Goal: Transaction & Acquisition: Obtain resource

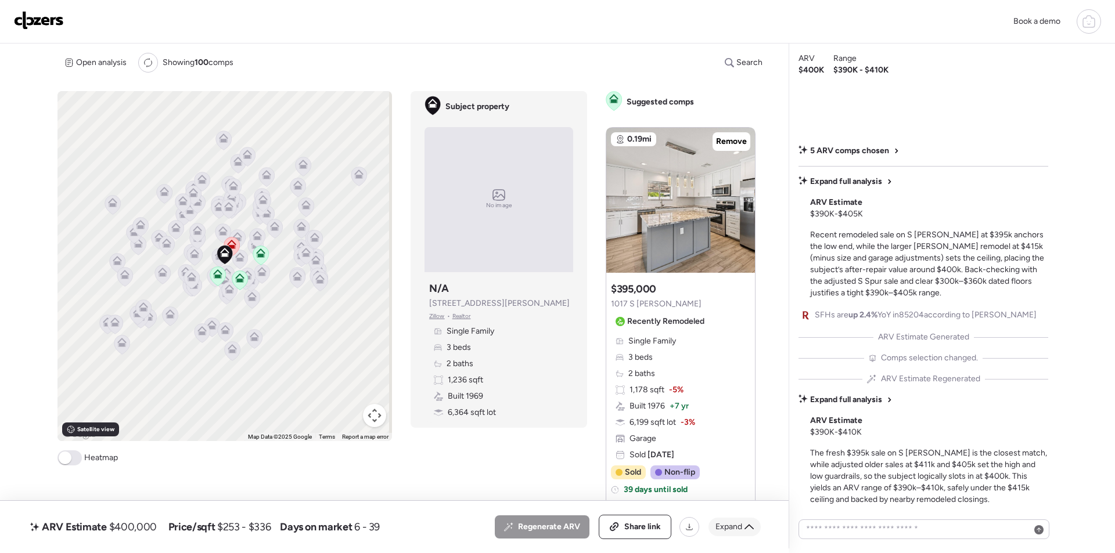
click at [734, 527] on span "Expand" at bounding box center [728, 527] width 27 height 12
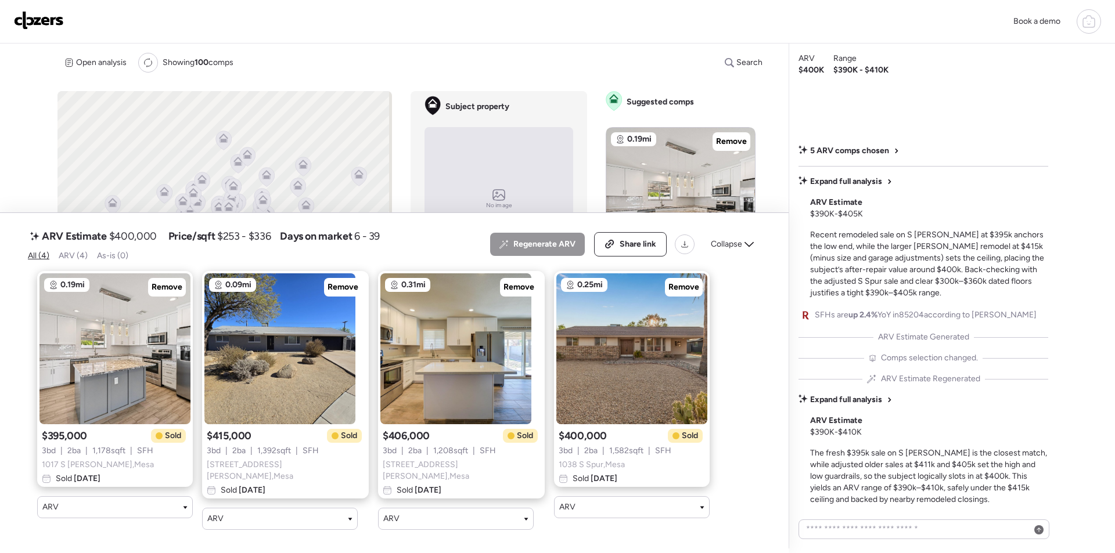
click at [136, 242] on span "$400,000" at bounding box center [133, 236] width 48 height 14
copy span "400,000"
click at [628, 250] on span "Share link" at bounding box center [637, 245] width 37 height 12
click at [732, 250] on span "Collapse" at bounding box center [726, 245] width 31 height 12
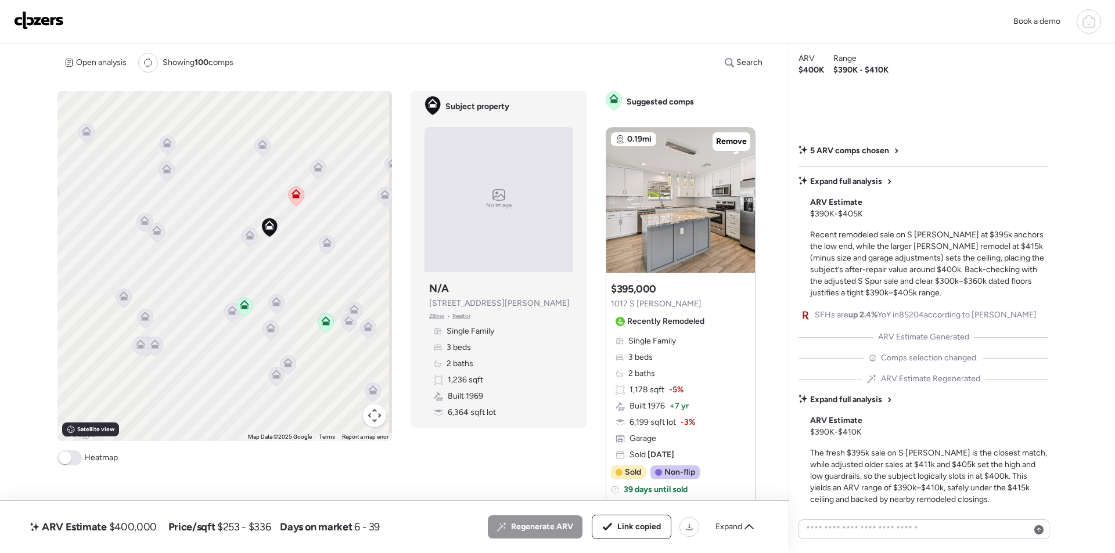
click at [243, 234] on icon at bounding box center [250, 237] width 16 height 19
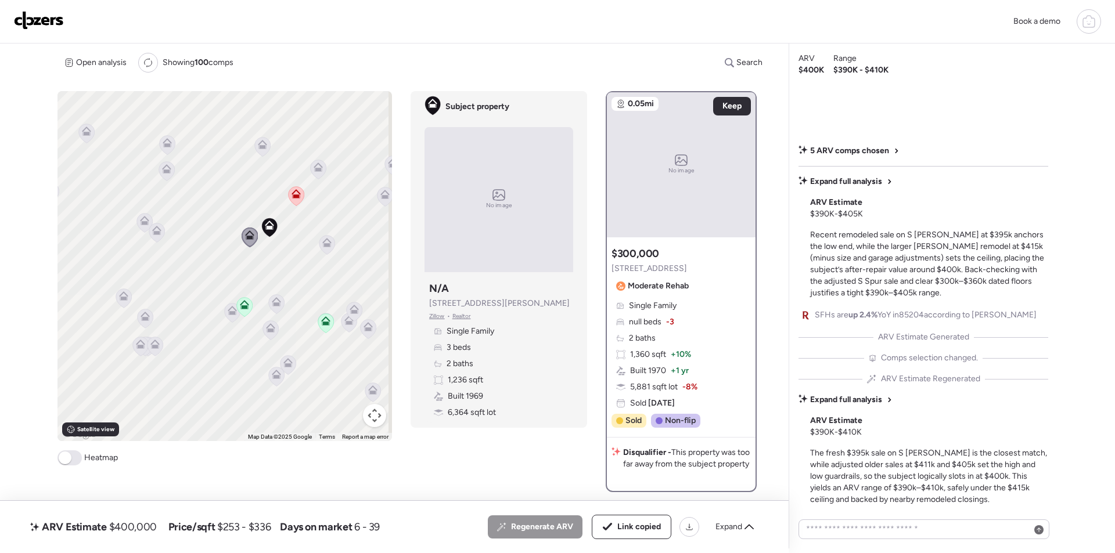
click at [330, 247] on icon at bounding box center [327, 244] width 16 height 19
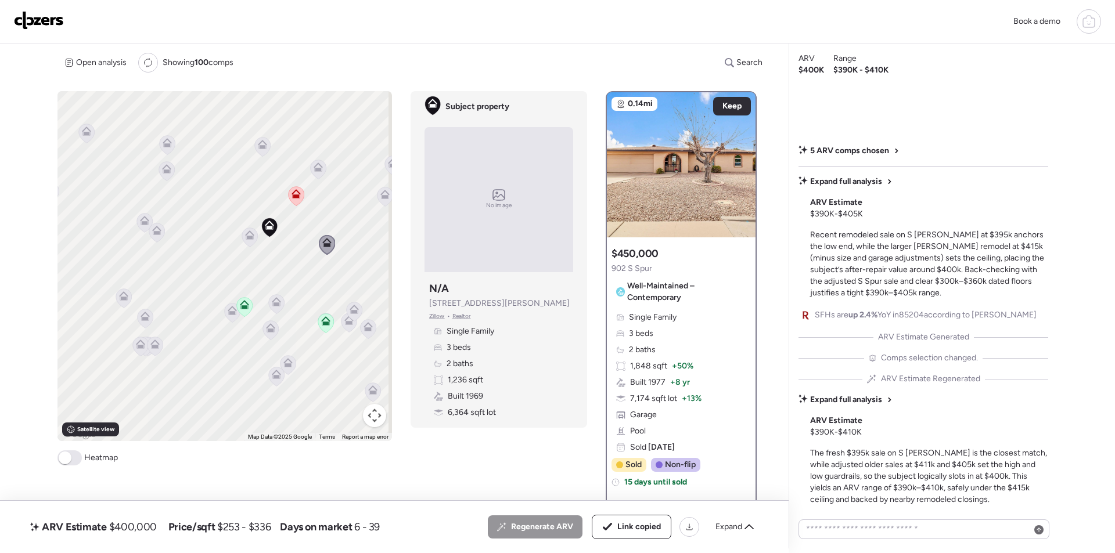
click at [275, 307] on icon at bounding box center [277, 303] width 16 height 19
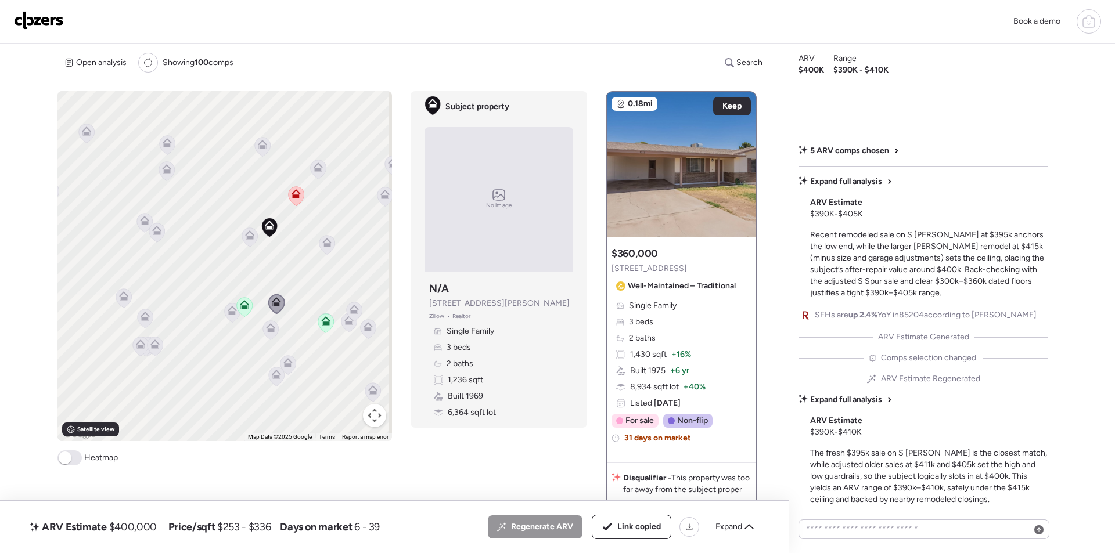
click at [229, 315] on icon at bounding box center [232, 312] width 8 height 3
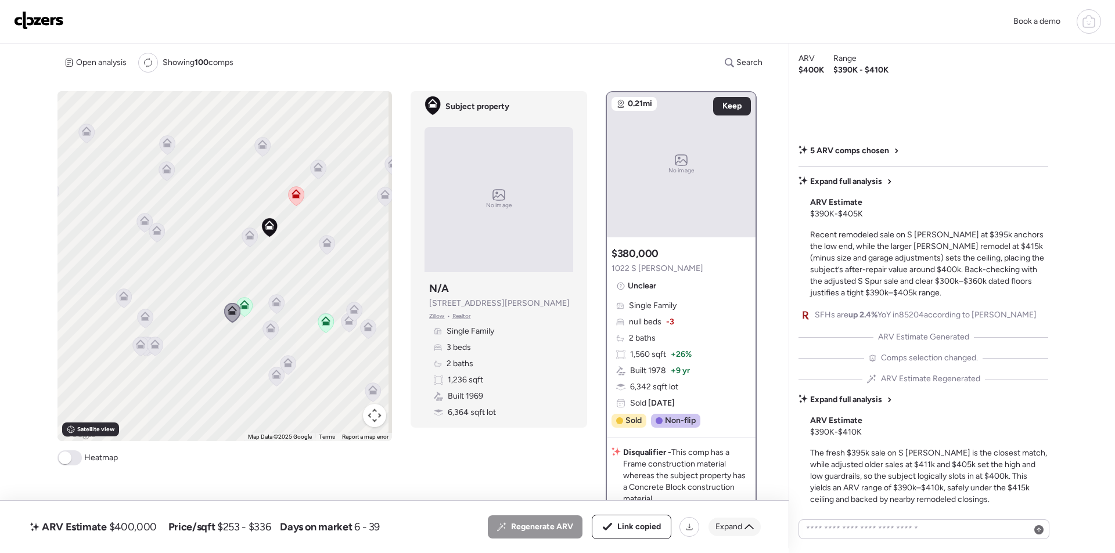
click at [741, 533] on div "Expand" at bounding box center [734, 527] width 52 height 19
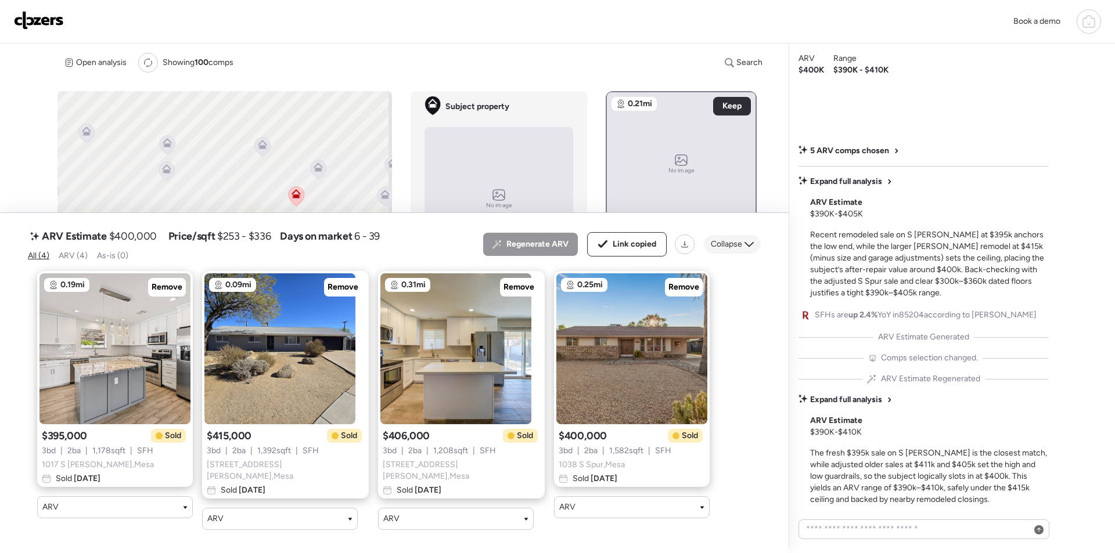
click at [738, 245] on span "Collapse" at bounding box center [726, 245] width 31 height 12
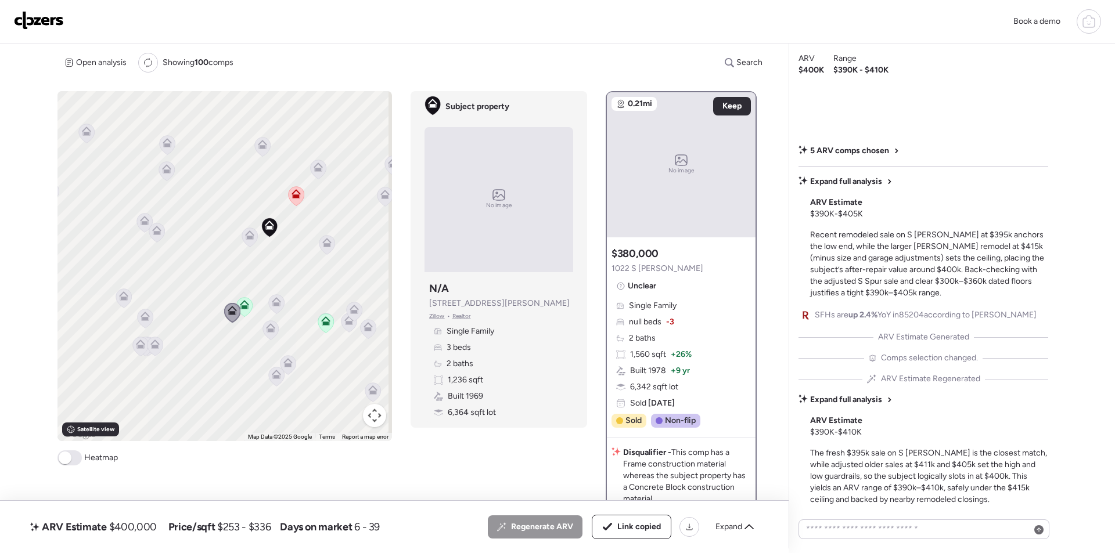
click at [269, 339] on icon at bounding box center [271, 329] width 16 height 19
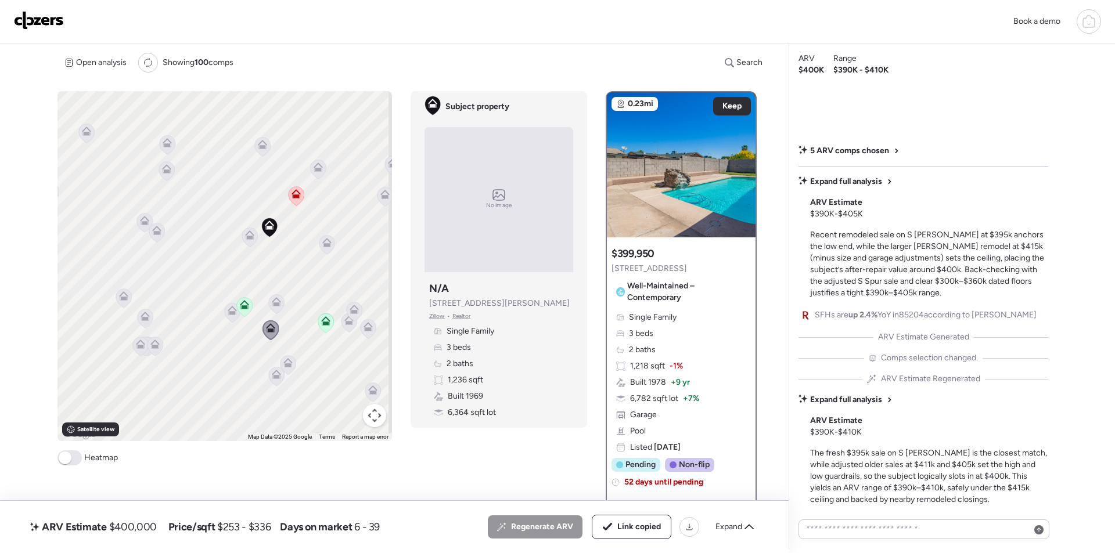
click at [260, 147] on icon at bounding box center [262, 146] width 8 height 3
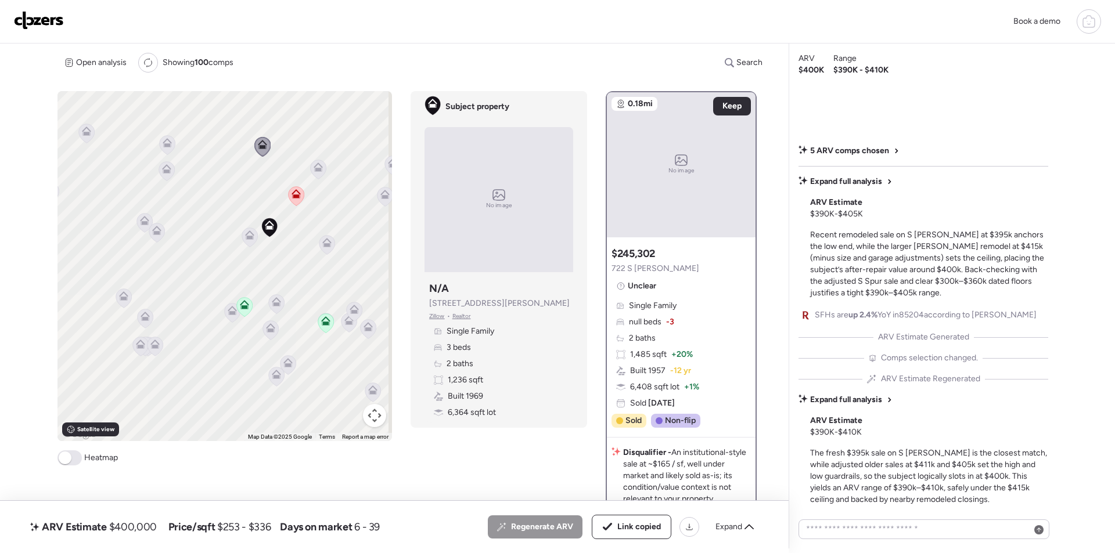
click at [44, 18] on img at bounding box center [39, 20] width 50 height 19
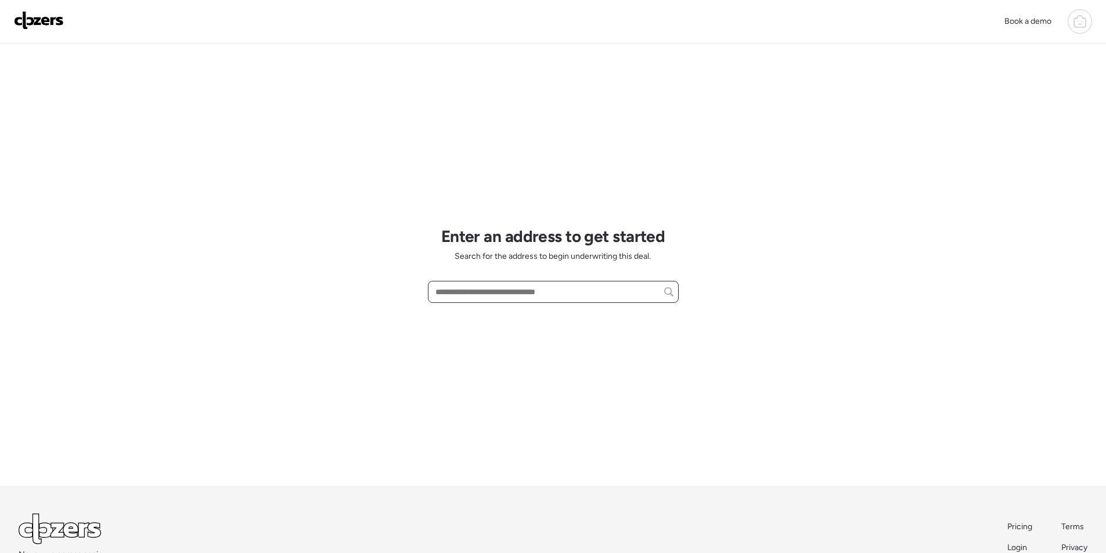
click at [476, 290] on input "text" at bounding box center [553, 292] width 240 height 16
paste input "**********"
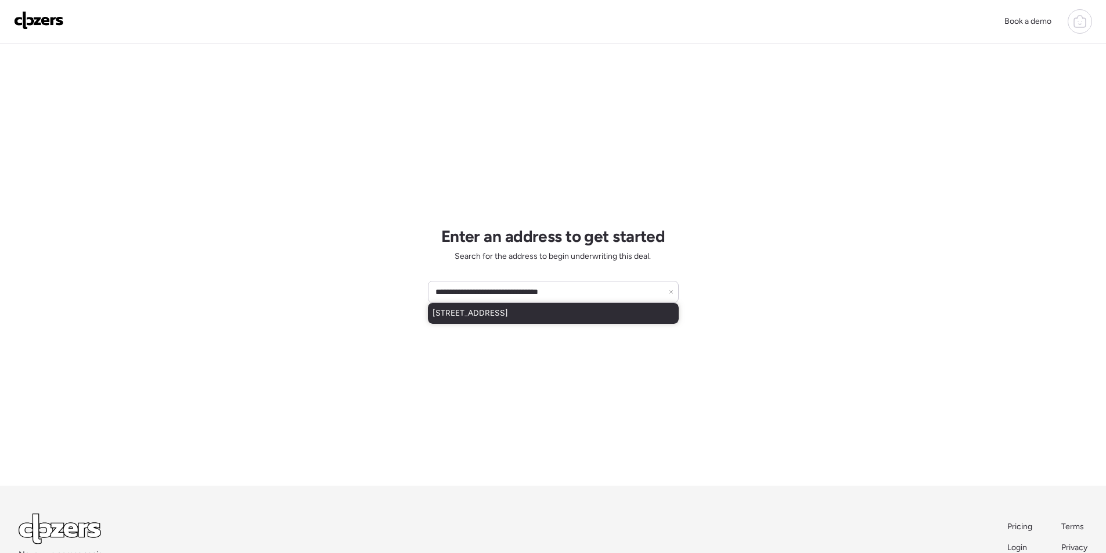
click at [492, 314] on span "1307 E Mohave St, Phoenix, AZ, 85034" at bounding box center [469, 314] width 75 height 12
type input "**********"
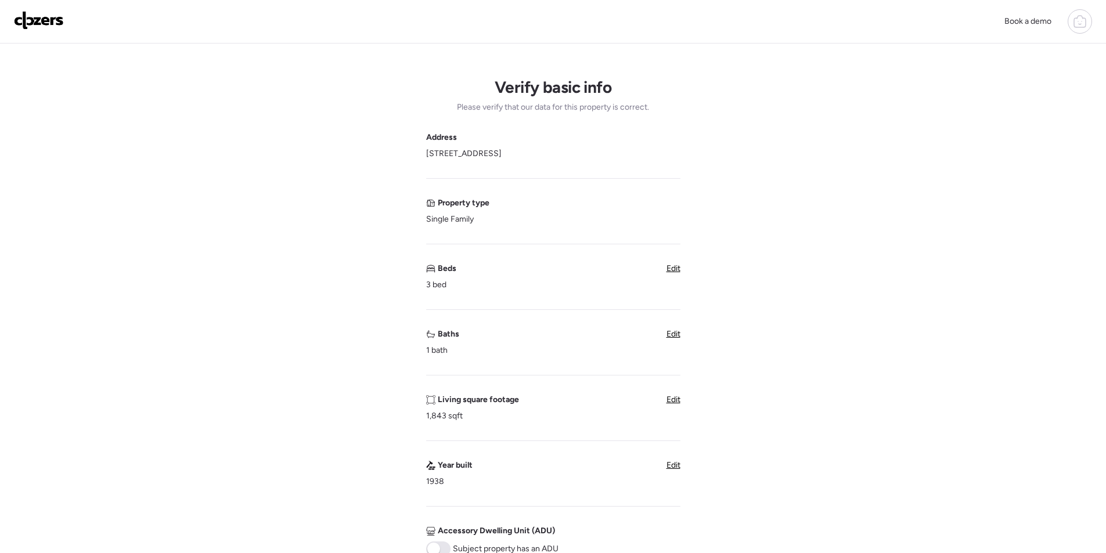
scroll to position [290, 0]
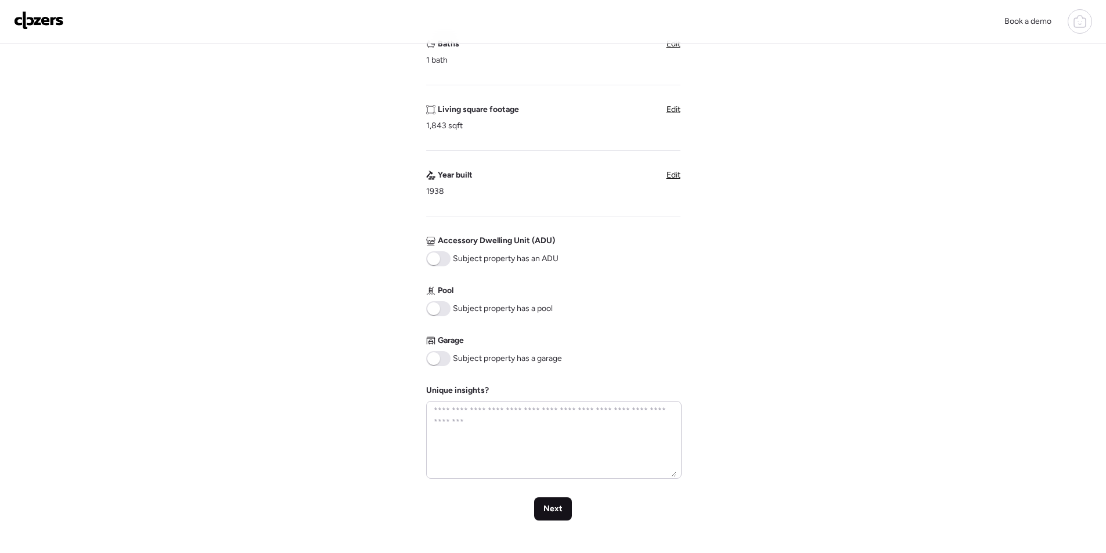
click at [563, 510] on div "Next" at bounding box center [553, 508] width 38 height 23
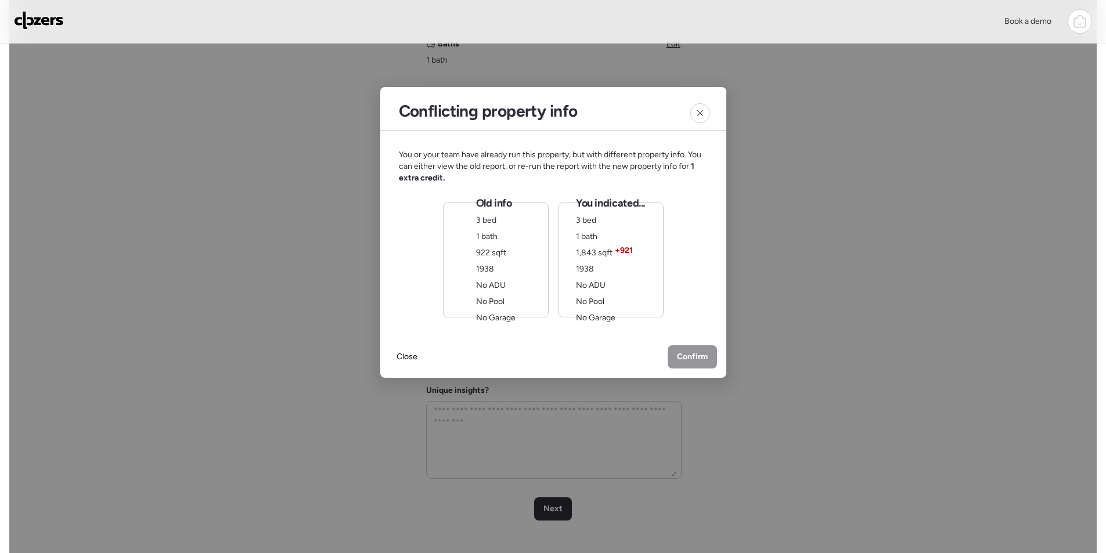
click at [506, 269] on div "Old info 3 bed 1 bath 922 sqft 1938 No ADU No Pool No Garage" at bounding box center [495, 260] width 39 height 128
click at [693, 354] on span "Confirm" at bounding box center [692, 358] width 31 height 12
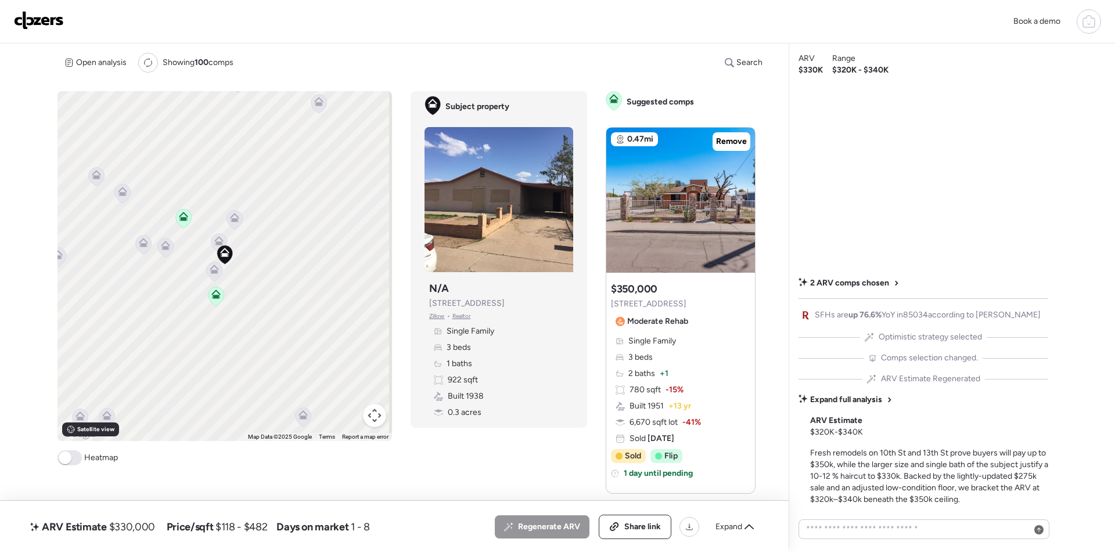
drag, startPoint x: 719, startPoint y: 523, endPoint x: 731, endPoint y: 515, distance: 14.8
click at [719, 524] on span "Expand" at bounding box center [728, 527] width 27 height 12
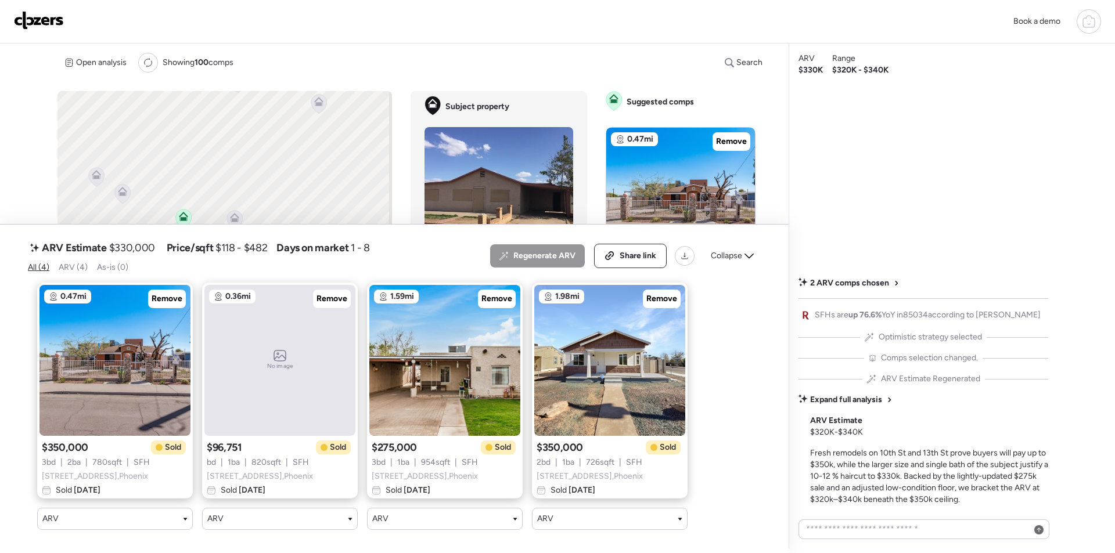
click at [136, 241] on span "$330,000" at bounding box center [132, 248] width 46 height 14
copy span "330,000"
click at [640, 250] on span "Share link" at bounding box center [637, 256] width 37 height 12
click at [35, 14] on img at bounding box center [39, 20] width 50 height 19
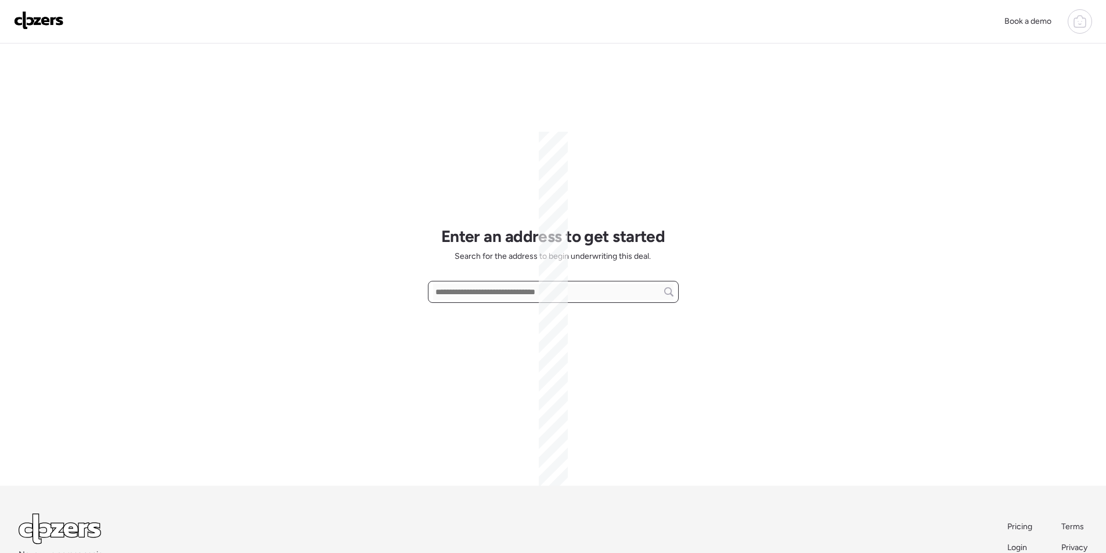
click at [512, 300] on input "text" at bounding box center [553, 292] width 240 height 16
paste input "**********"
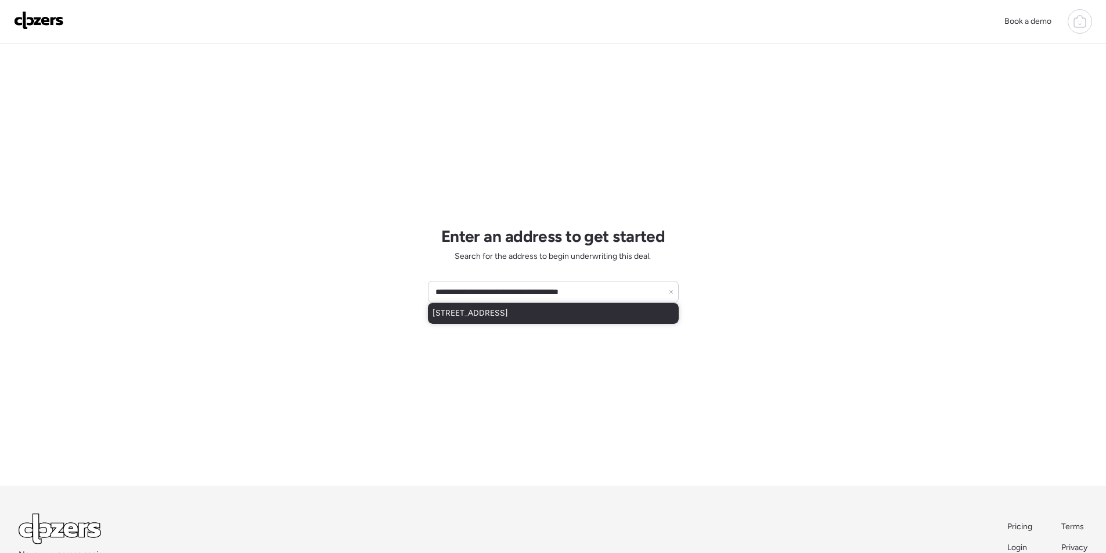
click at [508, 315] on span "1321 W Mountain View Rd, Phoenix, AZ, 85021" at bounding box center [469, 314] width 75 height 12
type input "**********"
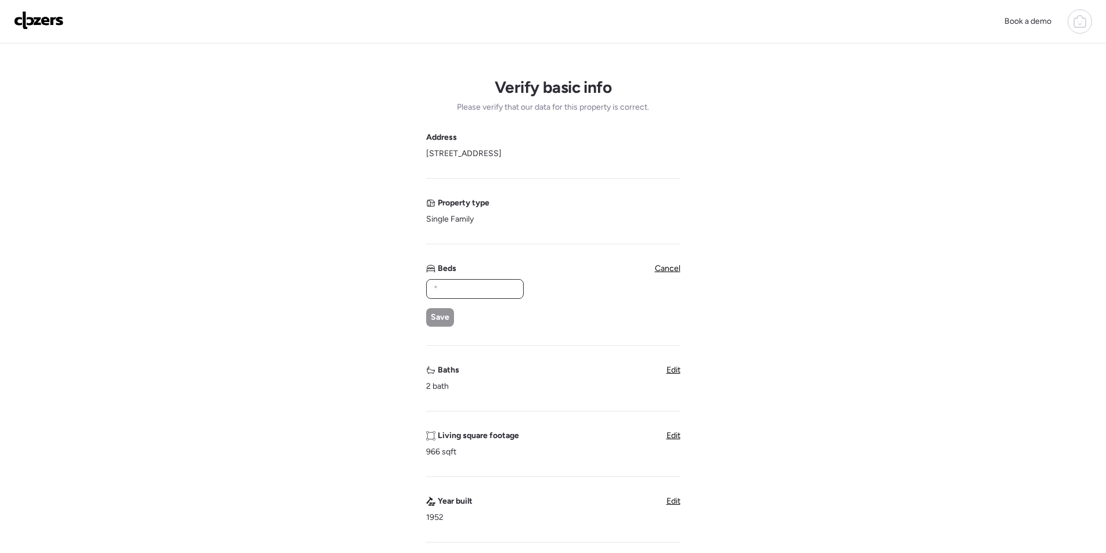
click at [481, 295] on input "text" at bounding box center [474, 289] width 87 height 16
type input "*"
click at [448, 322] on span "Save" at bounding box center [440, 318] width 19 height 12
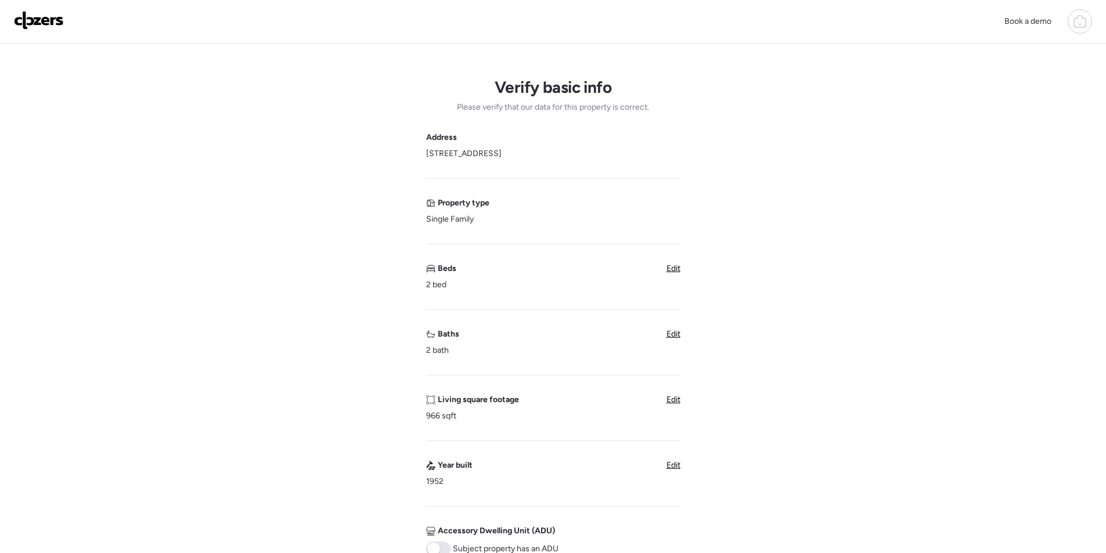
scroll to position [348, 0]
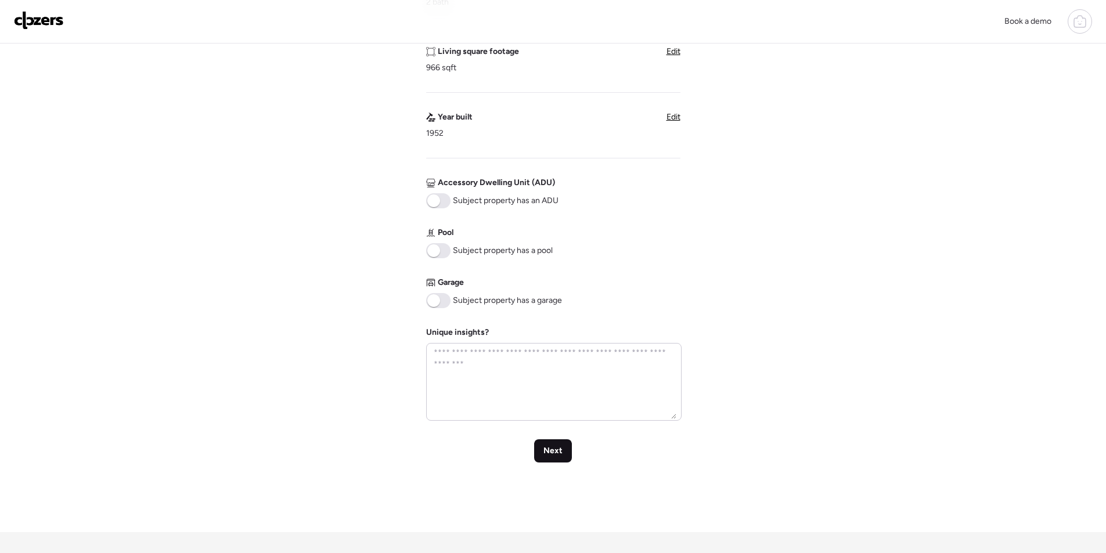
click at [556, 459] on div "Next" at bounding box center [553, 450] width 38 height 23
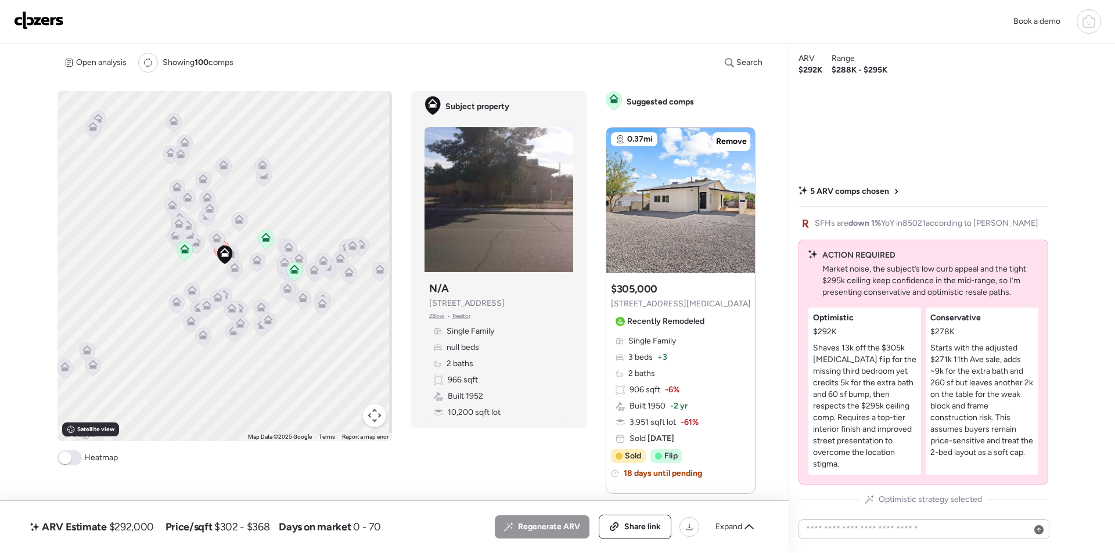
click at [724, 529] on span "Expand" at bounding box center [728, 527] width 27 height 12
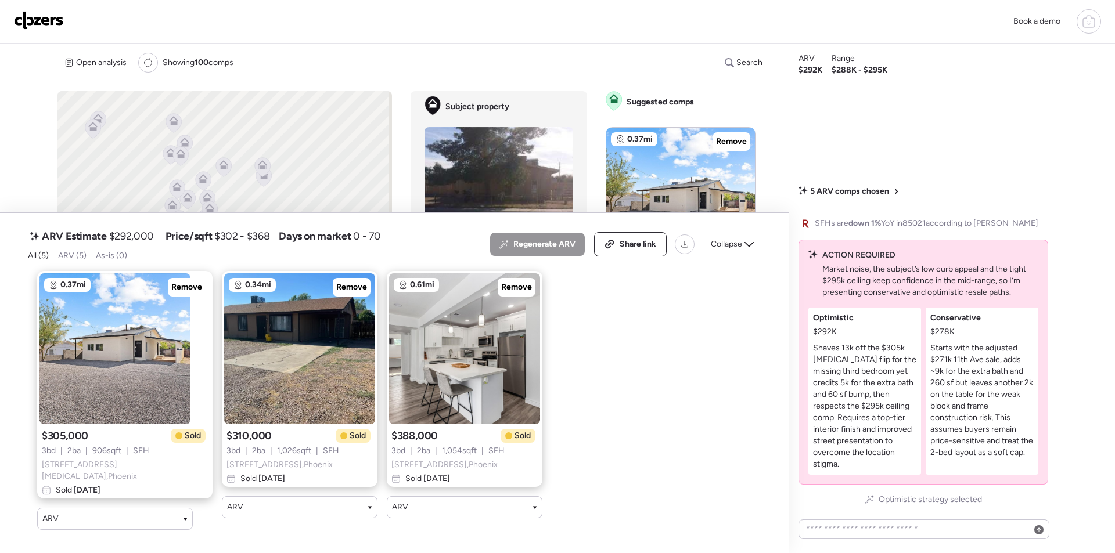
click at [139, 237] on span "$292,000" at bounding box center [131, 236] width 45 height 14
copy span "292,000"
click at [635, 250] on span "Share link" at bounding box center [637, 245] width 37 height 12
click at [636, 242] on span "Link copied" at bounding box center [634, 245] width 44 height 12
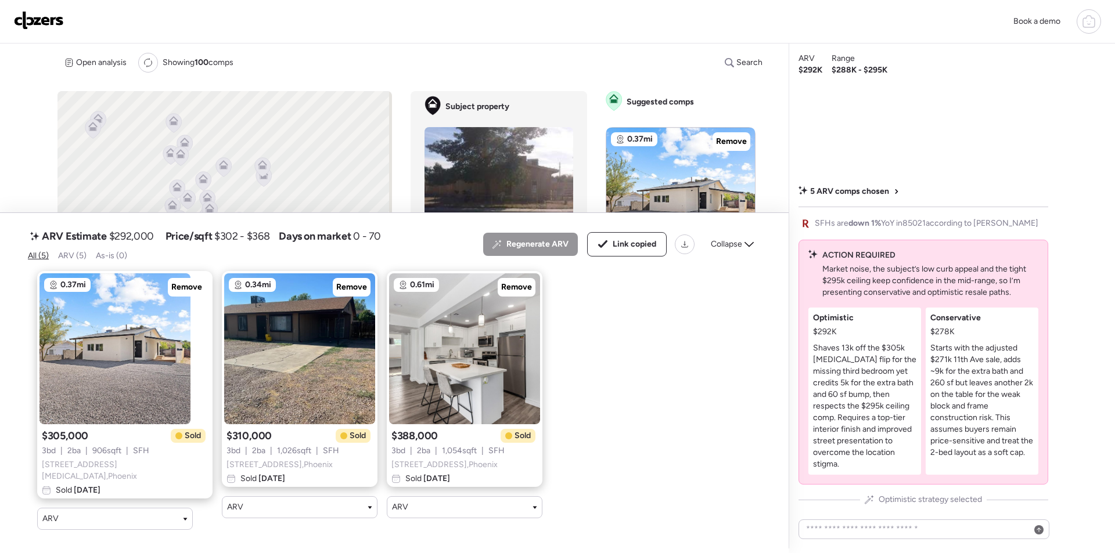
click at [52, 26] on img at bounding box center [39, 20] width 50 height 19
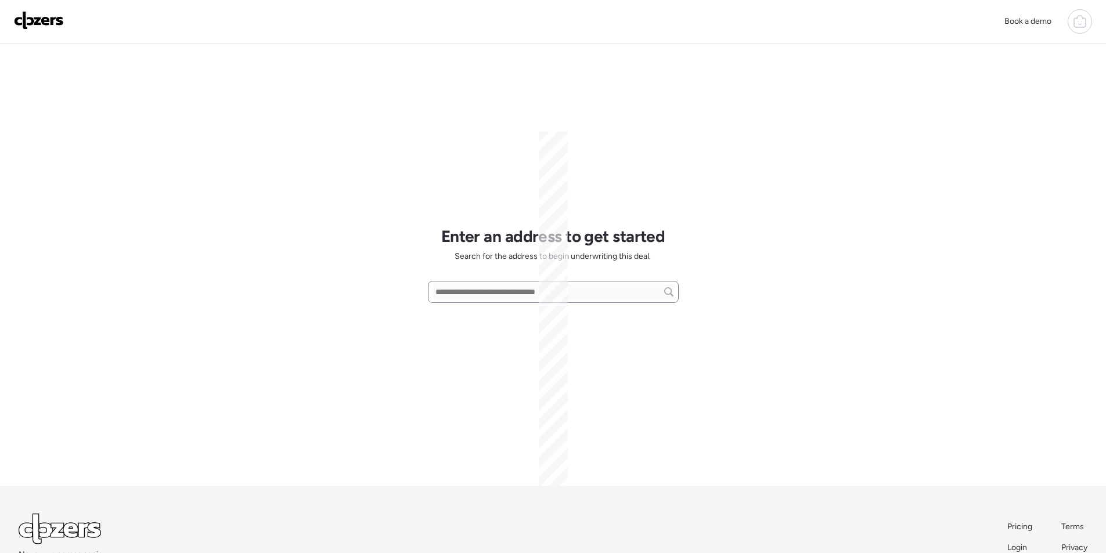
click at [488, 295] on input "text" at bounding box center [553, 292] width 240 height 16
paste input "**********"
click at [497, 316] on span "1401 E Bloch Rd, Phoenix, AZ, 85040" at bounding box center [502, 314] width 140 height 12
type input "**********"
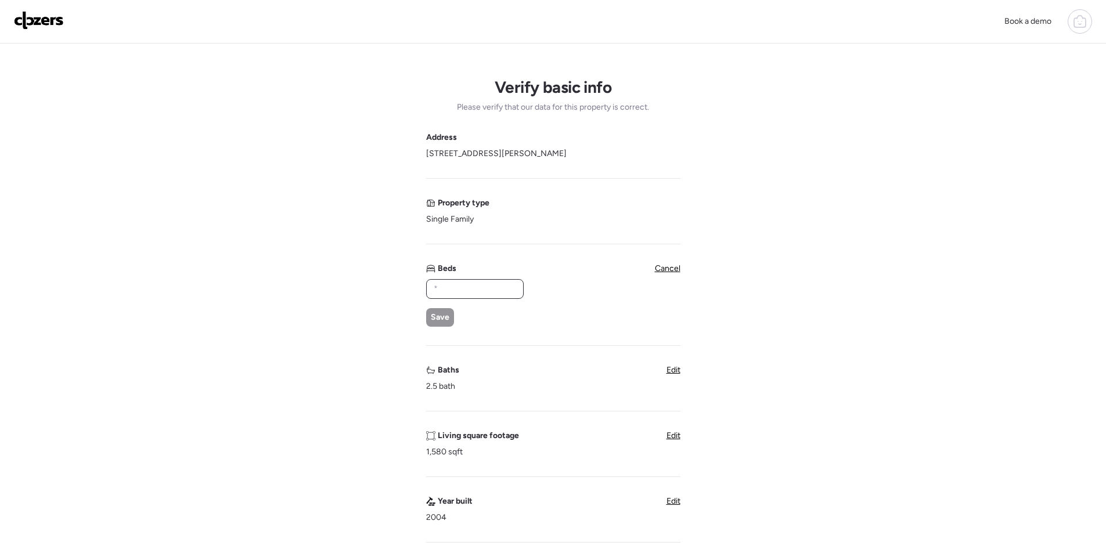
click at [457, 282] on input "text" at bounding box center [474, 289] width 87 height 16
type input "*"
click at [439, 309] on div "Save" at bounding box center [440, 317] width 28 height 19
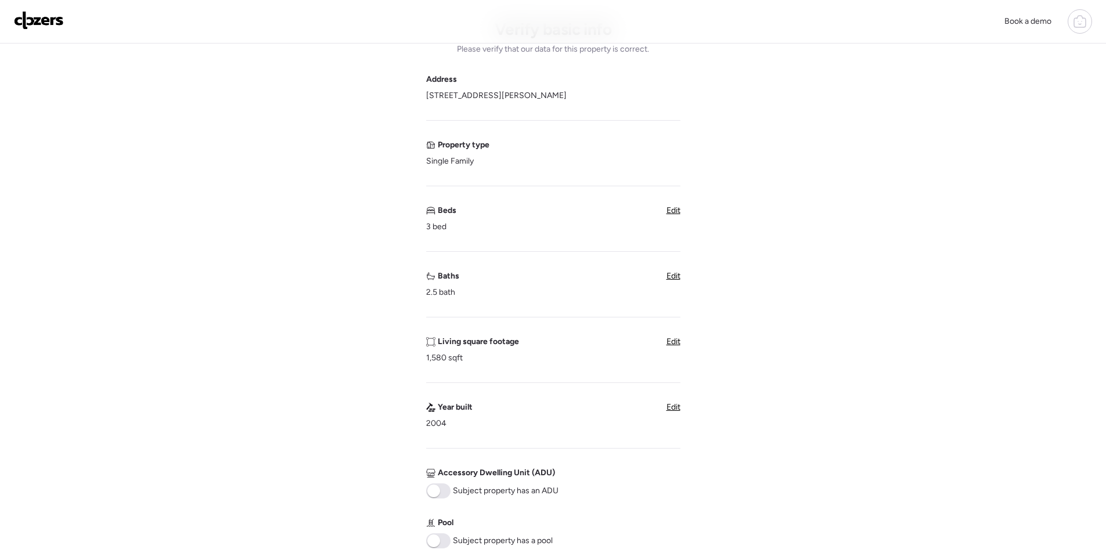
scroll to position [290, 0]
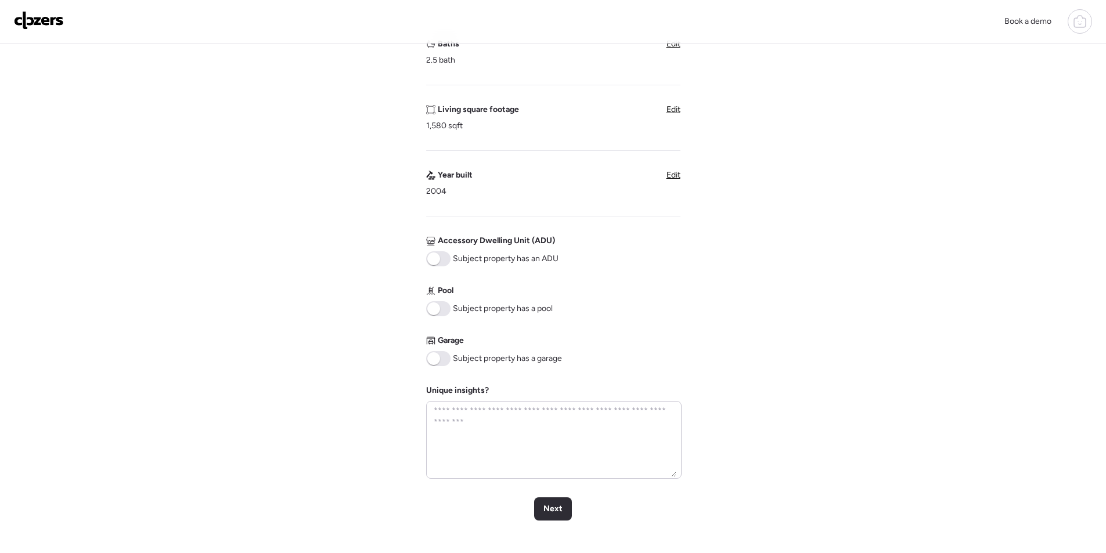
click at [442, 356] on span at bounding box center [438, 358] width 24 height 15
drag, startPoint x: 548, startPoint y: 501, endPoint x: 567, endPoint y: 505, distance: 19.6
click at [548, 502] on div "Next" at bounding box center [553, 508] width 38 height 23
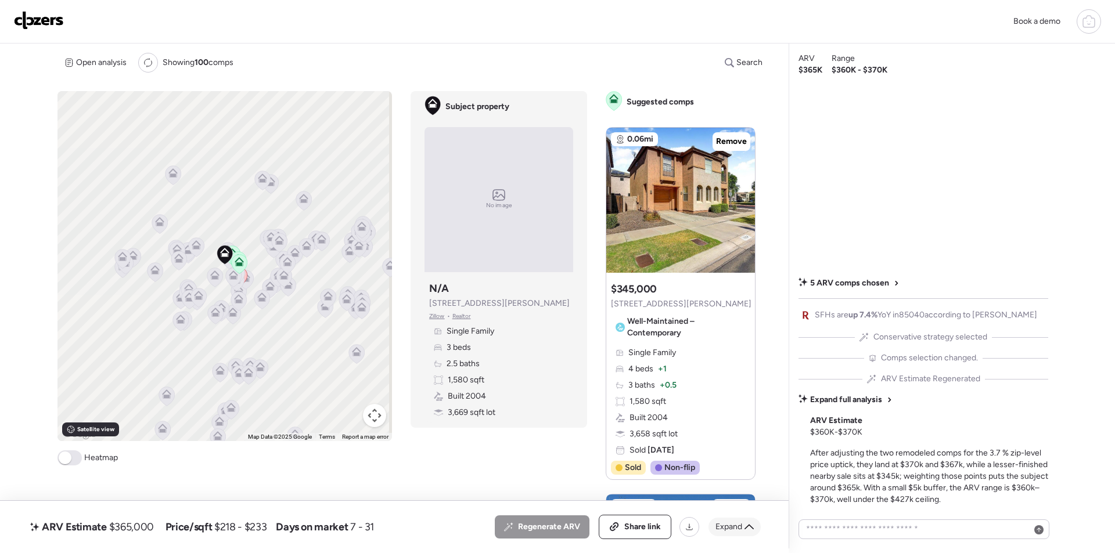
drag, startPoint x: 728, startPoint y: 531, endPoint x: 708, endPoint y: 517, distance: 23.8
click at [729, 531] on span "Expand" at bounding box center [728, 527] width 27 height 12
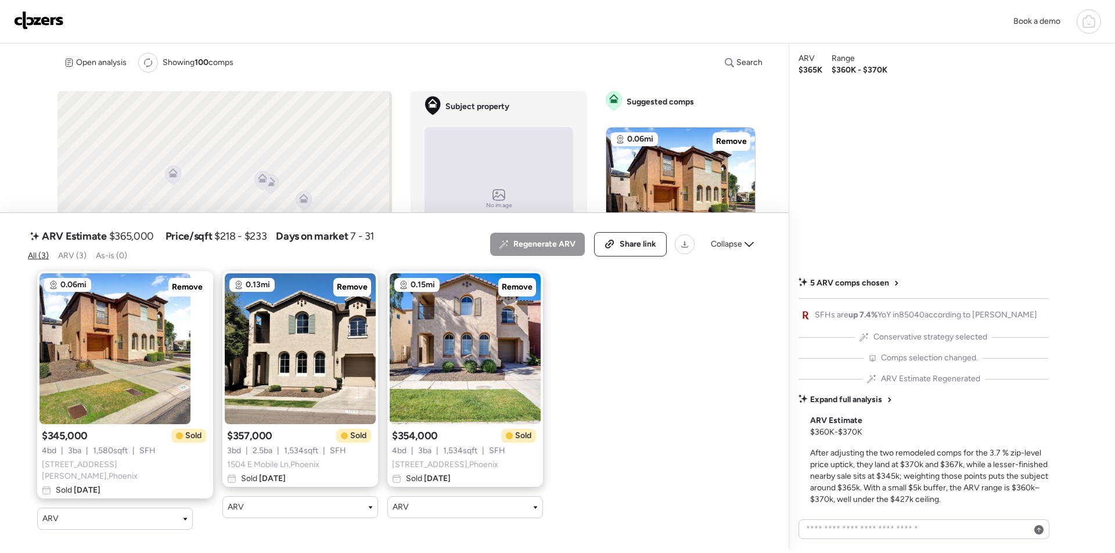
click at [125, 246] on div "ARV Estimate $365,000" at bounding box center [92, 236] width 128 height 19
click at [131, 243] on span "$365,000" at bounding box center [131, 236] width 45 height 14
drag, startPoint x: 131, startPoint y: 243, endPoint x: 205, endPoint y: 203, distance: 84.2
click at [132, 243] on span "$365,000" at bounding box center [131, 236] width 45 height 14
copy span "365,000"
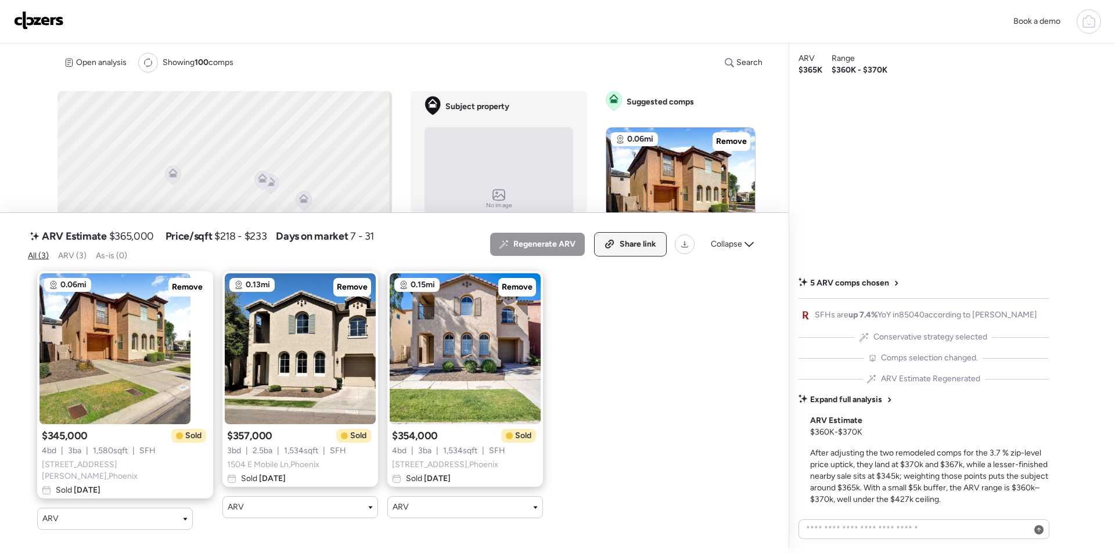
click at [661, 250] on div "Share link" at bounding box center [629, 244] width 71 height 23
click at [42, 20] on img at bounding box center [39, 20] width 50 height 19
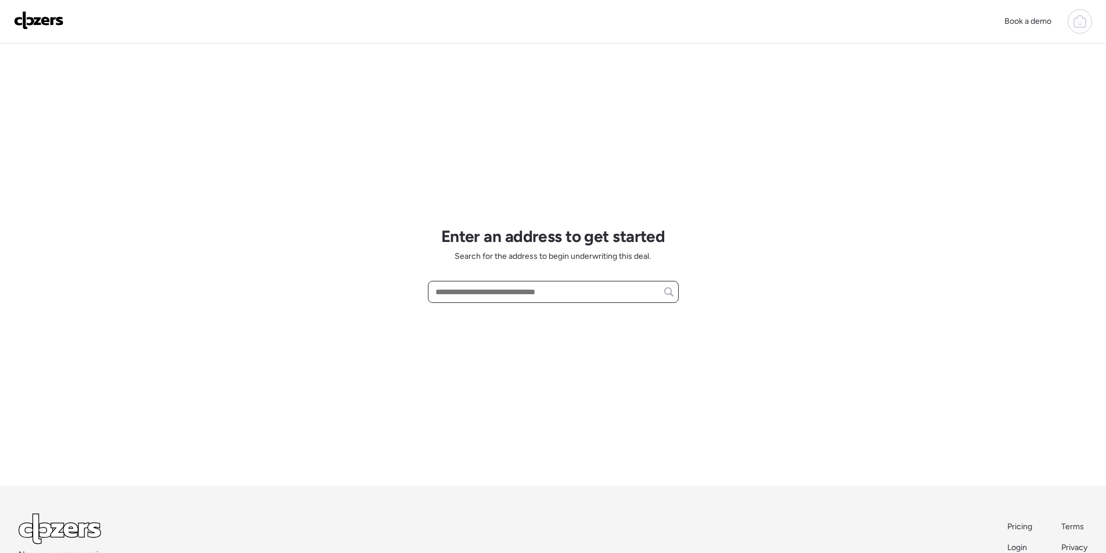
click at [489, 297] on input "text" at bounding box center [553, 292] width 240 height 16
paste input "**********"
click at [529, 298] on input "**********" at bounding box center [553, 292] width 240 height 16
click at [595, 294] on input "**********" at bounding box center [553, 292] width 240 height 16
click at [517, 298] on input "**********" at bounding box center [553, 292] width 240 height 16
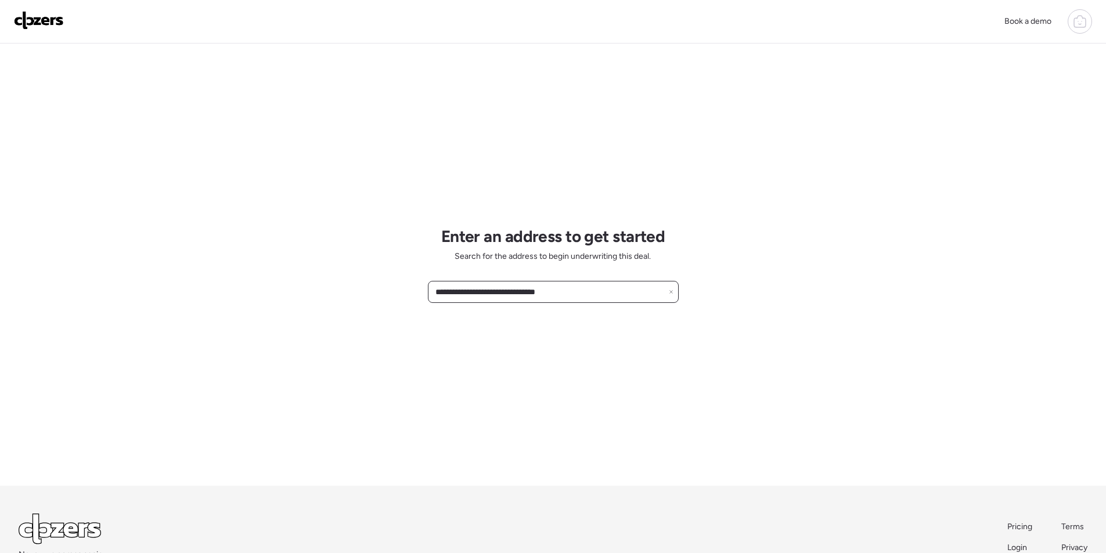
click at [517, 297] on input "**********" at bounding box center [553, 292] width 240 height 16
paste input "*"
click at [569, 297] on input "**********" at bounding box center [553, 292] width 240 height 16
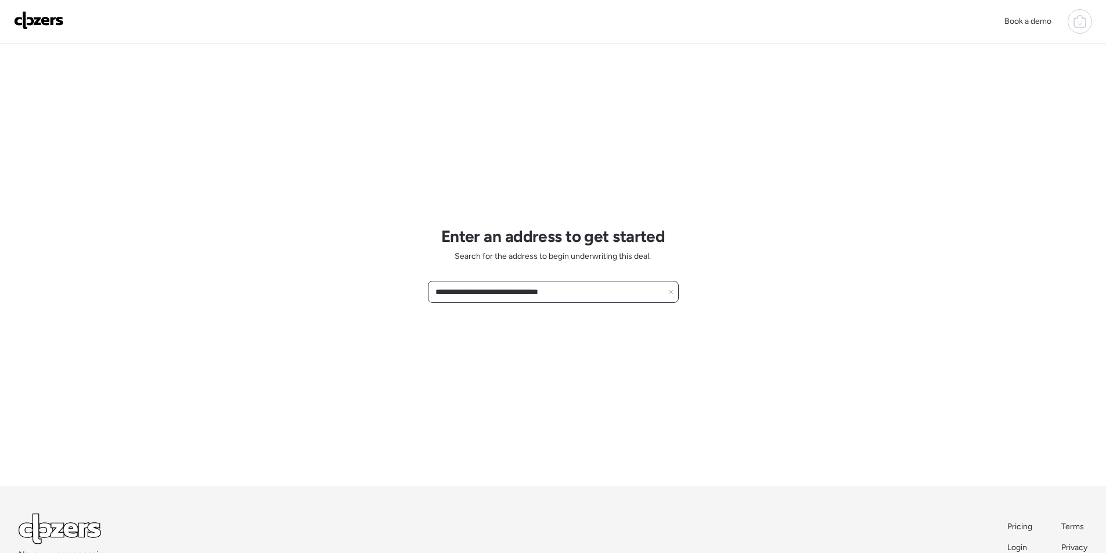
type input "**********"
click at [1085, 22] on icon at bounding box center [1080, 22] width 14 height 14
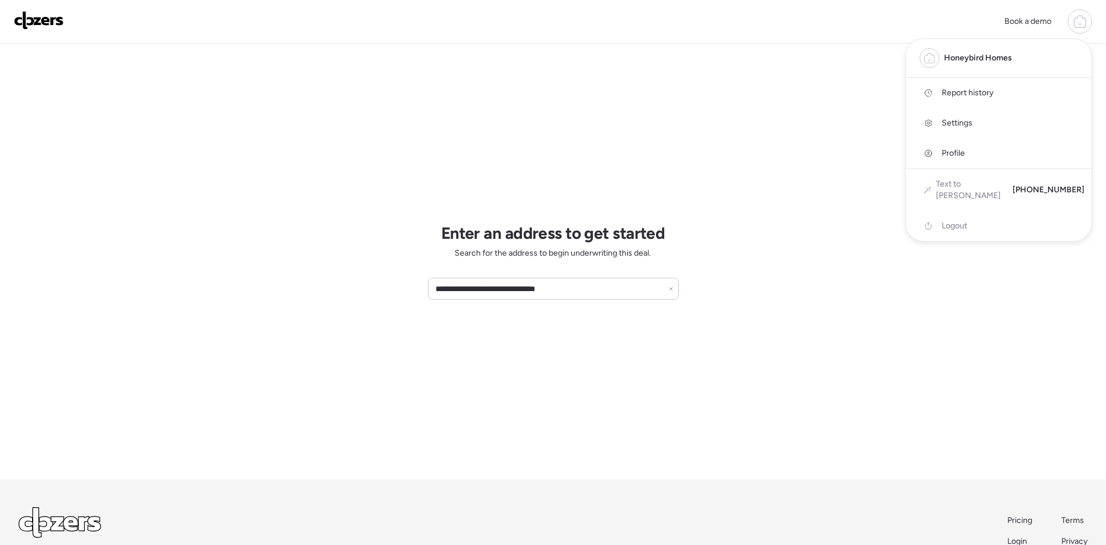
click at [962, 95] on span "Report history" at bounding box center [968, 93] width 52 height 12
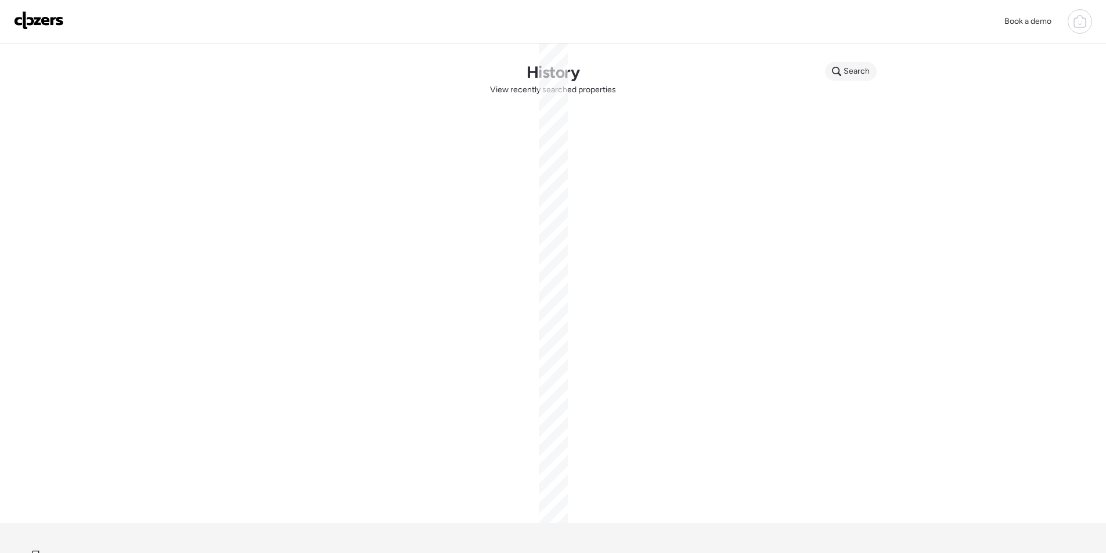
click at [859, 67] on span "Search" at bounding box center [856, 72] width 26 height 12
click at [860, 75] on input "text" at bounding box center [873, 73] width 86 height 16
paste input "**********"
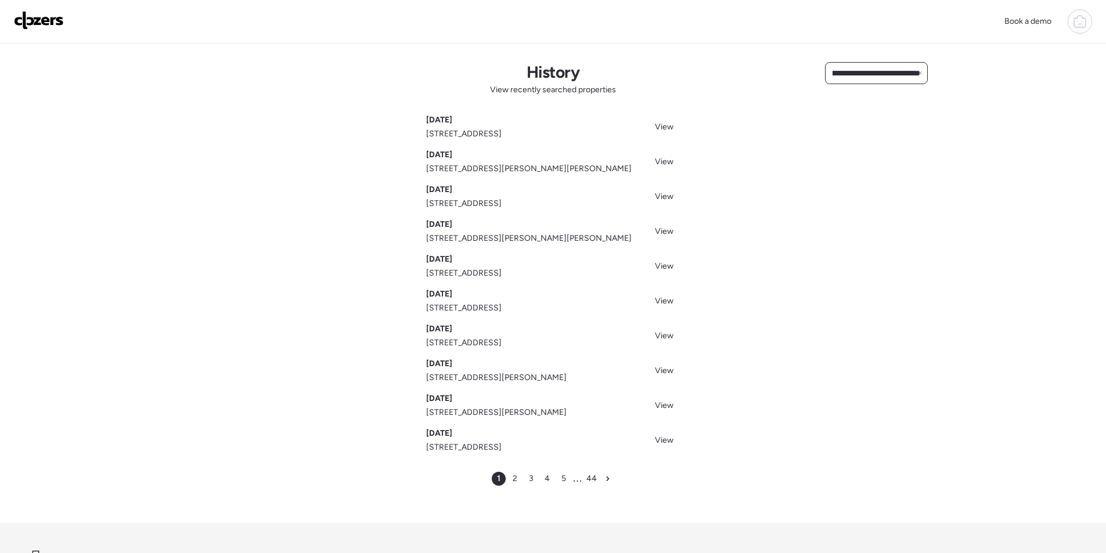
click at [893, 70] on input "**********" at bounding box center [876, 73] width 92 height 16
click at [895, 70] on input "**********" at bounding box center [876, 73] width 92 height 16
paste input "text"
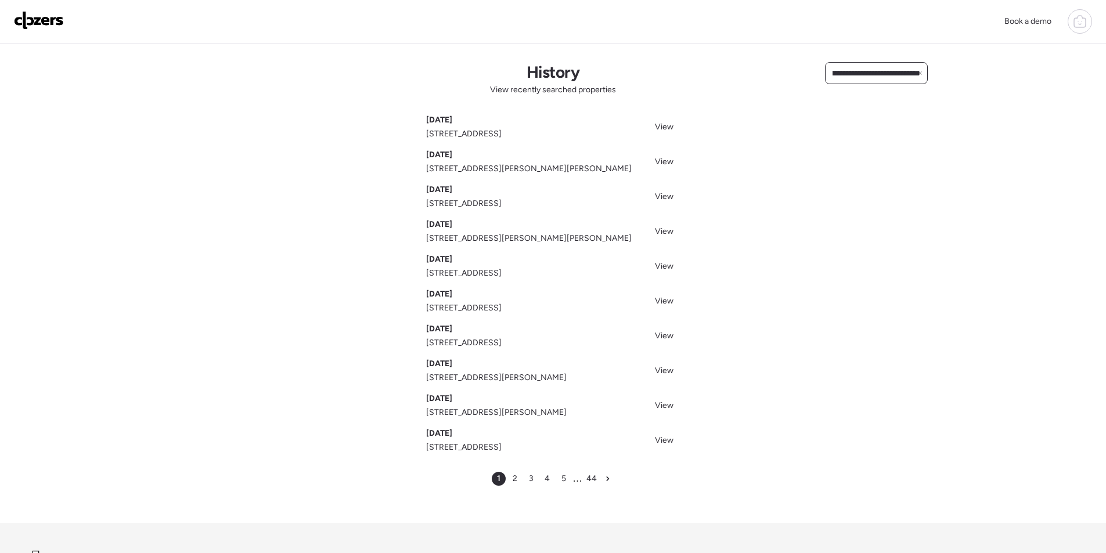
type input "**********"
click at [863, 81] on div "**********" at bounding box center [876, 73] width 103 height 22
click at [864, 80] on input "**********" at bounding box center [876, 73] width 92 height 16
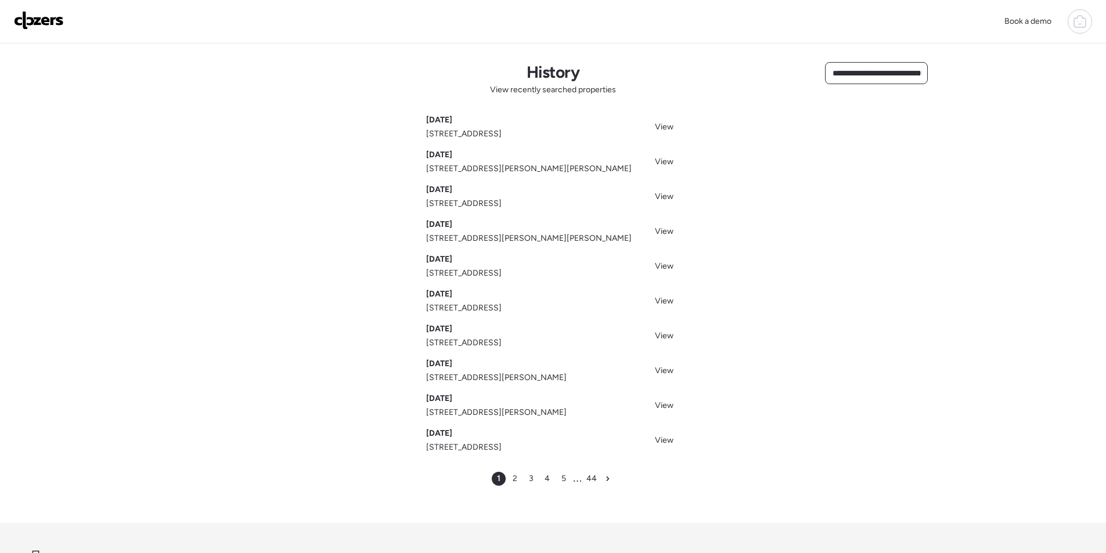
scroll to position [0, 45]
drag, startPoint x: 893, startPoint y: 74, endPoint x: 952, endPoint y: 73, distance: 58.7
click at [952, 73] on div "**********" at bounding box center [553, 283] width 813 height 479
click at [910, 74] on input "**********" at bounding box center [876, 73] width 92 height 16
click at [917, 102] on div "**********" at bounding box center [553, 283] width 813 height 479
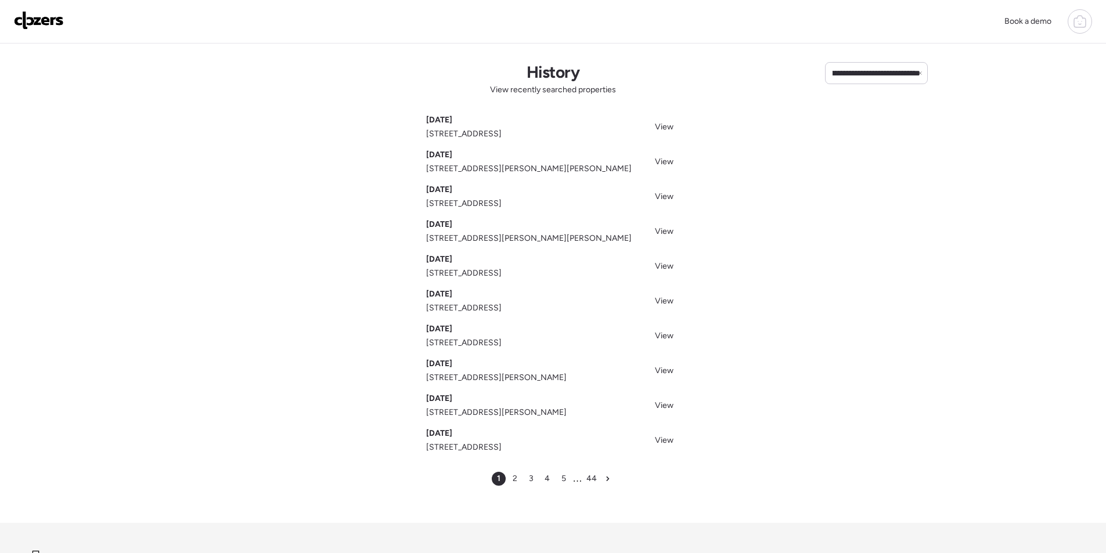
scroll to position [0, 0]
click at [889, 77] on input "**********" at bounding box center [876, 73] width 92 height 16
click at [888, 80] on input "**********" at bounding box center [876, 73] width 92 height 16
click at [42, 21] on img at bounding box center [39, 20] width 50 height 19
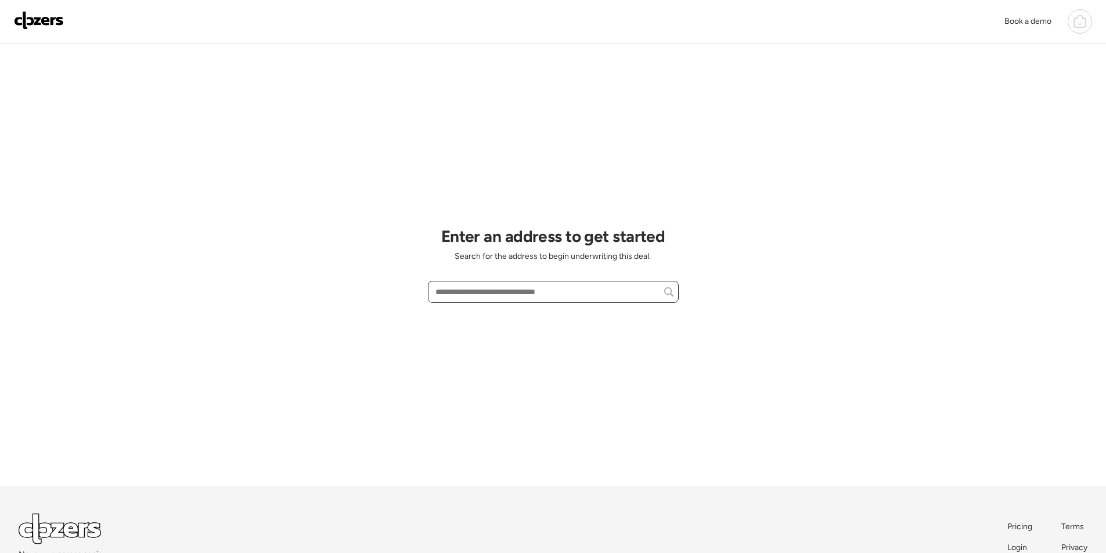
click at [475, 294] on input "text" at bounding box center [553, 292] width 240 height 16
paste input "**********"
click at [460, 294] on input "**********" at bounding box center [553, 292] width 240 height 16
click at [579, 292] on input "**********" at bounding box center [553, 292] width 240 height 16
click at [484, 295] on input "**********" at bounding box center [553, 292] width 240 height 16
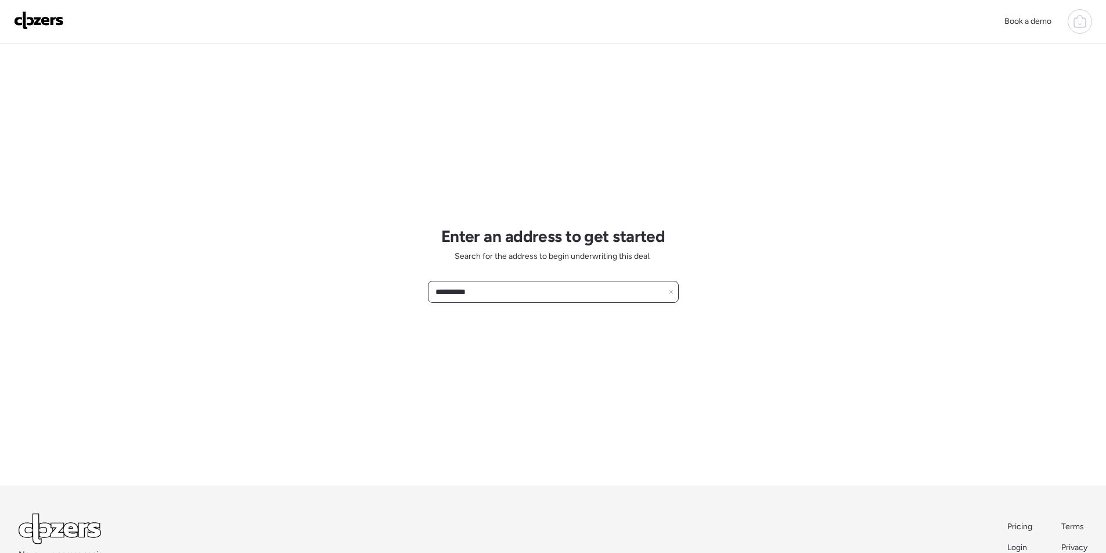
drag, startPoint x: 472, startPoint y: 292, endPoint x: 682, endPoint y: 318, distance: 211.2
click at [684, 318] on div "**********" at bounding box center [553, 314] width 1106 height 629
click at [456, 290] on input "**********" at bounding box center [553, 292] width 240 height 16
click at [513, 295] on input "**********" at bounding box center [553, 292] width 240 height 16
drag, startPoint x: 518, startPoint y: 308, endPoint x: 530, endPoint y: 315, distance: 14.3
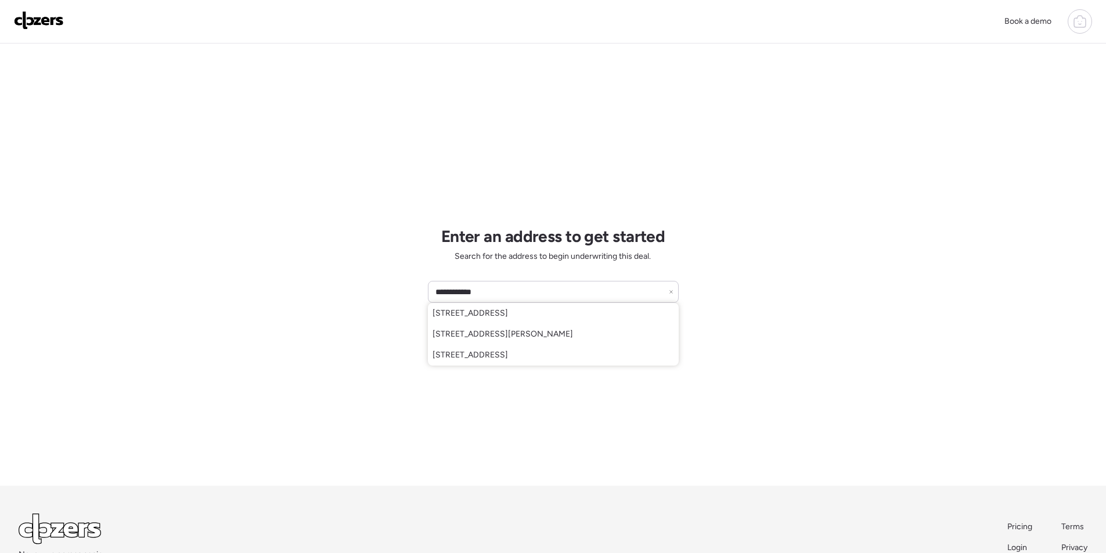
click at [508, 309] on span "1418 S 112th Ave, Avondale, AZ, 85323" at bounding box center [469, 314] width 75 height 12
type input "**********"
click at [481, 285] on input "text" at bounding box center [553, 292] width 240 height 16
click at [481, 286] on input "text" at bounding box center [553, 292] width 240 height 16
paste input "**********"
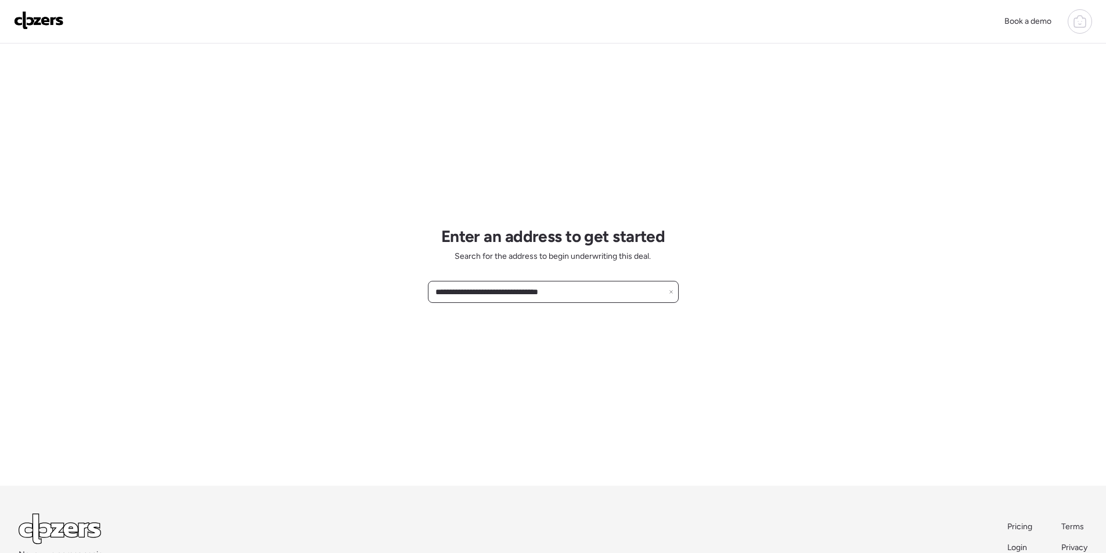
drag, startPoint x: 499, startPoint y: 293, endPoint x: 599, endPoint y: 312, distance: 101.8
click at [599, 312] on div "**********" at bounding box center [553, 265] width 251 height 442
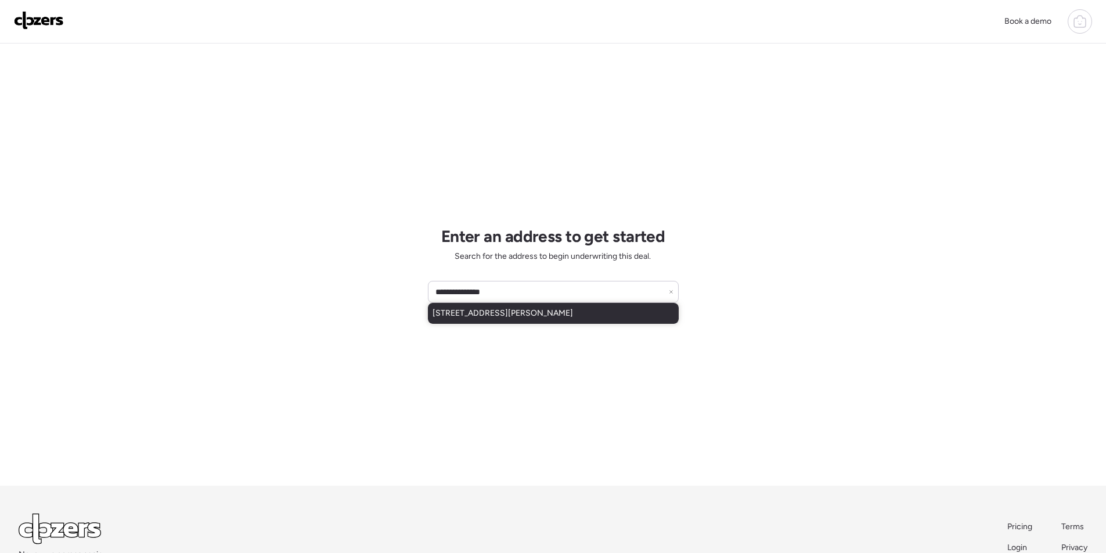
click at [524, 312] on span "1418 S 112th Dr, Cashion, AZ, 85329" at bounding box center [502, 314] width 140 height 12
type input "**********"
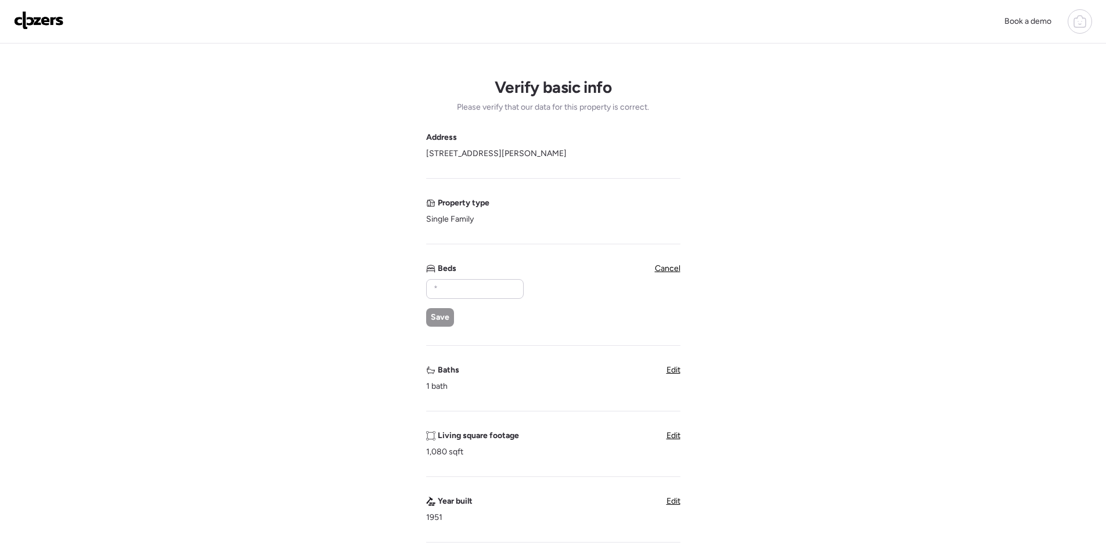
click at [481, 301] on div "Save" at bounding box center [474, 303] width 96 height 48
click at [476, 289] on input "text" at bounding box center [474, 289] width 87 height 16
type input "*"
click at [448, 317] on span "Save" at bounding box center [440, 318] width 19 height 12
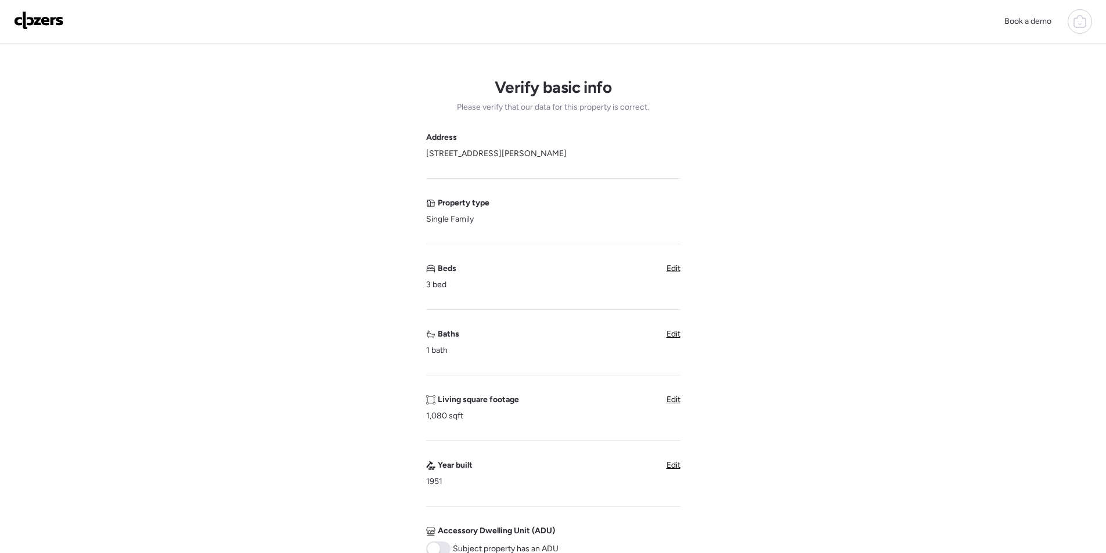
scroll to position [290, 0]
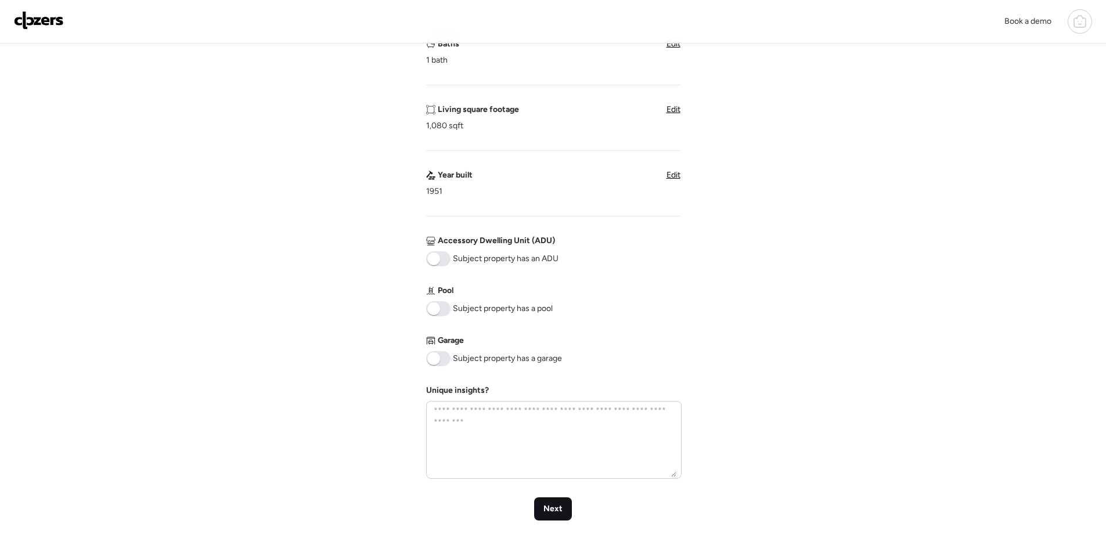
click at [553, 517] on div "Next" at bounding box center [553, 508] width 38 height 23
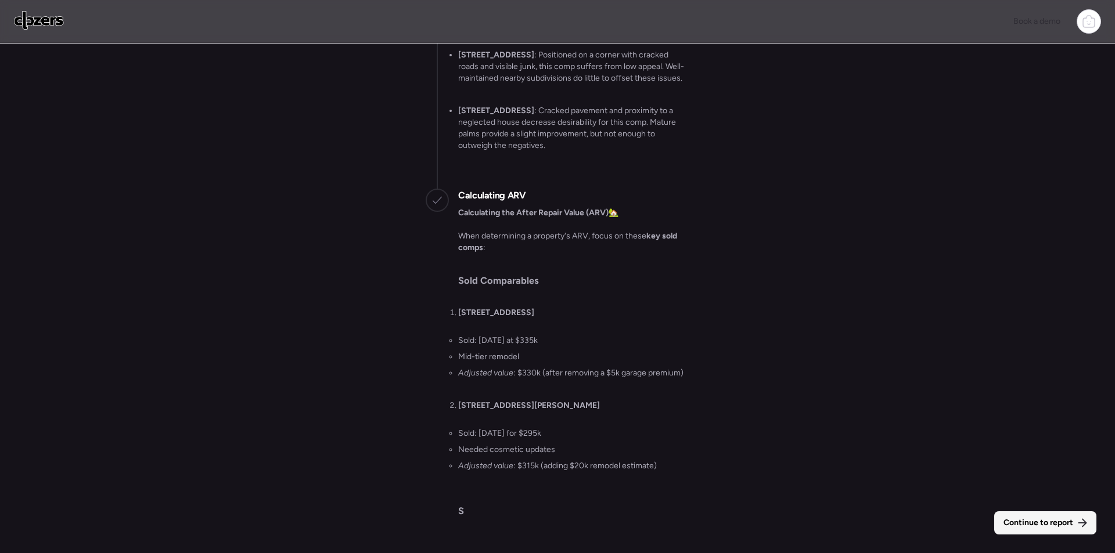
click at [1045, 521] on span "Continue to report" at bounding box center [1038, 523] width 70 height 12
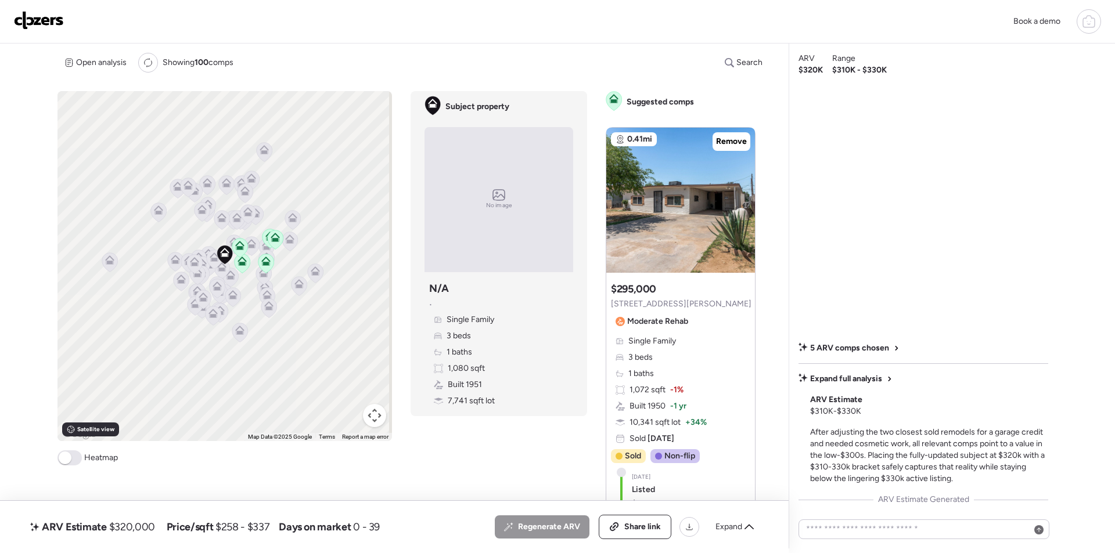
drag, startPoint x: 735, startPoint y: 525, endPoint x: 725, endPoint y: 513, distance: 16.1
click at [735, 525] on span "Expand" at bounding box center [728, 527] width 27 height 12
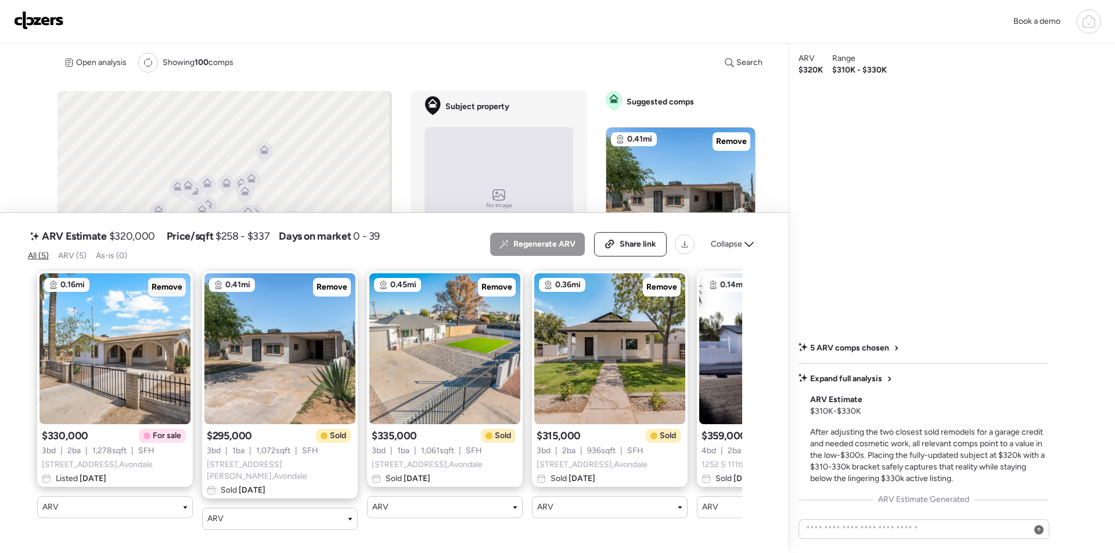
click at [171, 293] on span "Remove" at bounding box center [167, 288] width 31 height 12
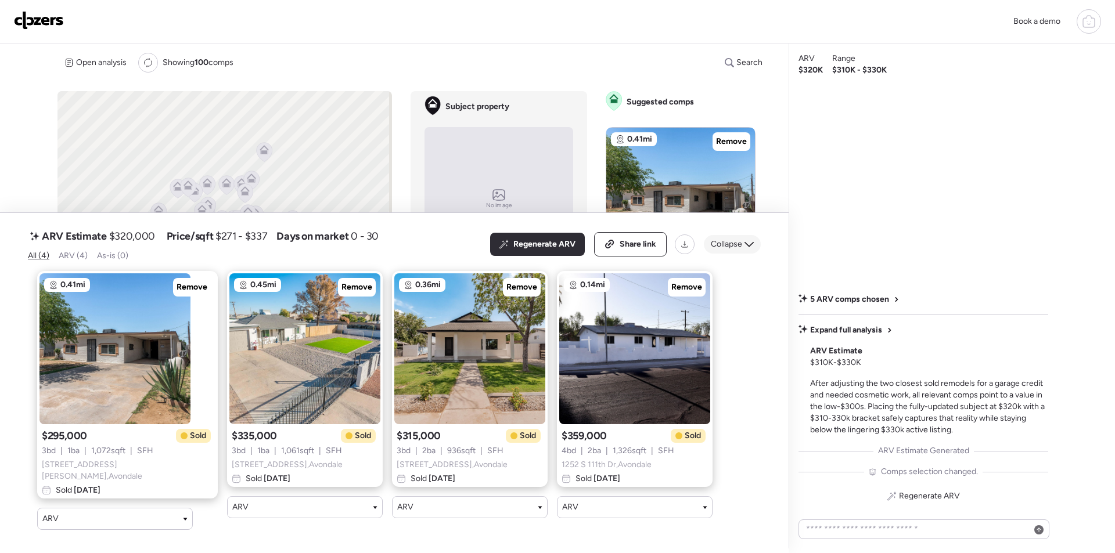
drag, startPoint x: 719, startPoint y: 244, endPoint x: 525, endPoint y: 39, distance: 281.7
click at [719, 243] on span "Collapse" at bounding box center [726, 245] width 31 height 12
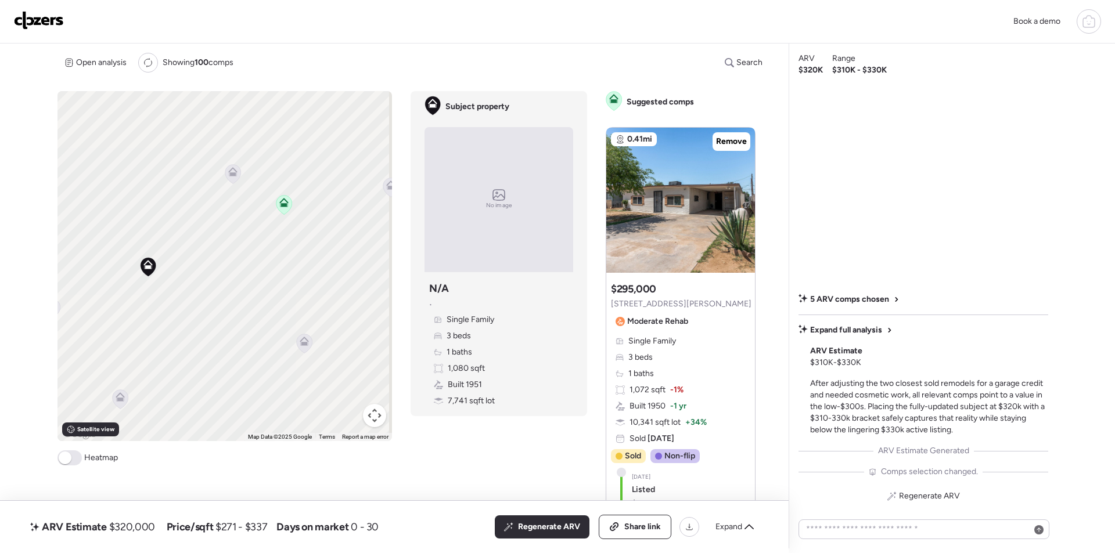
drag, startPoint x: 167, startPoint y: 303, endPoint x: 237, endPoint y: 205, distance: 120.5
click at [251, 291] on div "To activate drag with keyboard, press Alt + Enter. Once in keyboard drag state,…" at bounding box center [224, 266] width 334 height 350
click at [239, 172] on icon at bounding box center [234, 166] width 16 height 20
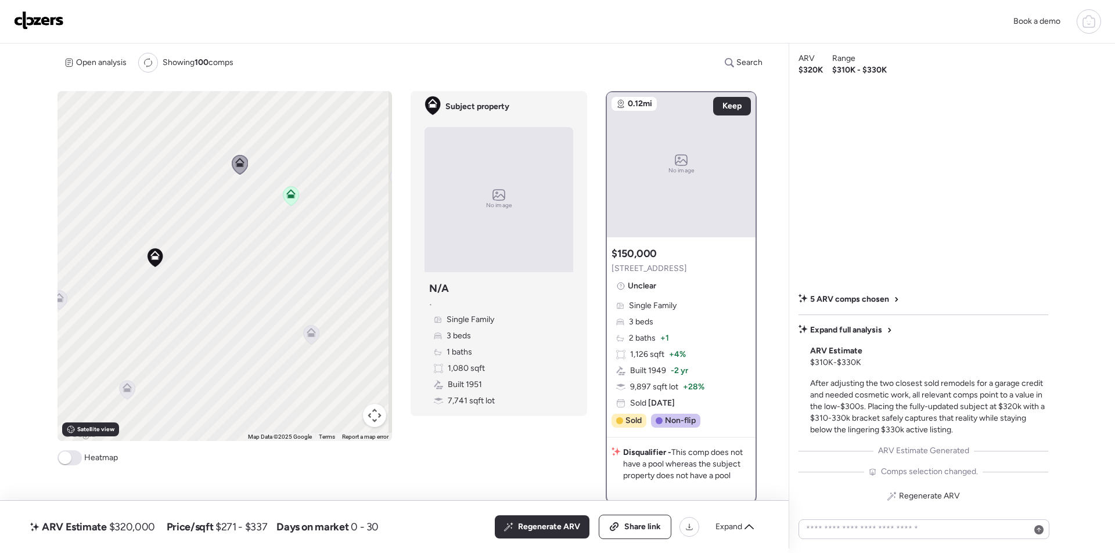
drag, startPoint x: 230, startPoint y: 304, endPoint x: 280, endPoint y: 273, distance: 58.3
click at [280, 273] on div "To activate drag with keyboard, press Alt + Enter. Once in keyboard drag state,…" at bounding box center [224, 266] width 334 height 350
click at [365, 312] on icon at bounding box center [361, 305] width 16 height 20
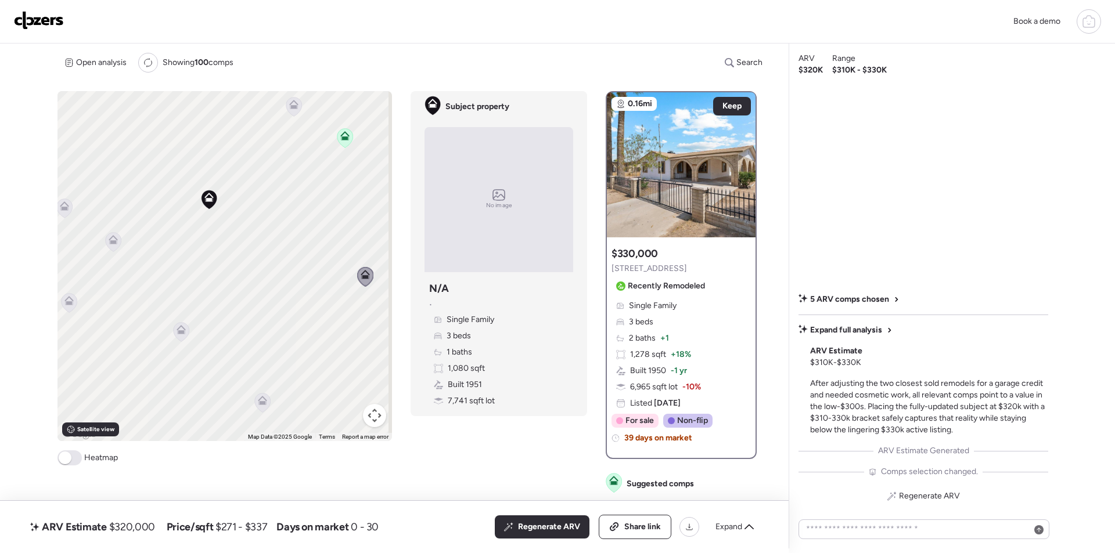
drag, startPoint x: 244, startPoint y: 268, endPoint x: 201, endPoint y: 299, distance: 52.8
click at [244, 268] on div "To activate drag with keyboard, press Alt + Enter. Once in keyboard drag state,…" at bounding box center [224, 266] width 334 height 350
click at [179, 331] on icon at bounding box center [180, 331] width 8 height 3
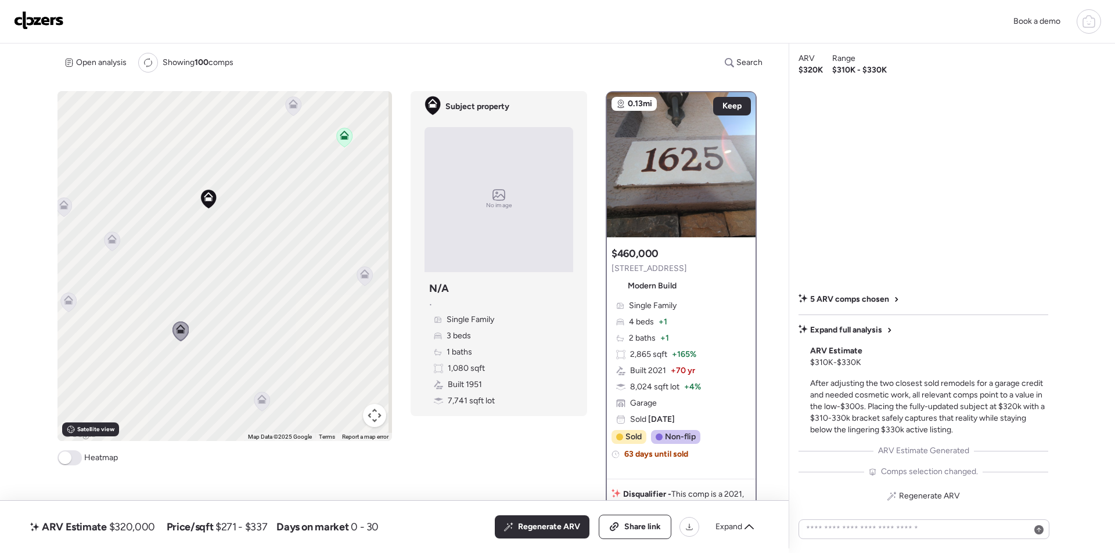
click at [625, 265] on span "1625 S 113th Dr" at bounding box center [648, 269] width 75 height 12
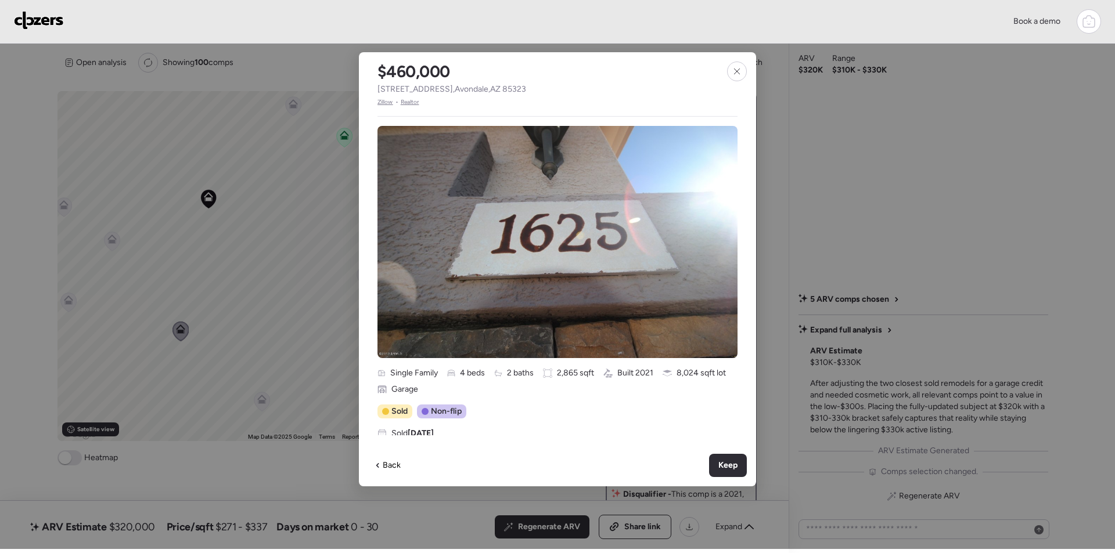
click at [431, 90] on span "1625 S 113th Dr , Avondale , AZ 85323" at bounding box center [451, 90] width 149 height 12
drag, startPoint x: 737, startPoint y: 71, endPoint x: 722, endPoint y: 73, distance: 15.2
click at [736, 71] on icon at bounding box center [736, 70] width 5 height 5
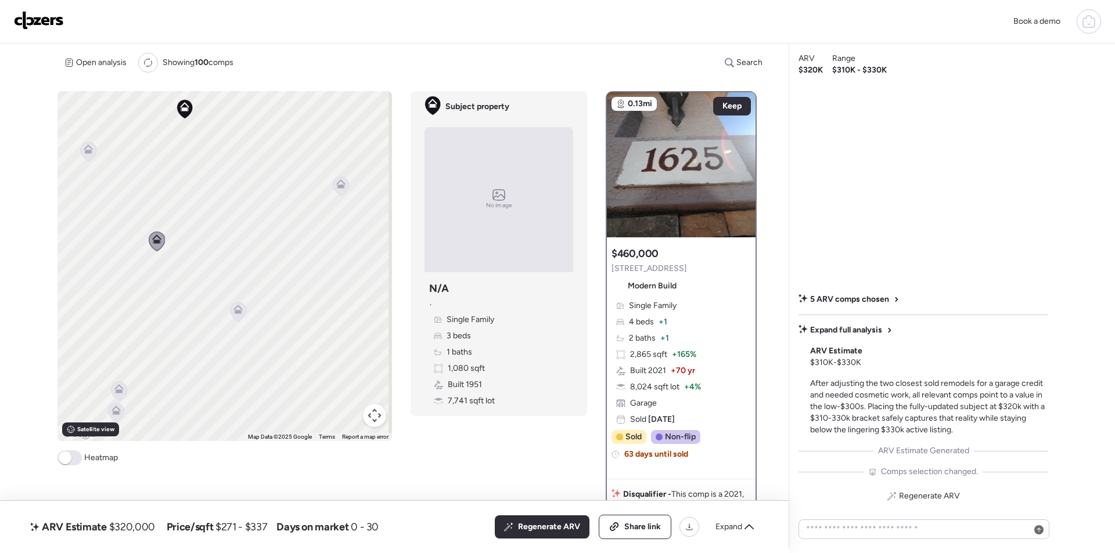
drag, startPoint x: 344, startPoint y: 314, endPoint x: 319, endPoint y: 222, distance: 95.1
click at [319, 222] on div "To activate drag with keyboard, press Alt + Enter. Once in keyboard drag state,…" at bounding box center [224, 266] width 334 height 350
click at [240, 302] on icon at bounding box center [241, 299] width 16 height 19
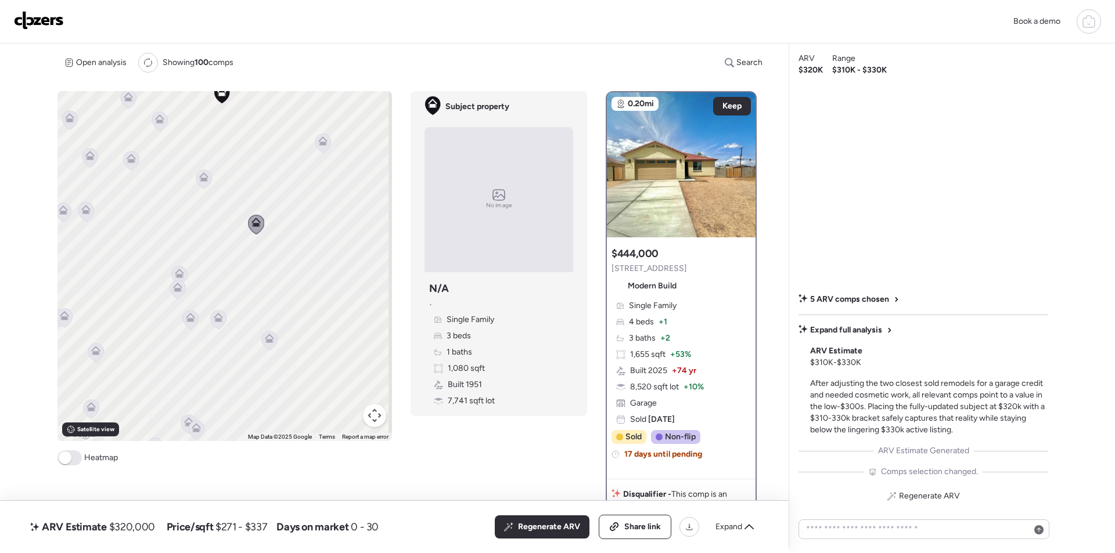
drag, startPoint x: 300, startPoint y: 241, endPoint x: 290, endPoint y: 142, distance: 99.8
click at [290, 142] on div "To activate drag with keyboard, press Alt + Enter. Once in keyboard drag state,…" at bounding box center [224, 266] width 334 height 350
click at [181, 270] on icon at bounding box center [179, 269] width 8 height 3
click at [179, 268] on icon at bounding box center [179, 267] width 9 height 9
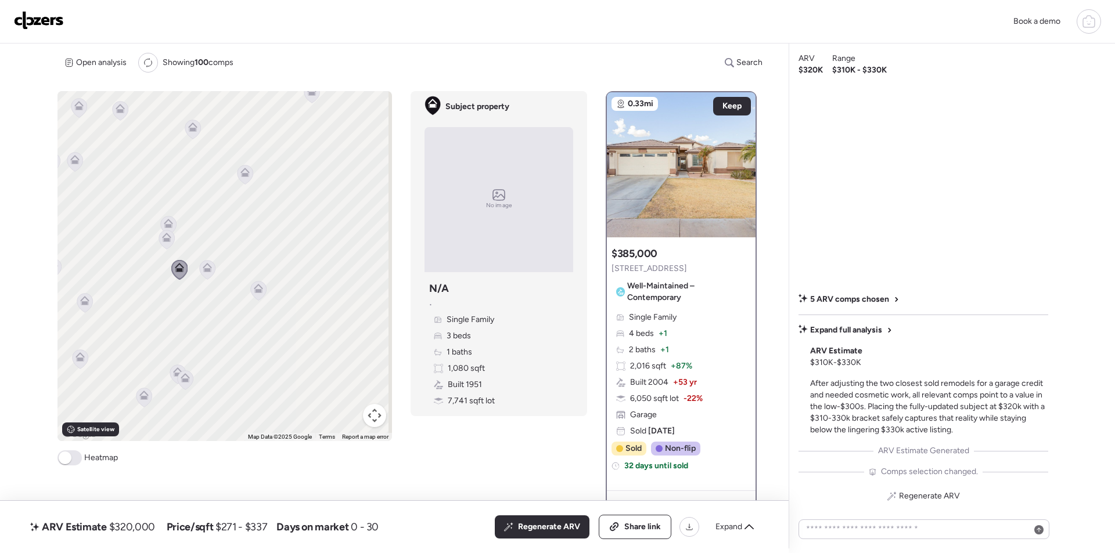
click at [203, 269] on icon at bounding box center [207, 267] width 9 height 9
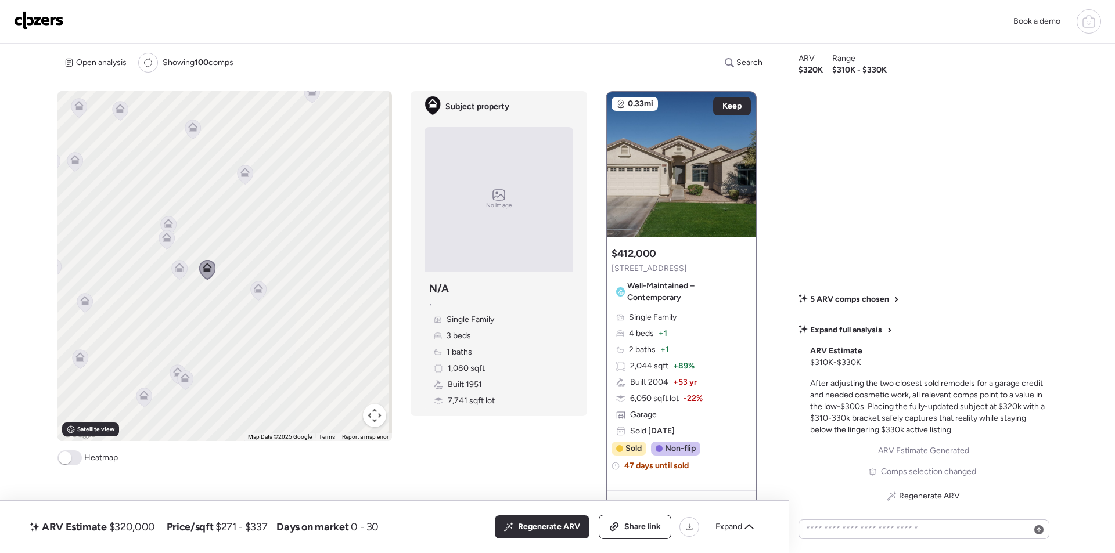
drag, startPoint x: 269, startPoint y: 264, endPoint x: 145, endPoint y: 301, distance: 129.3
click at [145, 301] on div "To navigate, press the arrow keys. To activate drag with keyboard, press Alt + …" at bounding box center [224, 266] width 334 height 350
drag, startPoint x: 261, startPoint y: 229, endPoint x: 203, endPoint y: 293, distance: 86.3
click at [102, 312] on div "To navigate, press the arrow keys. To activate drag with keyboard, press Alt + …" at bounding box center [224, 266] width 334 height 350
click at [279, 246] on icon at bounding box center [276, 241] width 9 height 9
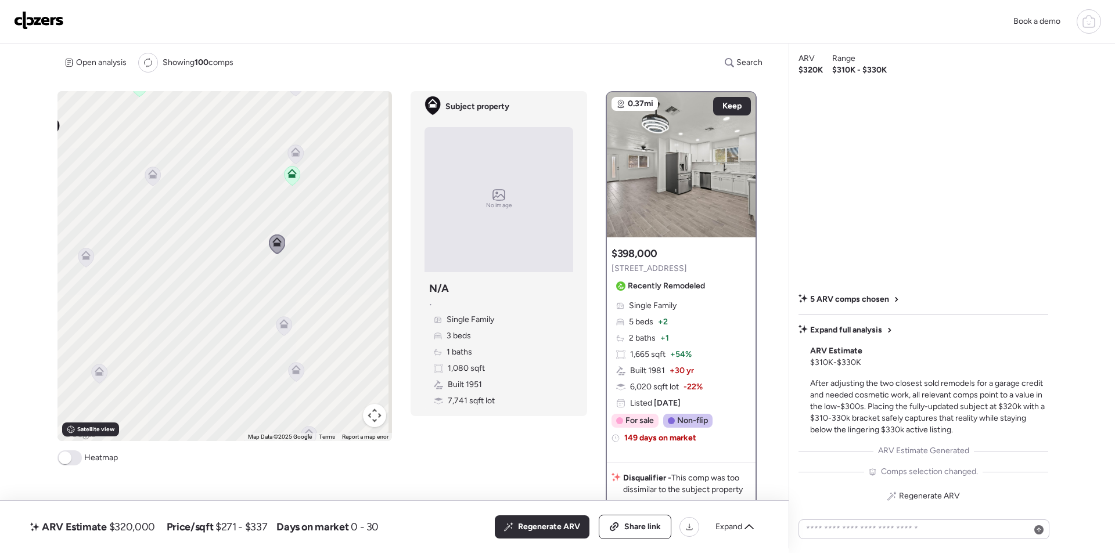
click at [294, 149] on icon at bounding box center [295, 149] width 9 height 5
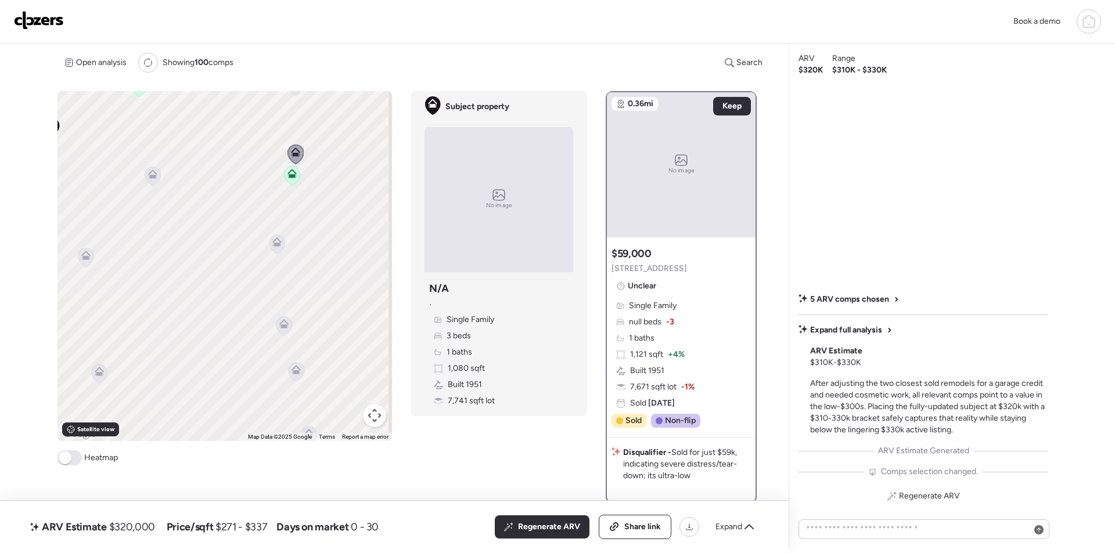
click at [285, 326] on icon at bounding box center [284, 325] width 8 height 3
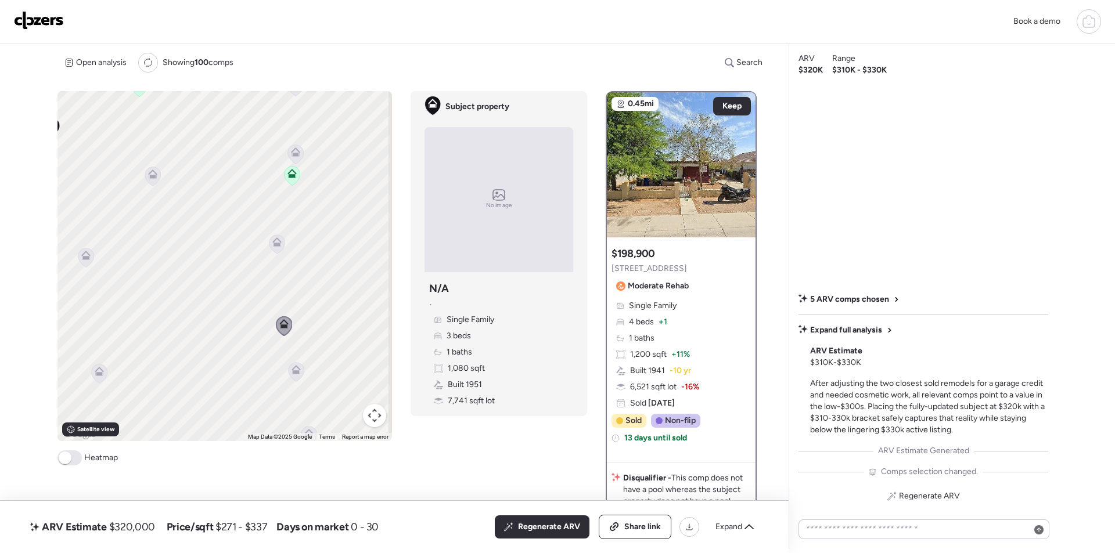
click at [730, 515] on div "Regenerate ARV Share link Expand" at bounding box center [628, 527] width 266 height 24
click at [732, 521] on span "Expand" at bounding box center [728, 527] width 27 height 12
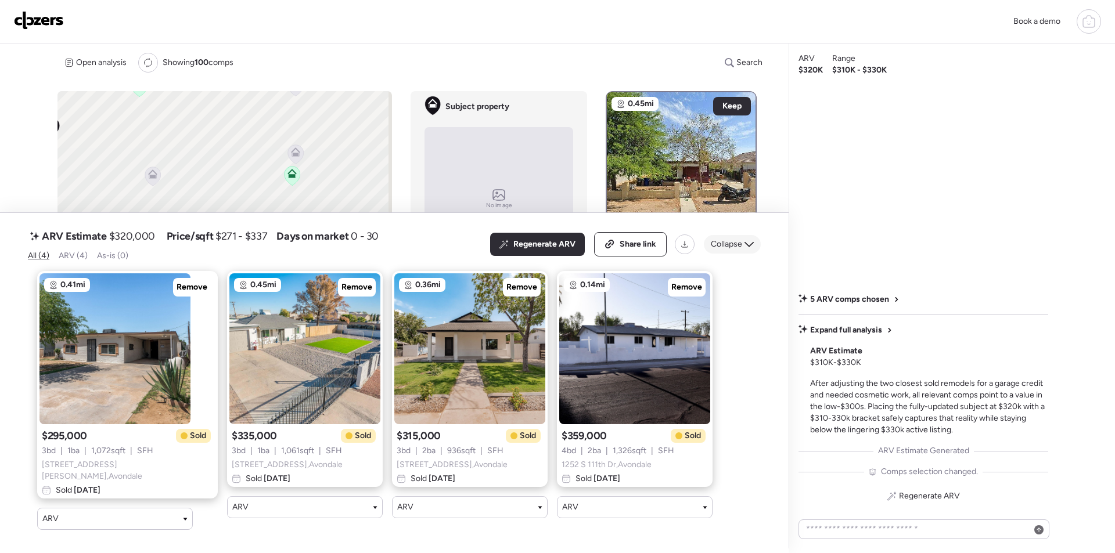
click at [719, 250] on span "Collapse" at bounding box center [726, 245] width 31 height 12
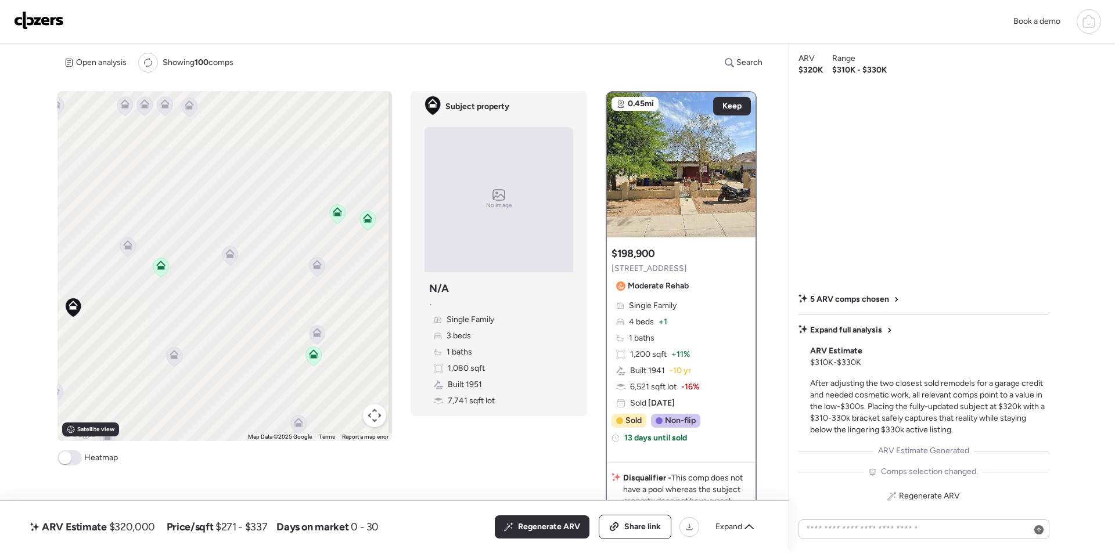
drag, startPoint x: 319, startPoint y: 272, endPoint x: 313, endPoint y: 316, distance: 44.0
click at [325, 353] on div "To activate drag with keyboard, press Alt + Enter. Once in keyboard drag state,…" at bounding box center [224, 266] width 334 height 350
click at [313, 248] on icon at bounding box center [316, 248] width 9 height 9
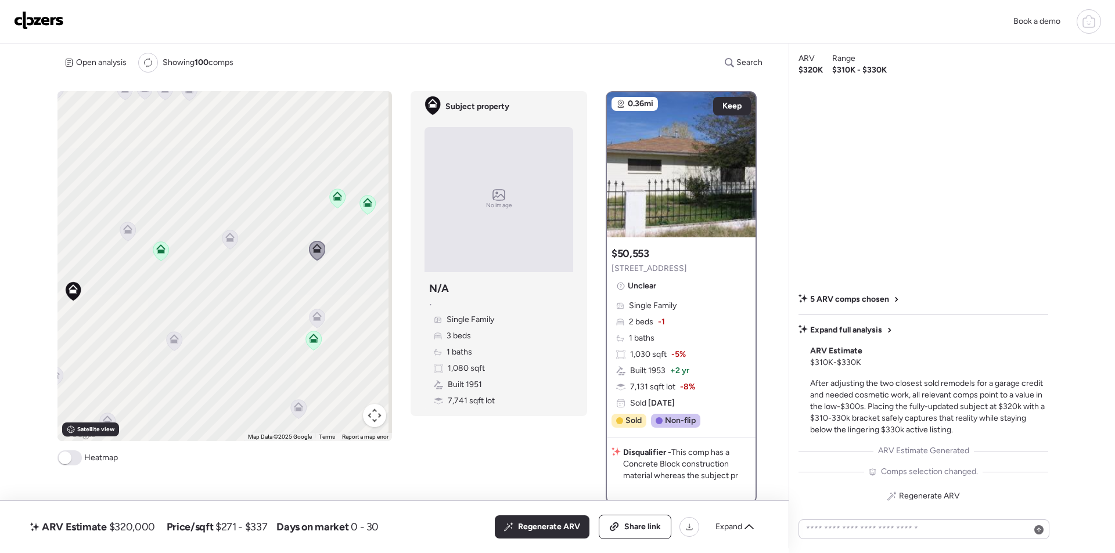
click at [234, 241] on icon at bounding box center [230, 239] width 16 height 19
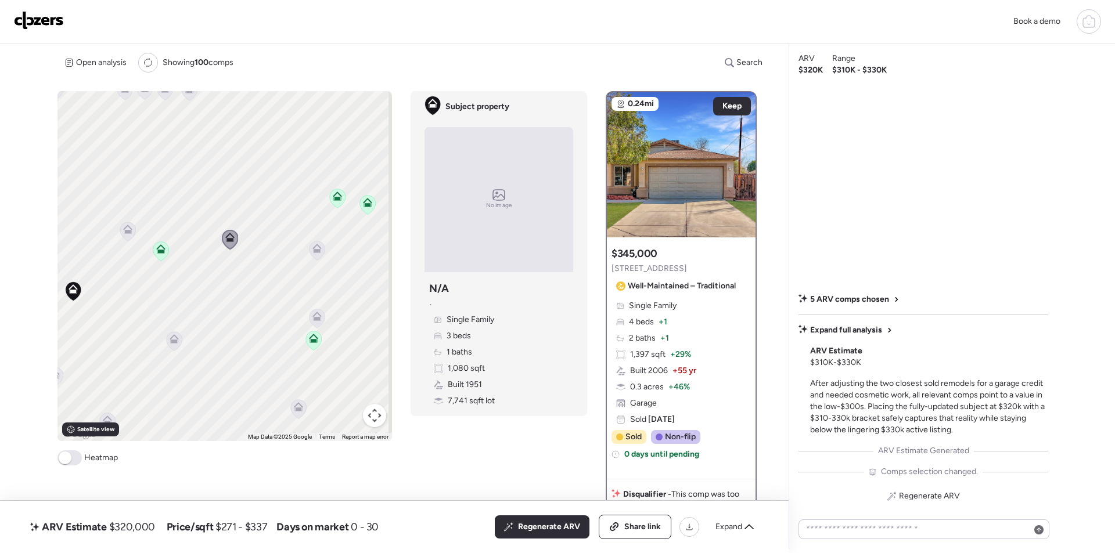
click at [126, 236] on icon at bounding box center [128, 231] width 16 height 19
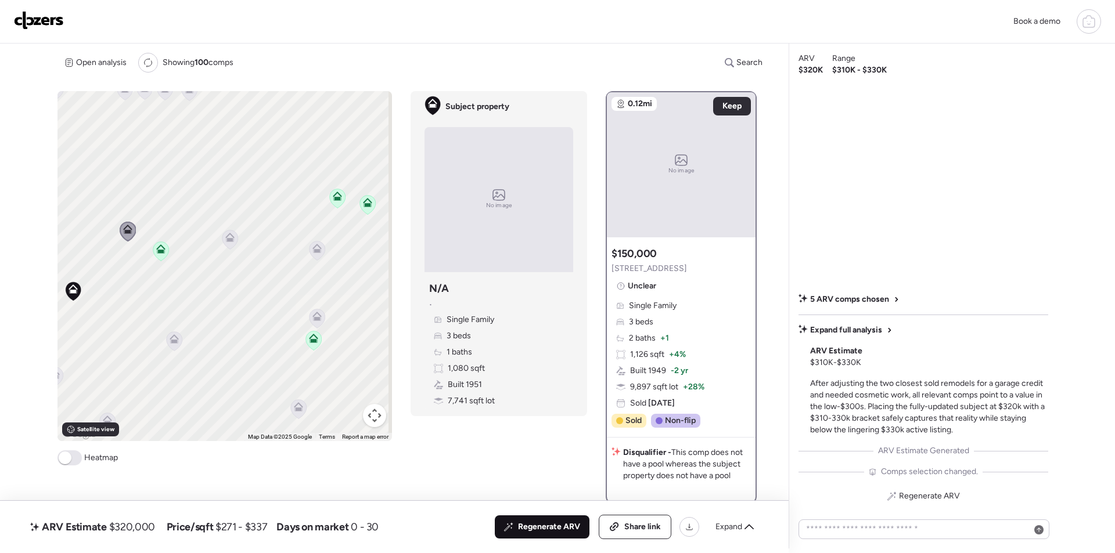
click at [540, 522] on span "Regenerate ARV" at bounding box center [549, 527] width 62 height 12
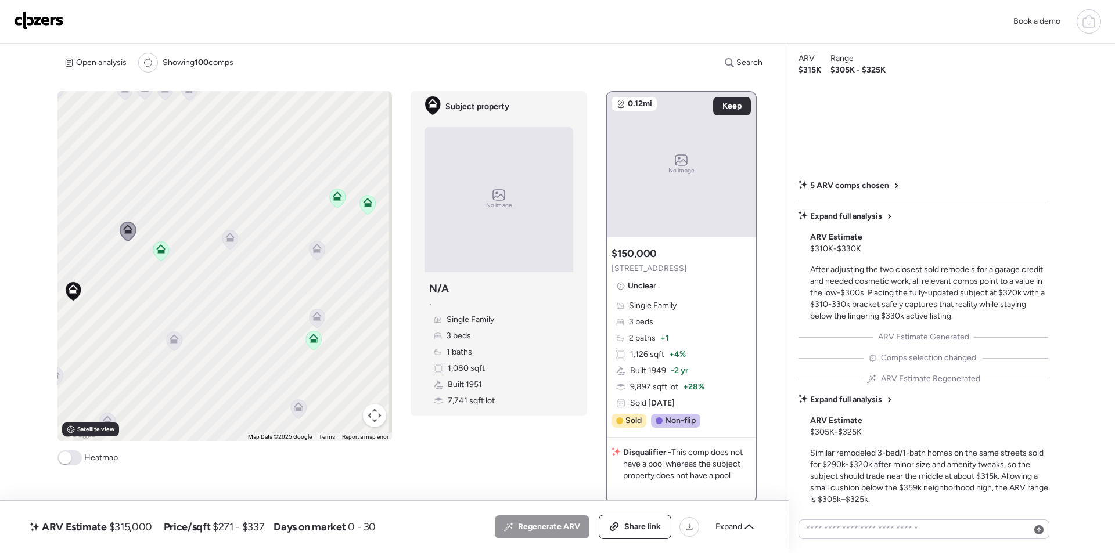
click at [139, 527] on span "$315,000" at bounding box center [130, 527] width 43 height 14
copy span "315,000"
click at [634, 529] on span "Share link" at bounding box center [642, 527] width 37 height 12
click at [49, 27] on img at bounding box center [39, 20] width 50 height 19
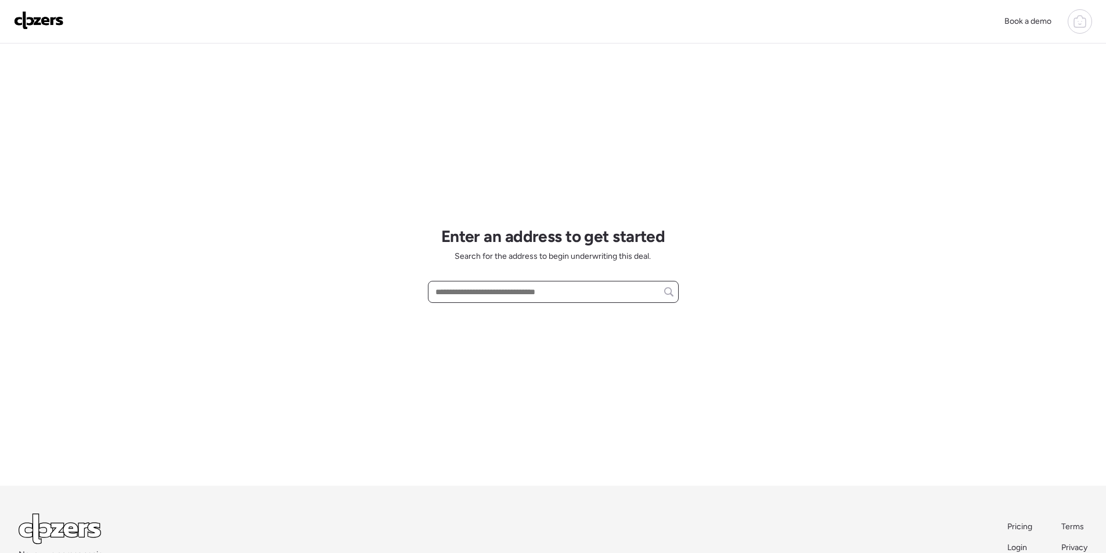
click at [528, 286] on input "text" at bounding box center [553, 292] width 240 height 16
paste input "**********"
drag, startPoint x: 505, startPoint y: 289, endPoint x: 600, endPoint y: 290, distance: 95.2
click at [600, 290] on input "**********" at bounding box center [553, 292] width 240 height 16
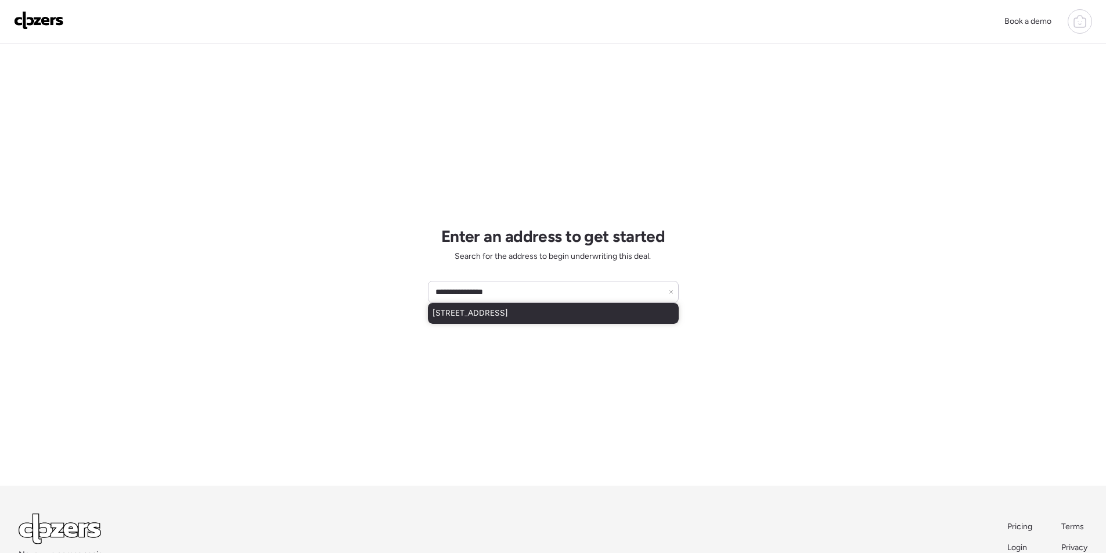
click at [508, 309] on span "[STREET_ADDRESS]" at bounding box center [469, 314] width 75 height 12
type input "**********"
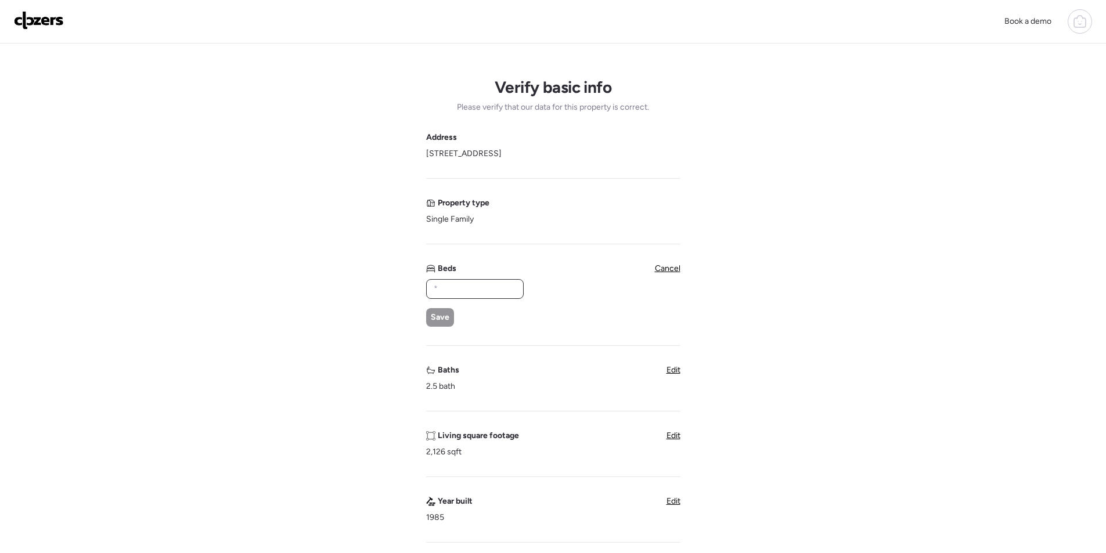
click at [463, 290] on input "text" at bounding box center [474, 289] width 87 height 16
type input "*"
click at [437, 315] on span "Save" at bounding box center [440, 318] width 19 height 12
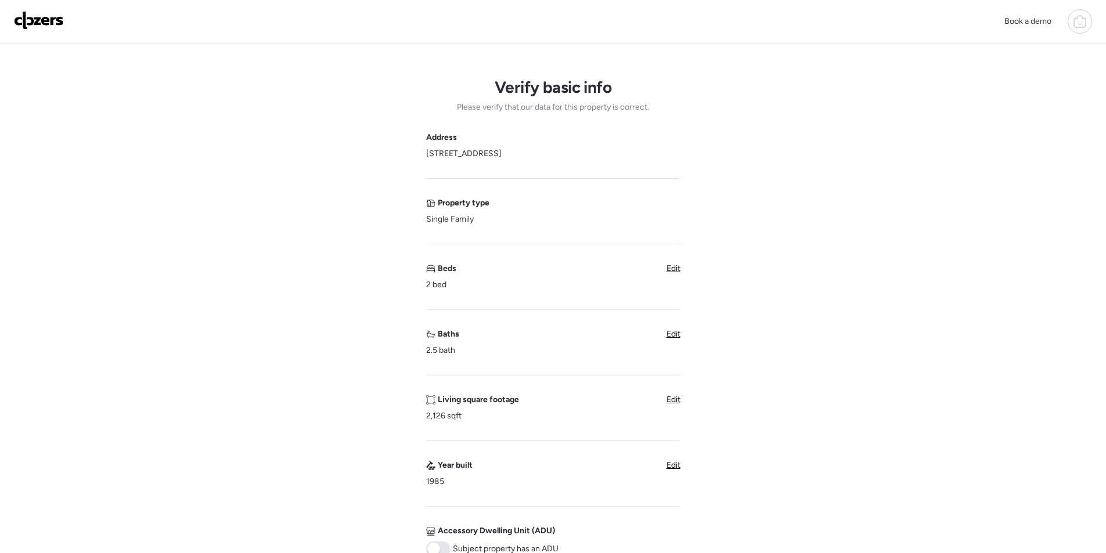
click at [670, 338] on span "Edit" at bounding box center [673, 334] width 14 height 10
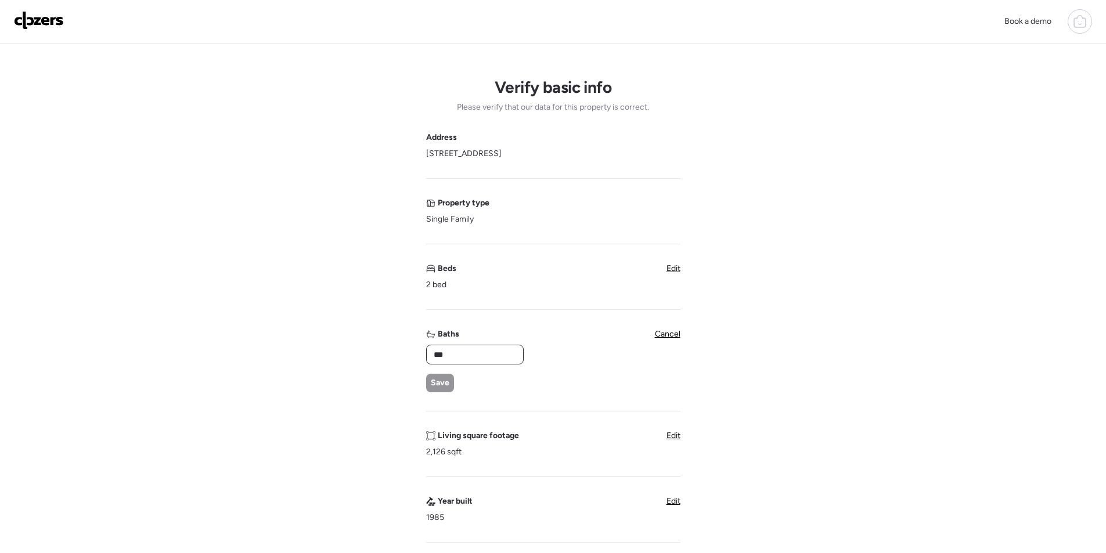
click at [455, 357] on input "***" at bounding box center [474, 355] width 87 height 16
click at [456, 356] on input "***" at bounding box center [474, 355] width 87 height 16
type input "*"
click at [434, 376] on div "Save" at bounding box center [440, 383] width 28 height 19
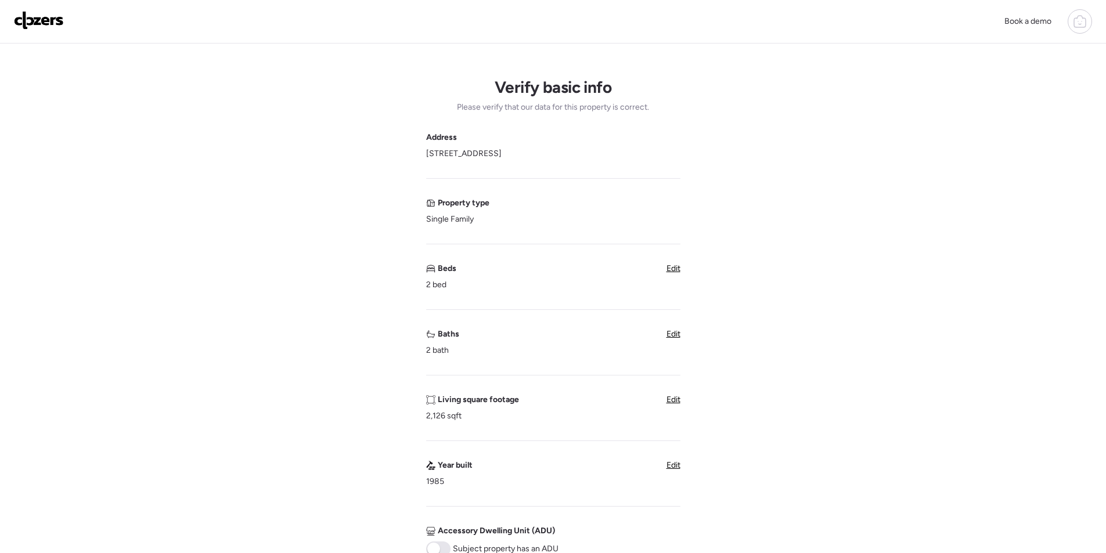
scroll to position [290, 0]
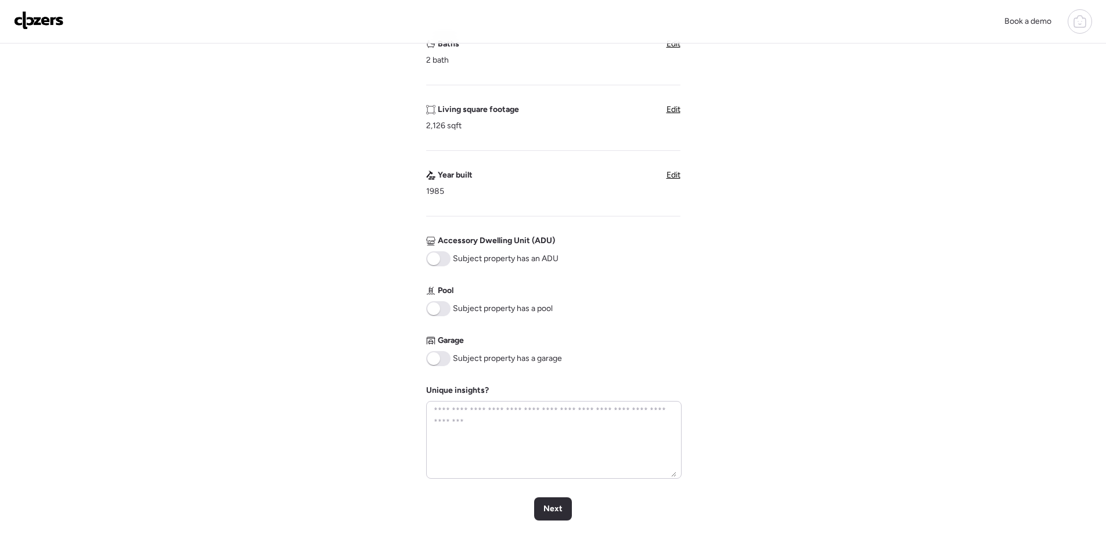
drag, startPoint x: 440, startPoint y: 351, endPoint x: 449, endPoint y: 372, distance: 22.1
click at [440, 352] on span at bounding box center [438, 358] width 24 height 15
drag, startPoint x: 550, startPoint y: 506, endPoint x: 538, endPoint y: 504, distance: 12.3
click at [549, 506] on span "Next" at bounding box center [552, 509] width 19 height 12
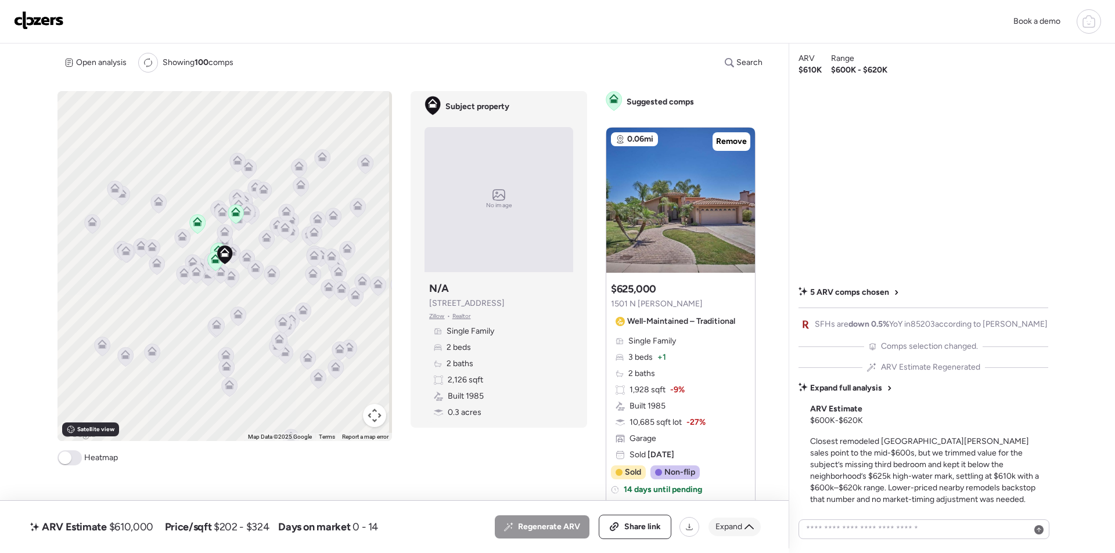
click at [742, 528] on div "Expand" at bounding box center [734, 527] width 52 height 19
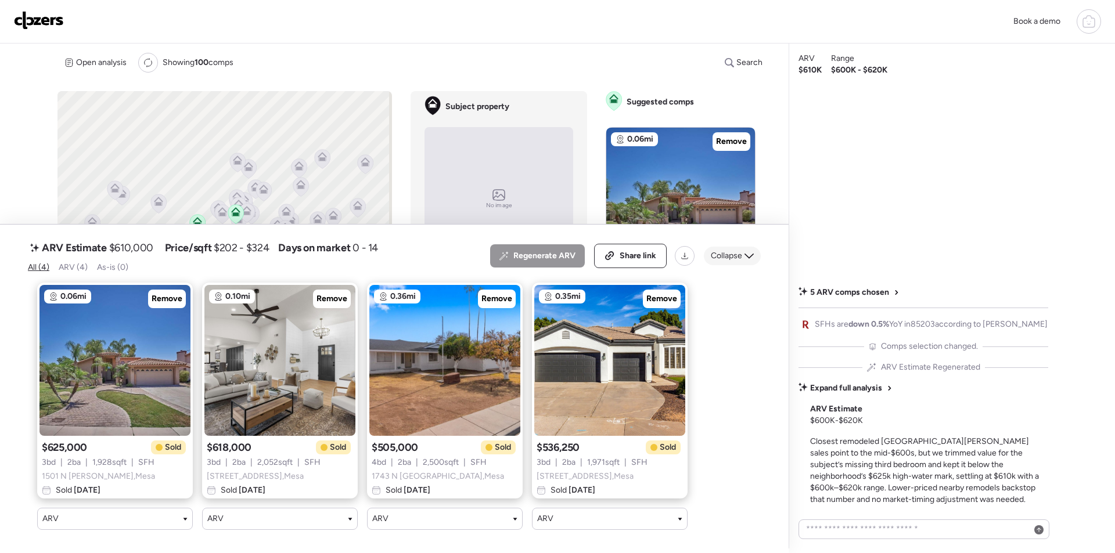
click at [735, 251] on span "Collapse" at bounding box center [726, 256] width 31 height 12
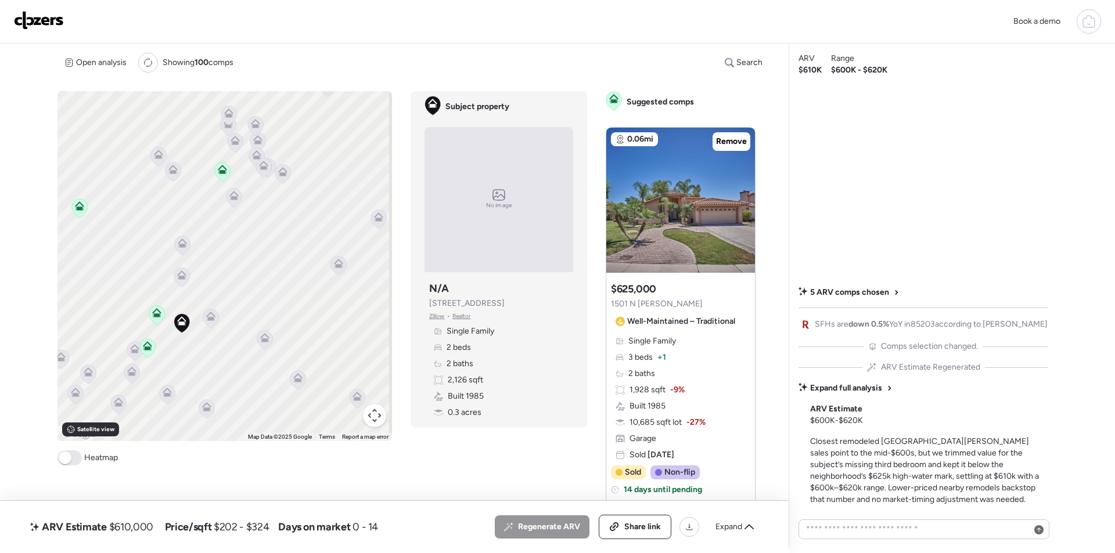
click at [214, 320] on icon at bounding box center [210, 316] width 9 height 9
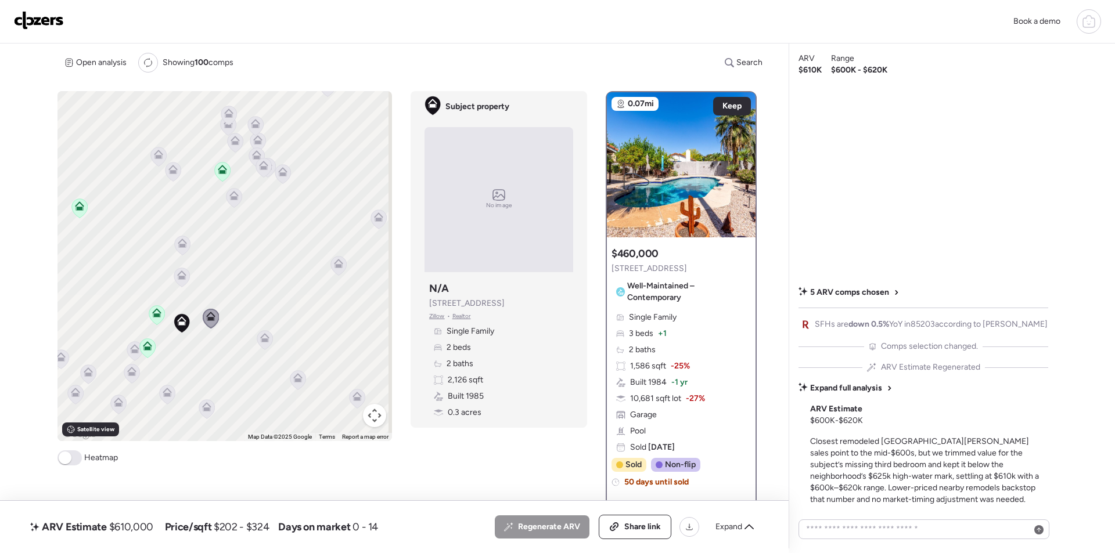
click at [136, 355] on icon at bounding box center [135, 350] width 16 height 19
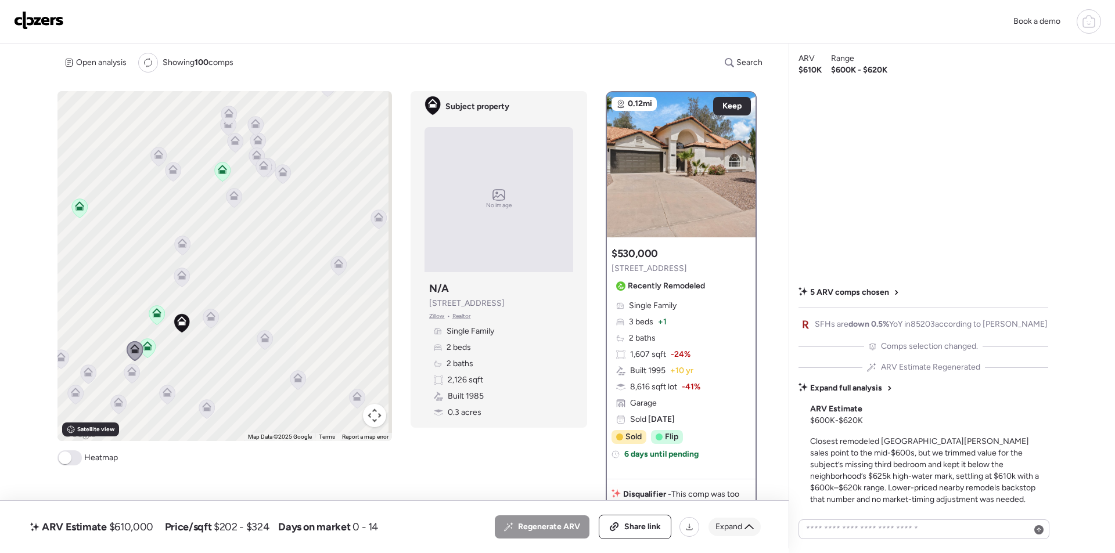
click at [730, 518] on div "Expand" at bounding box center [734, 527] width 52 height 19
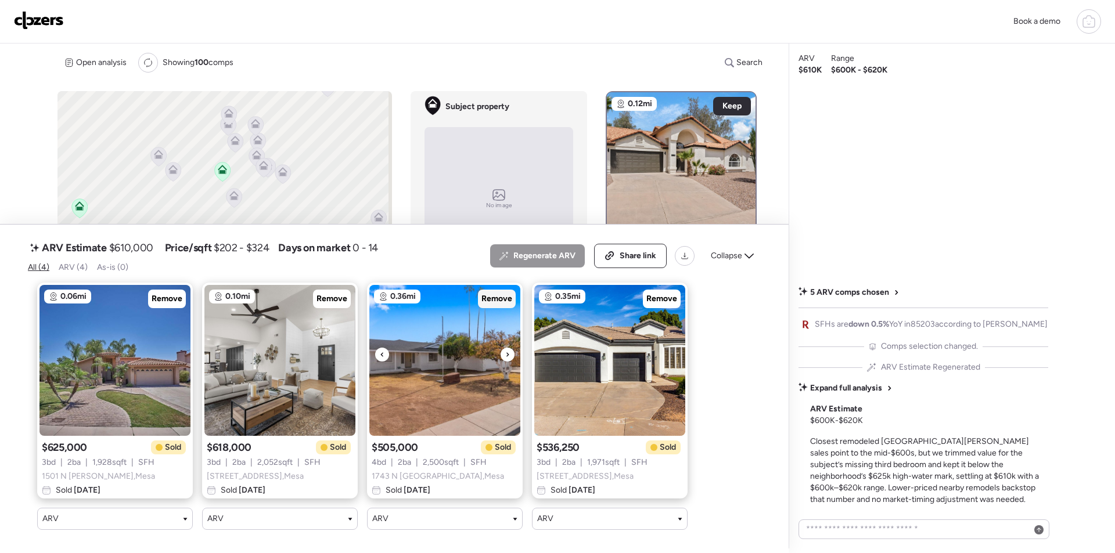
click at [493, 298] on div "Remove" at bounding box center [497, 299] width 38 height 19
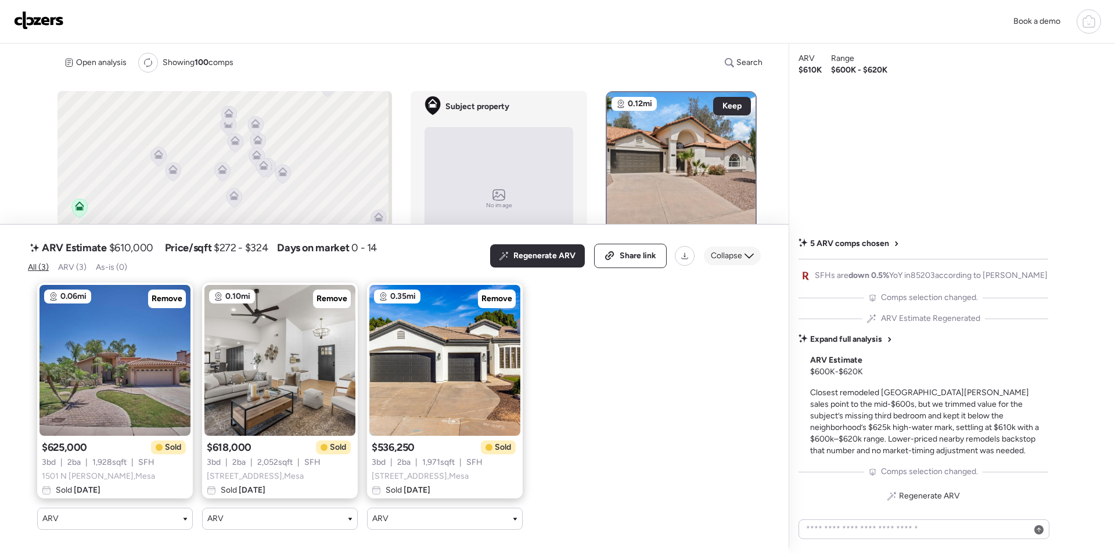
click at [739, 253] on div "Collapse" at bounding box center [732, 256] width 57 height 19
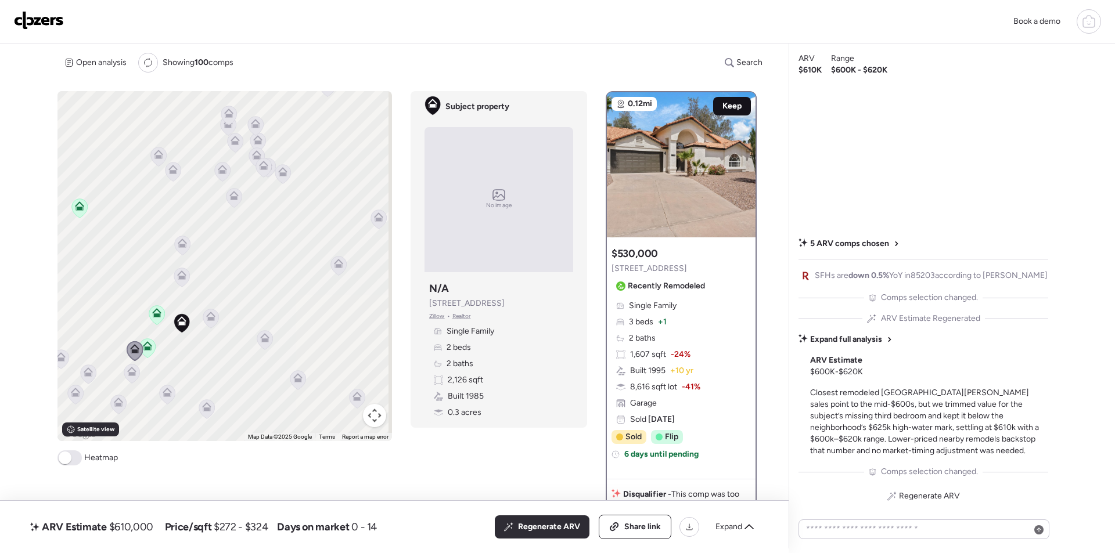
click at [743, 105] on div "Keep" at bounding box center [732, 106] width 38 height 19
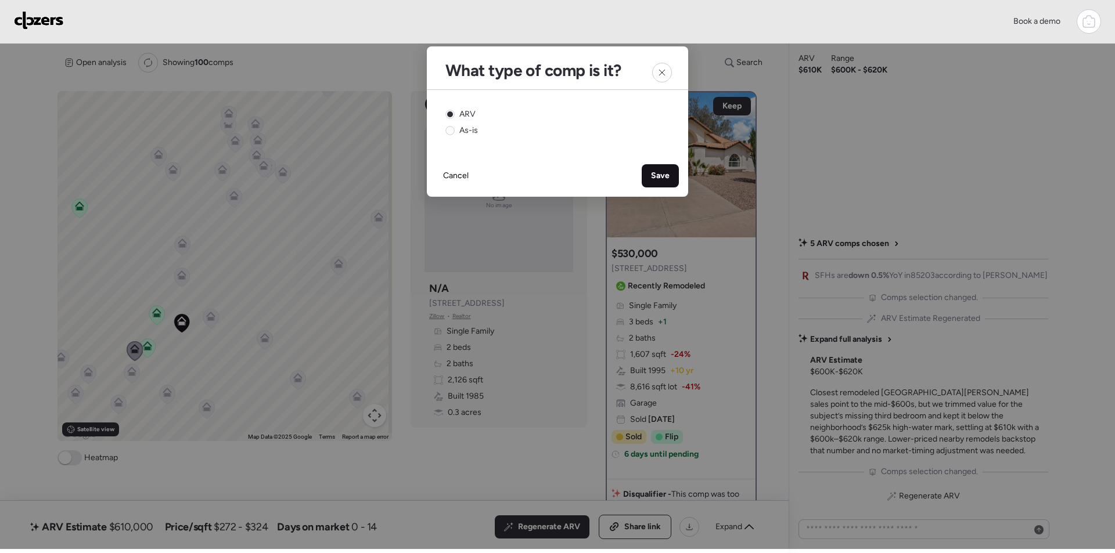
click at [661, 170] on span "Save" at bounding box center [660, 176] width 19 height 12
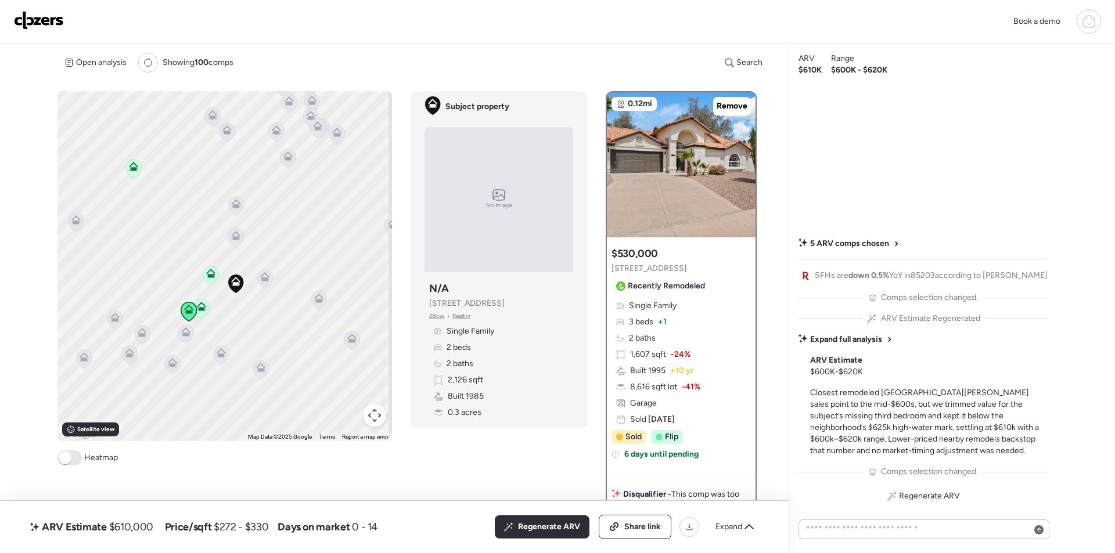
drag, startPoint x: 156, startPoint y: 360, endPoint x: 212, endPoint y: 320, distance: 68.6
click at [212, 320] on div "To activate drag with keyboard, press Alt + Enter. Once in keyboard drag state,…" at bounding box center [224, 266] width 334 height 350
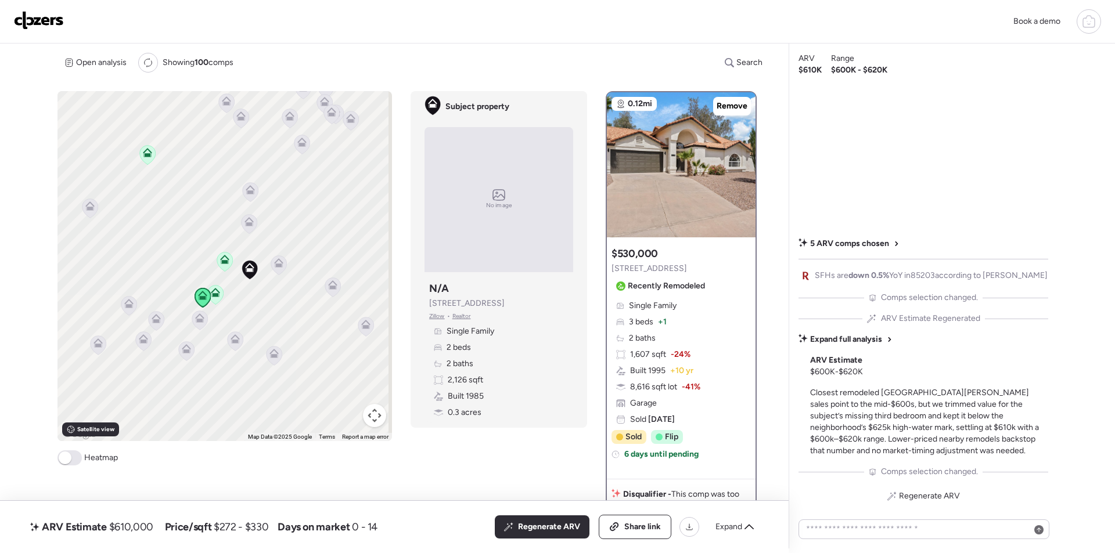
click at [197, 322] on icon at bounding box center [200, 320] width 8 height 3
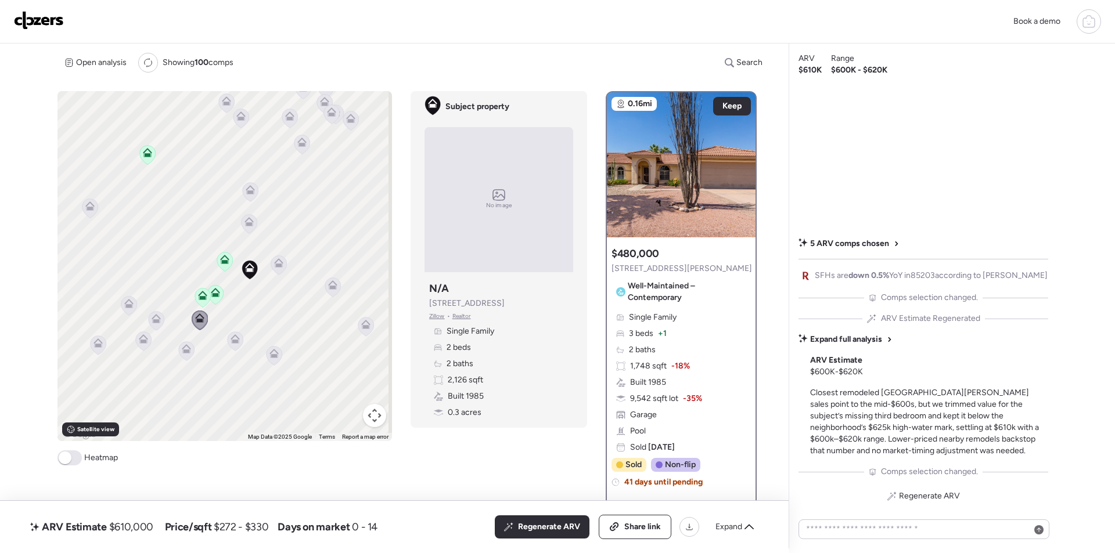
click at [188, 348] on icon at bounding box center [186, 346] width 9 height 5
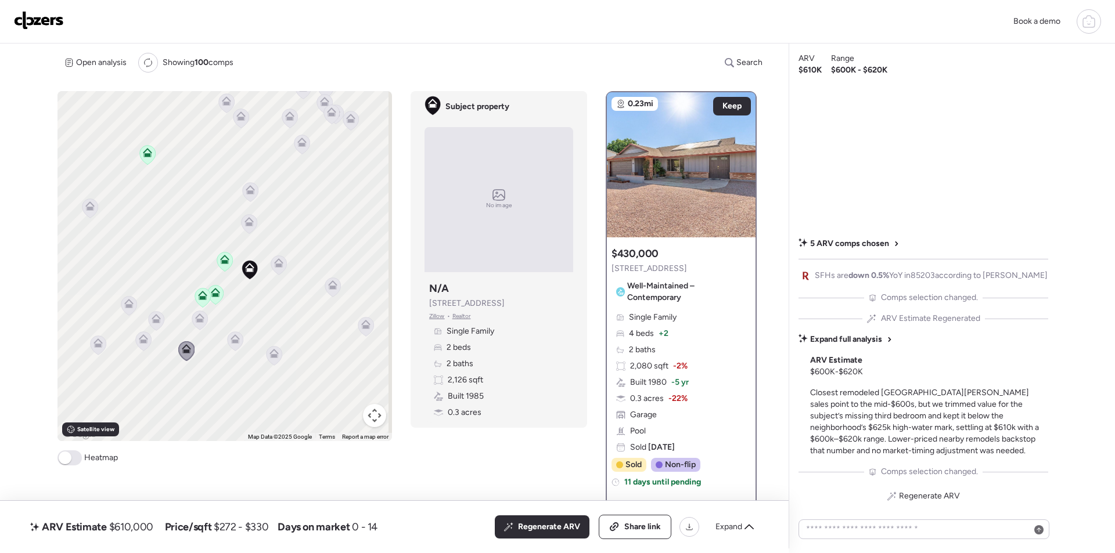
click at [228, 349] on icon at bounding box center [235, 341] width 16 height 20
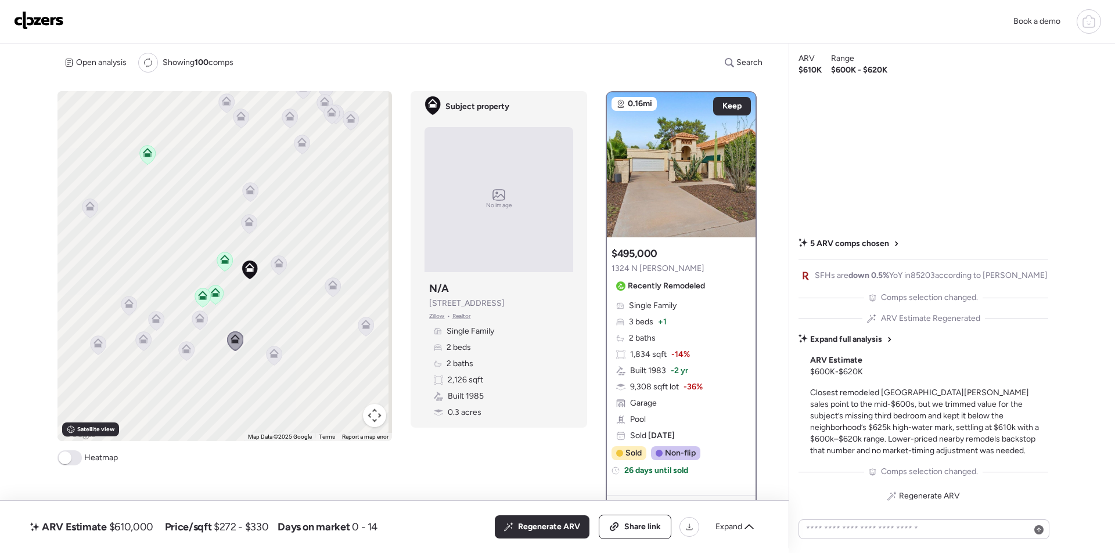
click at [269, 357] on icon at bounding box center [273, 353] width 9 height 9
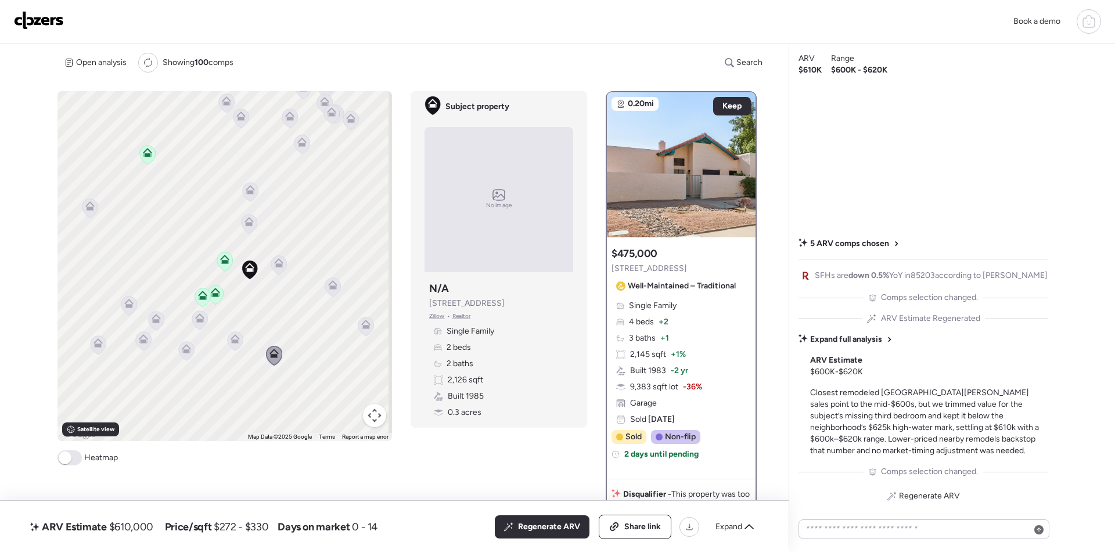
click at [249, 223] on icon at bounding box center [249, 223] width 8 height 3
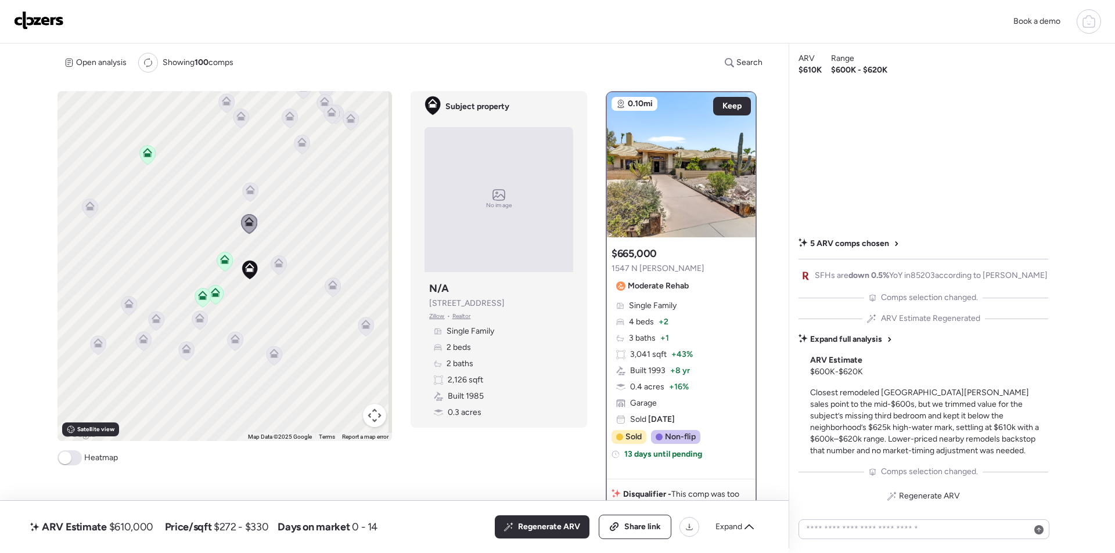
click at [250, 196] on icon at bounding box center [251, 191] width 16 height 19
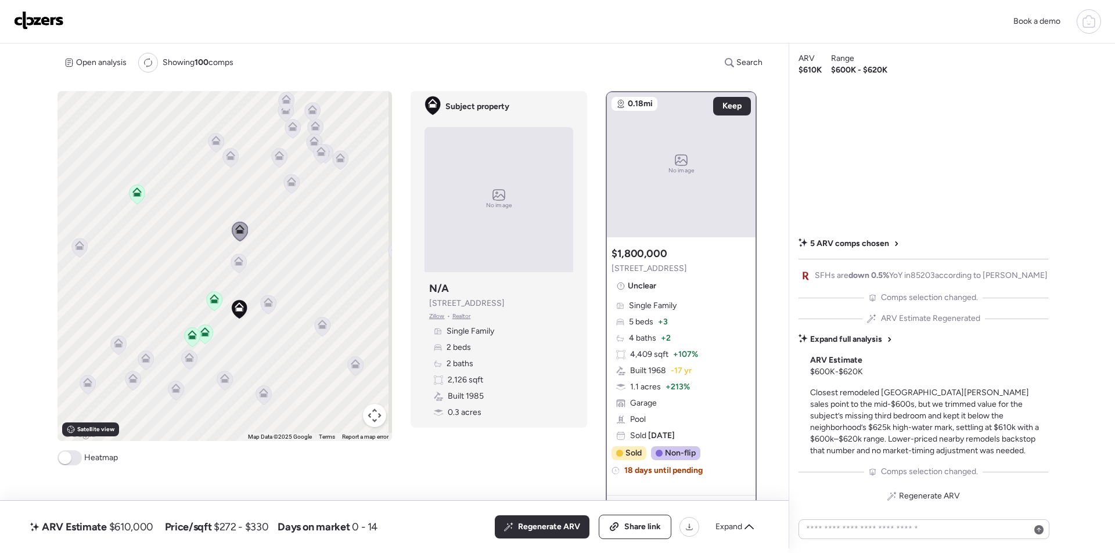
drag, startPoint x: 271, startPoint y: 143, endPoint x: 260, endPoint y: 185, distance: 42.7
click at [260, 185] on div "To activate drag with keyboard, press Alt + Enter. Once in keyboard drag state,…" at bounding box center [224, 266] width 334 height 350
click at [287, 182] on icon at bounding box center [291, 179] width 9 height 5
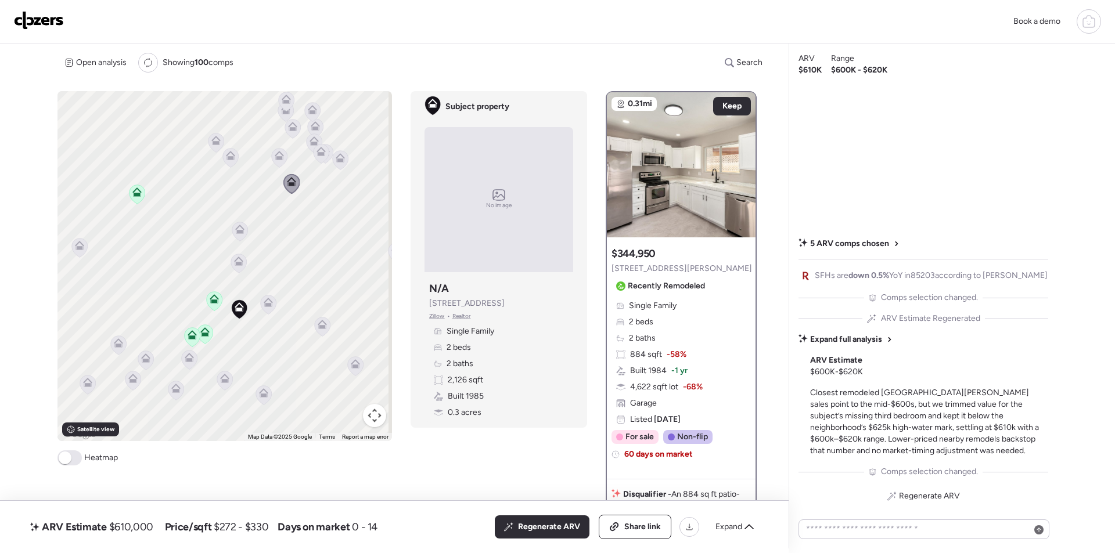
click at [277, 160] on icon at bounding box center [280, 157] width 16 height 19
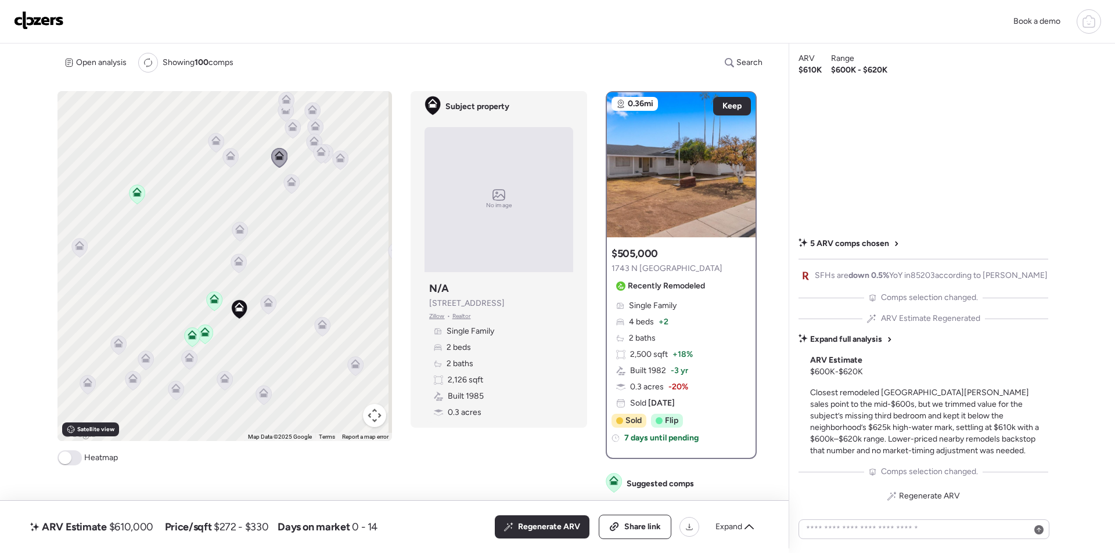
click at [236, 161] on icon at bounding box center [230, 158] width 16 height 20
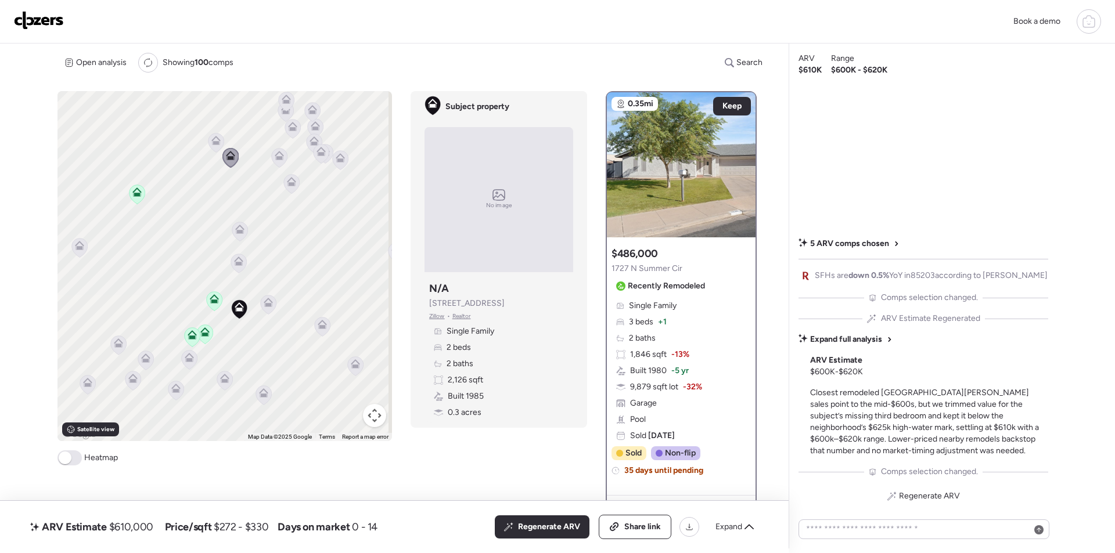
click at [220, 141] on icon at bounding box center [216, 142] width 16 height 19
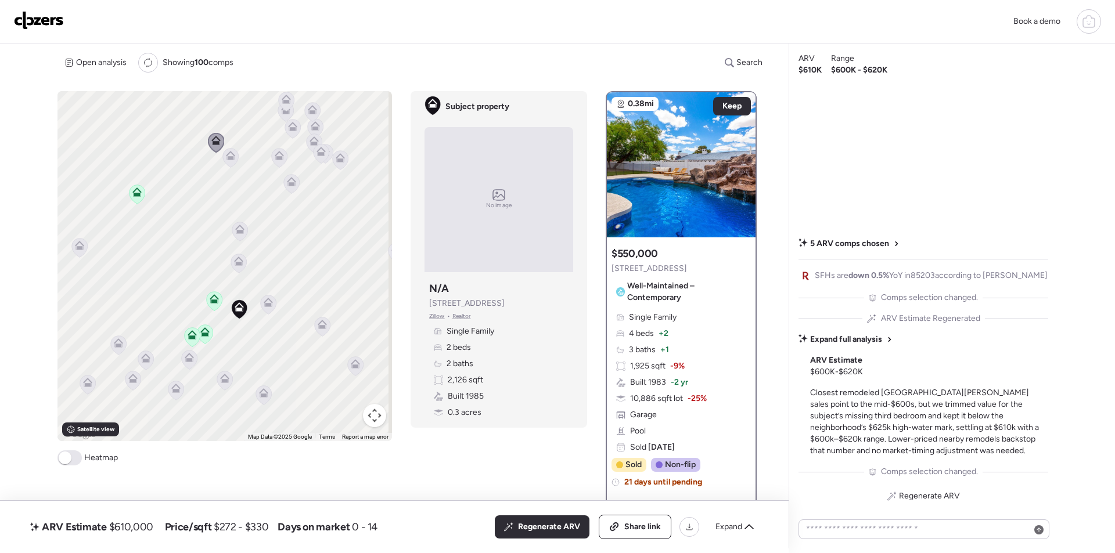
click at [141, 360] on icon at bounding box center [145, 358] width 9 height 9
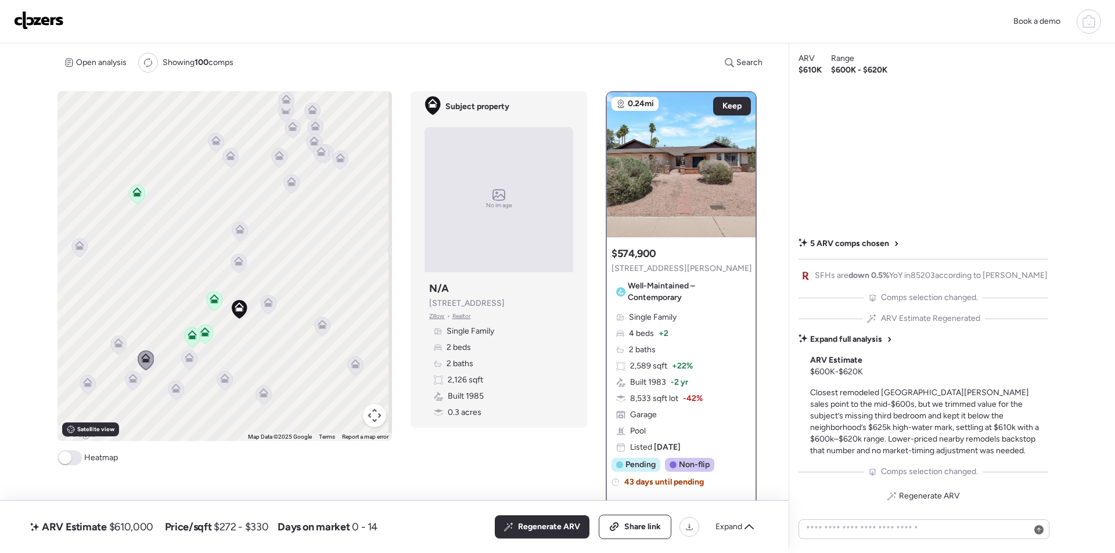
click at [129, 381] on icon at bounding box center [133, 380] width 8 height 3
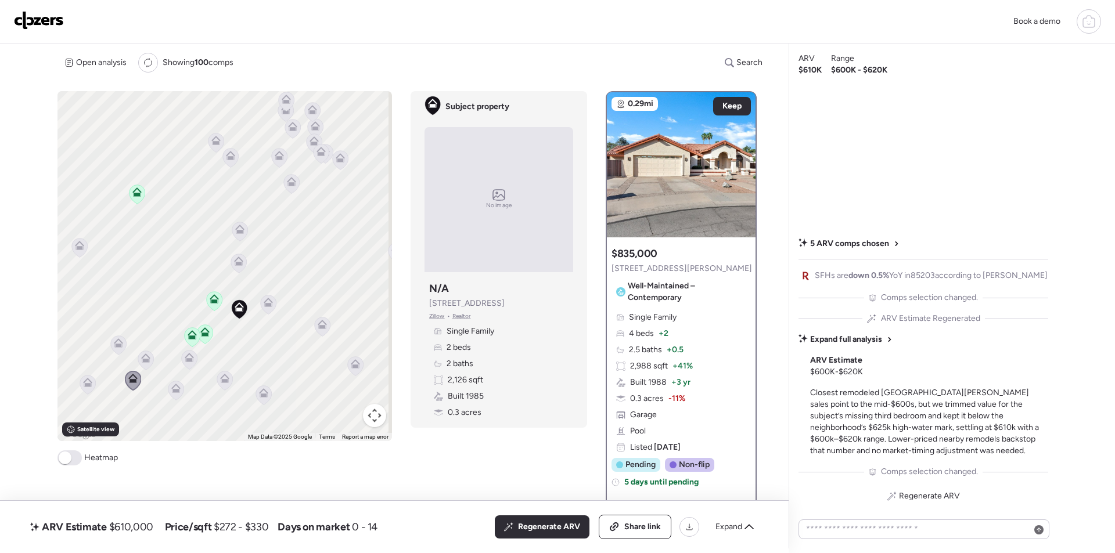
click at [114, 349] on icon at bounding box center [119, 345] width 16 height 19
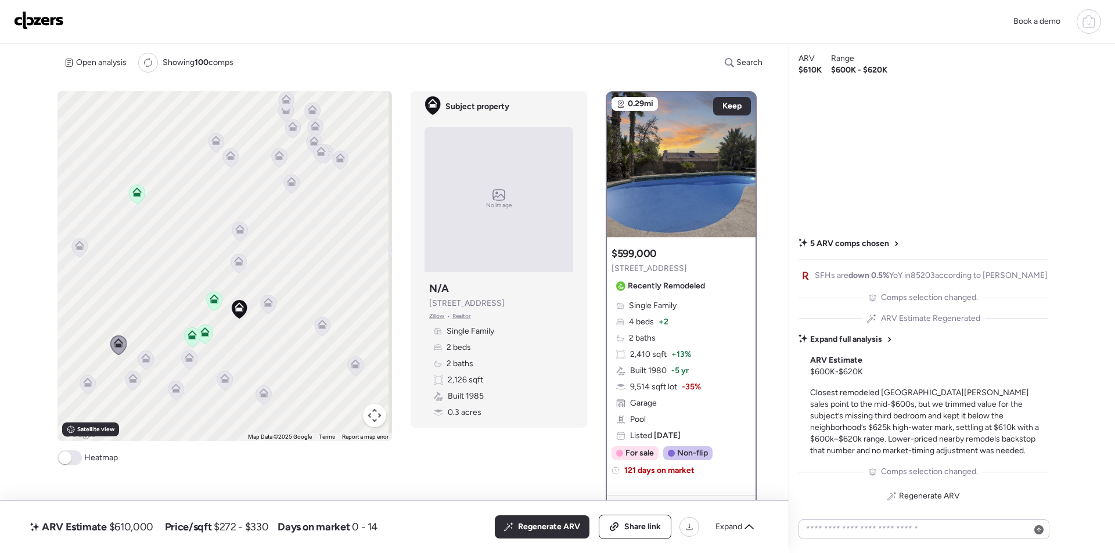
click at [95, 380] on div "To activate drag with keyboard, press Alt + Enter. Once in keyboard drag state,…" at bounding box center [224, 266] width 334 height 350
click at [88, 383] on icon at bounding box center [87, 382] width 9 height 9
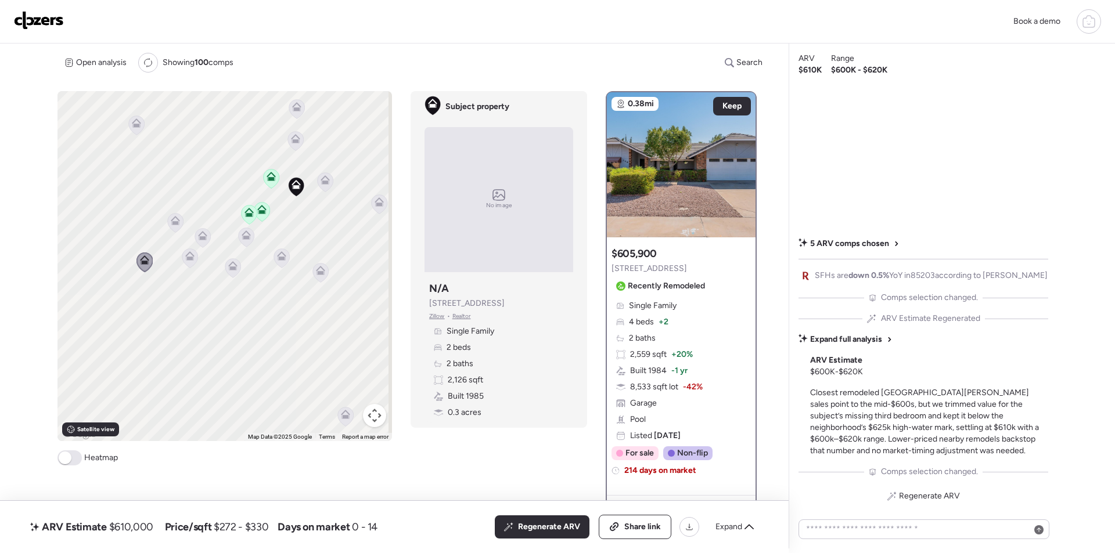
drag, startPoint x: 124, startPoint y: 378, endPoint x: 182, endPoint y: 255, distance: 135.5
click at [182, 255] on icon at bounding box center [190, 258] width 16 height 20
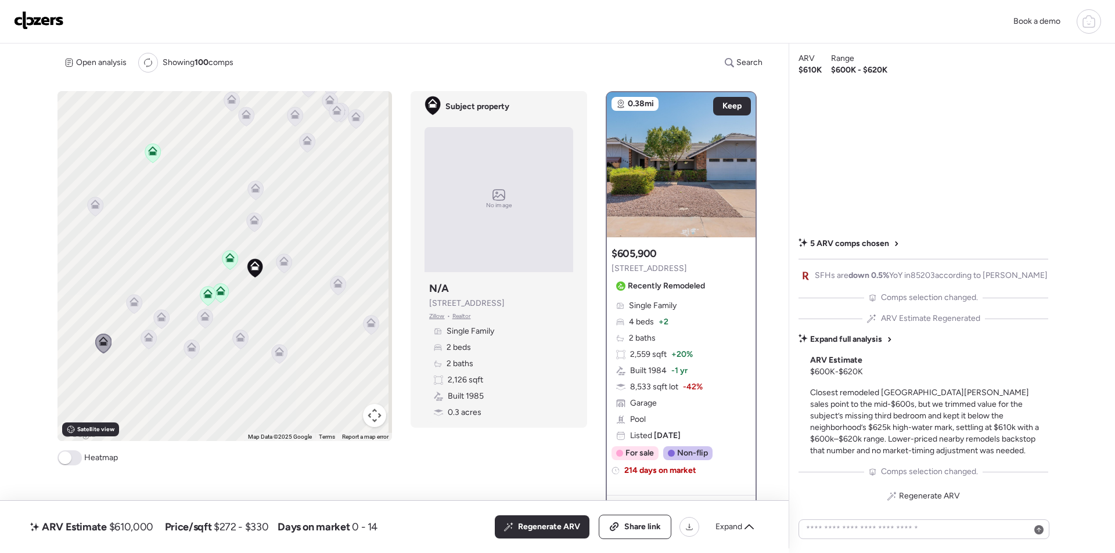
drag, startPoint x: 237, startPoint y: 275, endPoint x: 196, endPoint y: 356, distance: 91.1
click at [196, 356] on icon at bounding box center [191, 350] width 16 height 20
click at [219, 223] on div "To activate drag with keyboard, press Alt + Enter. Once in keyboard drag state,…" at bounding box center [224, 266] width 334 height 350
click at [220, 224] on div "To activate drag with keyboard, press Alt + Enter. Once in keyboard drag state,…" at bounding box center [224, 266] width 334 height 350
drag, startPoint x: 221, startPoint y: 224, endPoint x: 214, endPoint y: 275, distance: 51.0
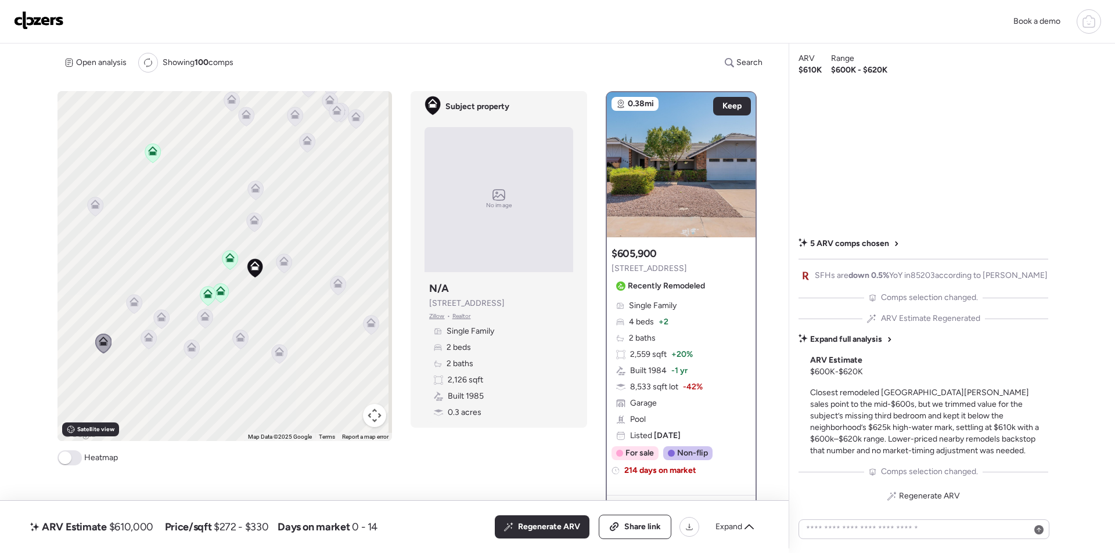
click at [208, 283] on div "To activate drag with keyboard, press Alt + Enter. Once in keyboard drag state,…" at bounding box center [224, 266] width 334 height 350
click at [277, 261] on div at bounding box center [284, 264] width 16 height 21
click at [283, 258] on icon at bounding box center [284, 261] width 9 height 9
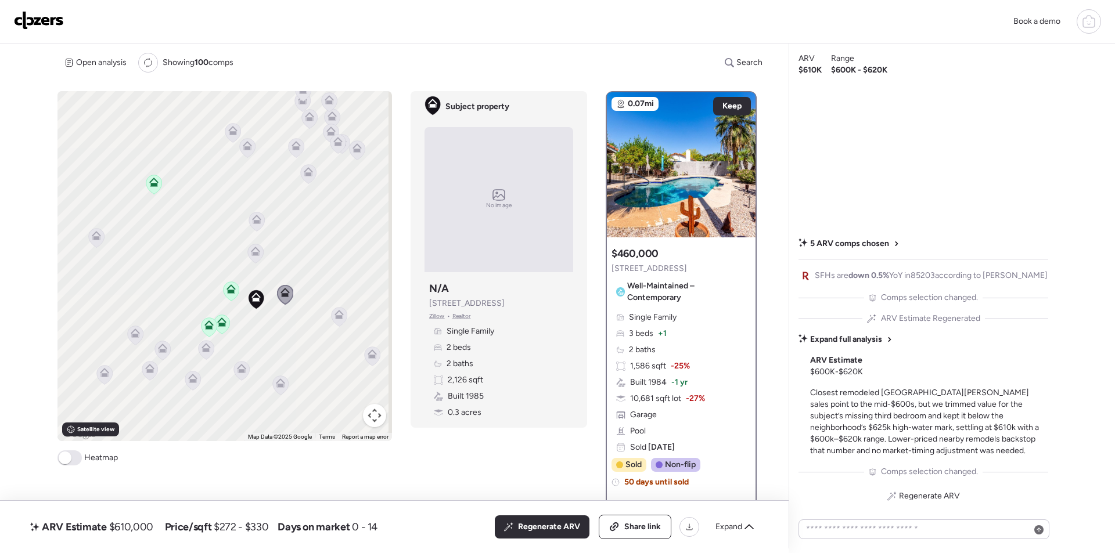
drag, startPoint x: 289, startPoint y: 212, endPoint x: 289, endPoint y: 247, distance: 34.2
click at [289, 247] on div "To activate drag with keyboard, press Alt + Enter. Once in keyboard drag state,…" at bounding box center [224, 266] width 334 height 350
click at [258, 225] on icon at bounding box center [257, 221] width 16 height 19
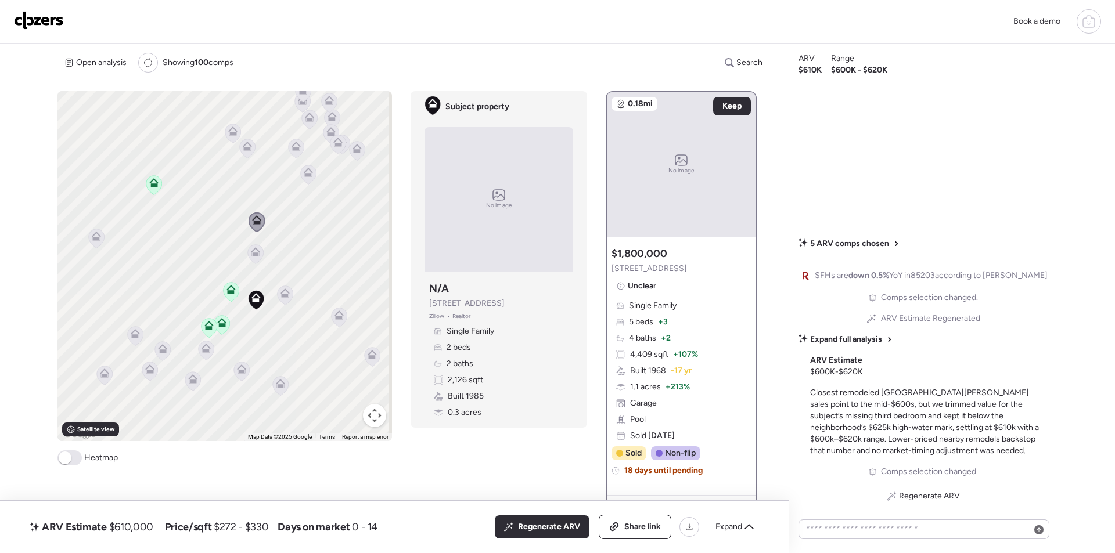
drag, startPoint x: 253, startPoint y: 259, endPoint x: 269, endPoint y: 259, distance: 16.3
click at [254, 259] on icon at bounding box center [256, 253] width 16 height 19
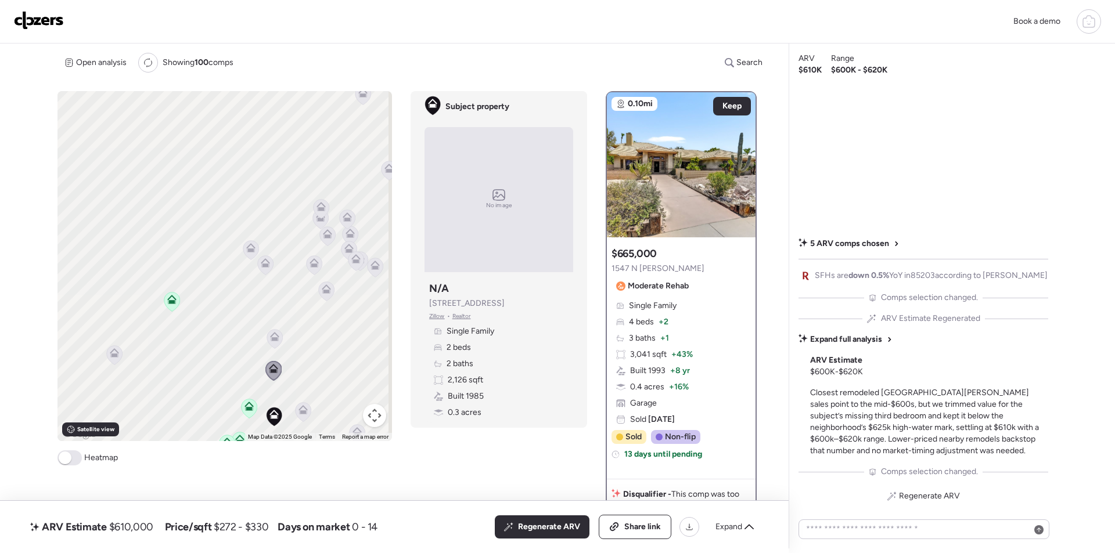
drag, startPoint x: 309, startPoint y: 211, endPoint x: 327, endPoint y: 329, distance: 119.2
click at [327, 329] on div "To activate drag with keyboard, press Alt + Enter. Once in keyboard drag state,…" at bounding box center [224, 266] width 334 height 350
click at [253, 250] on icon at bounding box center [250, 247] width 9 height 9
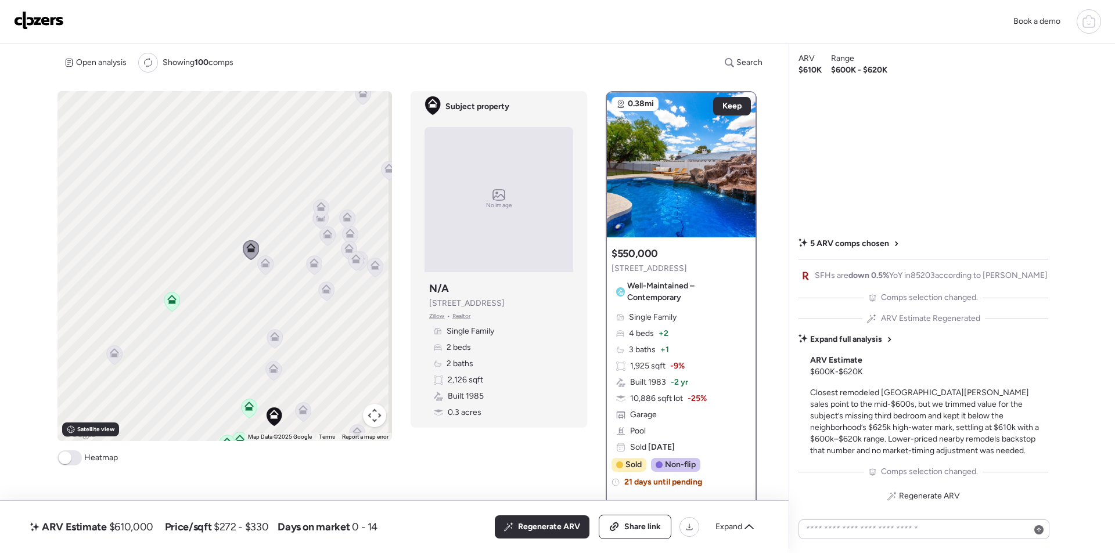
click at [268, 265] on icon at bounding box center [265, 262] width 9 height 9
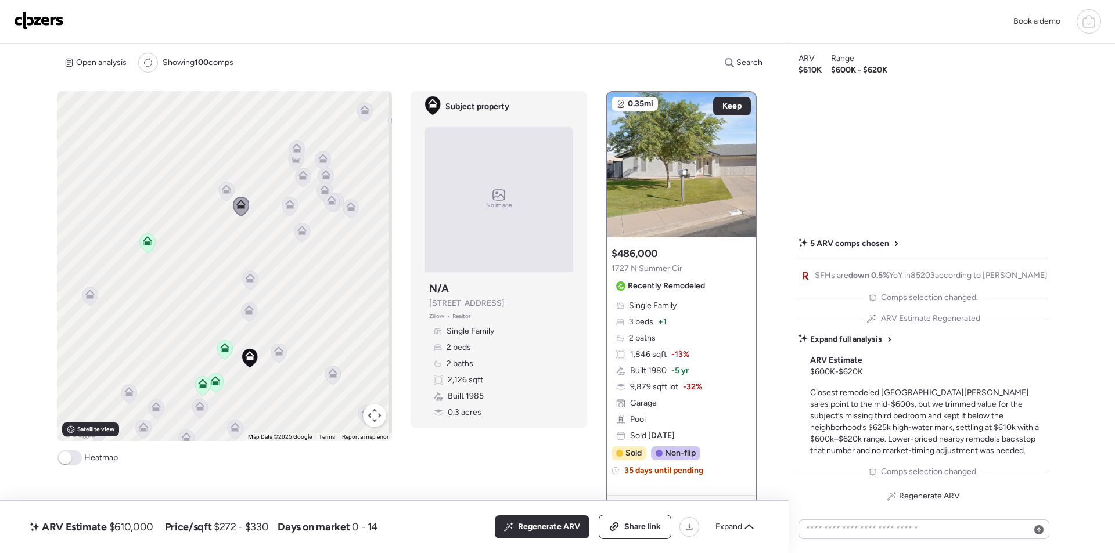
drag, startPoint x: 275, startPoint y: 307, endPoint x: 259, endPoint y: 275, distance: 35.6
click at [259, 275] on div "To activate drag with keyboard, press Alt + Enter. Once in keyboard drag state,…" at bounding box center [224, 266] width 334 height 350
click at [531, 521] on span "Regenerate ARV" at bounding box center [549, 527] width 62 height 12
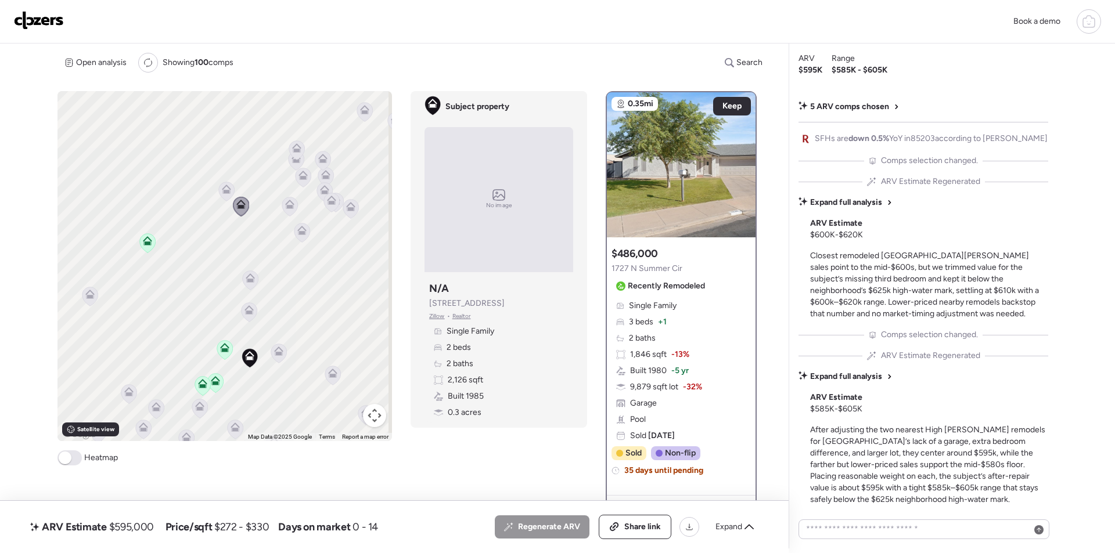
click at [129, 524] on span "$595,000" at bounding box center [131, 527] width 45 height 14
copy span "595,000"
click at [635, 534] on div "Share link" at bounding box center [634, 526] width 71 height 23
click at [28, 37] on div "Book a demo" at bounding box center [557, 22] width 1115 height 44
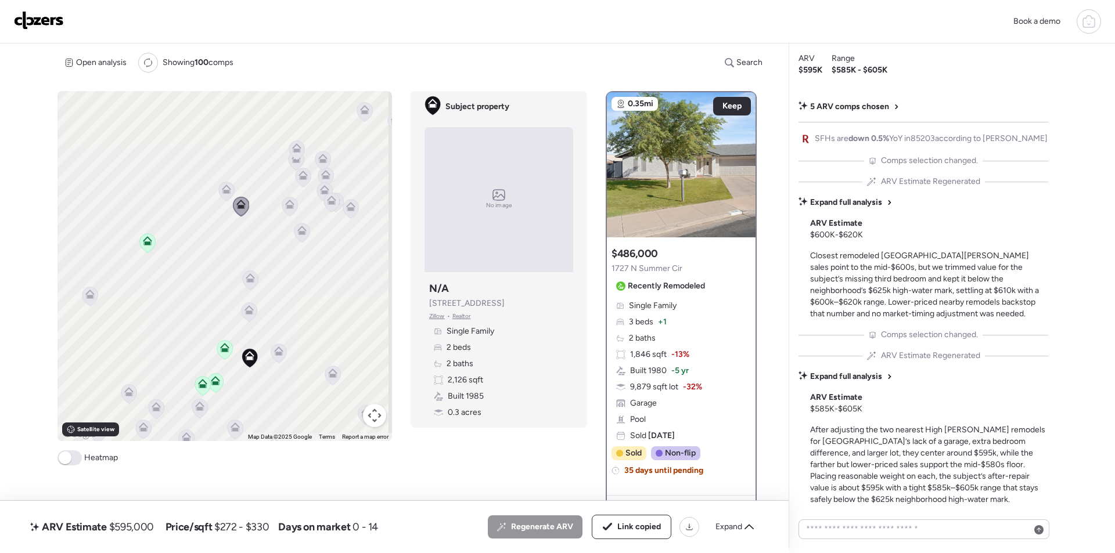
click at [40, 22] on img at bounding box center [39, 20] width 50 height 19
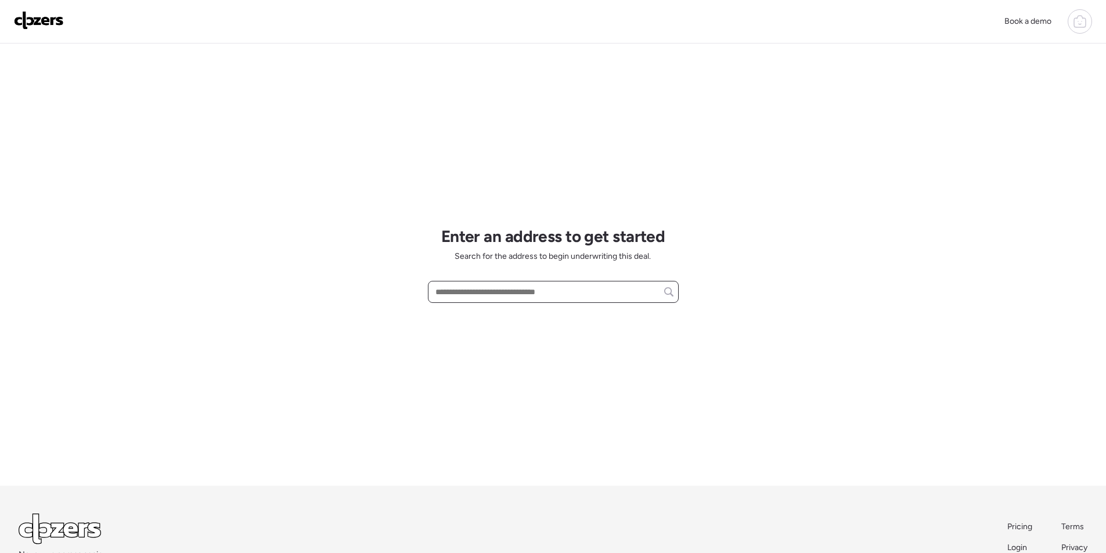
click at [492, 292] on input "text" at bounding box center [553, 292] width 240 height 16
paste input "**********"
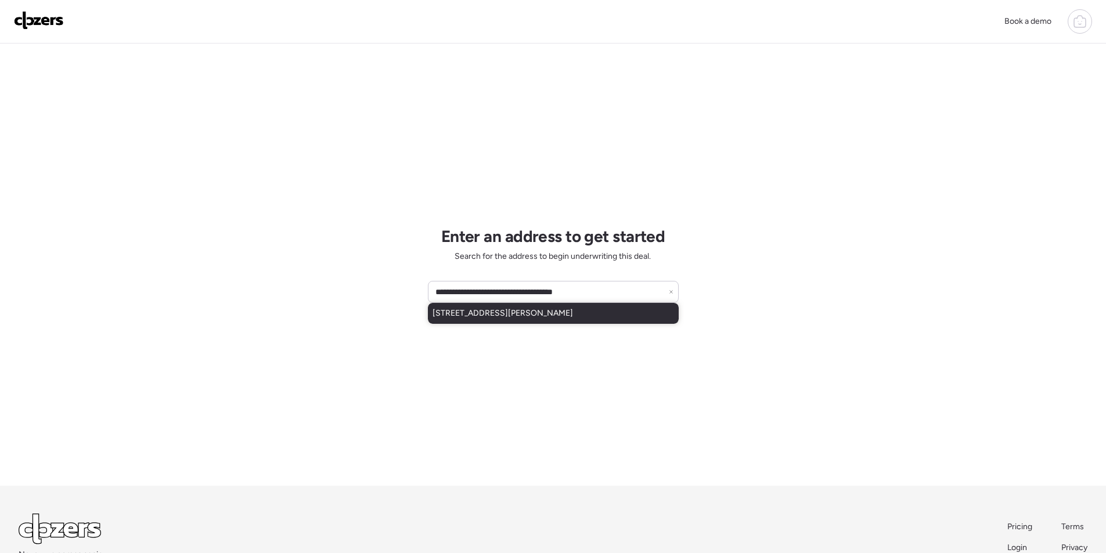
click at [490, 313] on span "[STREET_ADDRESS][PERSON_NAME]" at bounding box center [502, 314] width 140 height 12
type input "**********"
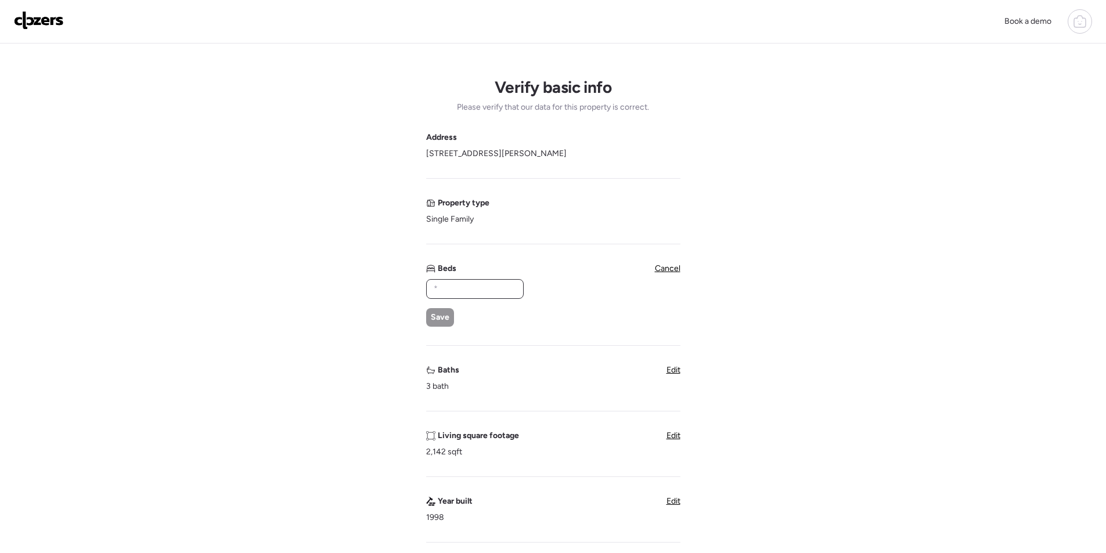
click at [481, 286] on input "text" at bounding box center [474, 289] width 87 height 16
type input "*"
click at [434, 328] on div "Address [STREET_ADDRESS][PERSON_NAME] Property type Single Family Beds * Save C…" at bounding box center [553, 468] width 254 height 673
click at [443, 319] on span "Save" at bounding box center [440, 318] width 19 height 12
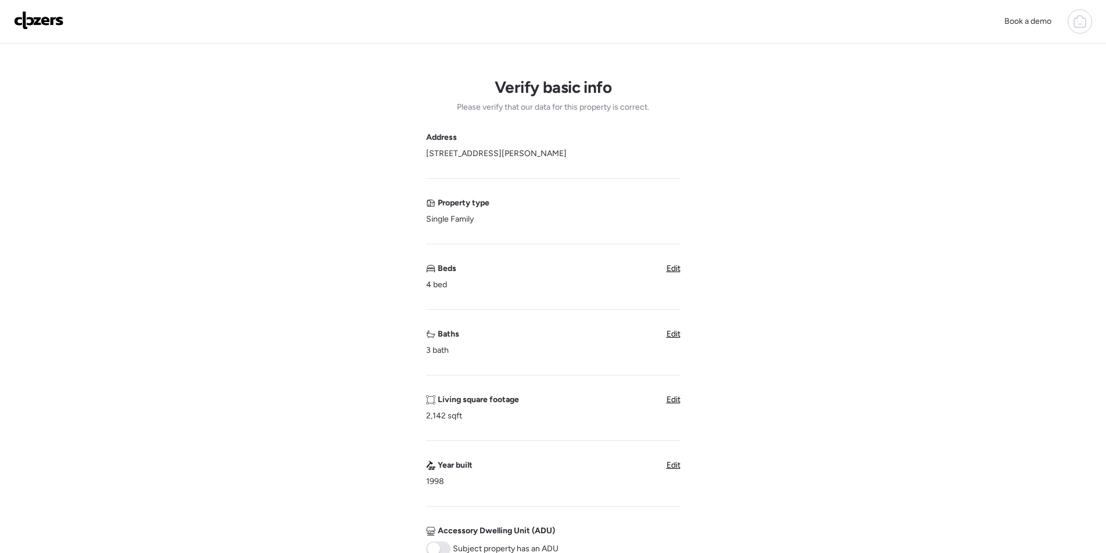
click at [673, 334] on span "Edit" at bounding box center [673, 334] width 14 height 10
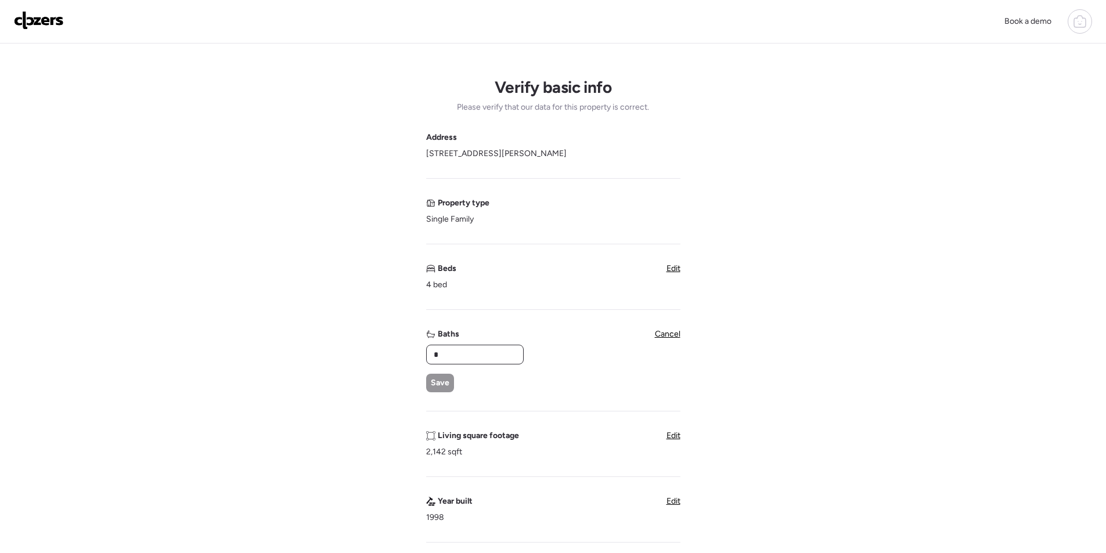
click at [461, 353] on input "*" at bounding box center [474, 355] width 87 height 16
drag, startPoint x: 461, startPoint y: 353, endPoint x: 424, endPoint y: 374, distance: 43.1
click at [460, 354] on input "*" at bounding box center [474, 355] width 87 height 16
type input "*"
drag, startPoint x: 423, startPoint y: 374, endPoint x: 432, endPoint y: 374, distance: 9.3
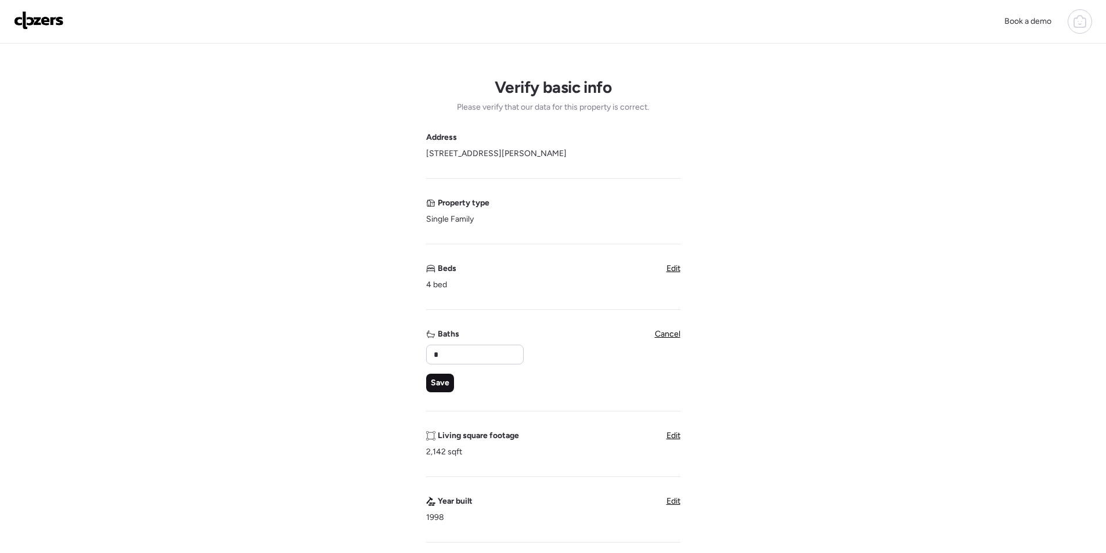
click at [424, 374] on div "Verify basic info Please verify that our data for this property is correct. Add…" at bounding box center [552, 480] width 1087 height 873
click at [449, 378] on div "Save" at bounding box center [440, 383] width 28 height 19
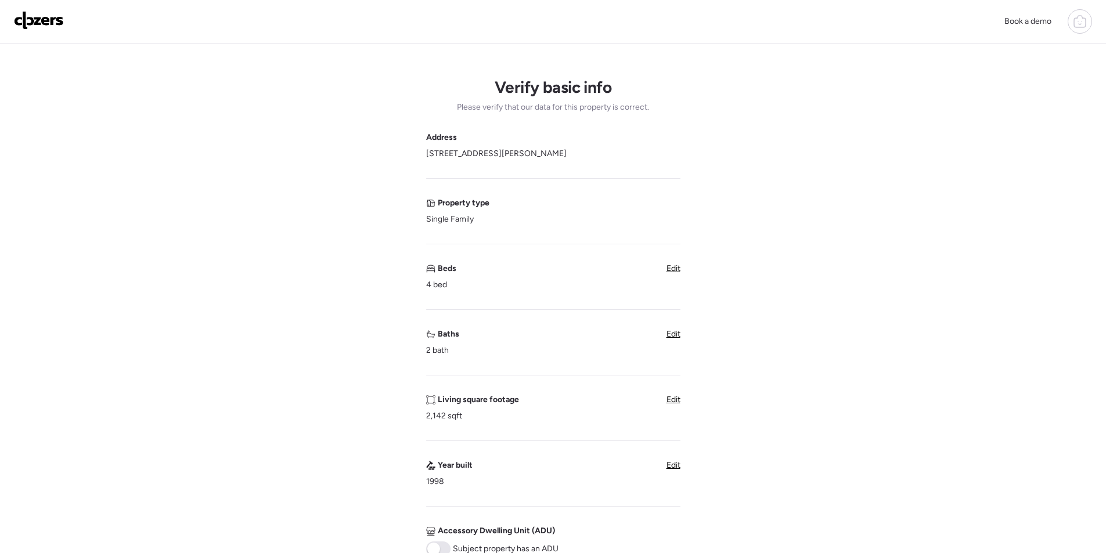
scroll to position [290, 0]
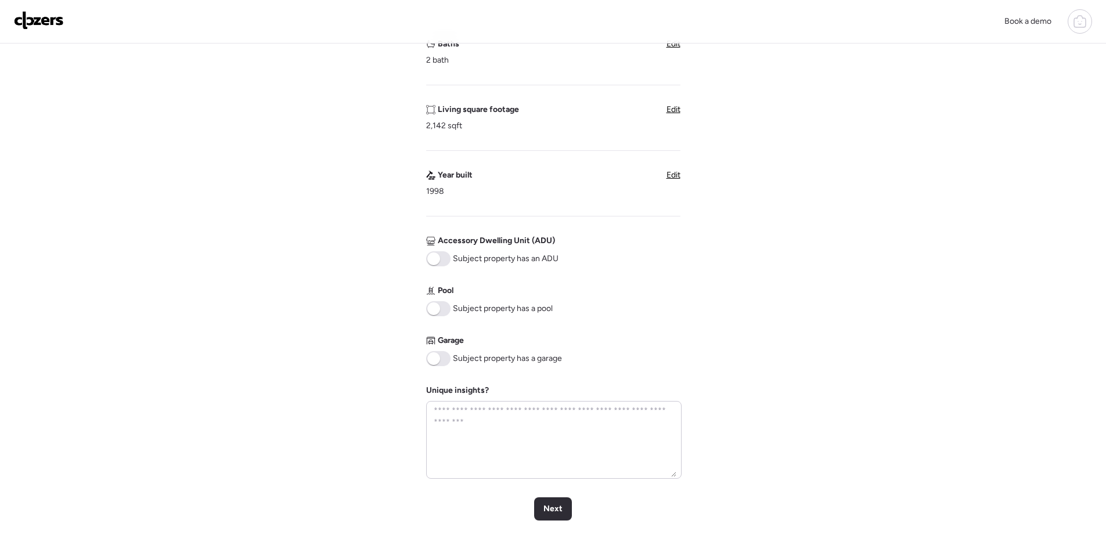
click at [437, 305] on span at bounding box center [433, 308] width 13 height 13
click at [439, 353] on span at bounding box center [438, 358] width 24 height 15
click at [539, 497] on div "Verify basic info Please verify that our data for this property is correct. Add…" at bounding box center [552, 171] width 1087 height 837
click at [548, 502] on div "Next" at bounding box center [553, 508] width 38 height 23
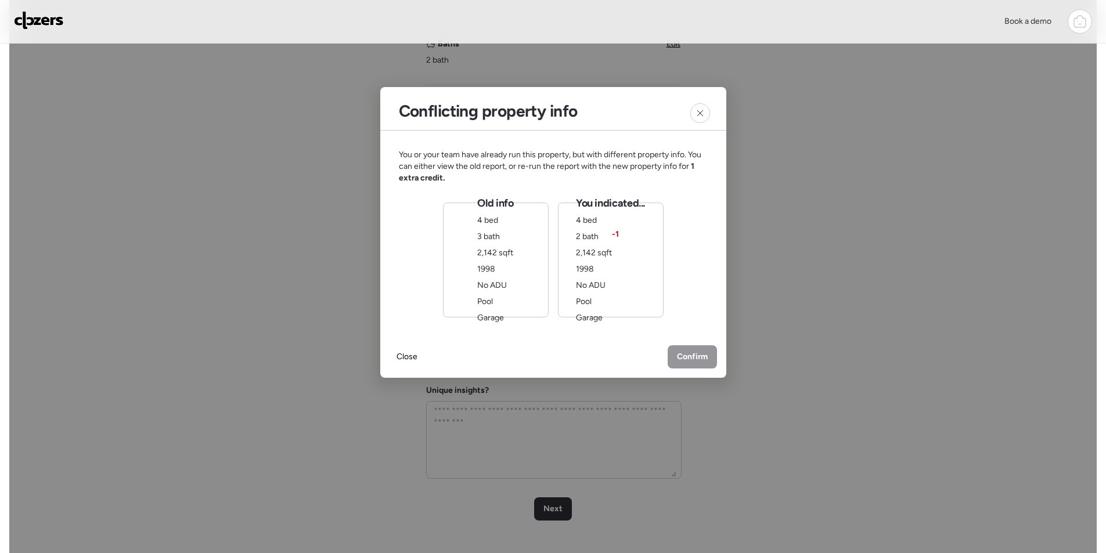
click at [610, 282] on div "You indicated... 4 bed 2 bath -1 2,142 sqft 1998 No ADU Pool Garage" at bounding box center [610, 260] width 69 height 128
click at [698, 360] on span "Confirm" at bounding box center [692, 358] width 31 height 12
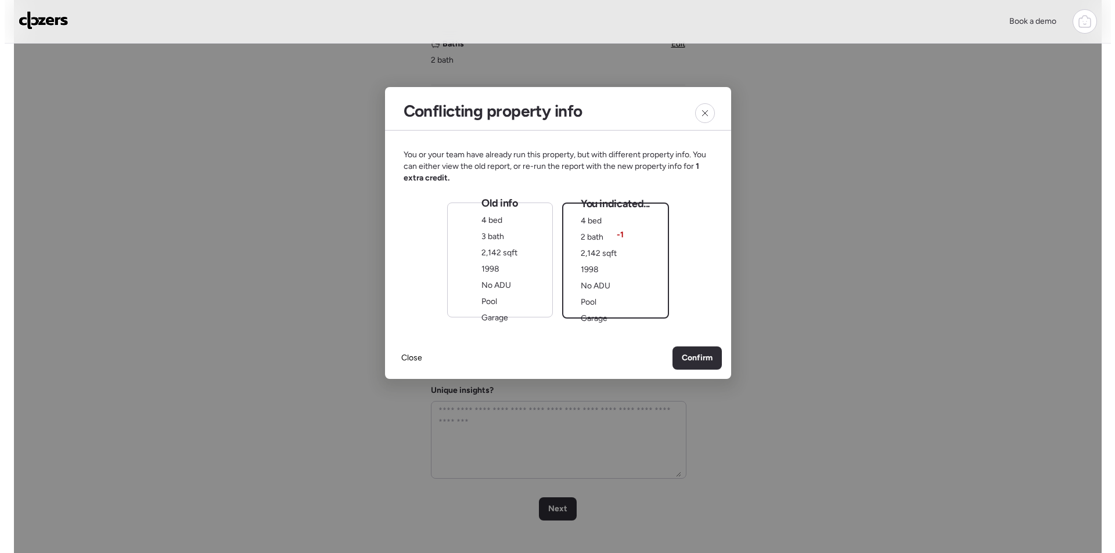
scroll to position [0, 0]
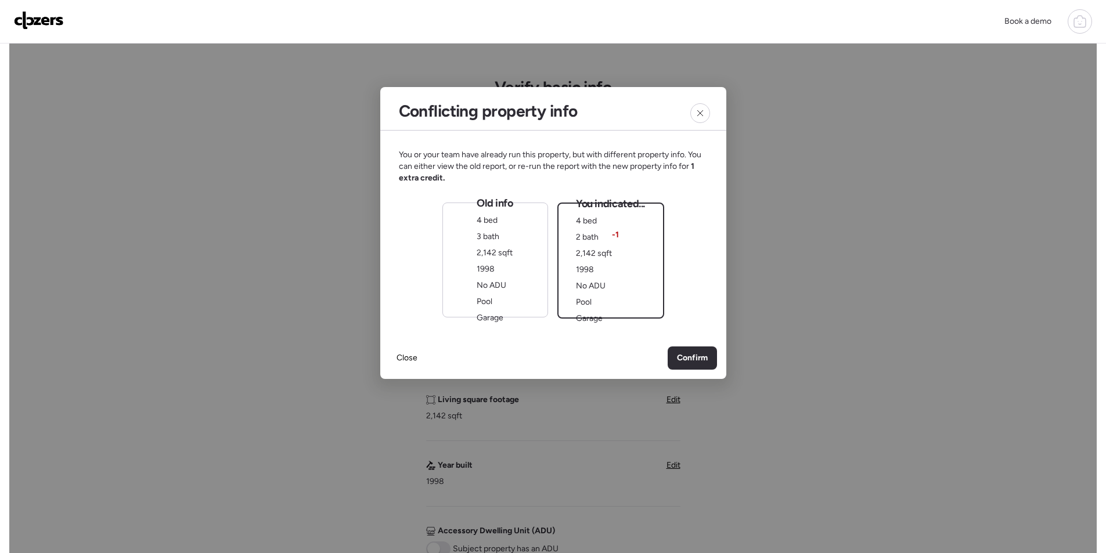
click at [495, 264] on div "Old info 4 bed 3 bath 2,142 sqft 1998 No ADU Pool Garage" at bounding box center [495, 260] width 36 height 128
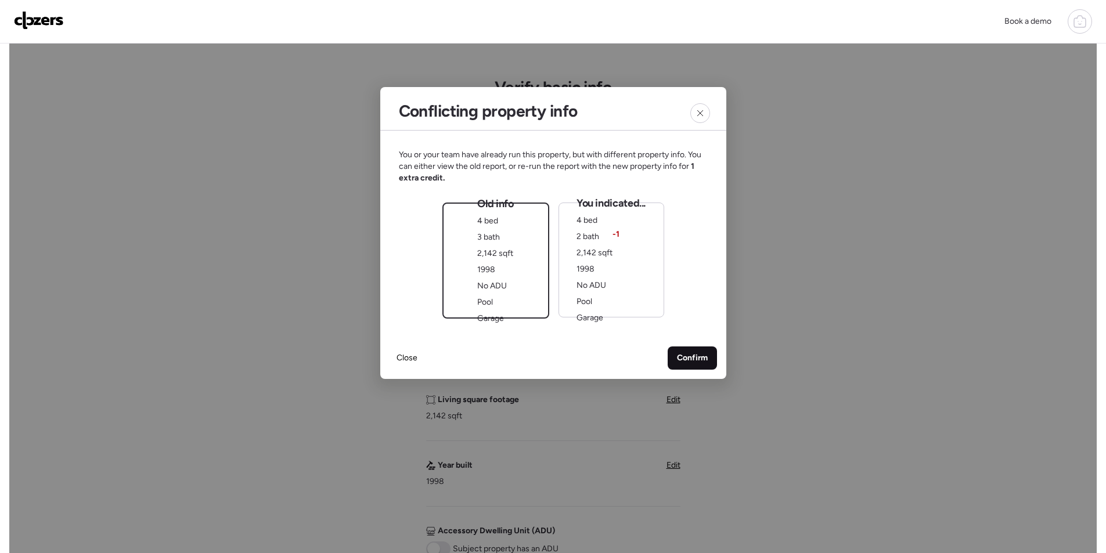
click at [700, 355] on span "Confirm" at bounding box center [692, 358] width 31 height 12
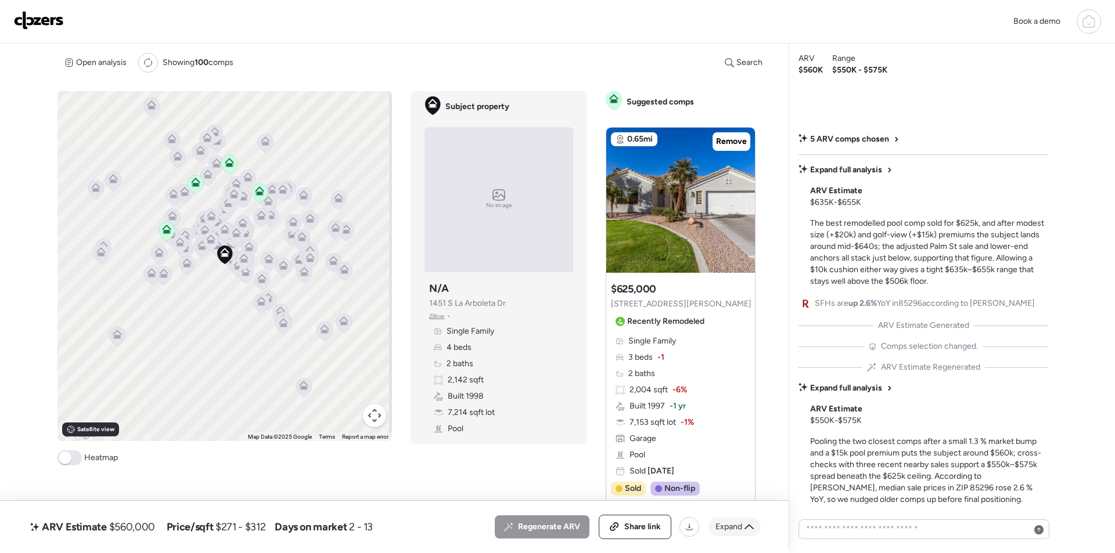
click at [733, 525] on span "Expand" at bounding box center [728, 527] width 27 height 12
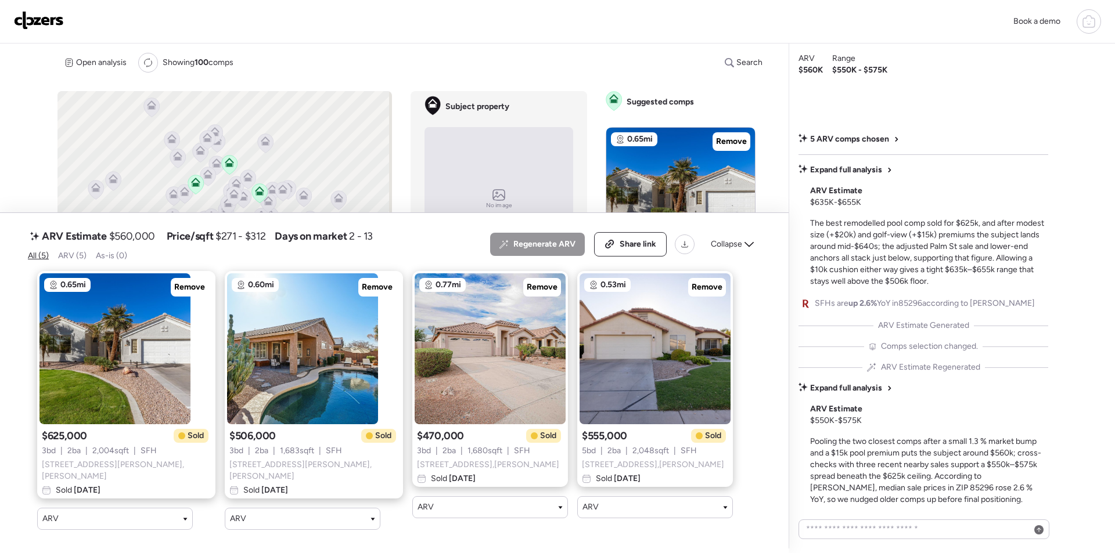
click at [726, 245] on span "Collapse" at bounding box center [726, 245] width 31 height 12
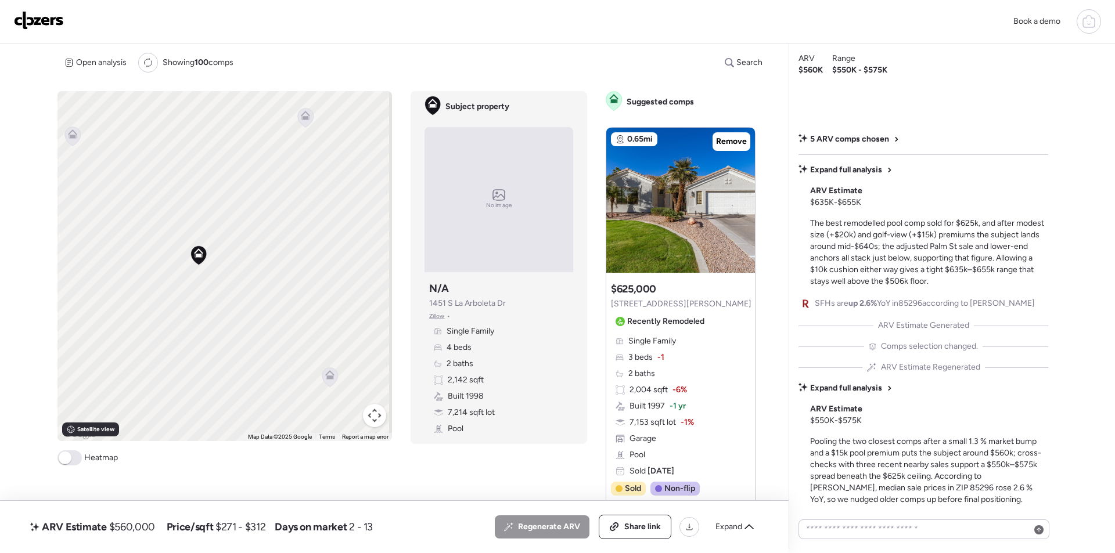
drag, startPoint x: 282, startPoint y: 354, endPoint x: 262, endPoint y: 205, distance: 149.9
click at [262, 205] on div "To activate drag with keyboard, press Alt + Enter. Once in keyboard drag state,…" at bounding box center [224, 266] width 334 height 350
click at [319, 346] on icon at bounding box center [319, 342] width 16 height 19
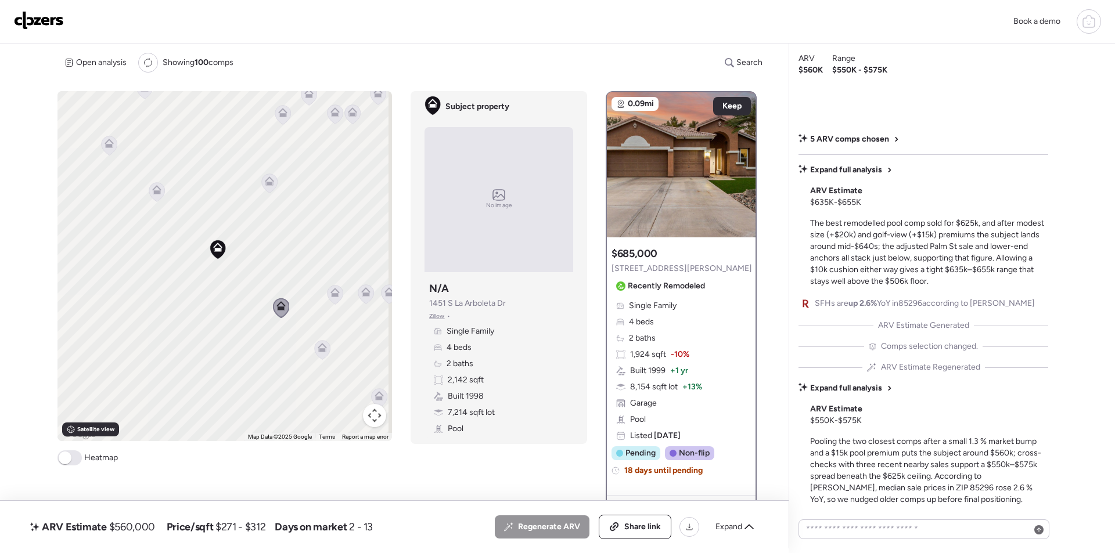
click at [330, 295] on icon at bounding box center [334, 292] width 9 height 9
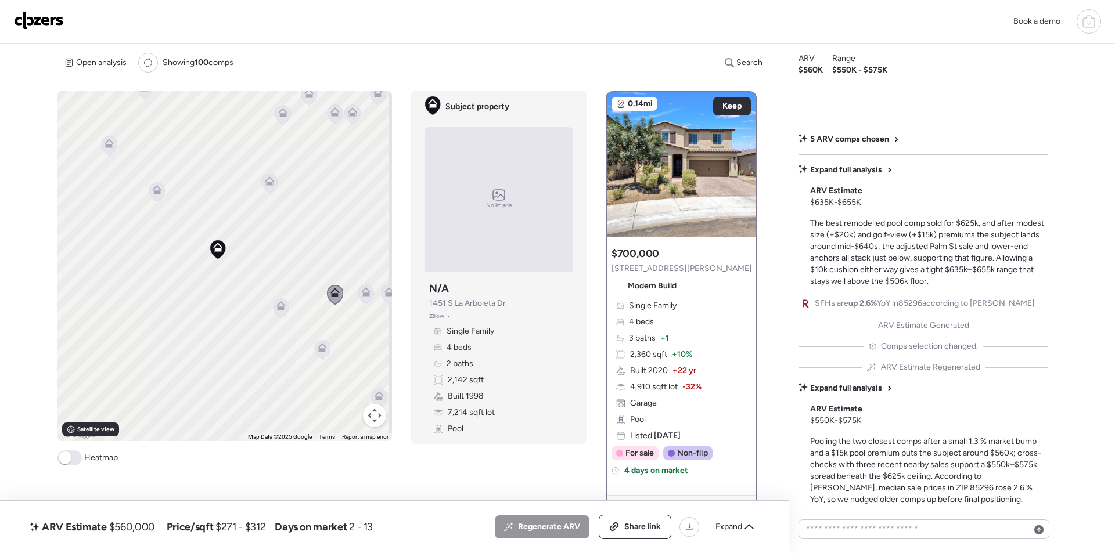
click at [323, 347] on icon at bounding box center [322, 345] width 9 height 5
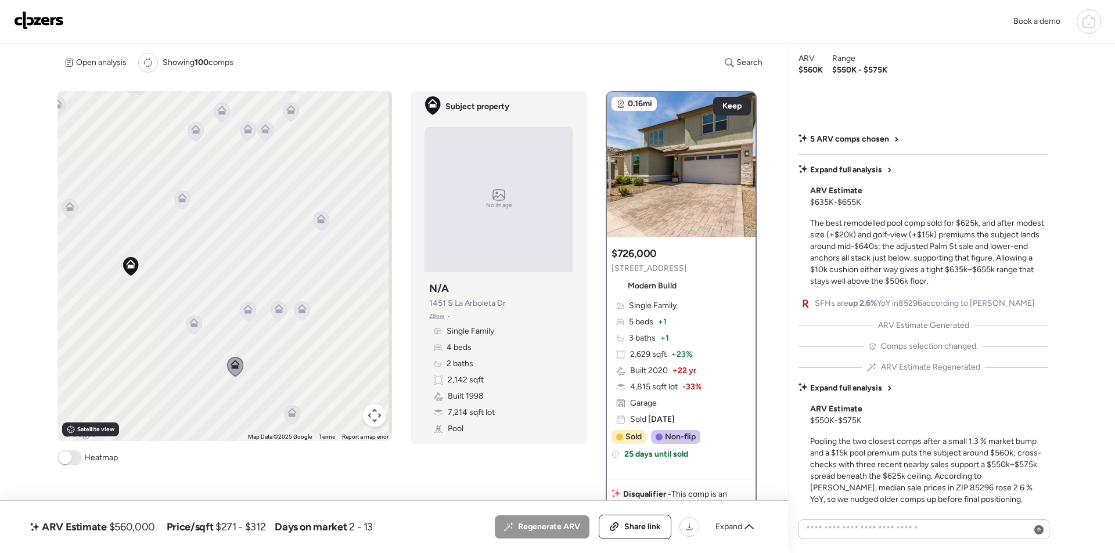
drag, startPoint x: 349, startPoint y: 312, endPoint x: 243, endPoint y: 333, distance: 108.3
click at [241, 333] on div "To activate drag with keyboard, press Alt + Enter. Once in keyboard drag state,…" at bounding box center [224, 266] width 334 height 350
click at [257, 321] on icon at bounding box center [259, 314] width 16 height 19
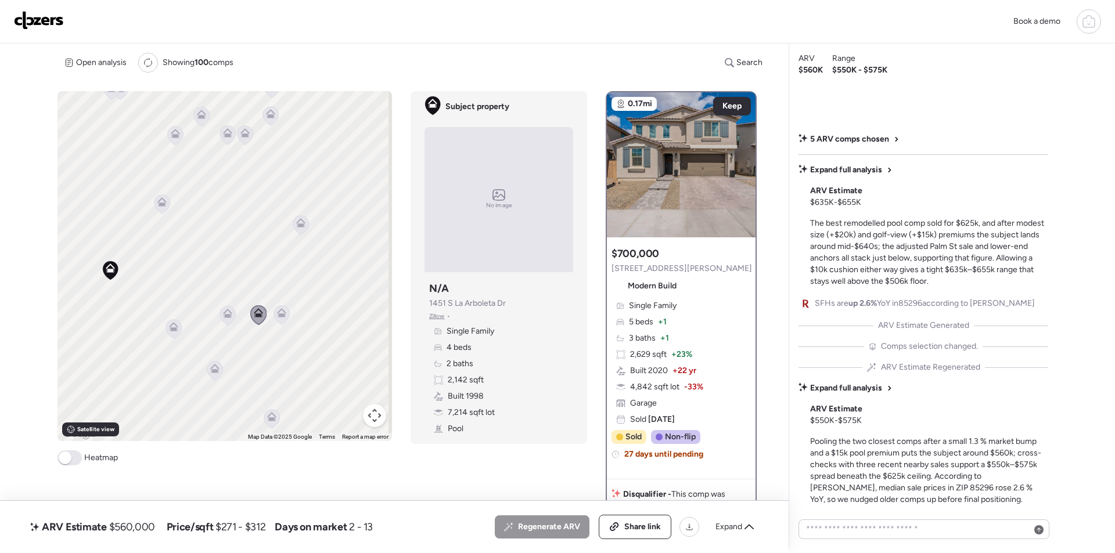
click at [273, 313] on icon at bounding box center [281, 315] width 16 height 20
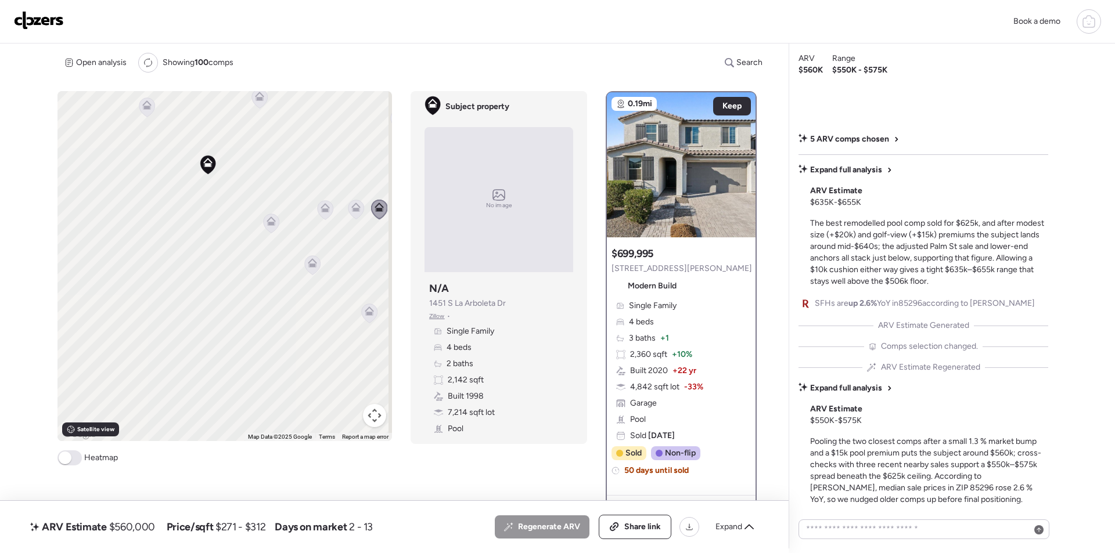
drag, startPoint x: 197, startPoint y: 385, endPoint x: 300, endPoint y: 273, distance: 151.6
click at [300, 273] on div "To activate drag with keyboard, press Alt + Enter. Once in keyboard drag state,…" at bounding box center [224, 266] width 334 height 350
drag, startPoint x: 188, startPoint y: 233, endPoint x: 224, endPoint y: 380, distance: 151.4
click at [224, 380] on div "To activate drag with keyboard, press Alt + Enter. Once in keyboard drag state,…" at bounding box center [224, 266] width 334 height 350
click at [182, 246] on icon at bounding box center [185, 244] width 8 height 3
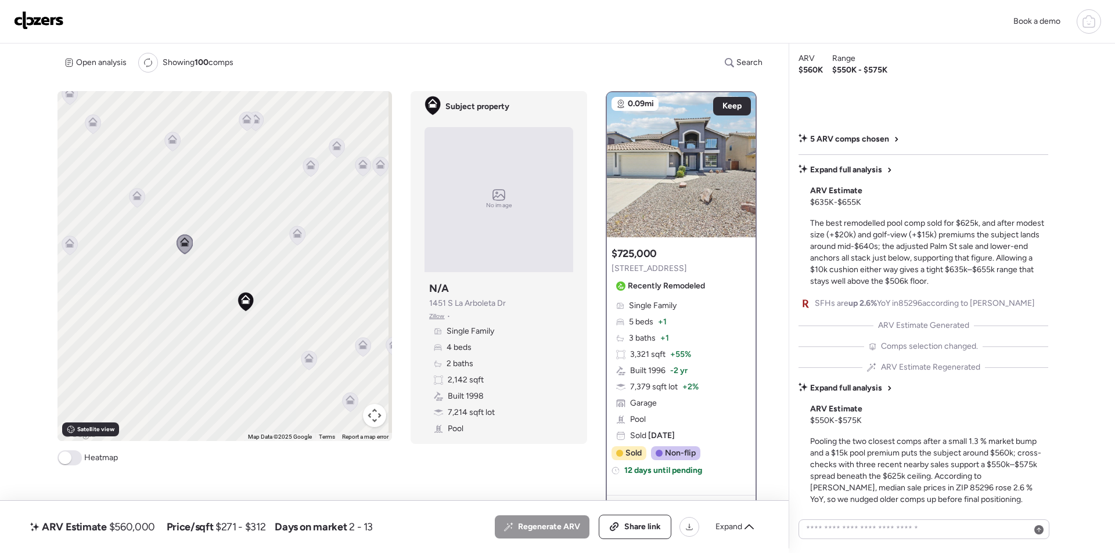
click at [294, 239] on icon at bounding box center [298, 235] width 16 height 19
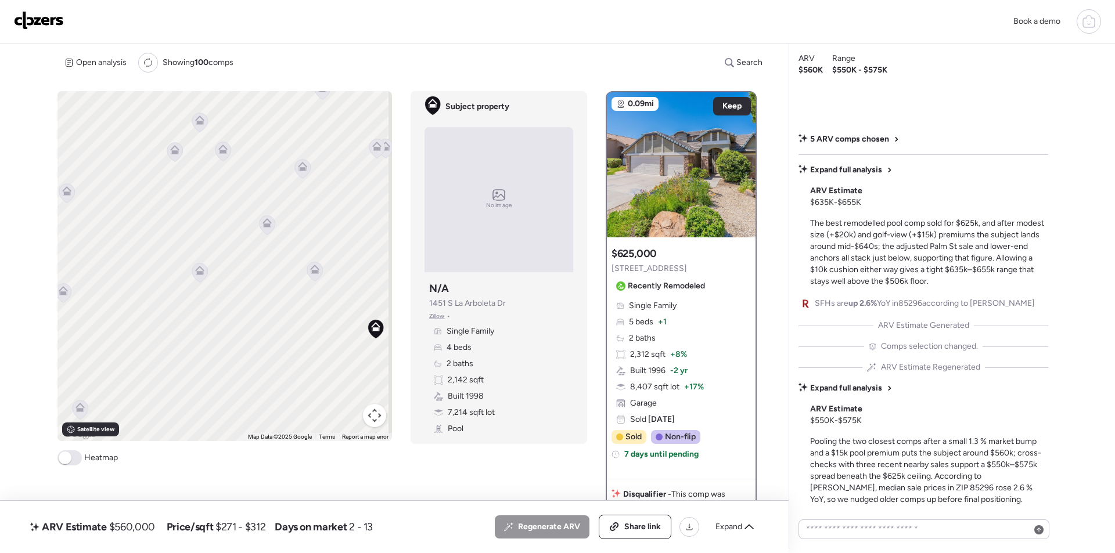
drag, startPoint x: 294, startPoint y: 282, endPoint x: 254, endPoint y: 276, distance: 39.8
click at [324, 287] on div "To activate drag with keyboard, press Alt + Enter. Once in keyboard drag state,…" at bounding box center [224, 266] width 334 height 350
click at [203, 273] on icon at bounding box center [198, 271] width 16 height 19
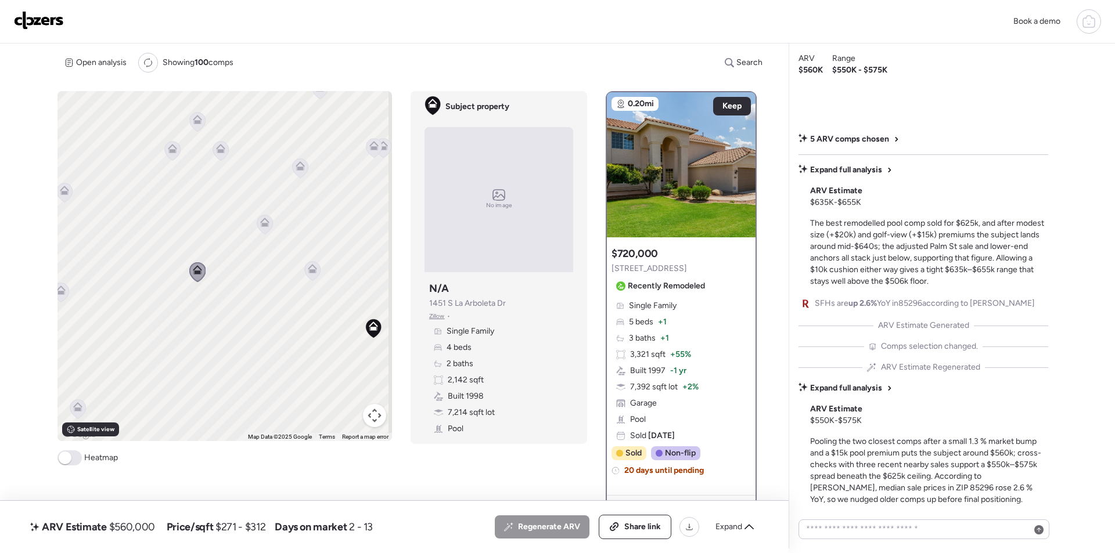
drag, startPoint x: 746, startPoint y: 528, endPoint x: 733, endPoint y: 527, distance: 13.4
click at [745, 528] on icon at bounding box center [748, 526] width 9 height 9
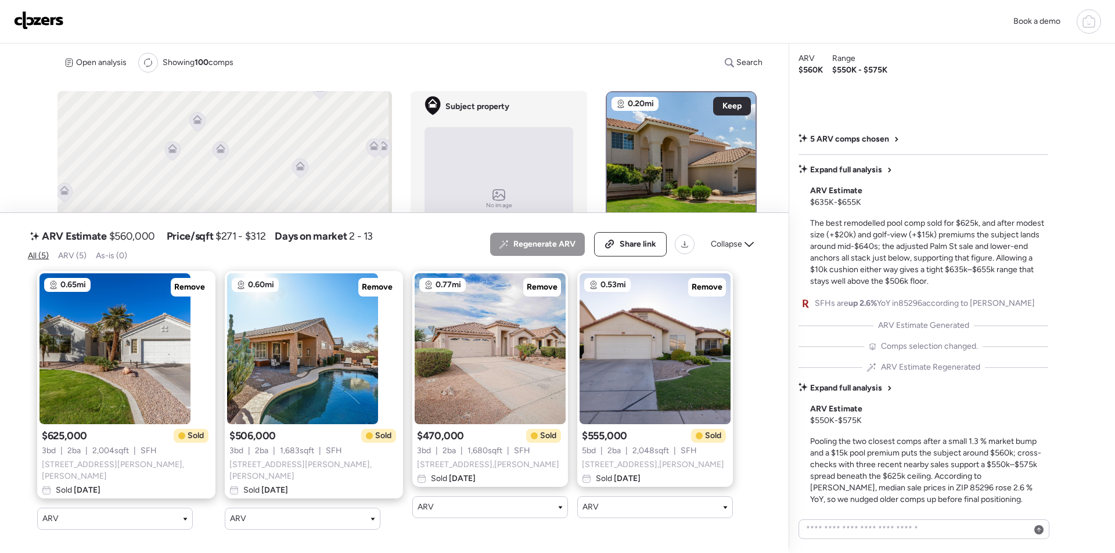
click at [129, 241] on span "$560,000" at bounding box center [132, 236] width 46 height 14
copy span "560,000"
click at [724, 239] on div "Collapse" at bounding box center [732, 244] width 57 height 19
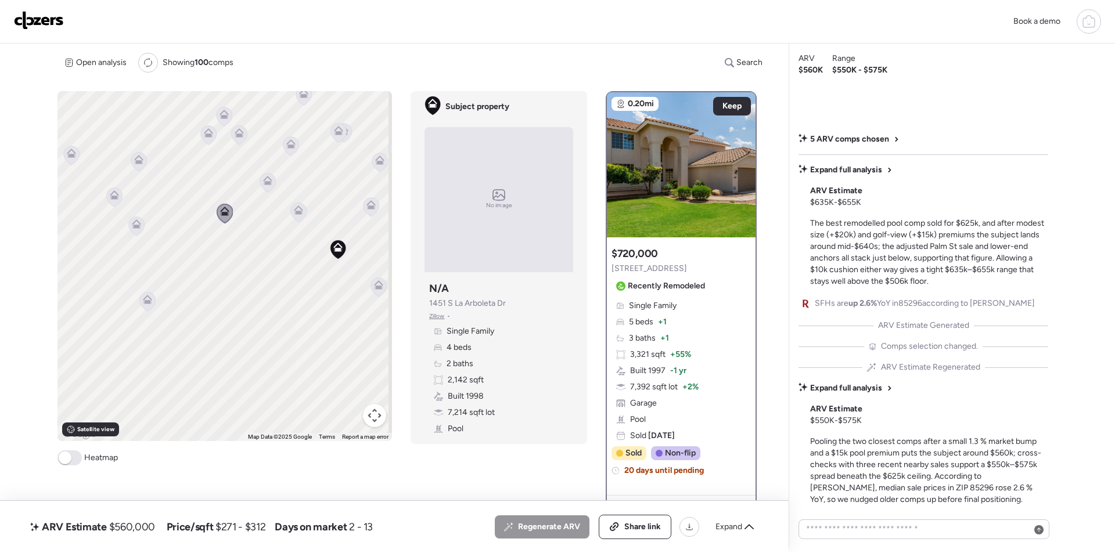
drag, startPoint x: 286, startPoint y: 289, endPoint x: 293, endPoint y: 261, distance: 28.9
click at [293, 261] on div "To activate drag with keyboard, press Alt + Enter. Once in keyboard drag state,…" at bounding box center [224, 266] width 334 height 350
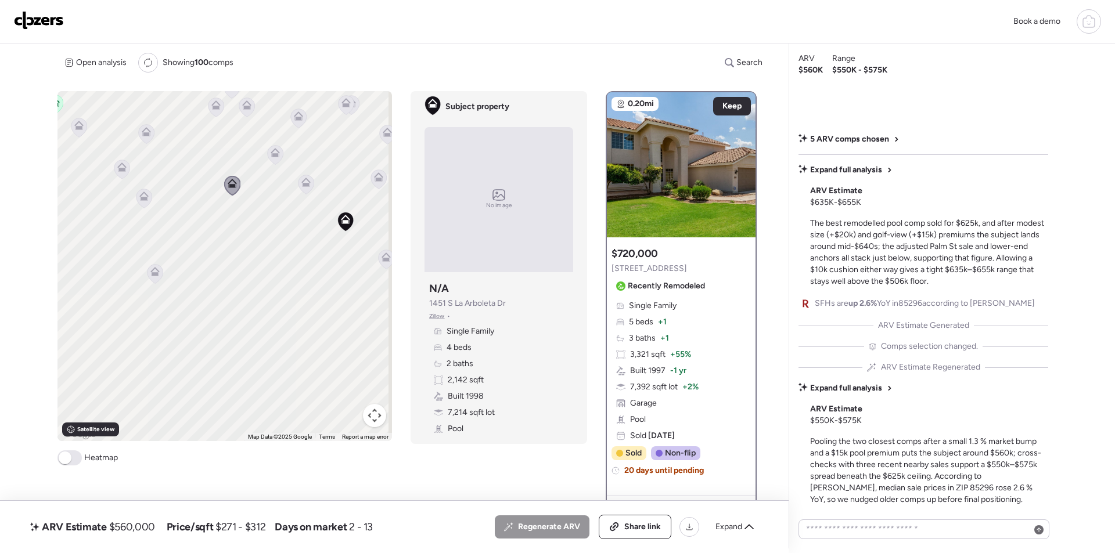
click at [150, 200] on icon at bounding box center [144, 198] width 16 height 19
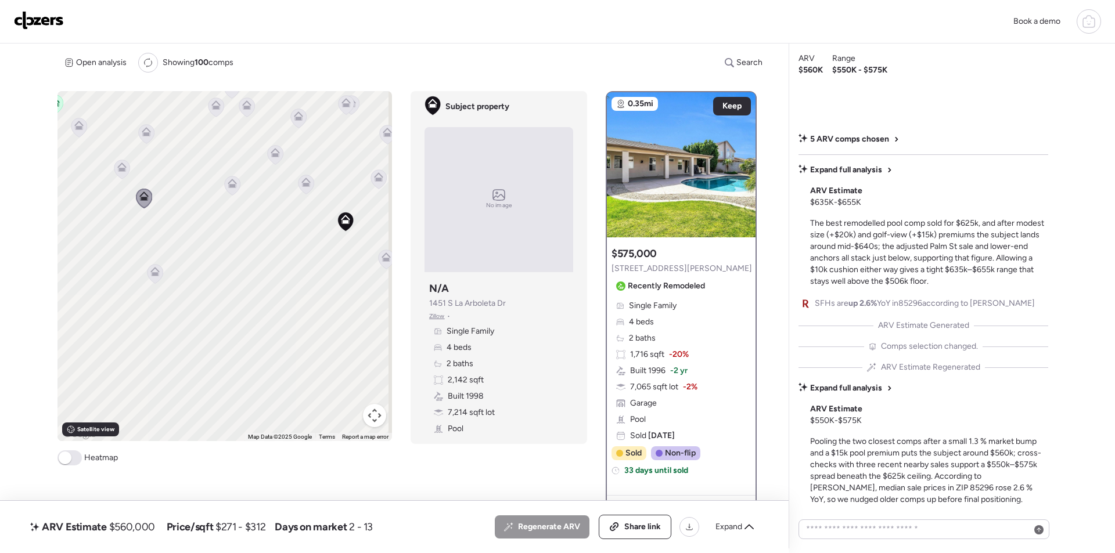
click at [153, 274] on icon at bounding box center [155, 273] width 8 height 3
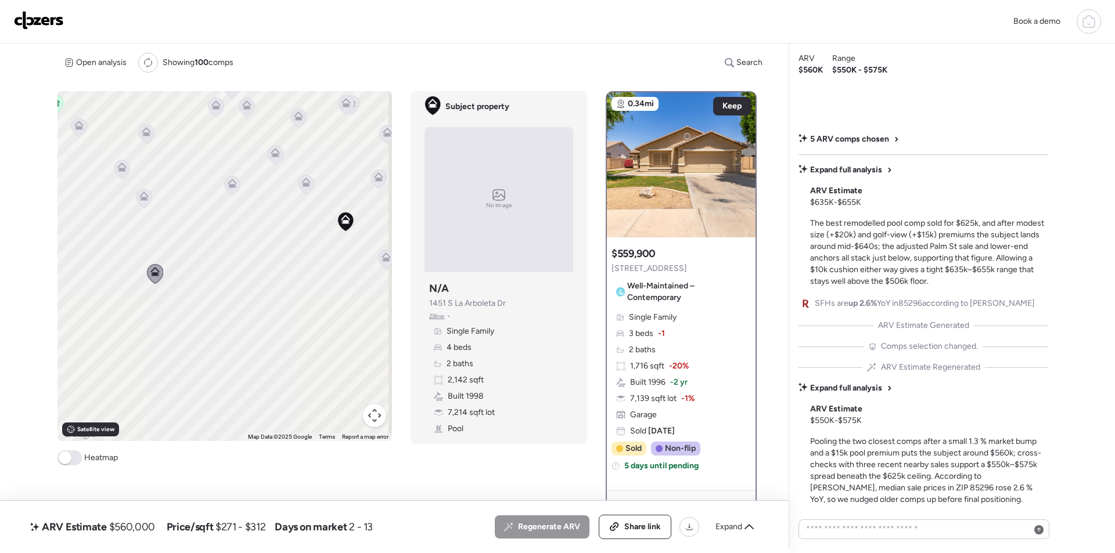
click at [139, 201] on div at bounding box center [144, 199] width 16 height 21
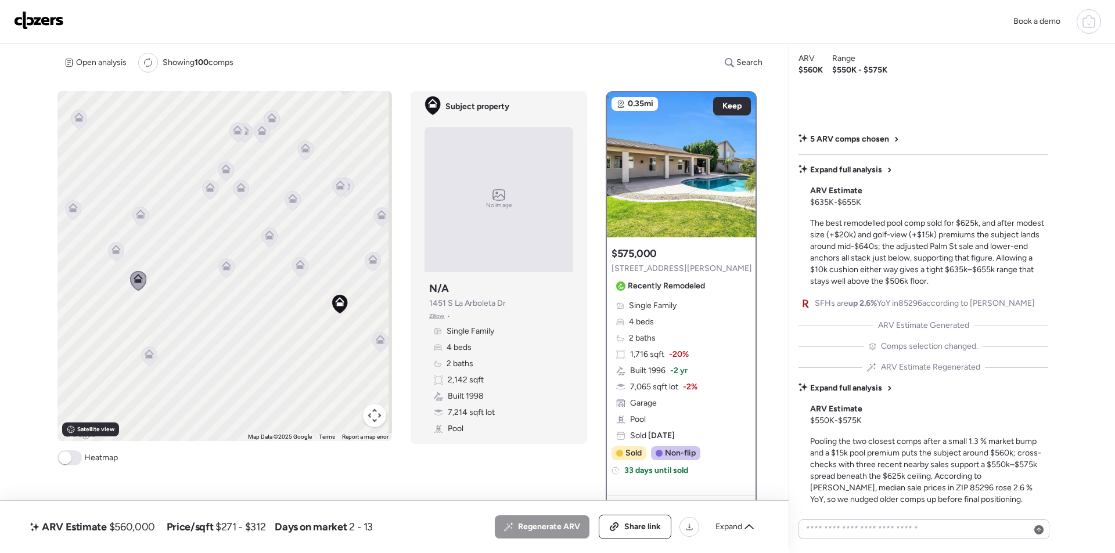
drag, startPoint x: 218, startPoint y: 210, endPoint x: 201, endPoint y: 313, distance: 104.7
click at [201, 313] on div "To activate drag with keyboard, press Alt + Enter. Once in keyboard drag state,…" at bounding box center [224, 266] width 334 height 350
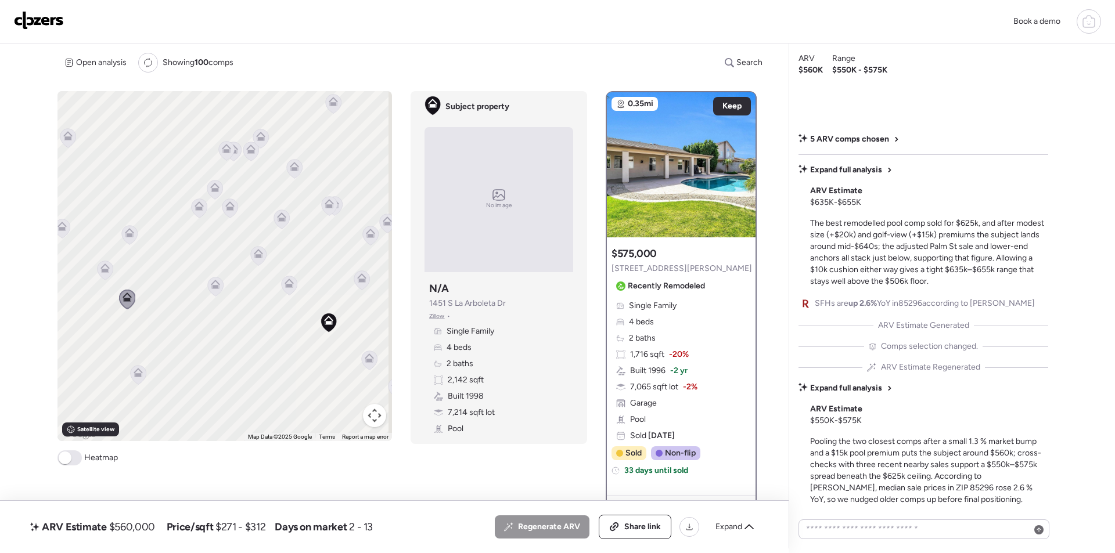
click at [281, 219] on icon at bounding box center [281, 219] width 8 height 3
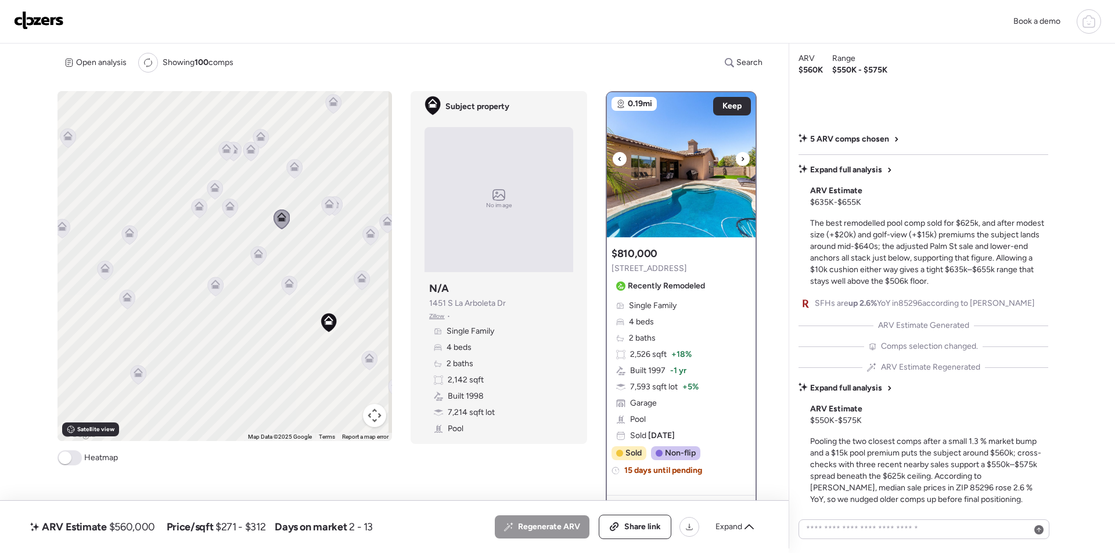
click at [742, 156] on div at bounding box center [742, 159] width 14 height 14
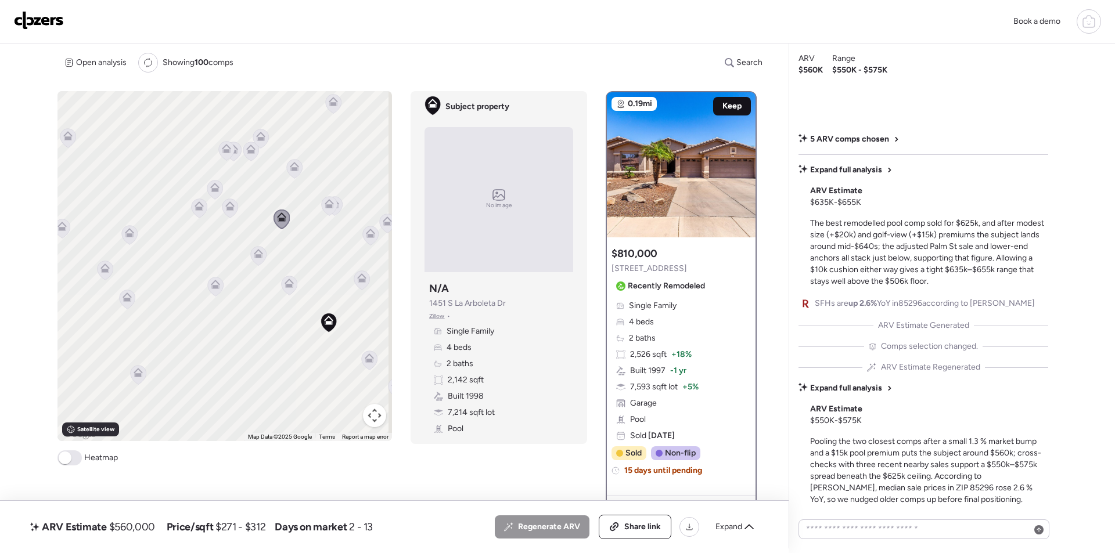
click at [723, 103] on span "Keep" at bounding box center [731, 106] width 19 height 12
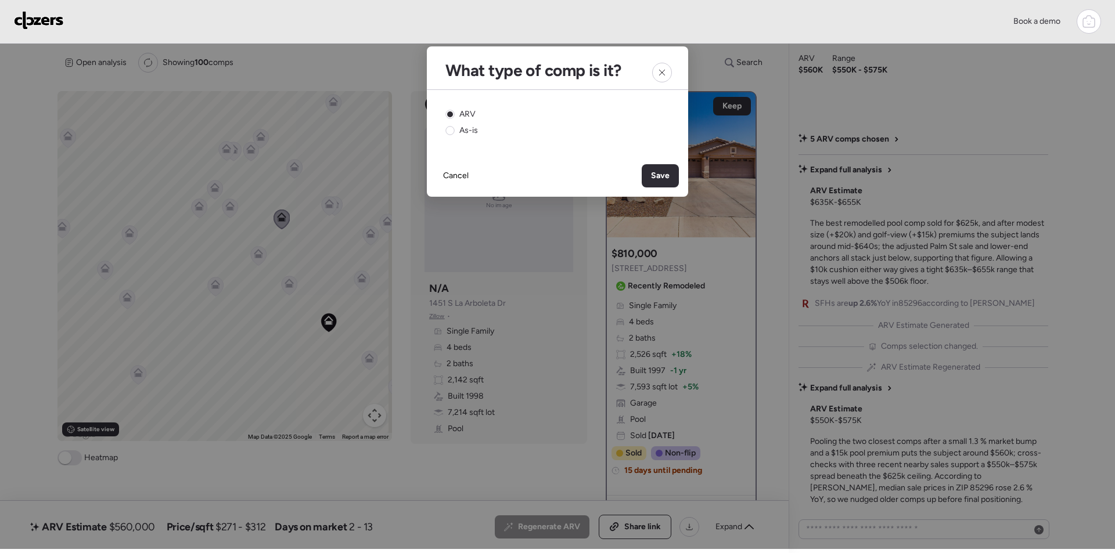
click at [661, 171] on span "Save" at bounding box center [660, 176] width 19 height 12
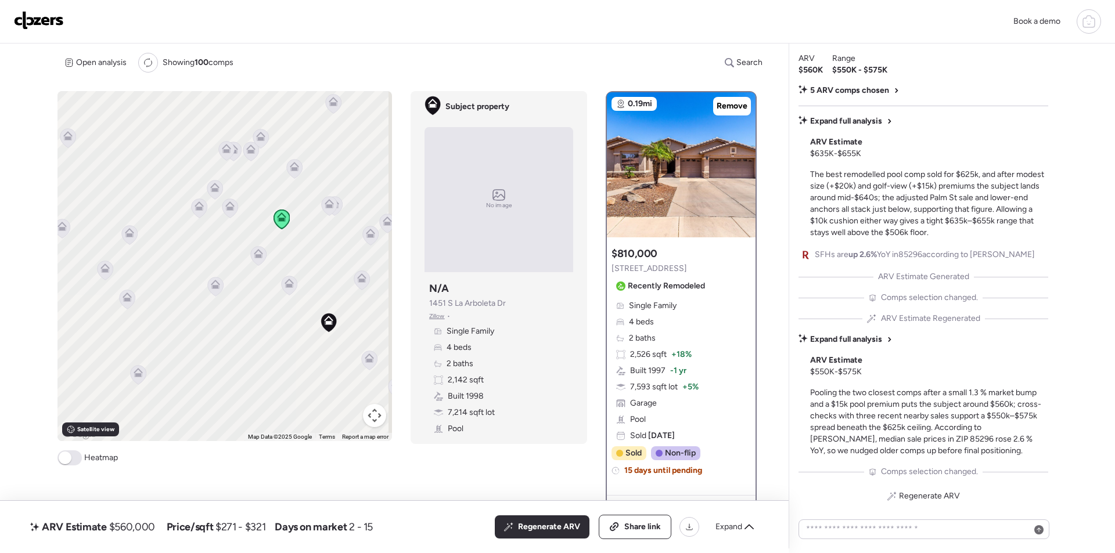
click at [231, 212] on icon at bounding box center [230, 208] width 16 height 19
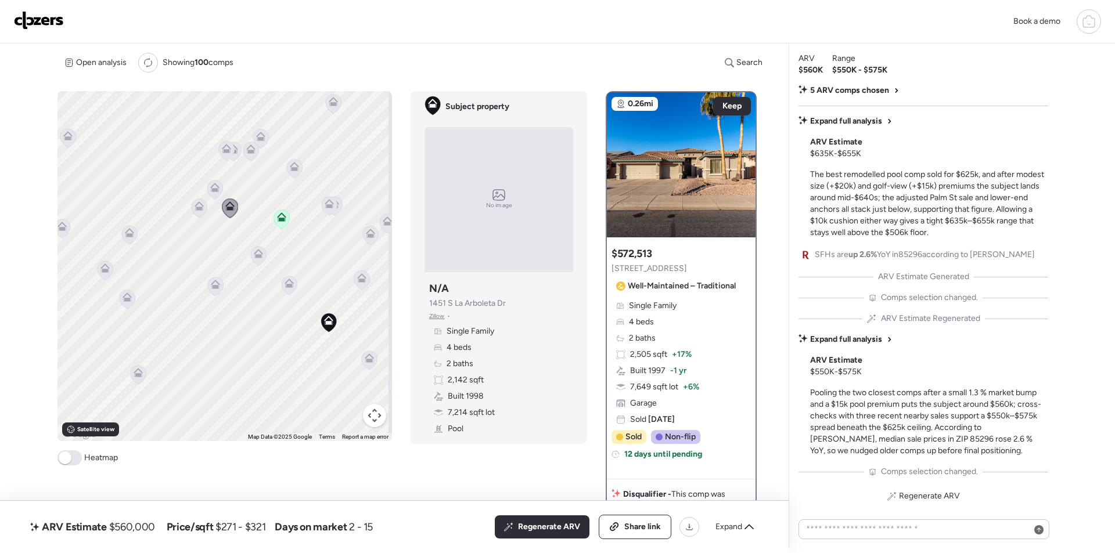
click at [217, 180] on icon at bounding box center [215, 190] width 16 height 20
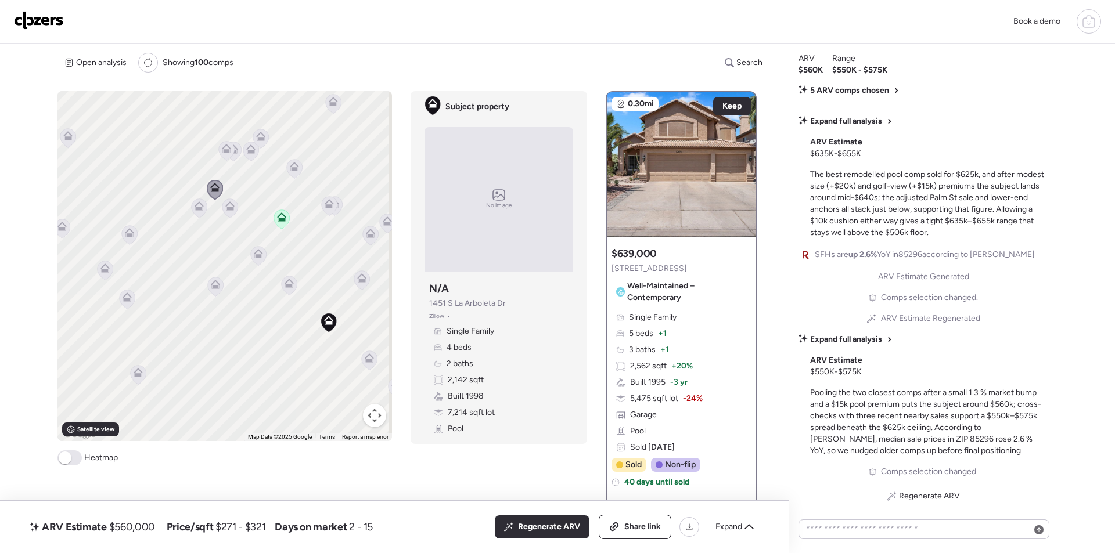
click at [199, 212] on icon at bounding box center [200, 208] width 16 height 19
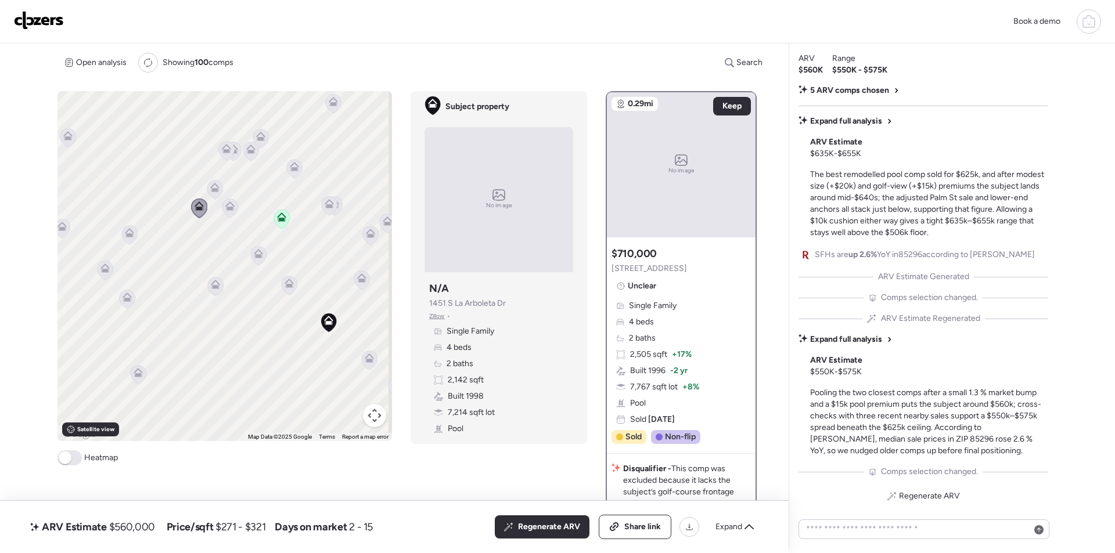
click at [647, 275] on div "$710,000 434 E Sheffield Ave Unclear" at bounding box center [648, 271] width 75 height 49
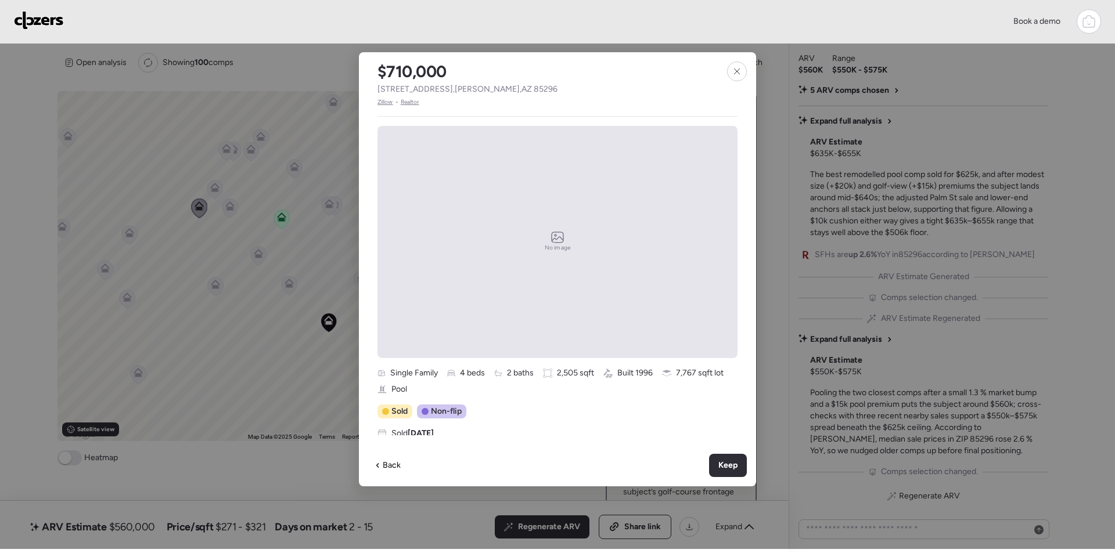
click at [429, 91] on span "434 E Sheffield Ave , Gilbert , AZ 85296" at bounding box center [467, 90] width 180 height 12
click at [430, 91] on span "434 E Sheffield Ave , Gilbert , AZ 85296" at bounding box center [467, 90] width 180 height 12
click at [731, 77] on div at bounding box center [737, 72] width 20 height 20
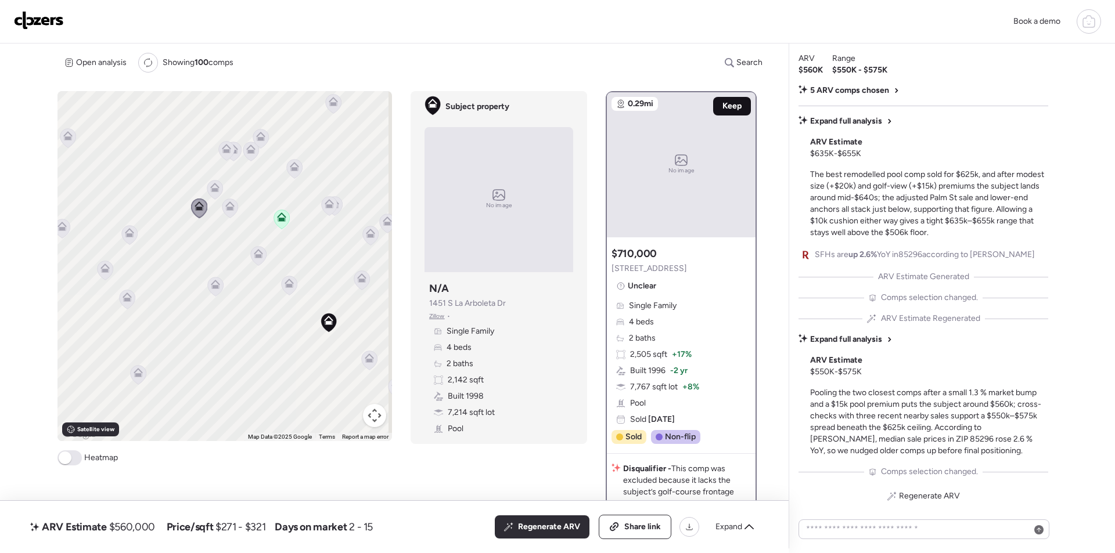
click at [725, 112] on div "Keep" at bounding box center [732, 106] width 38 height 19
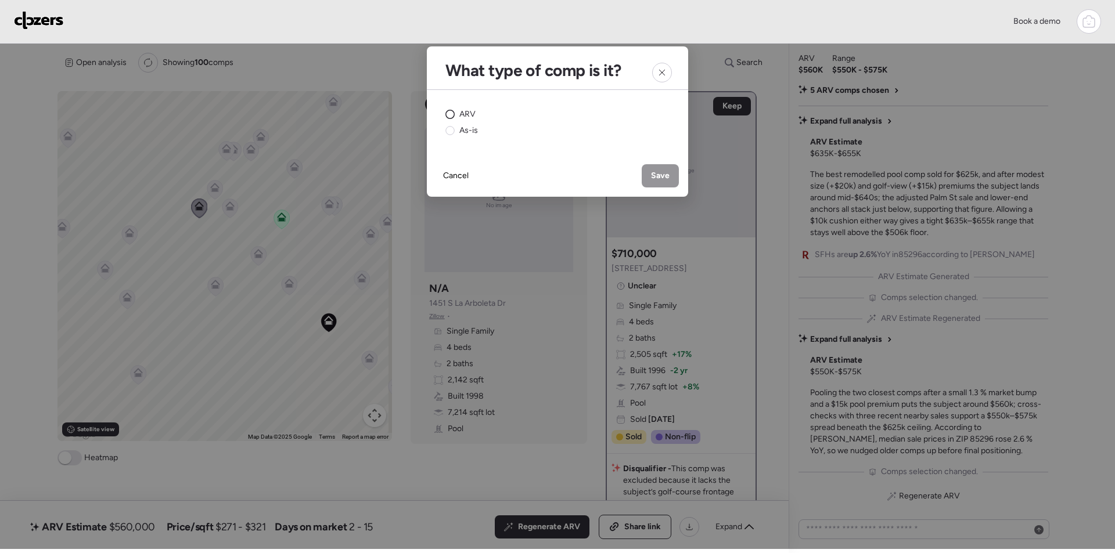
click at [460, 110] on span "ARV" at bounding box center [467, 115] width 16 height 12
click at [661, 175] on span "Save" at bounding box center [660, 176] width 19 height 12
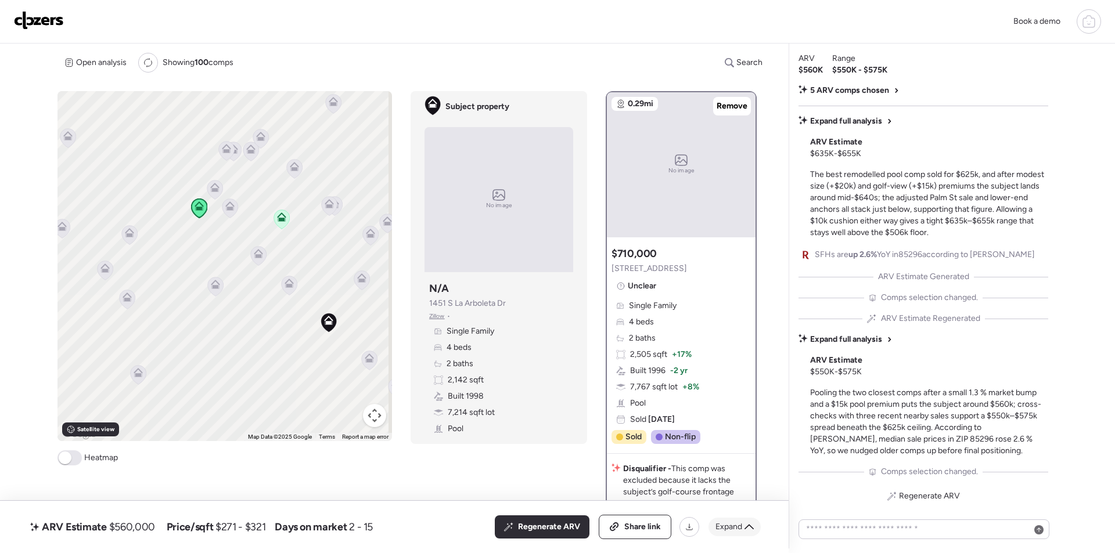
click at [737, 522] on span "Expand" at bounding box center [728, 527] width 27 height 12
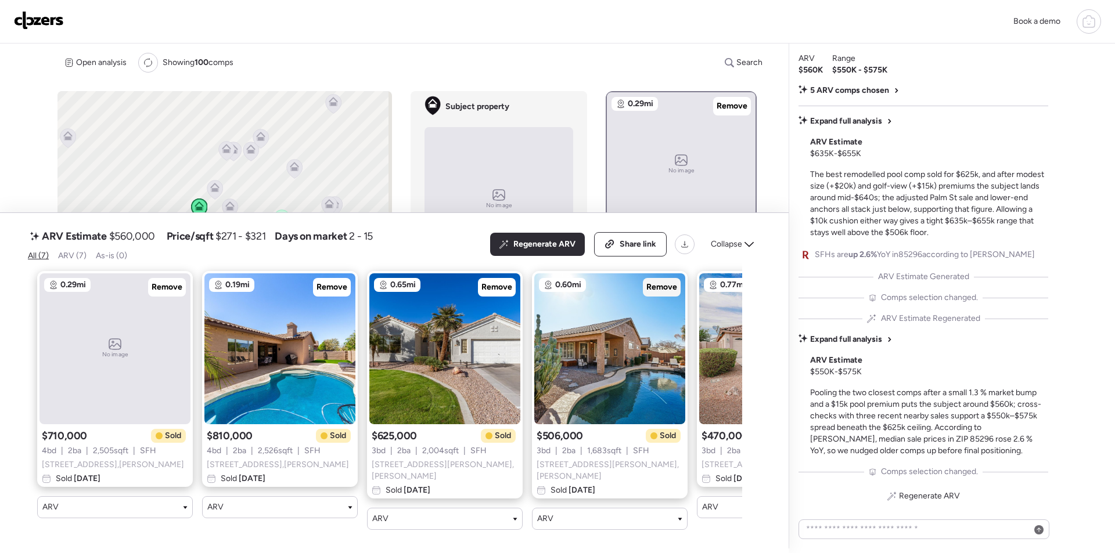
click at [652, 285] on span "Remove" at bounding box center [661, 288] width 31 height 12
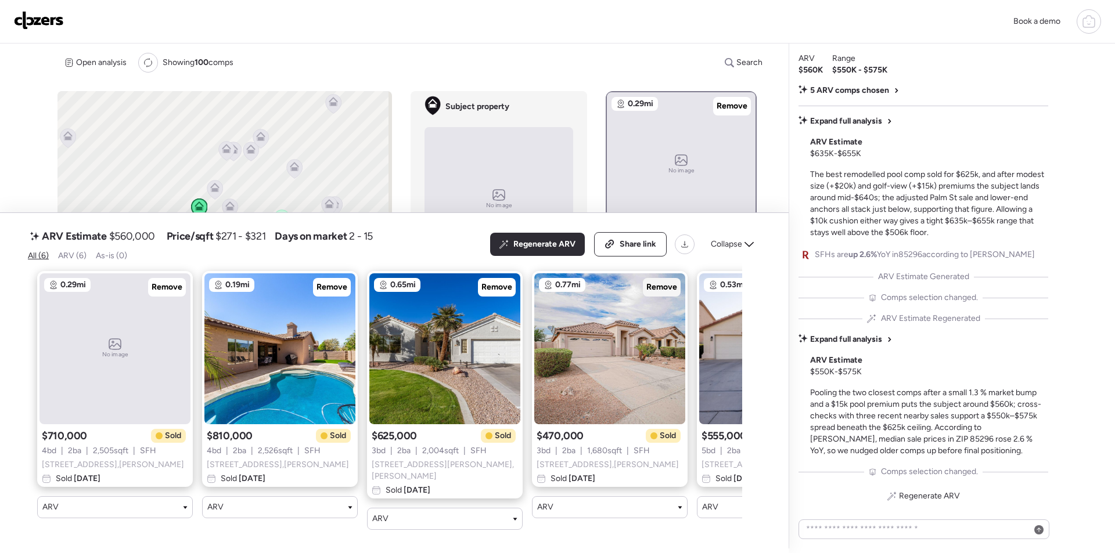
click at [660, 288] on span "Remove" at bounding box center [661, 288] width 31 height 12
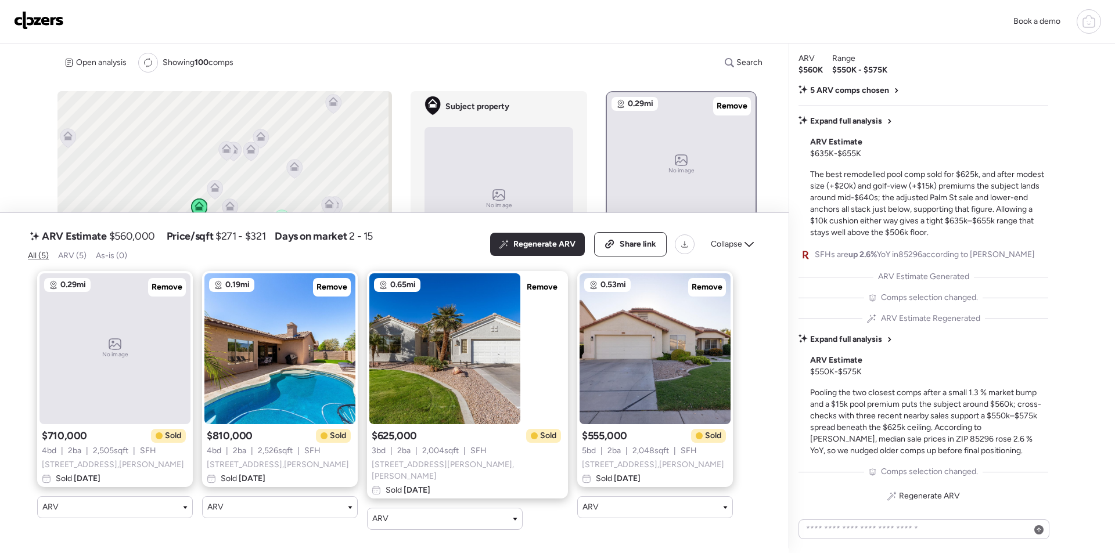
click at [727, 245] on span "Collapse" at bounding box center [726, 245] width 31 height 12
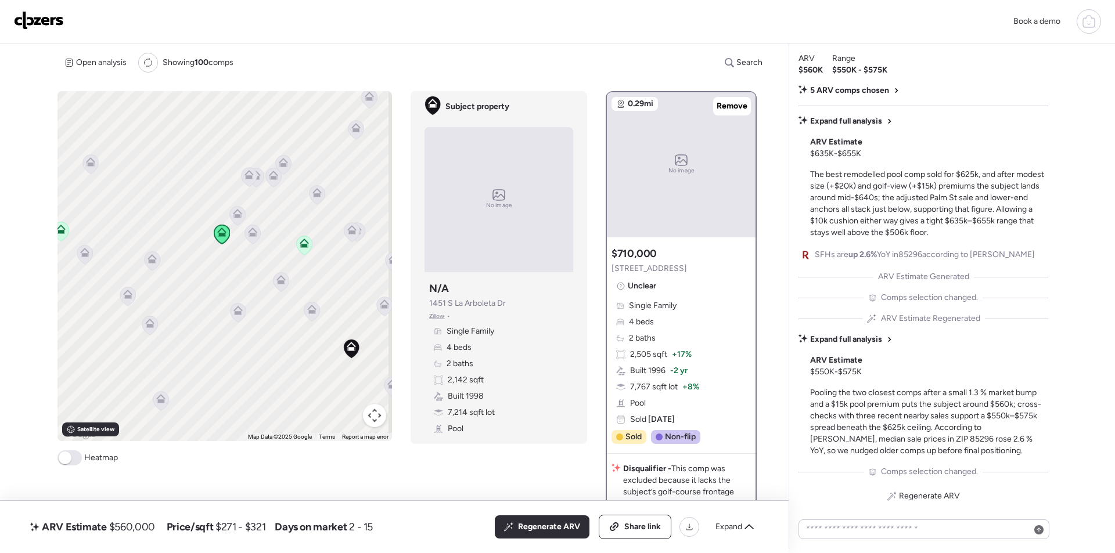
drag, startPoint x: 232, startPoint y: 275, endPoint x: 253, endPoint y: 279, distance: 20.7
click at [255, 302] on div "To activate drag with keyboard, press Alt + Enter. Once in keyboard drag state,…" at bounding box center [224, 266] width 334 height 350
click at [253, 233] on icon at bounding box center [253, 234] width 8 height 3
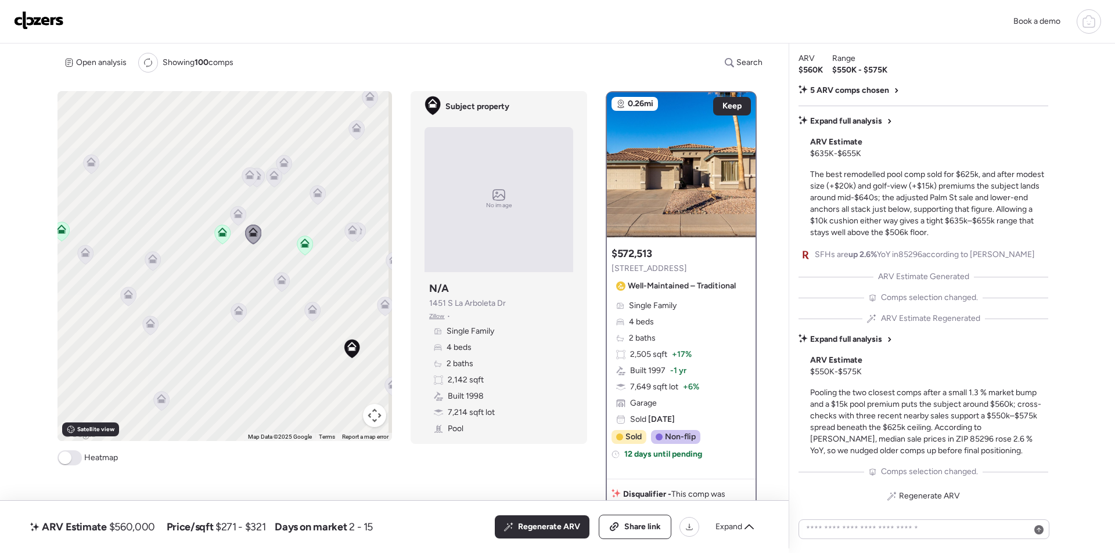
click at [241, 215] on icon at bounding box center [238, 215] width 16 height 19
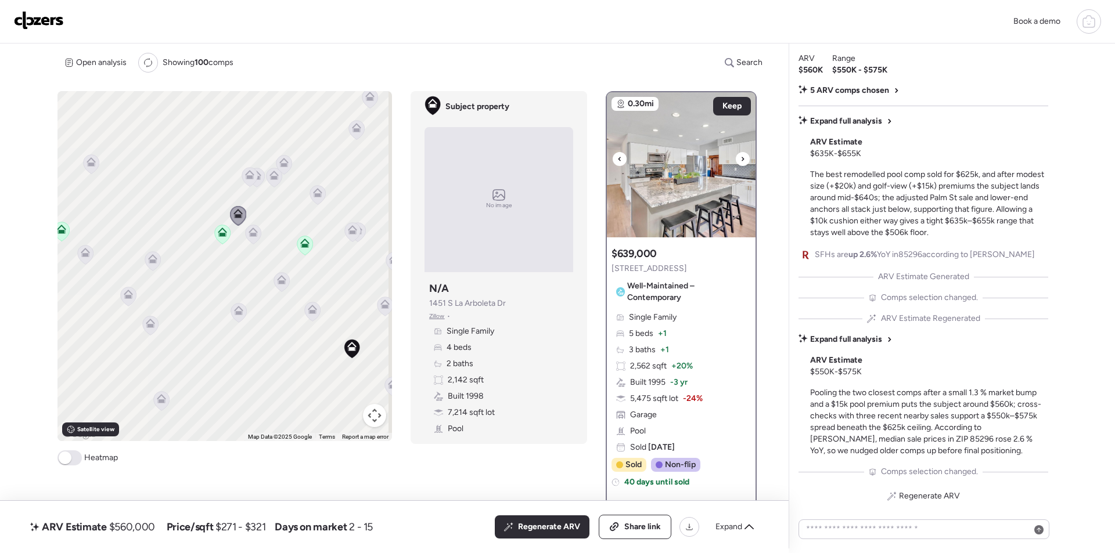
click at [740, 159] on icon at bounding box center [742, 159] width 5 height 14
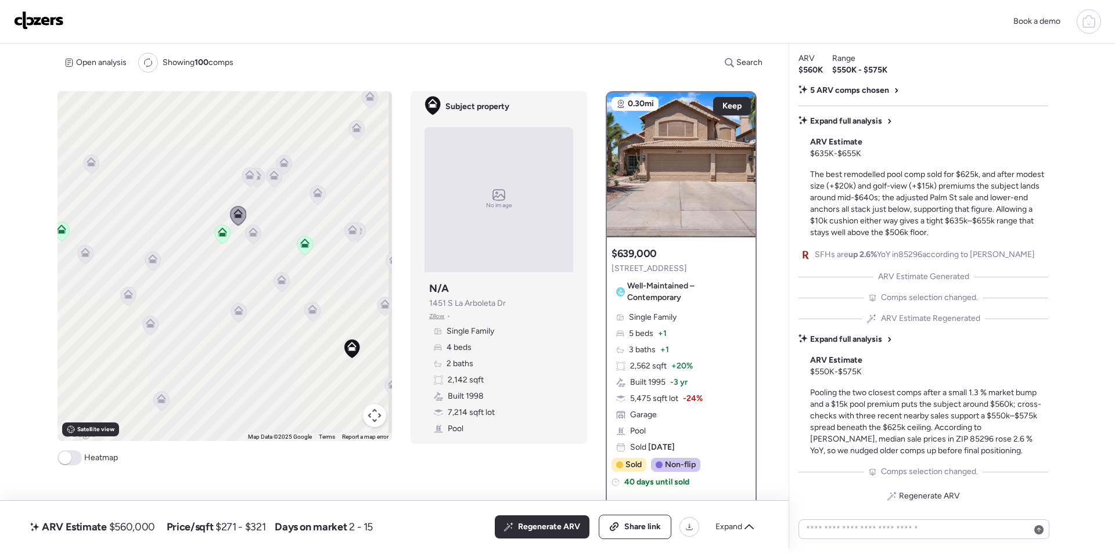
click at [245, 175] on icon at bounding box center [249, 172] width 9 height 5
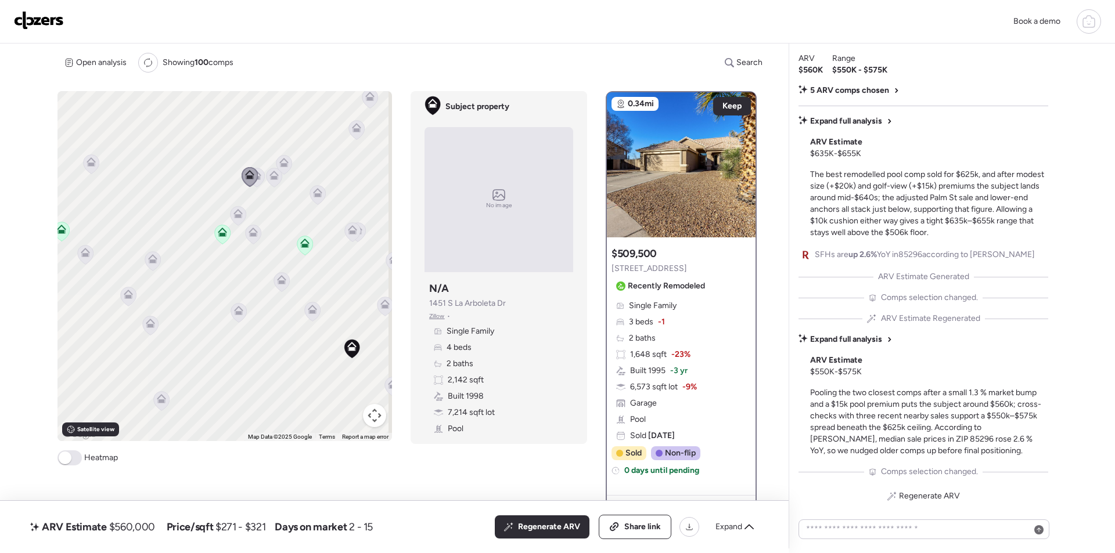
click at [262, 176] on icon at bounding box center [257, 177] width 16 height 19
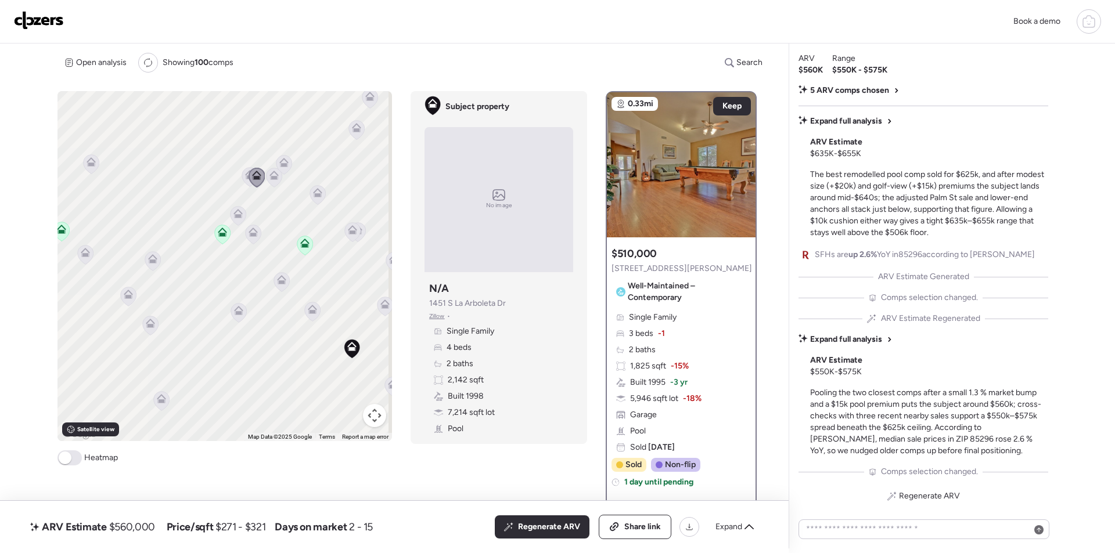
click at [269, 176] on icon at bounding box center [273, 175] width 9 height 9
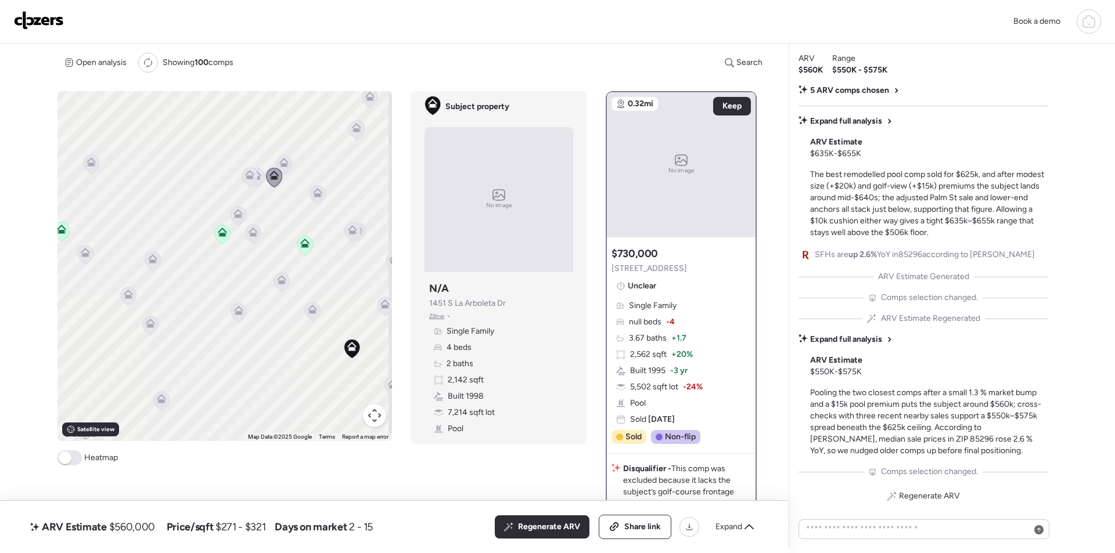
drag, startPoint x: 280, startPoint y: 155, endPoint x: 290, endPoint y: 172, distance: 20.0
click at [280, 154] on div "To activate drag with keyboard, press Alt + Enter. Once in keyboard drag state,…" at bounding box center [224, 266] width 334 height 350
click at [287, 172] on icon at bounding box center [284, 165] width 16 height 20
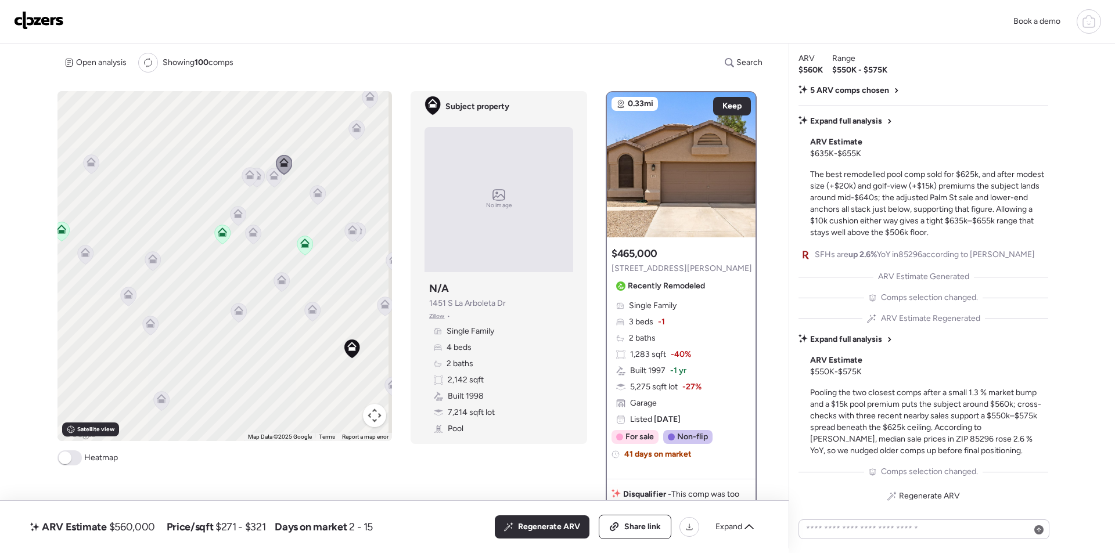
click at [313, 197] on icon at bounding box center [318, 194] width 16 height 19
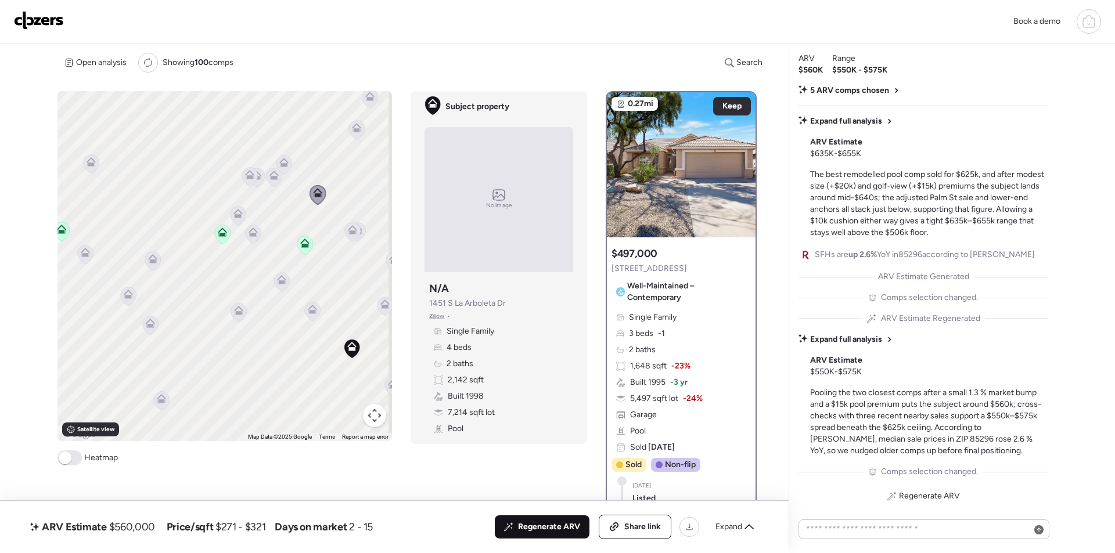
drag, startPoint x: 538, startPoint y: 521, endPoint x: 60, endPoint y: 482, distance: 478.7
click at [538, 521] on div "Regenerate ARV" at bounding box center [542, 526] width 95 height 23
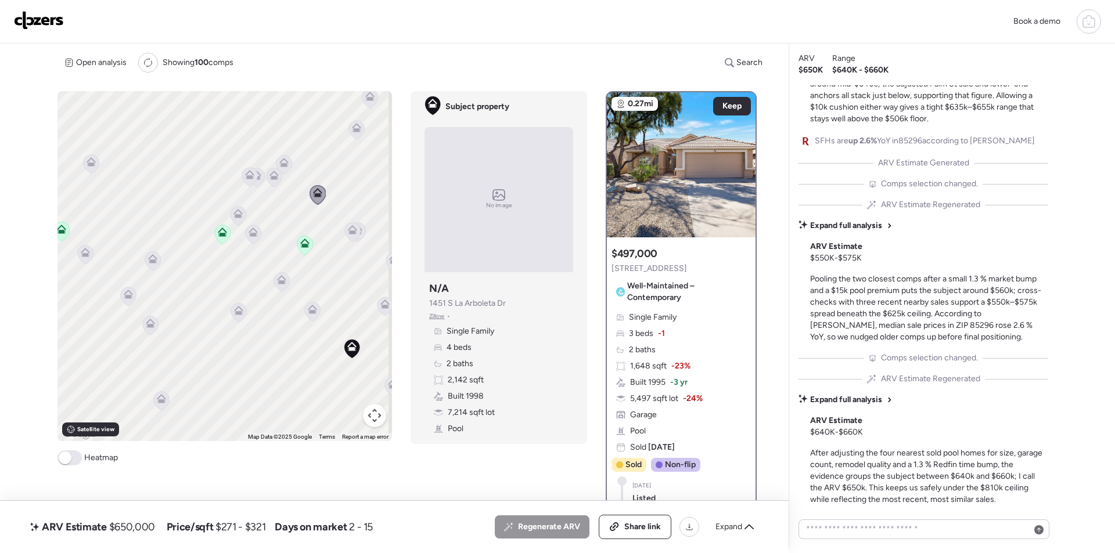
click at [142, 531] on span "$650,000" at bounding box center [132, 527] width 46 height 14
copy span "650,000"
click at [638, 539] on div "ARV Estimate $650,000 Price/sqft $271 - $321 Days on market 2 - 15 All (5) ARV …" at bounding box center [394, 527] width 788 height 52
drag, startPoint x: 639, startPoint y: 536, endPoint x: 628, endPoint y: 510, distance: 28.7
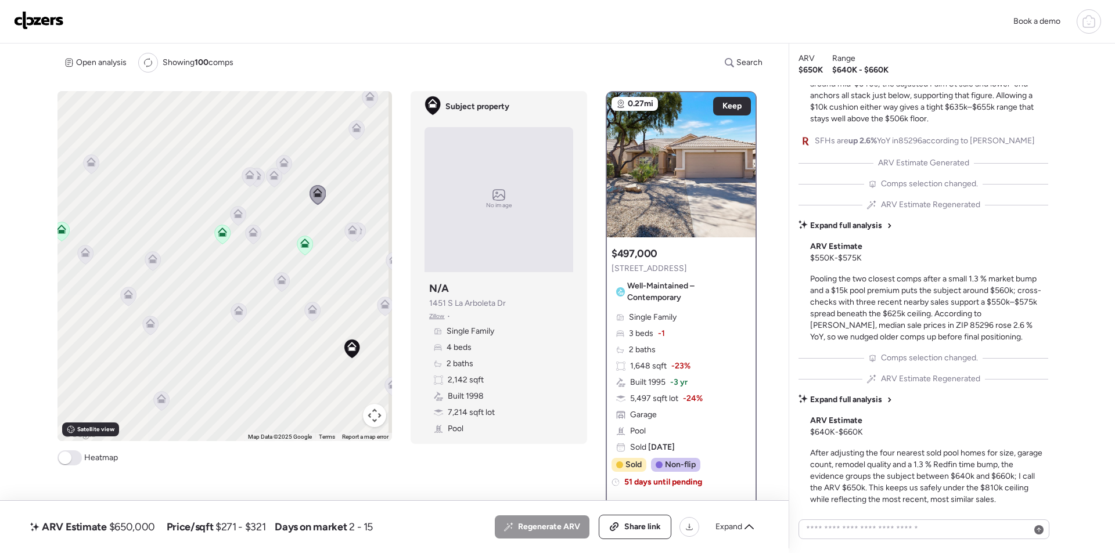
click at [634, 535] on div "Share link" at bounding box center [634, 526] width 71 height 23
click at [626, 523] on span "Link copied" at bounding box center [639, 527] width 44 height 12
click at [626, 521] on span "Link copied" at bounding box center [639, 527] width 44 height 12
click at [41, 24] on img at bounding box center [39, 20] width 50 height 19
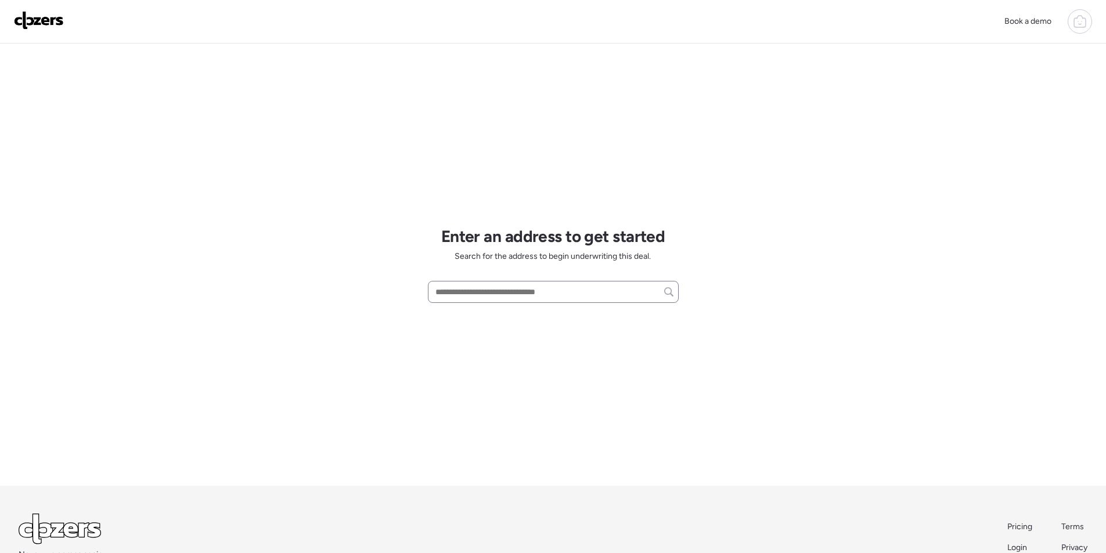
click at [488, 280] on div "Enter an address to get started Search for the address to begin underwriting th…" at bounding box center [553, 265] width 251 height 442
click at [494, 294] on input "text" at bounding box center [553, 292] width 240 height 16
paste input "**********"
click at [493, 319] on span "[STREET_ADDRESS]" at bounding box center [469, 314] width 75 height 12
type input "**********"
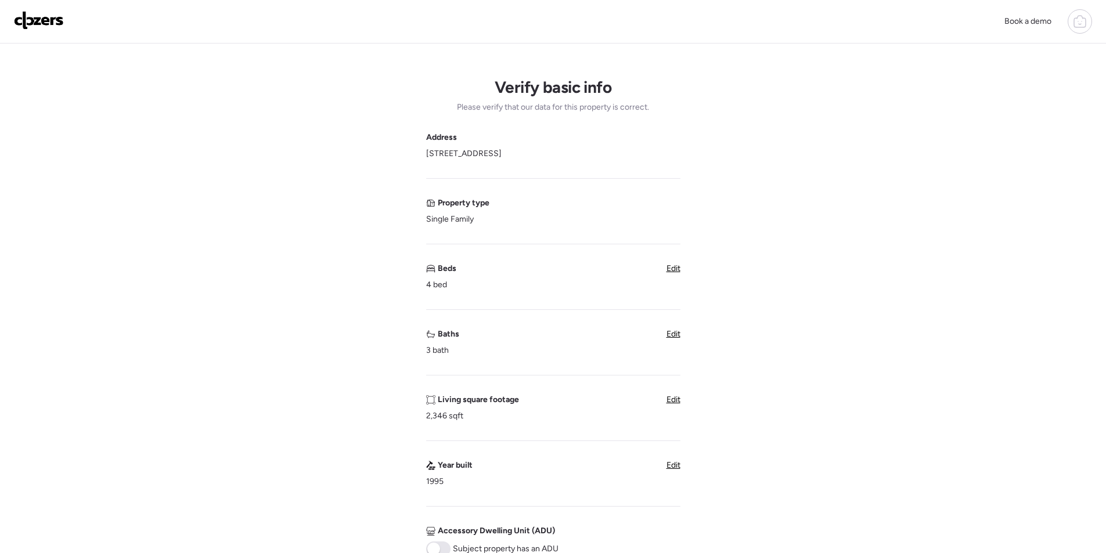
click at [679, 336] on span "Edit" at bounding box center [673, 334] width 14 height 10
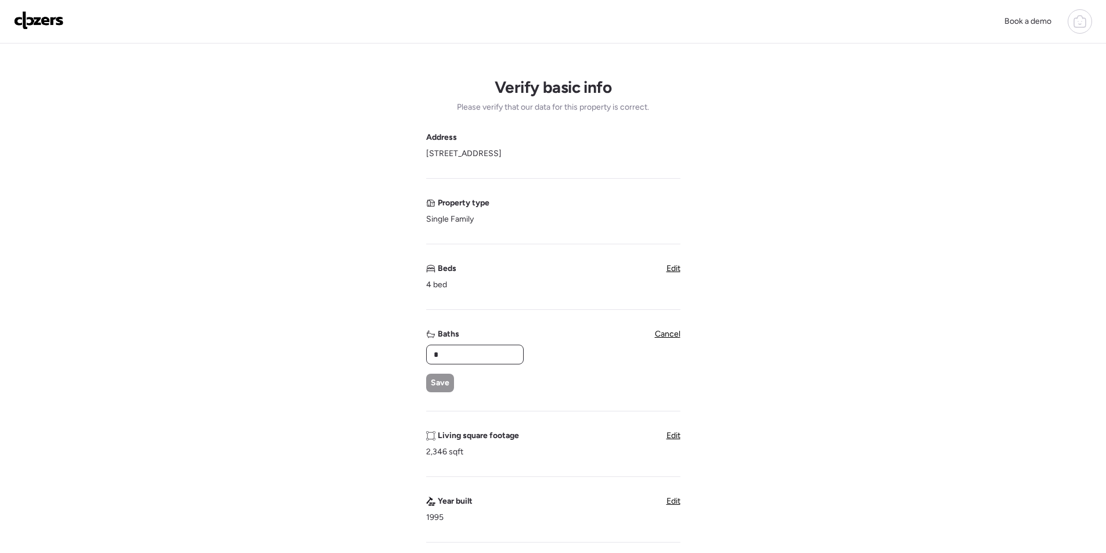
click at [484, 359] on input "*" at bounding box center [474, 355] width 87 height 16
drag, startPoint x: 484, startPoint y: 359, endPoint x: 428, endPoint y: 388, distance: 63.3
click at [483, 359] on input "*" at bounding box center [474, 355] width 87 height 16
type input "*"
click at [427, 388] on div "Save" at bounding box center [440, 383] width 28 height 19
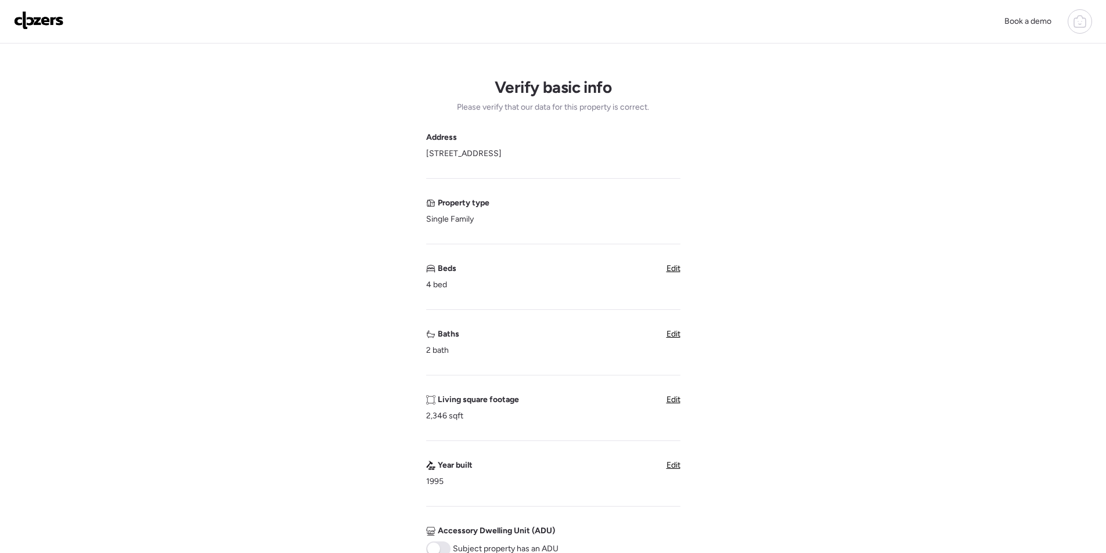
scroll to position [406, 0]
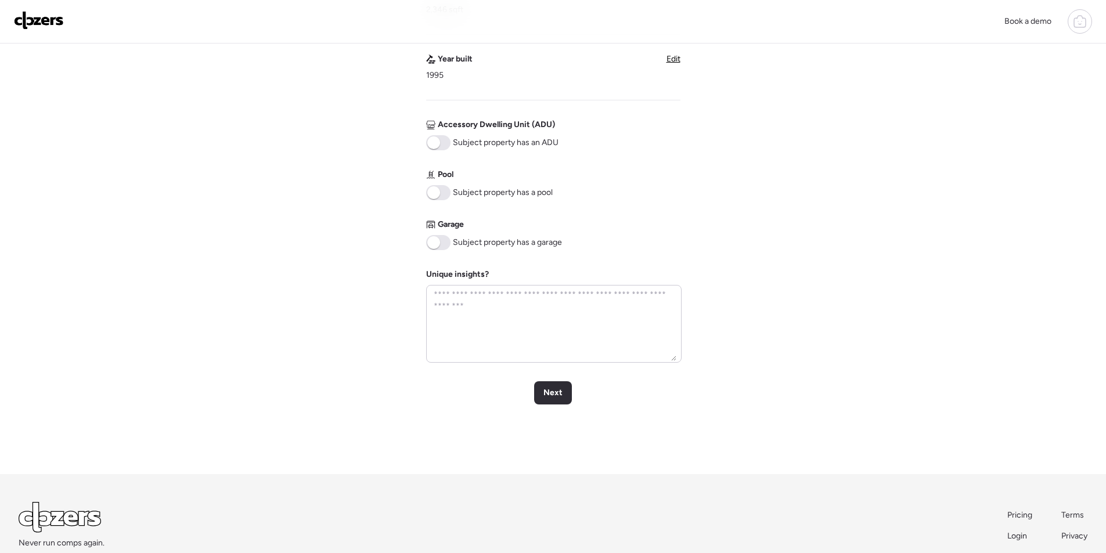
click at [443, 235] on span at bounding box center [438, 242] width 24 height 15
click at [443, 188] on span at bounding box center [438, 192] width 24 height 15
click at [550, 391] on span "Next" at bounding box center [552, 393] width 19 height 12
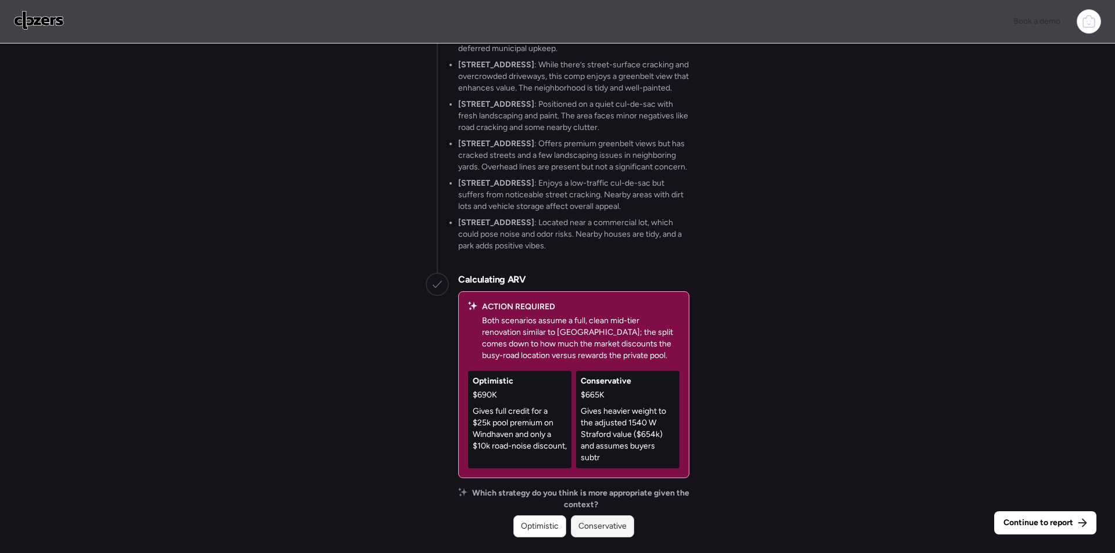
click at [613, 520] on div "Conservative" at bounding box center [602, 526] width 63 height 22
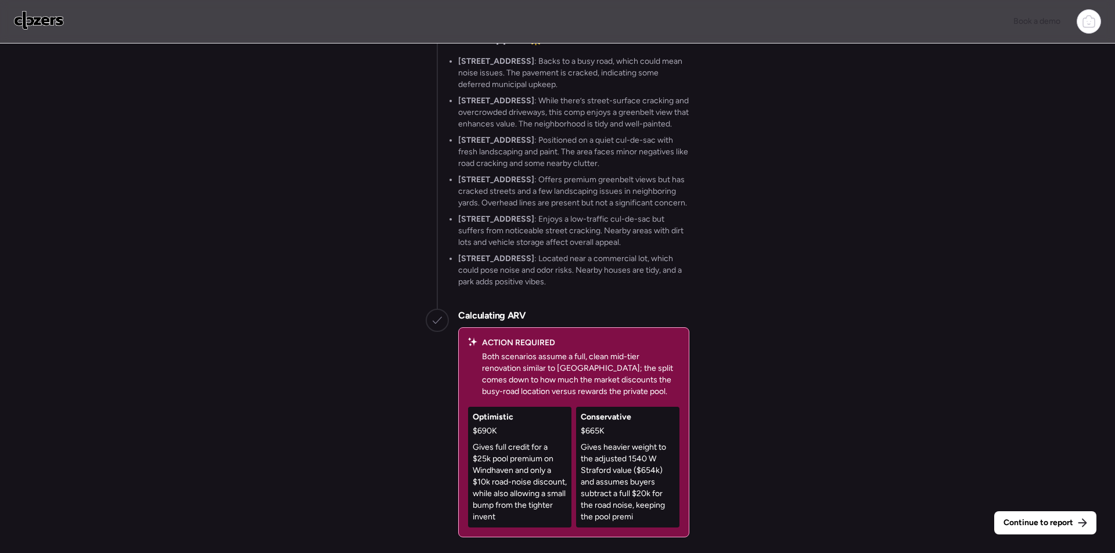
click at [1036, 524] on span "Continue to report" at bounding box center [1038, 523] width 70 height 12
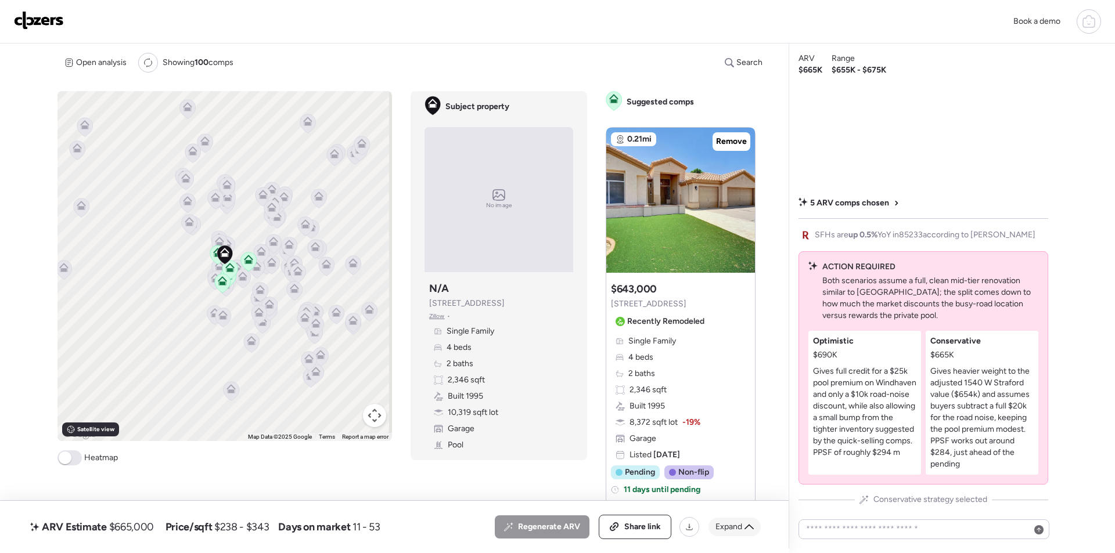
click at [729, 527] on span "Expand" at bounding box center [728, 527] width 27 height 12
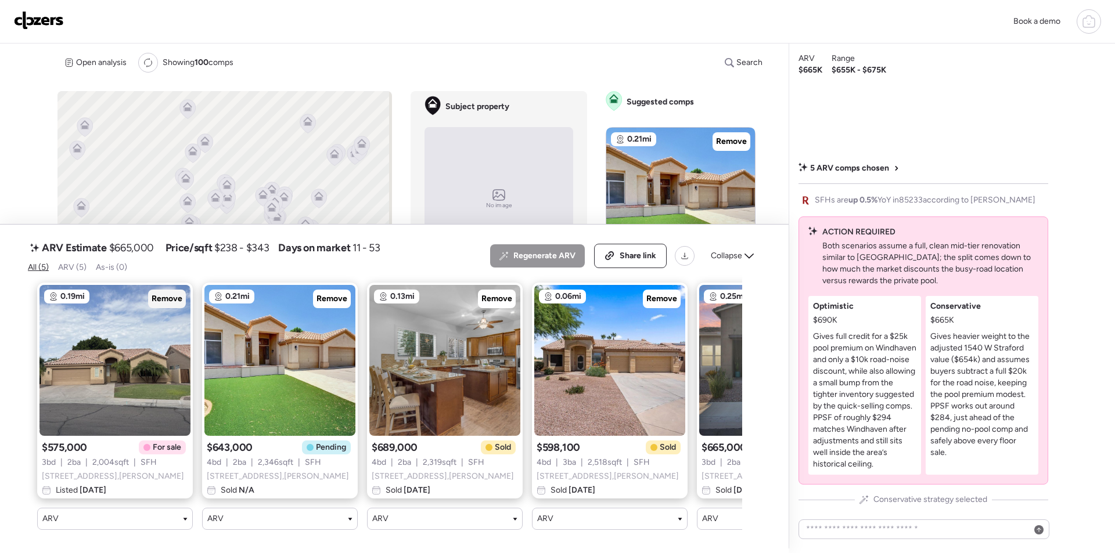
click at [164, 293] on span "Remove" at bounding box center [167, 299] width 31 height 12
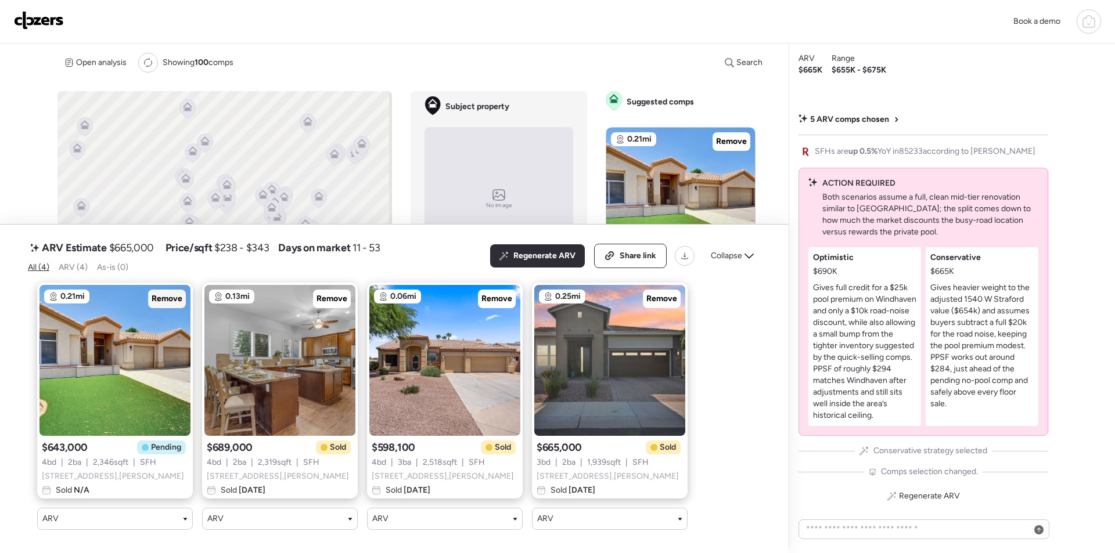
click at [164, 293] on span "Remove" at bounding box center [167, 299] width 31 height 12
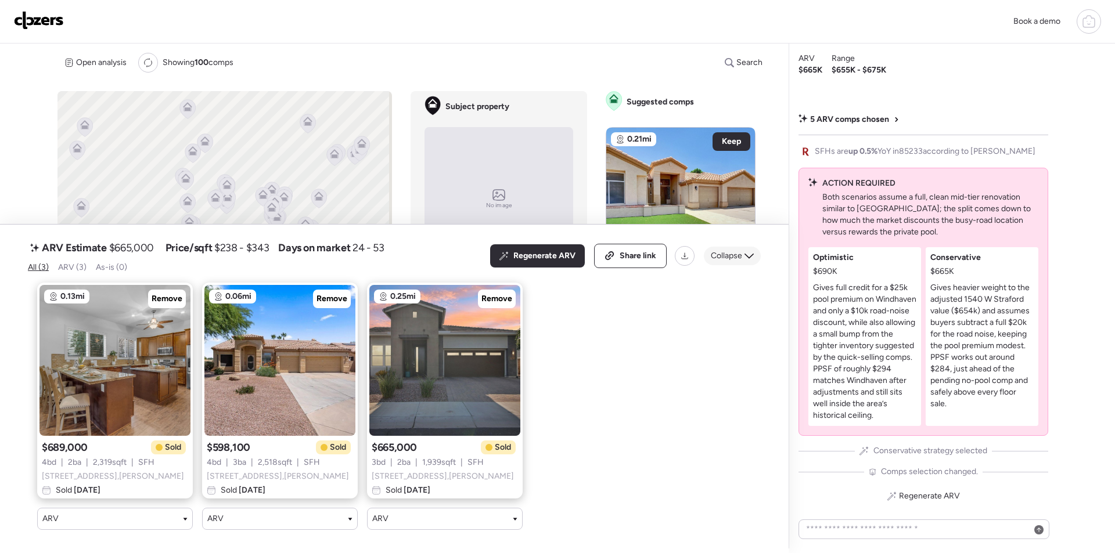
click at [722, 247] on div "Collapse" at bounding box center [732, 256] width 57 height 19
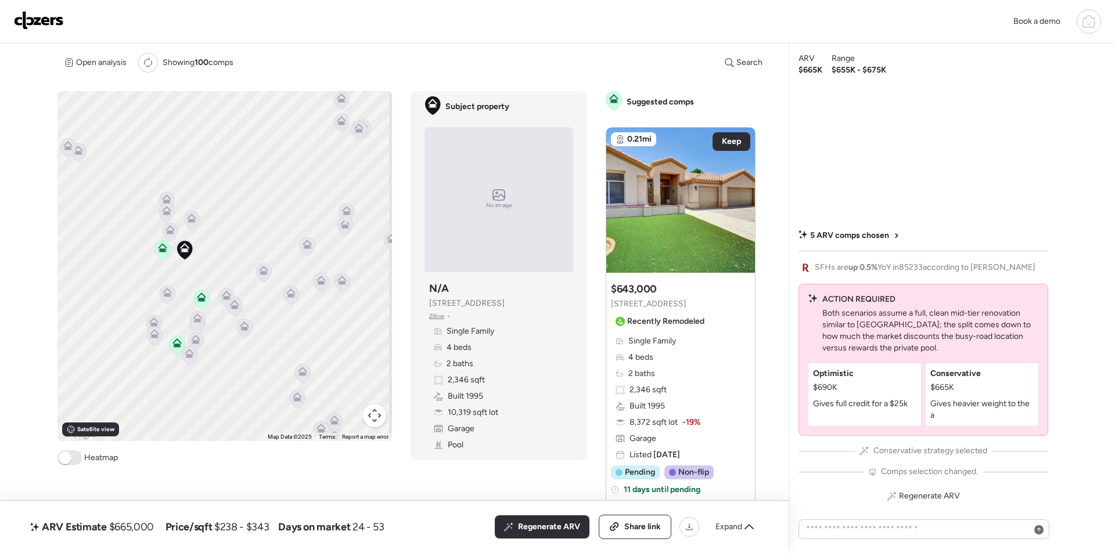
click at [172, 237] on icon at bounding box center [171, 231] width 16 height 19
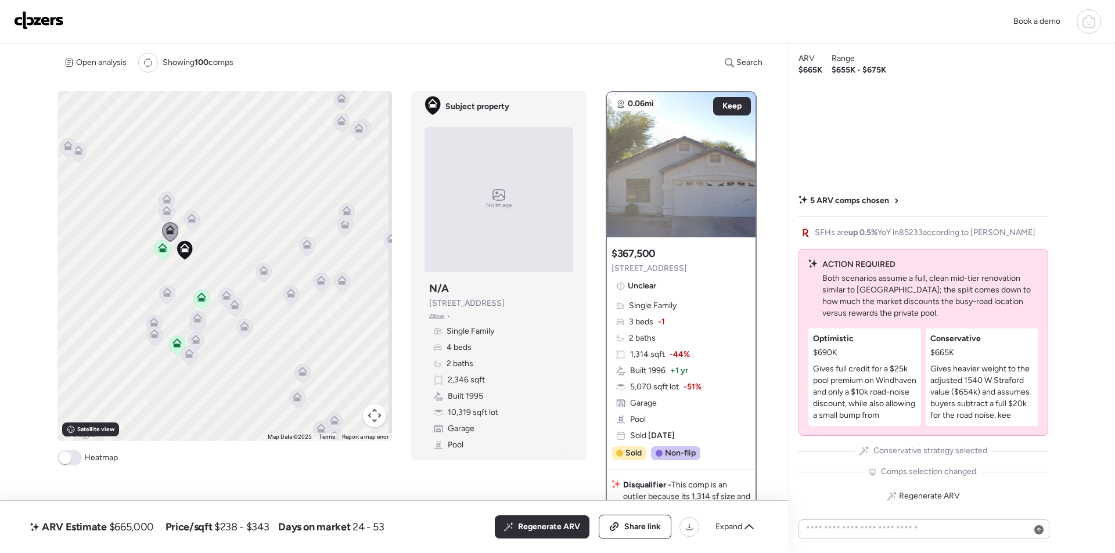
click at [185, 218] on div at bounding box center [191, 221] width 16 height 21
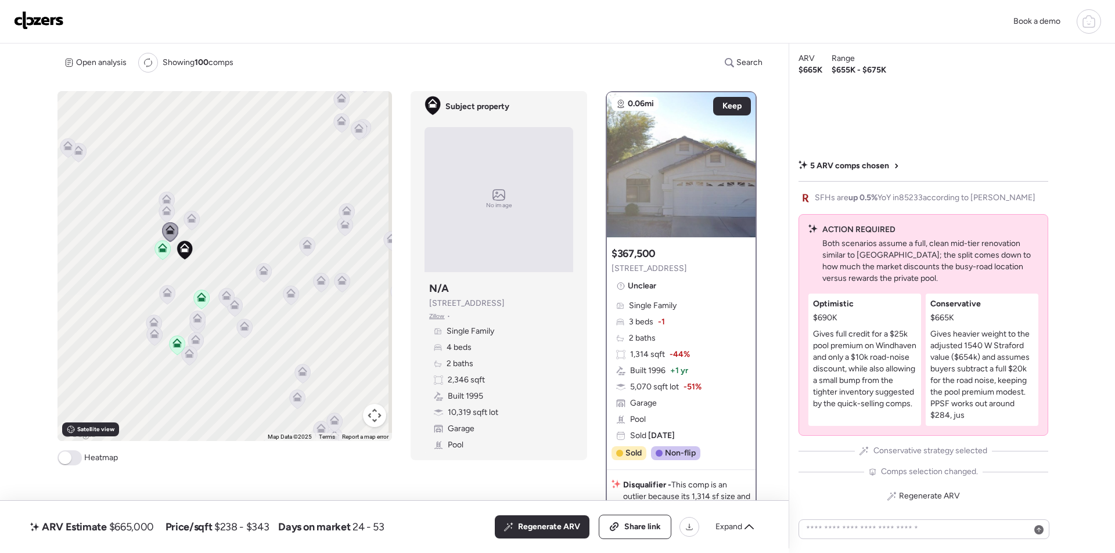
click at [188, 221] on icon at bounding box center [192, 220] width 8 height 3
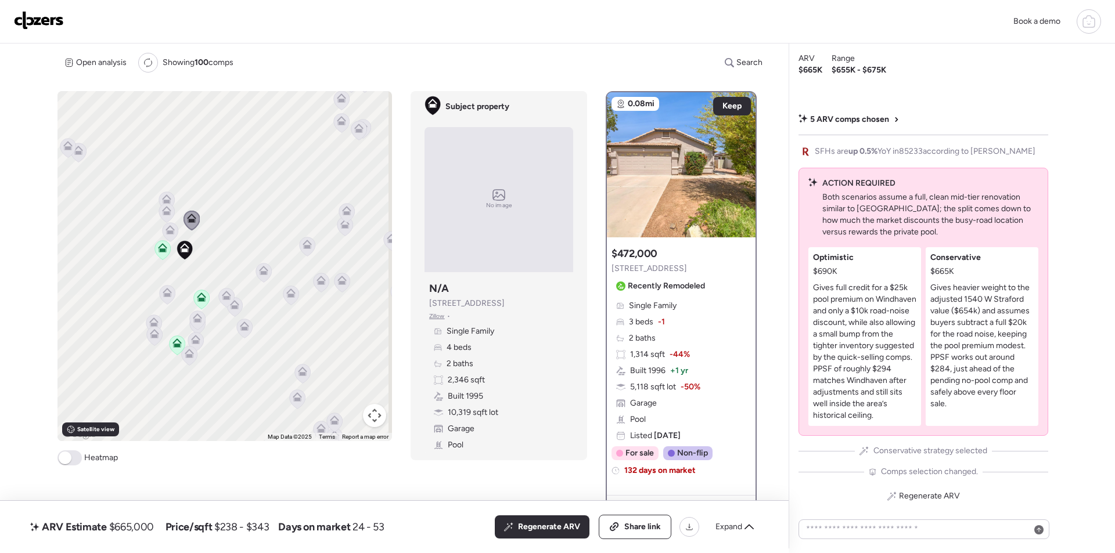
click at [164, 216] on icon at bounding box center [167, 212] width 16 height 19
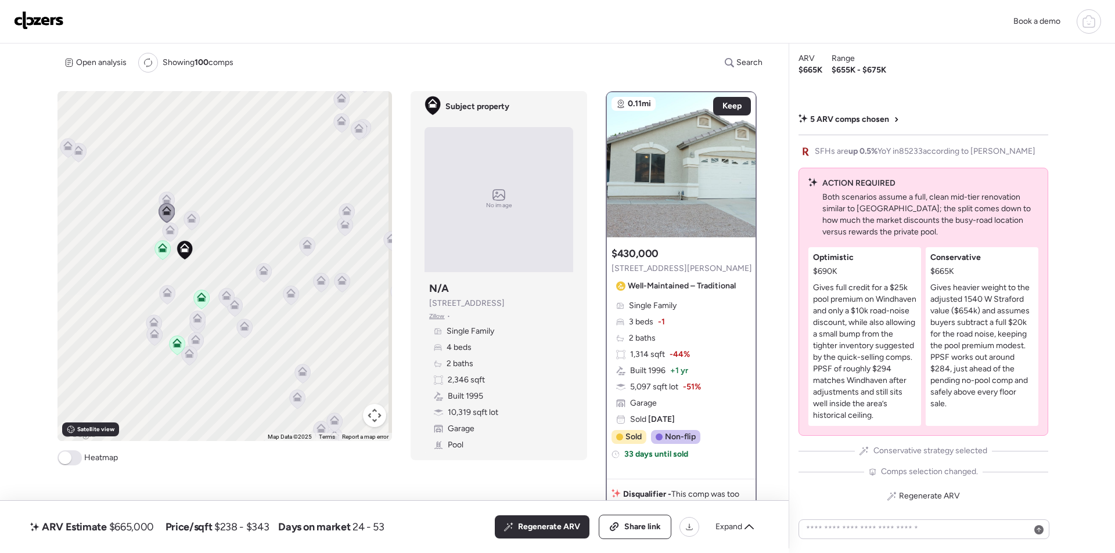
click at [160, 200] on icon at bounding box center [167, 201] width 16 height 19
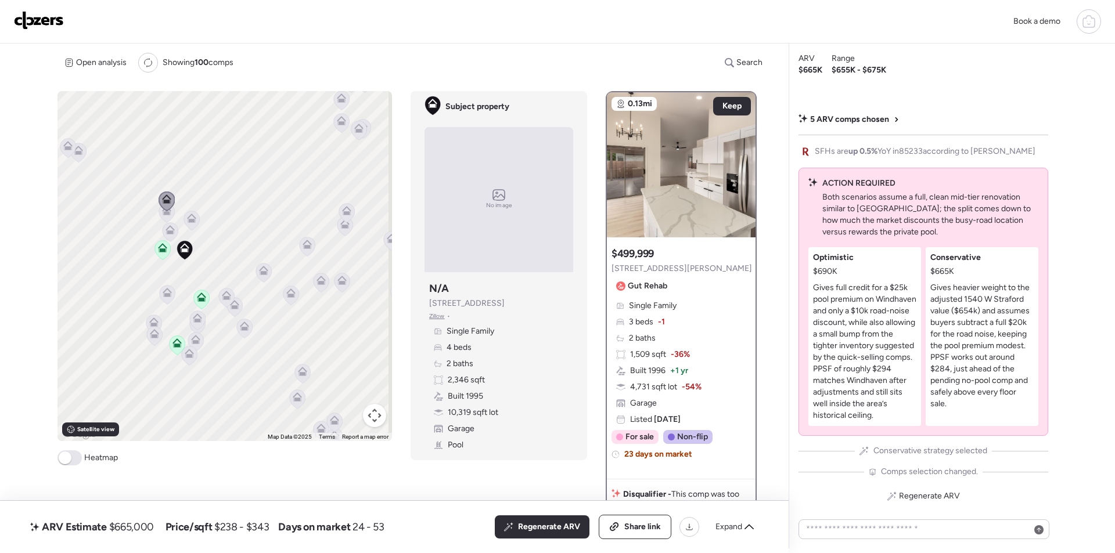
click at [267, 276] on icon at bounding box center [264, 272] width 16 height 19
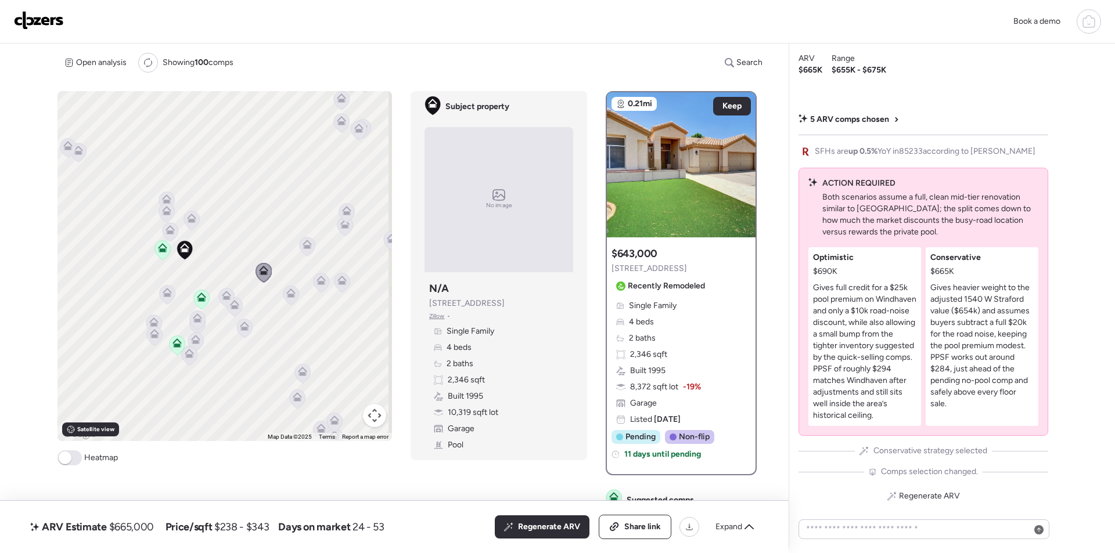
click at [163, 294] on icon at bounding box center [167, 294] width 8 height 3
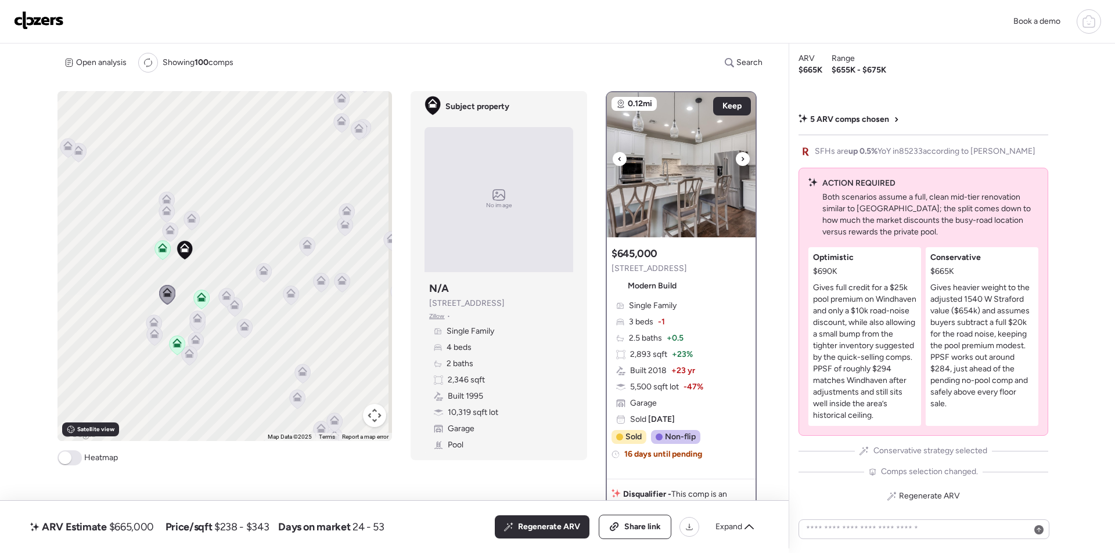
click at [735, 159] on div at bounding box center [742, 159] width 14 height 14
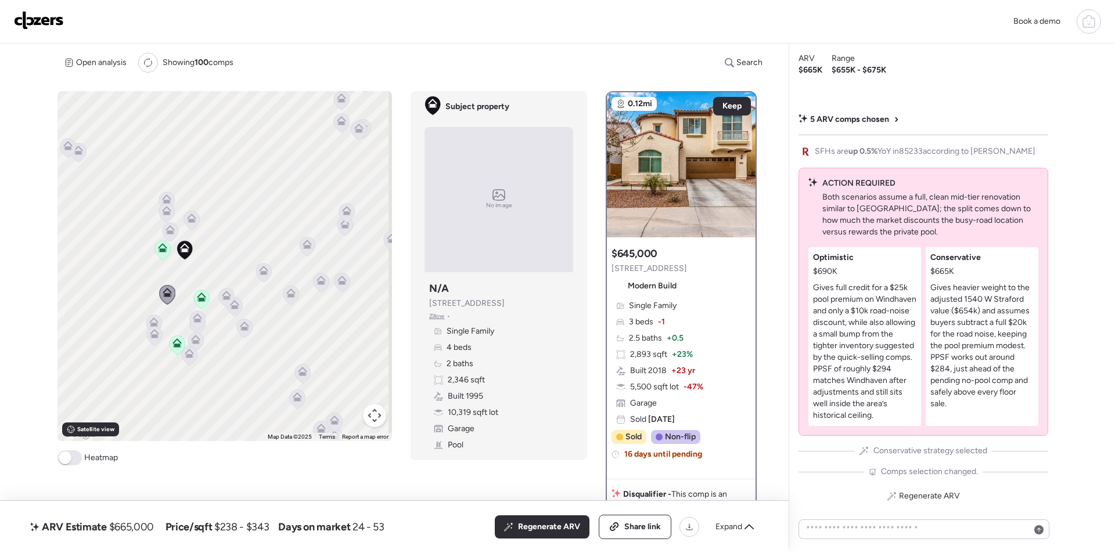
click at [305, 246] on icon at bounding box center [307, 246] width 8 height 3
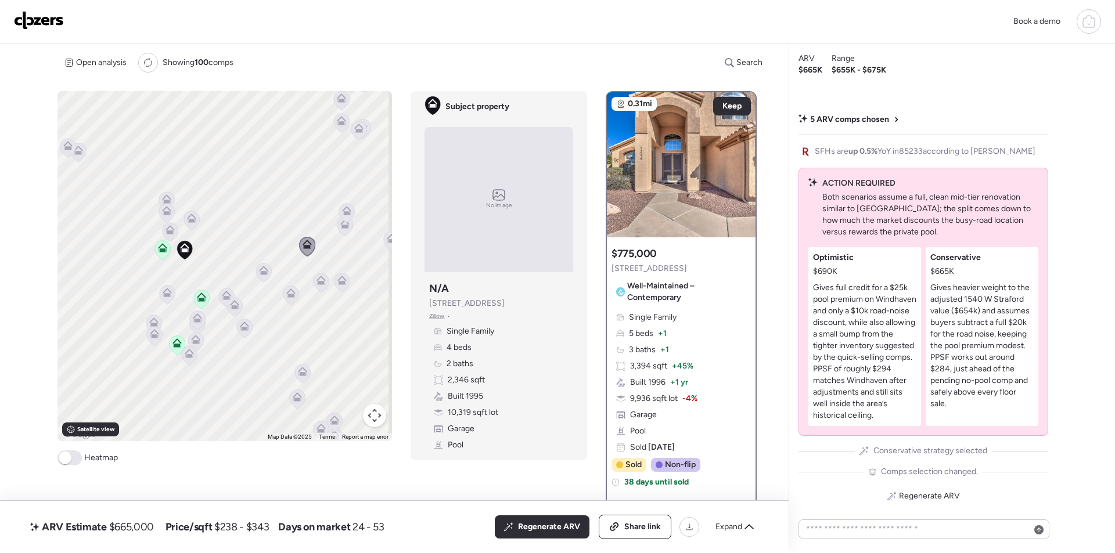
click at [348, 208] on icon at bounding box center [346, 210] width 9 height 9
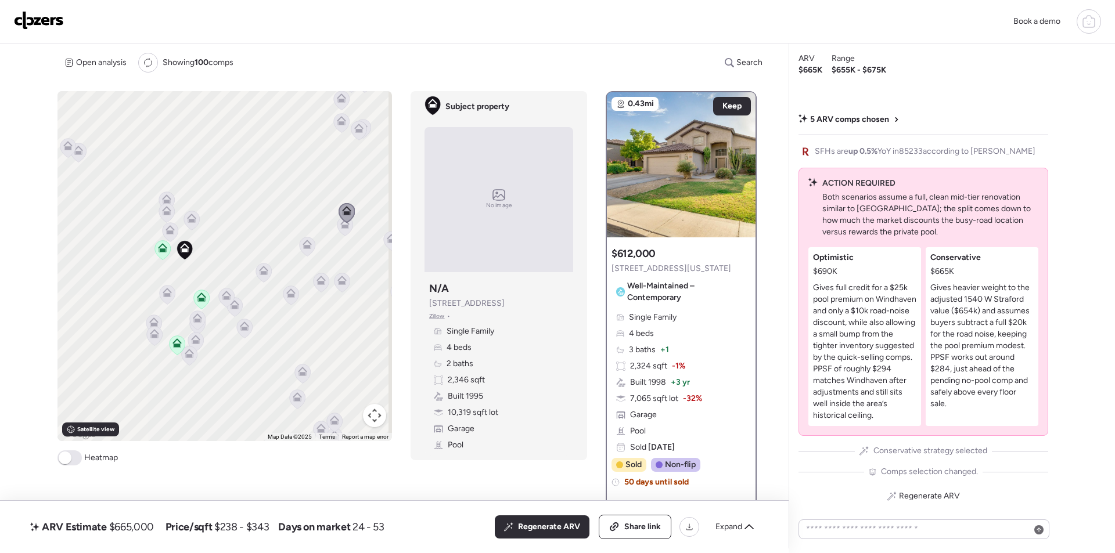
click at [344, 229] on icon at bounding box center [345, 226] width 16 height 19
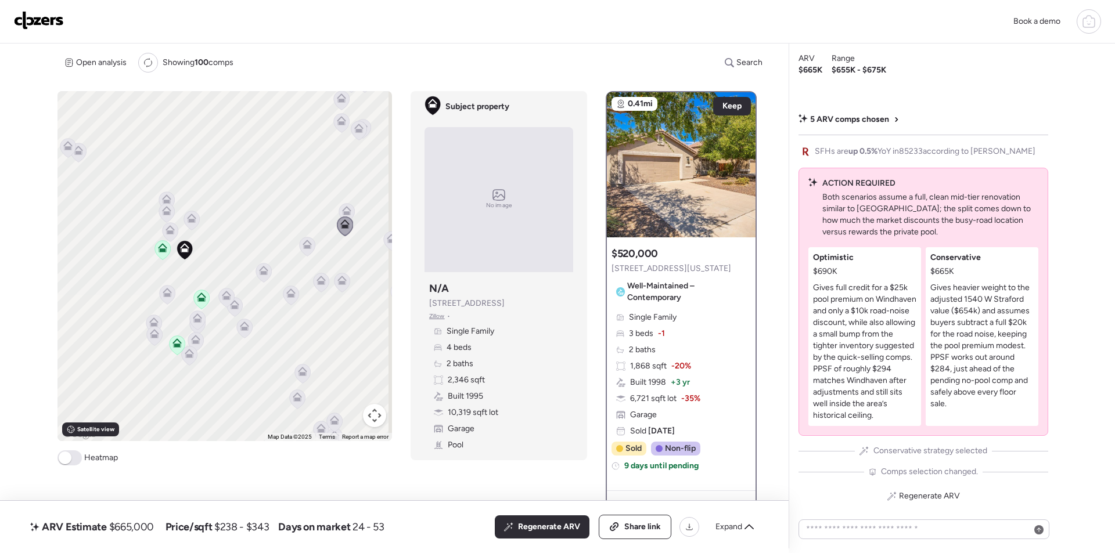
click at [222, 299] on icon at bounding box center [226, 297] width 8 height 3
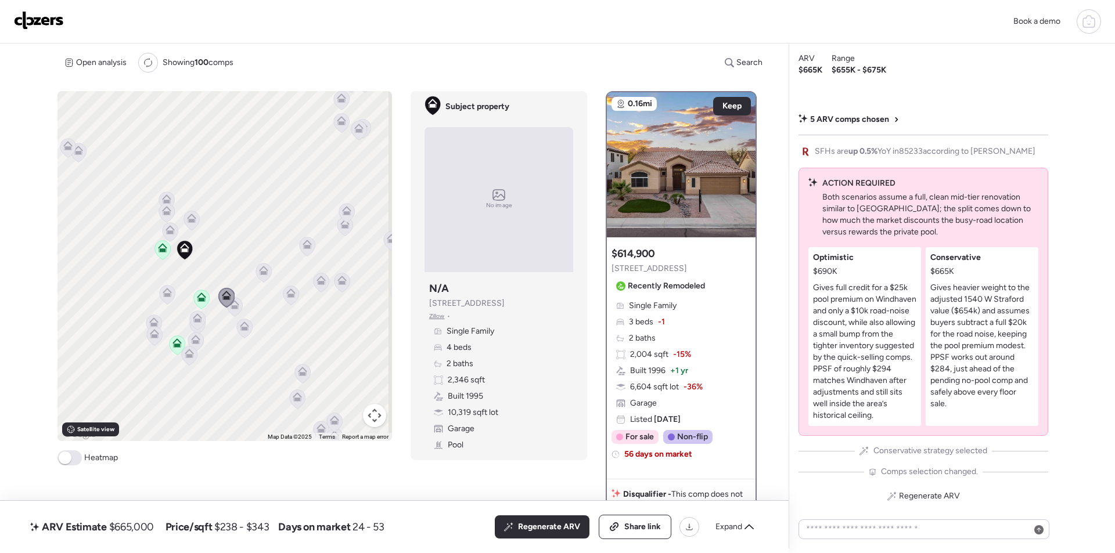
click at [236, 310] on icon at bounding box center [235, 306] width 16 height 19
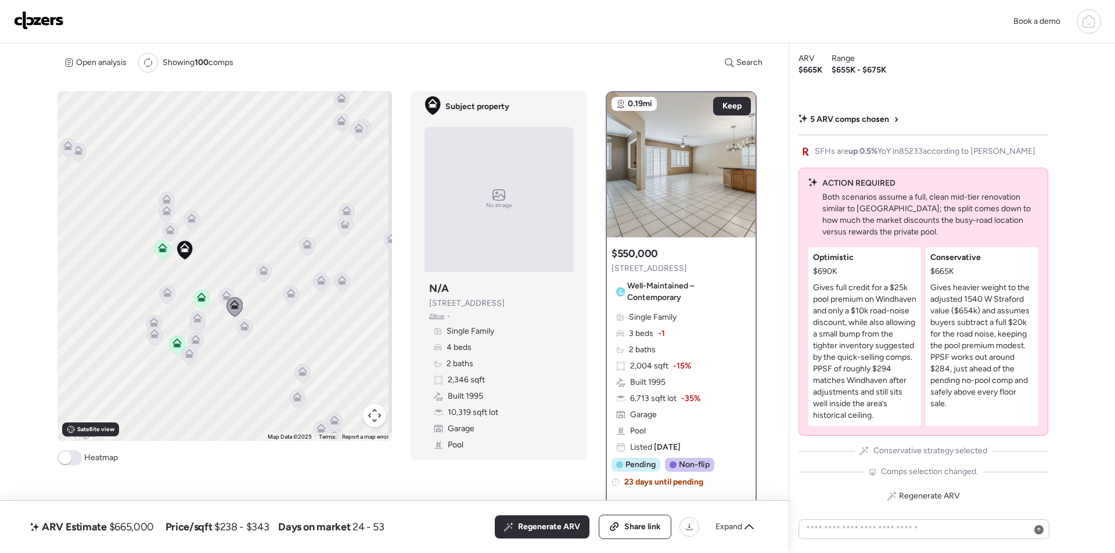
click at [203, 327] on icon at bounding box center [197, 321] width 16 height 20
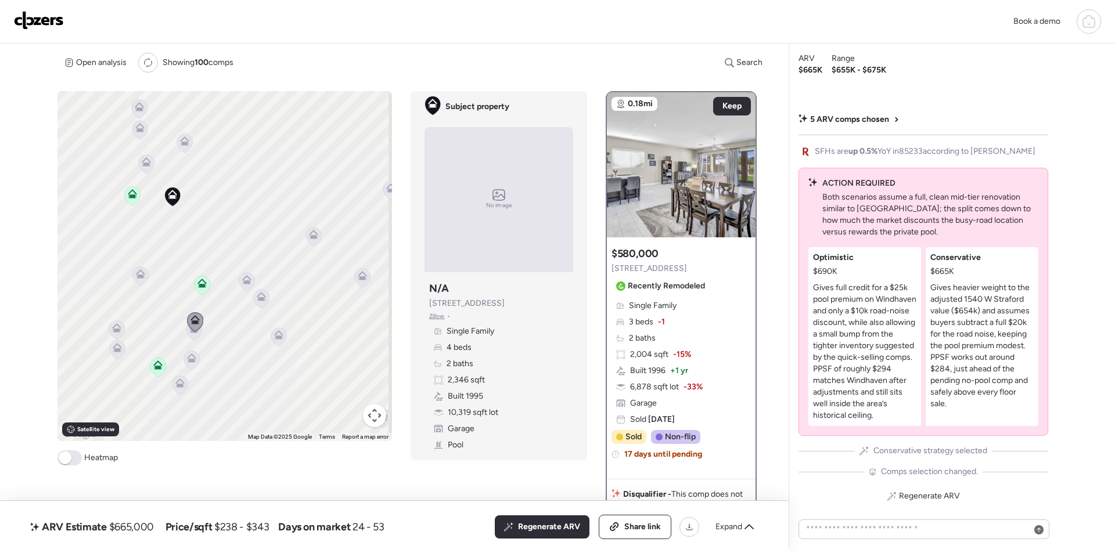
click at [198, 337] on icon at bounding box center [194, 331] width 16 height 20
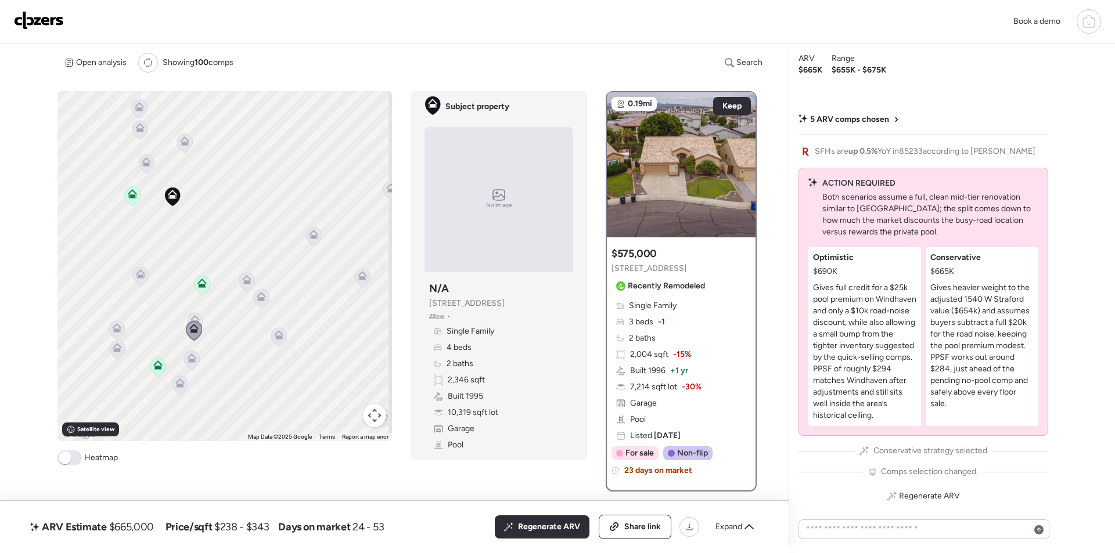
click at [190, 361] on icon at bounding box center [192, 360] width 8 height 3
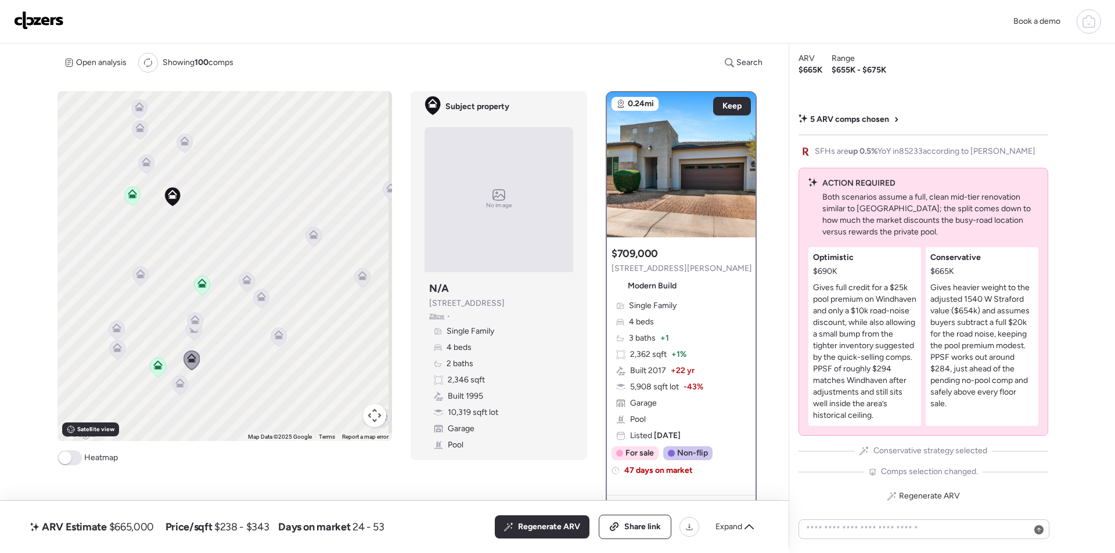
click at [174, 392] on icon at bounding box center [180, 386] width 16 height 20
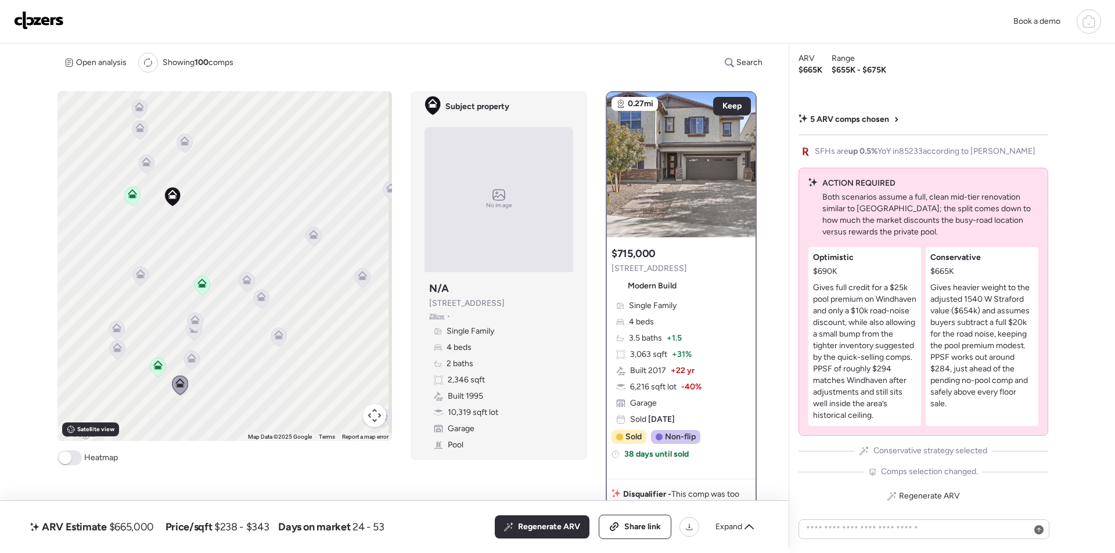
click at [120, 328] on icon at bounding box center [117, 329] width 16 height 19
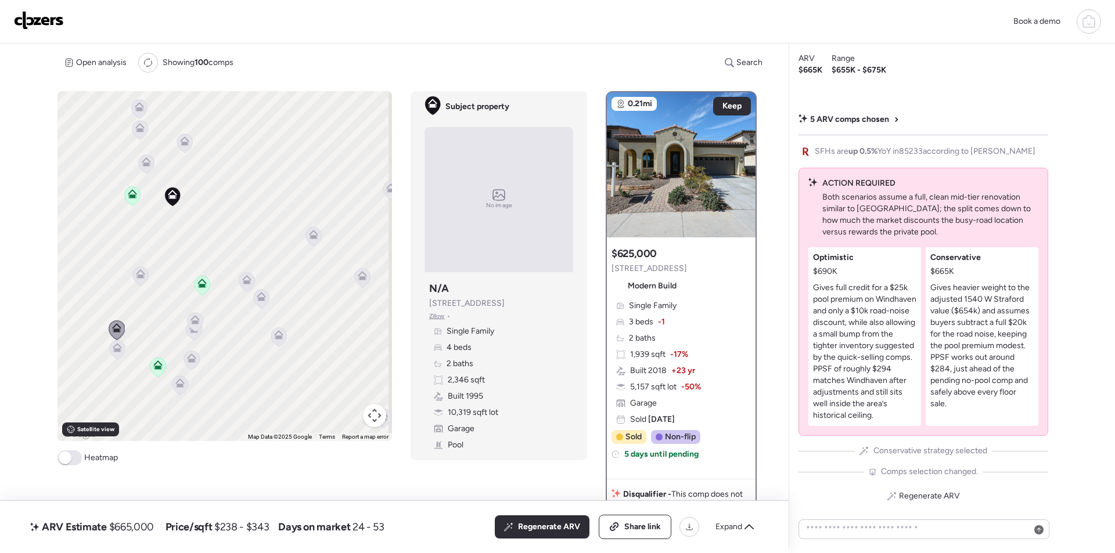
click at [117, 347] on icon at bounding box center [117, 347] width 9 height 9
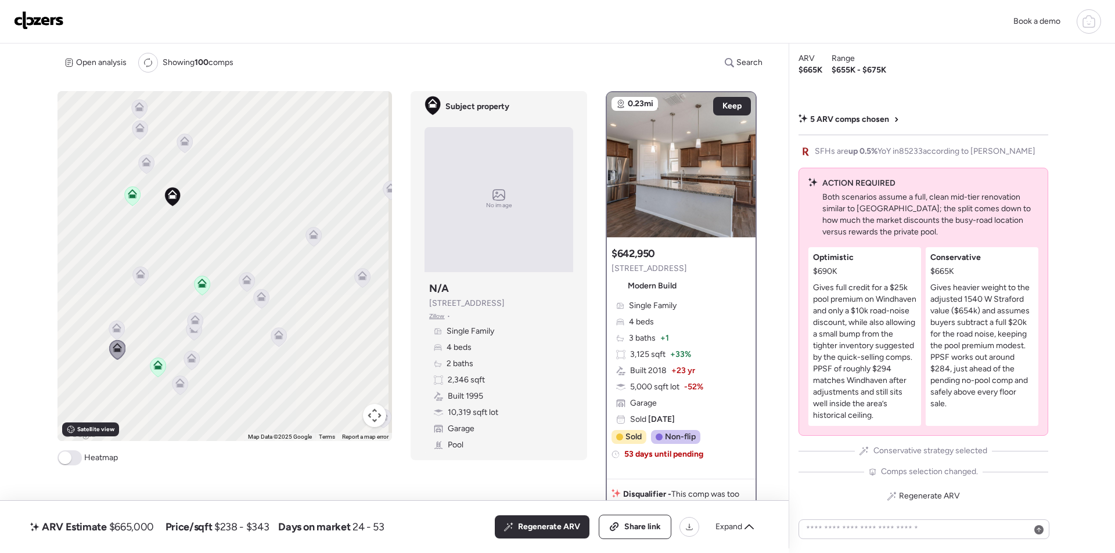
click at [258, 298] on icon at bounding box center [261, 298] width 8 height 3
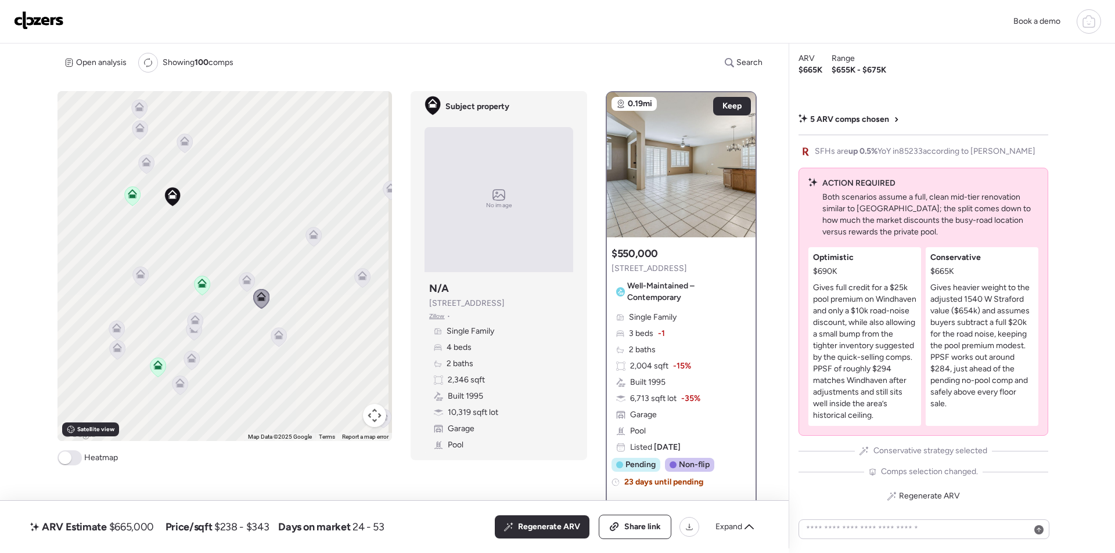
click at [276, 337] on icon at bounding box center [279, 337] width 8 height 3
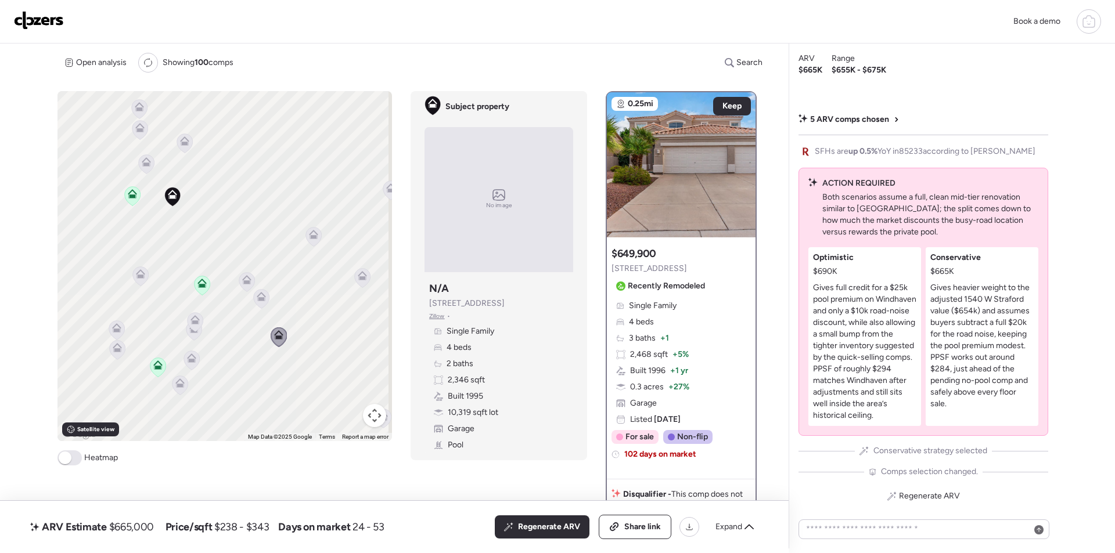
click at [366, 279] on icon at bounding box center [363, 277] width 16 height 19
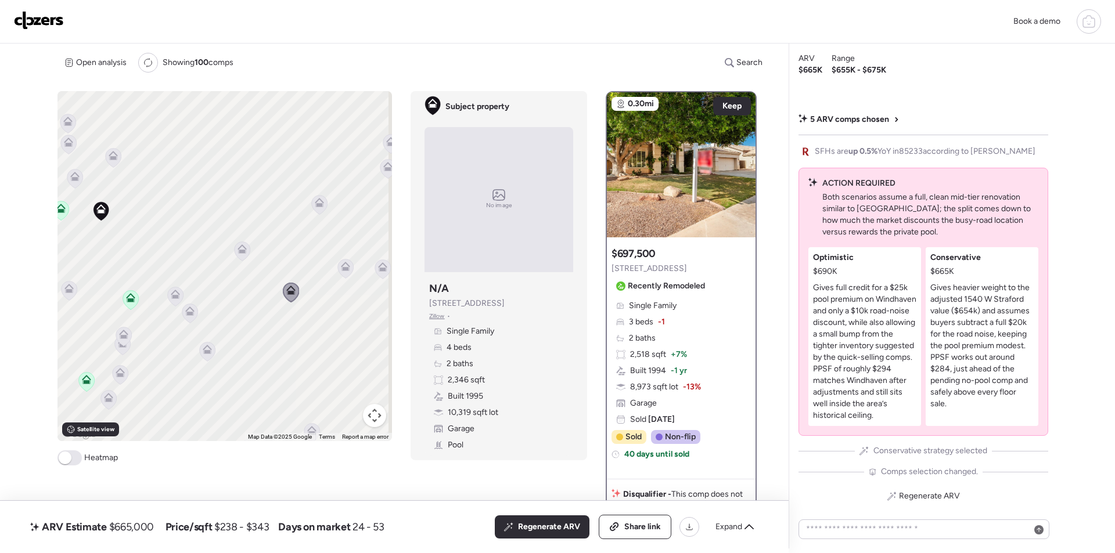
drag, startPoint x: 318, startPoint y: 289, endPoint x: 251, endPoint y: 305, distance: 68.1
click at [251, 305] on div "To activate drag with keyboard, press Alt + Enter. Once in keyboard drag state,…" at bounding box center [224, 266] width 334 height 350
click at [327, 271] on icon at bounding box center [331, 271] width 9 height 9
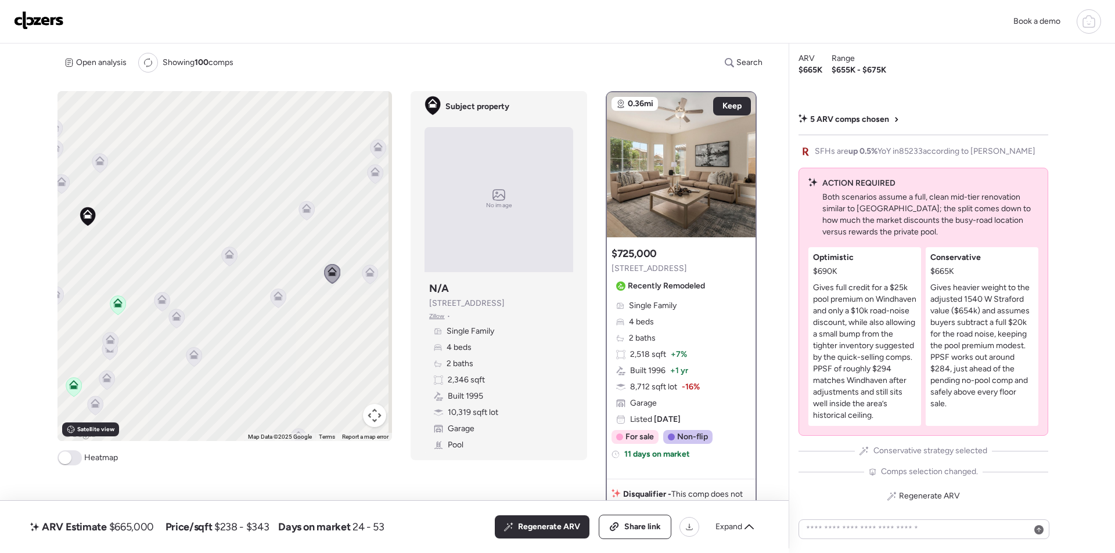
click at [280, 302] on icon at bounding box center [279, 298] width 16 height 19
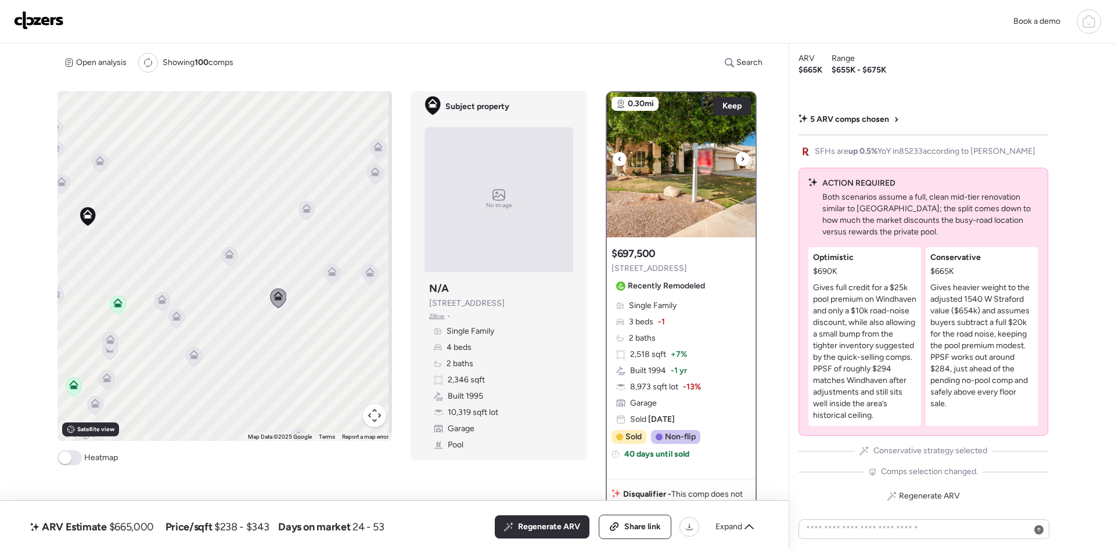
click at [735, 155] on div at bounding box center [742, 159] width 14 height 14
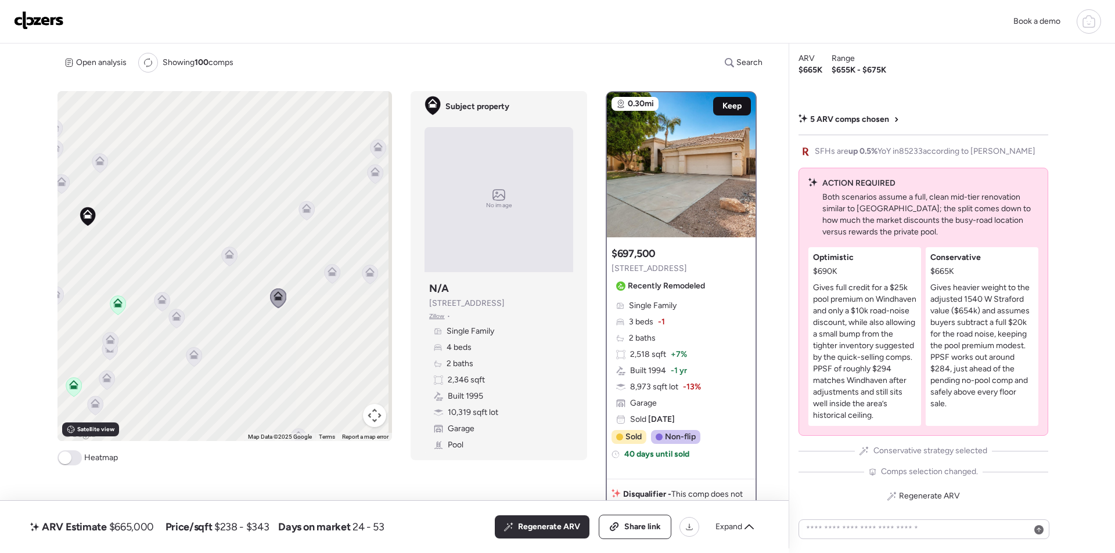
click at [726, 103] on span "Keep" at bounding box center [731, 106] width 19 height 12
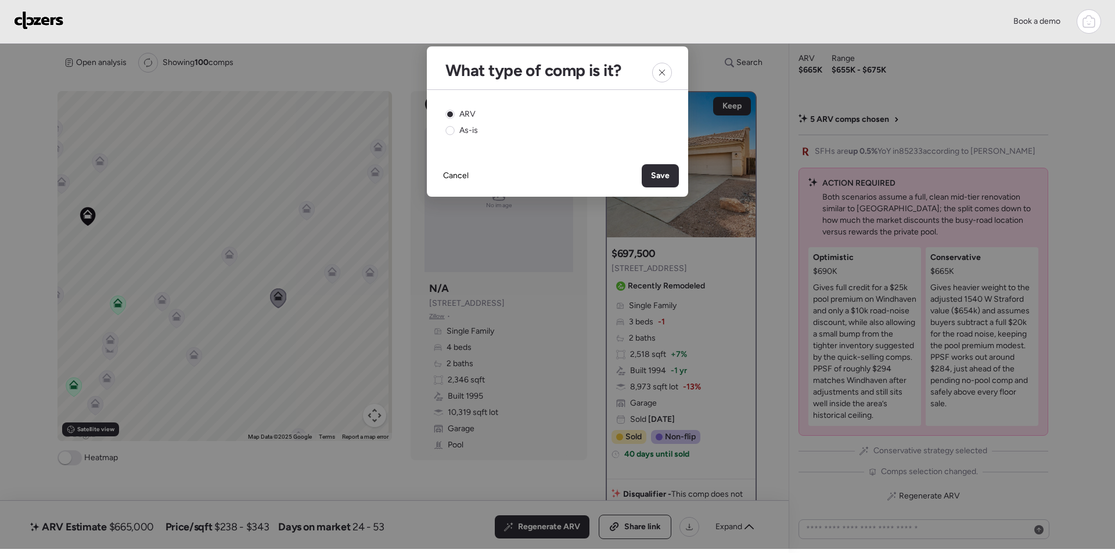
click at [666, 172] on span "Save" at bounding box center [660, 176] width 19 height 12
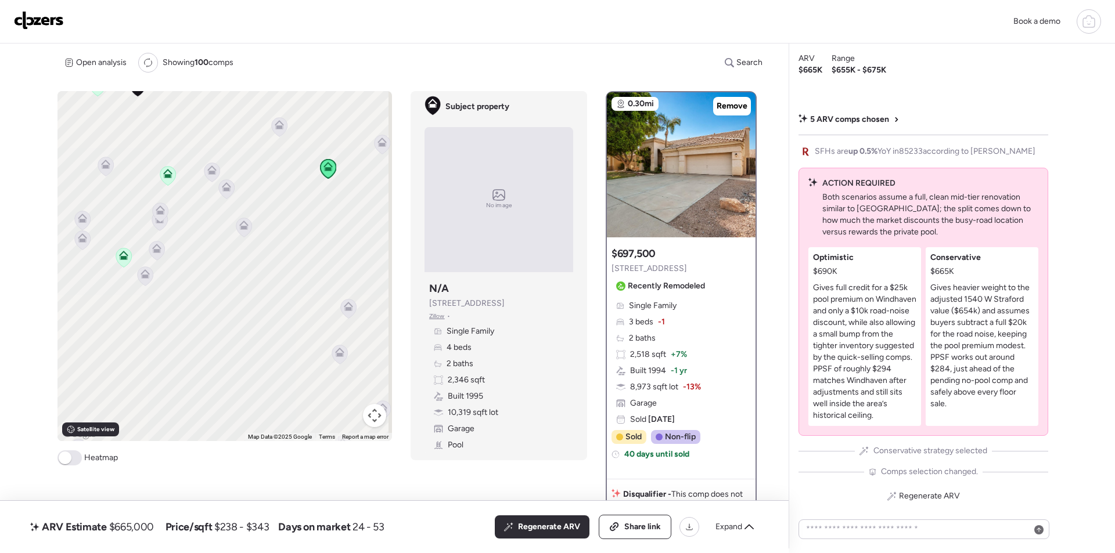
drag, startPoint x: 251, startPoint y: 253, endPoint x: 261, endPoint y: 224, distance: 30.5
click at [261, 224] on div "To activate drag with keyboard, press Alt + Enter. Once in keyboard drag state,…" at bounding box center [224, 266] width 334 height 350
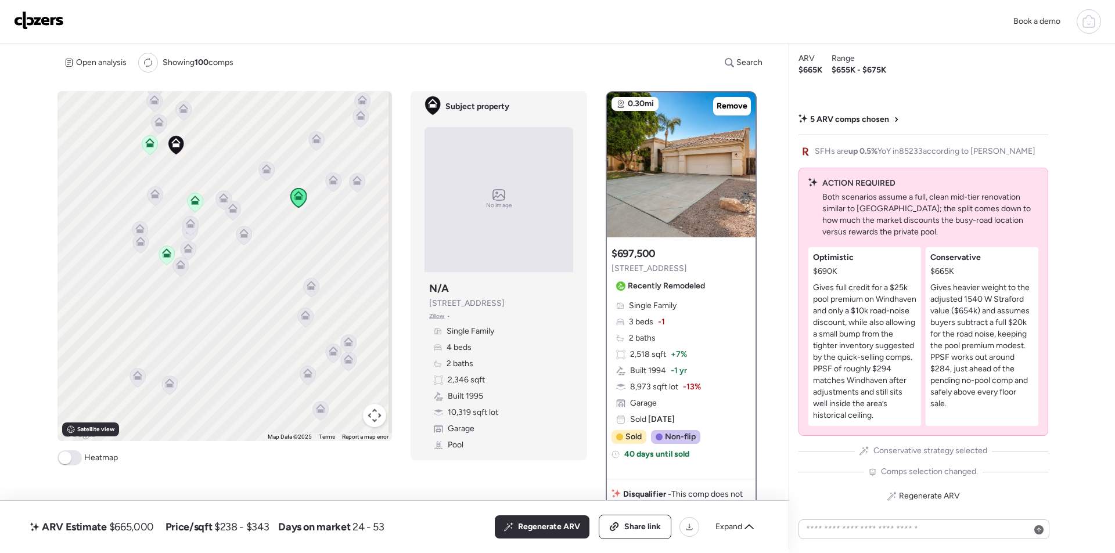
click at [244, 240] on icon at bounding box center [244, 235] width 16 height 19
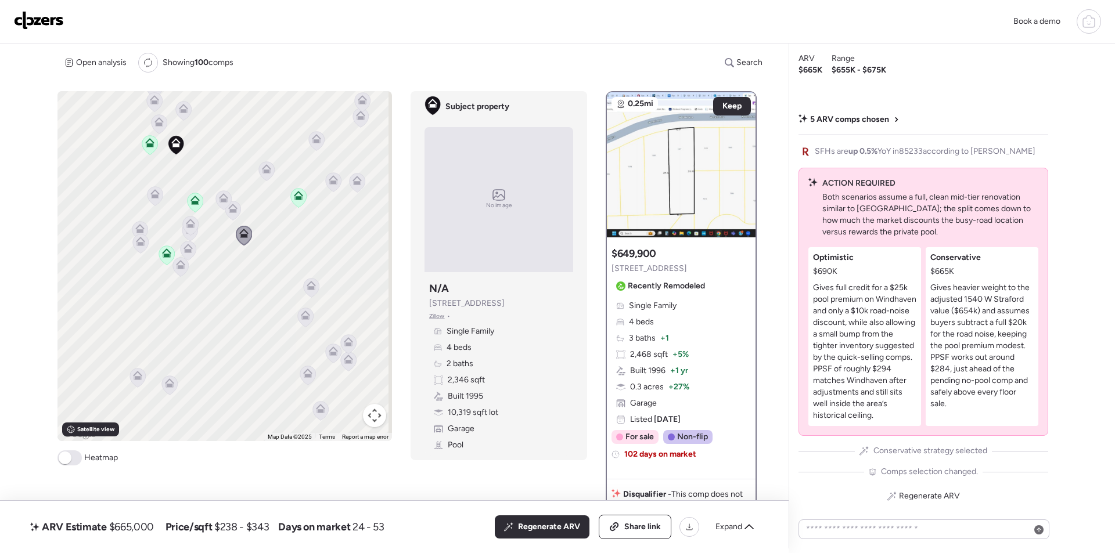
click at [304, 290] on icon at bounding box center [312, 287] width 16 height 19
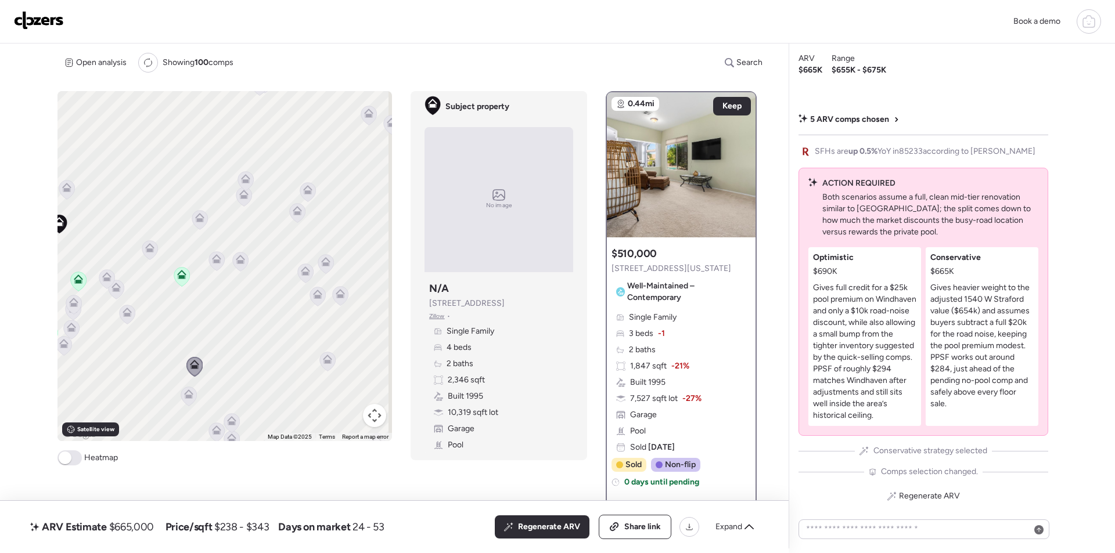
drag, startPoint x: 304, startPoint y: 225, endPoint x: 190, endPoint y: 298, distance: 135.7
click at [190, 298] on div "To activate drag with keyboard, press Alt + Enter. Once in keyboard drag state,…" at bounding box center [224, 266] width 334 height 350
click at [246, 200] on icon at bounding box center [244, 196] width 16 height 19
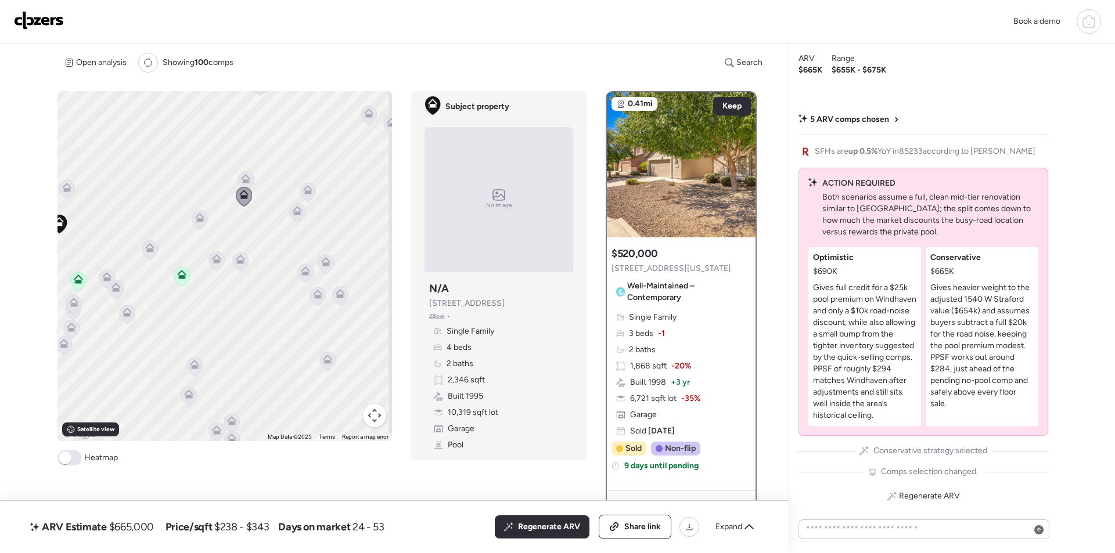
click at [236, 271] on icon at bounding box center [240, 262] width 16 height 20
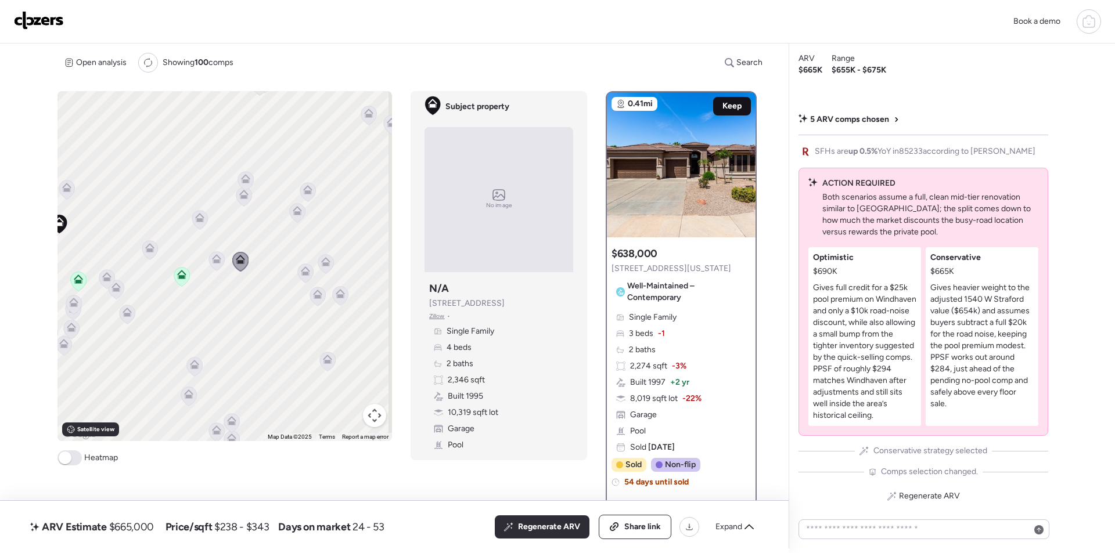
click at [722, 106] on span "Keep" at bounding box center [731, 106] width 19 height 12
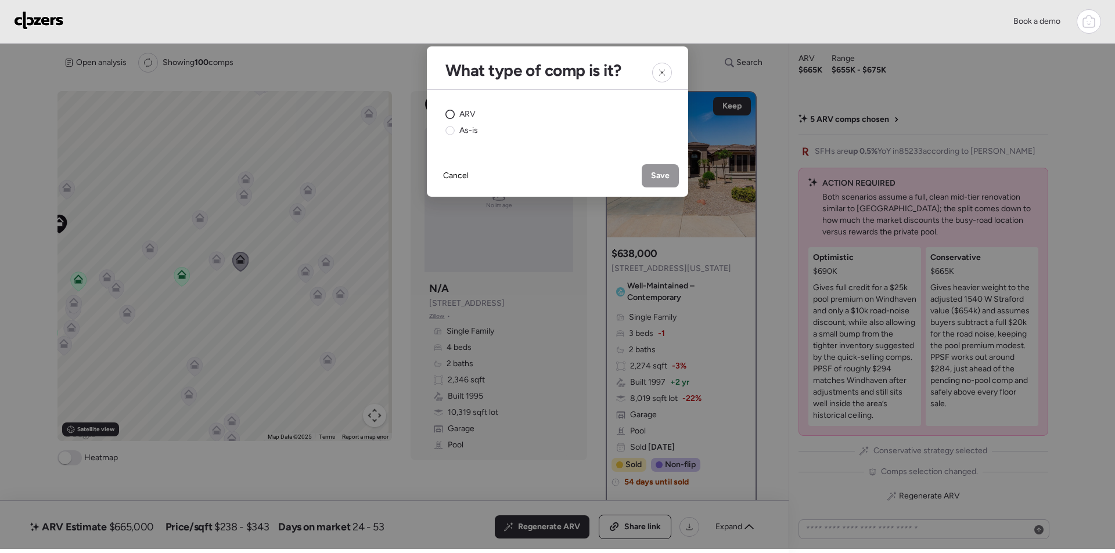
click at [466, 115] on span "ARV" at bounding box center [467, 115] width 16 height 12
click at [654, 170] on div "Save" at bounding box center [659, 175] width 37 height 23
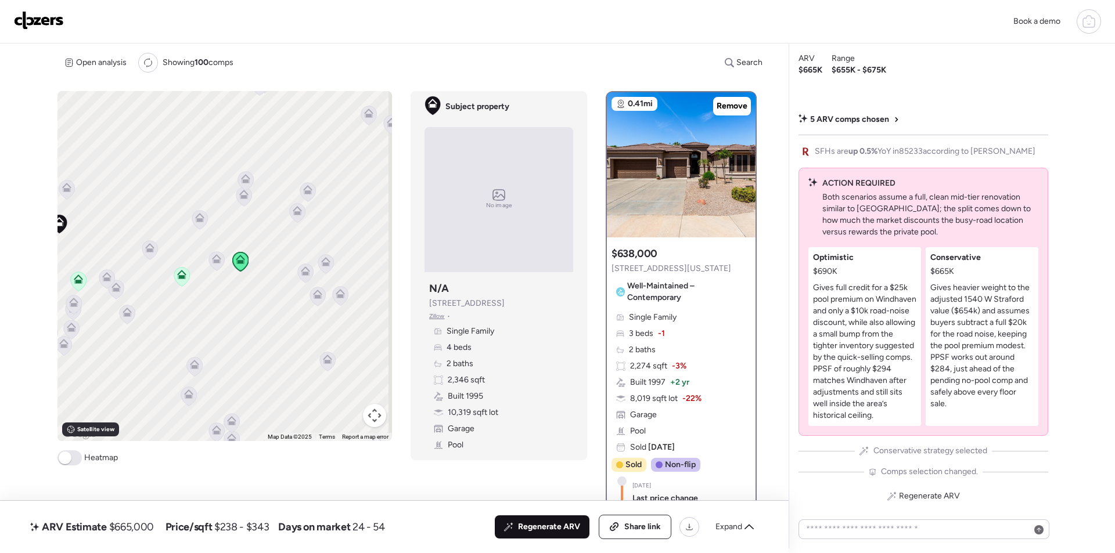
drag, startPoint x: 550, startPoint y: 528, endPoint x: 210, endPoint y: 404, distance: 362.1
click at [550, 528] on span "Regenerate ARV" at bounding box center [549, 527] width 62 height 12
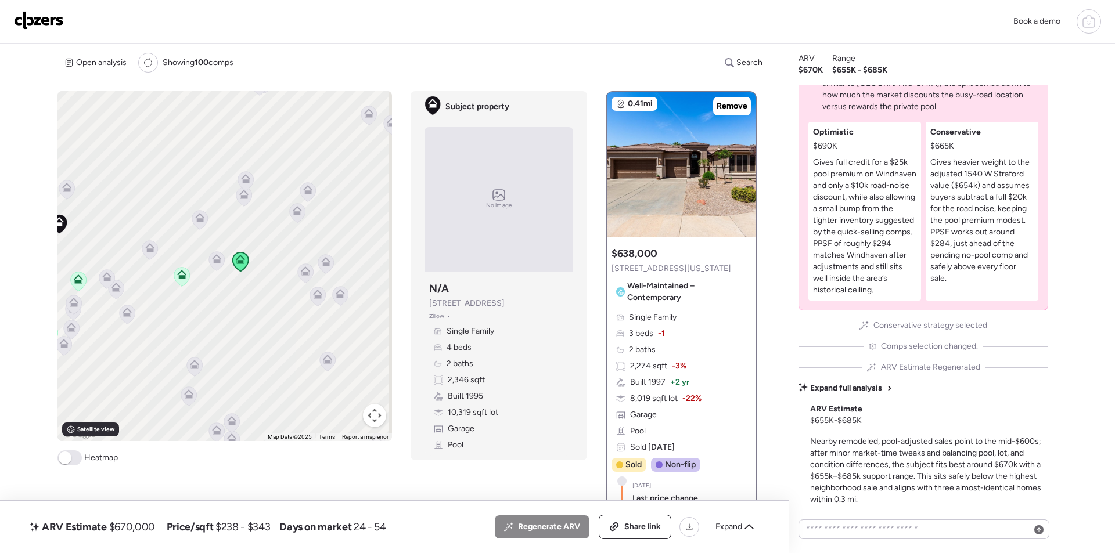
click at [145, 525] on span "$670,000" at bounding box center [132, 527] width 46 height 14
click at [144, 525] on span "$670,000" at bounding box center [132, 527] width 46 height 14
copy span "670,000"
click at [626, 525] on span "Share link" at bounding box center [642, 527] width 37 height 12
click at [31, 24] on img at bounding box center [39, 20] width 50 height 19
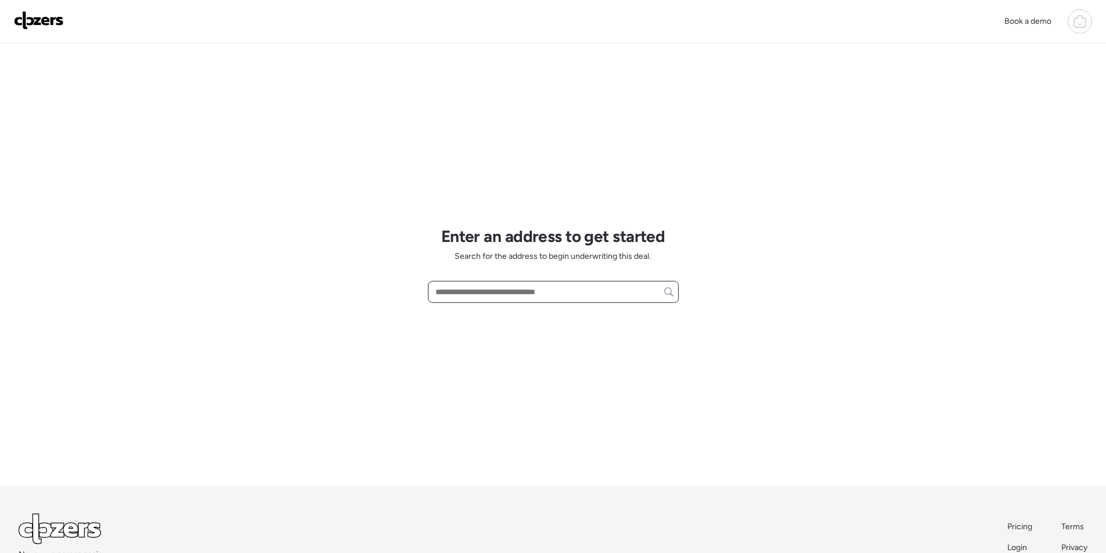
click at [492, 294] on input "text" at bounding box center [553, 292] width 240 height 16
paste input "**********"
click at [489, 315] on span "[STREET_ADDRESS][PERSON_NAME]" at bounding box center [502, 314] width 140 height 12
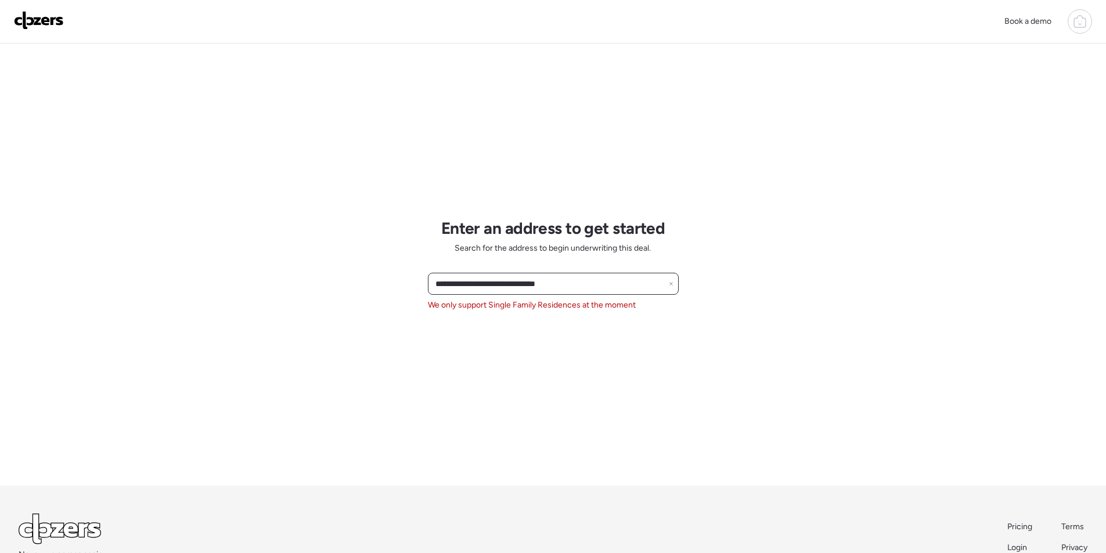
click at [467, 280] on input "**********" at bounding box center [553, 284] width 240 height 16
paste input "********"
click at [490, 310] on span "[STREET_ADDRESS]" at bounding box center [469, 306] width 75 height 12
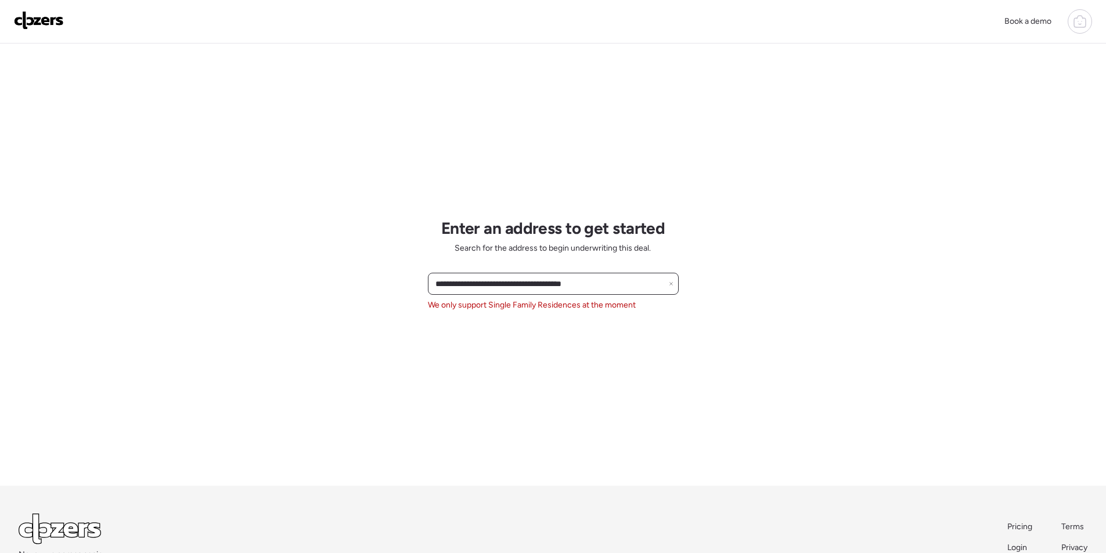
click at [507, 290] on input "**********" at bounding box center [553, 284] width 240 height 16
paste input "text"
click at [508, 307] on span "[STREET_ADDRESS]" at bounding box center [469, 306] width 75 height 12
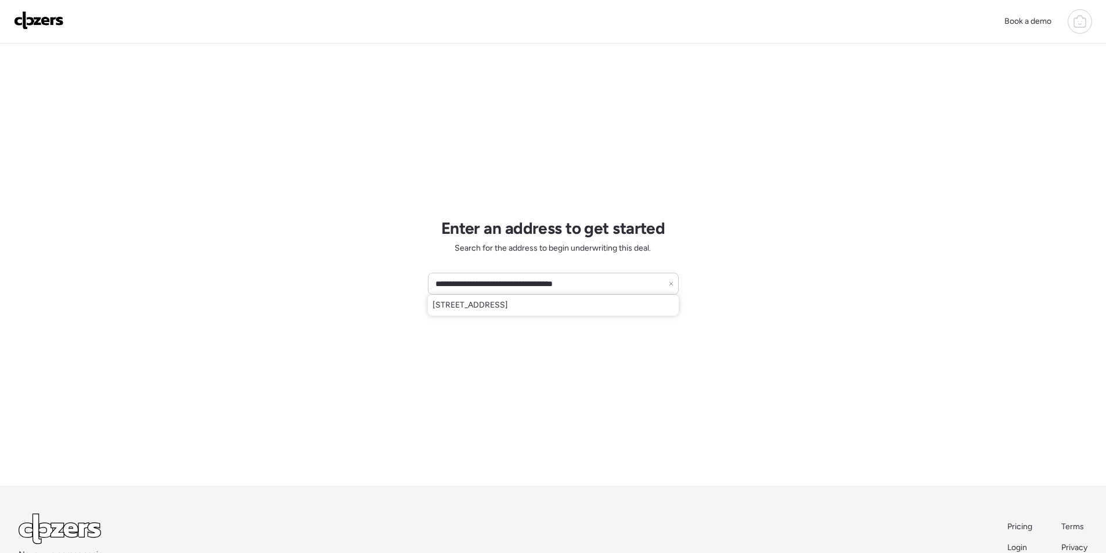
type input "**********"
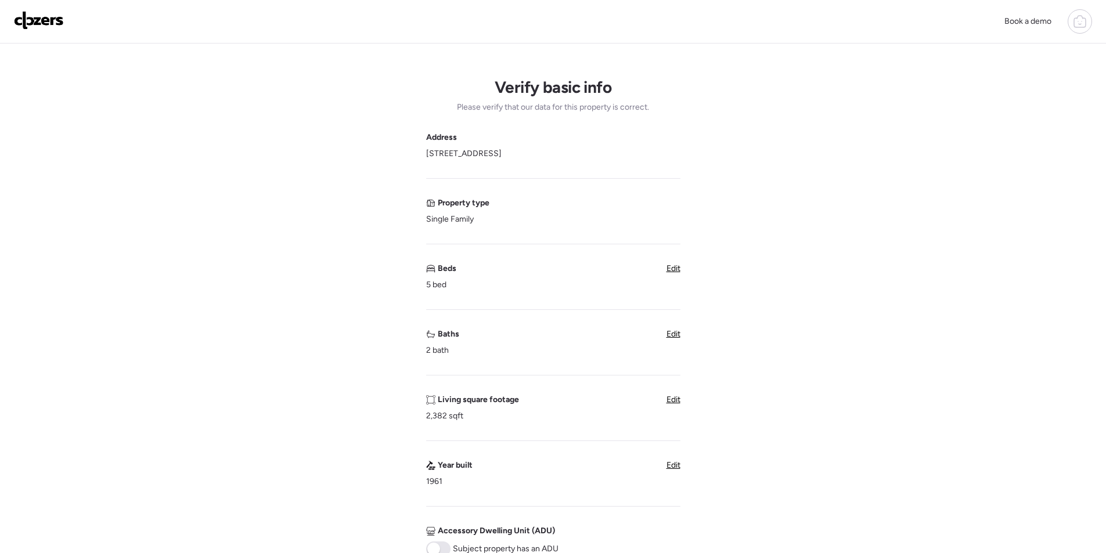
scroll to position [232, 0]
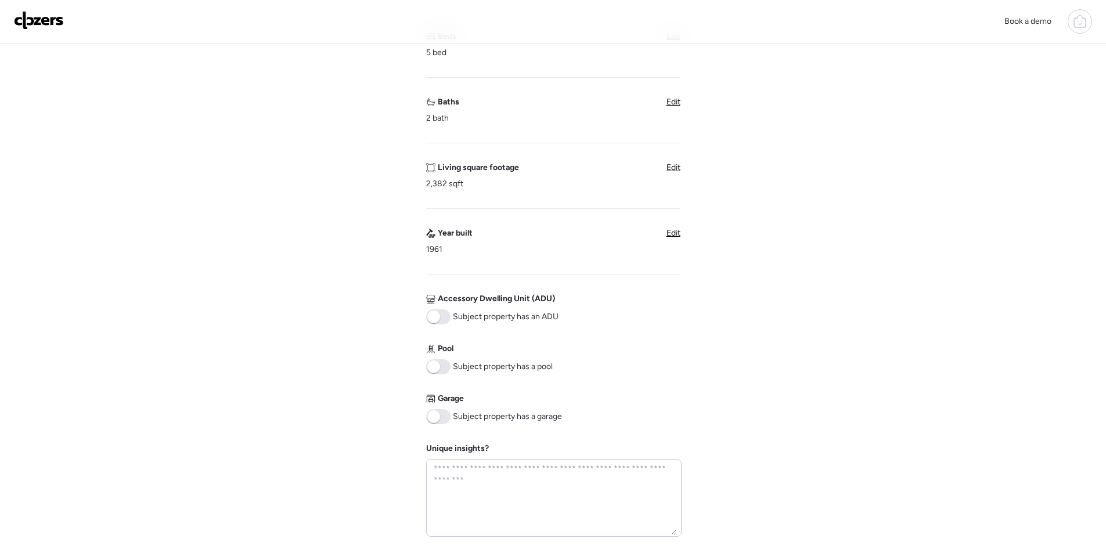
click at [445, 415] on span at bounding box center [438, 416] width 24 height 15
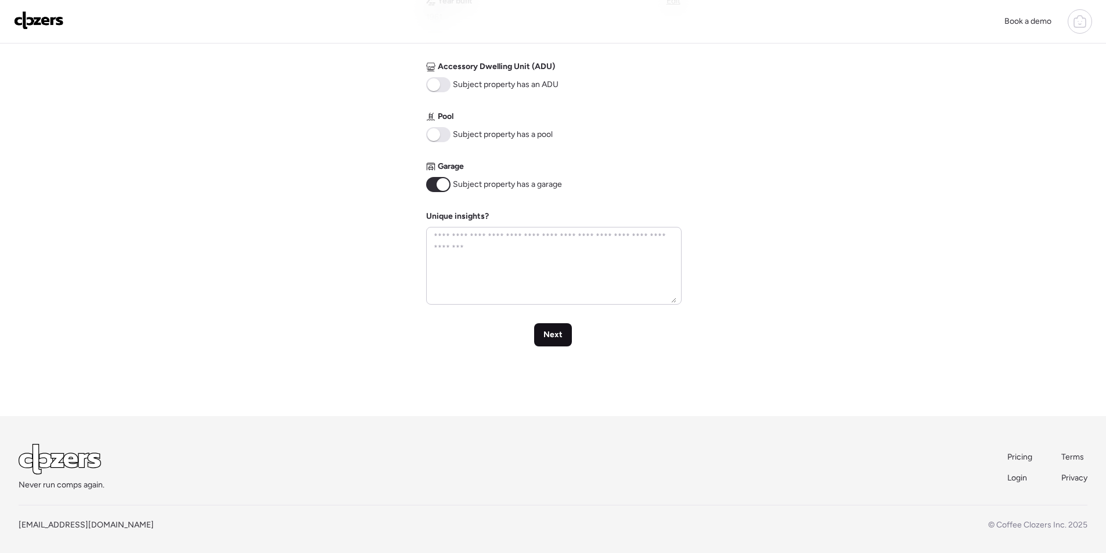
drag, startPoint x: 544, startPoint y: 337, endPoint x: 562, endPoint y: 335, distance: 18.1
click at [544, 336] on span "Next" at bounding box center [552, 335] width 19 height 12
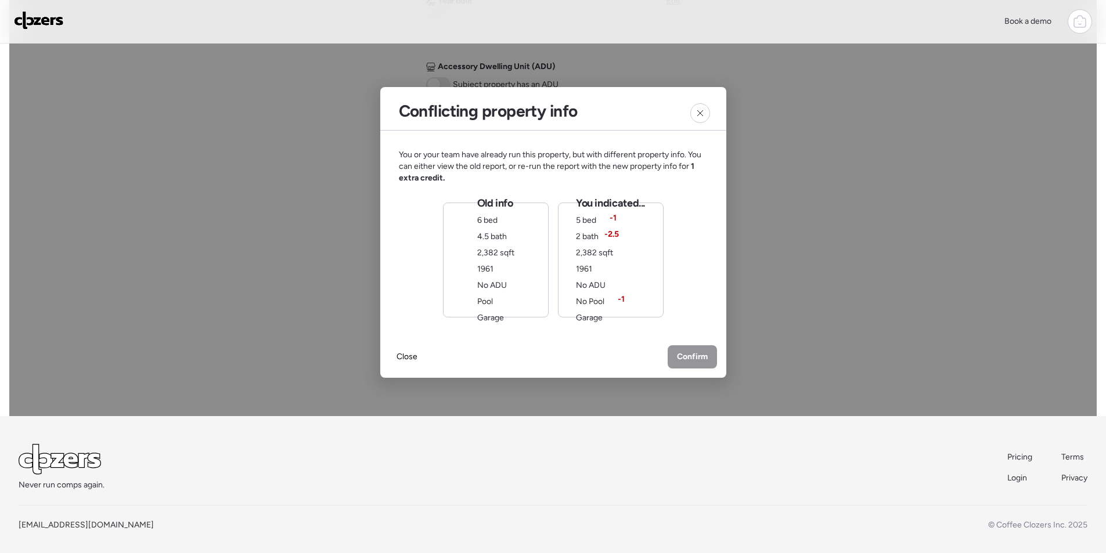
click at [601, 277] on div "You indicated... 5 bed -1 2 bath -2.5 2,382 sqft 1961 No ADU No Pool -1 Garage" at bounding box center [610, 260] width 69 height 128
click at [521, 271] on div "Old info 6 bed 4.5 bath 2,382 sqft 1961 No ADU Pool Garage" at bounding box center [495, 260] width 106 height 115
click at [691, 358] on span "Confirm" at bounding box center [692, 358] width 31 height 12
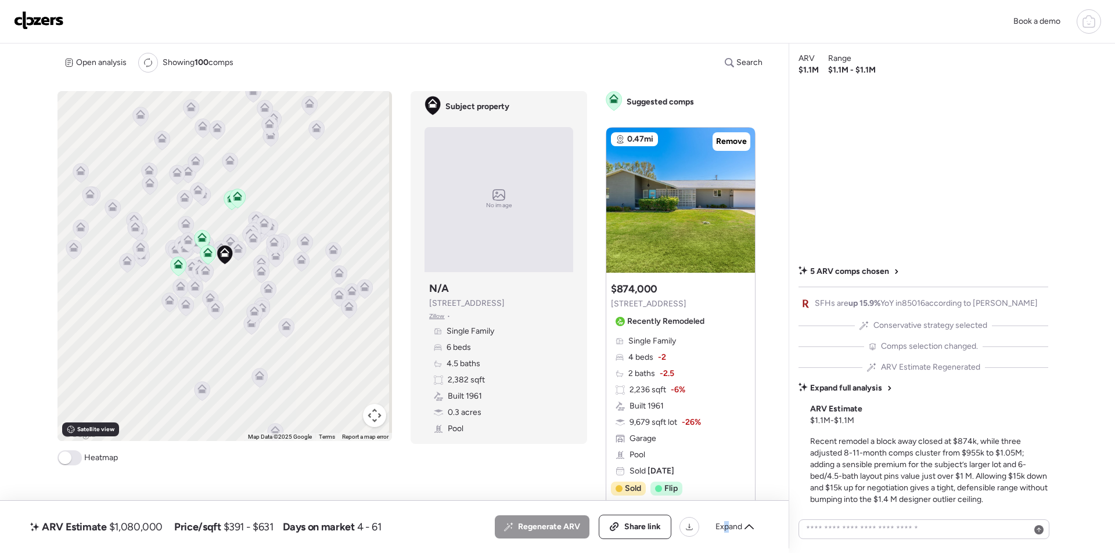
click at [727, 529] on span "Expand" at bounding box center [728, 527] width 27 height 12
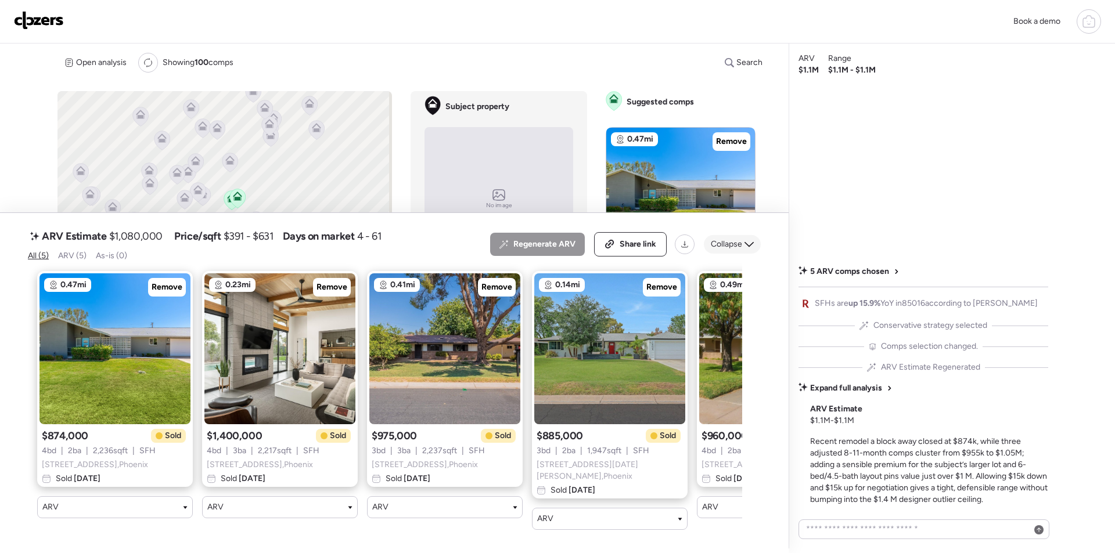
click at [733, 254] on div "Collapse" at bounding box center [732, 244] width 57 height 19
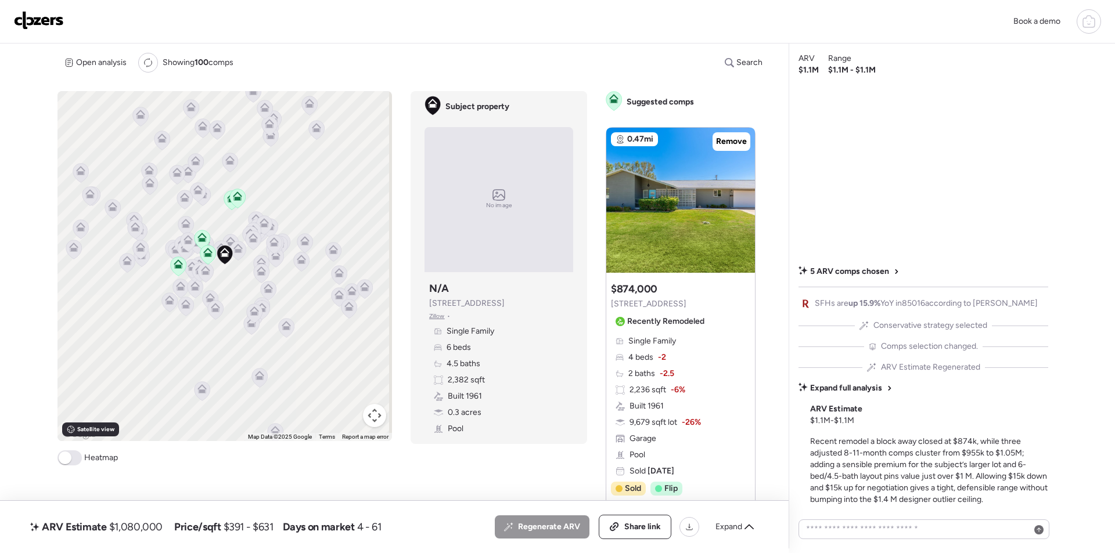
click at [149, 536] on div "ARV Estimate $1,080,000" at bounding box center [96, 527] width 137 height 19
click at [149, 535] on div "ARV Estimate $1,080,000" at bounding box center [96, 527] width 137 height 19
copy span "1,080,000"
click at [639, 536] on div "Share link" at bounding box center [634, 526] width 71 height 23
click at [57, 21] on img at bounding box center [39, 20] width 50 height 19
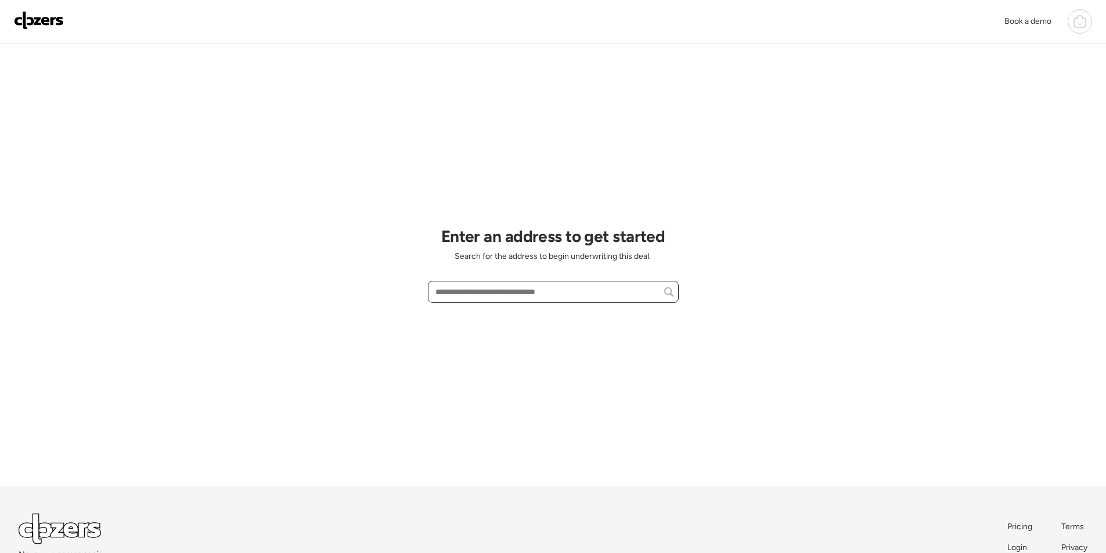
click at [473, 295] on input "text" at bounding box center [553, 292] width 240 height 16
paste input "**********"
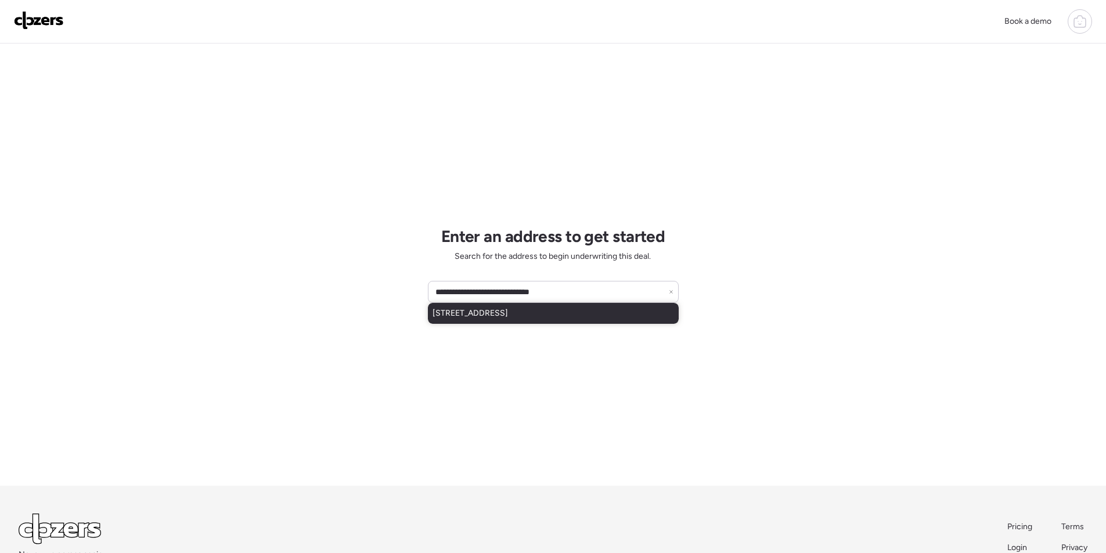
click at [476, 319] on span "[STREET_ADDRESS]" at bounding box center [469, 314] width 75 height 12
type input "**********"
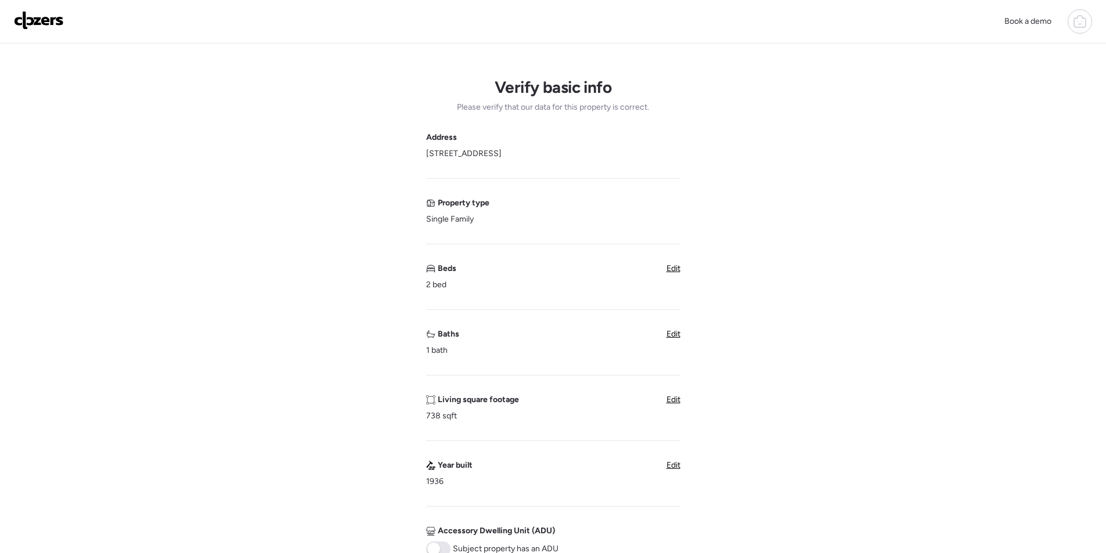
scroll to position [290, 0]
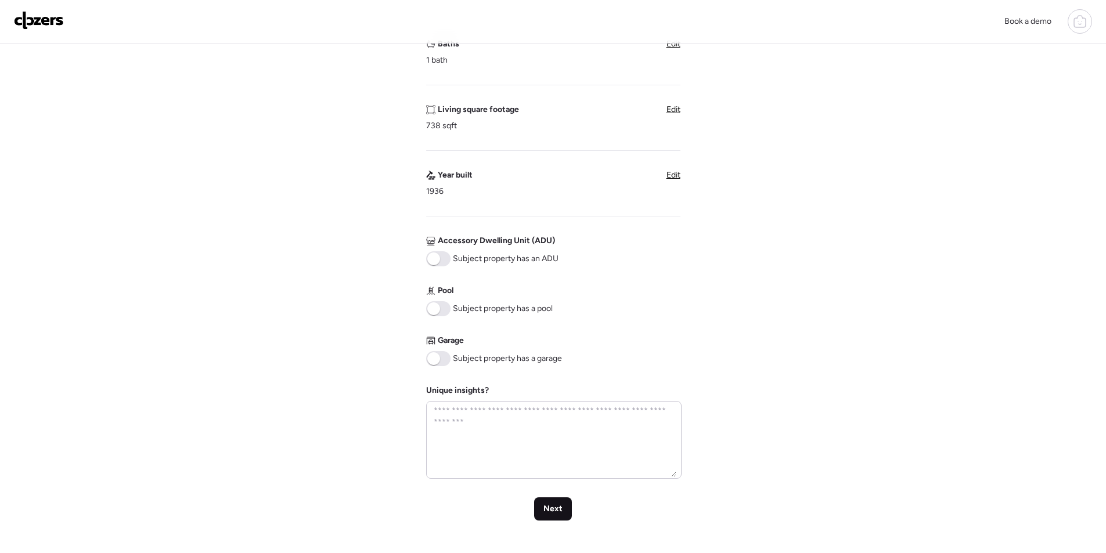
click at [543, 513] on div "Next" at bounding box center [553, 508] width 38 height 23
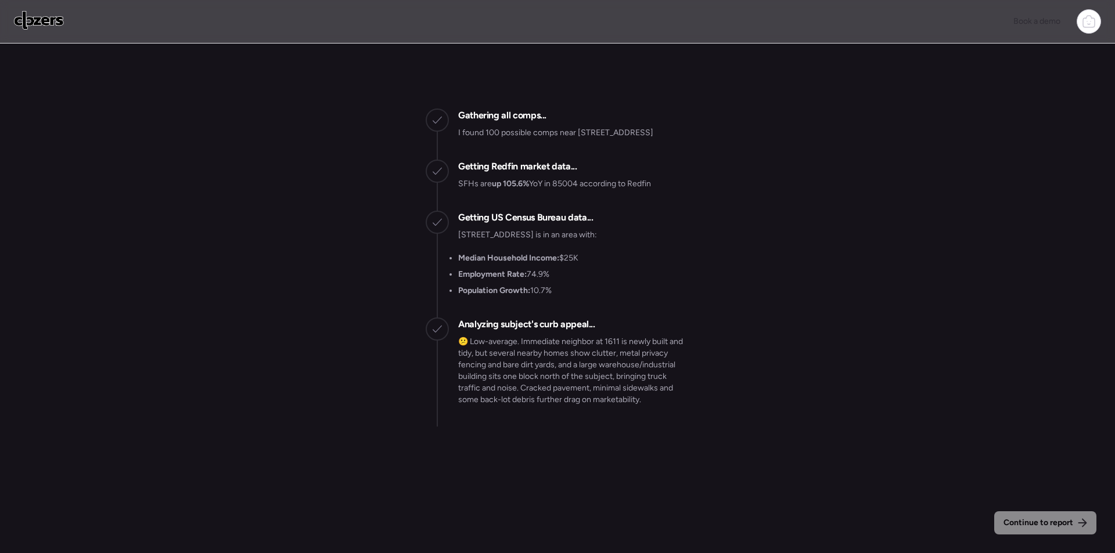
click at [38, 9] on div "Book a demo" at bounding box center [557, 22] width 1115 height 44
click at [42, 26] on img at bounding box center [39, 20] width 50 height 19
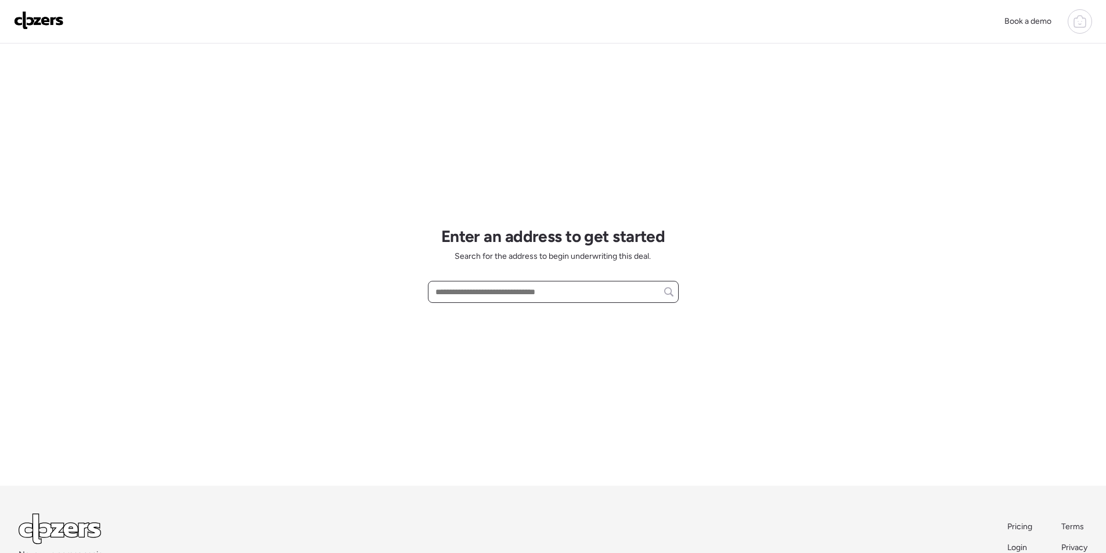
click at [481, 293] on input "text" at bounding box center [553, 292] width 240 height 16
paste input "**********"
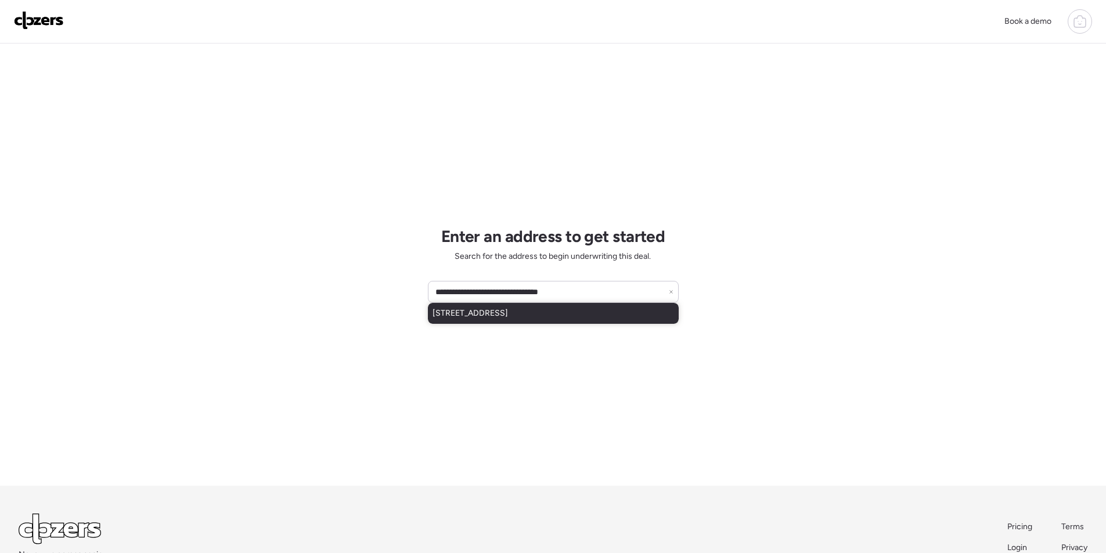
click at [499, 308] on span "[STREET_ADDRESS]" at bounding box center [469, 314] width 75 height 12
type input "**********"
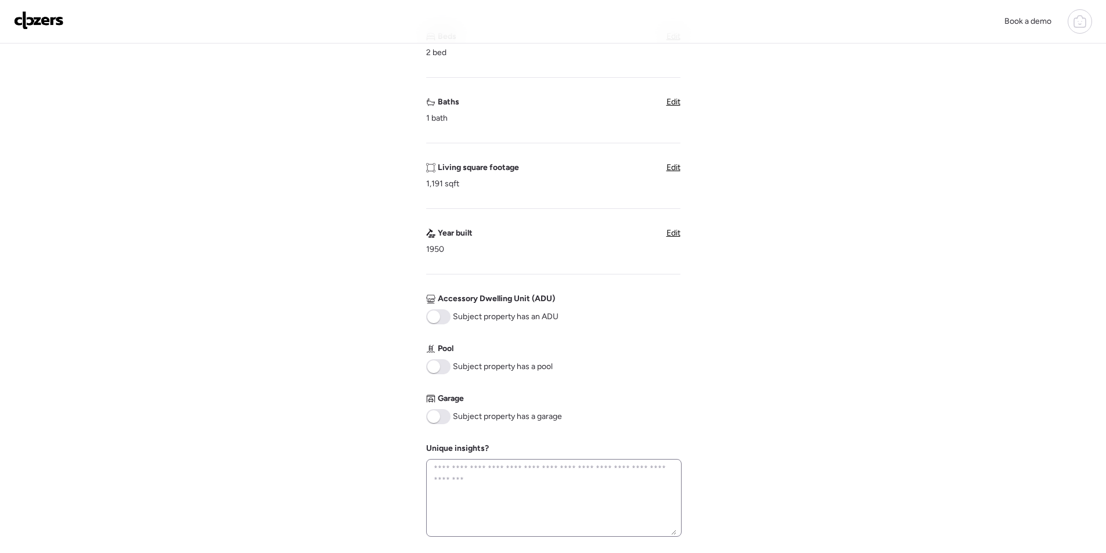
scroll to position [464, 0]
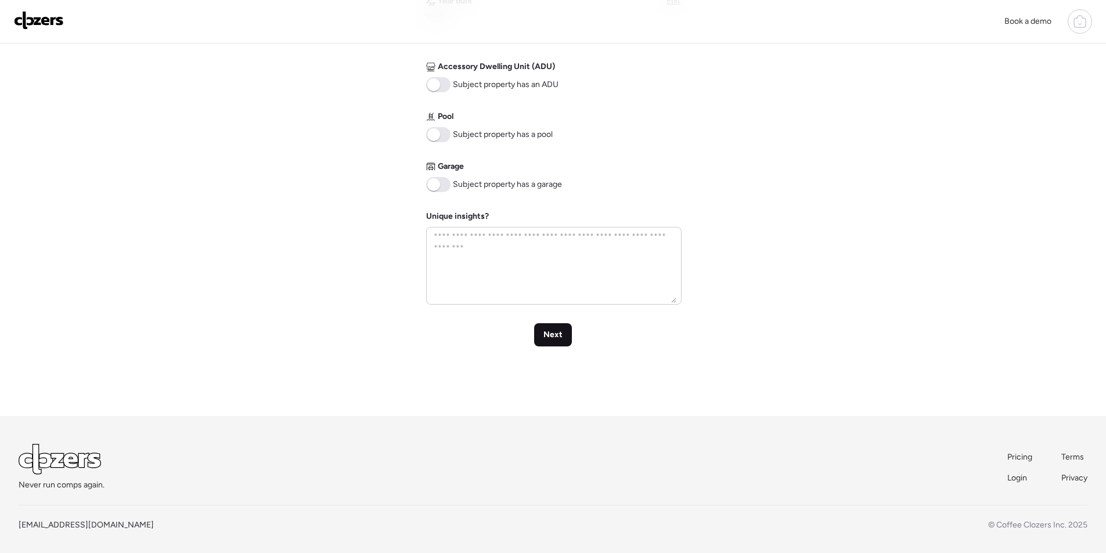
click at [568, 335] on div "Next" at bounding box center [553, 334] width 38 height 23
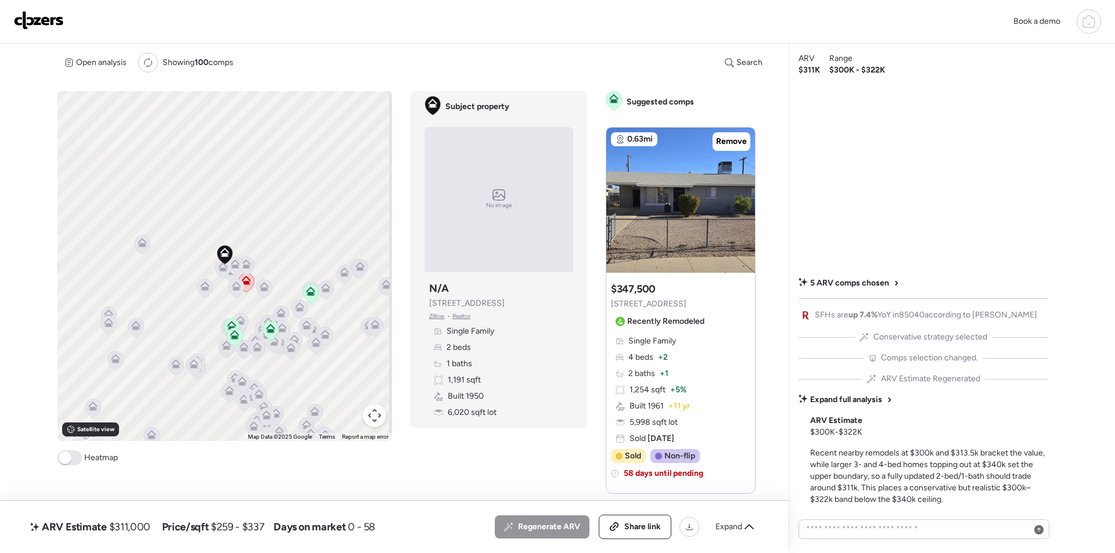
click at [139, 524] on span "$311,000" at bounding box center [129, 527] width 41 height 14
click at [727, 528] on span "Expand" at bounding box center [728, 527] width 27 height 12
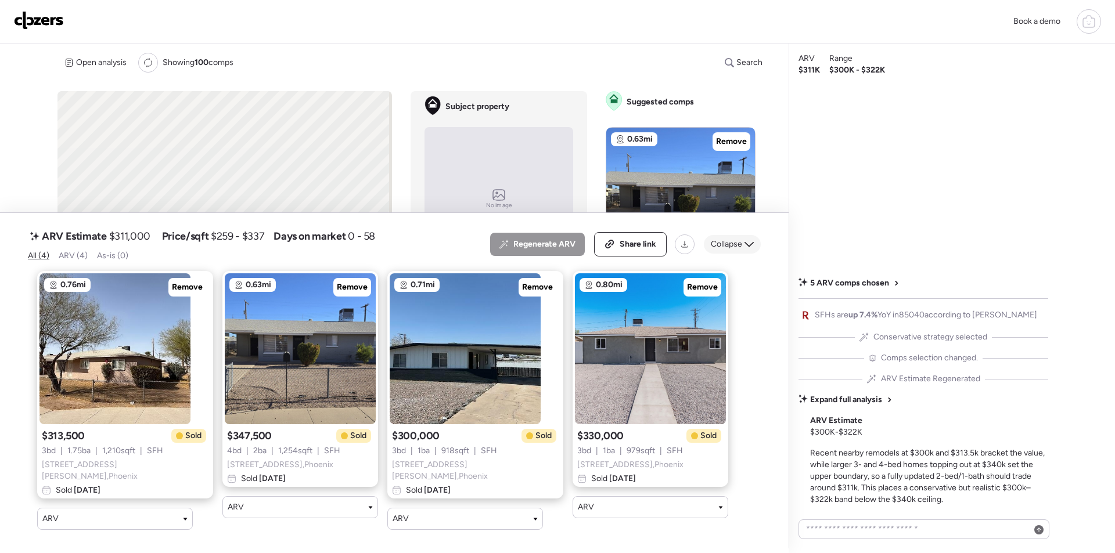
click at [737, 245] on span "Collapse" at bounding box center [726, 245] width 31 height 12
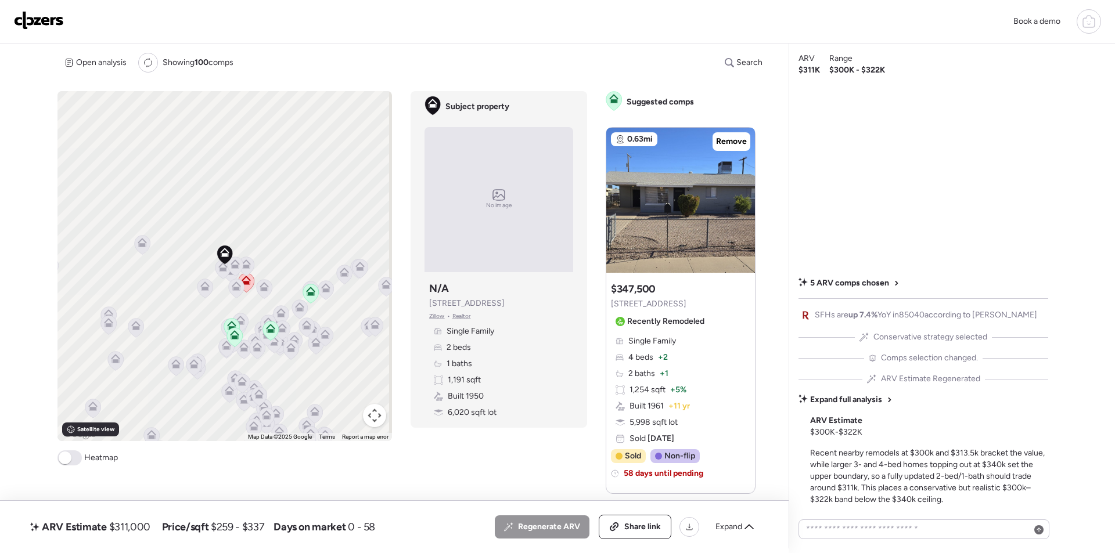
click at [127, 525] on span "$311,000" at bounding box center [129, 527] width 41 height 14
copy span "311,000"
click at [616, 535] on div "Share link" at bounding box center [634, 526] width 71 height 23
click at [64, 33] on div "Book a demo" at bounding box center [557, 21] width 1087 height 24
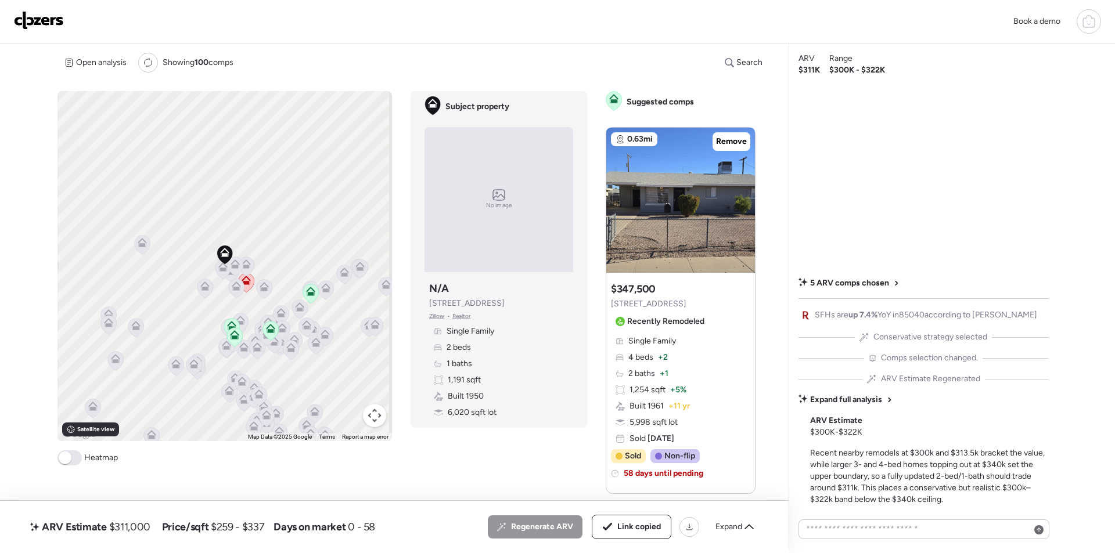
click at [41, 25] on img at bounding box center [39, 20] width 50 height 19
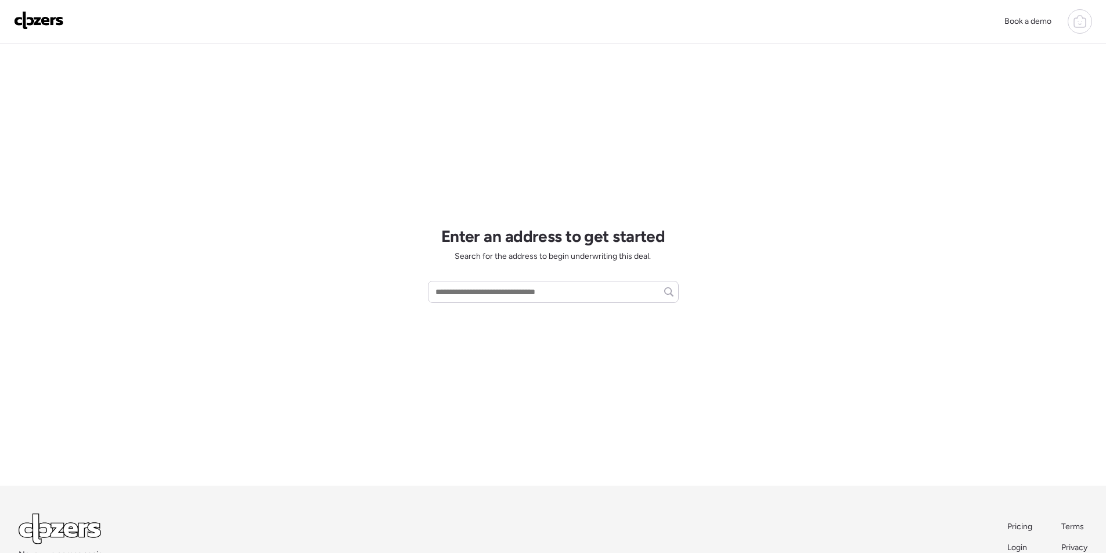
click at [455, 280] on div "Enter an address to get started Search for the address to begin underwriting th…" at bounding box center [553, 265] width 251 height 442
click at [464, 289] on input "text" at bounding box center [553, 292] width 240 height 16
paste input "**********"
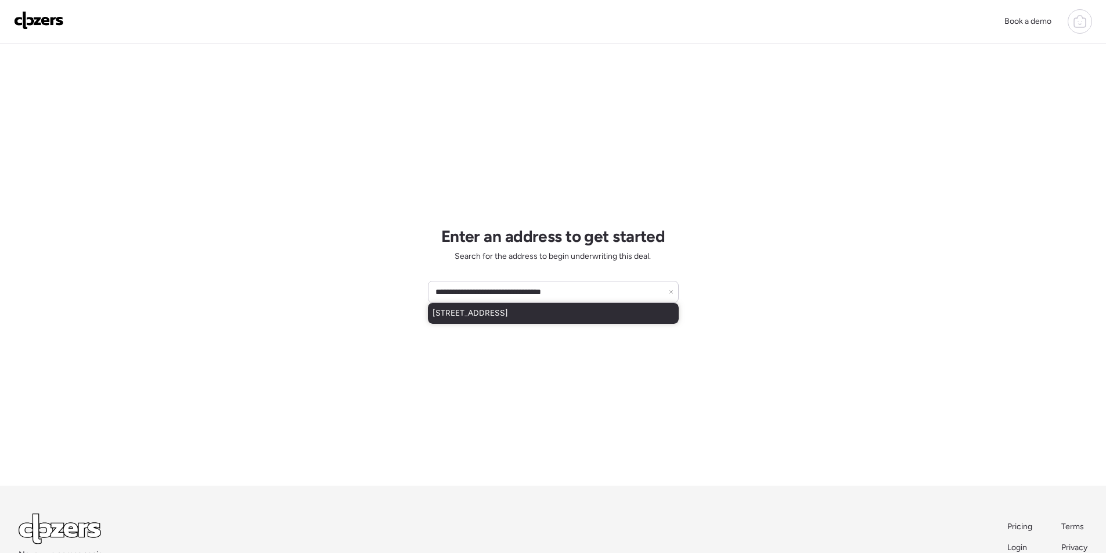
click at [503, 321] on div "[STREET_ADDRESS]" at bounding box center [553, 313] width 251 height 21
type input "**********"
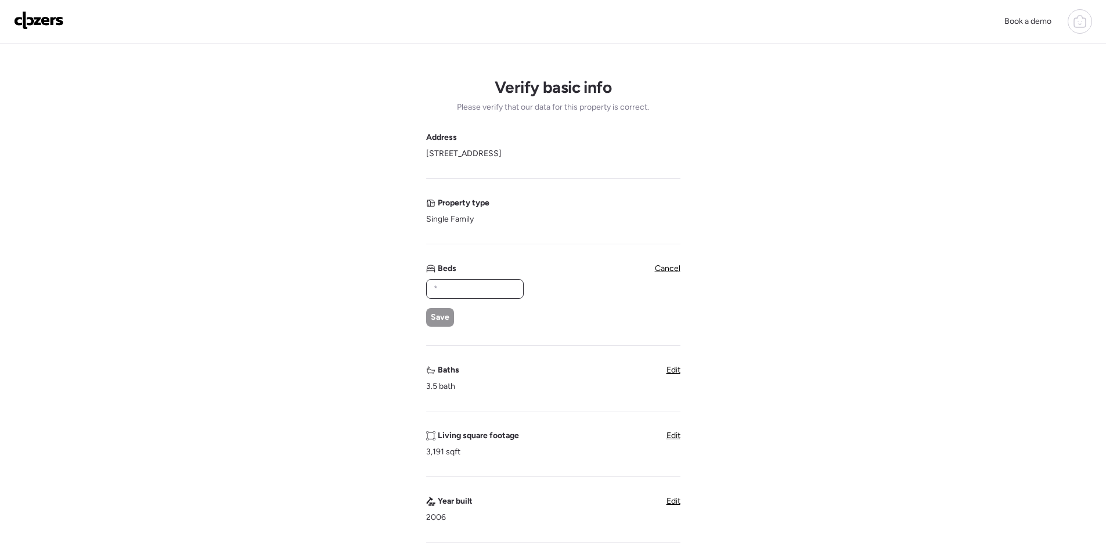
click at [474, 286] on input "text" at bounding box center [474, 289] width 87 height 16
type input "*"
drag, startPoint x: 448, startPoint y: 318, endPoint x: 648, endPoint y: 355, distance: 203.7
click at [450, 317] on div "Save" at bounding box center [440, 317] width 28 height 19
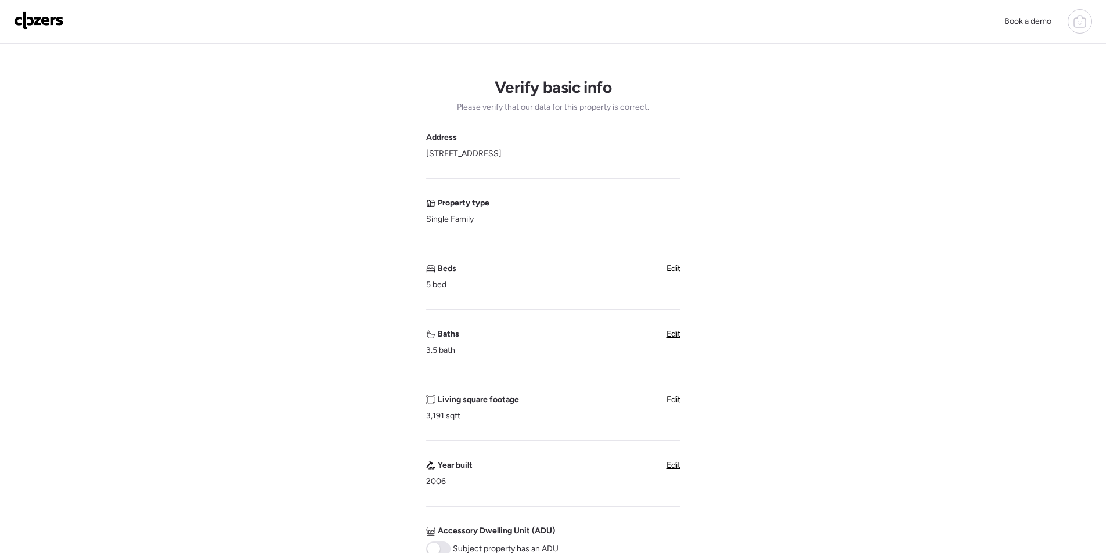
click at [666, 338] on div "Baths 3.5 bath Edit" at bounding box center [553, 343] width 254 height 28
click at [676, 339] on span "Edit" at bounding box center [673, 334] width 14 height 10
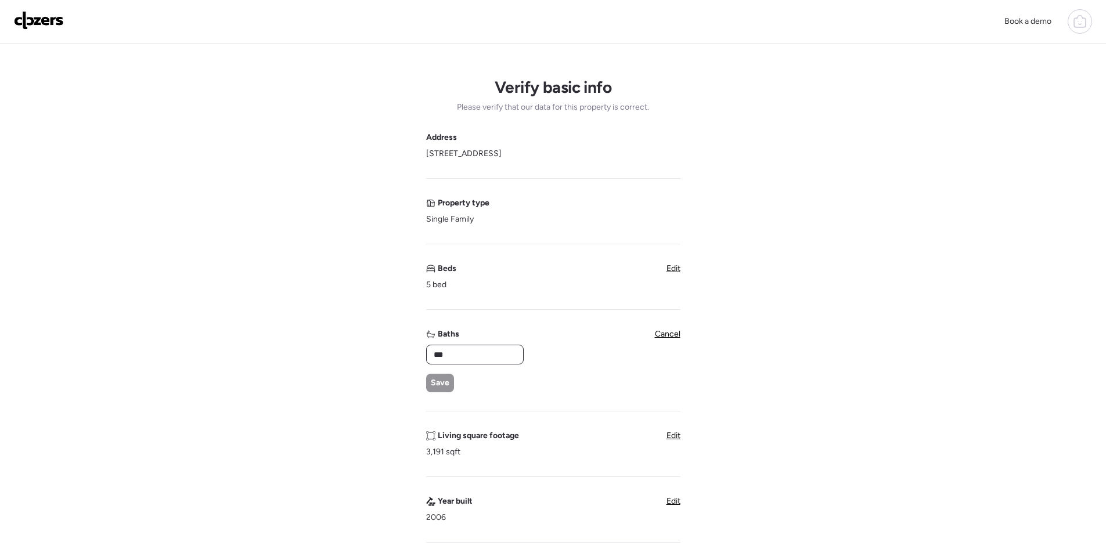
click at [502, 356] on input "***" at bounding box center [474, 355] width 87 height 16
type input "*"
click at [449, 379] on span "Save" at bounding box center [440, 383] width 19 height 12
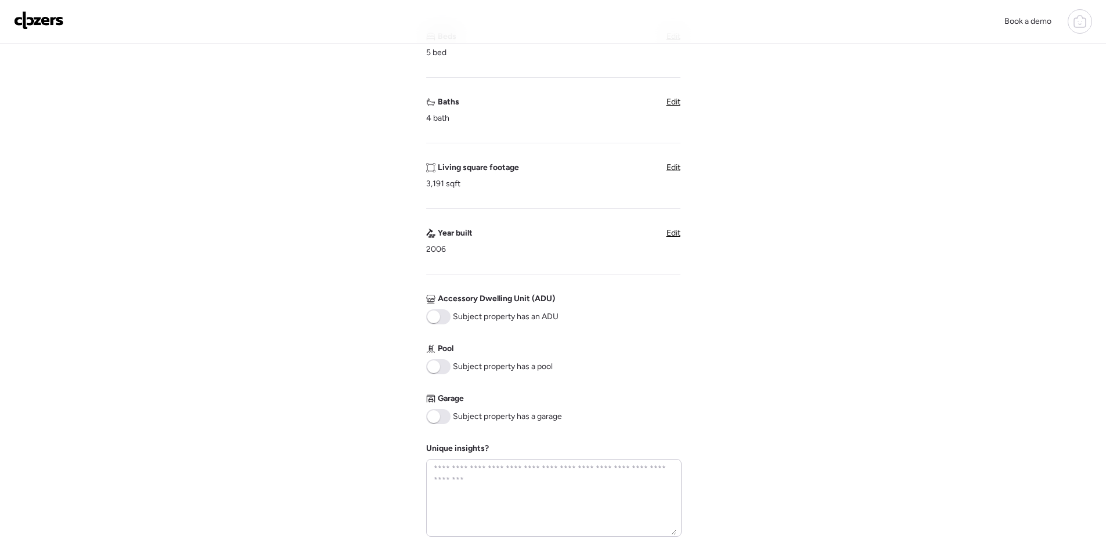
scroll to position [290, 0]
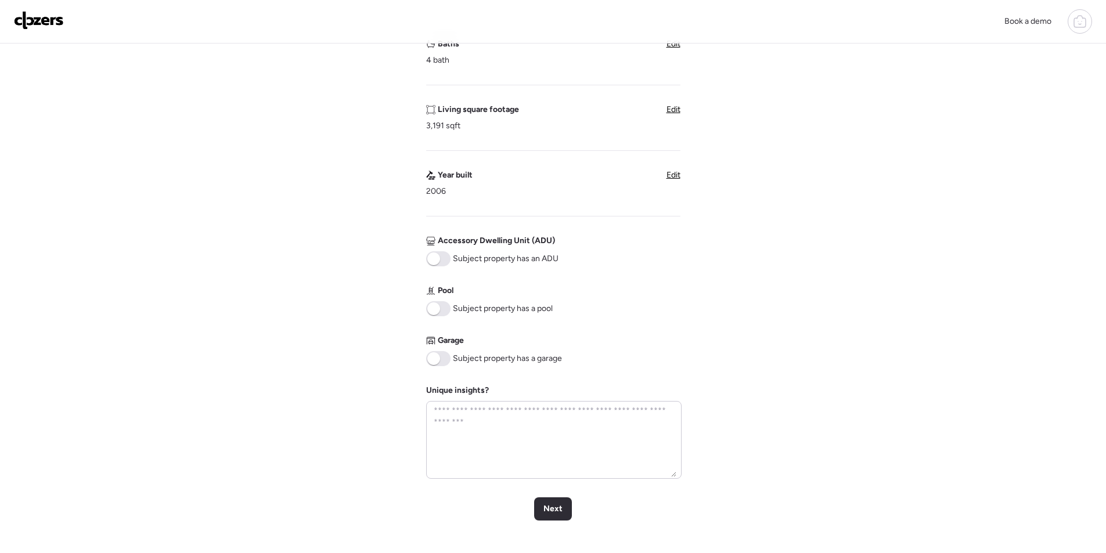
click at [435, 360] on span at bounding box center [433, 358] width 13 height 13
click at [548, 509] on span "Next" at bounding box center [552, 509] width 19 height 12
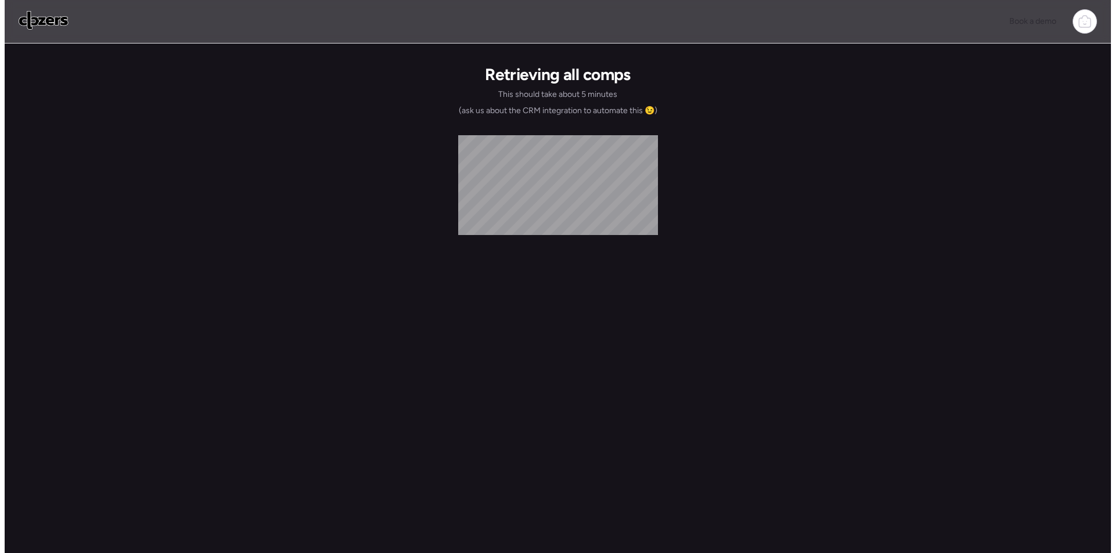
scroll to position [0, 0]
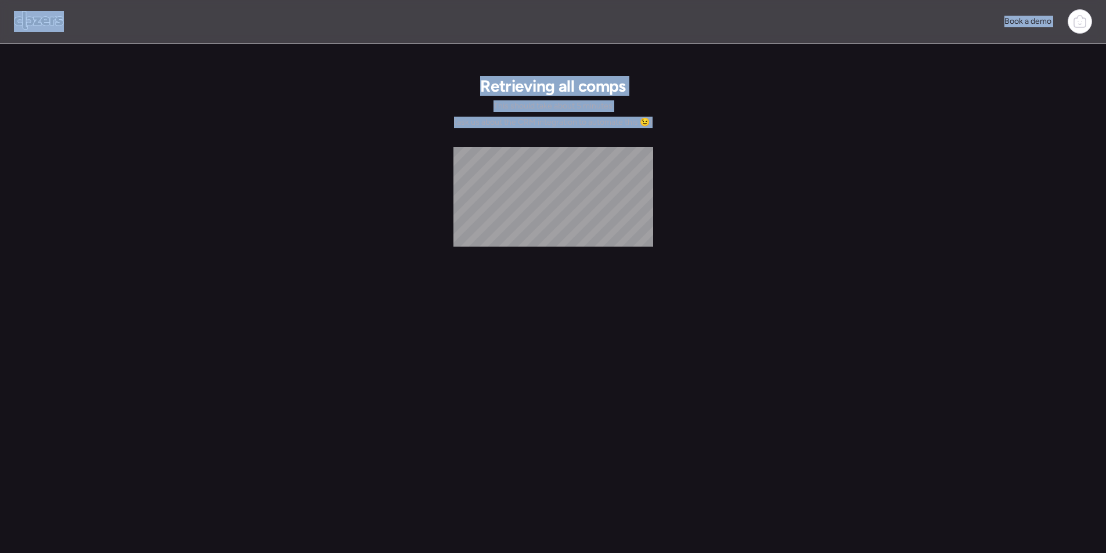
drag, startPoint x: 0, startPoint y: 426, endPoint x: 0, endPoint y: 1, distance: 424.9
click at [2, 0] on html "Book a demo Retrieving all comps This should take about 5 minutes (ask us about…" at bounding box center [553, 282] width 1106 height 565
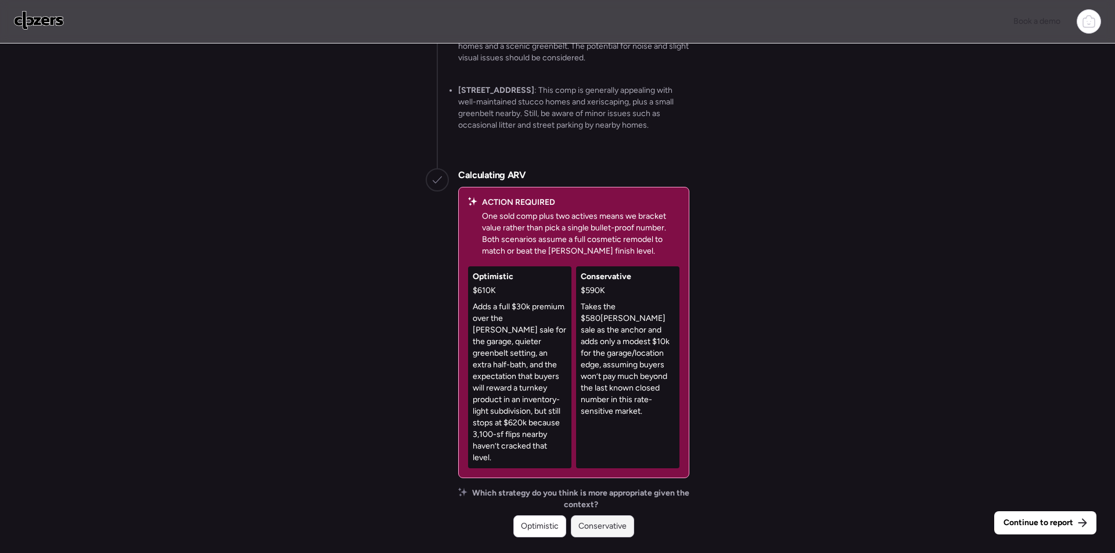
click at [615, 537] on div "Conservative" at bounding box center [602, 526] width 63 height 22
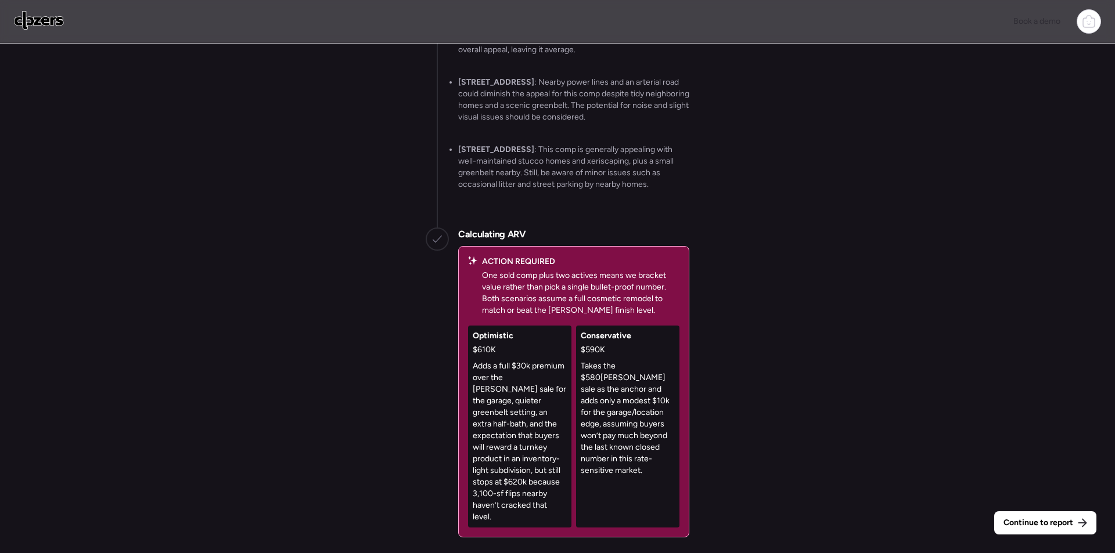
click at [1074, 518] on div "Continue to report" at bounding box center [1045, 522] width 102 height 23
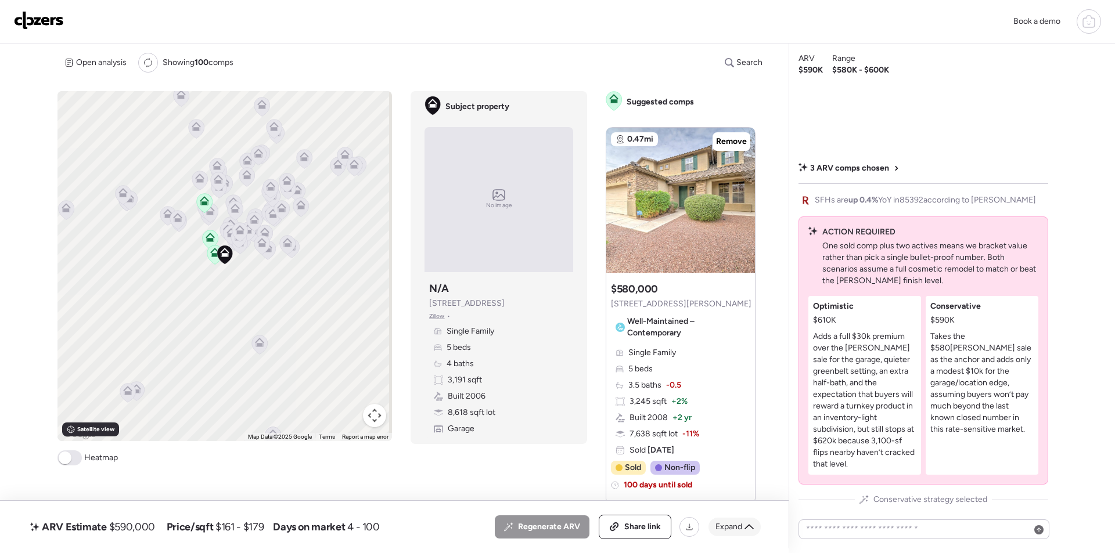
click at [733, 527] on span "Expand" at bounding box center [728, 527] width 27 height 12
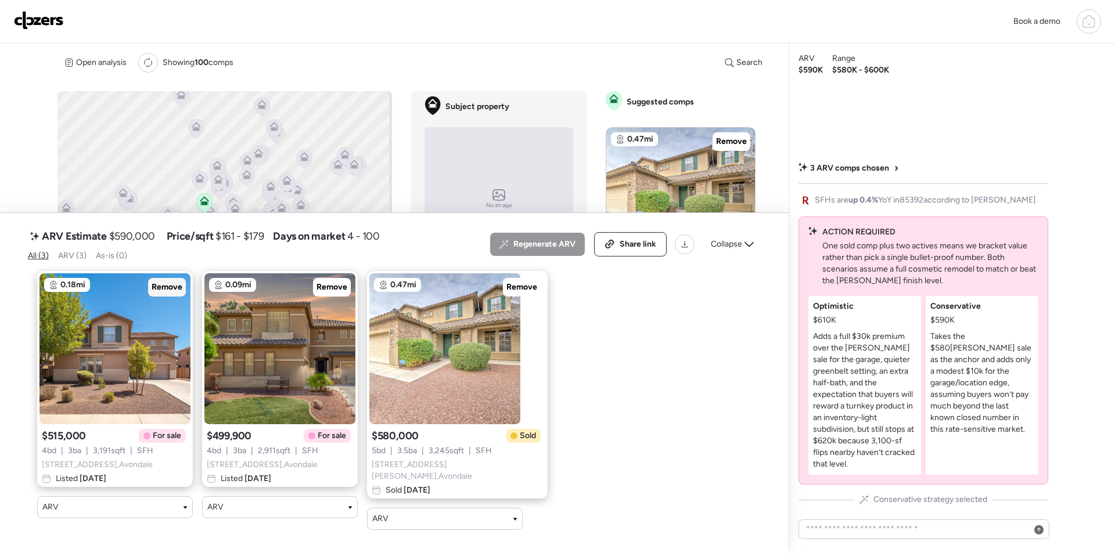
click at [172, 287] on span "Remove" at bounding box center [167, 288] width 31 height 12
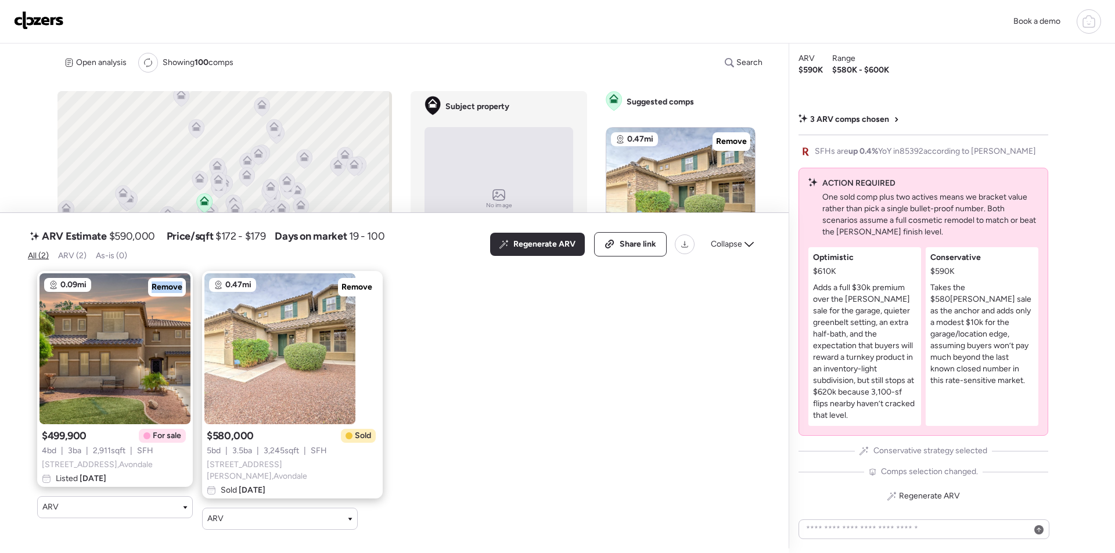
drag, startPoint x: 171, startPoint y: 287, endPoint x: 230, endPoint y: 366, distance: 98.3
click at [171, 287] on span "Remove" at bounding box center [167, 288] width 31 height 12
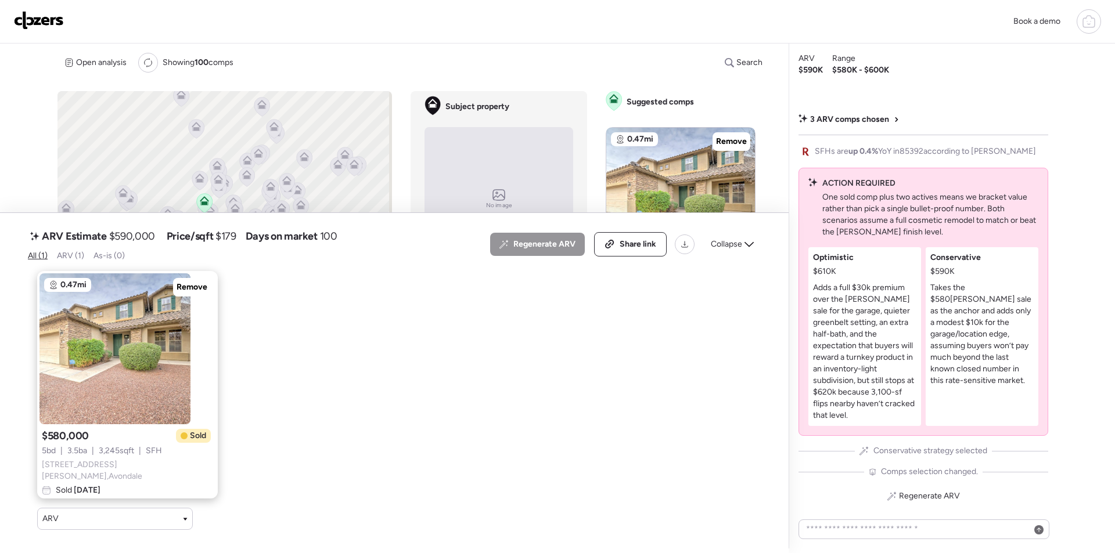
click at [744, 249] on icon at bounding box center [748, 244] width 9 height 9
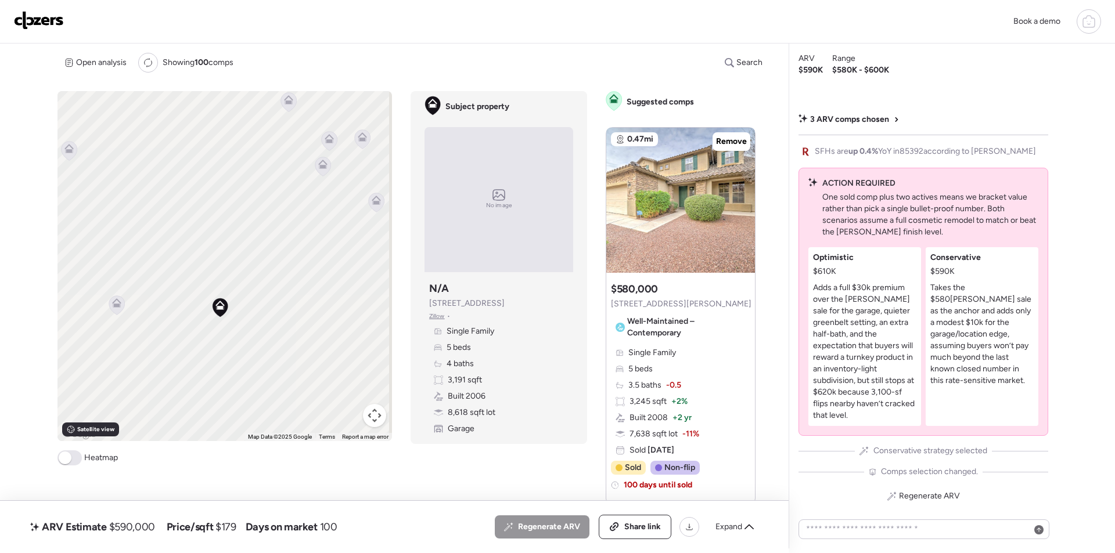
drag, startPoint x: 165, startPoint y: 309, endPoint x: 199, endPoint y: 322, distance: 36.0
click at [310, 336] on div "To activate drag with keyboard, press Alt + Enter. Once in keyboard drag state,…" at bounding box center [224, 266] width 334 height 350
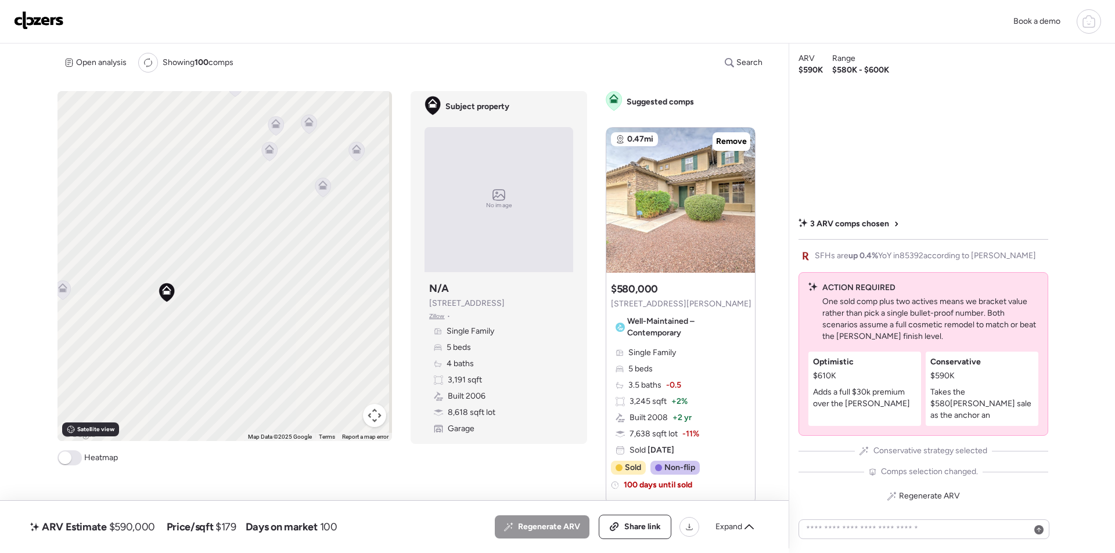
click at [66, 291] on icon at bounding box center [62, 287] width 9 height 9
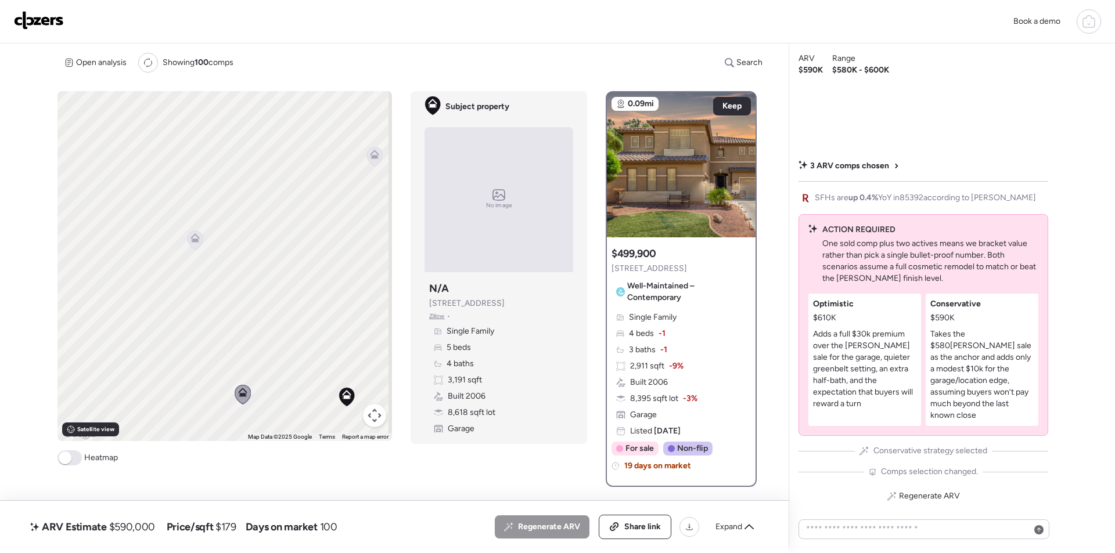
drag, startPoint x: 120, startPoint y: 294, endPoint x: 230, endPoint y: 358, distance: 127.2
click at [298, 396] on div "To activate drag with keyboard, press Alt + Enter. Once in keyboard drag state,…" at bounding box center [224, 266] width 334 height 350
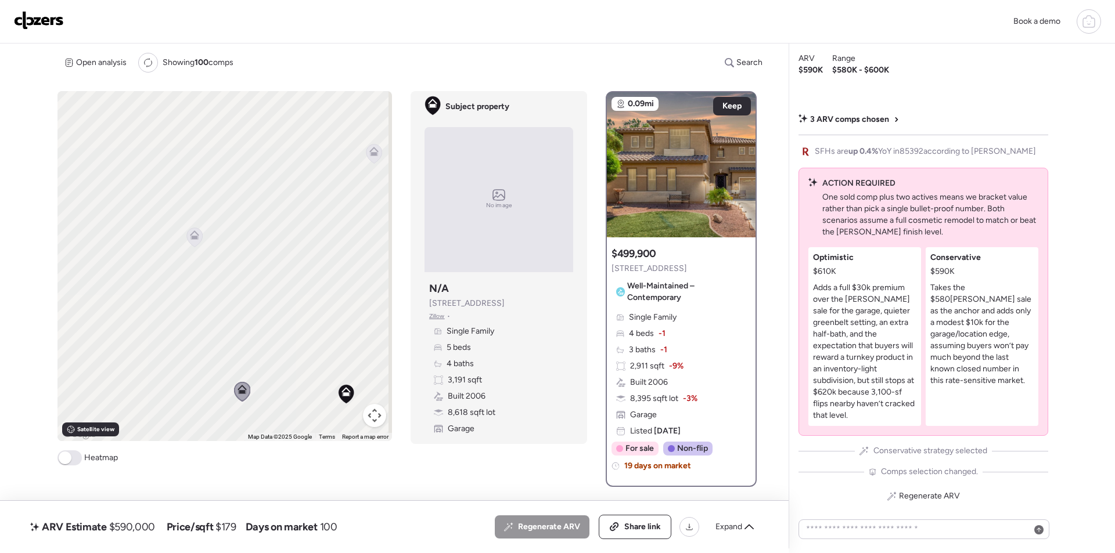
drag, startPoint x: 167, startPoint y: 272, endPoint x: 167, endPoint y: 279, distance: 7.0
click at [167, 279] on div "To activate drag with keyboard, press Alt + Enter. Once in keyboard drag state,…" at bounding box center [224, 266] width 334 height 350
click at [196, 251] on icon at bounding box center [196, 247] width 16 height 19
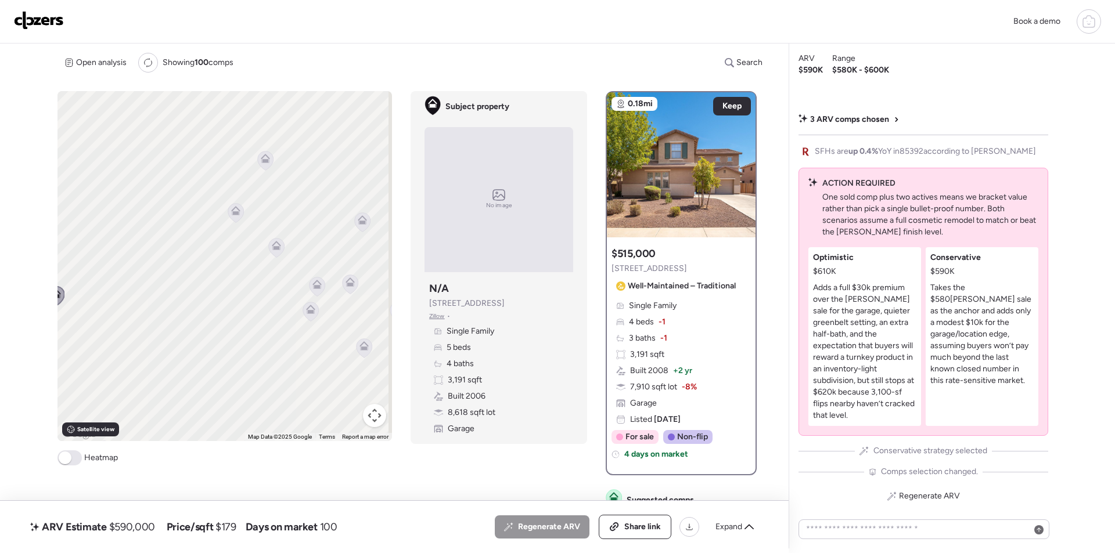
drag, startPoint x: 280, startPoint y: 274, endPoint x: 169, endPoint y: 315, distance: 118.3
click at [143, 324] on div "To activate drag with keyboard, press Alt + Enter. Once in keyboard drag state,…" at bounding box center [224, 266] width 334 height 350
drag, startPoint x: 241, startPoint y: 301, endPoint x: 229, endPoint y: 247, distance: 55.9
click at [200, 236] on div "To activate drag with keyboard, press Alt + Enter. Once in keyboard drag state,…" at bounding box center [224, 266] width 334 height 350
click at [272, 246] on icon at bounding box center [271, 239] width 16 height 19
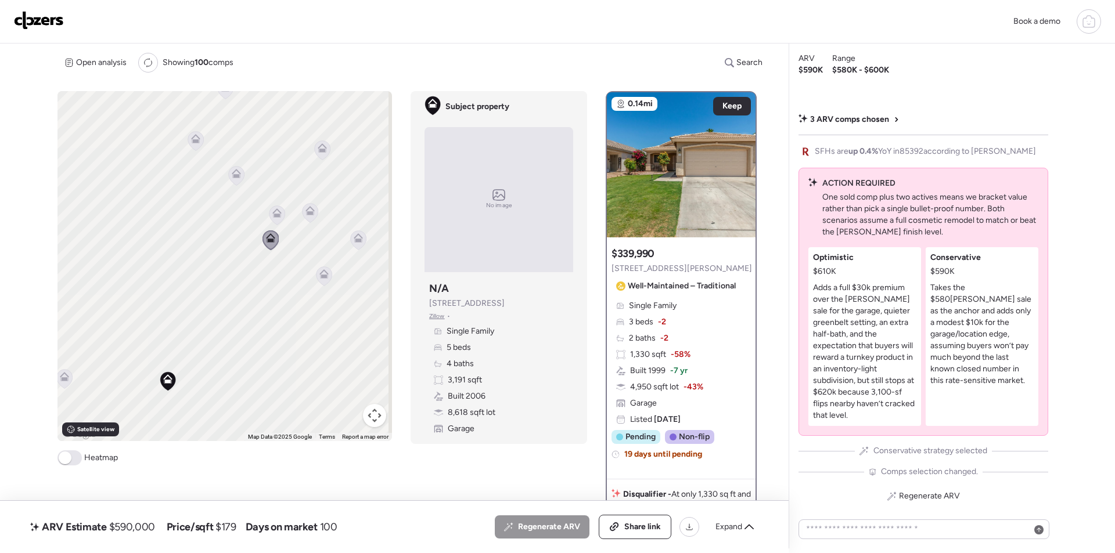
click at [275, 208] on icon at bounding box center [276, 212] width 9 height 9
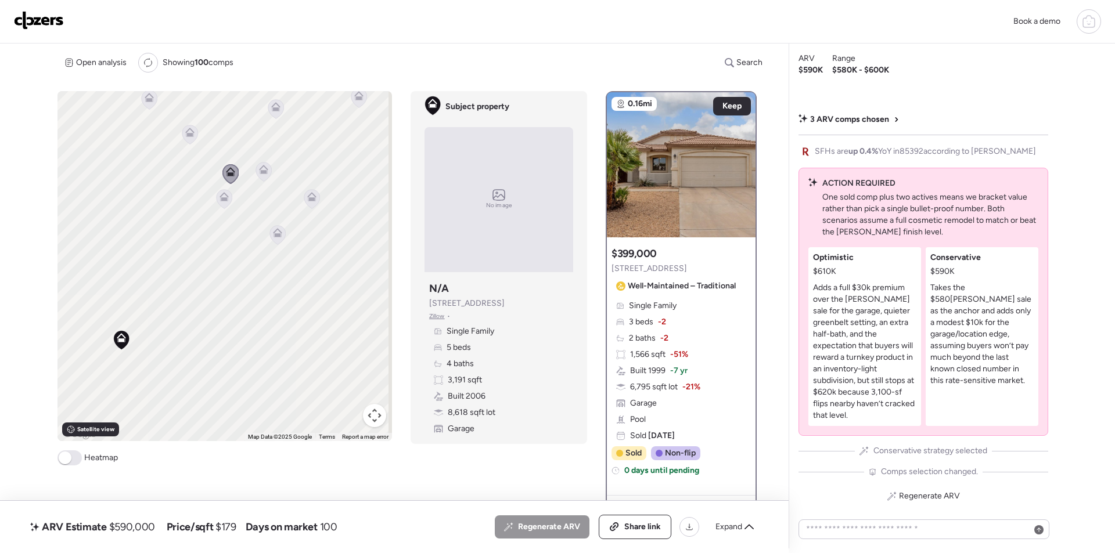
drag, startPoint x: 261, startPoint y: 359, endPoint x: 207, endPoint y: 298, distance: 81.4
click at [207, 296] on div "To activate drag with keyboard, press Alt + Enter. Once in keyboard drag state,…" at bounding box center [224, 266] width 334 height 350
drag, startPoint x: 274, startPoint y: 416, endPoint x: 255, endPoint y: 367, distance: 52.2
click at [274, 416] on div "To activate drag with keyboard, press Alt + Enter. Once in keyboard drag state,…" at bounding box center [224, 266] width 334 height 350
drag, startPoint x: 147, startPoint y: 232, endPoint x: 176, endPoint y: 282, distance: 58.0
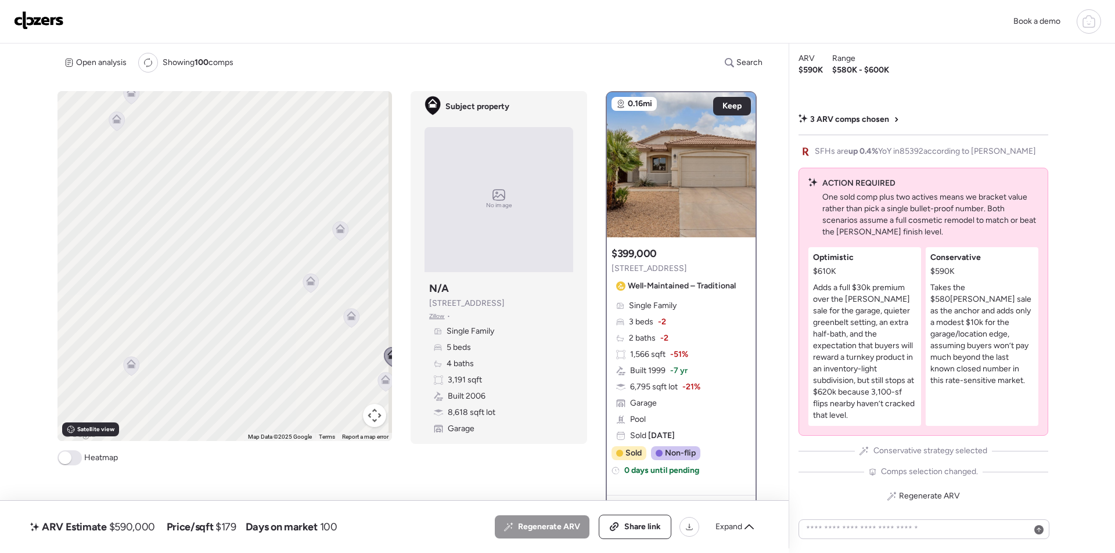
click at [176, 282] on div "To activate drag with keyboard, press Alt + Enter. Once in keyboard drag state,…" at bounding box center [224, 266] width 334 height 350
click at [316, 300] on icon at bounding box center [321, 295] width 16 height 19
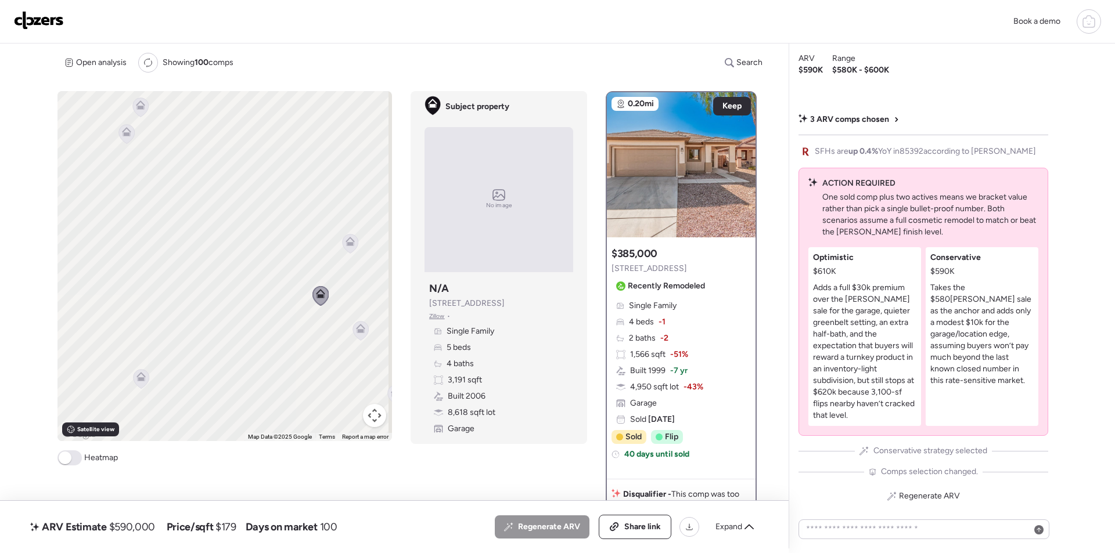
click at [349, 248] on icon at bounding box center [350, 243] width 16 height 19
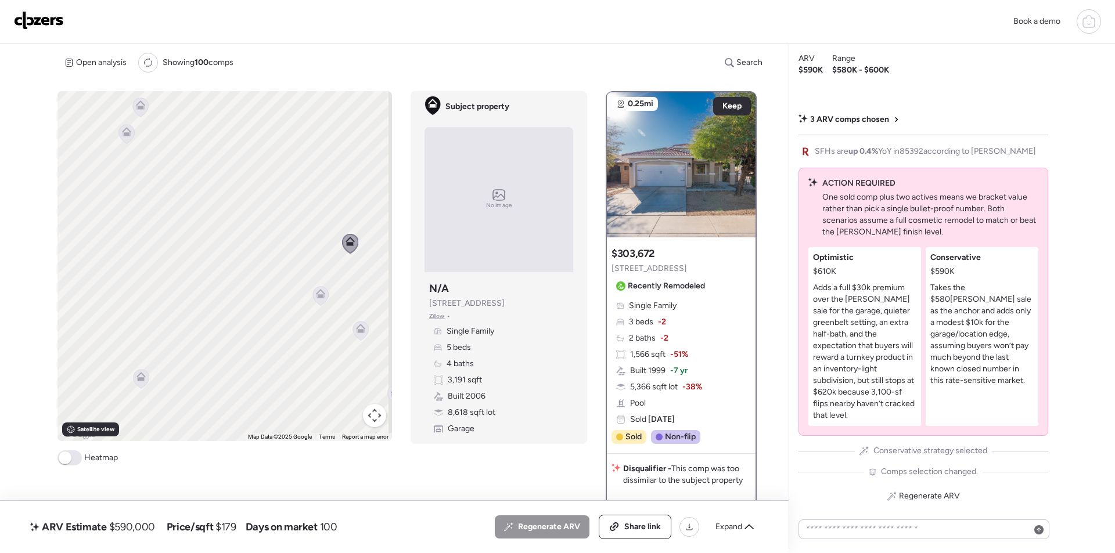
click at [356, 328] on icon at bounding box center [360, 328] width 9 height 9
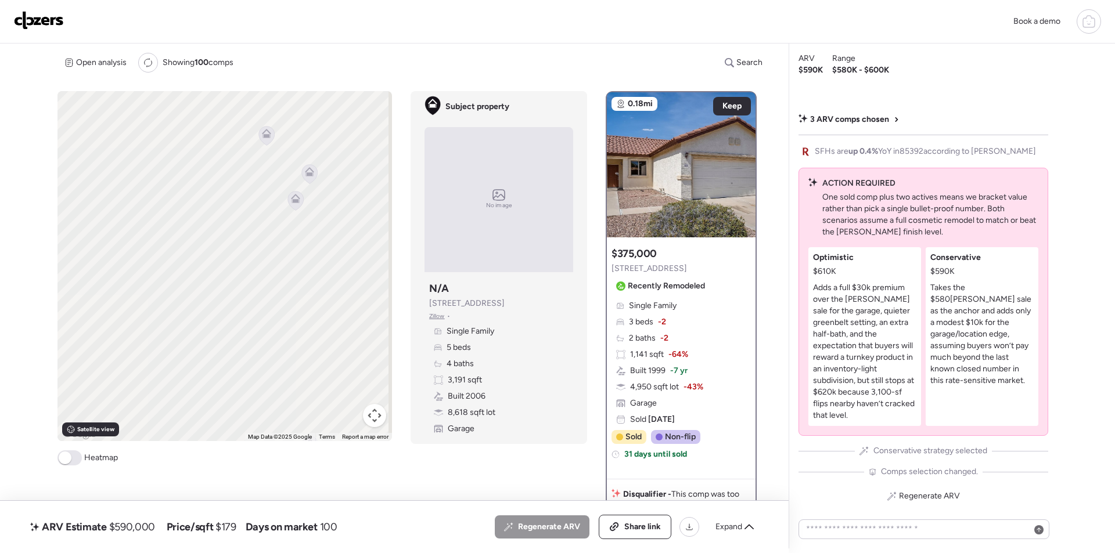
drag, startPoint x: 163, startPoint y: 253, endPoint x: 338, endPoint y: 323, distance: 189.4
click at [338, 323] on div "To navigate, press the arrow keys. To activate drag with keyboard, press Alt + …" at bounding box center [224, 266] width 334 height 350
click at [300, 199] on div at bounding box center [301, 204] width 16 height 21
click at [299, 201] on icon at bounding box center [300, 203] width 9 height 9
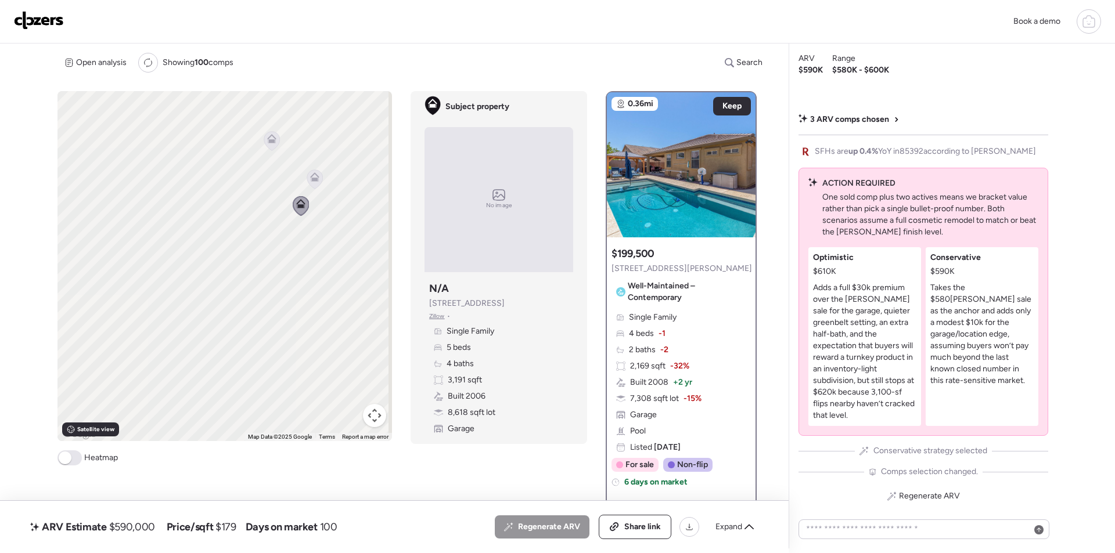
drag, startPoint x: 305, startPoint y: 176, endPoint x: 319, endPoint y: 171, distance: 14.1
click at [307, 176] on icon at bounding box center [315, 179] width 16 height 19
click at [314, 173] on icon at bounding box center [314, 176] width 9 height 9
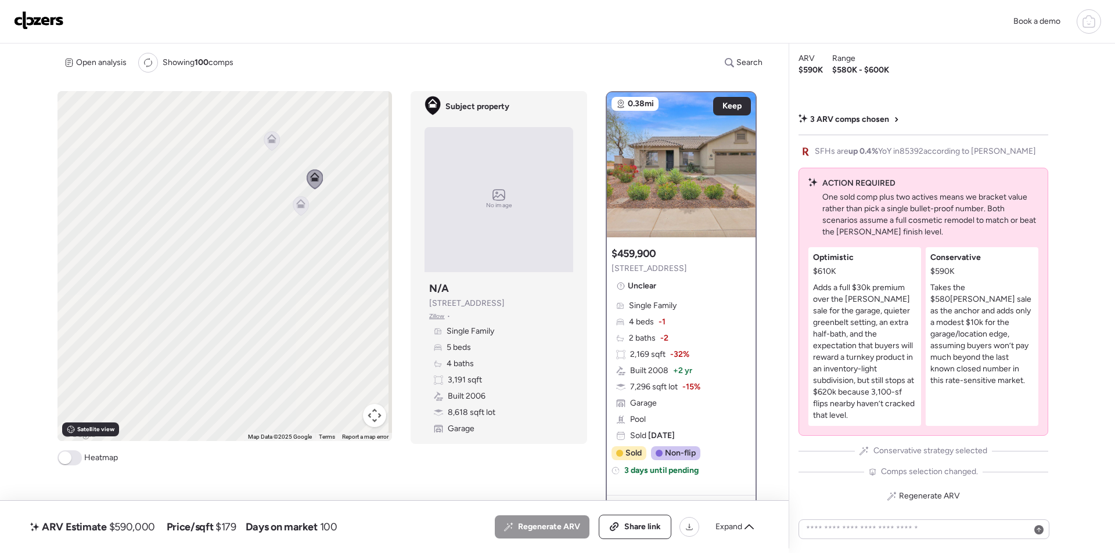
click at [269, 135] on icon at bounding box center [271, 138] width 9 height 9
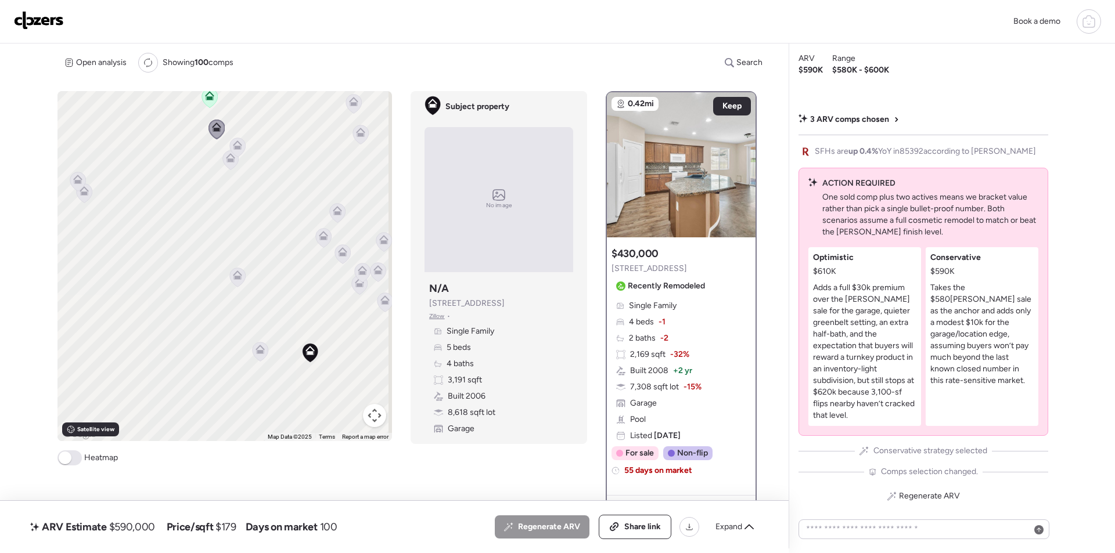
drag, startPoint x: 297, startPoint y: 318, endPoint x: 132, endPoint y: 193, distance: 207.2
click at [132, 193] on div "To navigate, press the arrow keys. To activate drag with keyboard, press Alt + …" at bounding box center [224, 266] width 334 height 350
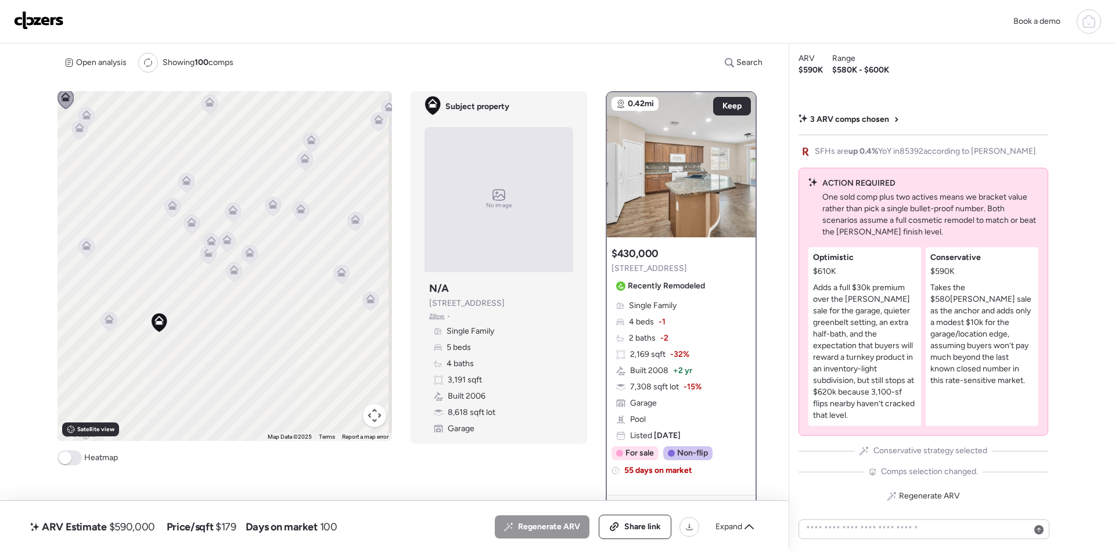
click at [172, 210] on icon at bounding box center [173, 207] width 16 height 19
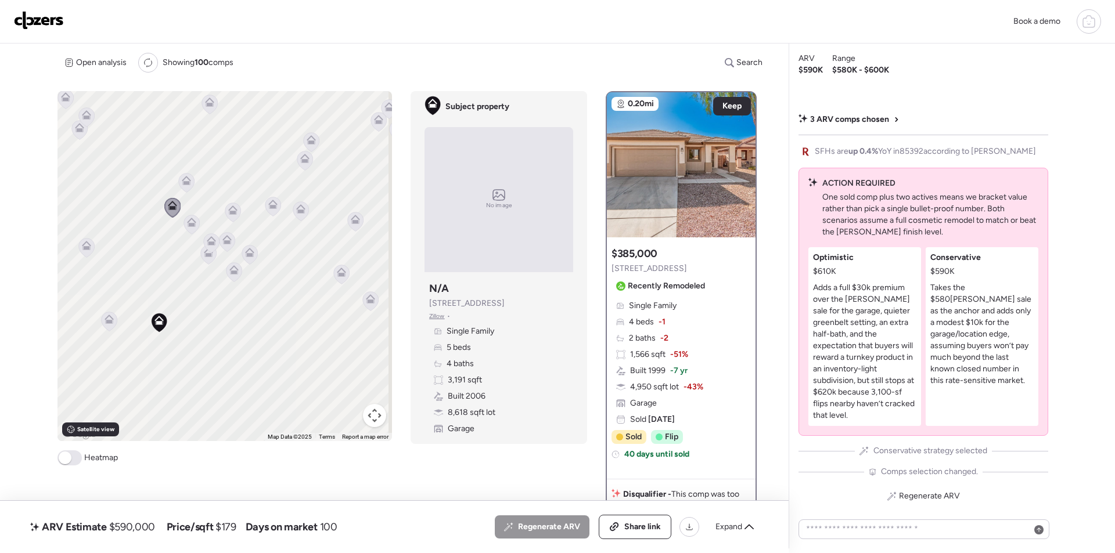
click at [197, 220] on icon at bounding box center [191, 225] width 16 height 20
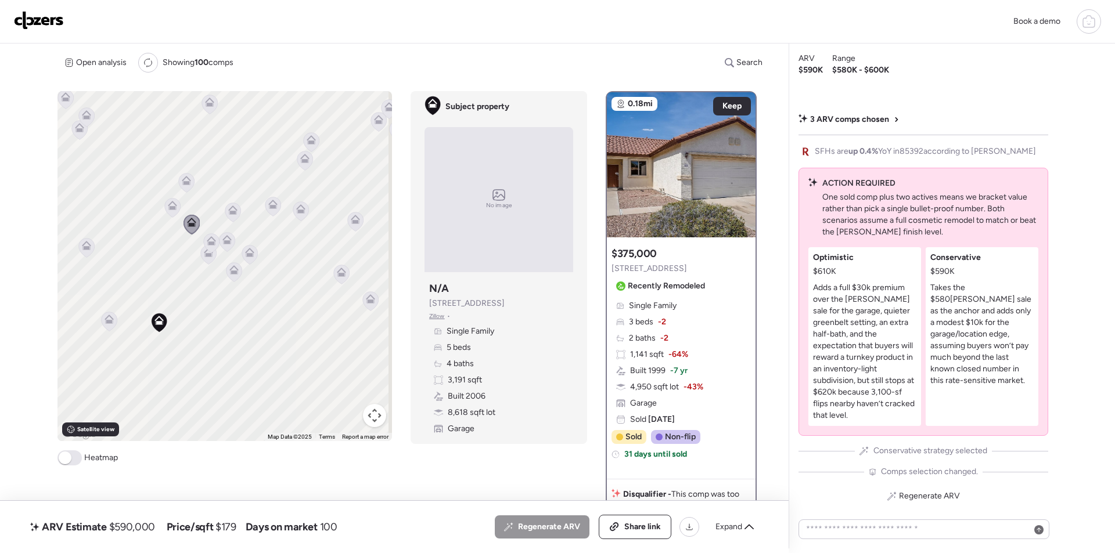
click at [222, 208] on div "To activate drag with keyboard, press Alt + Enter. Once in keyboard drag state,…" at bounding box center [224, 266] width 334 height 350
drag, startPoint x: 230, startPoint y: 206, endPoint x: 228, endPoint y: 214, distance: 8.5
click at [230, 208] on icon at bounding box center [232, 209] width 9 height 9
click at [211, 237] on icon at bounding box center [211, 240] width 9 height 9
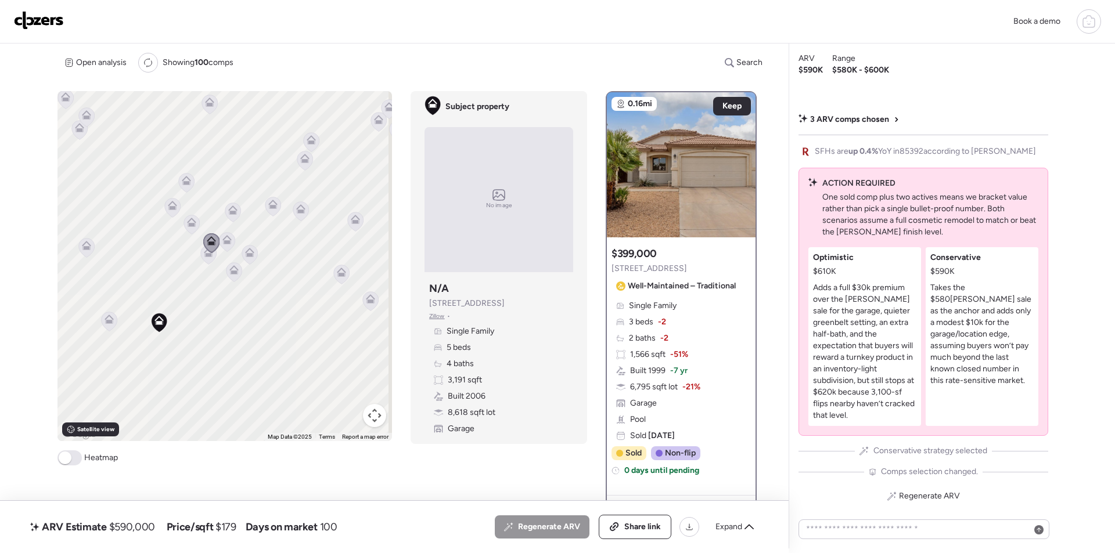
click at [222, 241] on icon at bounding box center [226, 239] width 9 height 9
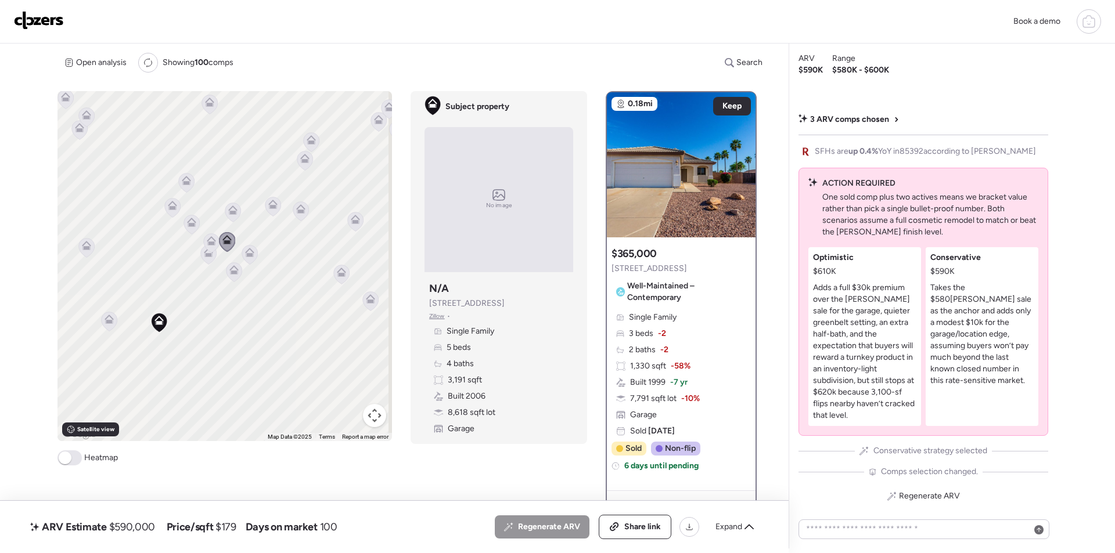
click at [187, 181] on icon at bounding box center [186, 180] width 9 height 9
click at [186, 188] on icon at bounding box center [187, 182] width 16 height 19
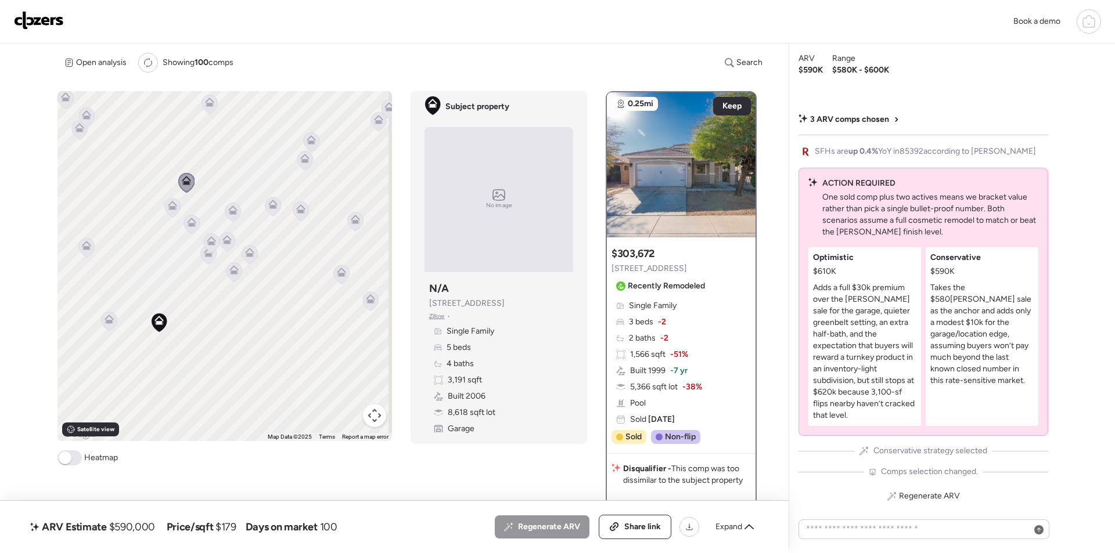
click at [211, 100] on icon at bounding box center [209, 102] width 9 height 9
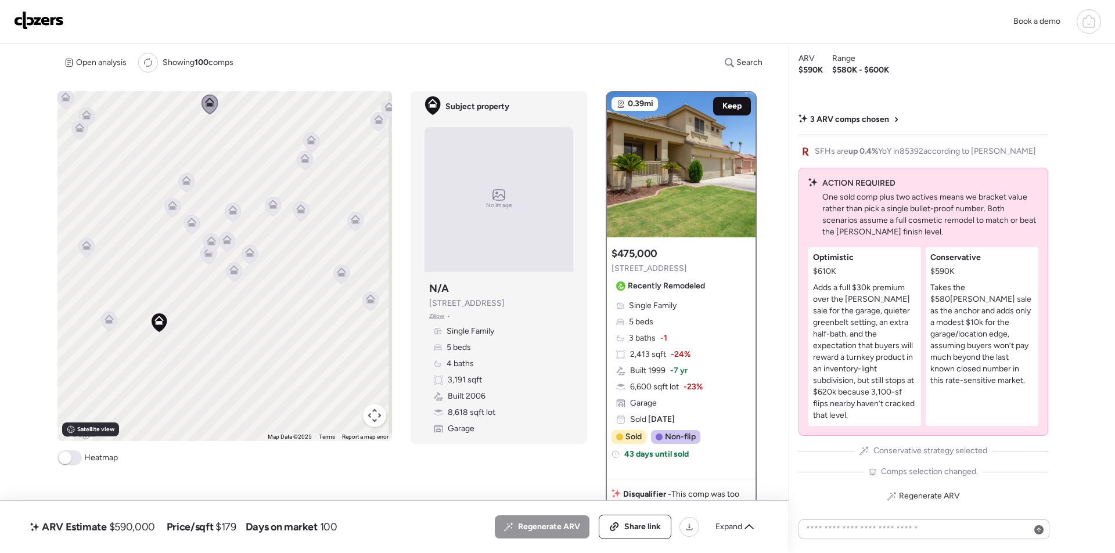
click at [722, 107] on span "Keep" at bounding box center [731, 106] width 19 height 12
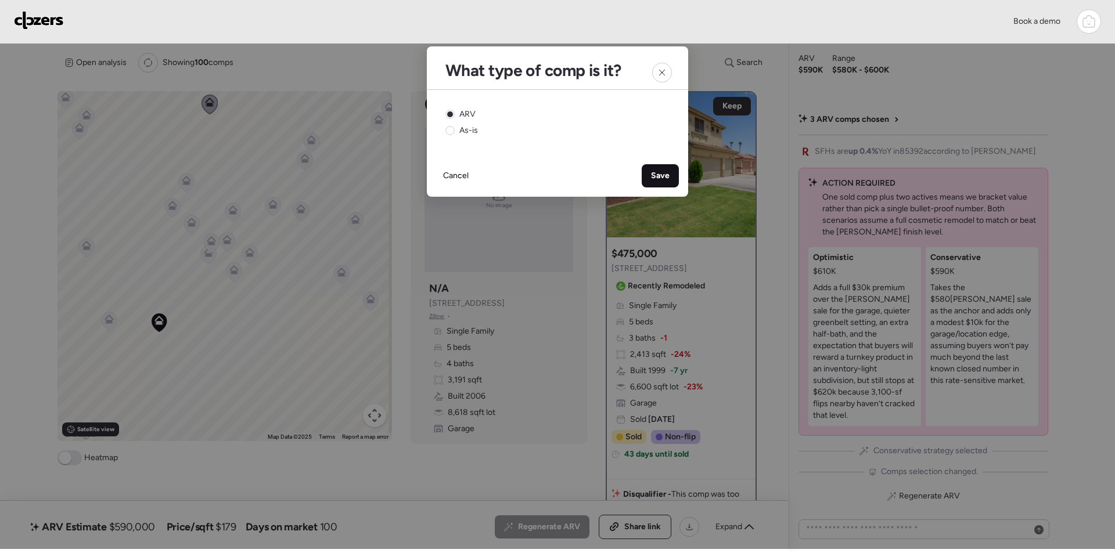
click at [667, 173] on span "Save" at bounding box center [660, 176] width 19 height 12
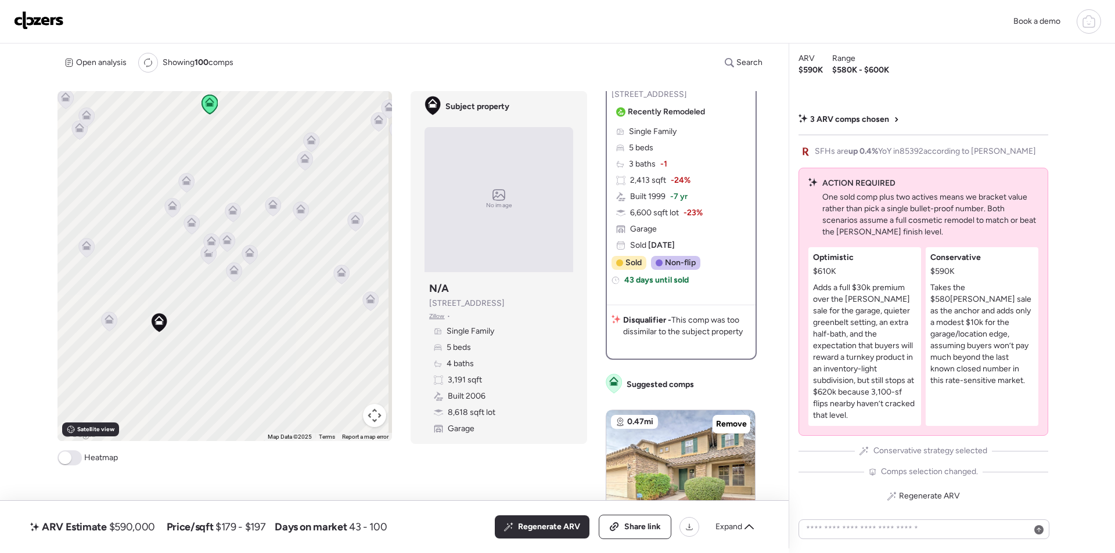
scroll to position [58, 0]
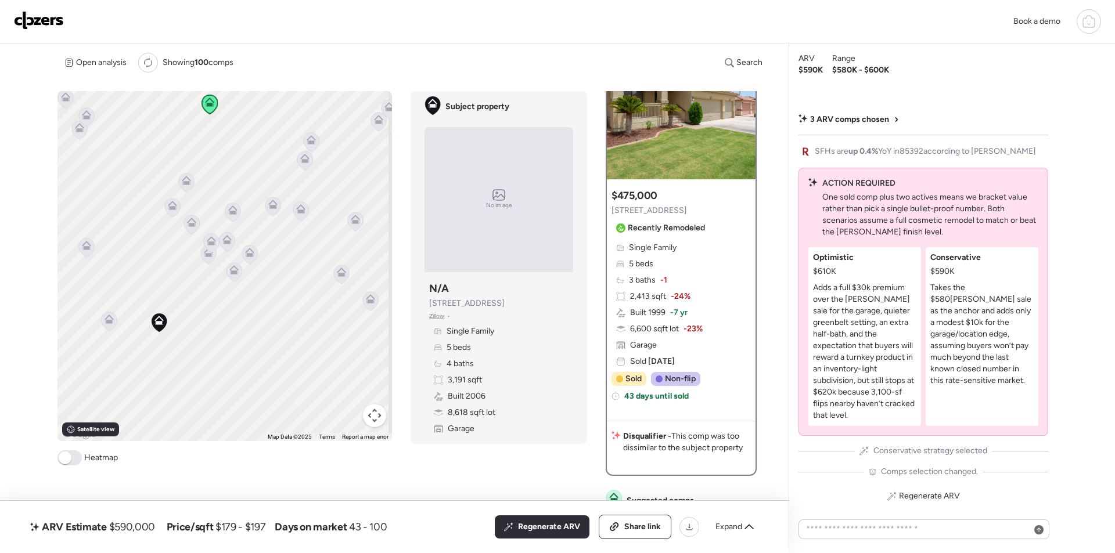
drag, startPoint x: 264, startPoint y: 243, endPoint x: 216, endPoint y: 264, distance: 52.5
click at [238, 395] on div "To activate drag with keyboard, press Alt + Enter. Once in keyboard drag state,…" at bounding box center [224, 266] width 334 height 350
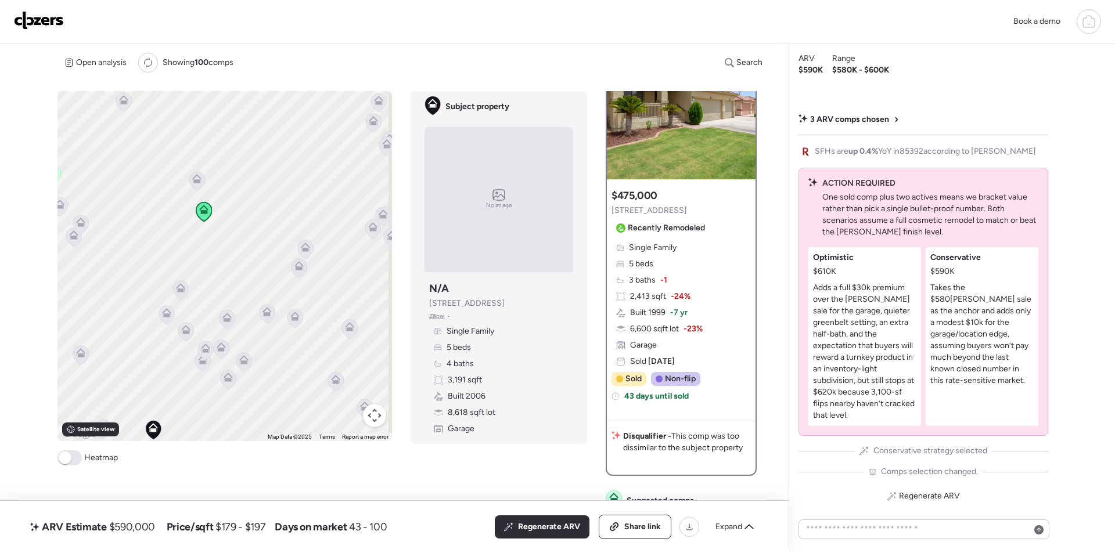
drag, startPoint x: 205, startPoint y: 236, endPoint x: 204, endPoint y: 336, distance: 99.9
click at [202, 344] on div at bounding box center [205, 351] width 16 height 21
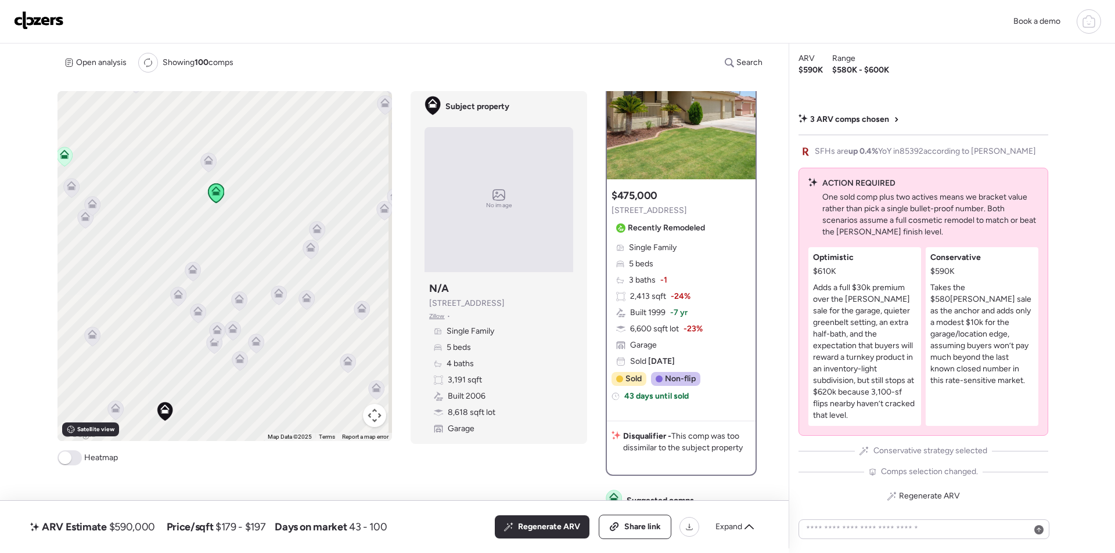
click at [208, 169] on icon at bounding box center [209, 162] width 16 height 19
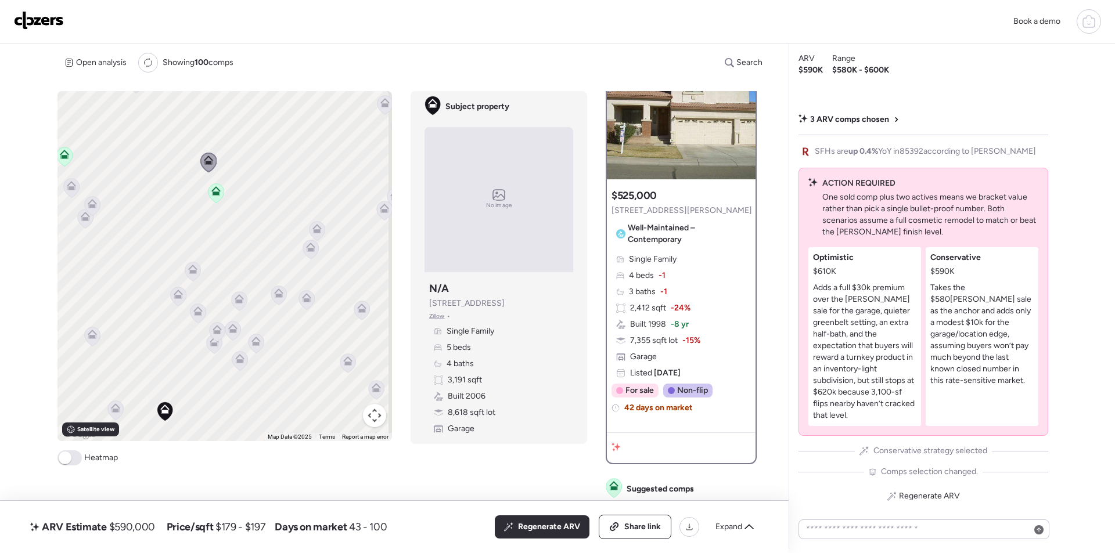
scroll to position [0, 0]
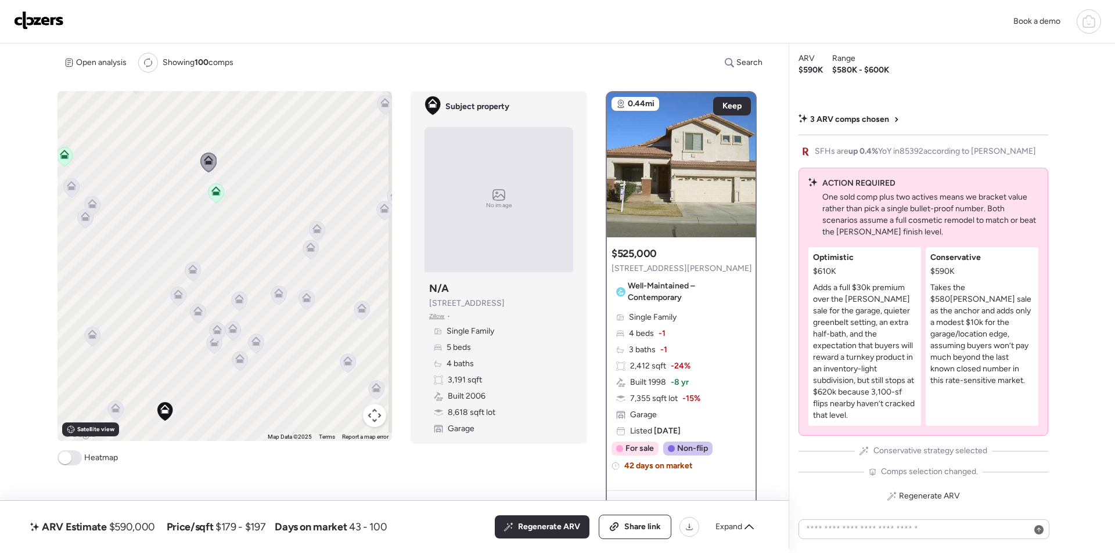
click at [320, 229] on icon at bounding box center [317, 230] width 16 height 19
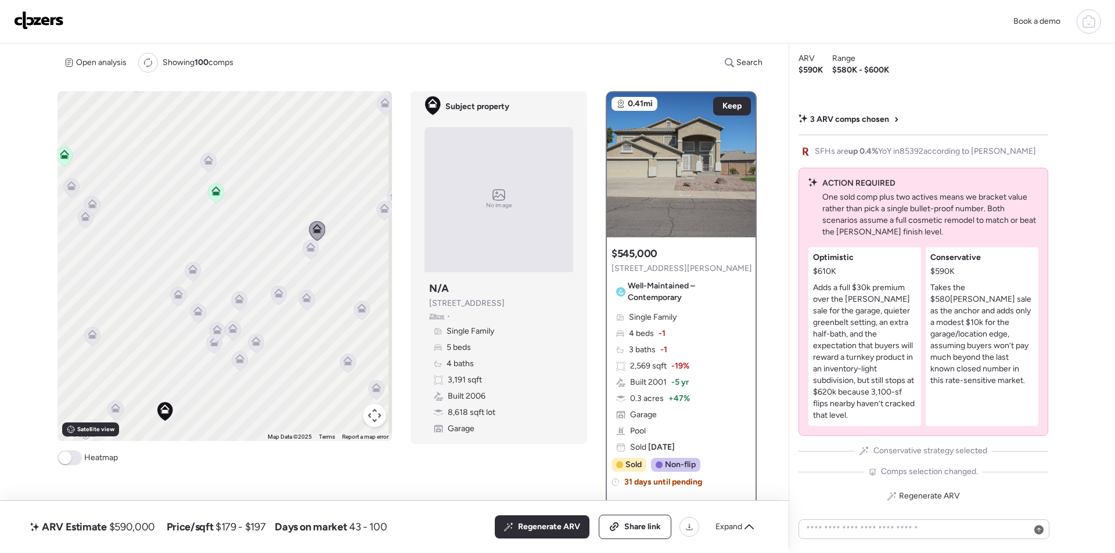
click at [307, 251] on icon at bounding box center [311, 249] width 8 height 3
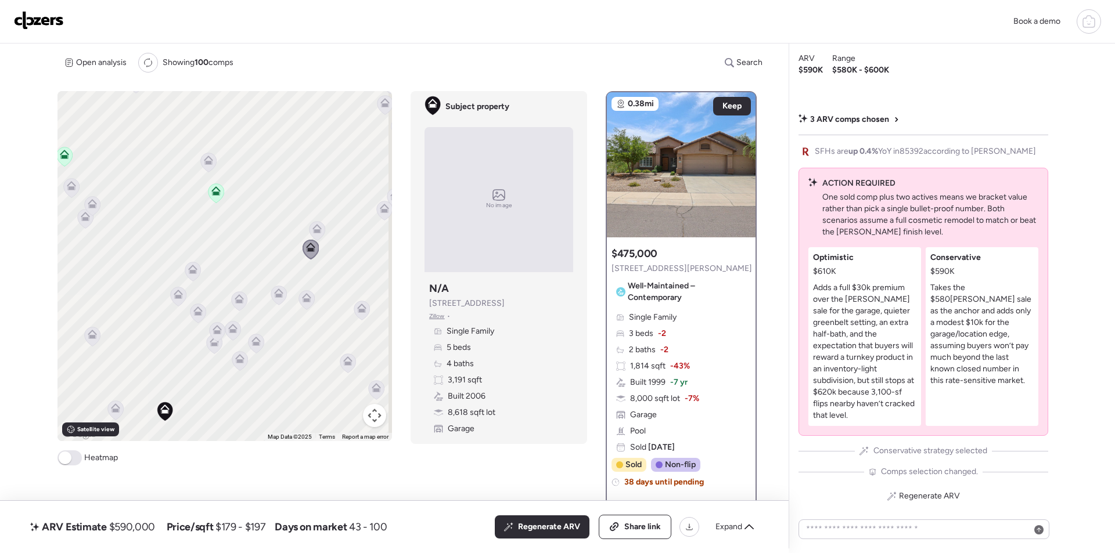
click at [302, 301] on icon at bounding box center [306, 297] width 9 height 9
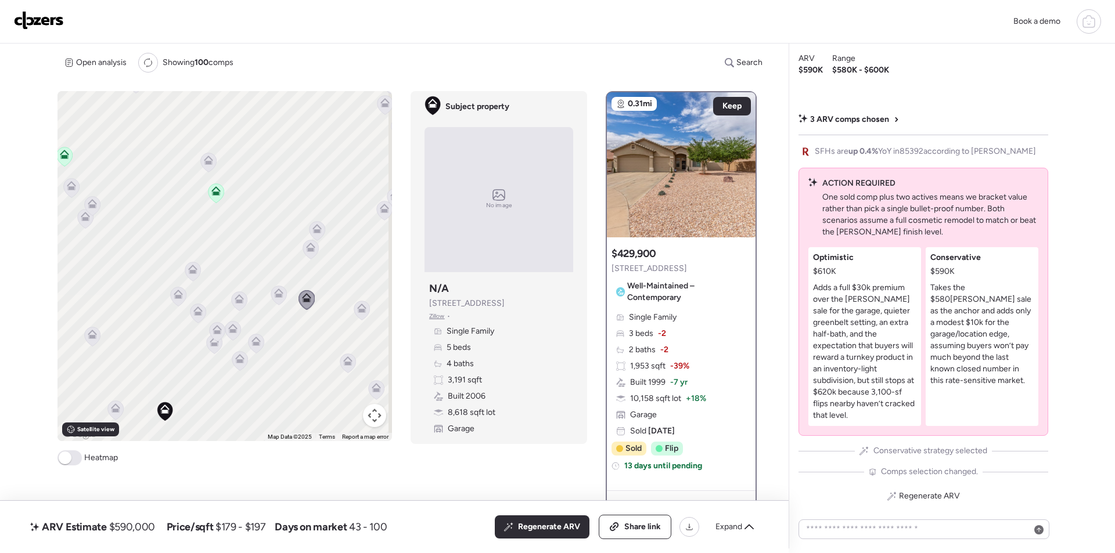
click at [345, 359] on icon at bounding box center [347, 360] width 9 height 9
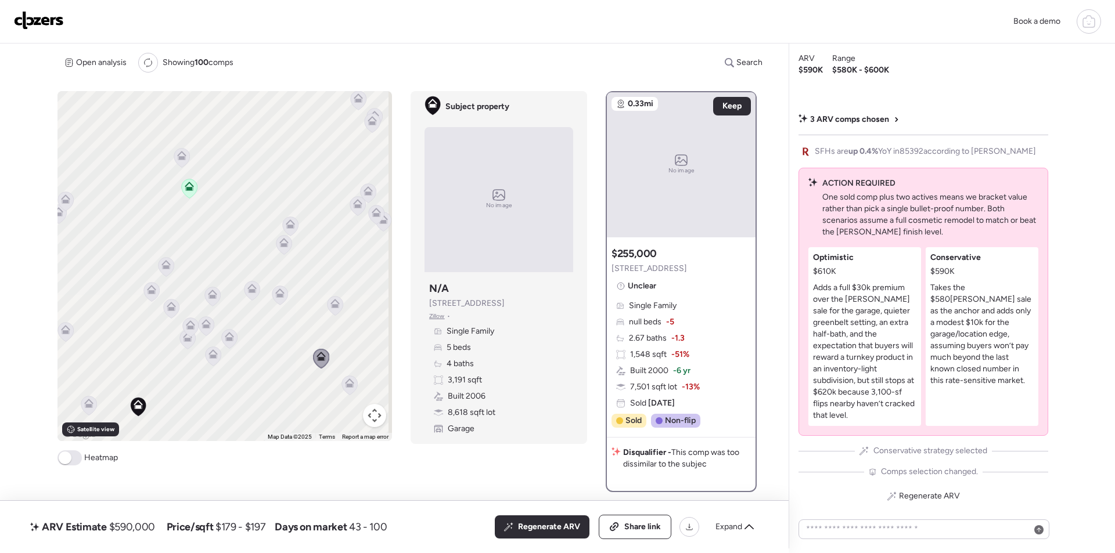
drag, startPoint x: 337, startPoint y: 380, endPoint x: 290, endPoint y: 371, distance: 48.5
click at [290, 372] on div "To activate drag with keyboard, press Alt + Enter. Once in keyboard drag state,…" at bounding box center [224, 266] width 334 height 350
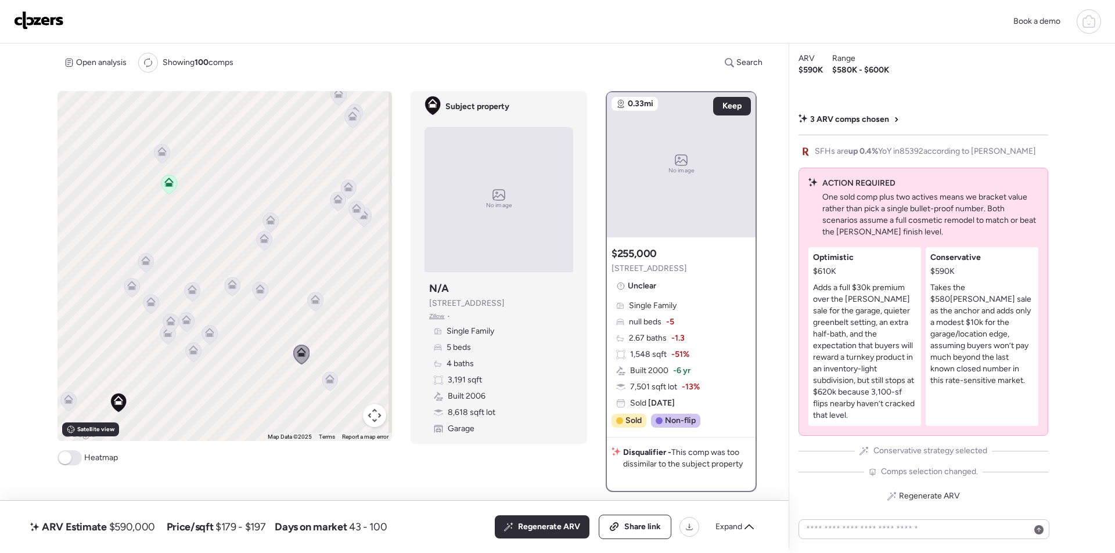
click at [323, 376] on div at bounding box center [330, 382] width 16 height 21
click at [329, 381] on icon at bounding box center [330, 381] width 8 height 3
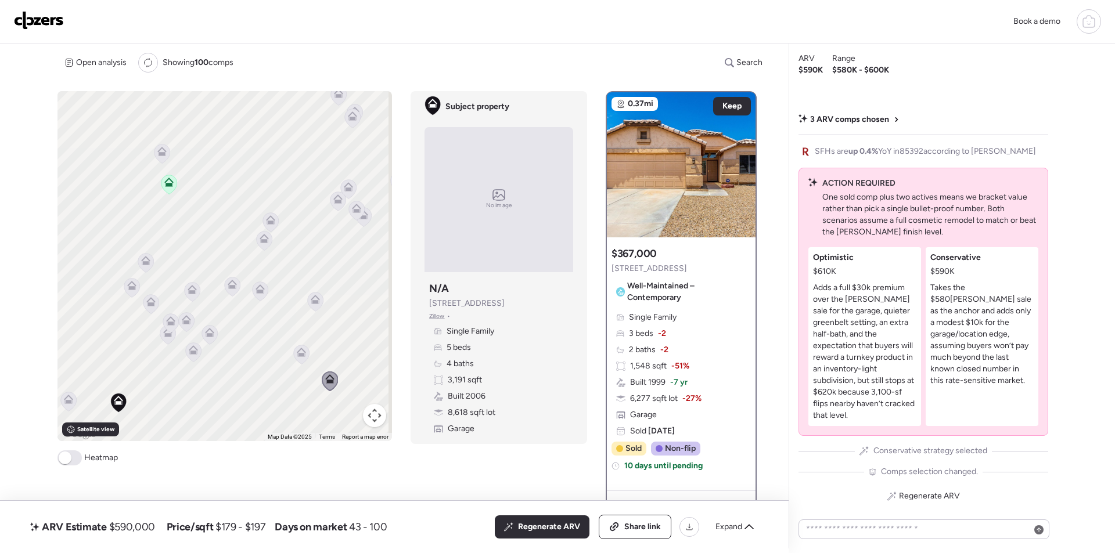
click at [196, 359] on icon at bounding box center [193, 352] width 16 height 20
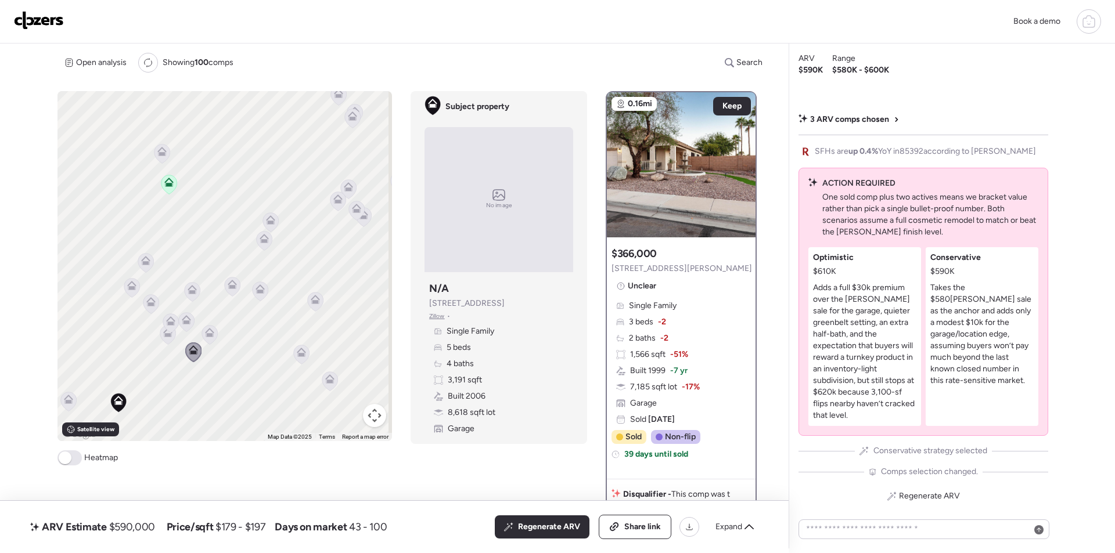
click at [205, 336] on icon at bounding box center [209, 332] width 9 height 9
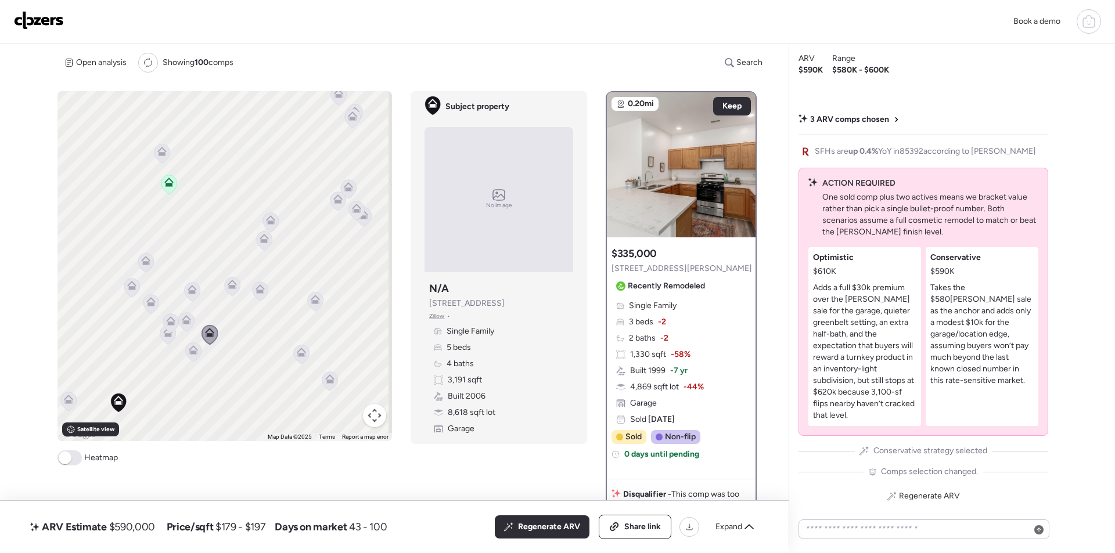
click at [190, 320] on icon at bounding box center [187, 321] width 16 height 19
click at [176, 330] on icon at bounding box center [171, 323] width 16 height 20
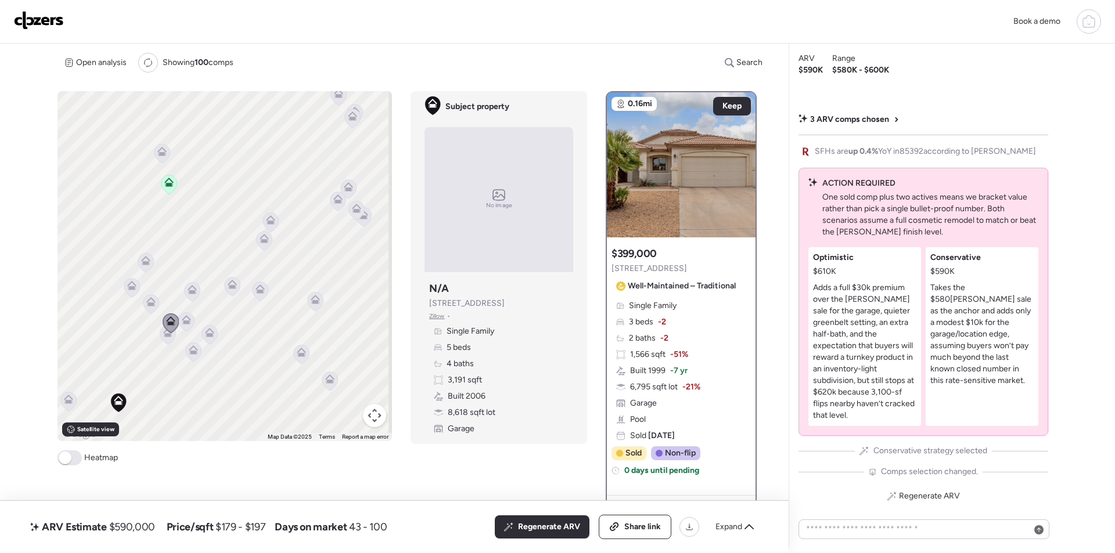
click at [165, 338] on icon at bounding box center [168, 334] width 16 height 19
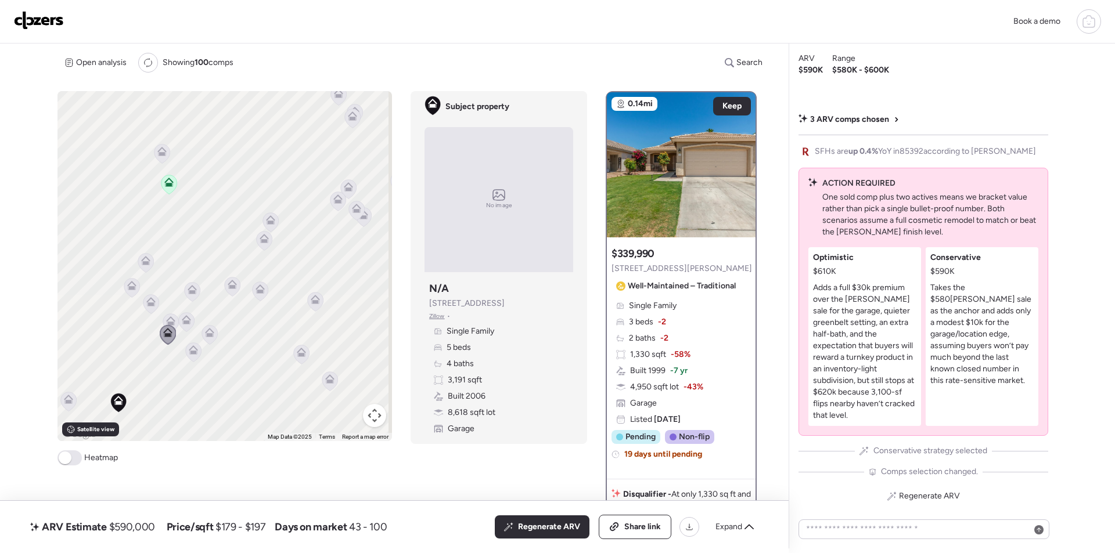
click at [188, 293] on icon at bounding box center [192, 291] width 8 height 3
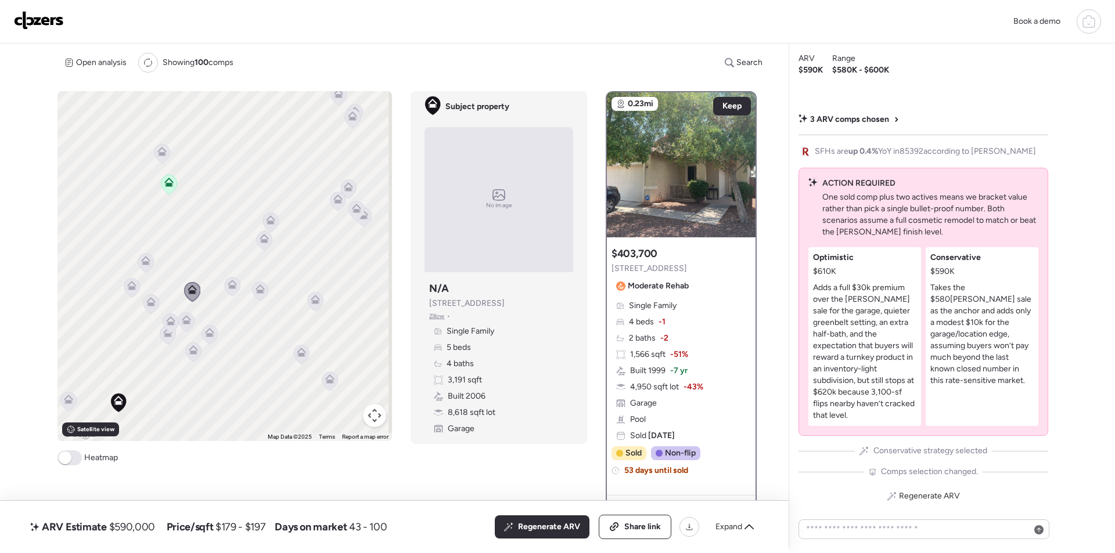
click at [149, 301] on icon at bounding box center [150, 301] width 9 height 9
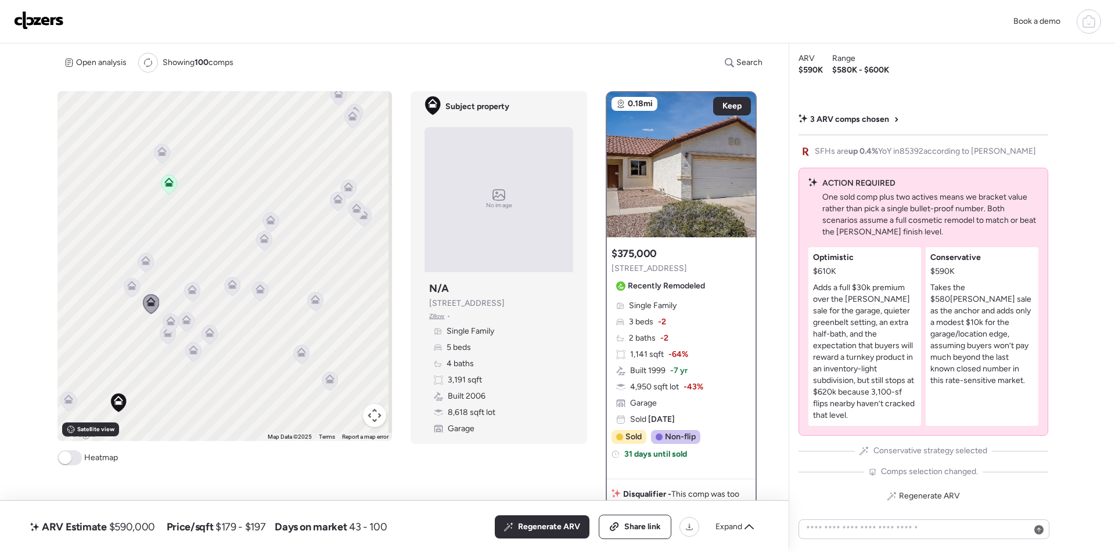
click at [336, 208] on icon at bounding box center [338, 201] width 16 height 19
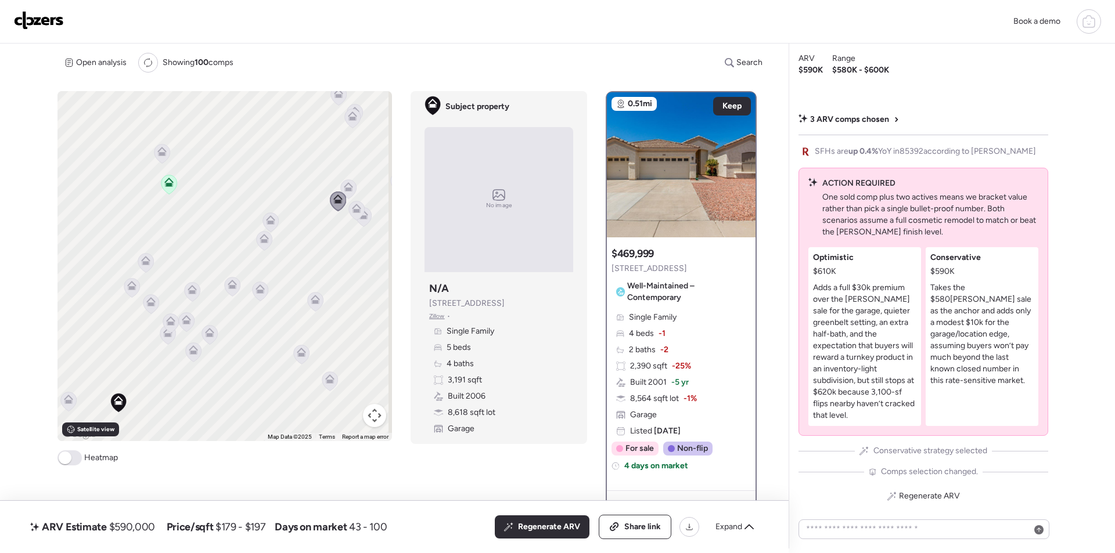
click at [344, 188] on icon at bounding box center [348, 189] width 8 height 3
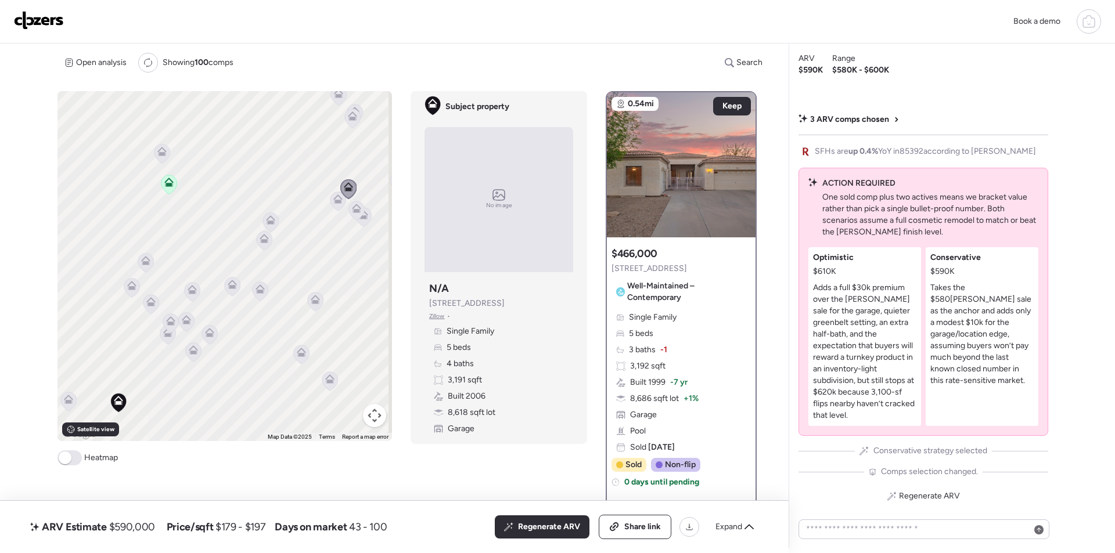
click at [359, 208] on icon at bounding box center [357, 210] width 16 height 19
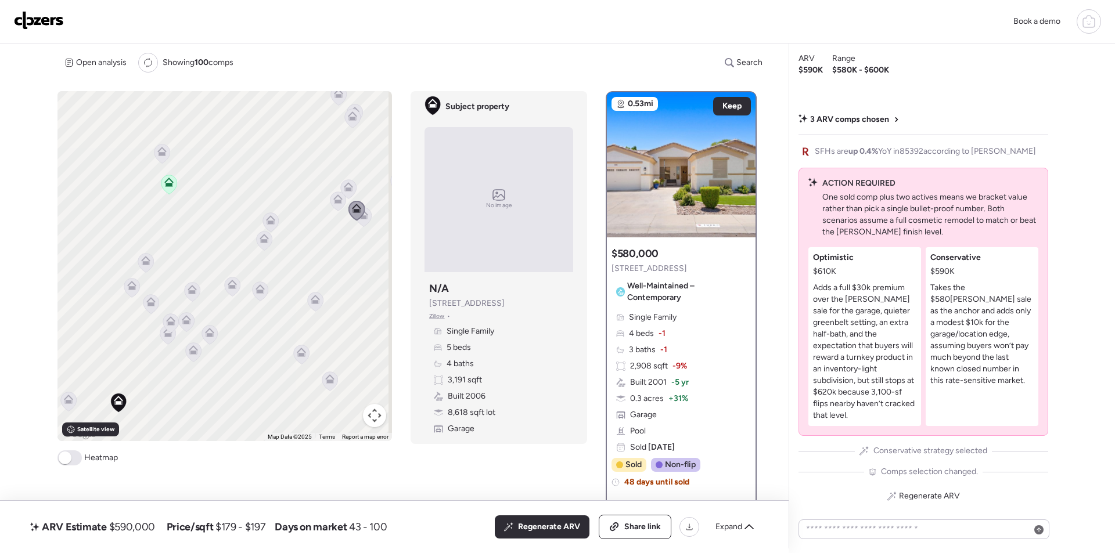
click at [364, 220] on icon at bounding box center [364, 216] width 16 height 19
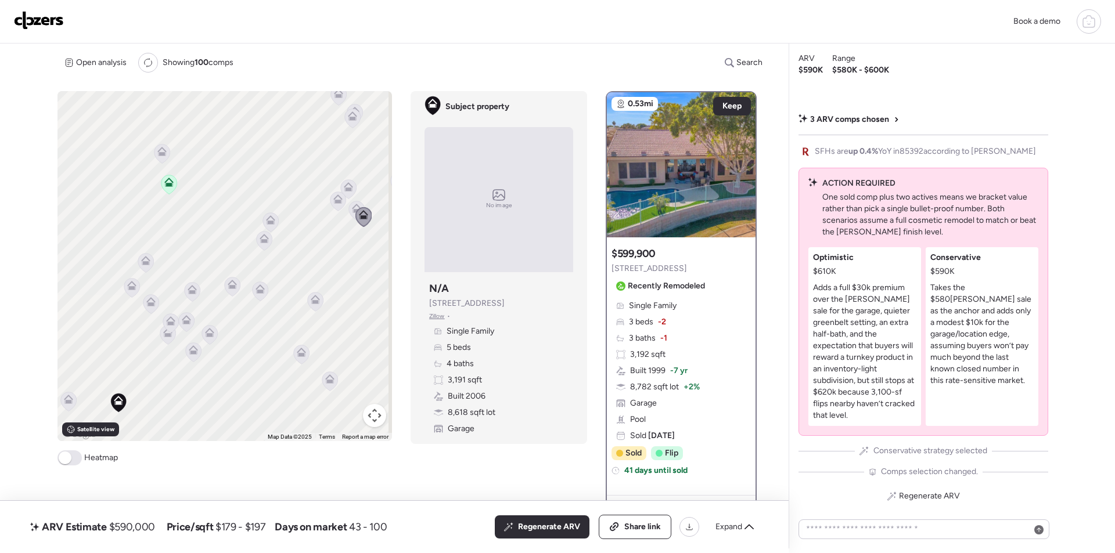
drag, startPoint x: 251, startPoint y: 171, endPoint x: 285, endPoint y: 301, distance: 134.5
click at [285, 301] on div "To activate drag with keyboard, press Alt + Enter. Once in keyboard drag state,…" at bounding box center [224, 266] width 334 height 350
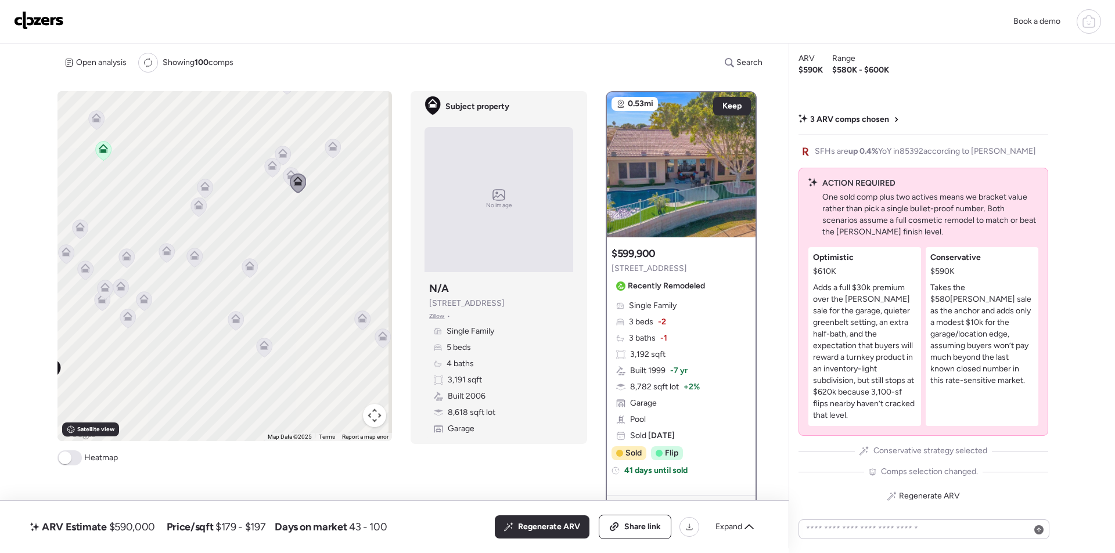
drag, startPoint x: 302, startPoint y: 326, endPoint x: 241, endPoint y: 292, distance: 69.6
click at [242, 293] on div "To activate drag with keyboard, press Alt + Enter. Once in keyboard drag state,…" at bounding box center [224, 266] width 334 height 350
click at [251, 261] on icon at bounding box center [249, 267] width 16 height 19
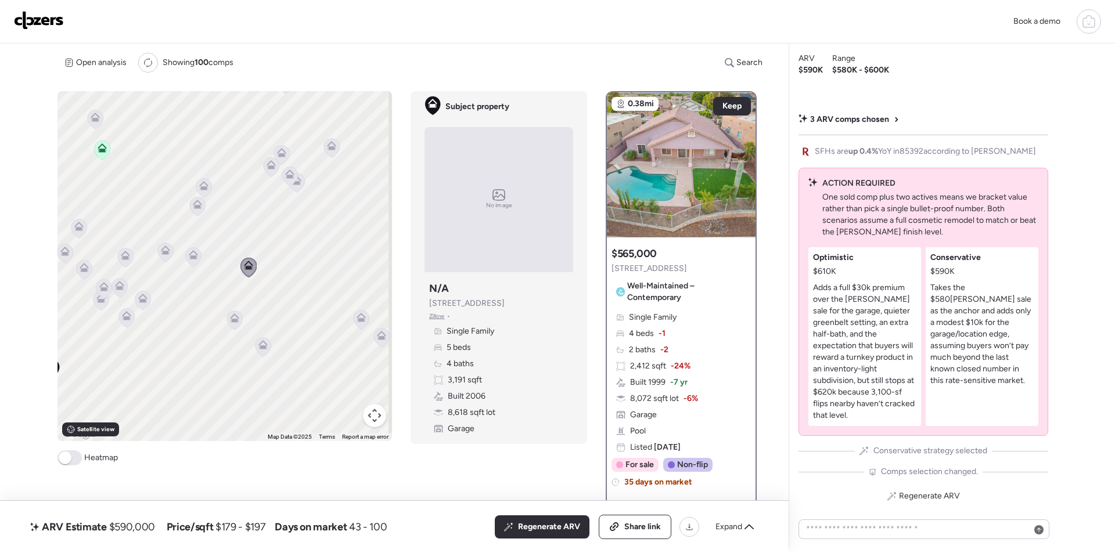
click at [361, 325] on icon at bounding box center [362, 319] width 16 height 19
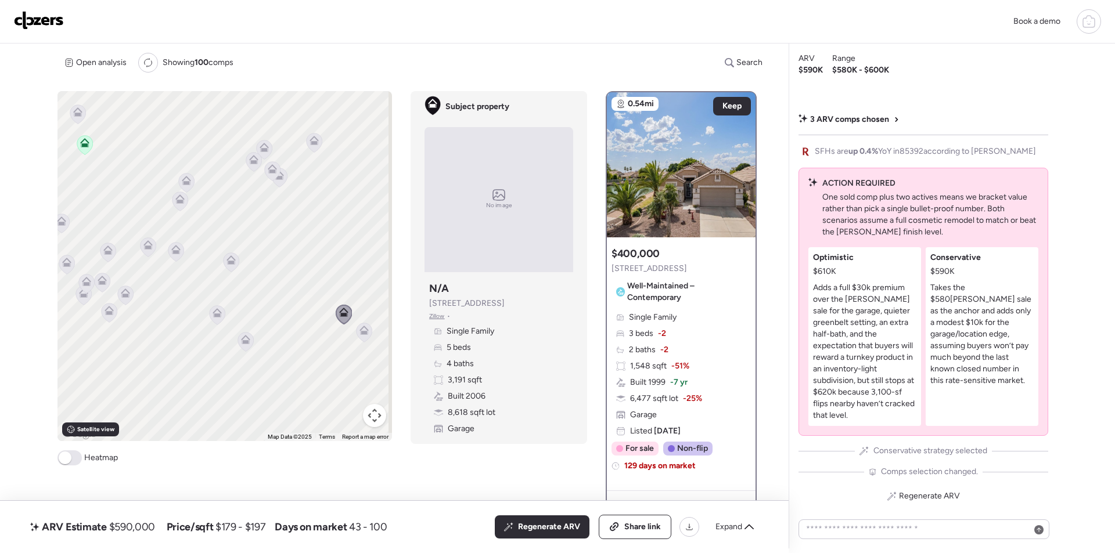
drag, startPoint x: 349, startPoint y: 352, endPoint x: 301, endPoint y: 335, distance: 50.5
click at [301, 335] on div "To activate drag with keyboard, press Alt + Enter. Once in keyboard drag state,…" at bounding box center [224, 266] width 334 height 350
click at [337, 322] on icon at bounding box center [334, 318] width 9 height 9
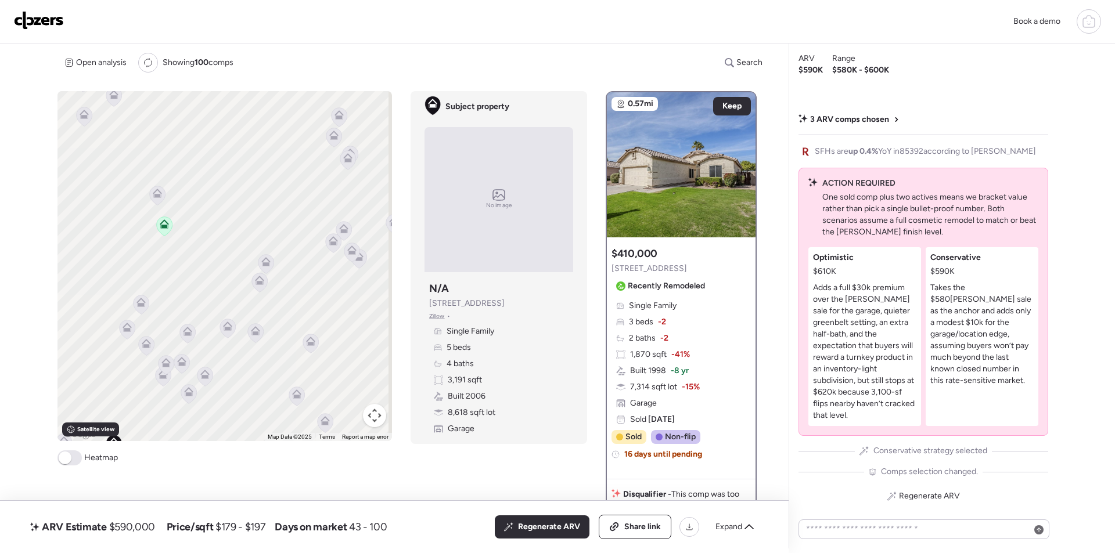
drag, startPoint x: 217, startPoint y: 257, endPoint x: 326, endPoint y: 352, distance: 144.4
click at [326, 352] on div "To navigate, press the arrow keys. To activate drag with keyboard, press Alt + …" at bounding box center [224, 266] width 334 height 350
click at [158, 197] on icon at bounding box center [157, 195] width 8 height 3
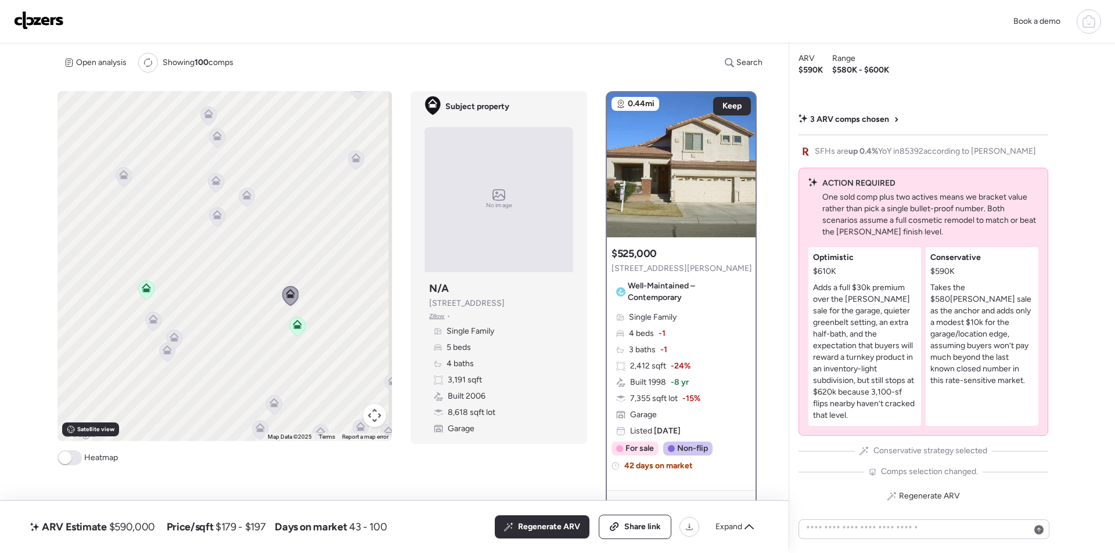
drag, startPoint x: 218, startPoint y: 294, endPoint x: 313, endPoint y: 363, distance: 117.6
click at [323, 380] on div "To activate drag with keyboard, press Alt + Enter. Once in keyboard drag state,…" at bounding box center [224, 266] width 334 height 350
click at [212, 216] on icon at bounding box center [215, 215] width 8 height 3
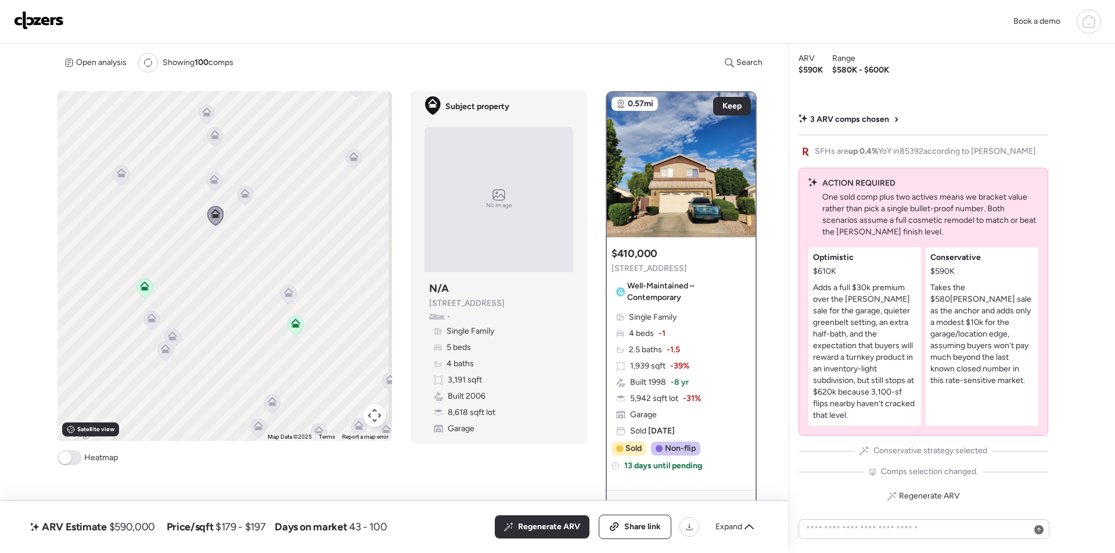
click at [244, 200] on icon at bounding box center [245, 195] width 16 height 19
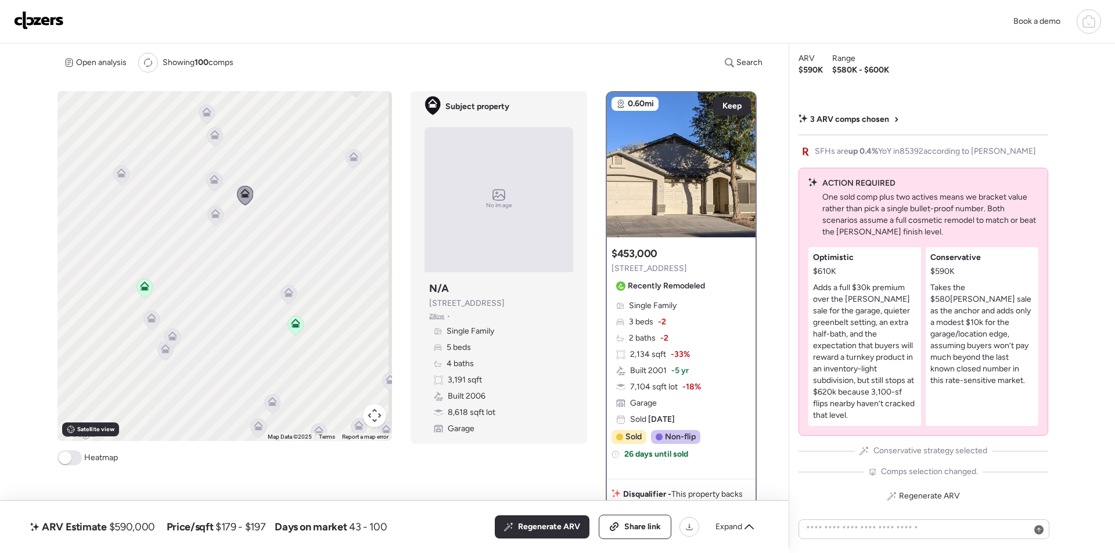
click at [216, 210] on icon at bounding box center [215, 213] width 9 height 9
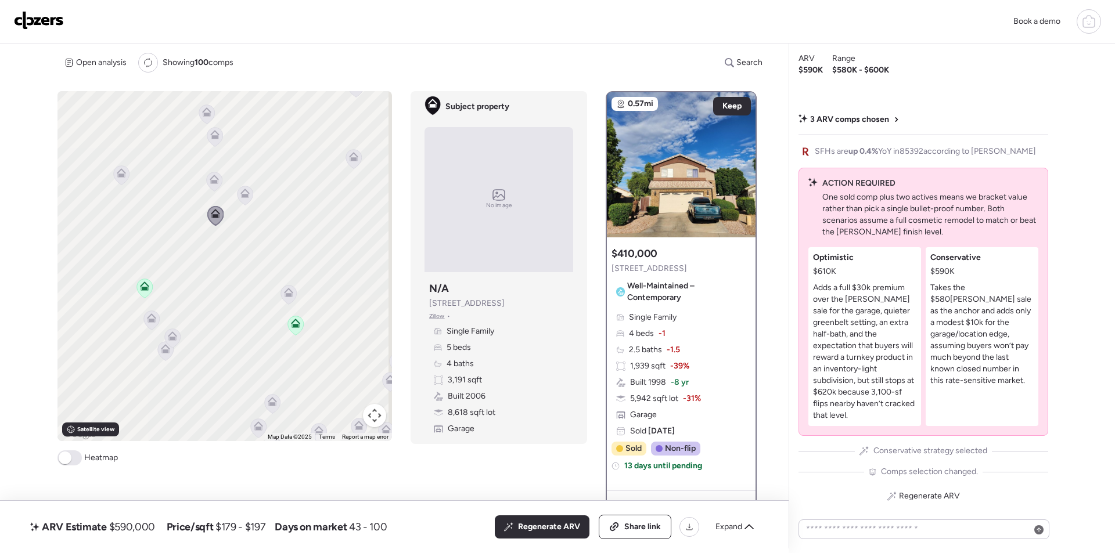
click at [210, 142] on icon at bounding box center [215, 136] width 16 height 19
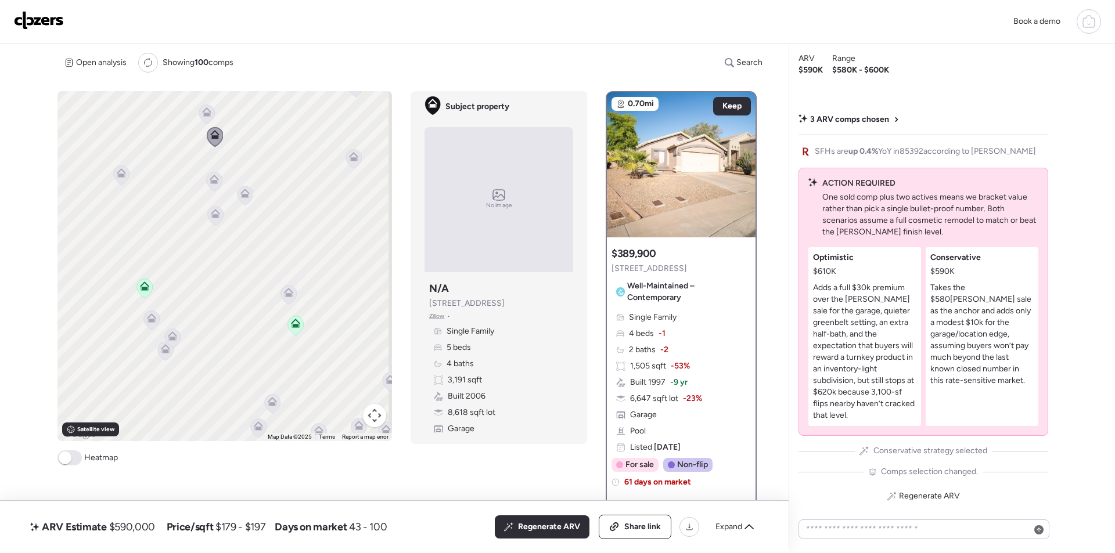
click at [129, 176] on div "To navigate, press the arrow keys. To activate drag with keyboard, press Alt + …" at bounding box center [224, 266] width 334 height 350
drag, startPoint x: 136, startPoint y: 170, endPoint x: 131, endPoint y: 177, distance: 8.7
click at [136, 170] on div "To navigate, press the arrow keys. To activate drag with keyboard, press Alt + …" at bounding box center [224, 266] width 334 height 350
click at [124, 183] on icon at bounding box center [121, 175] width 16 height 20
click at [121, 175] on icon at bounding box center [121, 175] width 8 height 3
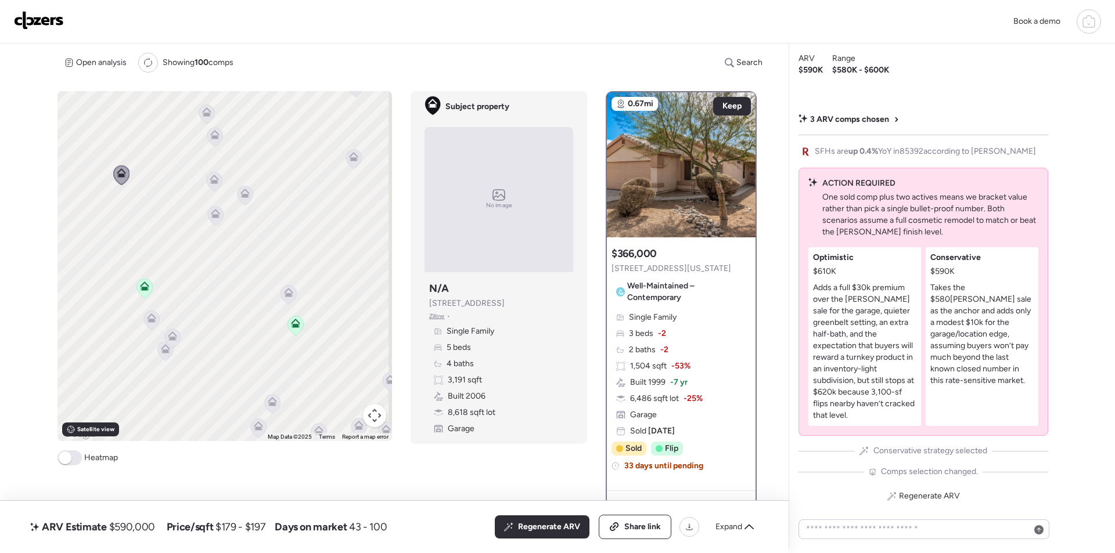
click at [215, 183] on icon at bounding box center [214, 179] width 9 height 9
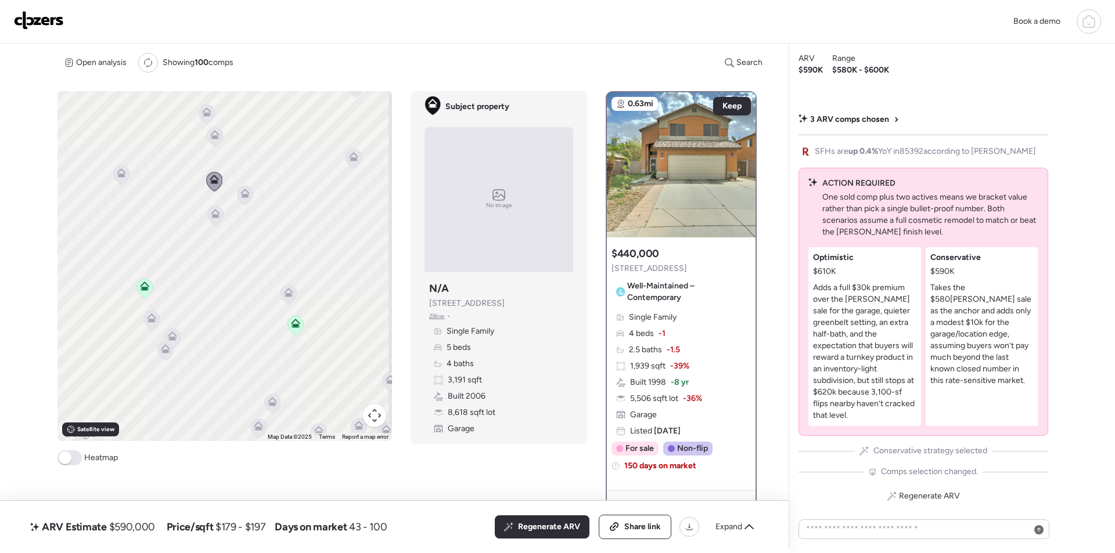
drag, startPoint x: 308, startPoint y: 230, endPoint x: 282, endPoint y: 341, distance: 113.9
click at [290, 348] on div "To navigate, press the arrow keys. To activate drag with keyboard, press Alt + …" at bounding box center [224, 266] width 334 height 350
click at [554, 529] on span "Regenerate ARV" at bounding box center [549, 527] width 62 height 12
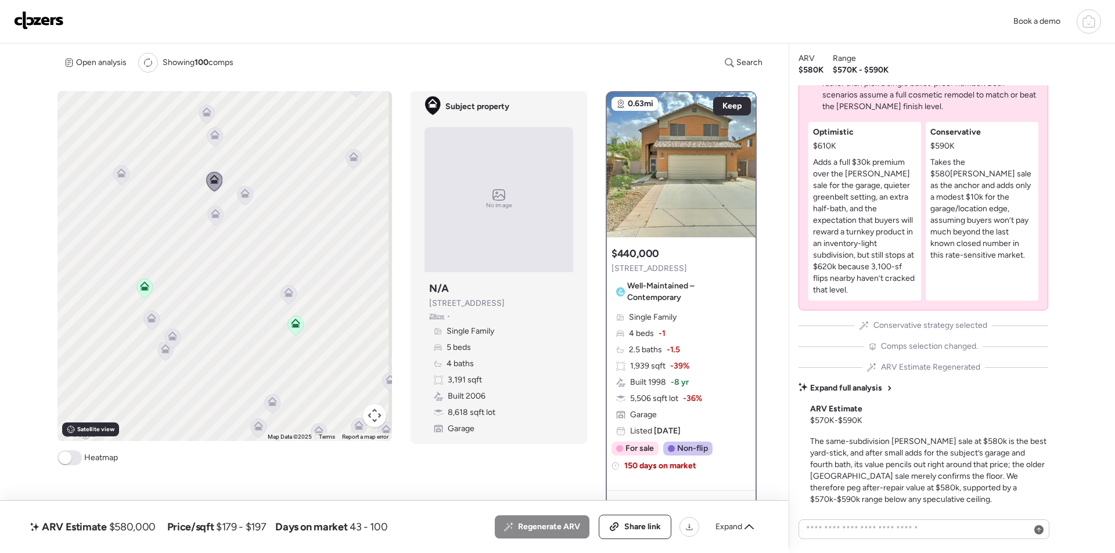
click at [148, 521] on span "$580,000" at bounding box center [132, 527] width 46 height 14
click at [147, 521] on span "$580,000" at bounding box center [132, 527] width 46 height 14
copy span "580,000"
drag, startPoint x: 648, startPoint y: 528, endPoint x: 649, endPoint y: 520, distance: 8.2
click at [647, 528] on span "Share link" at bounding box center [642, 527] width 37 height 12
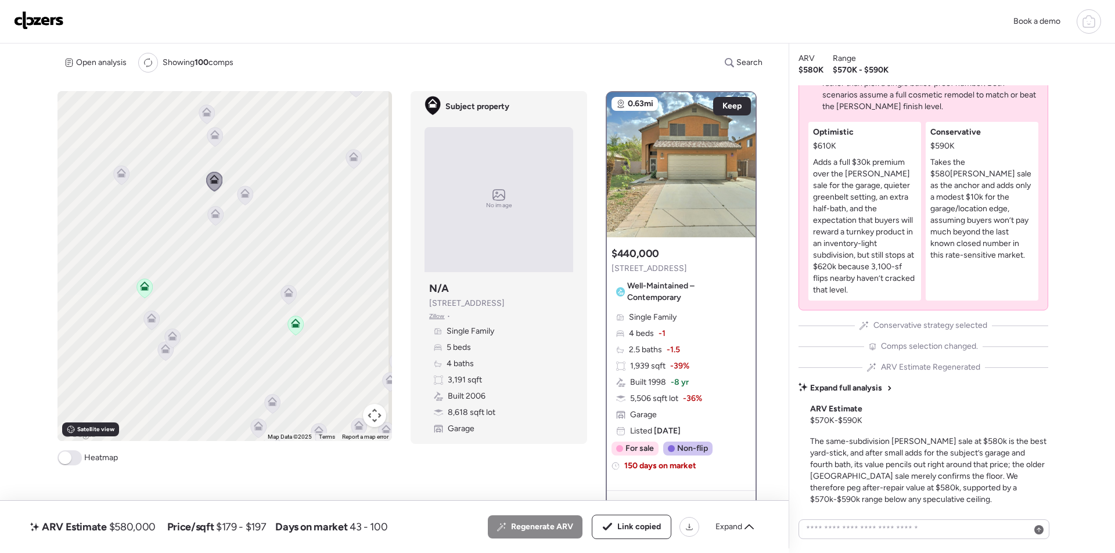
click at [51, 27] on img at bounding box center [39, 20] width 50 height 19
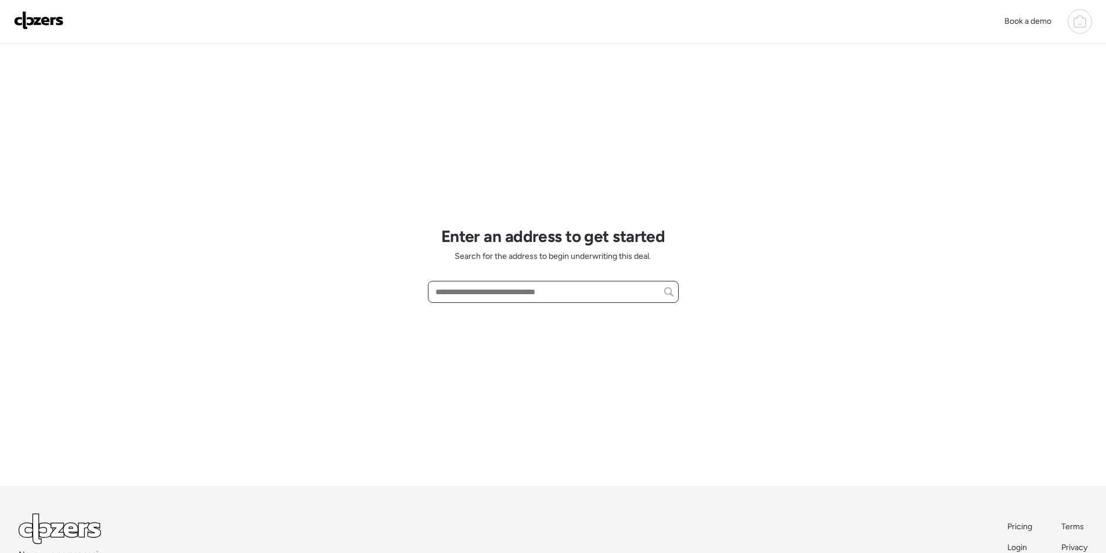
click at [464, 296] on input "text" at bounding box center [553, 292] width 240 height 16
paste input "**********"
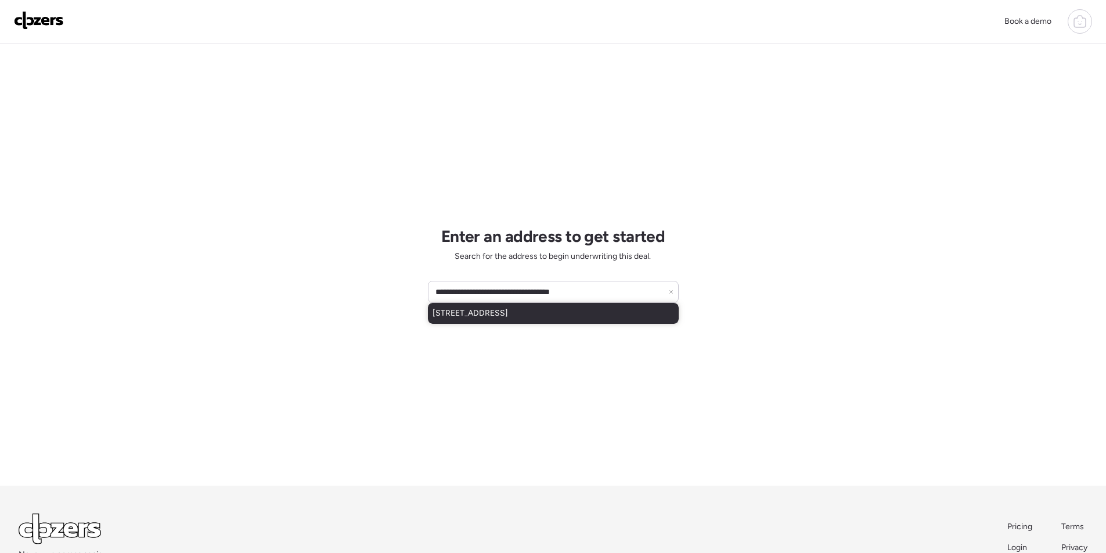
click at [497, 312] on span "[STREET_ADDRESS]" at bounding box center [469, 314] width 75 height 12
type input "**********"
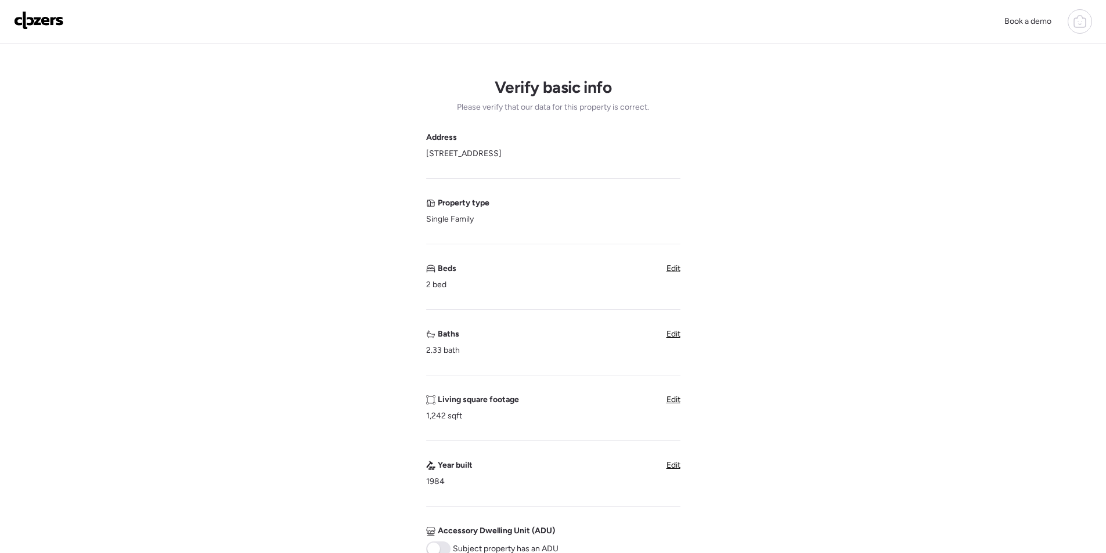
click at [47, 26] on img at bounding box center [39, 20] width 50 height 19
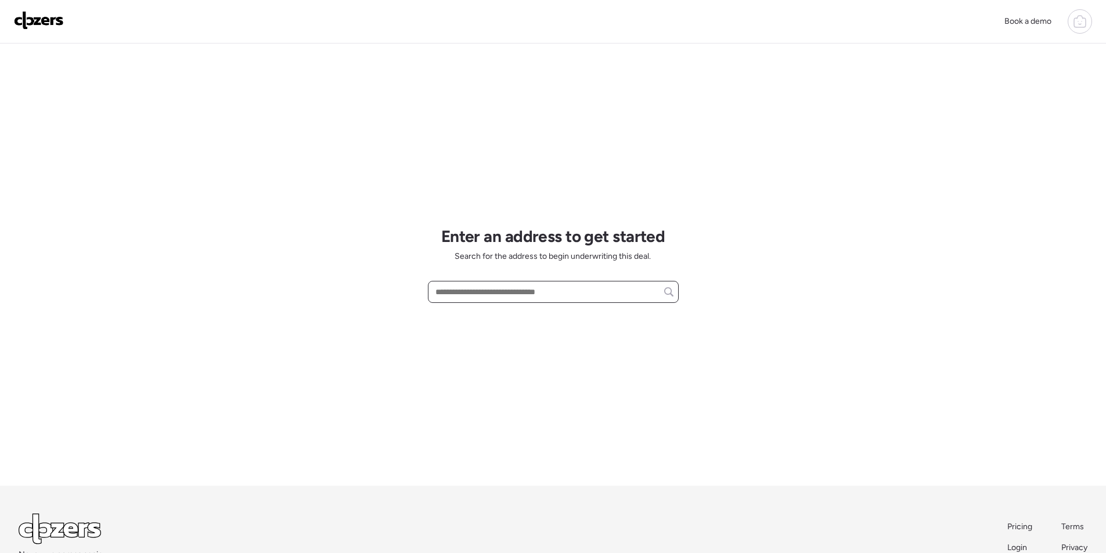
click at [510, 292] on input "text" at bounding box center [553, 292] width 240 height 16
paste input "**********"
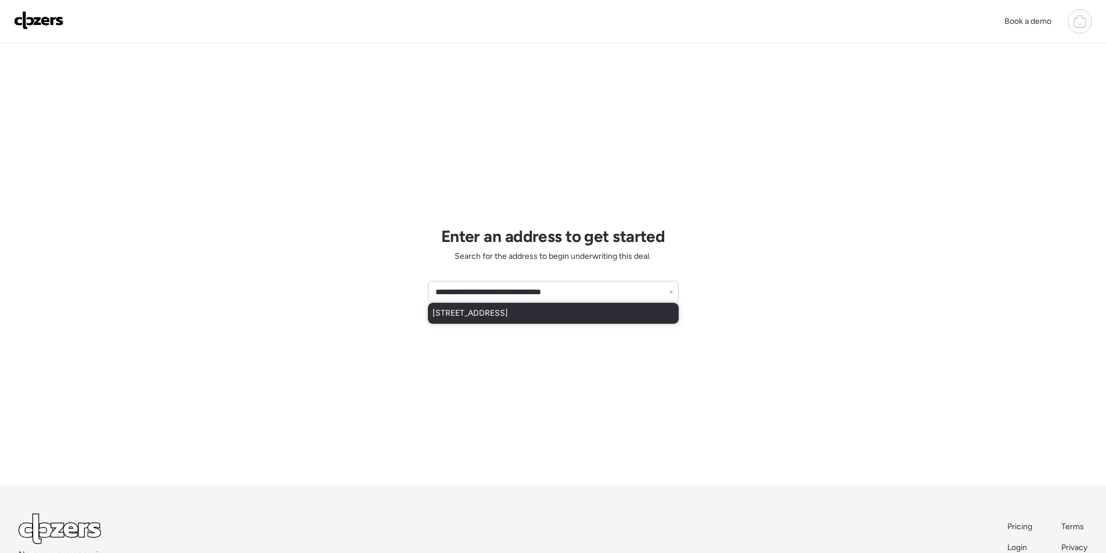
click at [484, 317] on span "[STREET_ADDRESS]" at bounding box center [469, 314] width 75 height 12
type input "**********"
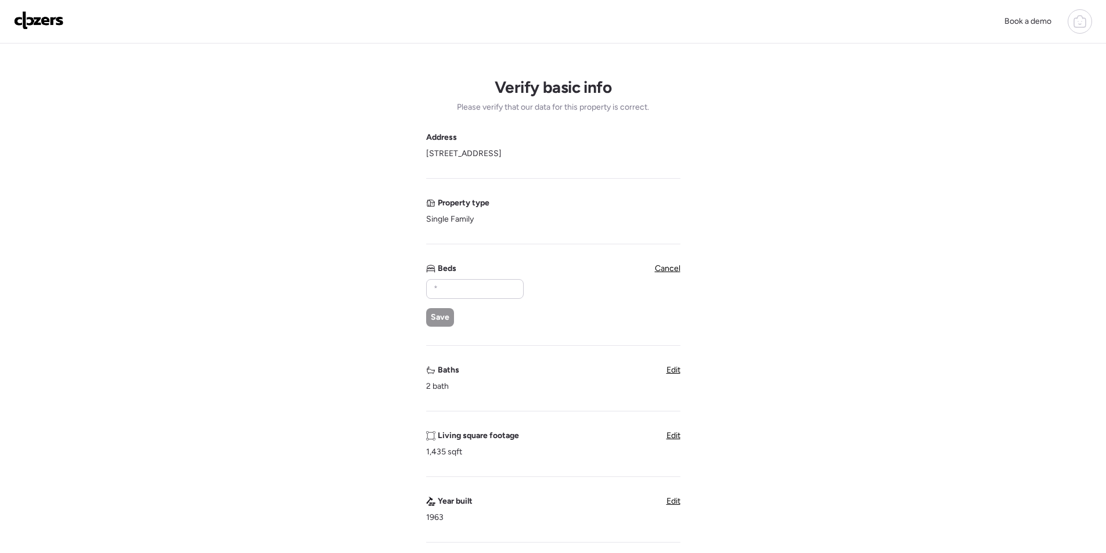
click at [46, 7] on div "Book a demo" at bounding box center [553, 22] width 1106 height 44
click at [41, 21] on img at bounding box center [39, 20] width 50 height 19
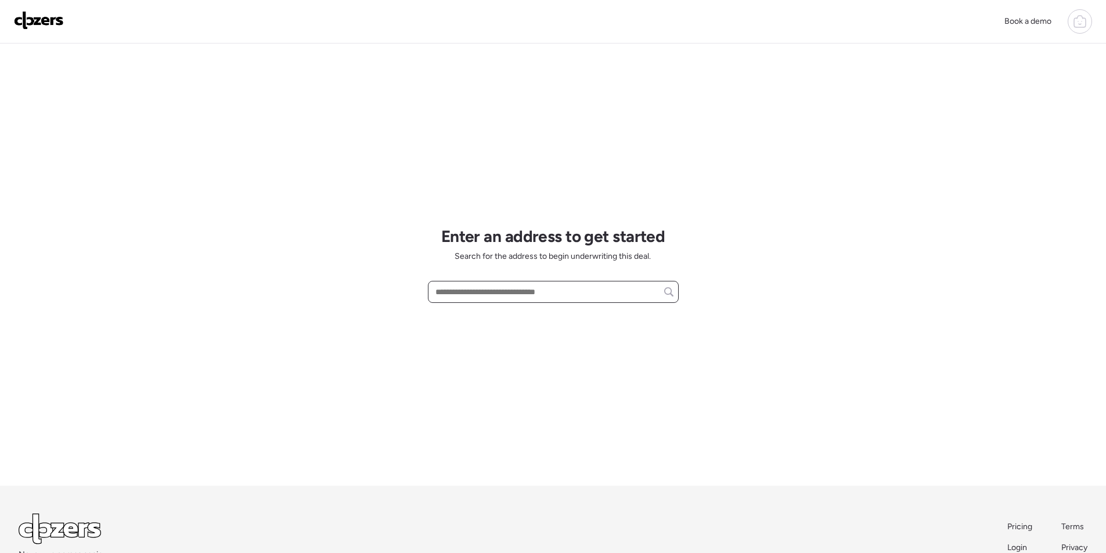
click at [463, 297] on input "text" at bounding box center [553, 292] width 240 height 16
paste input "**********"
drag, startPoint x: 493, startPoint y: 288, endPoint x: 548, endPoint y: 290, distance: 55.2
click at [548, 290] on input "**********" at bounding box center [553, 292] width 240 height 16
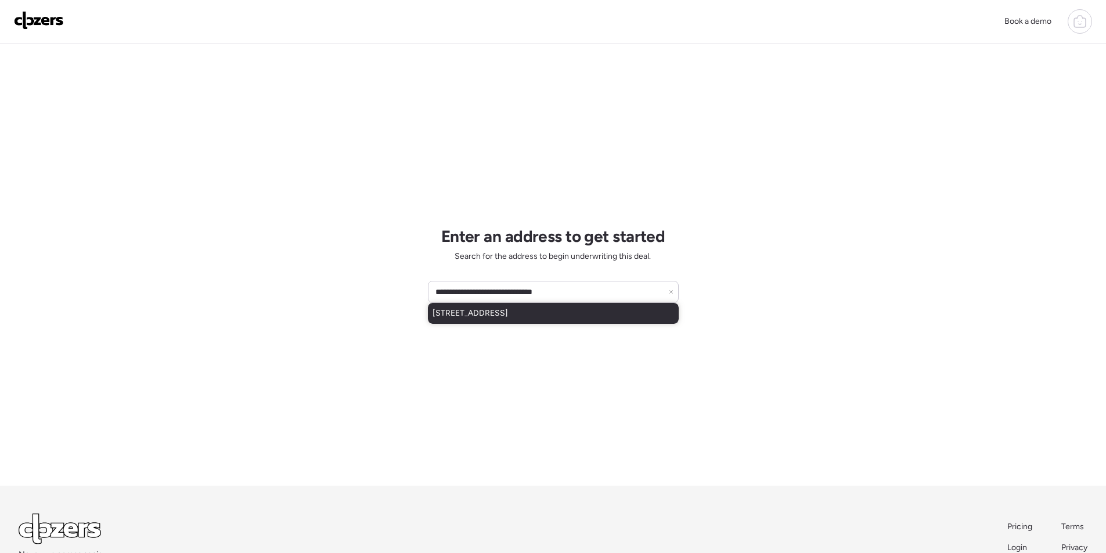
click at [508, 312] on span "[STREET_ADDRESS]" at bounding box center [469, 314] width 75 height 12
type input "**********"
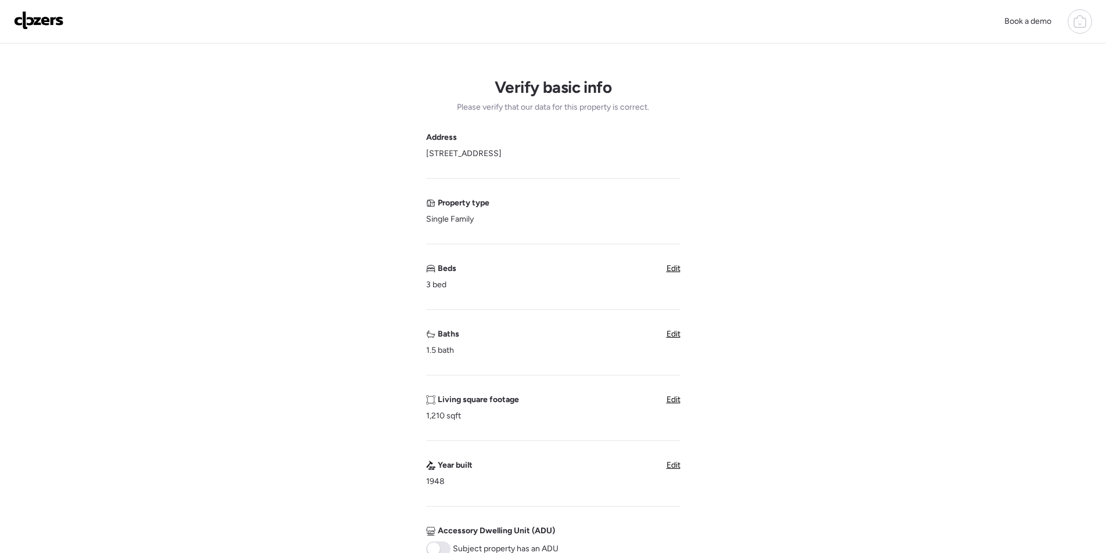
click at [679, 336] on span "Edit" at bounding box center [673, 334] width 14 height 10
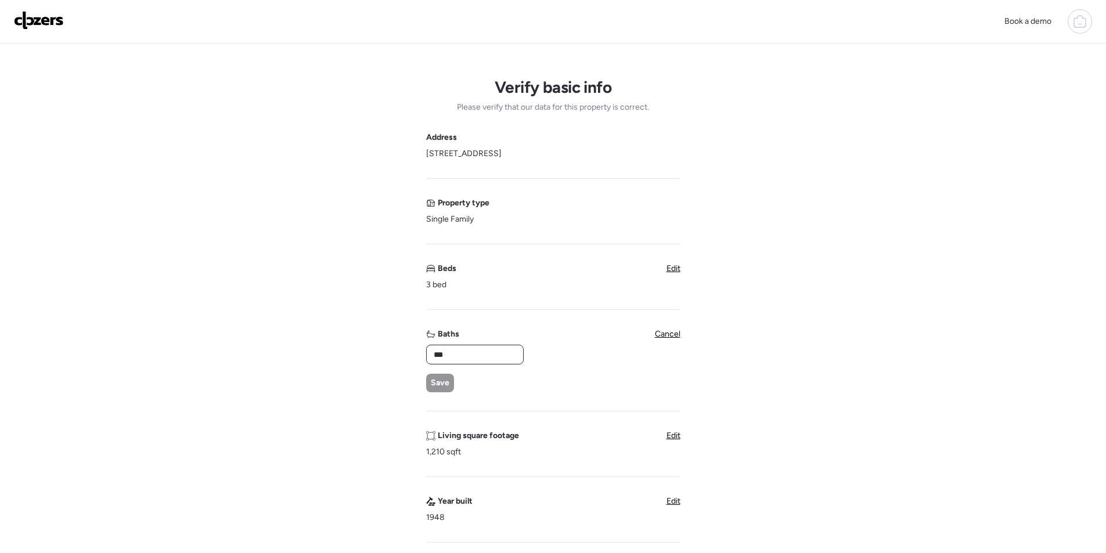
click at [461, 354] on input "***" at bounding box center [474, 355] width 87 height 16
click at [462, 354] on input "***" at bounding box center [474, 355] width 87 height 16
type input "****"
click at [441, 376] on div "Save" at bounding box center [440, 383] width 28 height 19
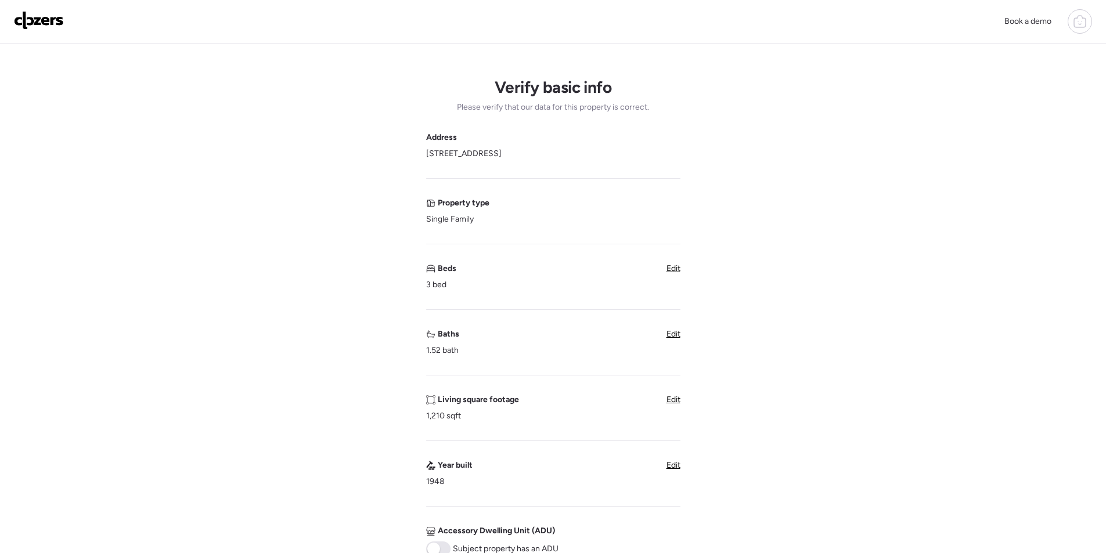
click at [472, 350] on div "Baths 1.52 bath Edit" at bounding box center [553, 343] width 254 height 28
click at [683, 331] on div "Verify basic info Please verify that our data for this property is correct. Add…" at bounding box center [552, 462] width 1087 height 837
click at [669, 335] on span "Edit" at bounding box center [673, 334] width 14 height 10
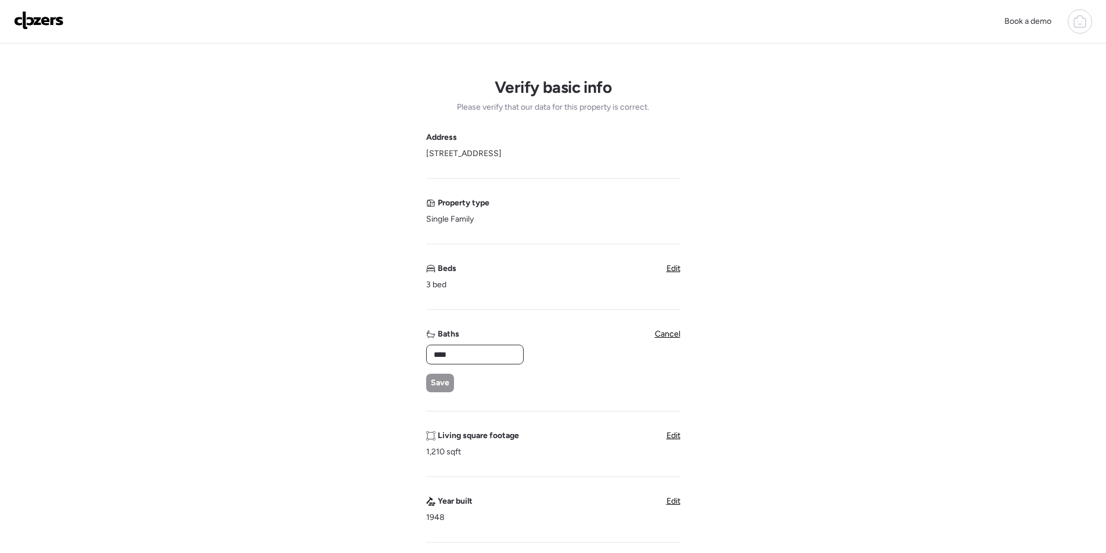
click at [447, 355] on input "****" at bounding box center [474, 355] width 87 height 16
type input "*"
click at [440, 370] on div "* Save" at bounding box center [474, 369] width 96 height 48
click at [444, 375] on div "Save" at bounding box center [440, 383] width 28 height 19
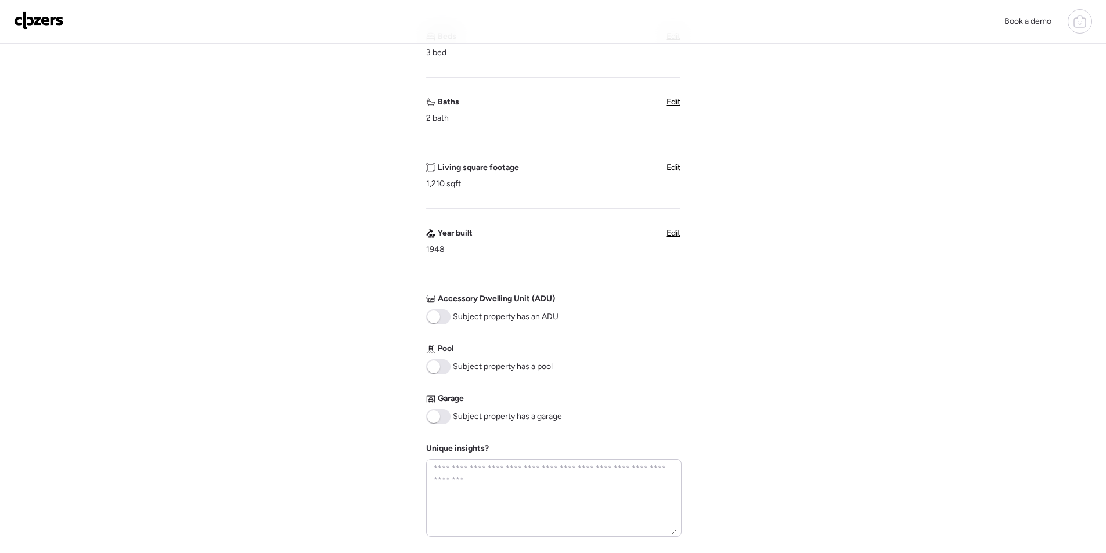
scroll to position [471, 0]
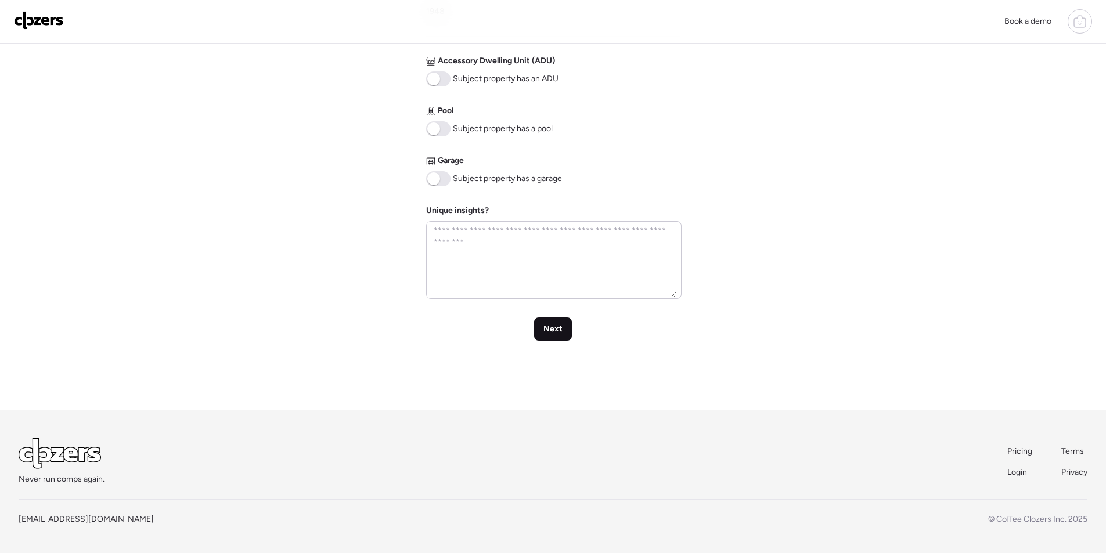
click at [547, 321] on div "Next" at bounding box center [553, 329] width 38 height 23
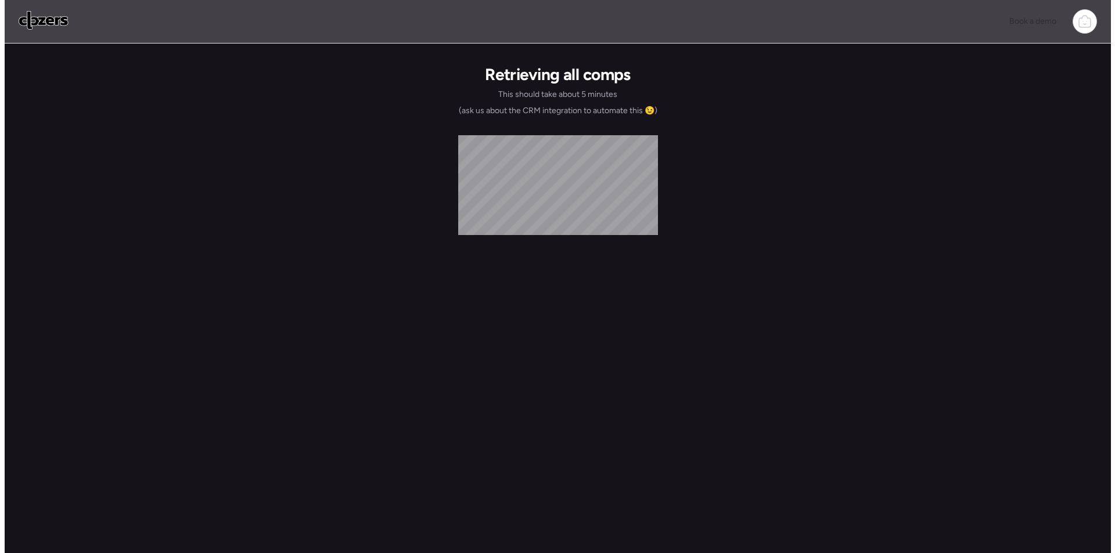
scroll to position [0, 0]
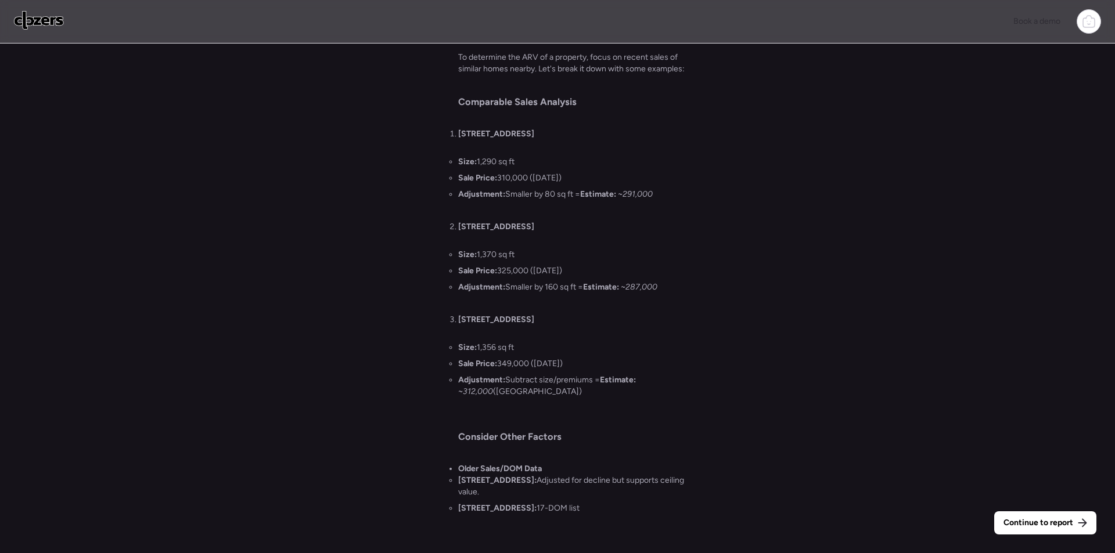
click at [1044, 510] on div "Continue to report Gathering all comps... I found 100 possible comps near 1816 …" at bounding box center [557, 300] width 1115 height 513
click at [1045, 511] on div "Continue to report" at bounding box center [1045, 522] width 102 height 23
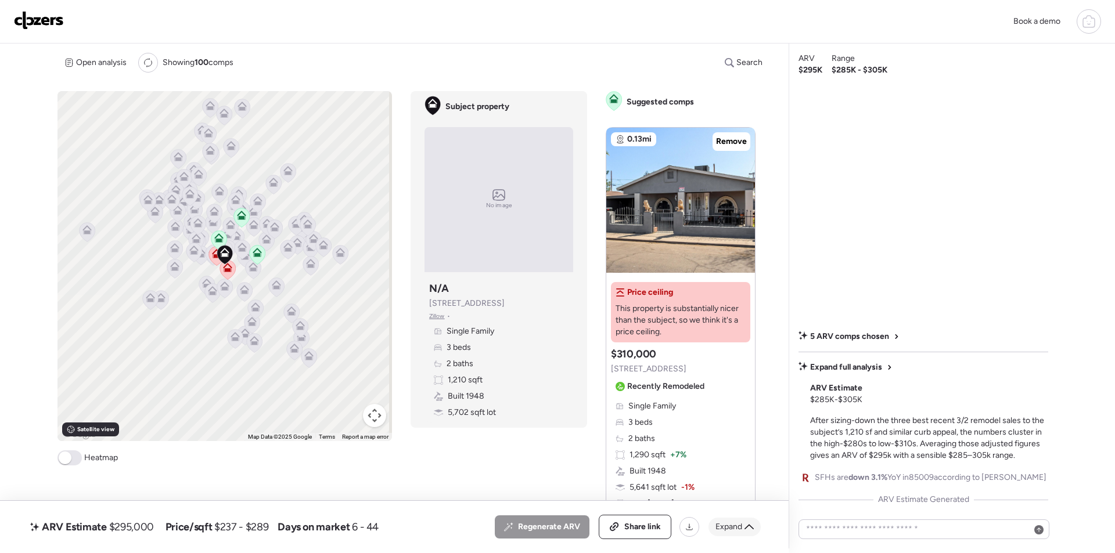
click at [745, 522] on icon at bounding box center [748, 526] width 9 height 9
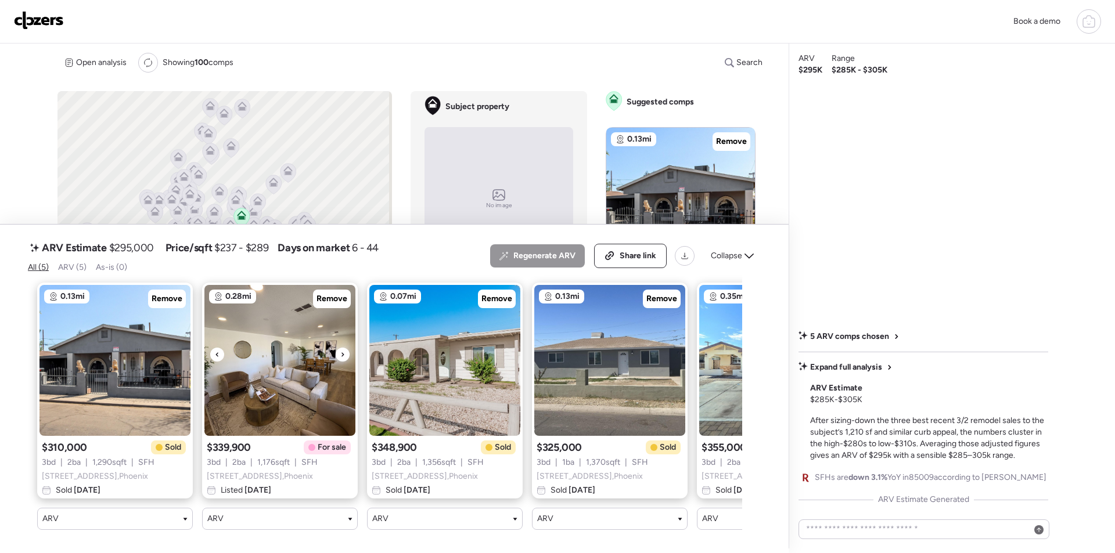
click at [336, 300] on img at bounding box center [279, 360] width 151 height 151
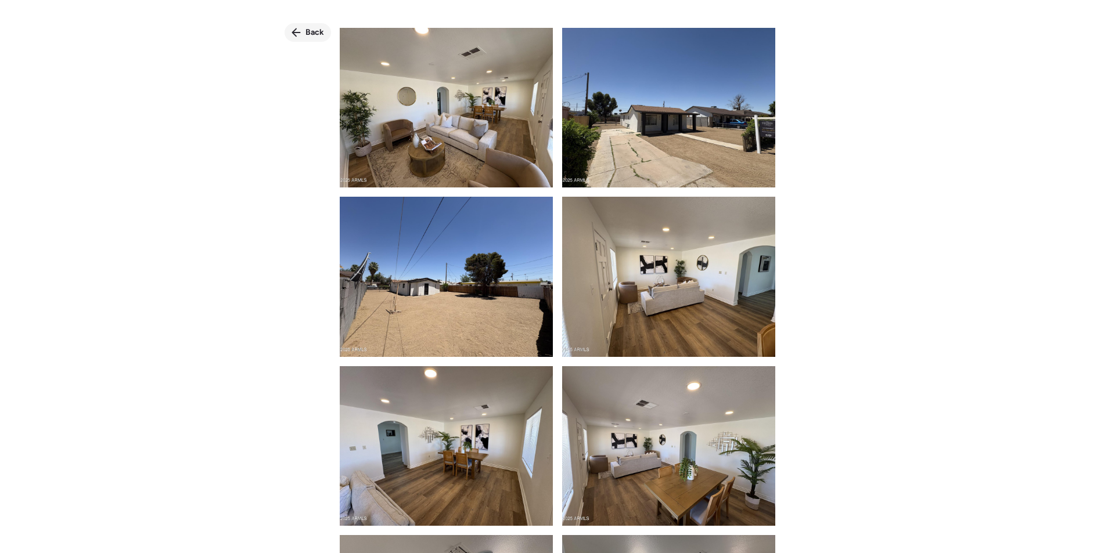
click at [307, 31] on span "Back" at bounding box center [314, 33] width 19 height 12
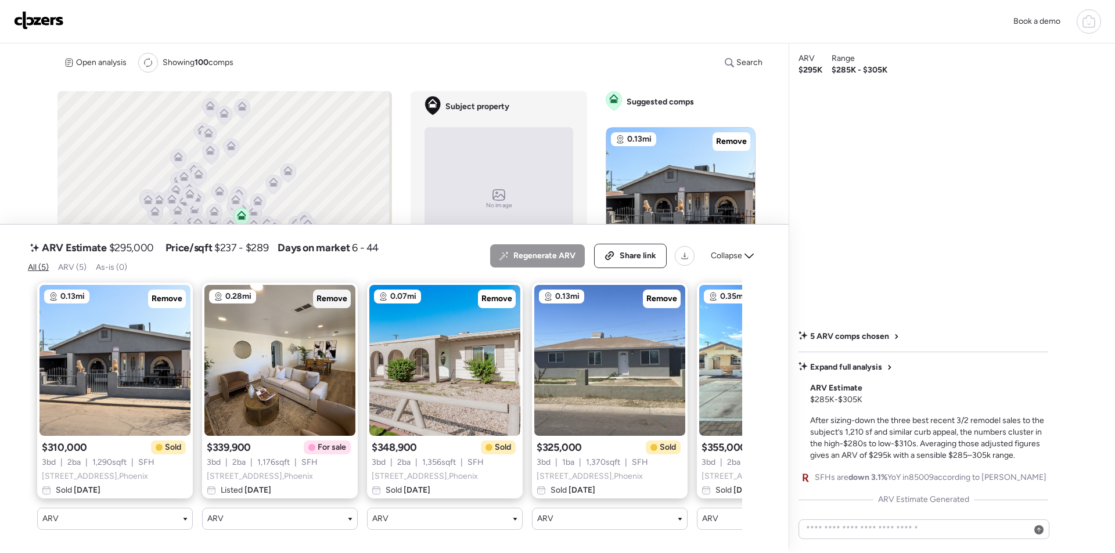
drag, startPoint x: 329, startPoint y: 286, endPoint x: 333, endPoint y: 293, distance: 7.9
click at [329, 293] on span "Remove" at bounding box center [331, 299] width 31 height 12
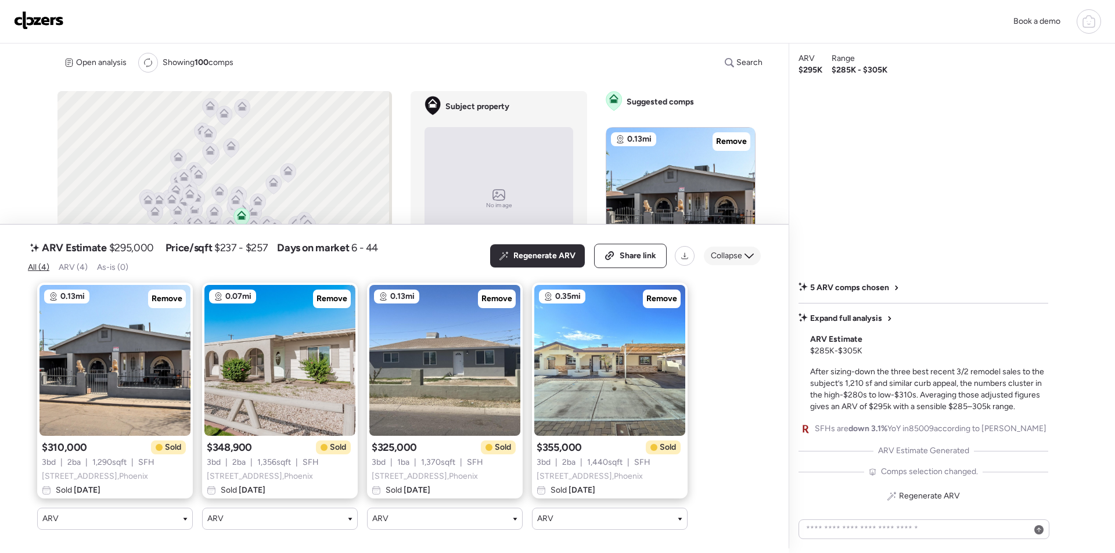
click at [729, 253] on div "Collapse" at bounding box center [732, 256] width 57 height 19
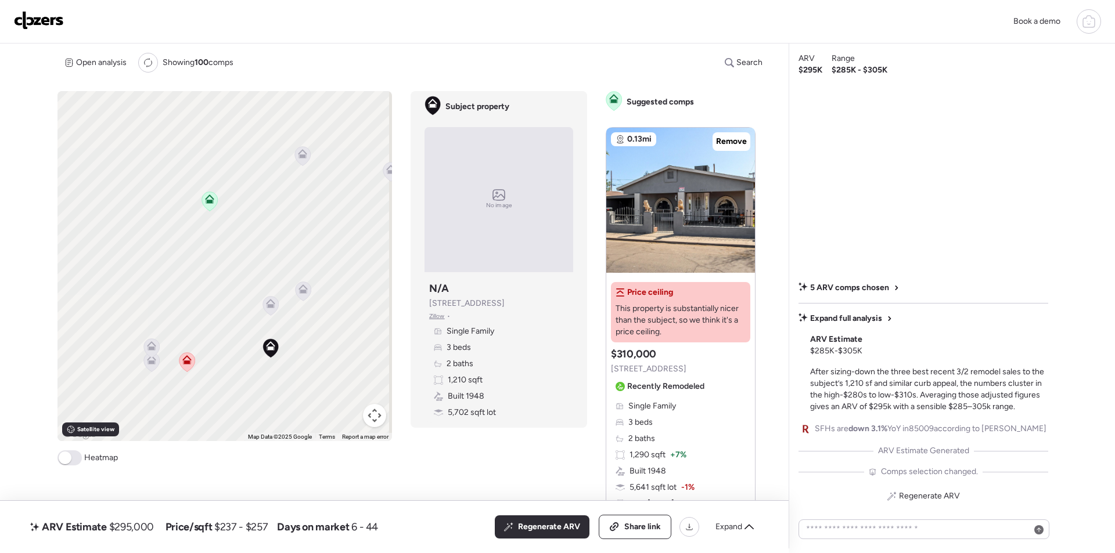
click at [272, 305] on icon at bounding box center [270, 305] width 8 height 3
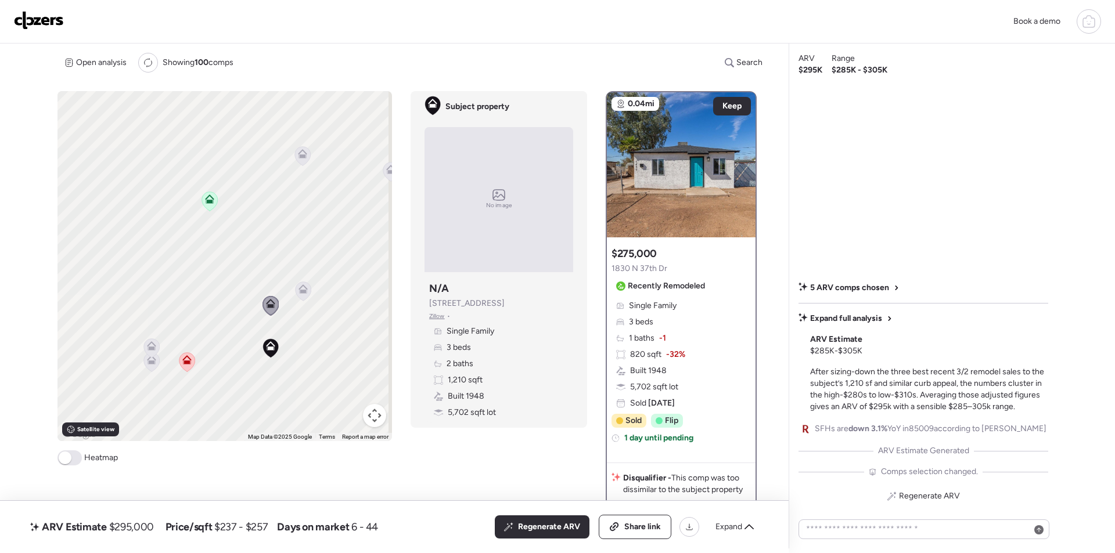
click at [301, 297] on icon at bounding box center [303, 291] width 16 height 19
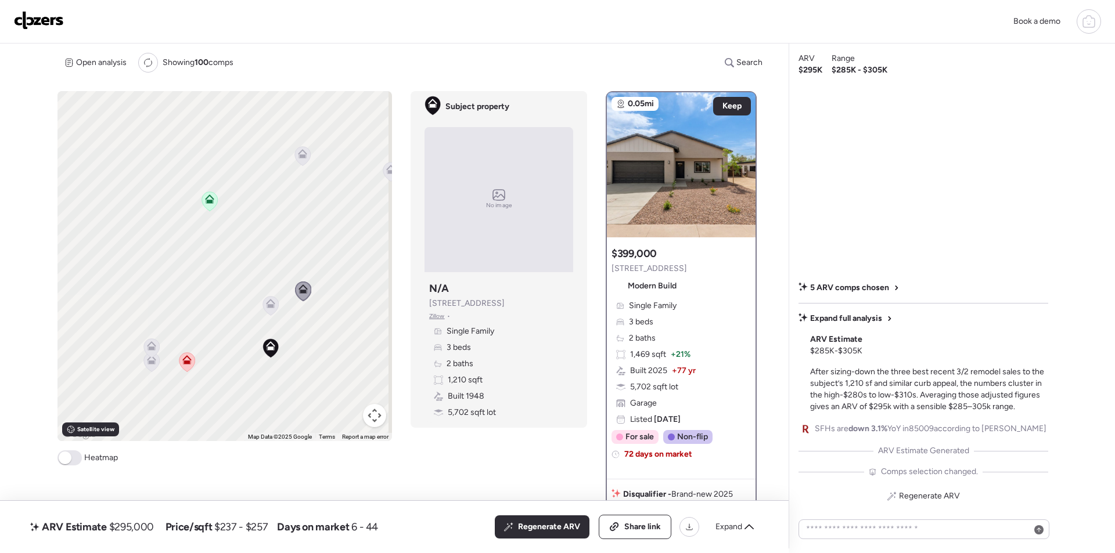
click at [267, 306] on icon at bounding box center [270, 305] width 8 height 3
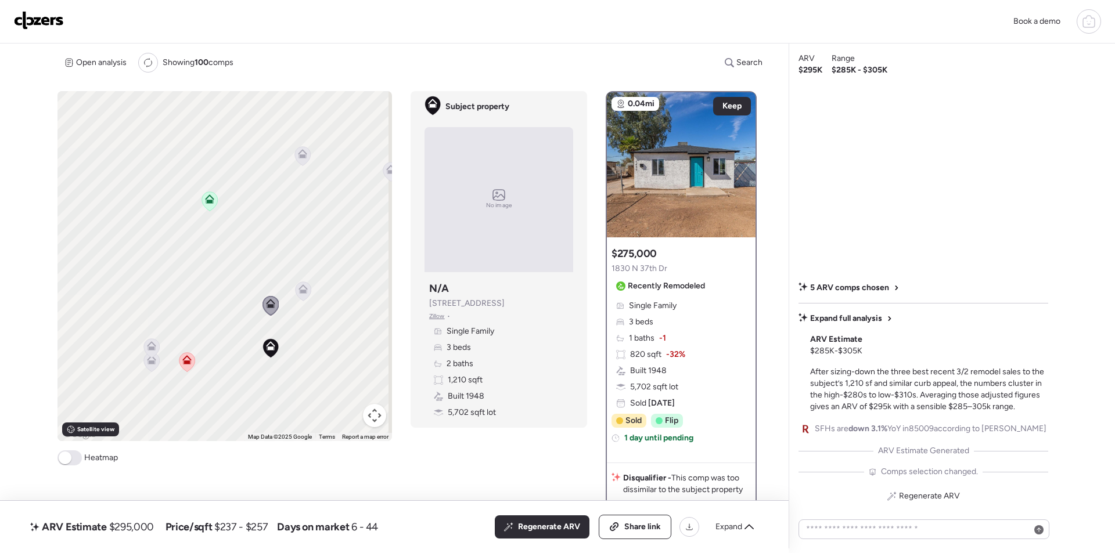
click at [639, 268] on span "1830 N 37th Dr" at bounding box center [639, 269] width 56 height 12
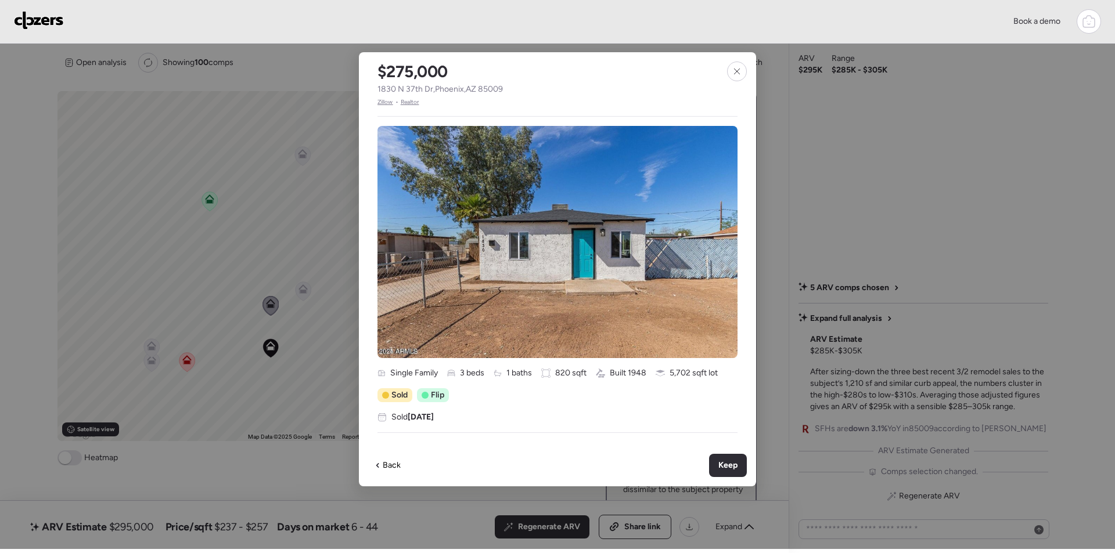
click at [429, 89] on span "1830 N 37th Dr , Phoenix , AZ 85009" at bounding box center [439, 90] width 125 height 12
click at [723, 468] on span "Keep" at bounding box center [727, 466] width 19 height 12
click at [736, 66] on div at bounding box center [737, 72] width 20 height 20
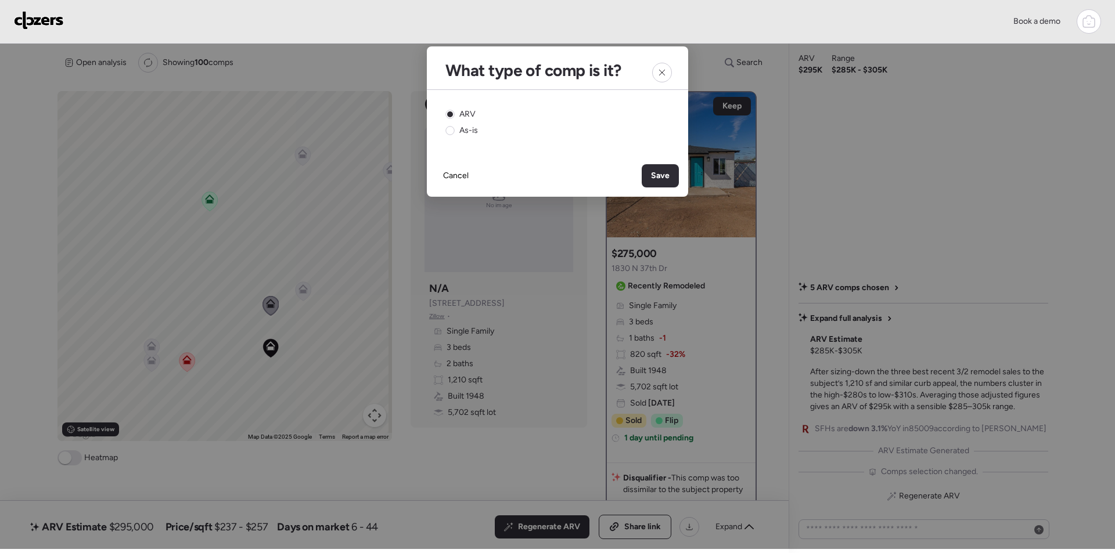
click at [664, 181] on span "Save" at bounding box center [660, 176] width 19 height 12
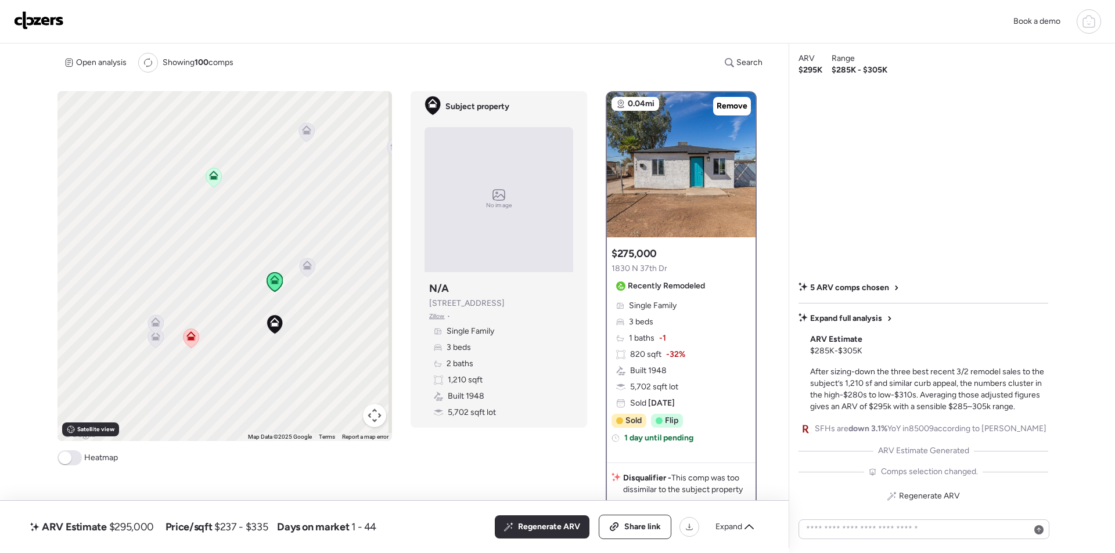
drag, startPoint x: 272, startPoint y: 336, endPoint x: 262, endPoint y: 300, distance: 36.6
click at [281, 294] on div "To activate drag with keyboard, press Alt + Enter. Once in keyboard drag state,…" at bounding box center [224, 266] width 334 height 350
click at [164, 295] on icon at bounding box center [164, 295] width 9 height 9
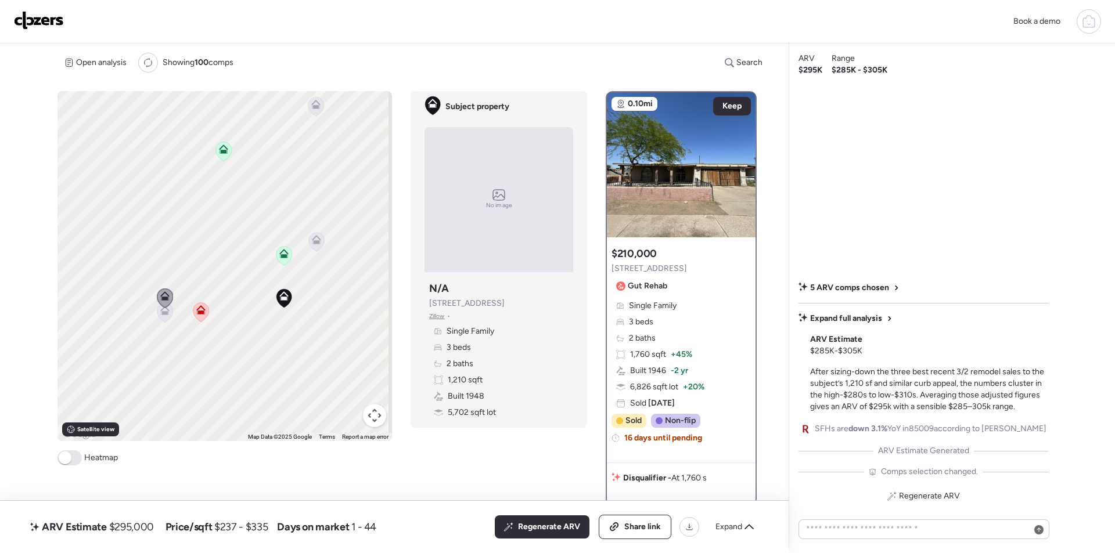
click at [161, 313] on icon at bounding box center [165, 312] width 8 height 3
click at [164, 313] on icon at bounding box center [165, 312] width 8 height 3
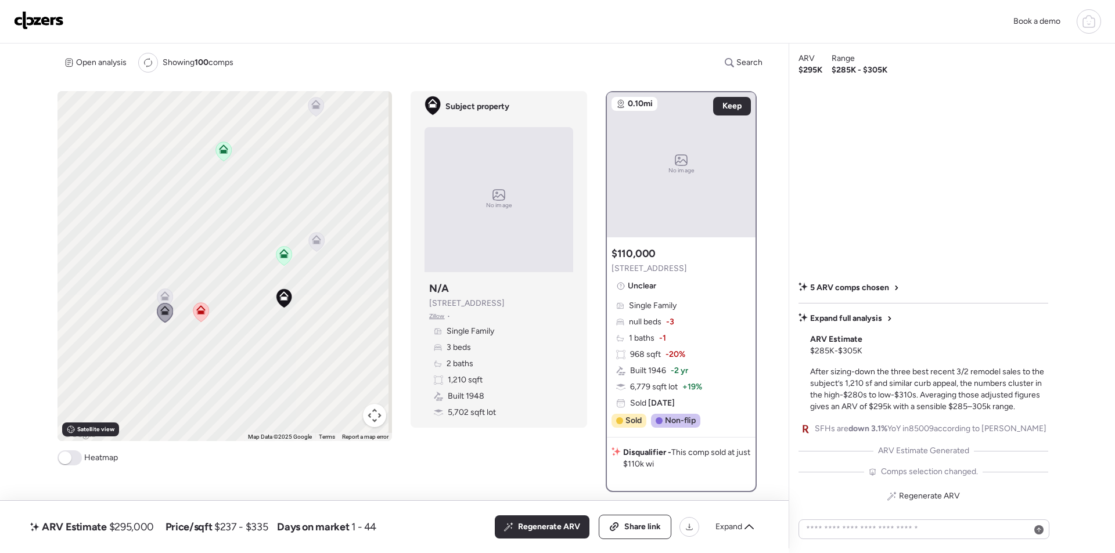
drag, startPoint x: 287, startPoint y: 308, endPoint x: 192, endPoint y: 311, distance: 95.2
click at [225, 266] on div at bounding box center [392, 266] width 334 height 0
click at [320, 241] on icon at bounding box center [317, 241] width 16 height 19
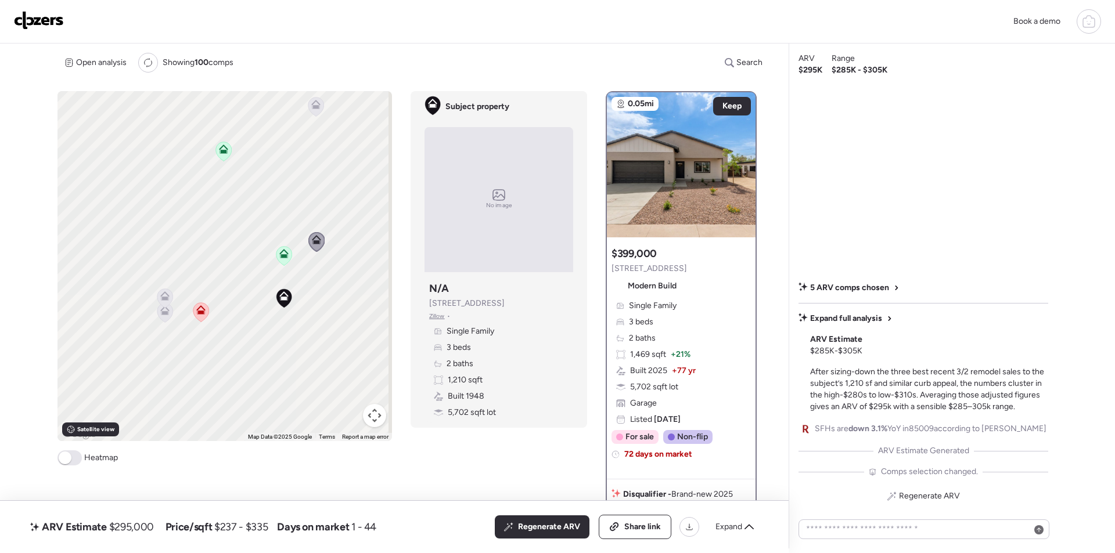
drag, startPoint x: 302, startPoint y: 286, endPoint x: 165, endPoint y: 275, distance: 137.4
click at [165, 275] on div "To activate drag with keyboard, press Alt + Enter. Once in keyboard drag state,…" at bounding box center [224, 266] width 334 height 350
drag, startPoint x: 233, startPoint y: 212, endPoint x: 197, endPoint y: 334, distance: 126.6
click at [163, 391] on div "To activate drag with keyboard, press Alt + Enter. Once in keyboard drag state,…" at bounding box center [224, 266] width 334 height 350
click at [201, 168] on icon at bounding box center [203, 172] width 9 height 9
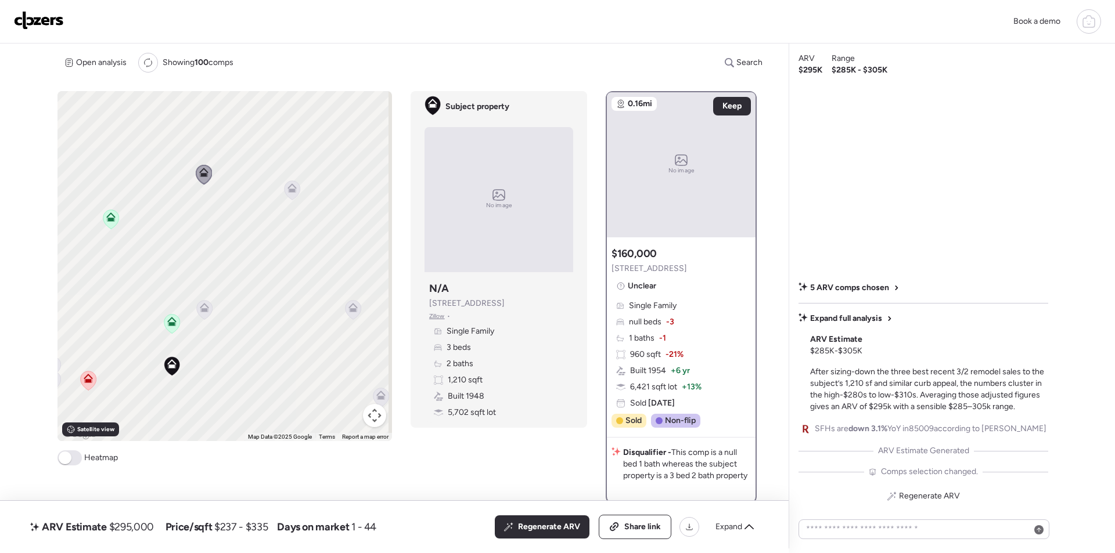
click at [291, 192] on icon at bounding box center [292, 190] width 8 height 3
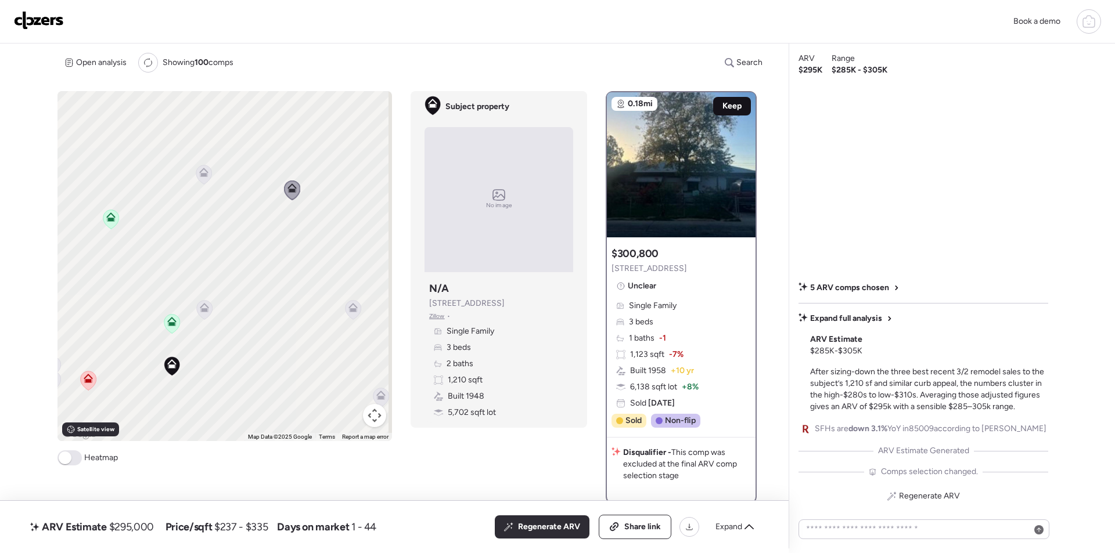
click at [735, 110] on span "Keep" at bounding box center [731, 106] width 19 height 12
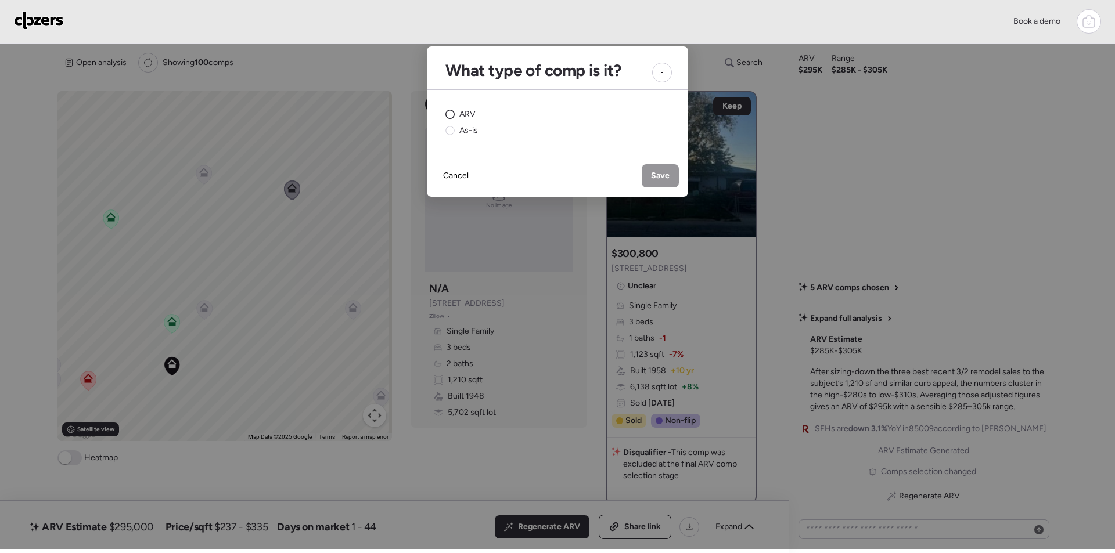
click at [470, 117] on span "ARV" at bounding box center [467, 115] width 16 height 12
drag, startPoint x: 675, startPoint y: 168, endPoint x: 655, endPoint y: 222, distance: 56.9
click at [675, 168] on div "Save" at bounding box center [659, 175] width 37 height 23
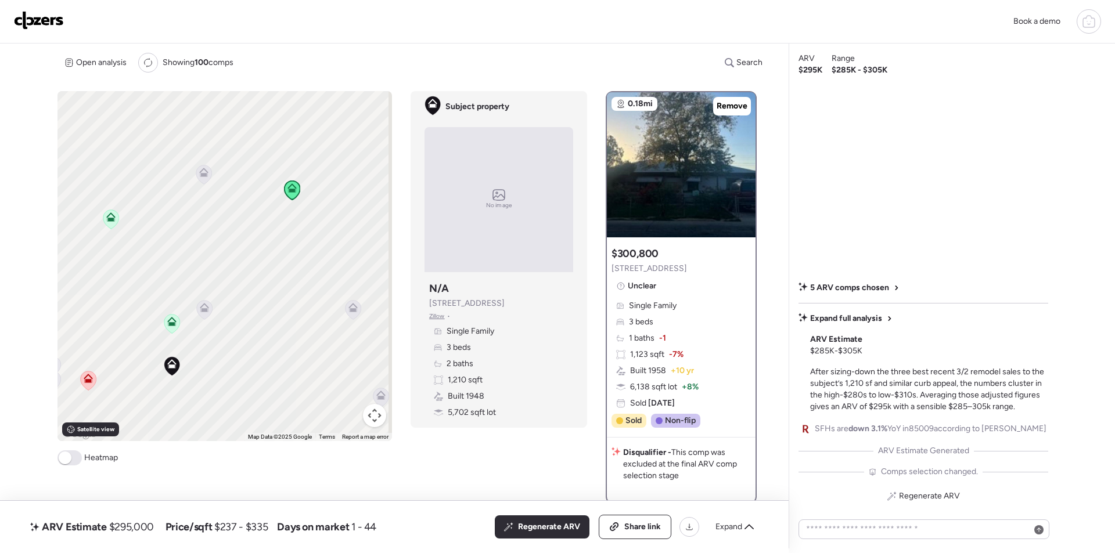
drag, startPoint x: 556, startPoint y: 520, endPoint x: 51, endPoint y: 444, distance: 511.3
click at [556, 520] on div "Regenerate ARV" at bounding box center [542, 526] width 95 height 23
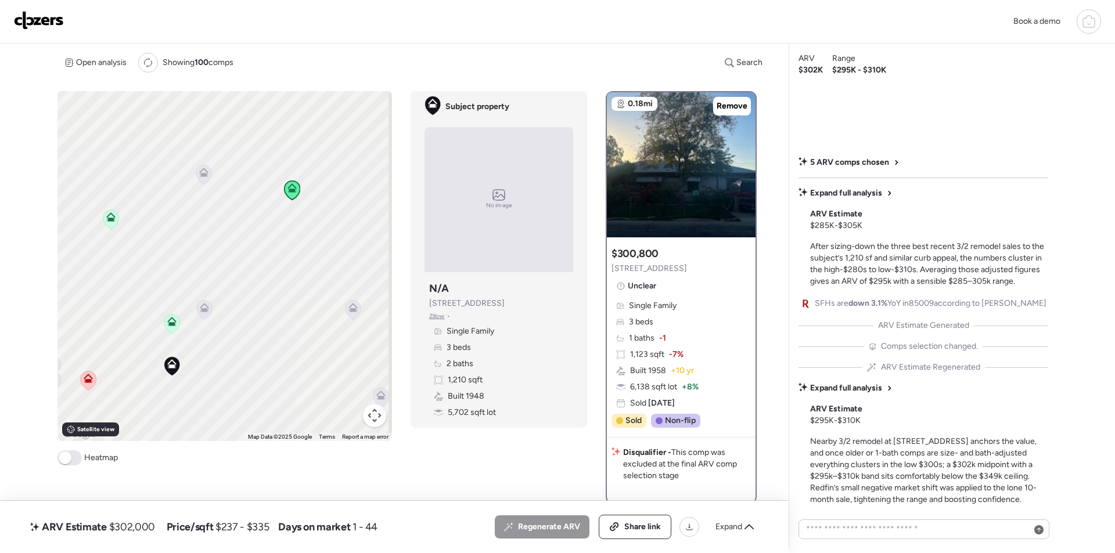
click at [145, 524] on span "$302,000" at bounding box center [132, 527] width 46 height 14
copy span "302,000"
click at [625, 527] on span "Share link" at bounding box center [642, 527] width 37 height 12
click at [44, 20] on img at bounding box center [39, 20] width 50 height 19
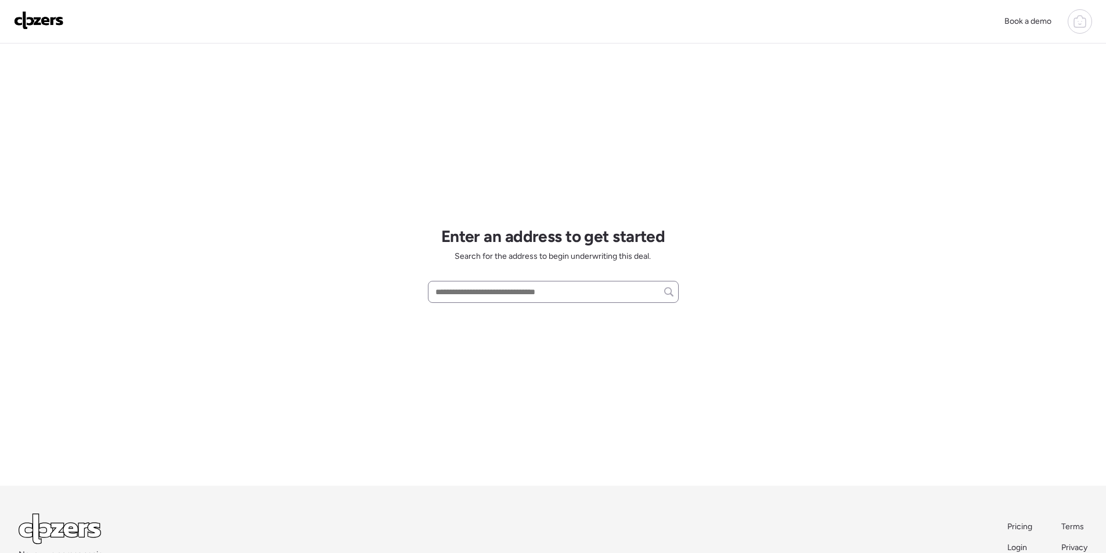
click at [554, 281] on div "Enter an address to get started Search for the address to begin underwriting th…" at bounding box center [553, 265] width 251 height 442
click at [554, 285] on input "text" at bounding box center [553, 292] width 240 height 16
paste input "**********"
click at [514, 326] on div "**********" at bounding box center [553, 265] width 251 height 442
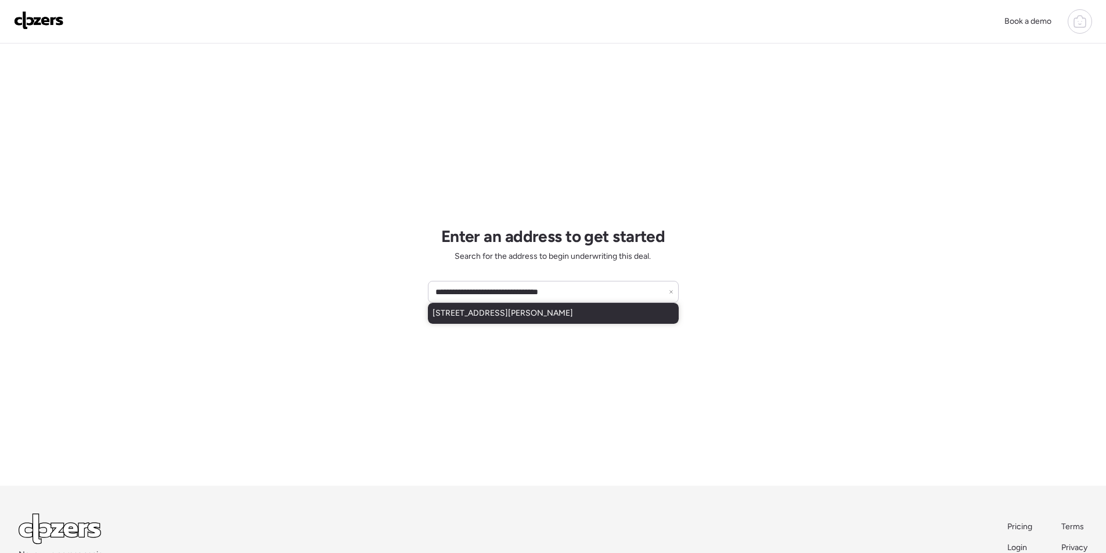
click at [514, 314] on span "[STREET_ADDRESS][PERSON_NAME]" at bounding box center [502, 314] width 140 height 12
type input "**********"
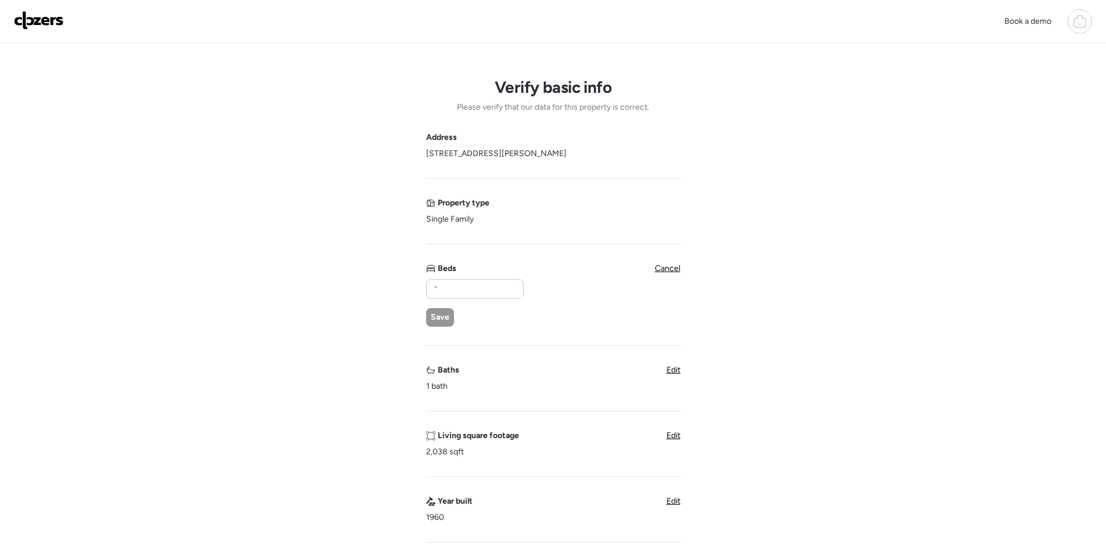
click at [461, 299] on div "Save" at bounding box center [474, 303] width 96 height 48
click at [460, 293] on input "text" at bounding box center [474, 289] width 87 height 16
type input "*"
click at [448, 312] on span "Save" at bounding box center [440, 318] width 19 height 12
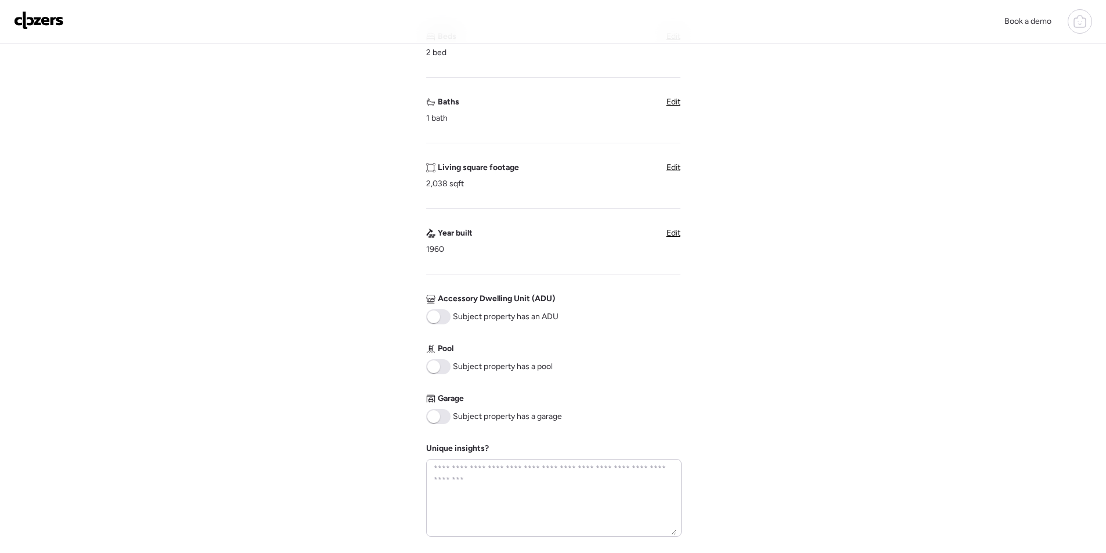
scroll to position [290, 0]
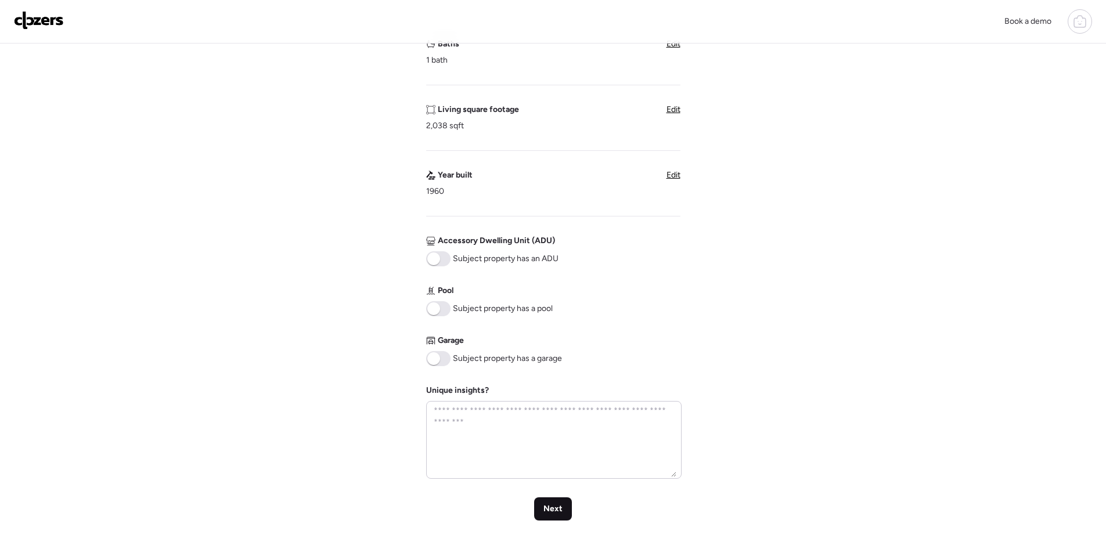
click at [550, 512] on span "Next" at bounding box center [552, 509] width 19 height 12
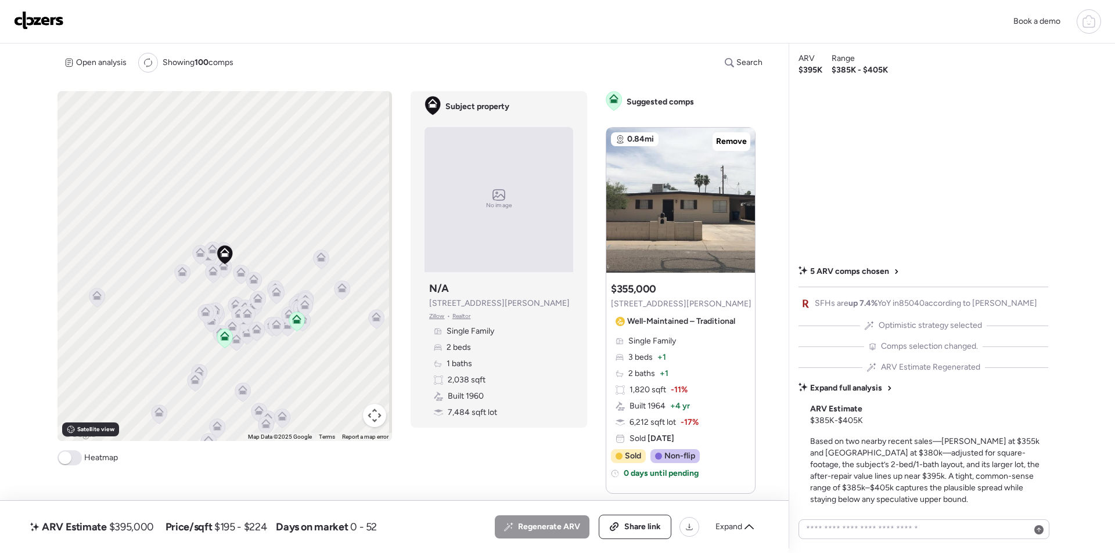
click at [141, 521] on span "$395,000" at bounding box center [131, 527] width 45 height 14
copy span "395,000"
click at [734, 531] on span "Expand" at bounding box center [728, 527] width 27 height 12
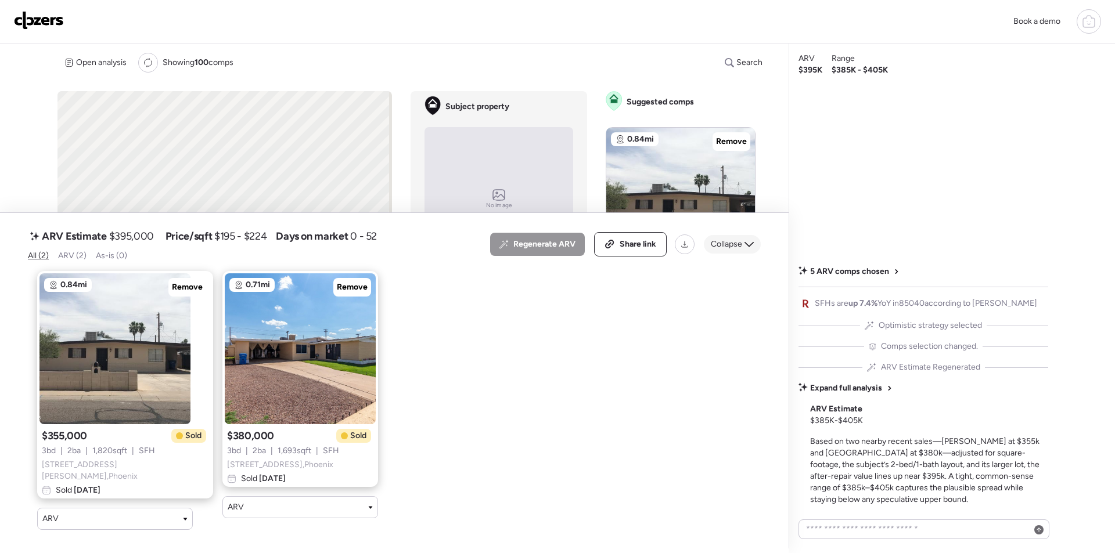
click at [740, 254] on div "Collapse" at bounding box center [732, 244] width 57 height 19
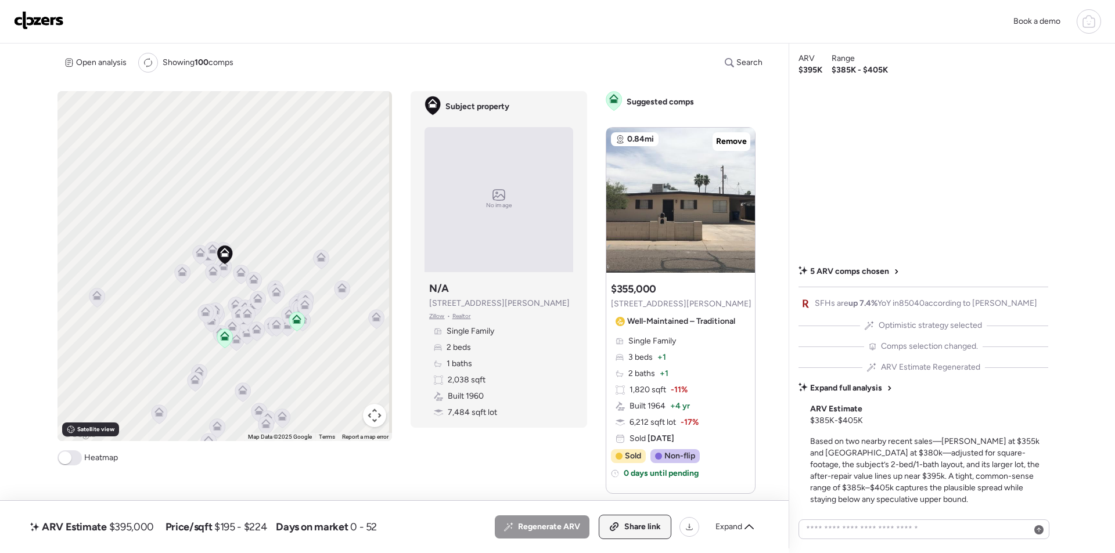
click at [651, 529] on span "Share link" at bounding box center [642, 527] width 37 height 12
click at [39, 9] on div "Book a demo" at bounding box center [557, 21] width 1087 height 24
click at [57, 24] on img at bounding box center [39, 20] width 50 height 19
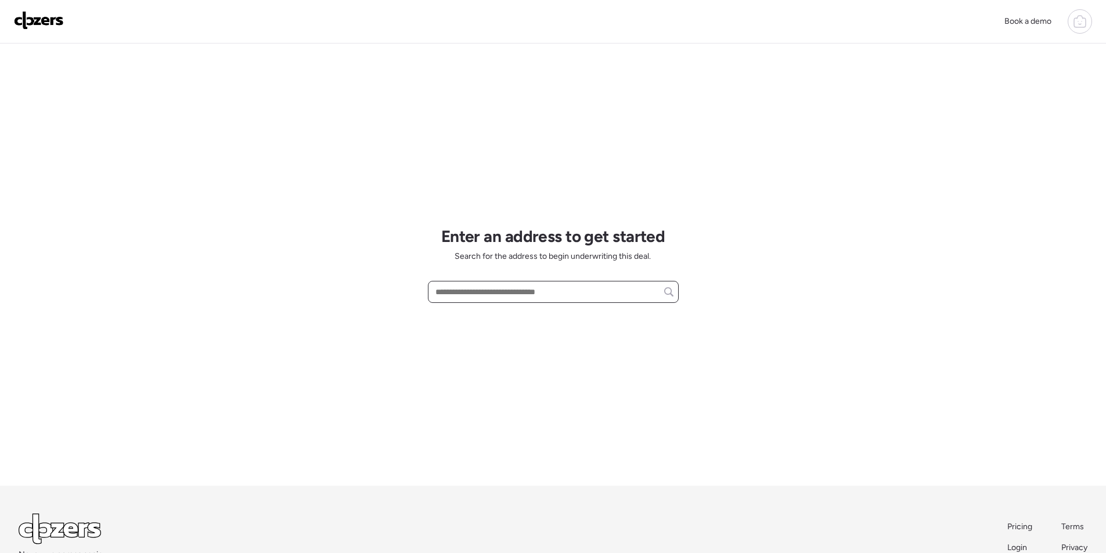
click at [463, 287] on input "text" at bounding box center [553, 292] width 240 height 16
paste input "**********"
click at [482, 323] on div "[STREET_ADDRESS]" at bounding box center [553, 313] width 251 height 21
type input "**********"
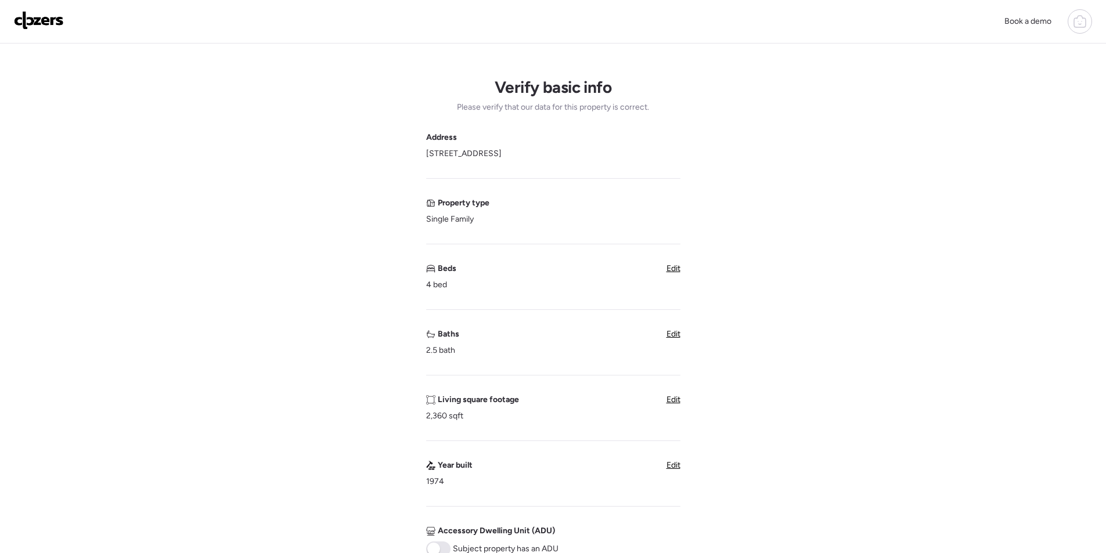
drag, startPoint x: 675, startPoint y: 334, endPoint x: 547, endPoint y: 342, distance: 127.9
click at [673, 334] on span "Edit" at bounding box center [673, 334] width 14 height 10
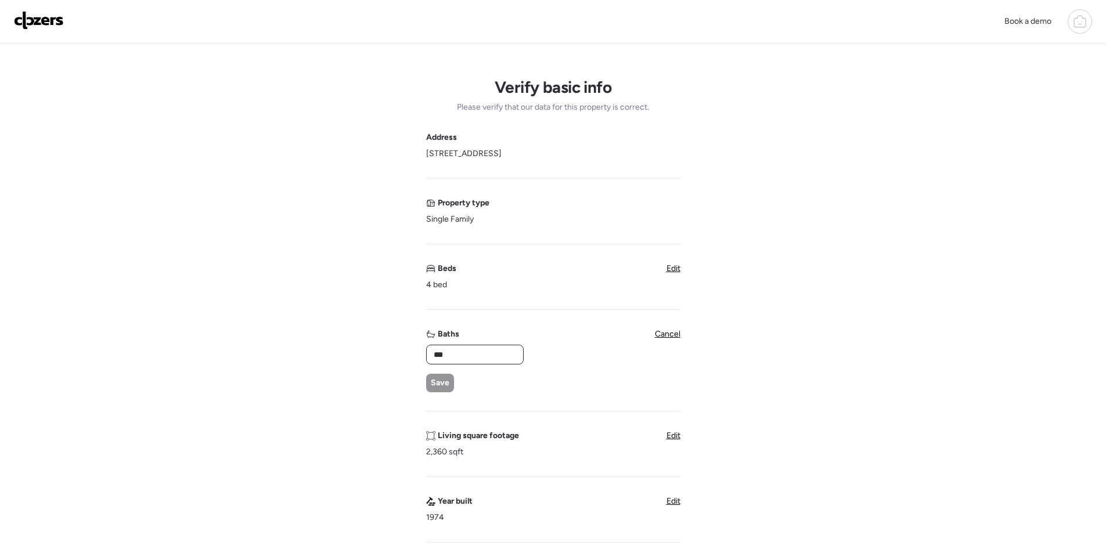
click at [470, 358] on input "***" at bounding box center [474, 355] width 87 height 16
click at [470, 357] on input "***" at bounding box center [474, 355] width 87 height 16
type input "*"
click at [431, 380] on span "Save" at bounding box center [440, 383] width 19 height 12
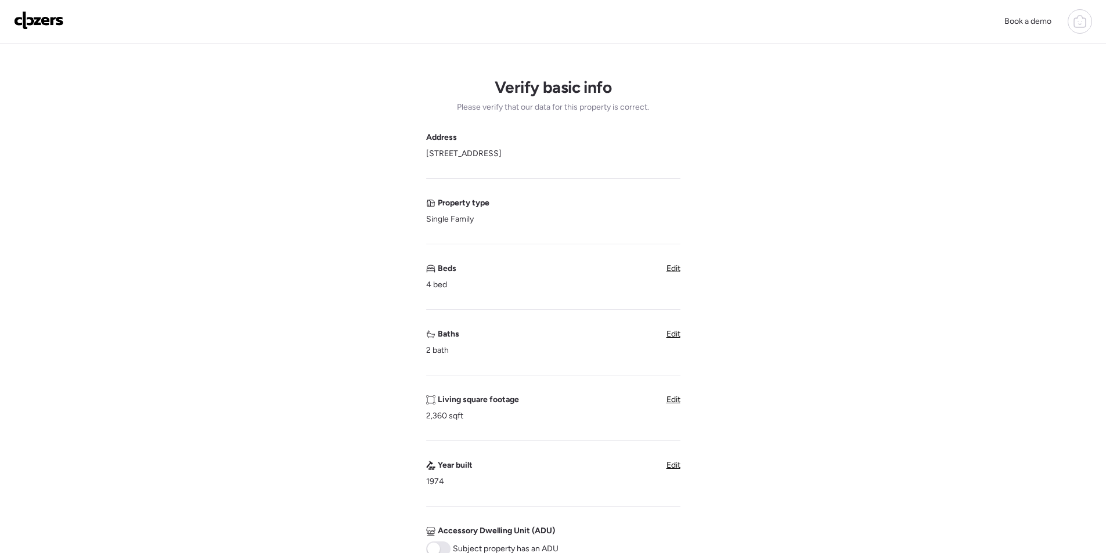
scroll to position [232, 0]
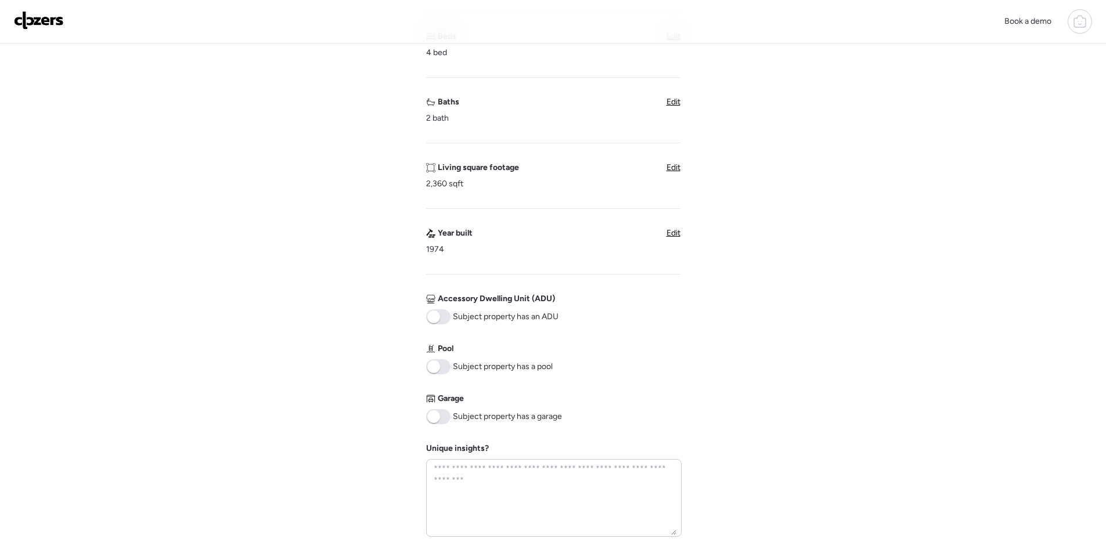
click at [440, 419] on span at bounding box center [438, 416] width 24 height 15
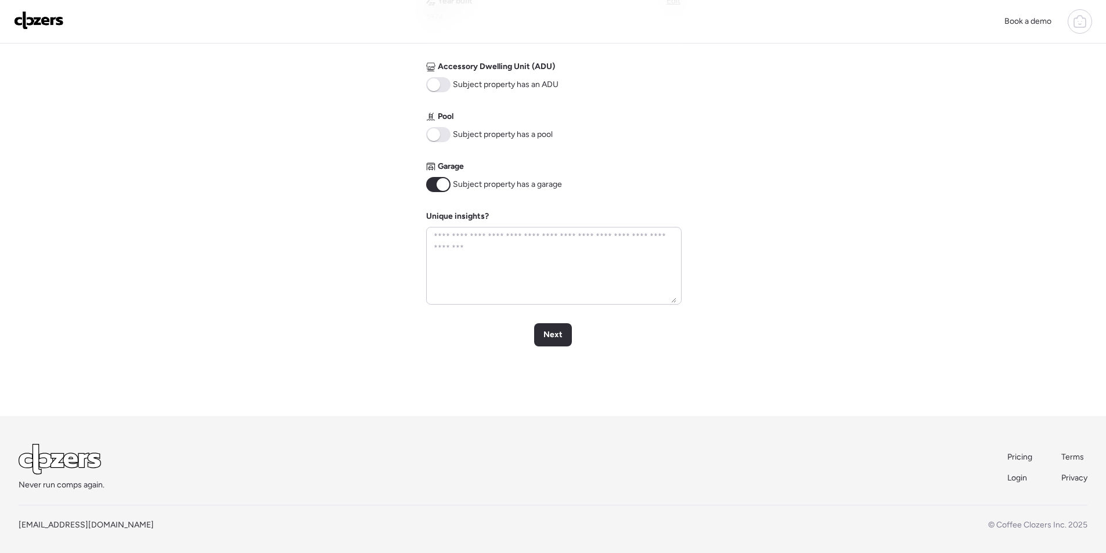
click at [553, 336] on span "Next" at bounding box center [552, 335] width 19 height 12
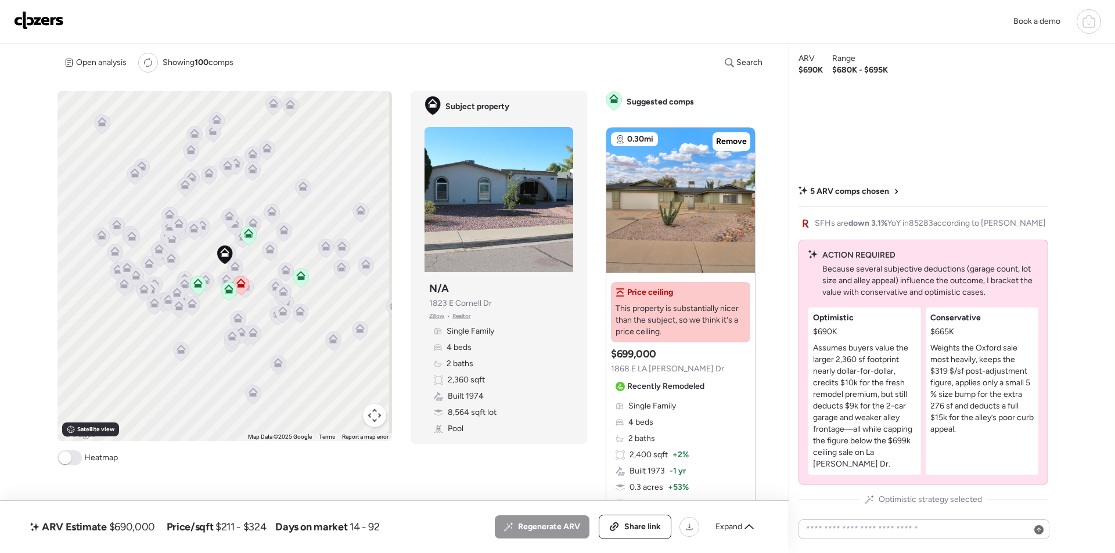
click at [734, 521] on span "Expand" at bounding box center [728, 527] width 27 height 12
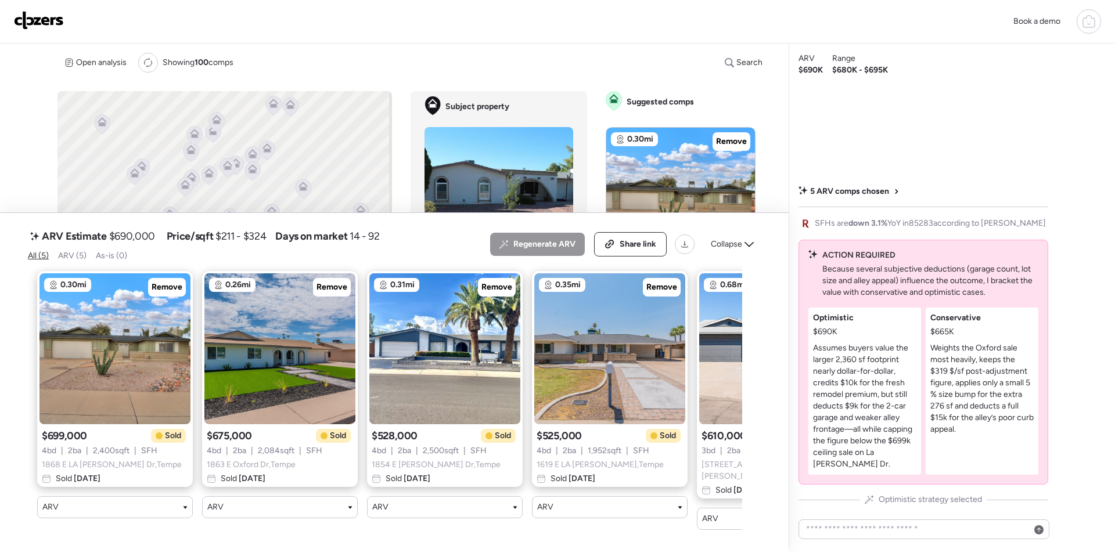
click at [131, 242] on span "$690,000" at bounding box center [132, 236] width 46 height 14
click at [132, 242] on span "$690,000" at bounding box center [132, 236] width 46 height 14
copy span "690,000"
click at [52, 24] on img at bounding box center [39, 20] width 50 height 19
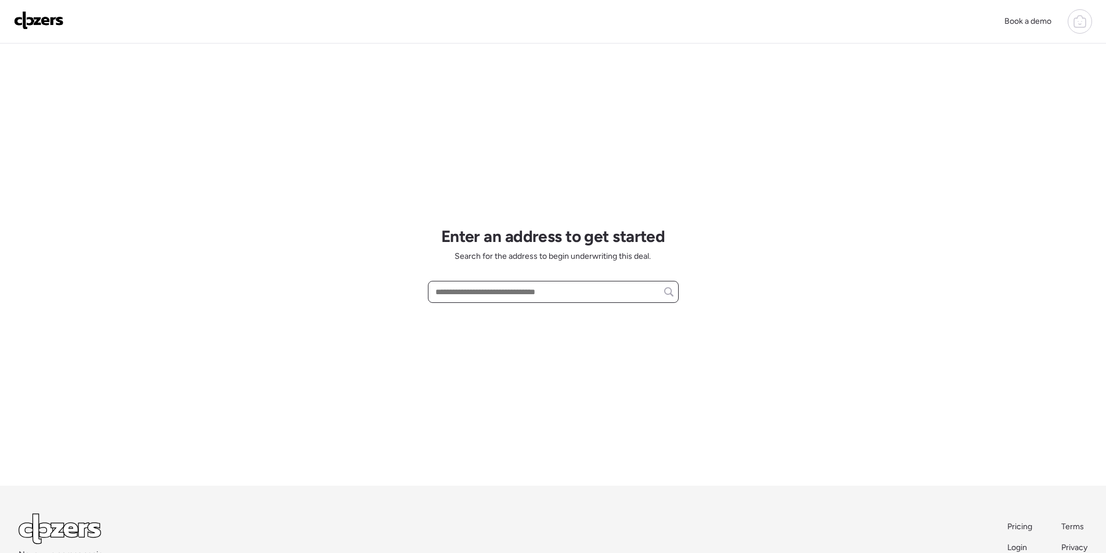
click at [510, 287] on input "text" at bounding box center [553, 292] width 240 height 16
paste input "*******"
click at [456, 300] on input "*******" at bounding box center [553, 292] width 240 height 16
click at [456, 298] on input "*******" at bounding box center [553, 292] width 240 height 16
click at [455, 298] on input "*******" at bounding box center [553, 292] width 240 height 16
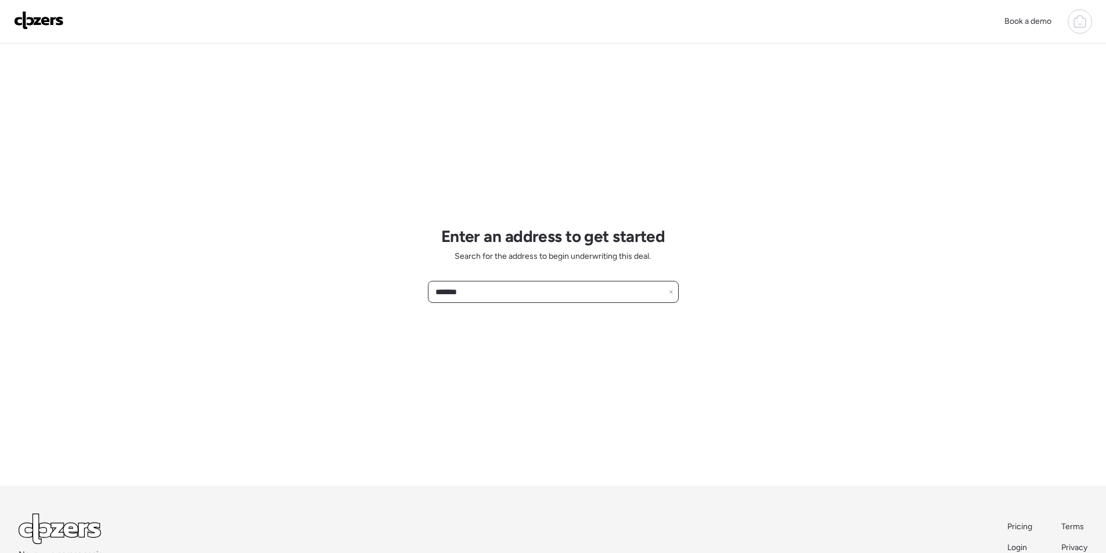
click at [454, 298] on input "*******" at bounding box center [553, 292] width 240 height 16
paste input "**********"
click at [460, 317] on span "[STREET_ADDRESS][PERSON_NAME]" at bounding box center [502, 314] width 140 height 12
type input "**********"
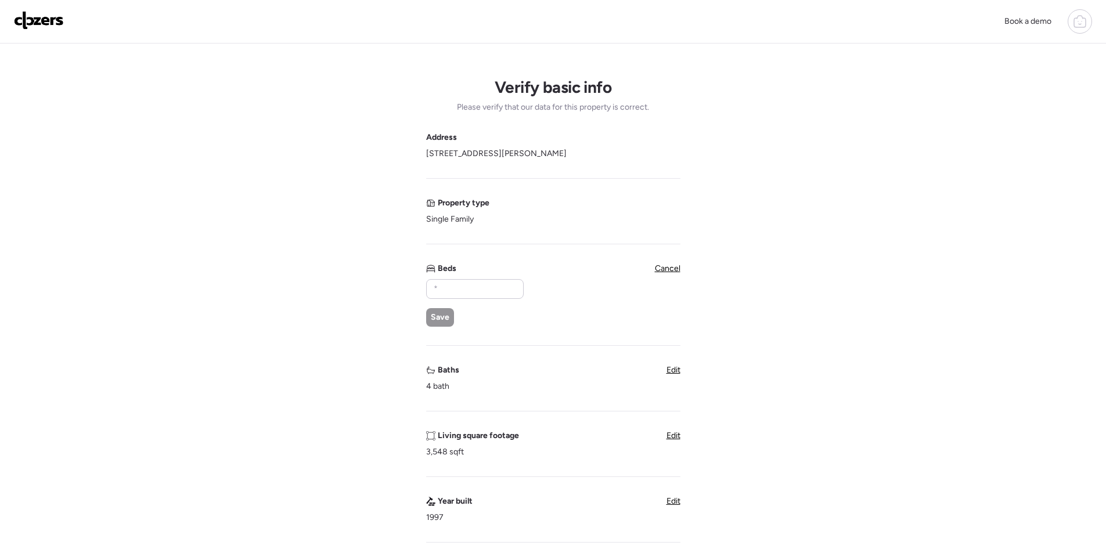
click at [667, 267] on span "Cancel" at bounding box center [668, 269] width 26 height 10
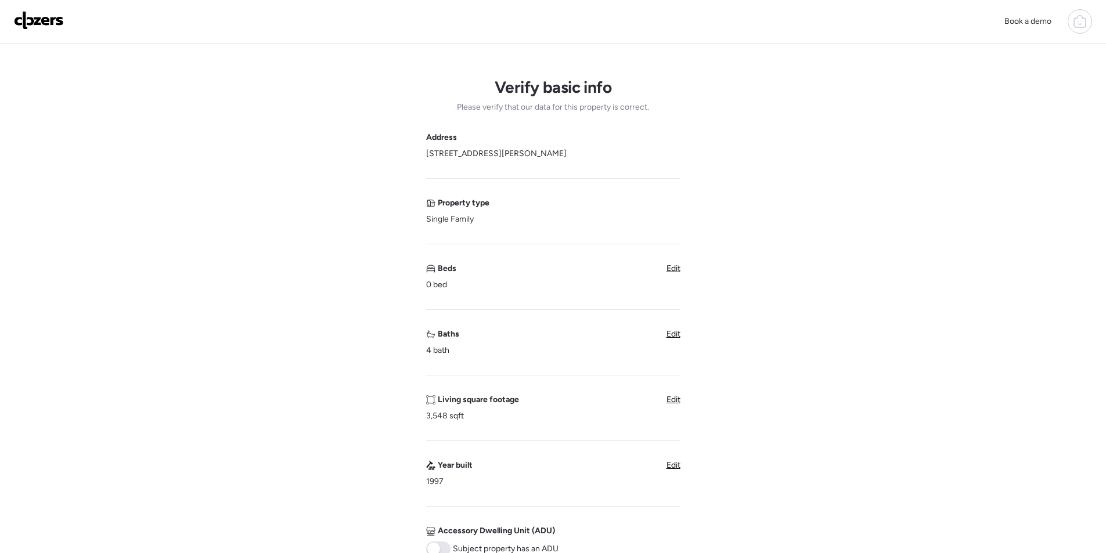
click at [686, 267] on div "Verify basic info Please verify that our data for this property is correct. Add…" at bounding box center [552, 462] width 1087 height 837
drag, startPoint x: 675, startPoint y: 268, endPoint x: 585, endPoint y: 300, distance: 94.7
click at [673, 269] on span "Edit" at bounding box center [673, 269] width 14 height 10
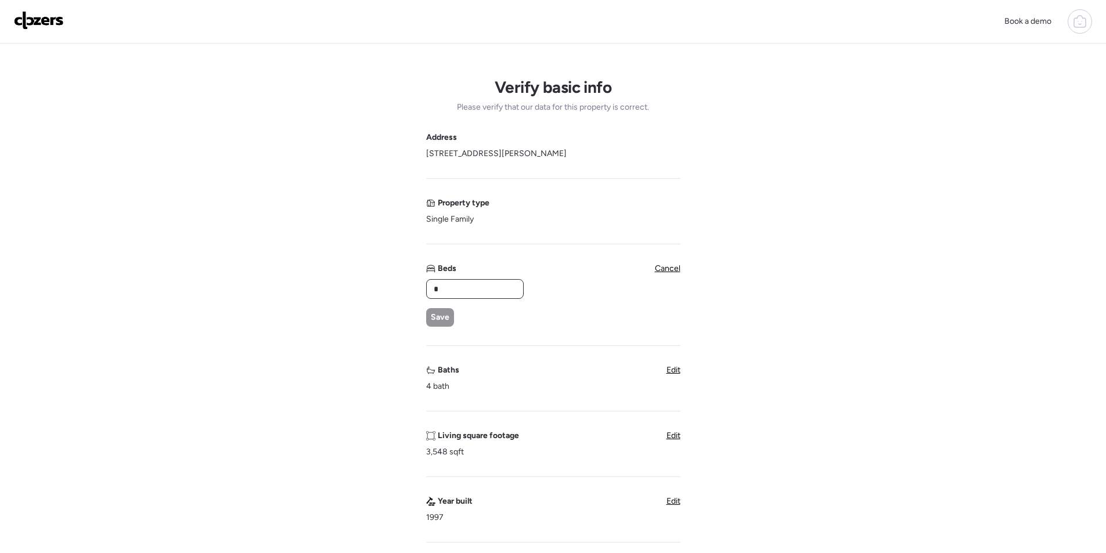
click at [458, 289] on input "*" at bounding box center [474, 289] width 87 height 16
type input "**"
click at [431, 312] on span "Save" at bounding box center [440, 318] width 19 height 12
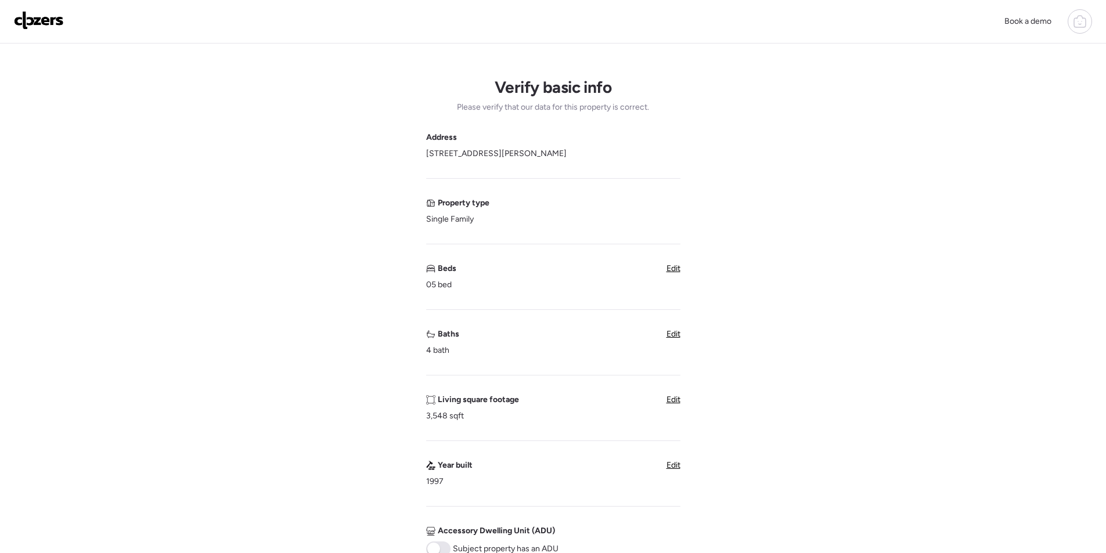
click at [684, 272] on div "Verify basic info Please verify that our data for this property is correct. Add…" at bounding box center [552, 462] width 1087 height 837
click at [675, 270] on span "Edit" at bounding box center [673, 269] width 14 height 10
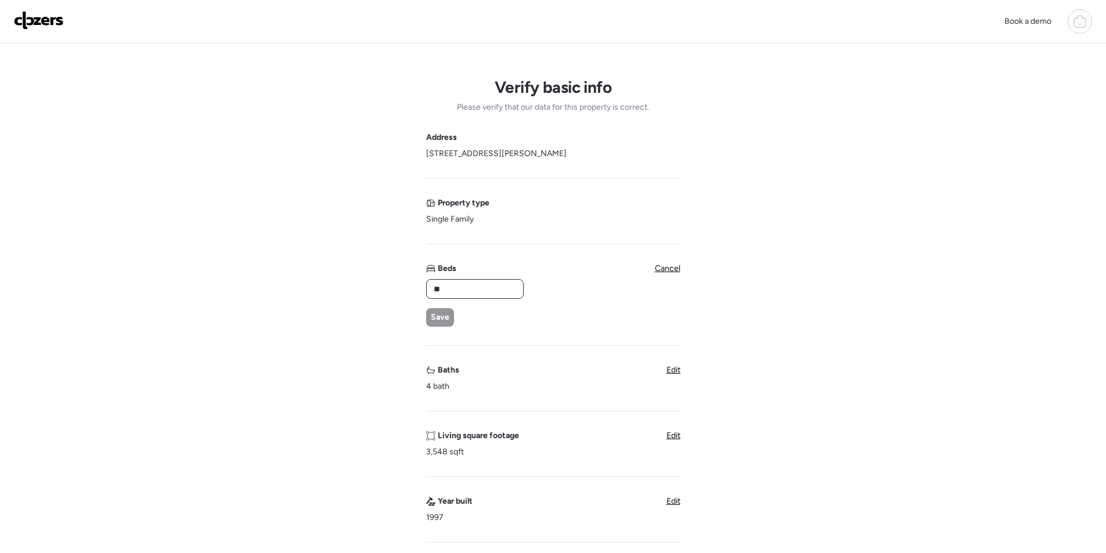
click at [503, 284] on input "**" at bounding box center [474, 289] width 87 height 16
drag, startPoint x: 503, startPoint y: 284, endPoint x: 494, endPoint y: 288, distance: 10.1
click at [502, 284] on input "**" at bounding box center [474, 289] width 87 height 16
type input "*"
click at [442, 316] on span "Save" at bounding box center [440, 318] width 19 height 12
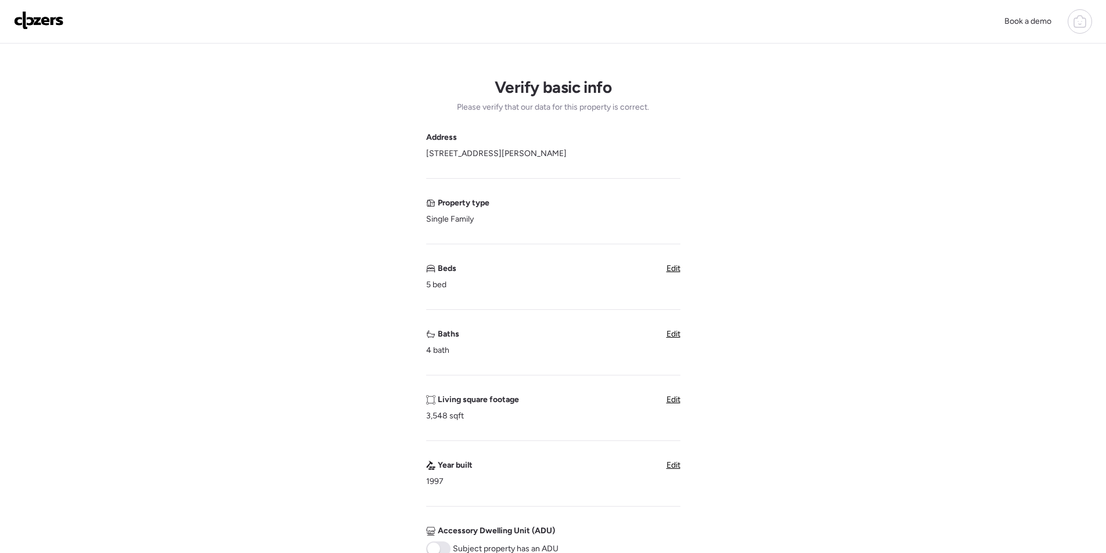
click at [677, 338] on span "Edit" at bounding box center [673, 334] width 14 height 10
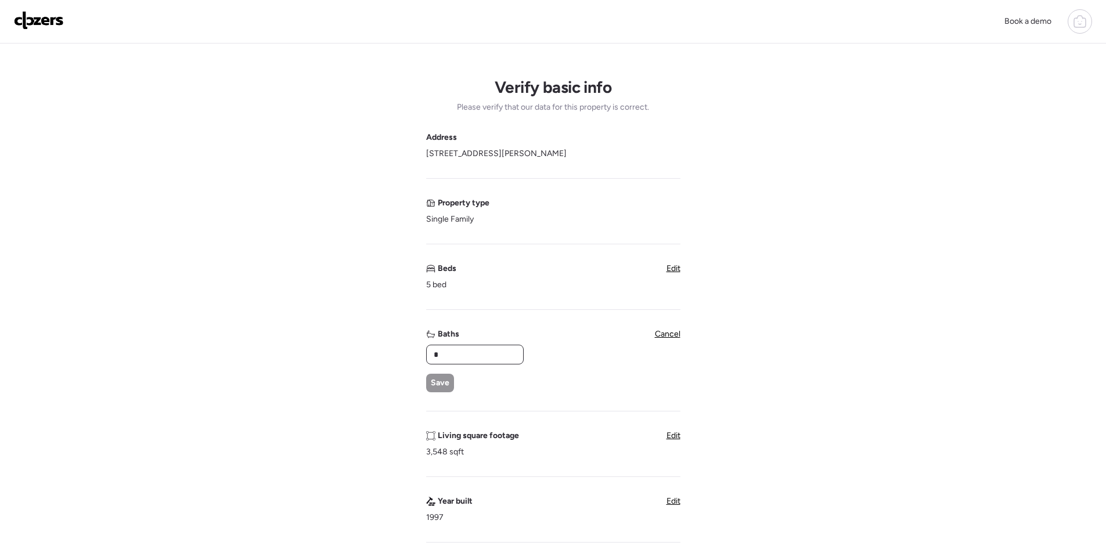
click at [478, 362] on input "*" at bounding box center [474, 355] width 87 height 16
click at [479, 358] on input "*" at bounding box center [474, 355] width 87 height 16
click at [473, 356] on input "**" at bounding box center [474, 355] width 87 height 16
click at [474, 355] on input "**" at bounding box center [474, 355] width 87 height 16
type input "*"
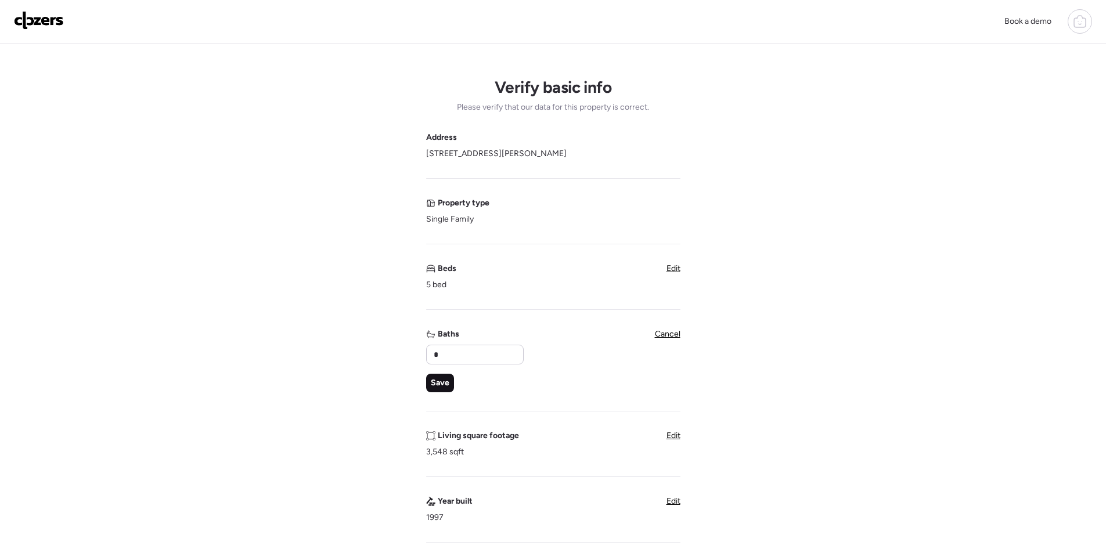
click at [442, 376] on div "Save" at bounding box center [440, 383] width 28 height 19
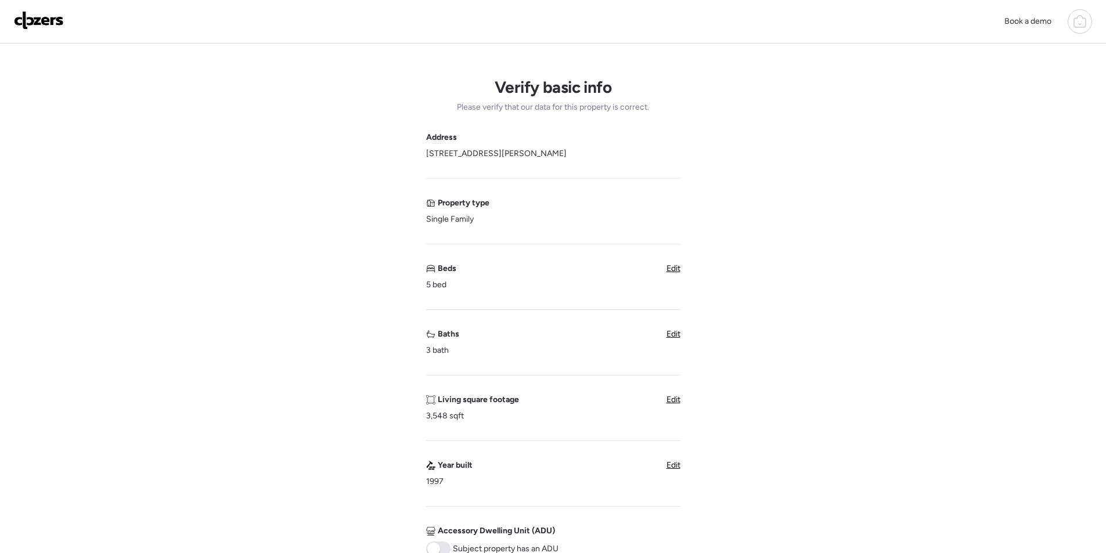
scroll to position [232, 0]
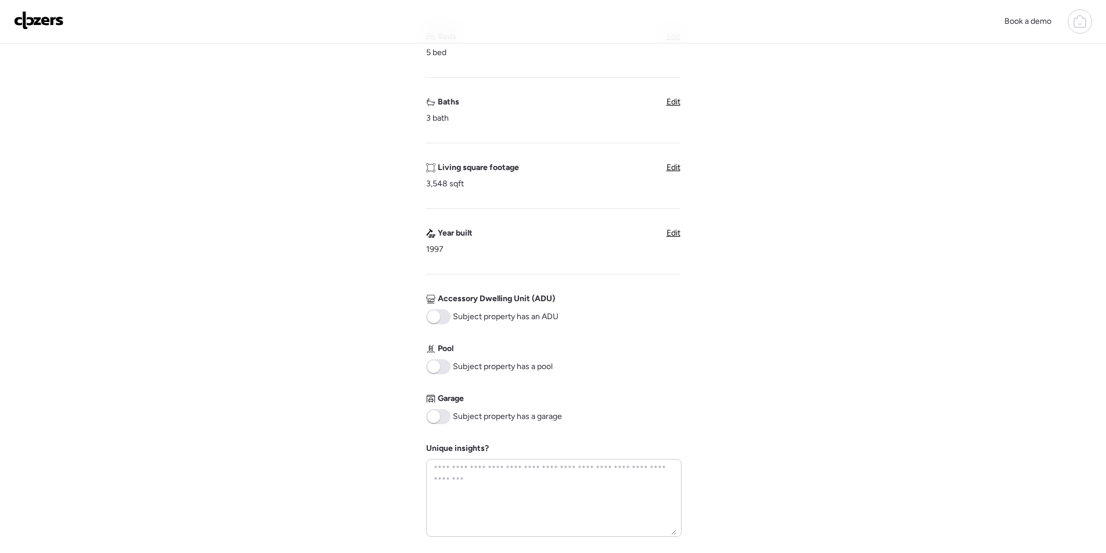
click at [442, 370] on span at bounding box center [438, 366] width 24 height 15
click at [437, 421] on span at bounding box center [433, 416] width 13 height 13
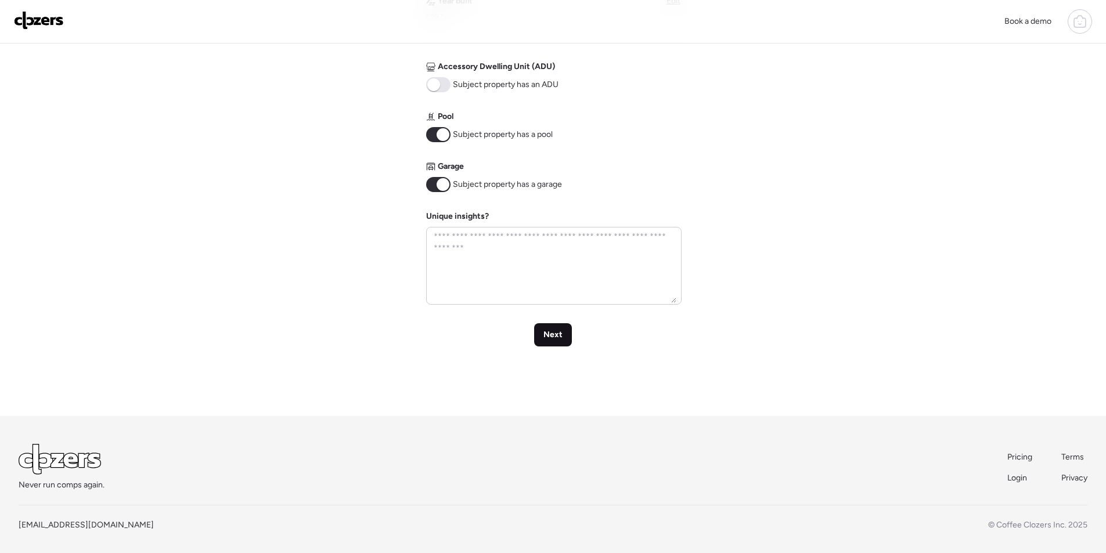
click at [555, 341] on div "Next" at bounding box center [553, 334] width 38 height 23
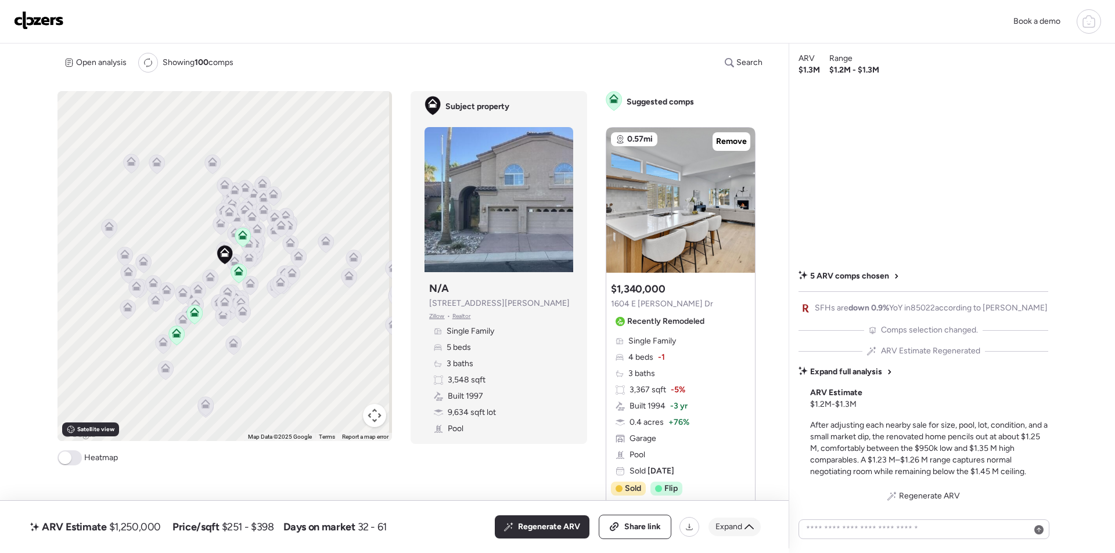
click at [724, 521] on div "Expand" at bounding box center [734, 527] width 52 height 19
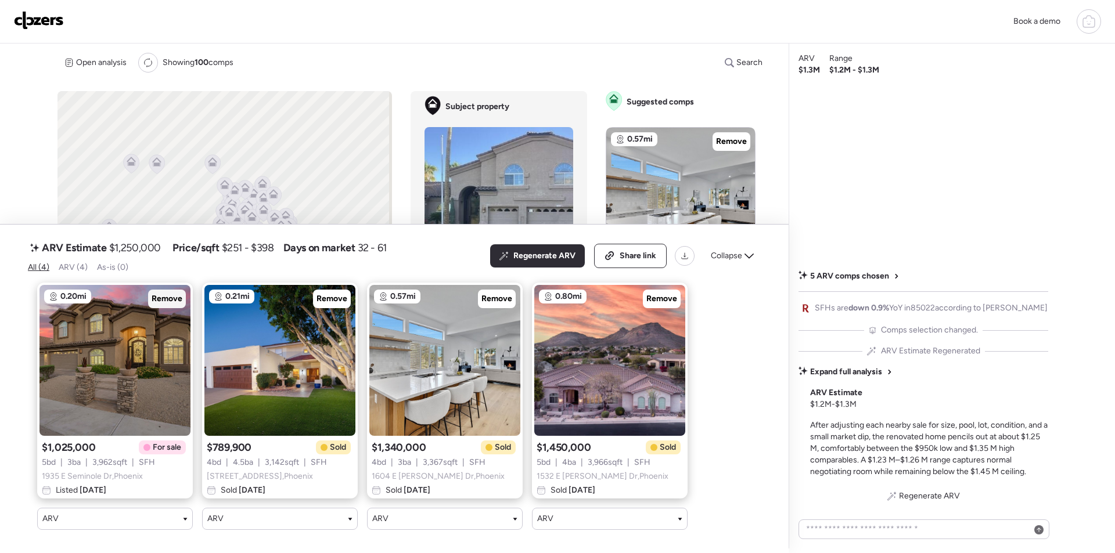
click at [170, 293] on span "Remove" at bounding box center [167, 299] width 31 height 12
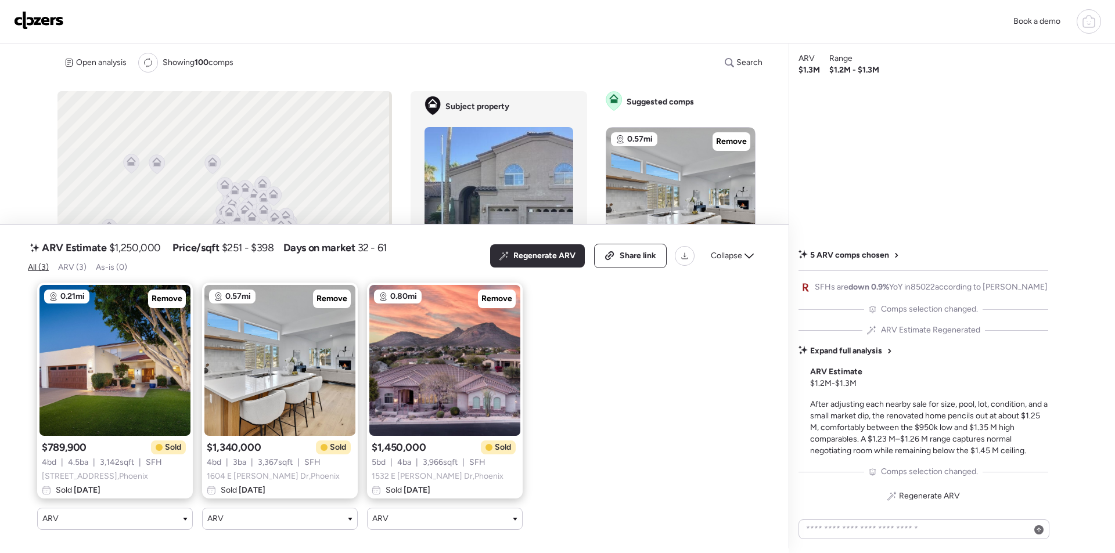
click at [743, 247] on div "Collapse" at bounding box center [732, 256] width 57 height 19
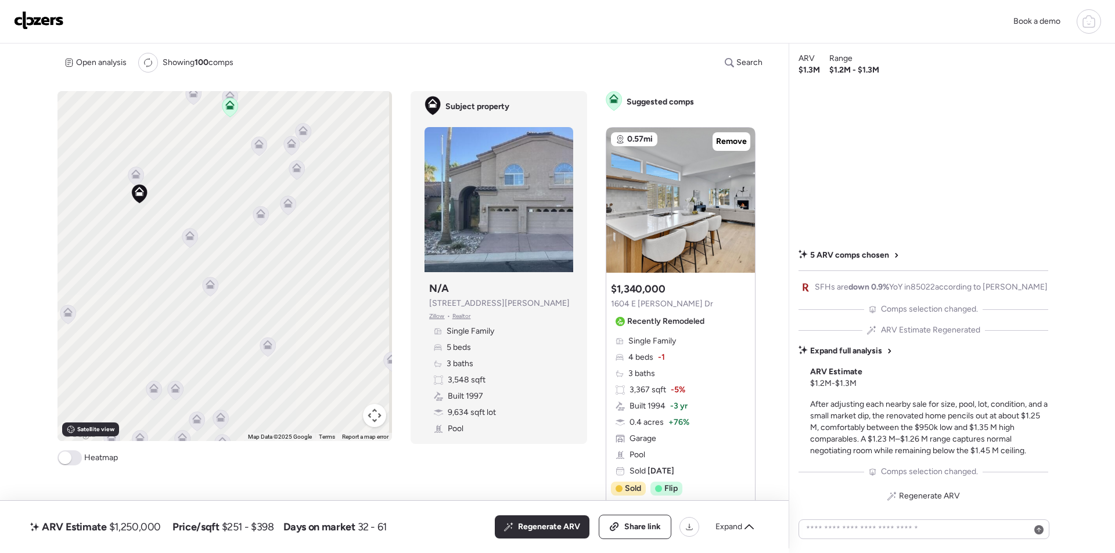
click at [135, 177] on icon at bounding box center [136, 176] width 8 height 3
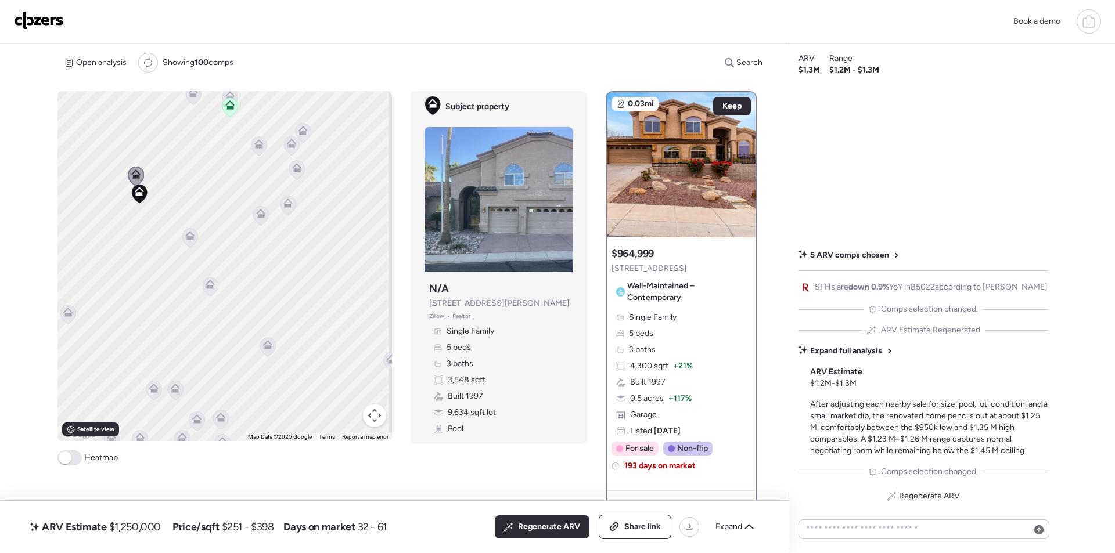
click at [187, 247] on icon at bounding box center [190, 238] width 16 height 20
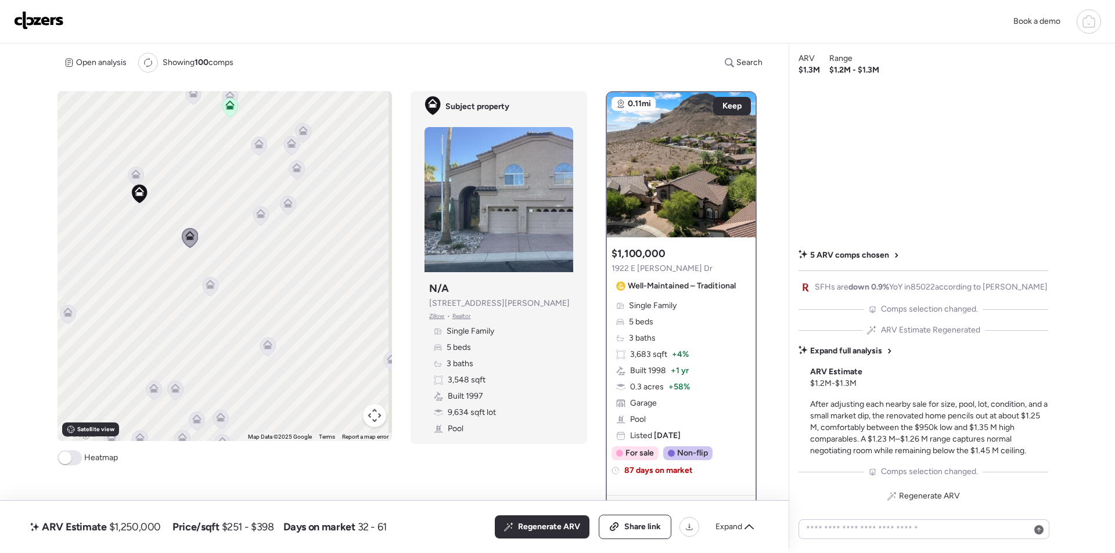
click at [212, 286] on icon at bounding box center [209, 284] width 9 height 9
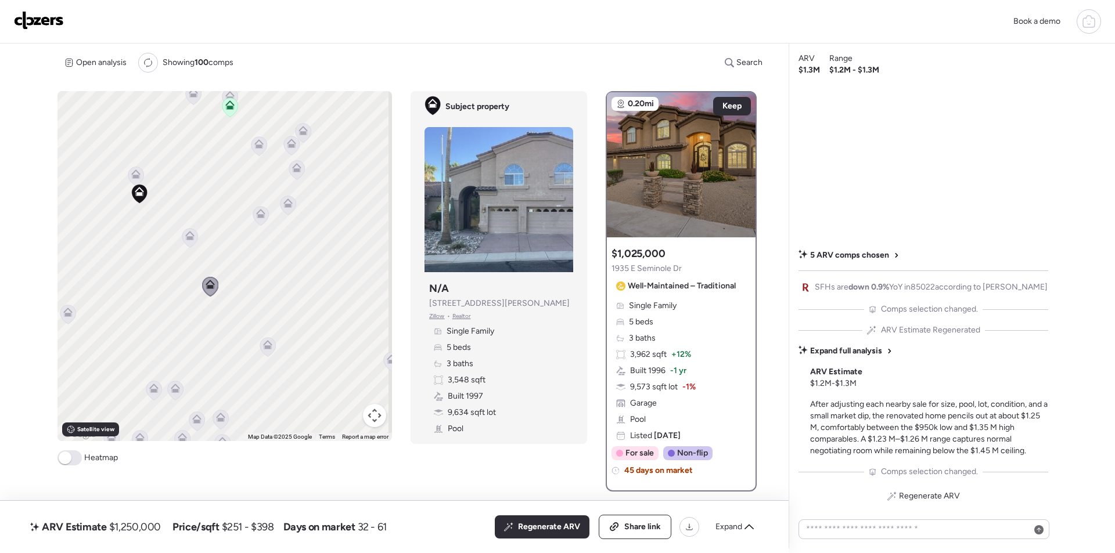
click at [261, 218] on icon at bounding box center [261, 215] width 16 height 19
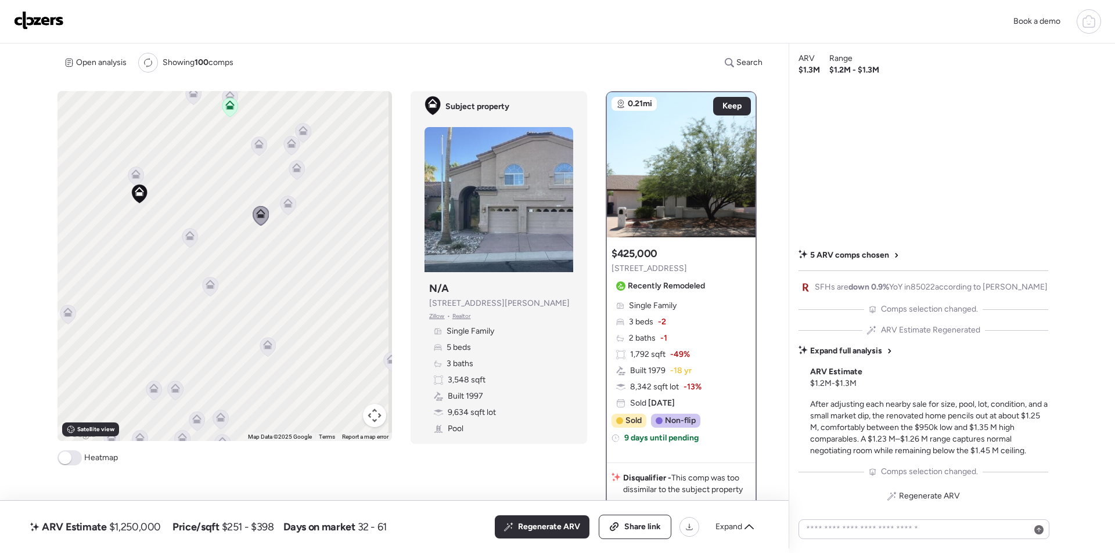
click at [287, 202] on icon at bounding box center [287, 203] width 9 height 9
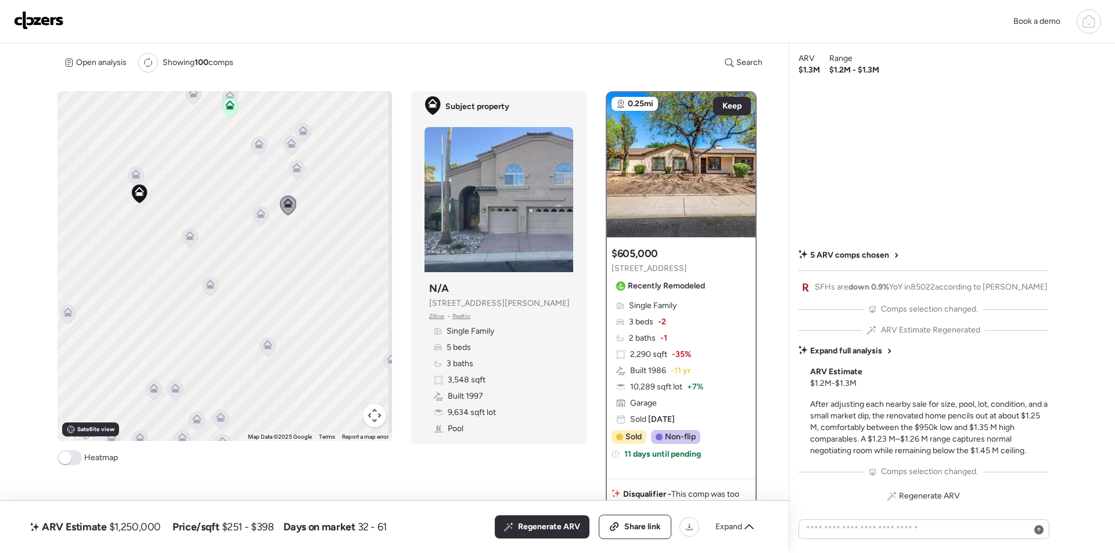
click at [290, 160] on div "To activate drag with keyboard, press Alt + Enter. Once in keyboard drag state,…" at bounding box center [224, 266] width 334 height 350
drag, startPoint x: 287, startPoint y: 170, endPoint x: 297, endPoint y: 169, distance: 10.5
click at [289, 170] on icon at bounding box center [297, 170] width 16 height 20
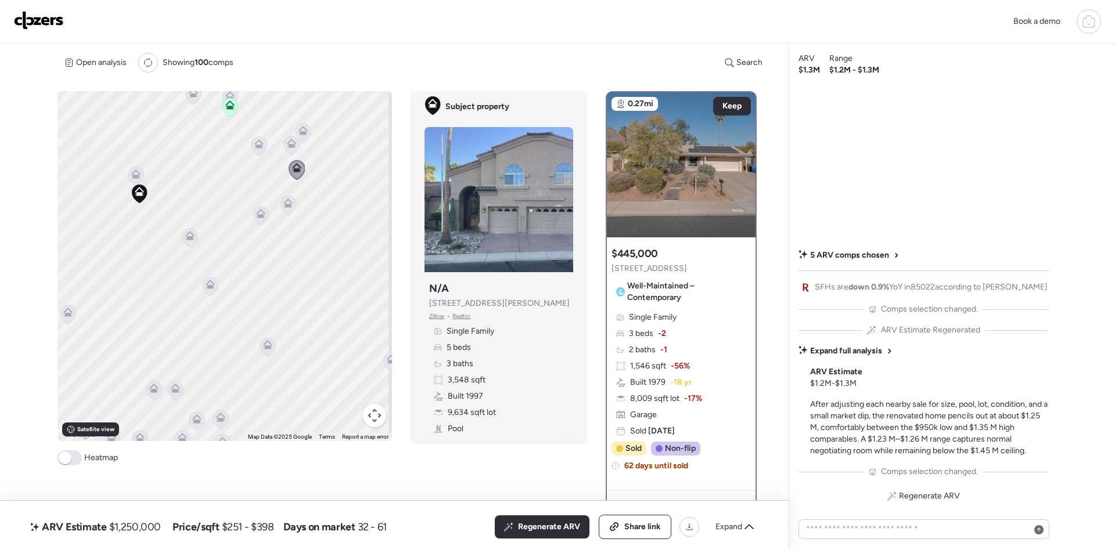
click at [252, 146] on icon at bounding box center [259, 145] width 16 height 19
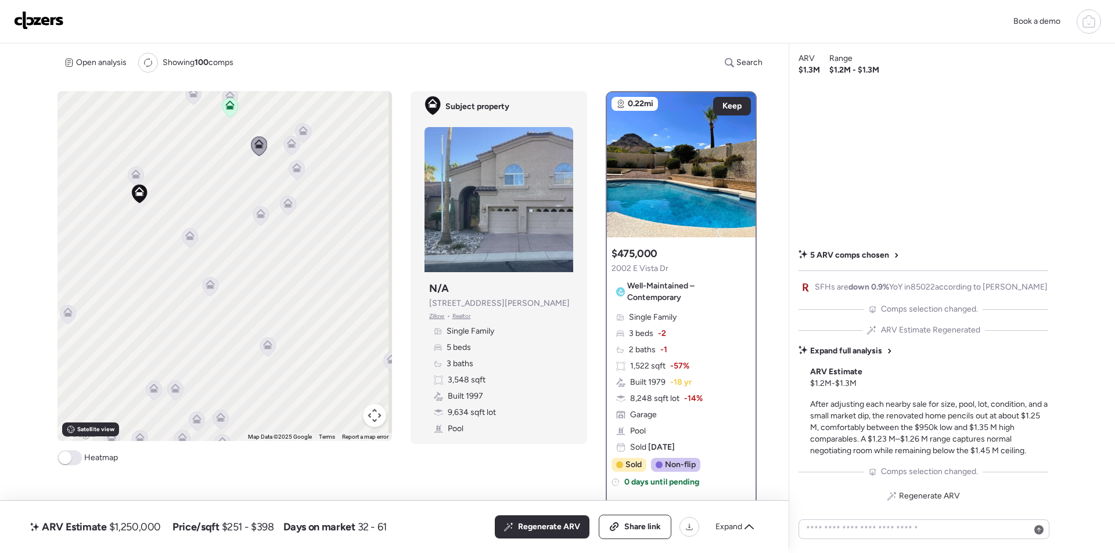
click at [287, 149] on icon at bounding box center [292, 145] width 16 height 19
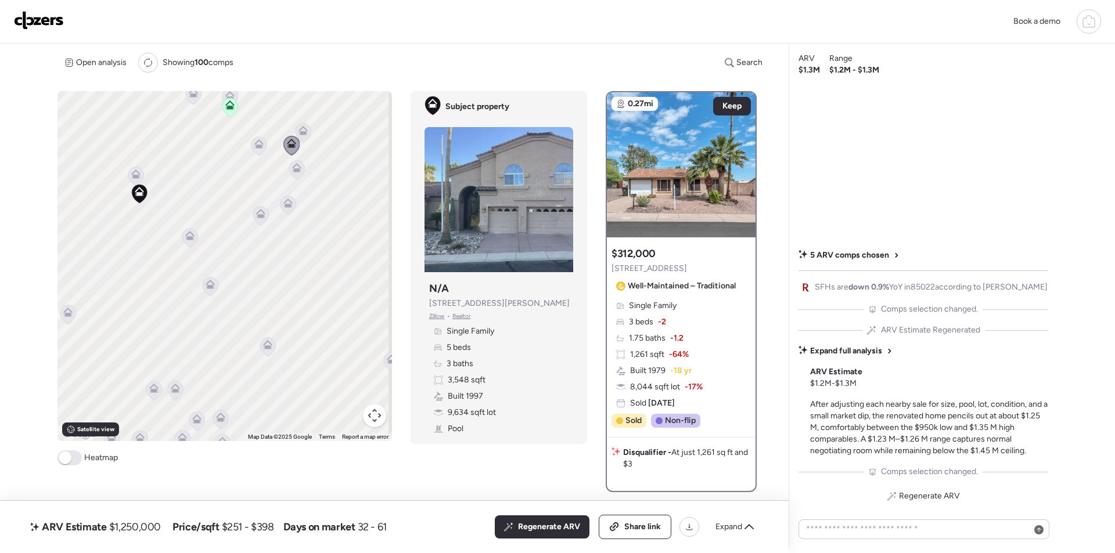
click at [140, 179] on icon at bounding box center [136, 176] width 16 height 19
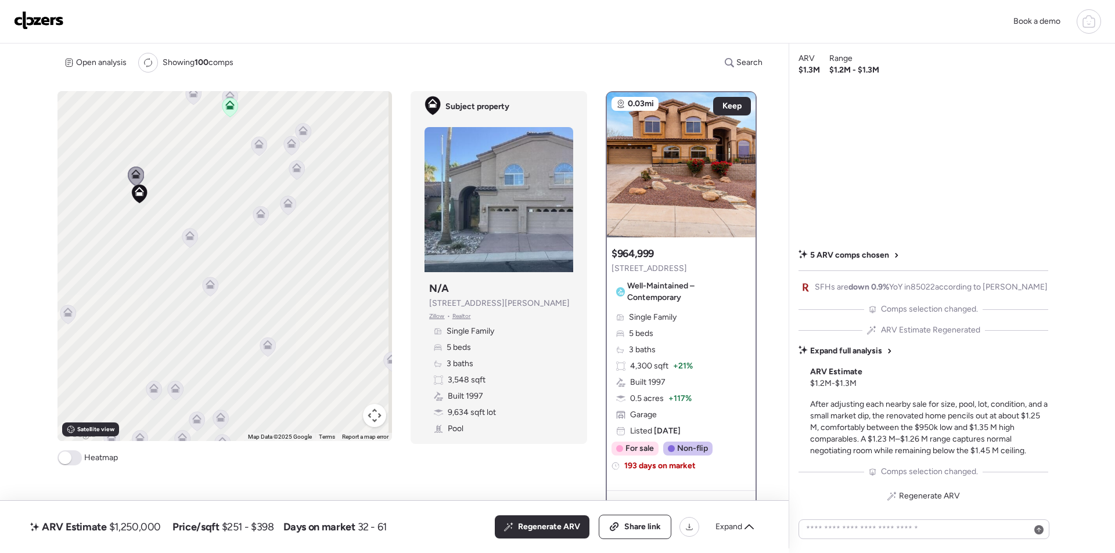
click at [262, 352] on icon at bounding box center [268, 346] width 16 height 19
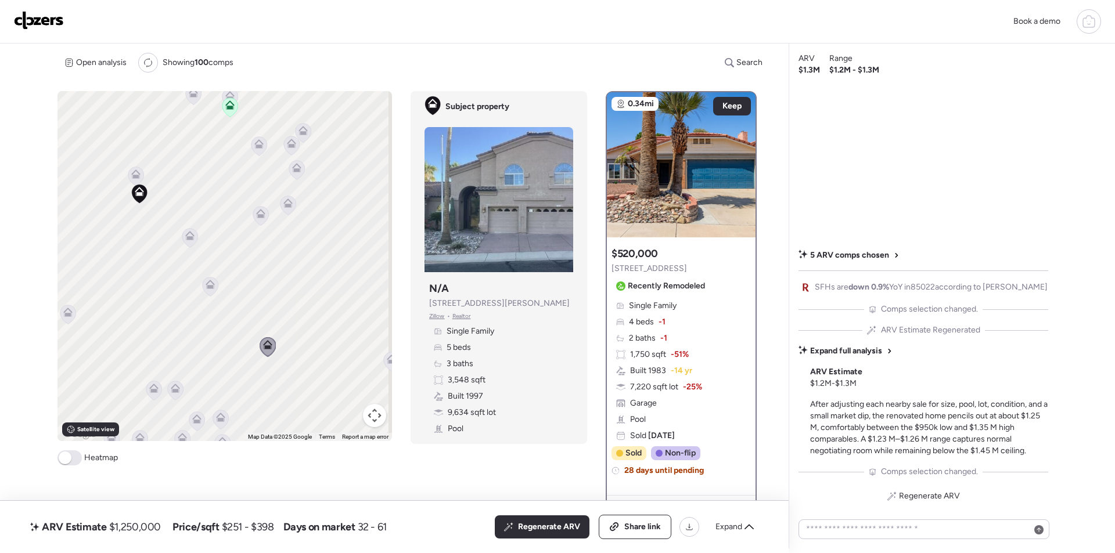
click at [180, 392] on icon at bounding box center [175, 391] width 16 height 20
click at [161, 392] on div "To activate drag with keyboard, press Alt + Enter. Once in keyboard drag state,…" at bounding box center [224, 266] width 334 height 350
click at [154, 389] on icon at bounding box center [153, 388] width 9 height 9
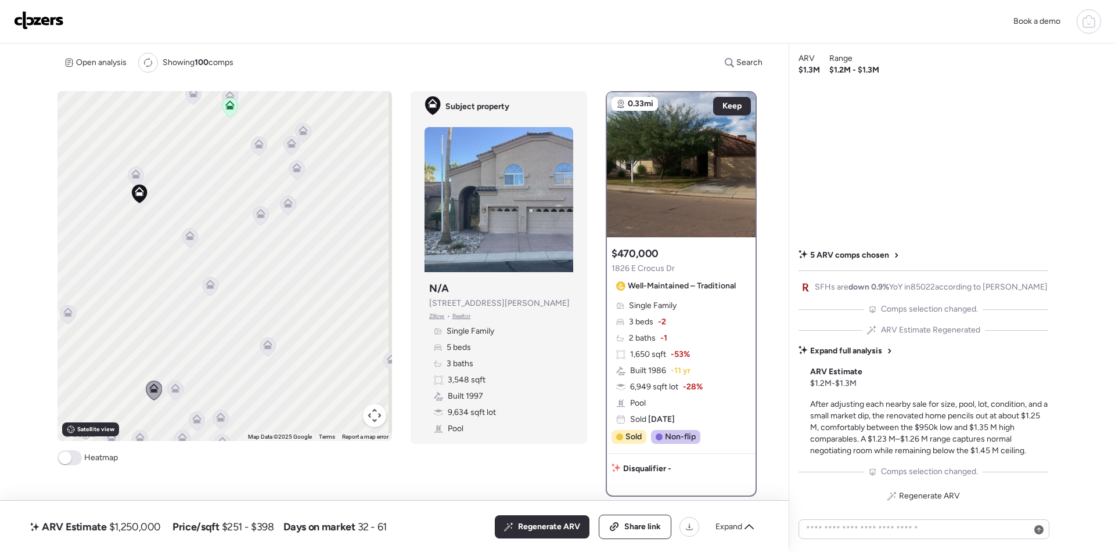
click at [169, 389] on div at bounding box center [175, 391] width 16 height 21
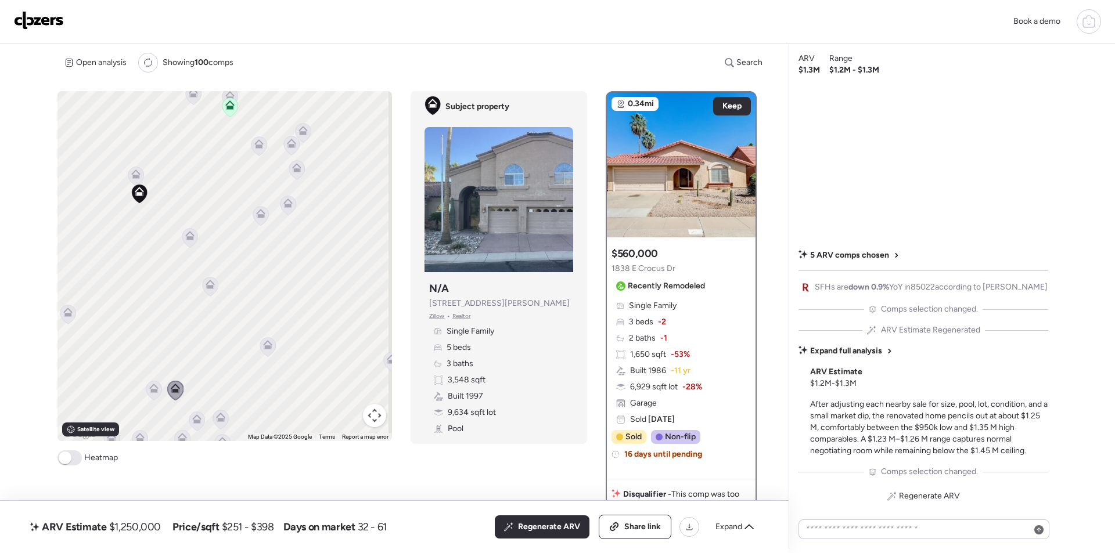
click at [63, 309] on icon at bounding box center [67, 312] width 9 height 9
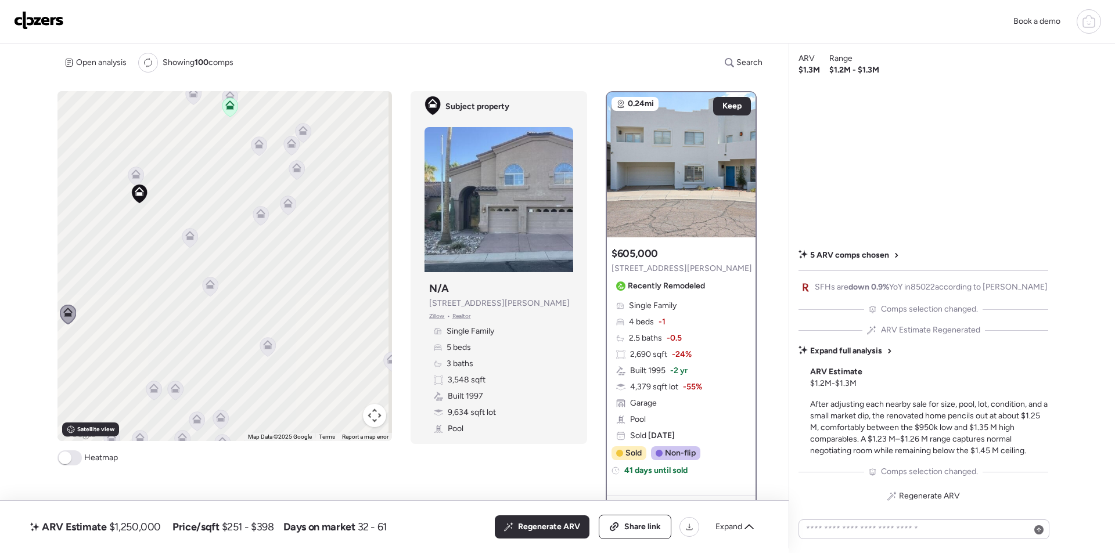
drag, startPoint x: 535, startPoint y: 531, endPoint x: 41, endPoint y: 394, distance: 512.6
click at [534, 531] on span "Regenerate ARV" at bounding box center [549, 527] width 62 height 12
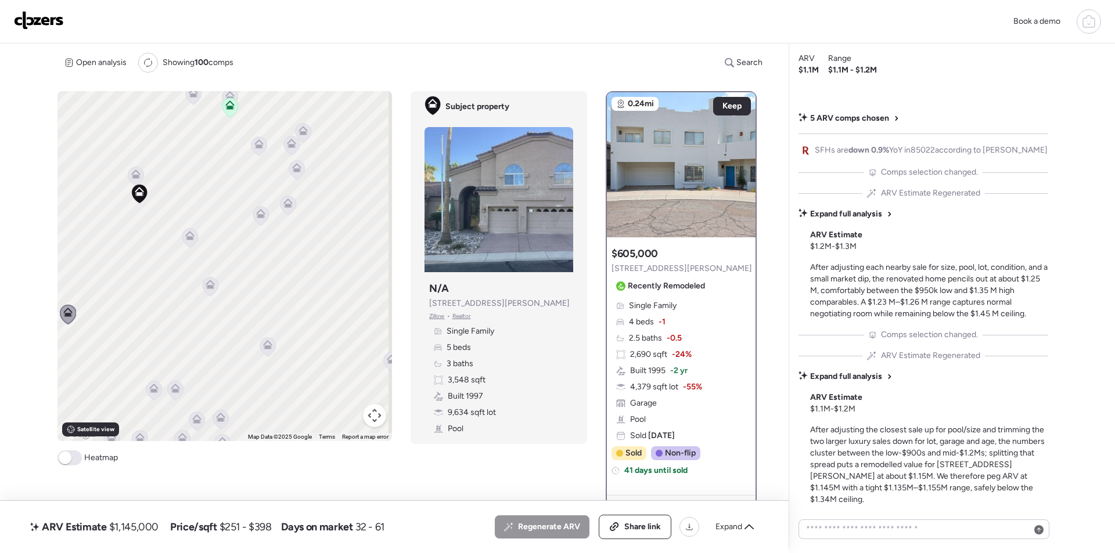
drag, startPoint x: 157, startPoint y: 520, endPoint x: 152, endPoint y: 526, distance: 8.3
click at [156, 521] on div "ARV Estimate $1,145,000" at bounding box center [94, 527] width 133 height 19
click at [151, 526] on span "$1,145,000" at bounding box center [133, 527] width 49 height 14
copy span "1,145,000"
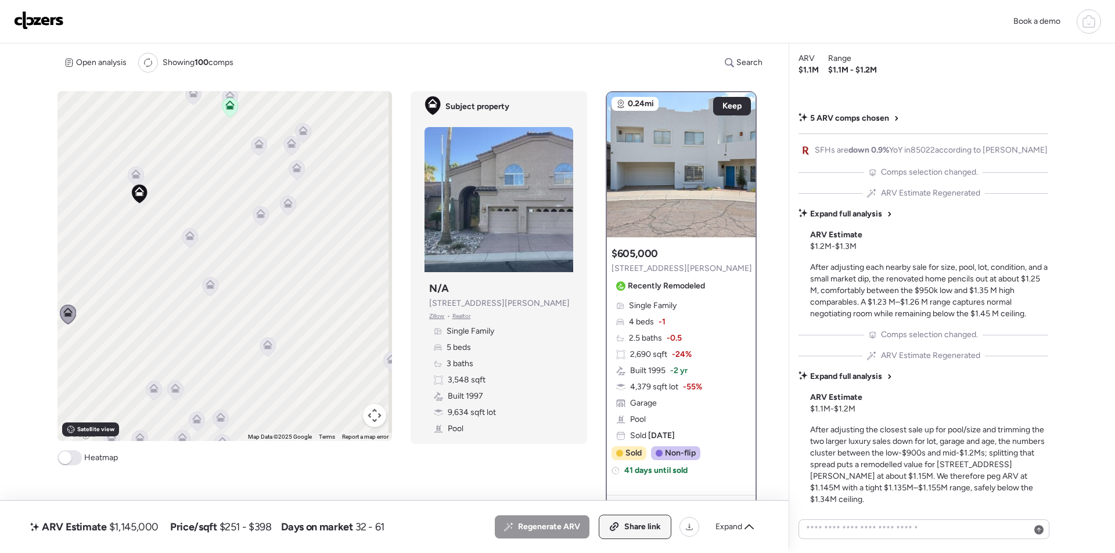
click at [649, 535] on div "Share link" at bounding box center [634, 526] width 71 height 23
click at [44, 13] on img at bounding box center [39, 20] width 50 height 19
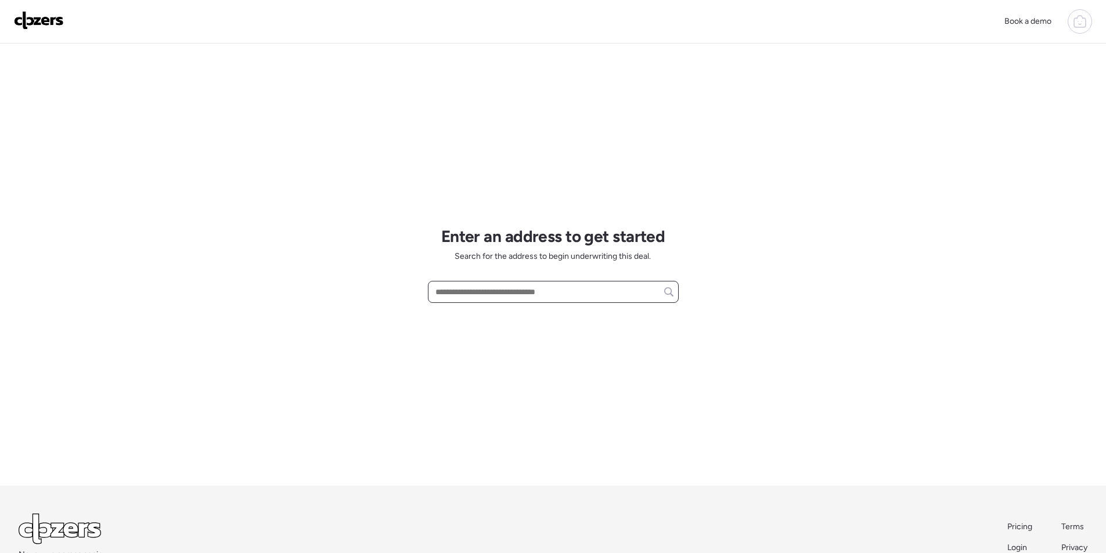
click at [457, 293] on input "text" at bounding box center [553, 292] width 240 height 16
paste input "**********"
click at [475, 316] on span "[STREET_ADDRESS][PERSON_NAME]" at bounding box center [502, 314] width 140 height 12
type input "**********"
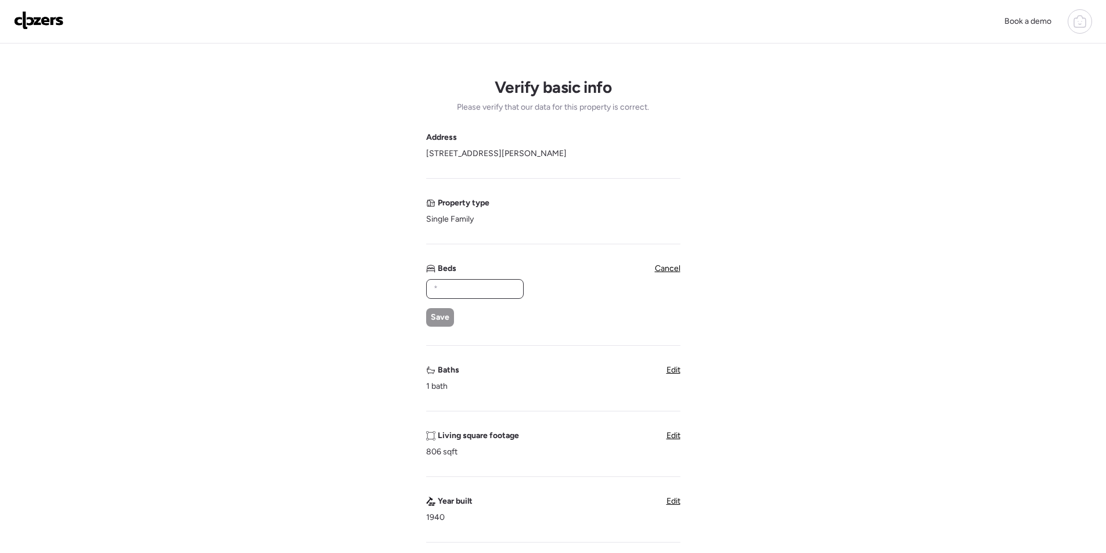
click at [463, 289] on input "text" at bounding box center [474, 289] width 87 height 16
type input "*"
click at [442, 316] on span "Save" at bounding box center [440, 318] width 19 height 12
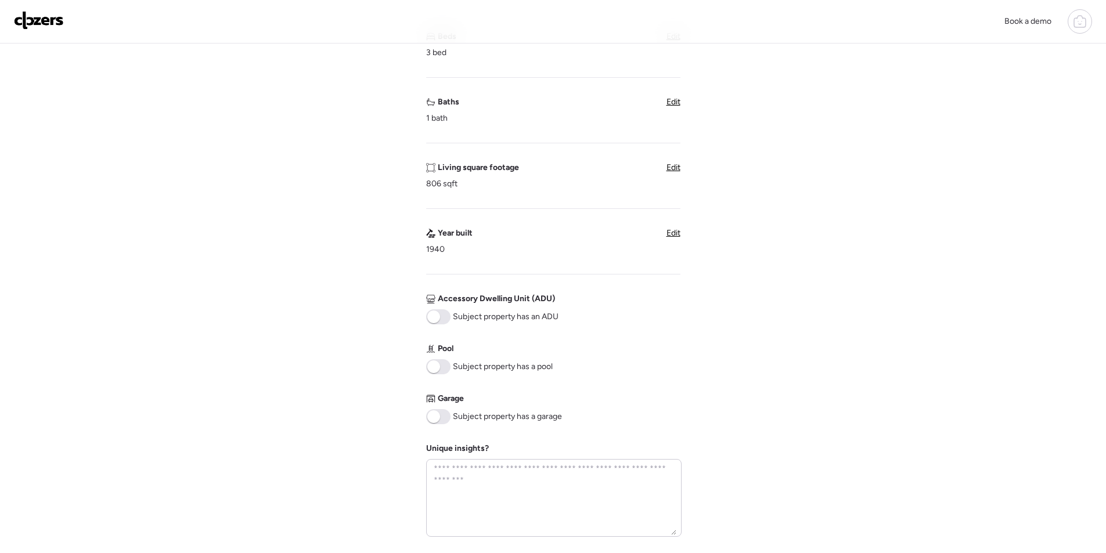
scroll to position [406, 0]
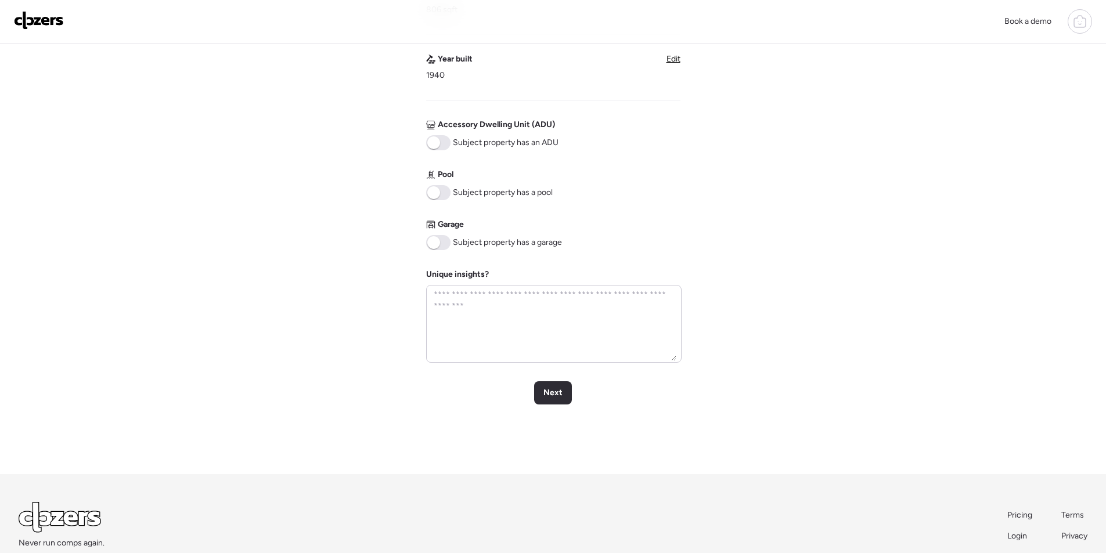
click at [556, 405] on div "Verify basic info Please verify that our data for this property is correct. Add…" at bounding box center [552, 55] width 1087 height 837
click at [555, 405] on div "Next" at bounding box center [553, 392] width 38 height 23
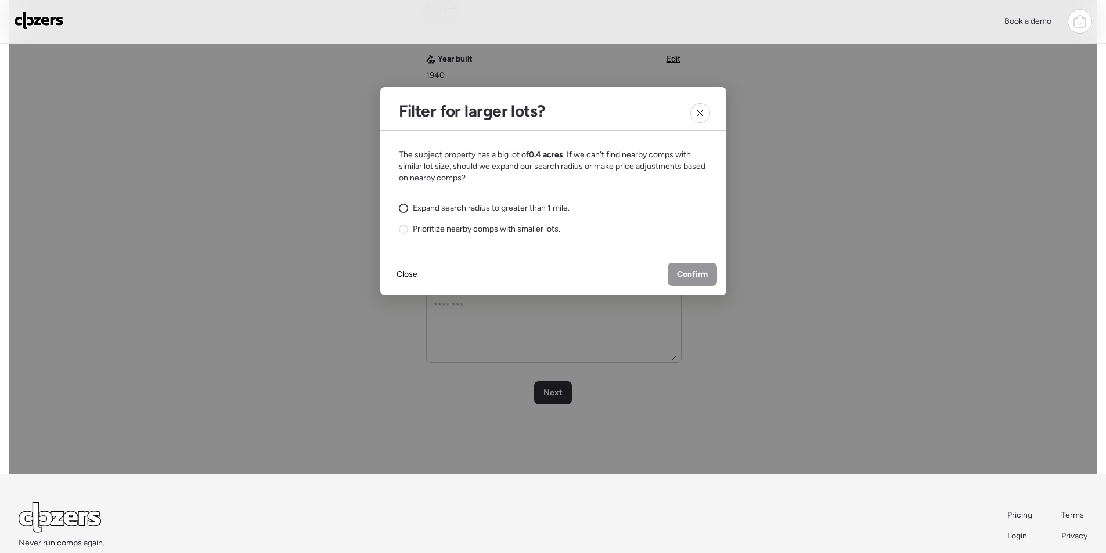
click at [502, 203] on span "Expand search radius to greater than 1 mile." at bounding box center [491, 209] width 157 height 12
drag, startPoint x: 697, startPoint y: 272, endPoint x: 666, endPoint y: 272, distance: 30.2
click at [696, 272] on span "Confirm" at bounding box center [692, 275] width 31 height 12
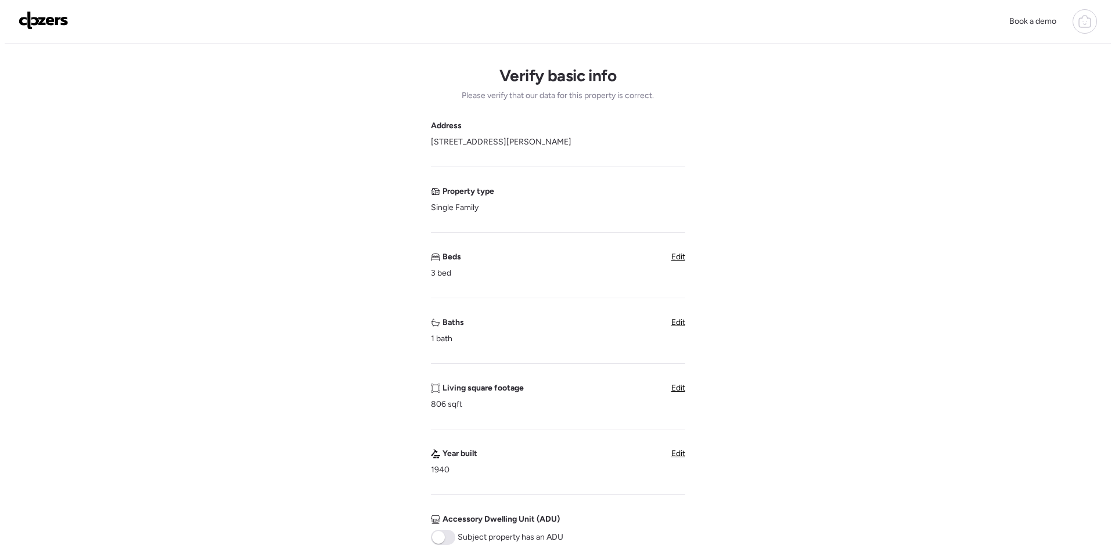
scroll to position [0, 0]
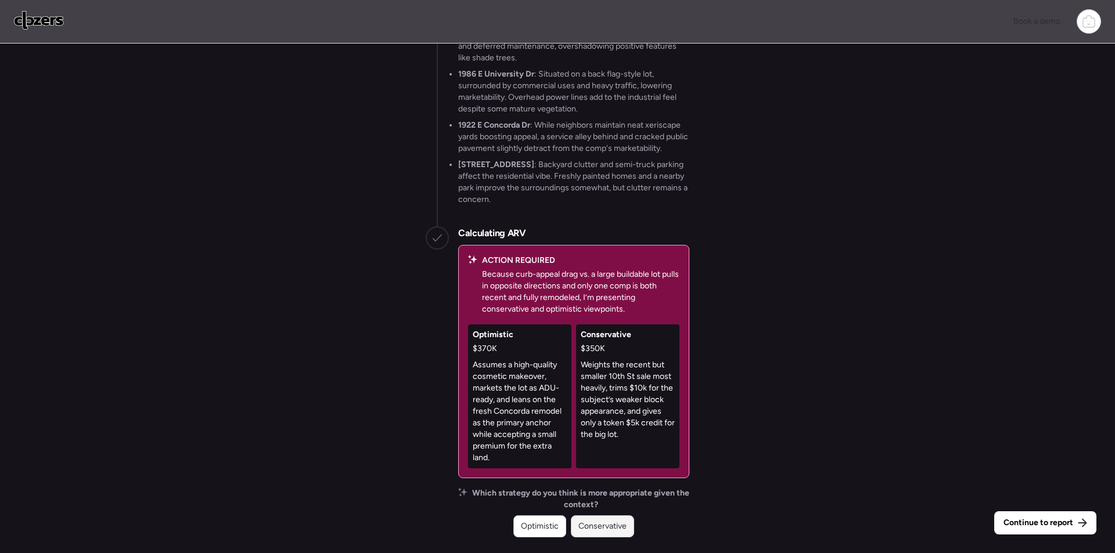
click at [597, 531] on span "Conservative" at bounding box center [602, 527] width 48 height 12
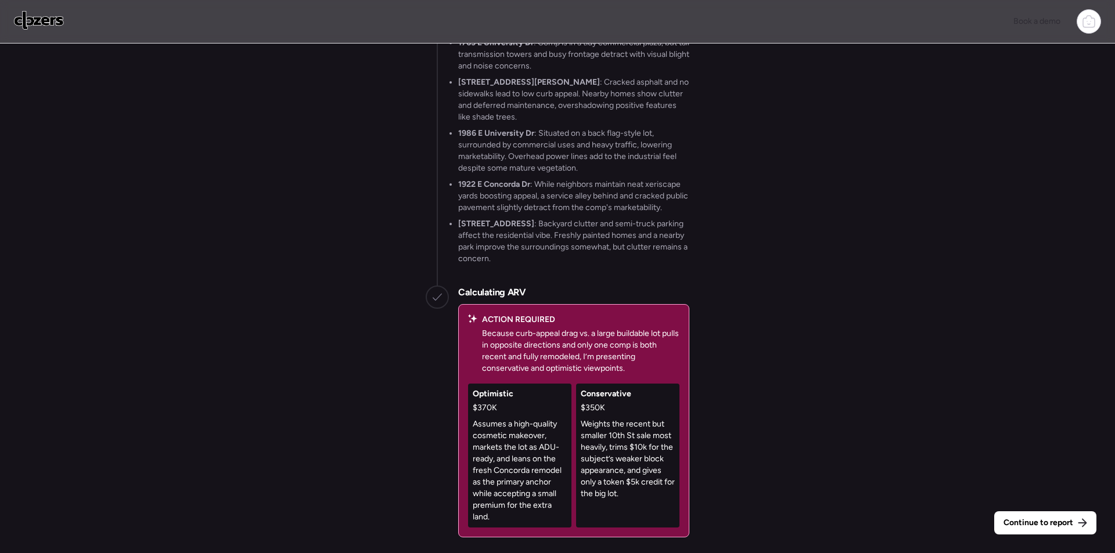
click at [1014, 506] on div "Continue to report Gathering all comps... I found 100 possible comps near [STRE…" at bounding box center [557, 300] width 1115 height 513
click at [1015, 518] on span "Continue to report" at bounding box center [1038, 523] width 70 height 12
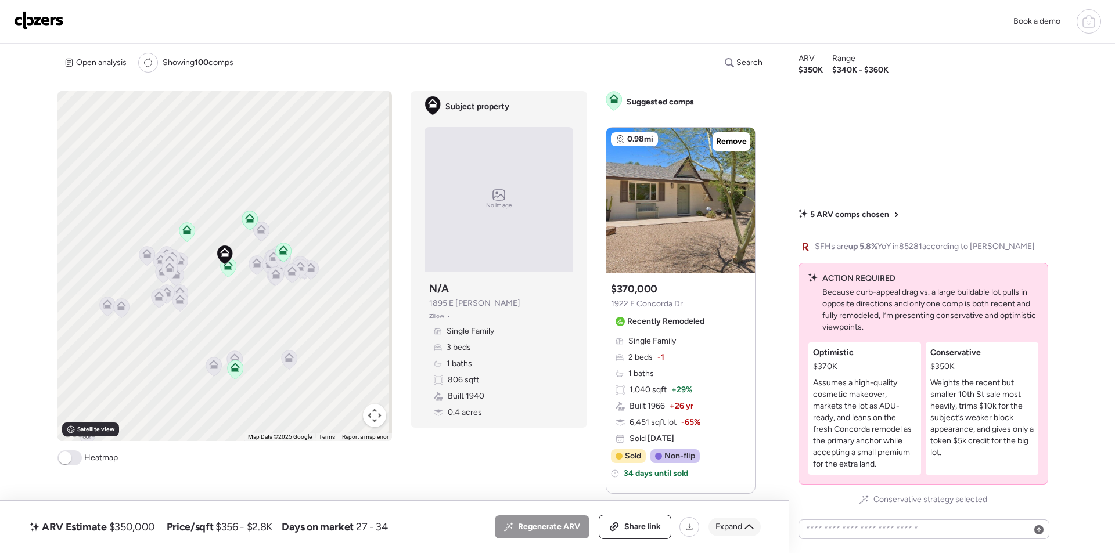
click at [724, 527] on span "Expand" at bounding box center [728, 527] width 27 height 12
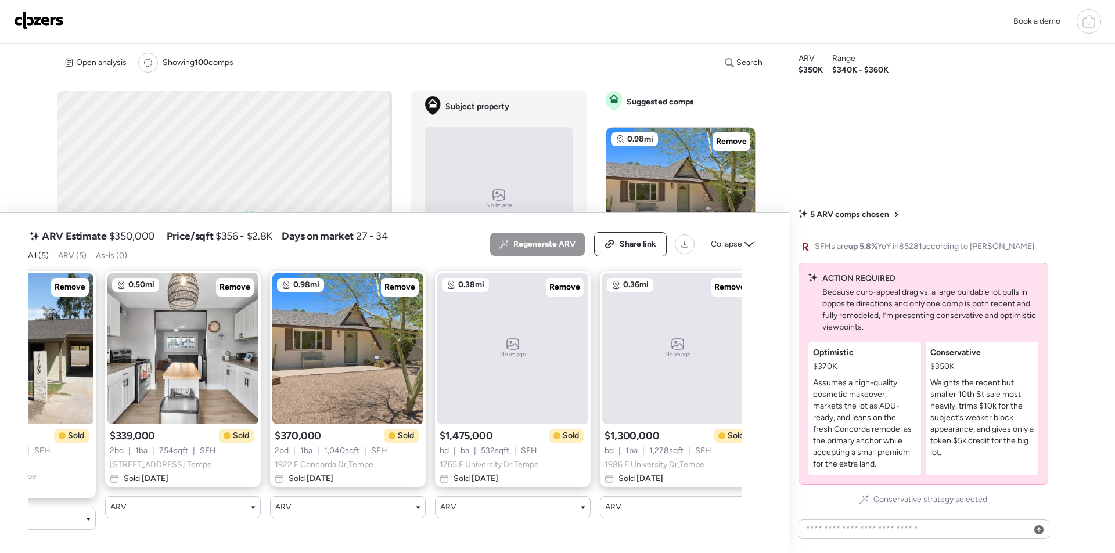
scroll to position [0, 120]
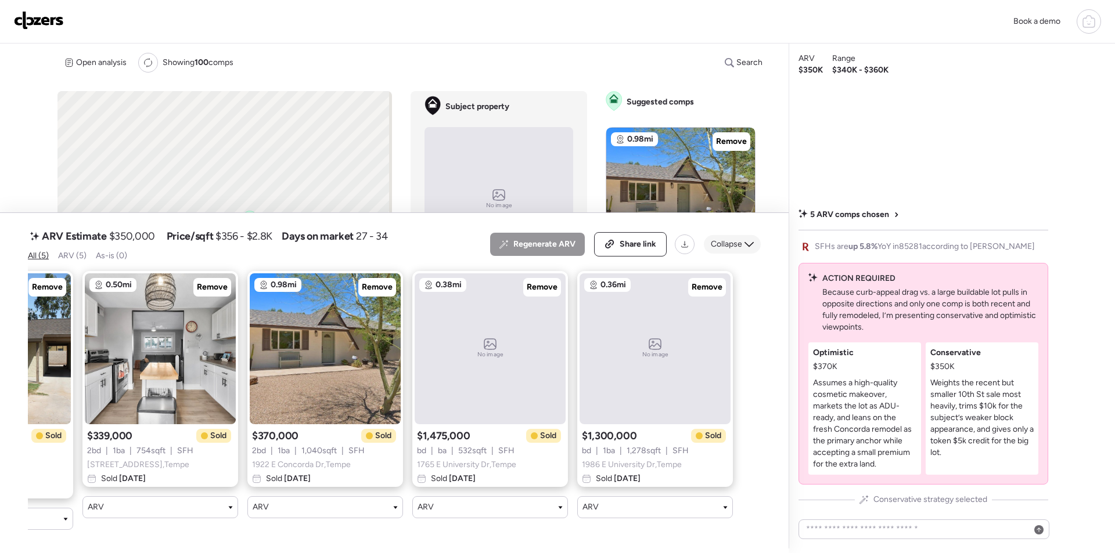
click at [726, 250] on span "Collapse" at bounding box center [726, 245] width 31 height 12
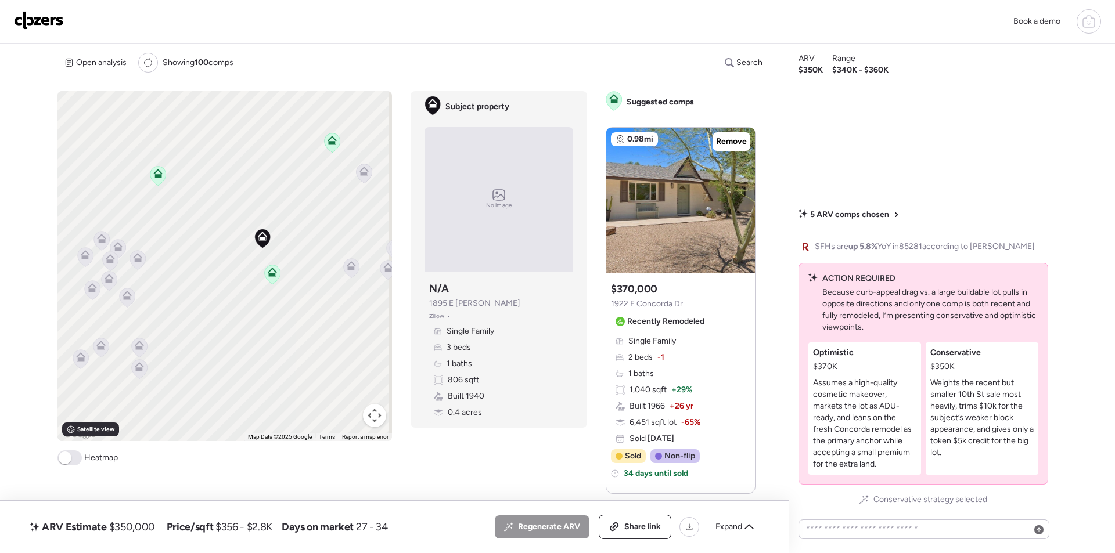
click at [148, 529] on span "$350,000" at bounding box center [132, 527] width 46 height 14
copy span "350,000"
drag, startPoint x: 639, startPoint y: 536, endPoint x: 430, endPoint y: 66, distance: 515.3
click at [639, 536] on div "Share link" at bounding box center [634, 526] width 71 height 23
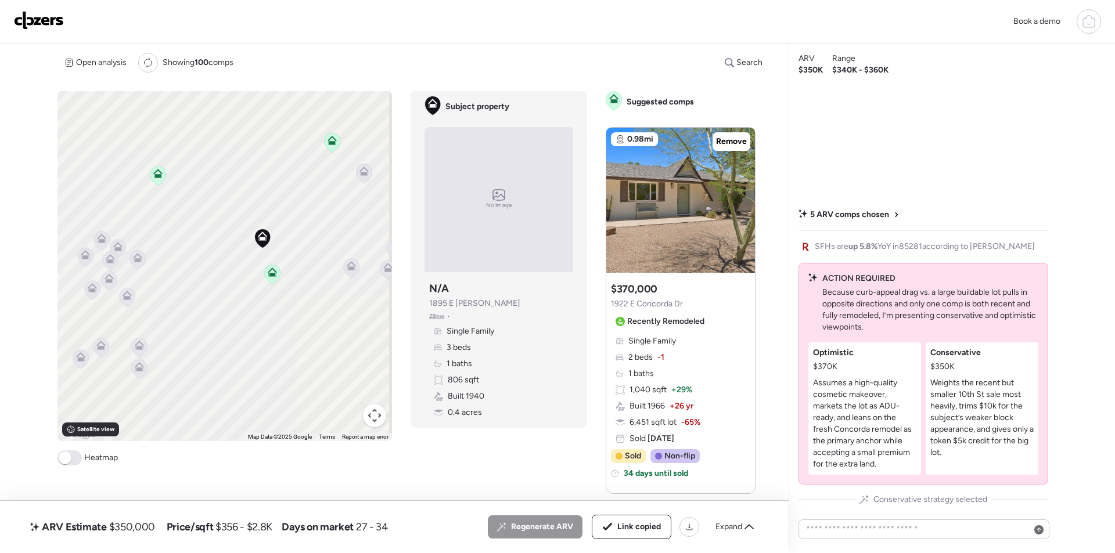
click at [46, 35] on div "Book a demo" at bounding box center [557, 22] width 1115 height 44
click at [45, 23] on img at bounding box center [39, 20] width 50 height 19
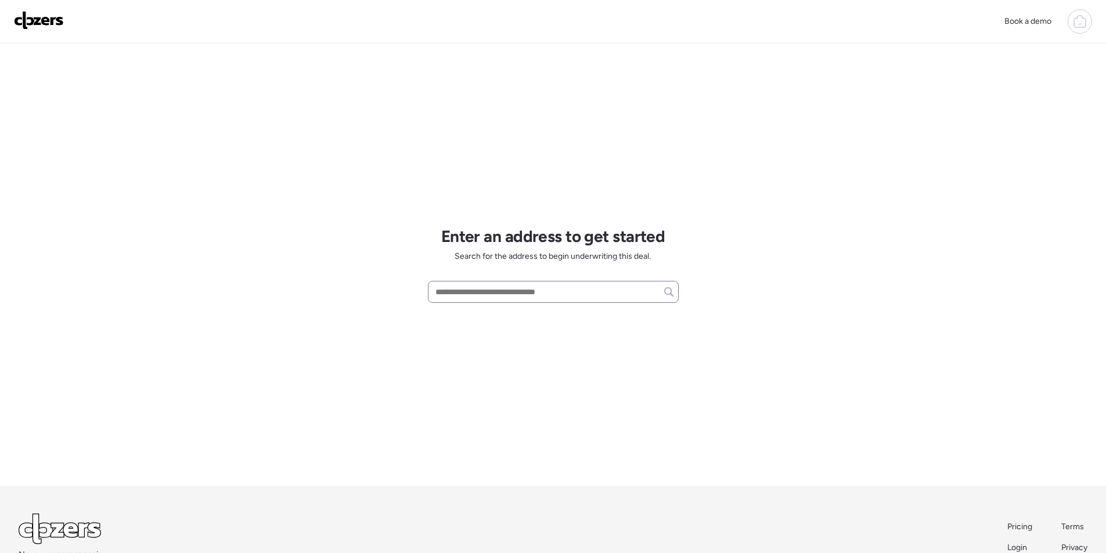
click at [475, 304] on div "Enter an address to get started Search for the address to begin underwriting th…" at bounding box center [553, 265] width 251 height 442
click at [479, 295] on input "text" at bounding box center [553, 292] width 240 height 16
paste input "**********"
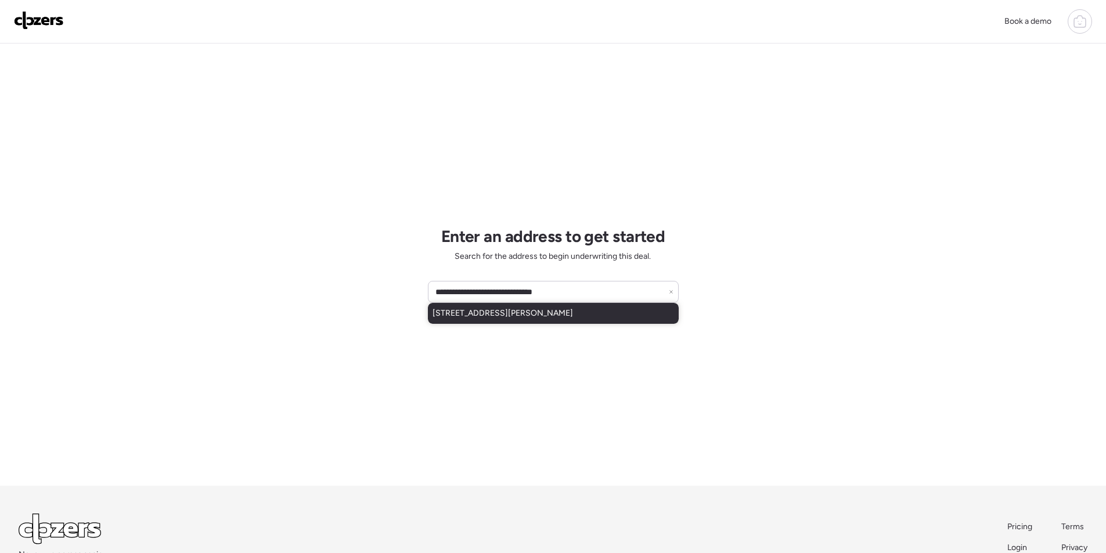
click at [482, 318] on span "[STREET_ADDRESS][PERSON_NAME]" at bounding box center [502, 314] width 140 height 12
type input "**********"
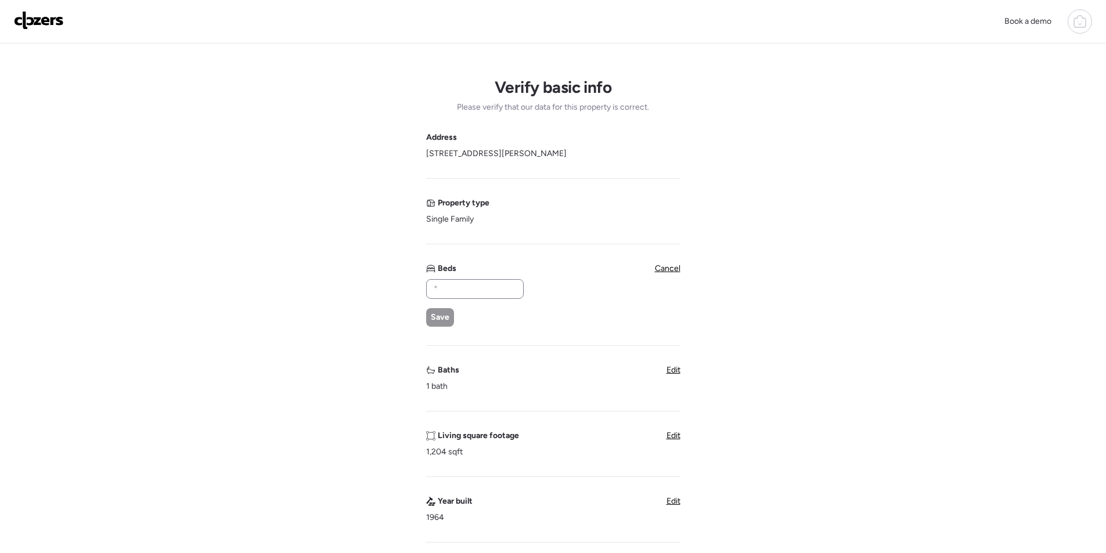
click at [488, 279] on div "Beds Save" at bounding box center [474, 295] width 96 height 64
click at [482, 286] on input "text" at bounding box center [474, 289] width 87 height 16
type input "*"
click at [430, 318] on div "Save" at bounding box center [440, 317] width 28 height 19
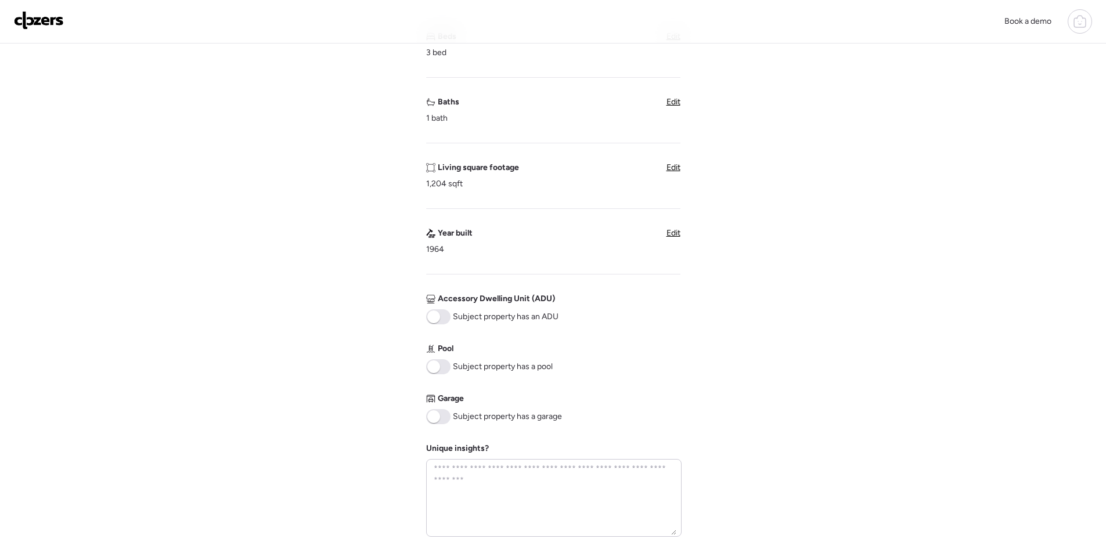
scroll to position [471, 0]
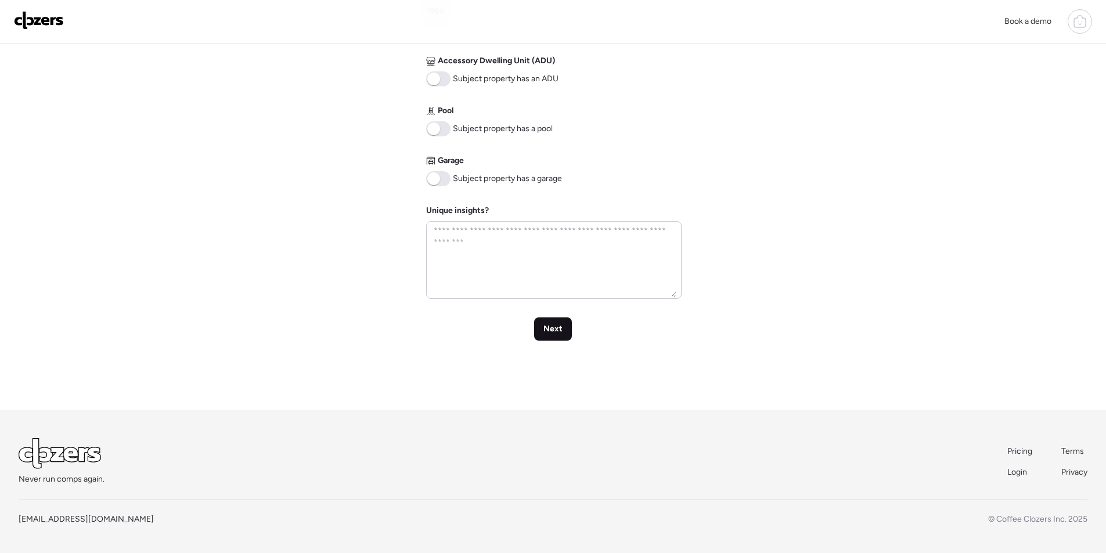
click at [552, 334] on span "Next" at bounding box center [552, 329] width 19 height 12
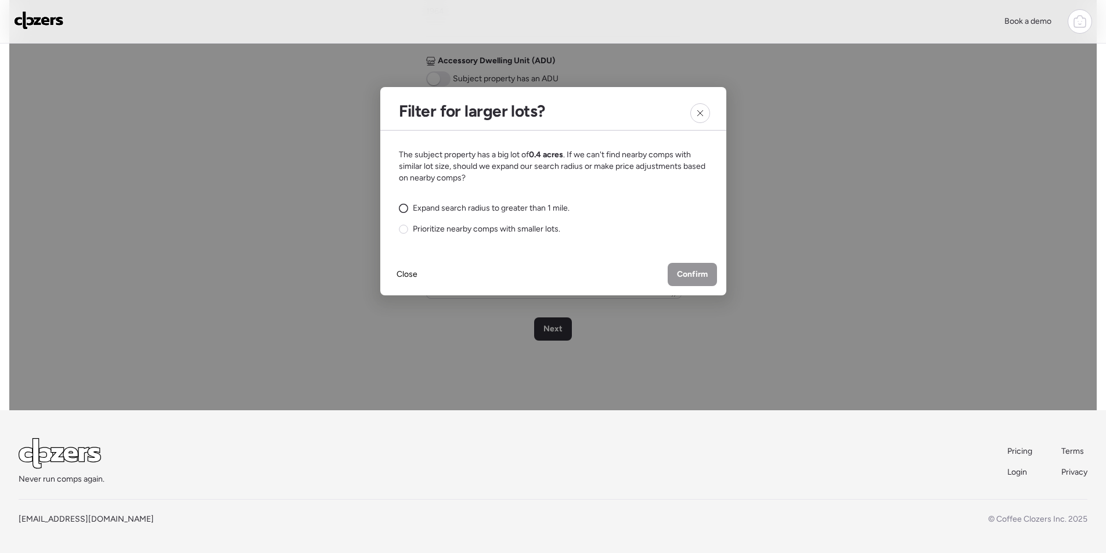
click at [492, 208] on span "Expand search radius to greater than 1 mile." at bounding box center [491, 209] width 157 height 12
click at [711, 282] on div "Confirm" at bounding box center [692, 274] width 49 height 23
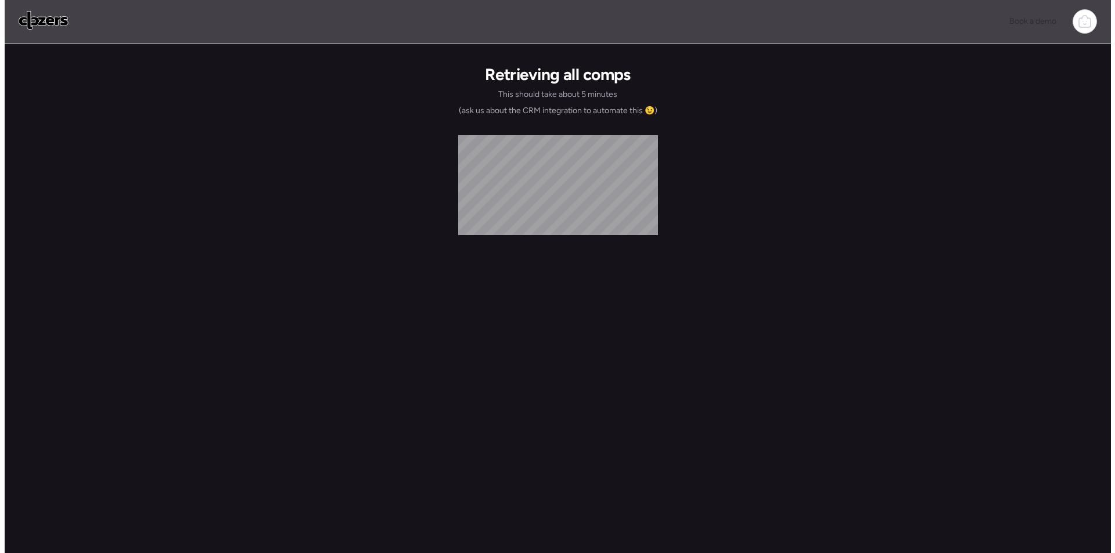
scroll to position [0, 0]
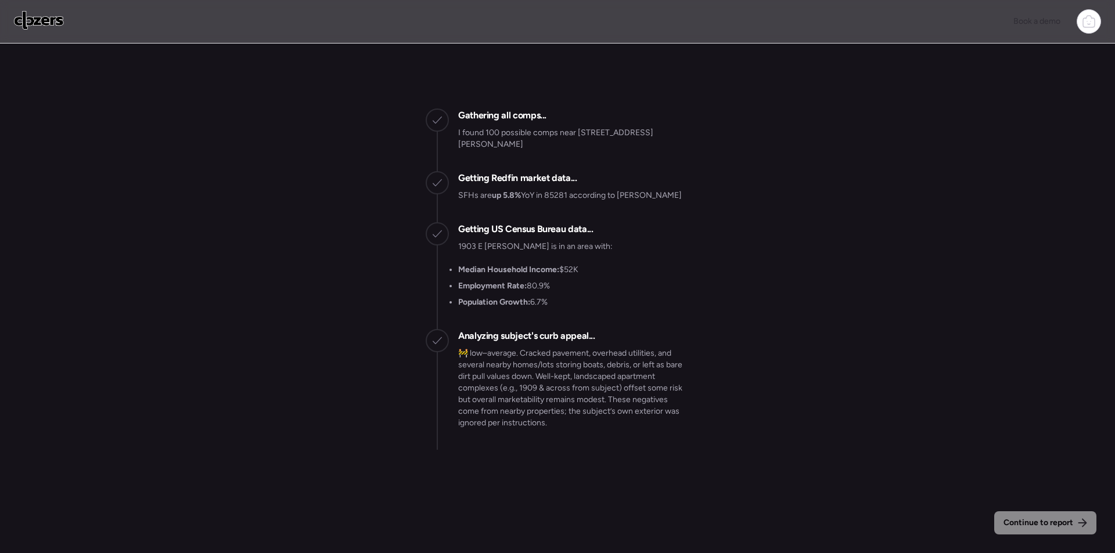
click at [199, 292] on div "Continue to report Gathering all comps... I found 100 possible comps near [STRE…" at bounding box center [557, 252] width 1115 height 416
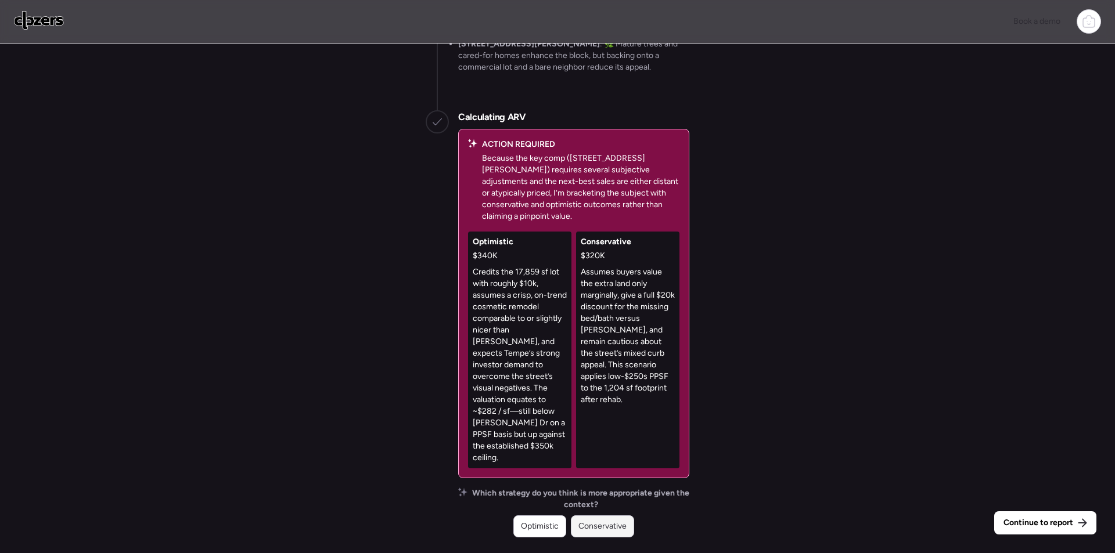
click at [594, 528] on span "Conservative" at bounding box center [602, 527] width 48 height 12
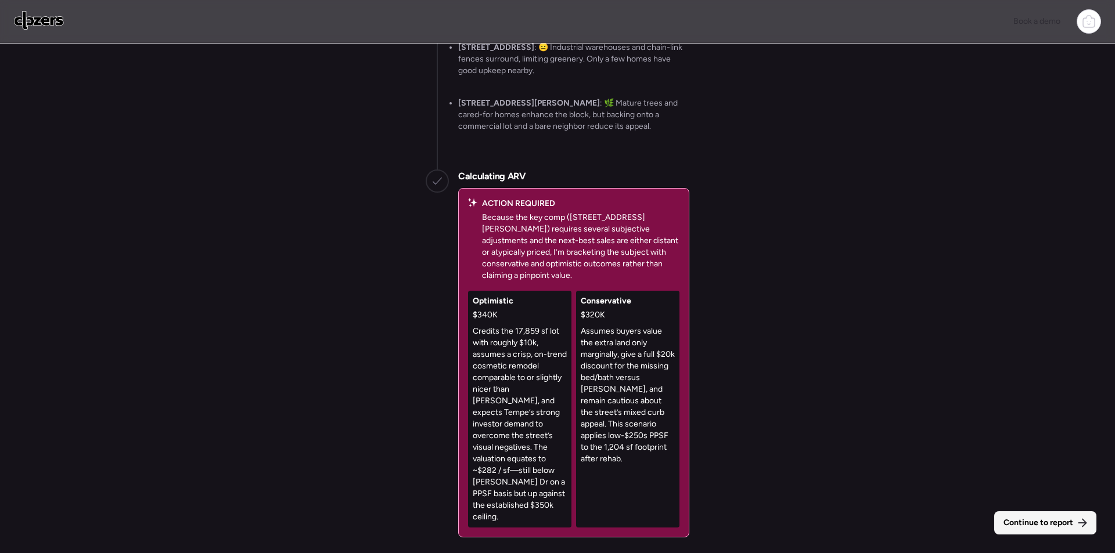
click at [1008, 515] on div "Continue to report" at bounding box center [1045, 522] width 102 height 23
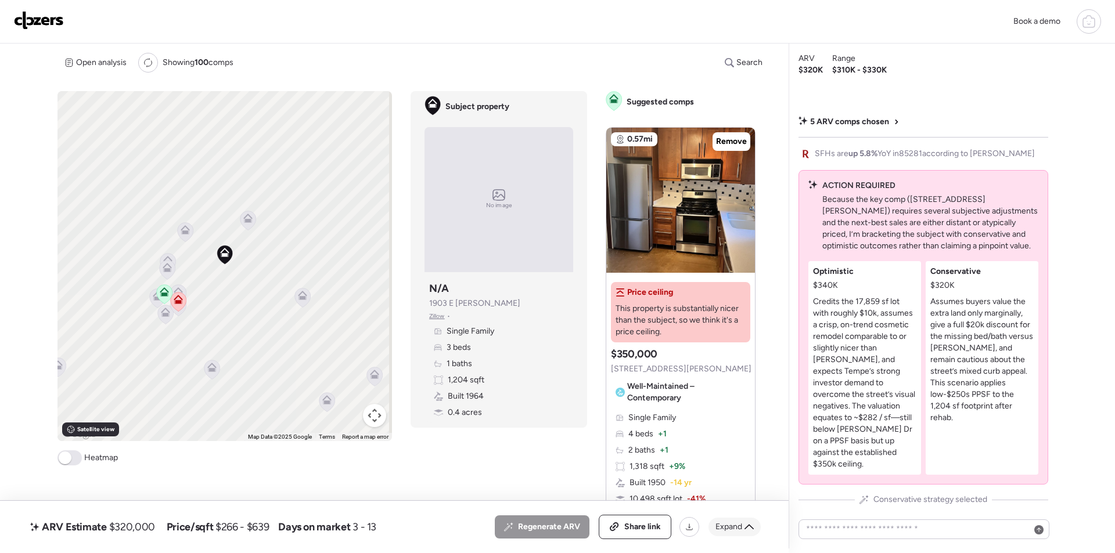
click at [748, 532] on div "Expand" at bounding box center [734, 527] width 52 height 19
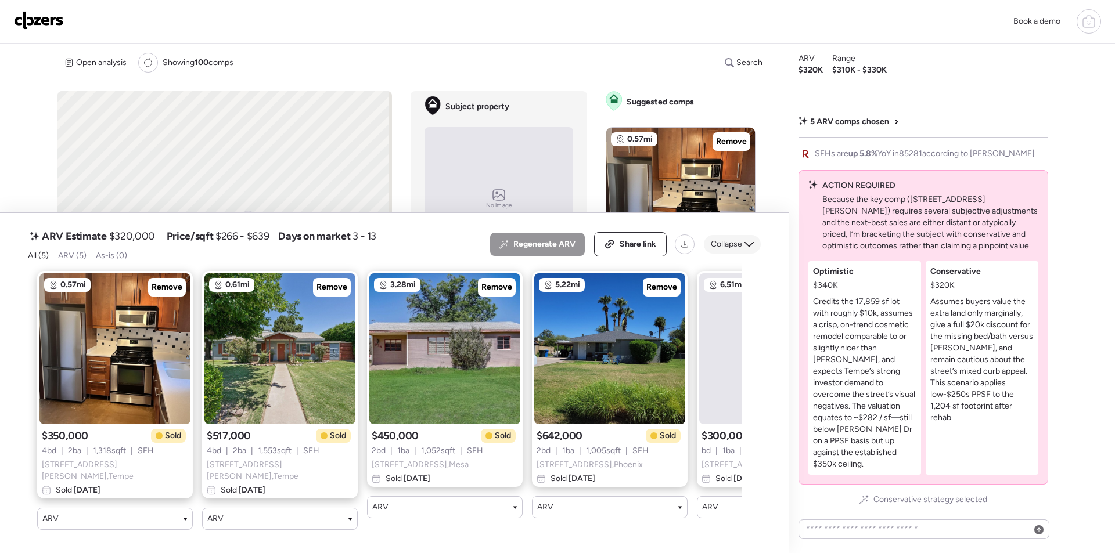
click at [745, 254] on div "Collapse" at bounding box center [732, 244] width 57 height 19
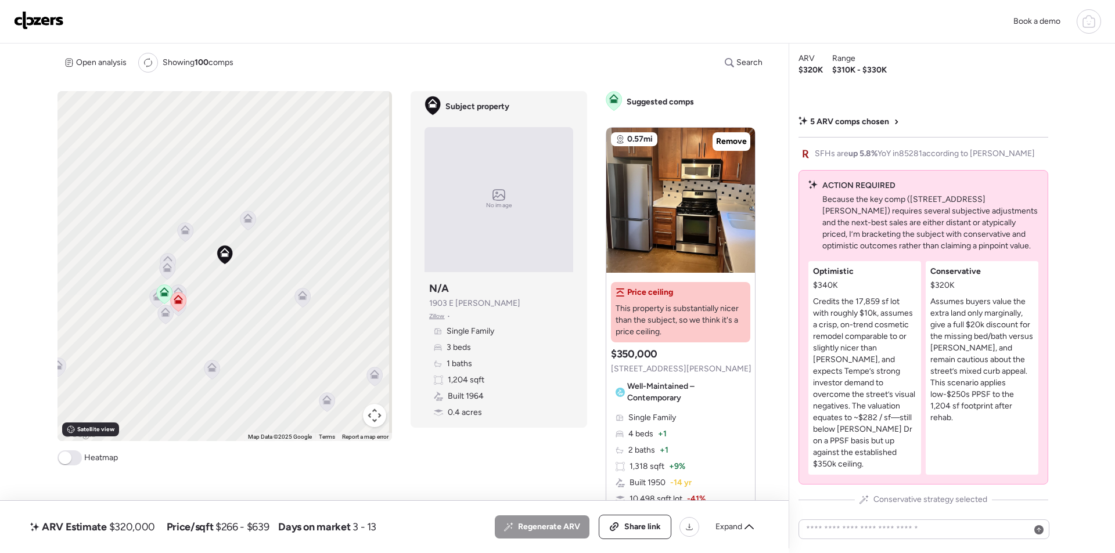
click at [127, 533] on span "$320,000" at bounding box center [132, 527] width 46 height 14
copy span "320,000"
drag, startPoint x: 633, startPoint y: 531, endPoint x: 634, endPoint y: 522, distance: 8.2
click at [634, 531] on span "Share link" at bounding box center [642, 527] width 37 height 12
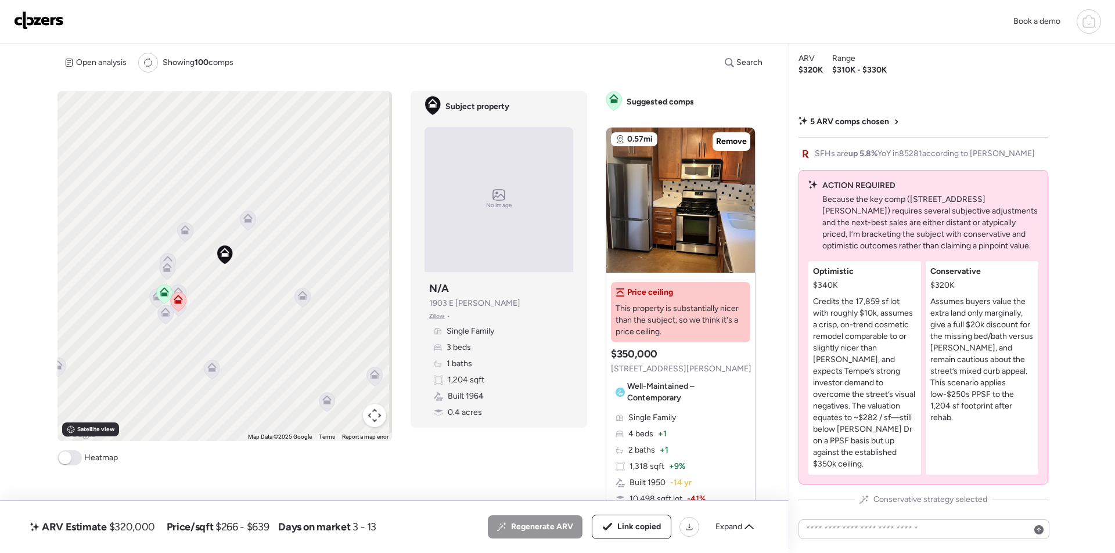
click at [45, 17] on img at bounding box center [39, 20] width 50 height 19
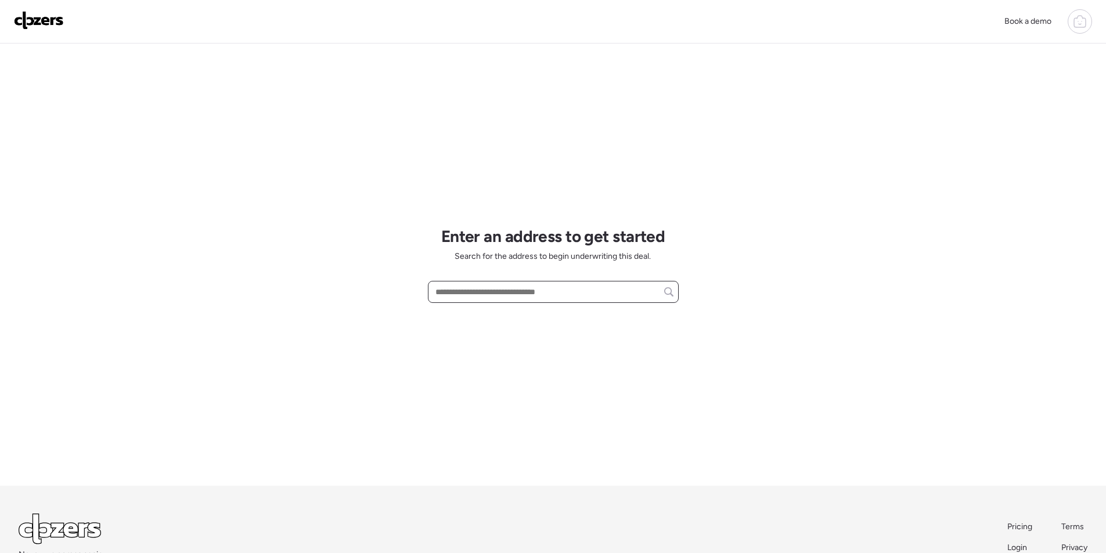
click at [495, 297] on input "text" at bounding box center [553, 292] width 240 height 16
paste input "**********"
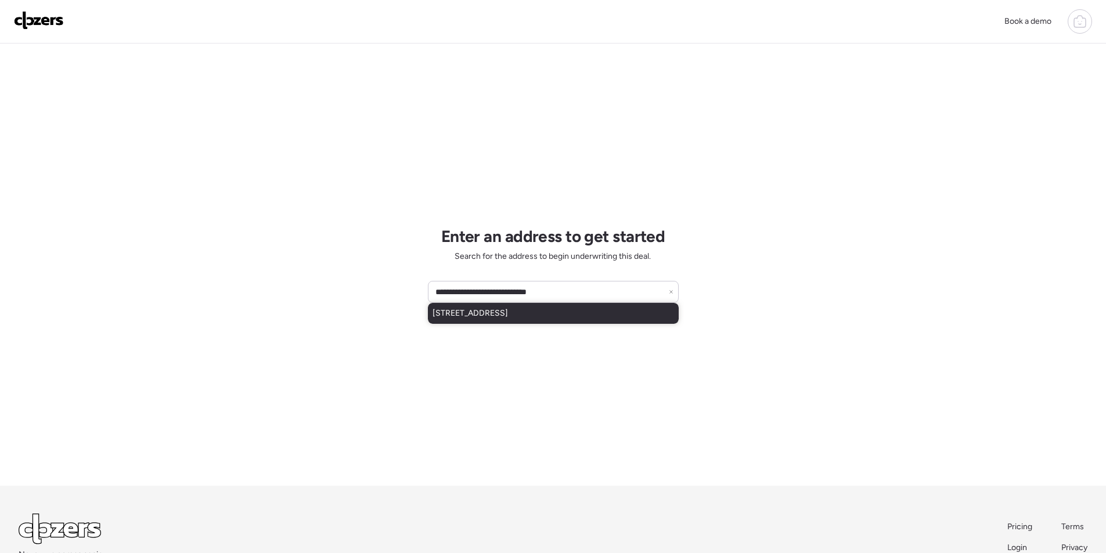
click at [483, 320] on div "[STREET_ADDRESS]" at bounding box center [553, 313] width 251 height 21
type input "**********"
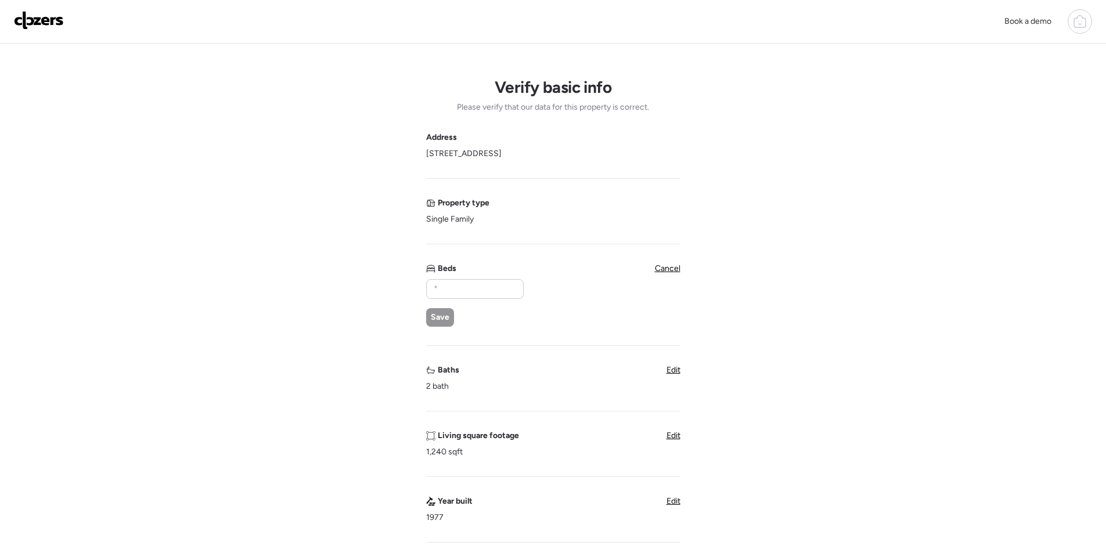
click at [459, 301] on div "Save" at bounding box center [474, 303] width 96 height 48
click at [457, 293] on input "text" at bounding box center [474, 289] width 87 height 16
type input "*"
click at [446, 312] on span "Save" at bounding box center [440, 318] width 19 height 12
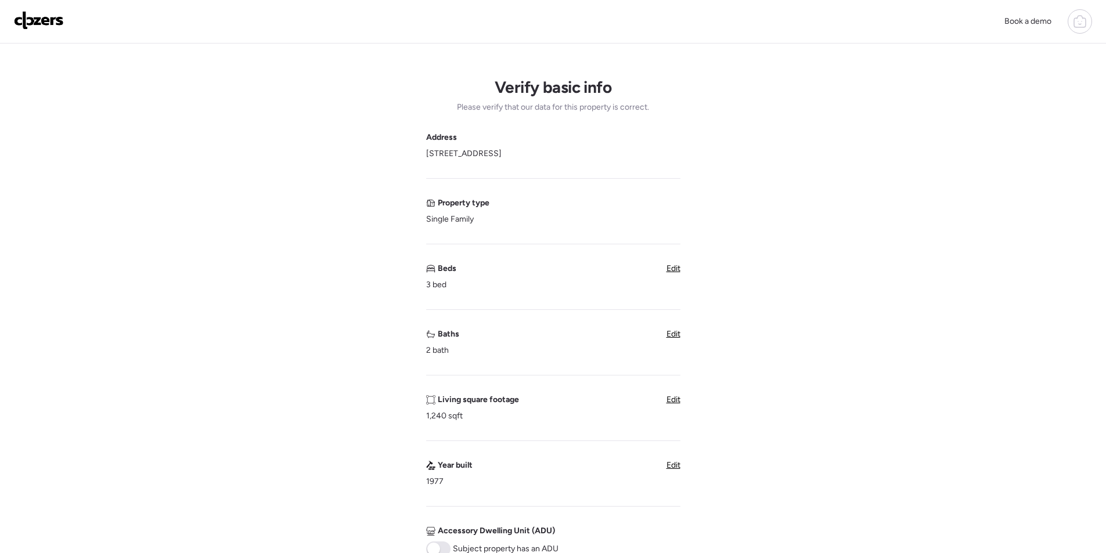
scroll to position [348, 0]
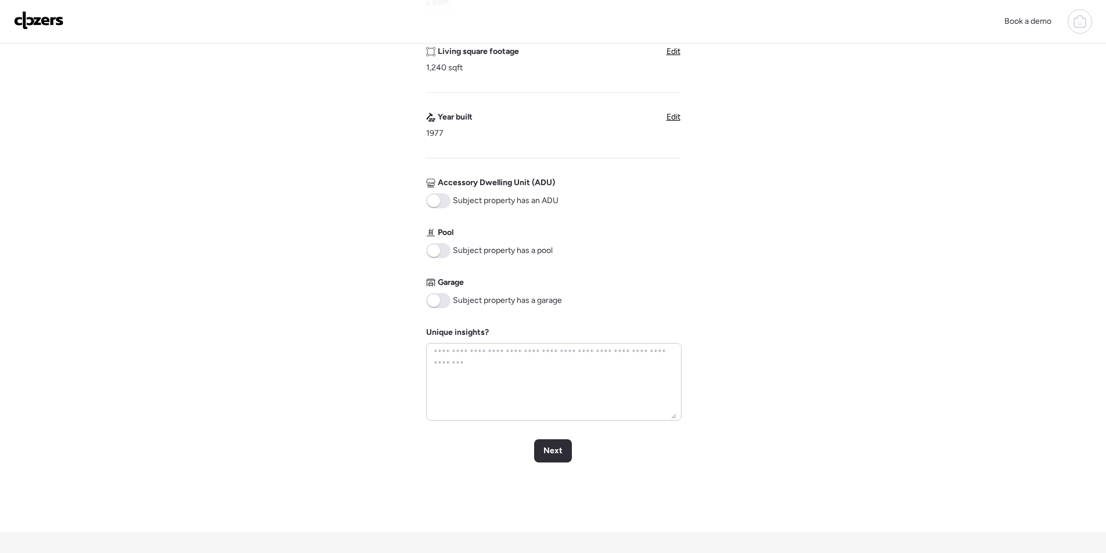
click at [441, 251] on span at bounding box center [438, 250] width 24 height 15
click at [444, 297] on span at bounding box center [438, 300] width 24 height 15
click at [560, 456] on span "Next" at bounding box center [552, 451] width 19 height 12
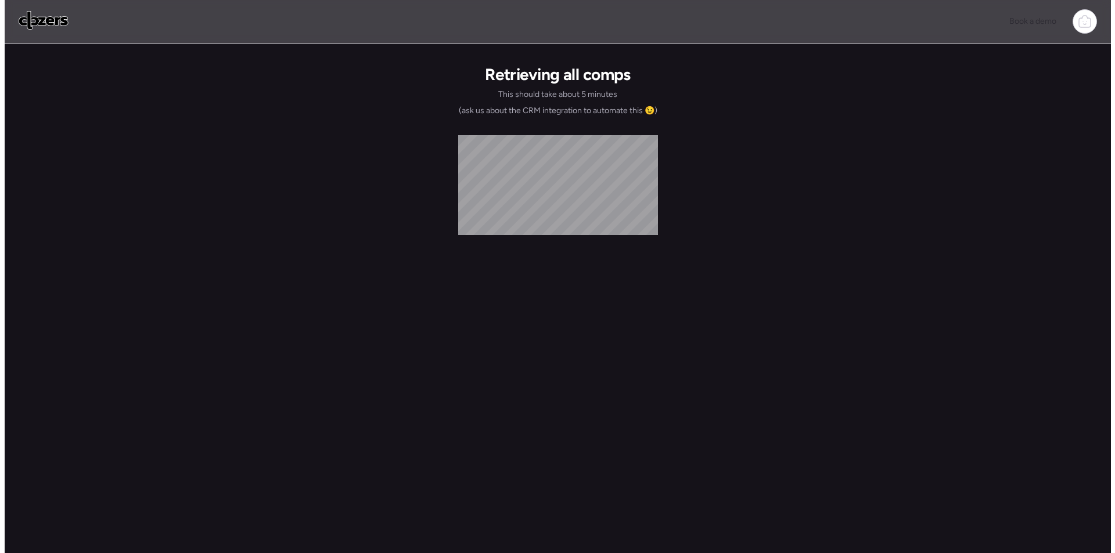
scroll to position [0, 0]
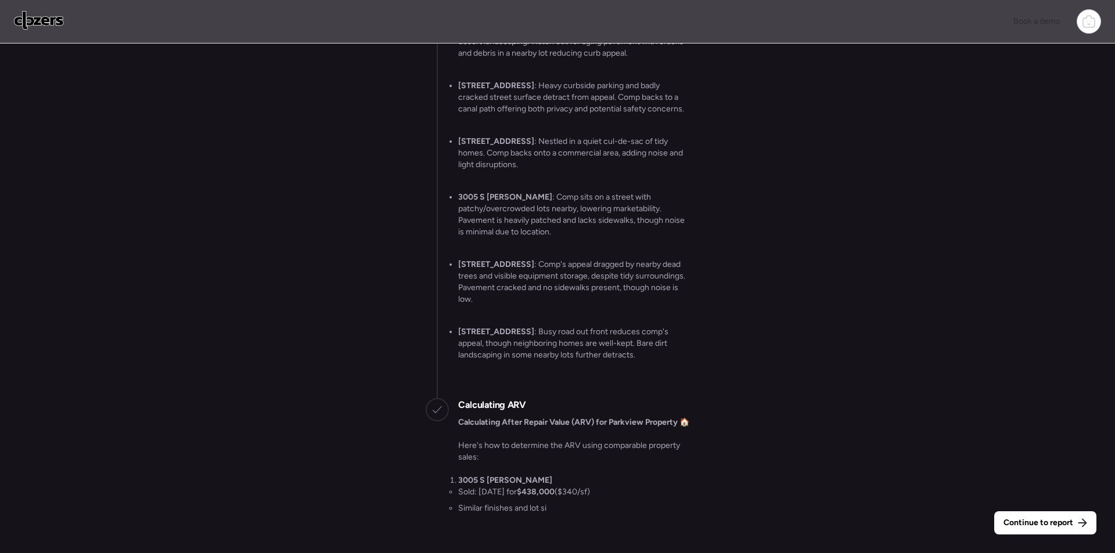
click at [1064, 529] on div "Continue to report" at bounding box center [1045, 522] width 102 height 23
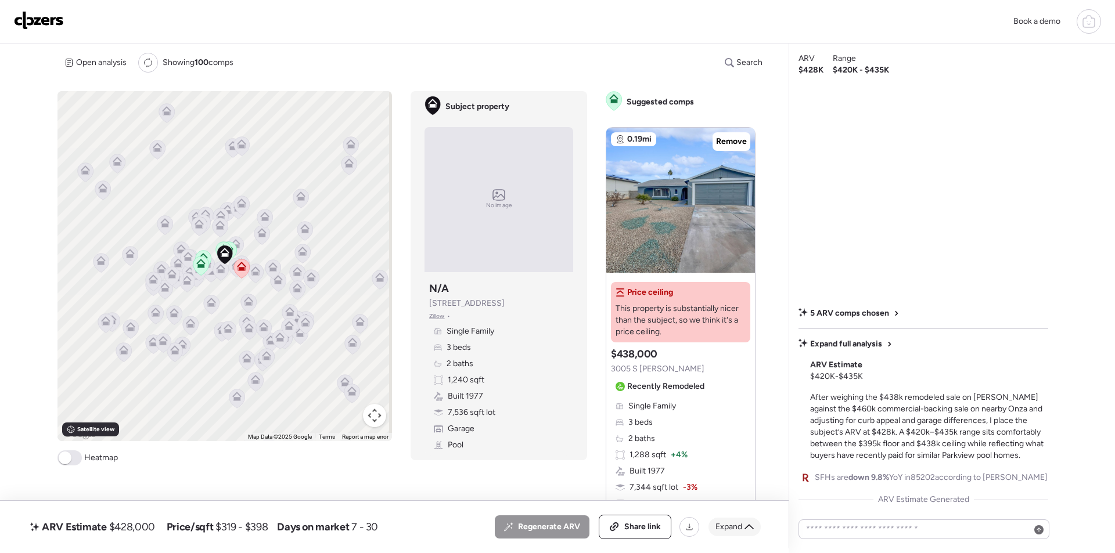
click at [755, 531] on div "Expand" at bounding box center [734, 527] width 52 height 19
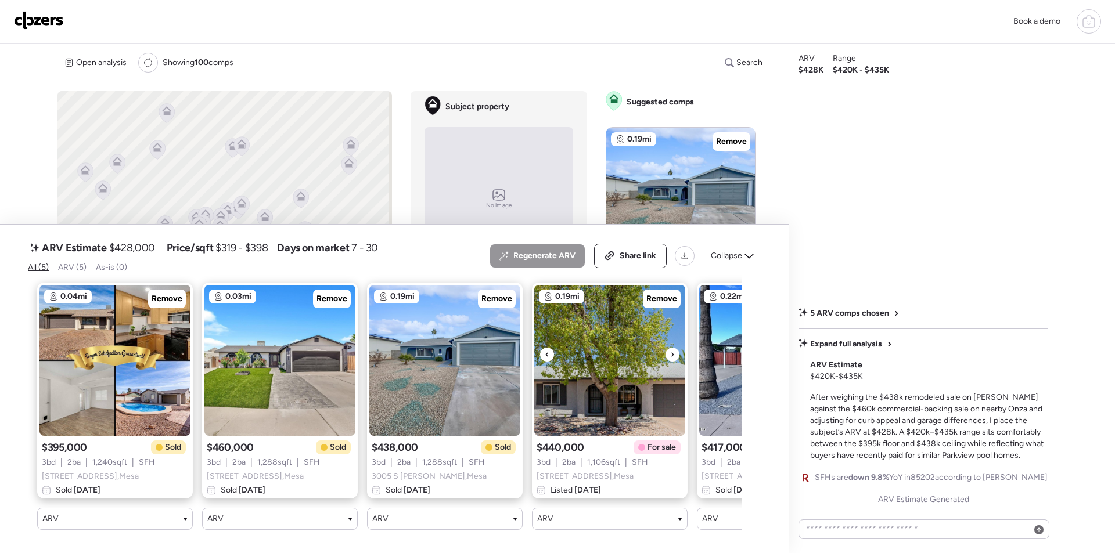
click at [656, 301] on img at bounding box center [609, 360] width 151 height 151
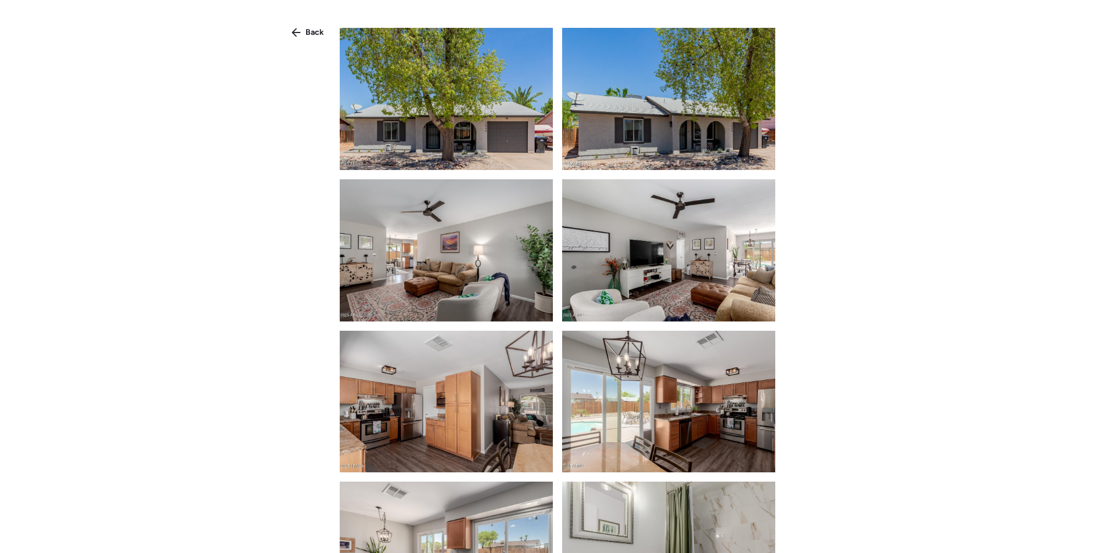
click at [300, 44] on div "Back" at bounding box center [557, 286] width 1115 height 572
click at [303, 30] on div "Back" at bounding box center [307, 32] width 46 height 19
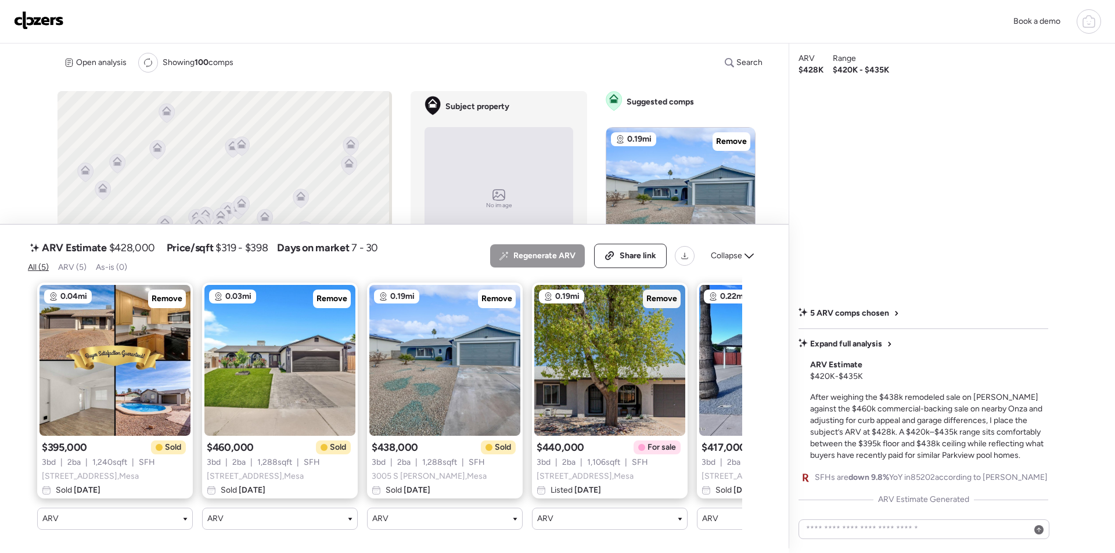
click at [659, 293] on span "Remove" at bounding box center [661, 299] width 31 height 12
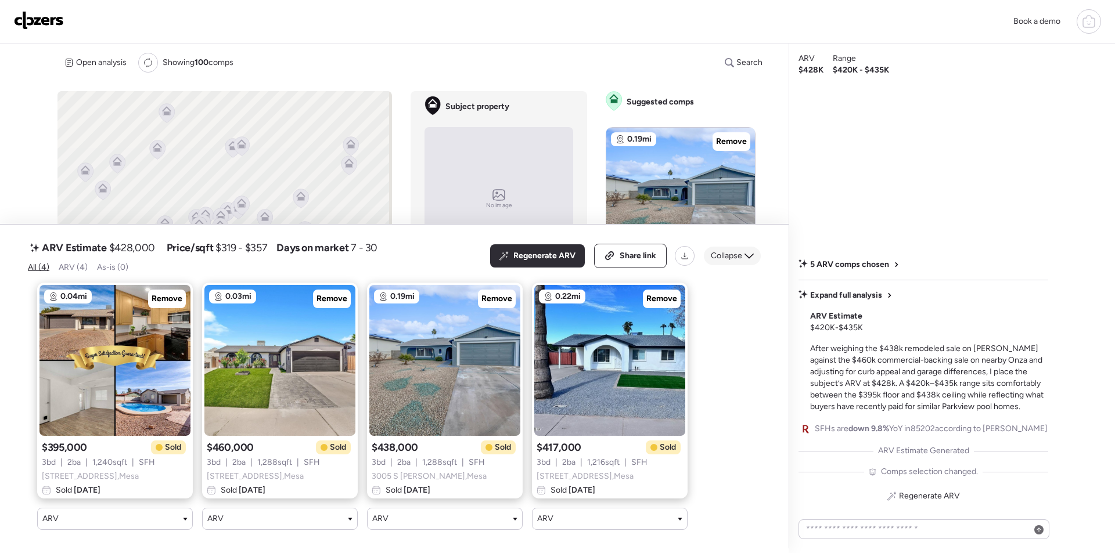
drag, startPoint x: 737, startPoint y: 253, endPoint x: 643, endPoint y: 121, distance: 162.4
click at [737, 253] on div "Collapse" at bounding box center [732, 256] width 57 height 19
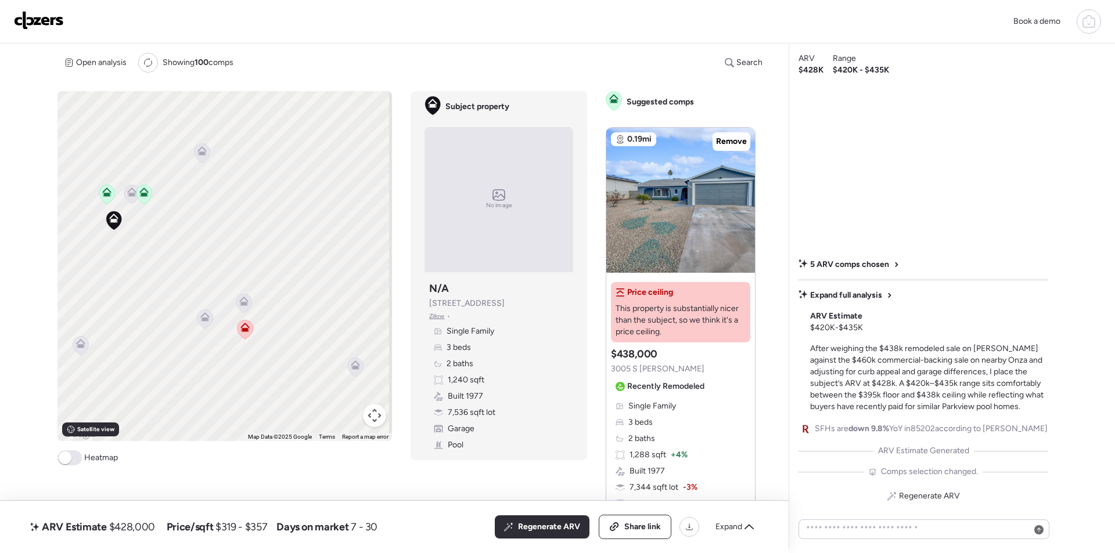
click at [129, 197] on icon at bounding box center [132, 194] width 16 height 19
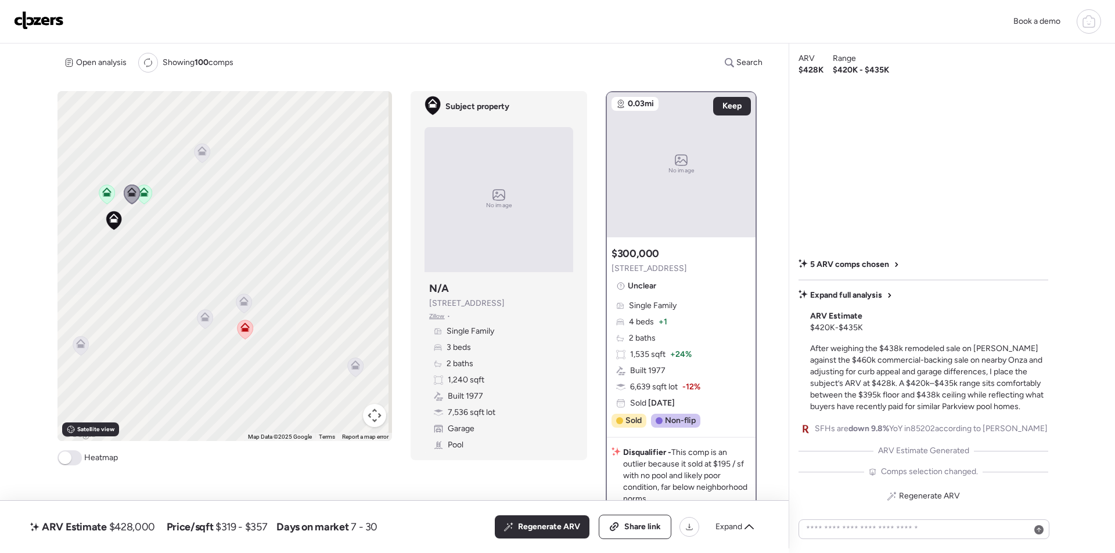
click at [203, 318] on icon at bounding box center [204, 316] width 9 height 9
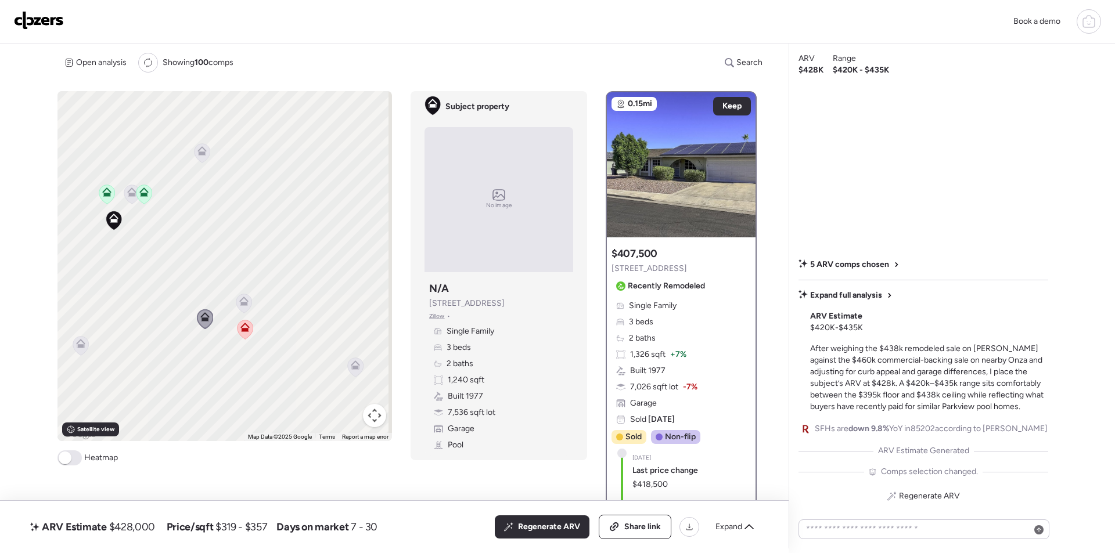
click at [734, 533] on div "Expand" at bounding box center [734, 527] width 52 height 19
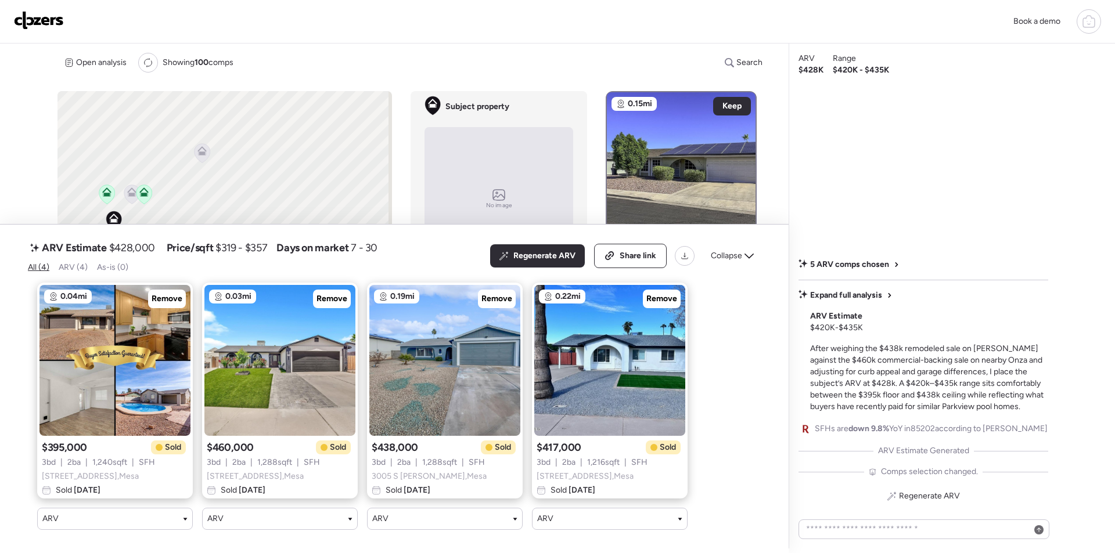
drag, startPoint x: 737, startPoint y: 244, endPoint x: 729, endPoint y: 250, distance: 9.5
click at [735, 250] on span "Collapse" at bounding box center [726, 256] width 31 height 12
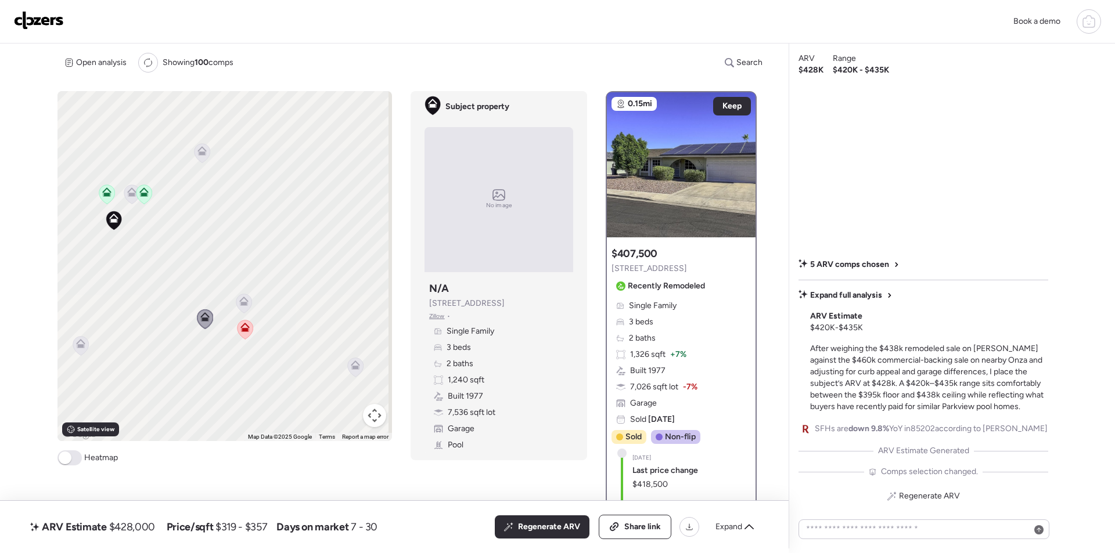
click at [246, 302] on icon at bounding box center [243, 299] width 9 height 5
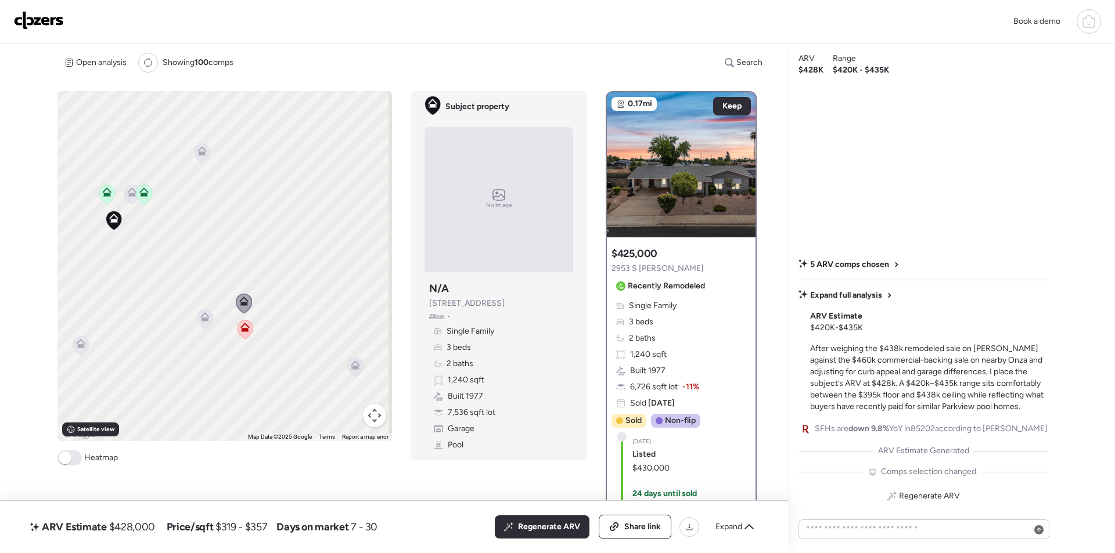
scroll to position [174, 0]
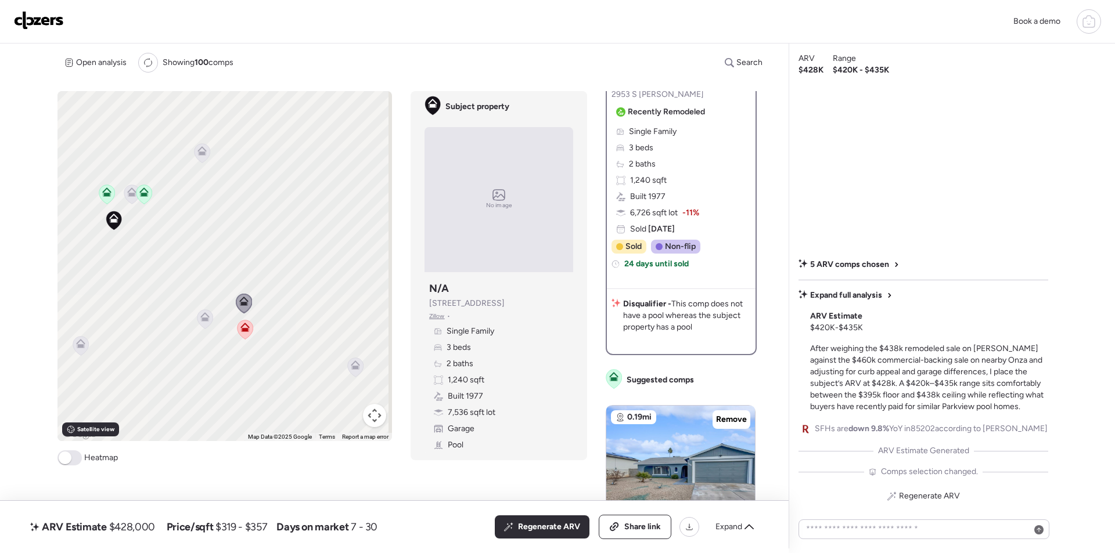
click at [81, 347] on icon at bounding box center [81, 345] width 8 height 3
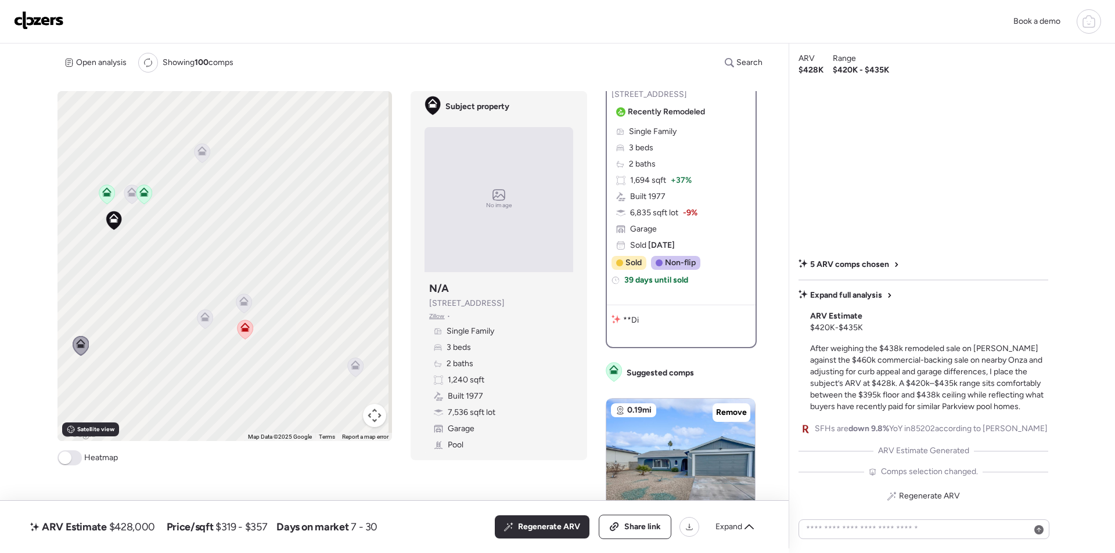
scroll to position [0, 0]
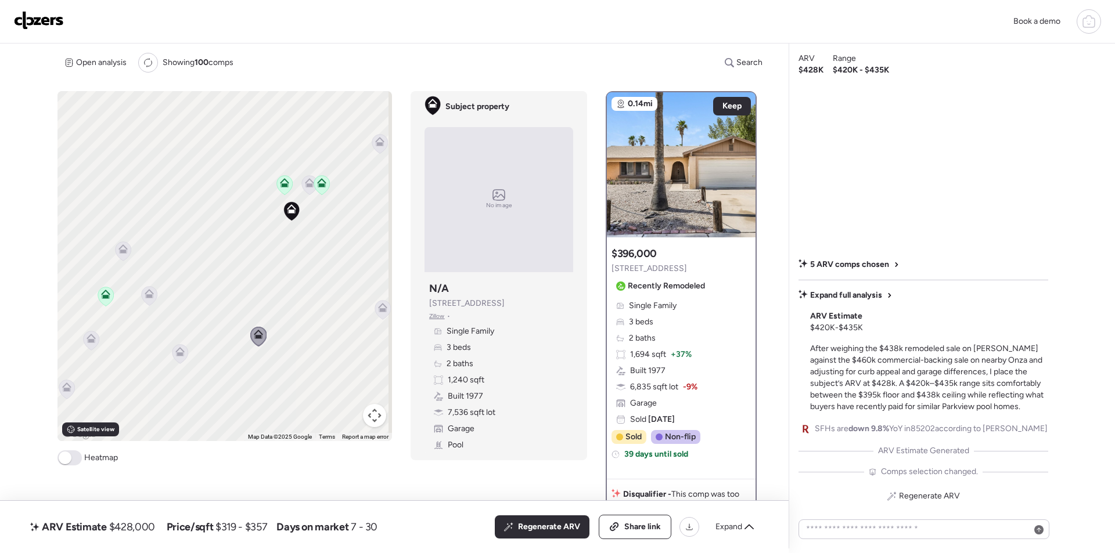
drag, startPoint x: 232, startPoint y: 325, endPoint x: 415, endPoint y: 316, distance: 183.1
click at [415, 316] on div "To activate drag with keyboard, press Alt + Enter. Once in keyboard drag state,…" at bounding box center [411, 320] width 708 height 458
drag, startPoint x: 251, startPoint y: 341, endPoint x: 196, endPoint y: 186, distance: 164.5
click at [196, 186] on icon at bounding box center [203, 182] width 16 height 19
drag, startPoint x: 176, startPoint y: 358, endPoint x: 167, endPoint y: 356, distance: 10.1
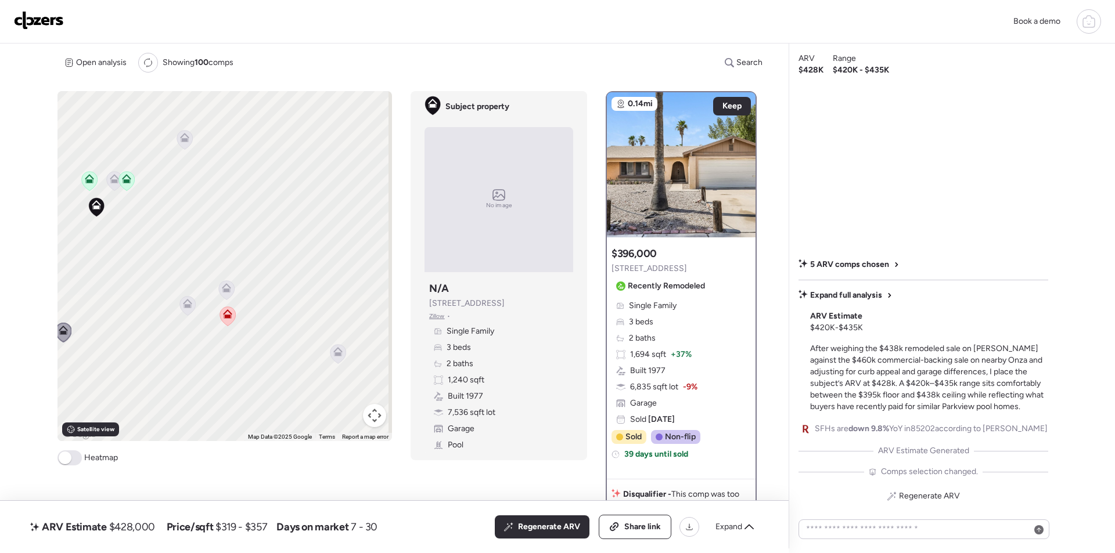
click at [167, 365] on div "To activate drag with keyboard, press Alt + Enter. Once in keyboard drag state,…" at bounding box center [224, 266] width 334 height 350
drag, startPoint x: 261, startPoint y: 267, endPoint x: 223, endPoint y: 333, distance: 75.9
click at [223, 333] on div "To activate drag with keyboard, press Alt + Enter. Once in keyboard drag state,…" at bounding box center [224, 266] width 334 height 350
click at [103, 239] on icon at bounding box center [104, 238] width 8 height 3
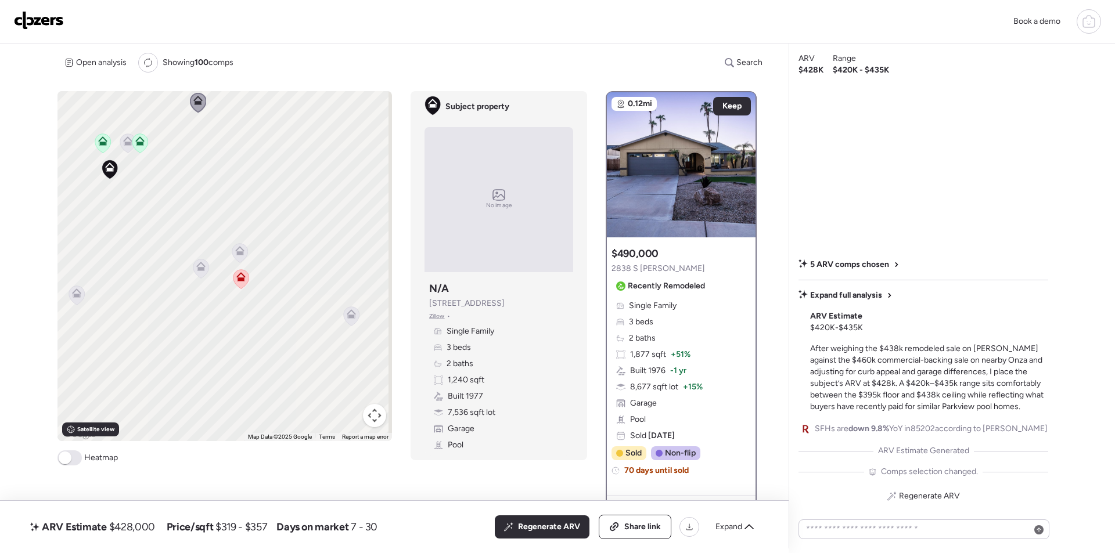
drag, startPoint x: 169, startPoint y: 317, endPoint x: 262, endPoint y: 204, distance: 146.3
click at [264, 182] on div "To navigate, press the arrow keys. To activate drag with keyboard, press Alt + …" at bounding box center [224, 266] width 334 height 350
click at [352, 319] on icon at bounding box center [349, 315] width 9 height 9
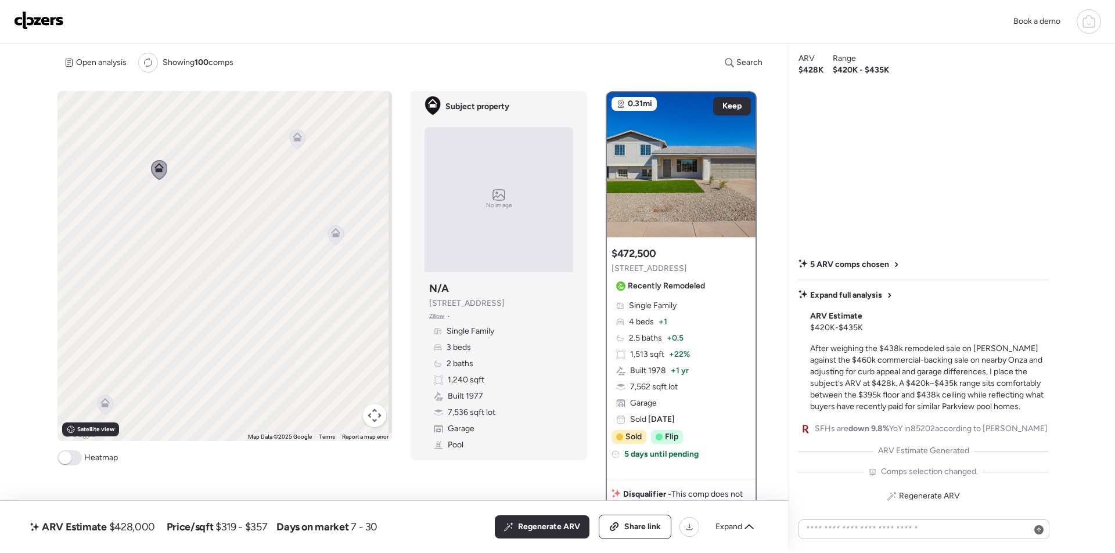
drag, startPoint x: 291, startPoint y: 349, endPoint x: 116, endPoint y: 246, distance: 203.5
click at [116, 246] on div "To activate drag with keyboard, press Alt + Enter. Once in keyboard drag state,…" at bounding box center [224, 266] width 334 height 350
click at [289, 144] on icon at bounding box center [297, 139] width 16 height 20
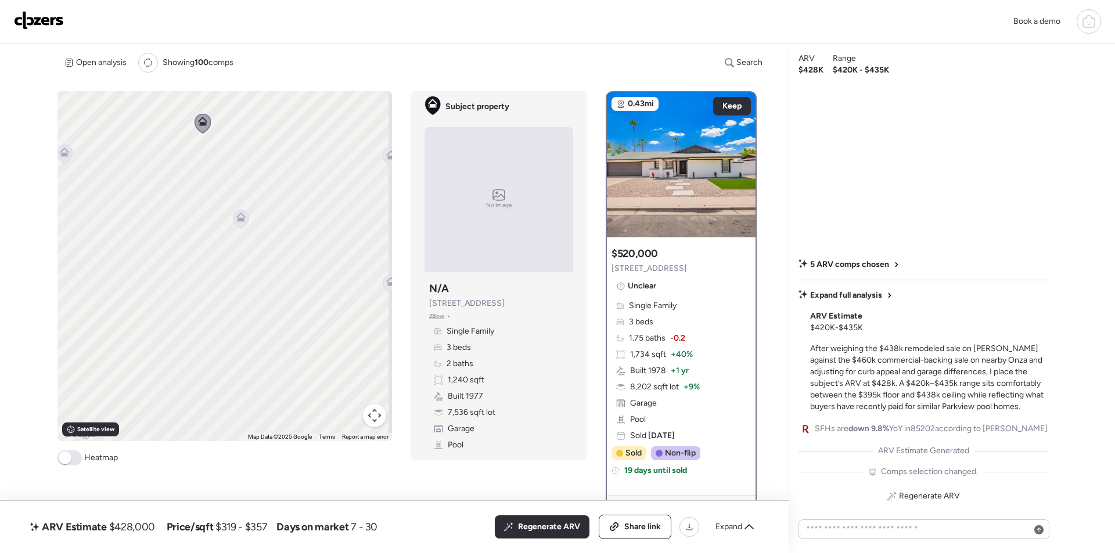
drag, startPoint x: 317, startPoint y: 237, endPoint x: 240, endPoint y: 221, distance: 78.5
click at [235, 225] on icon at bounding box center [241, 219] width 16 height 19
click at [236, 217] on icon at bounding box center [240, 216] width 9 height 9
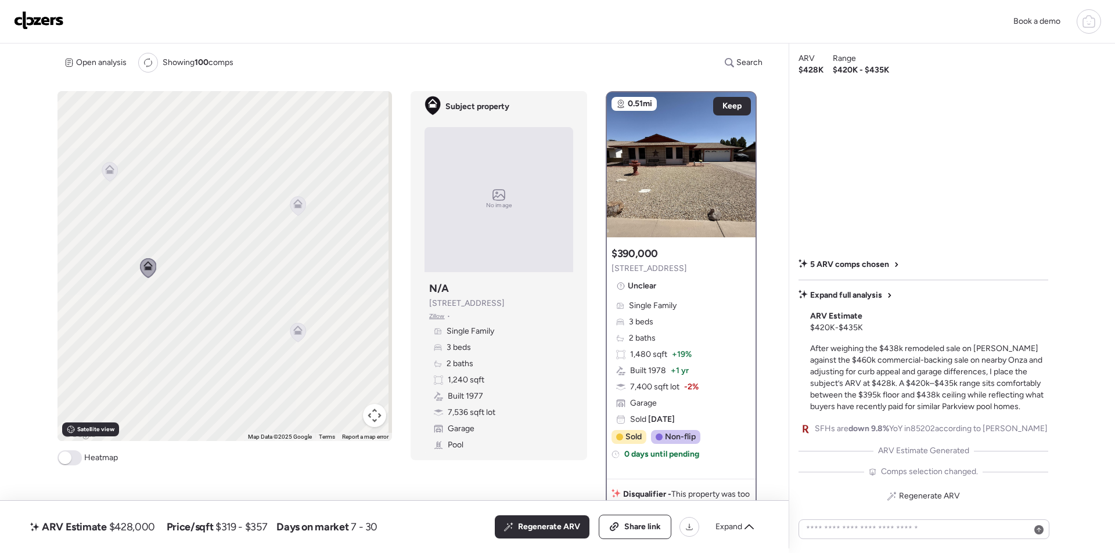
drag, startPoint x: 344, startPoint y: 201, endPoint x: 248, endPoint y: 251, distance: 107.2
click at [247, 253] on div "To navigate, press the arrow keys. To activate drag with keyboard, press Alt + …" at bounding box center [224, 266] width 334 height 350
click at [287, 207] on icon at bounding box center [295, 208] width 16 height 19
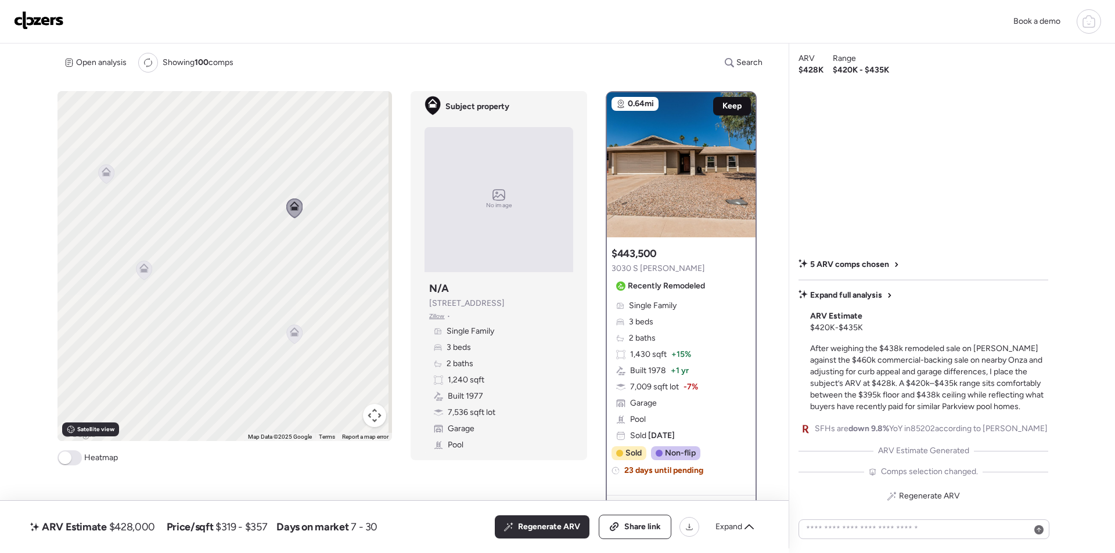
click at [723, 107] on span "Keep" at bounding box center [731, 106] width 19 height 12
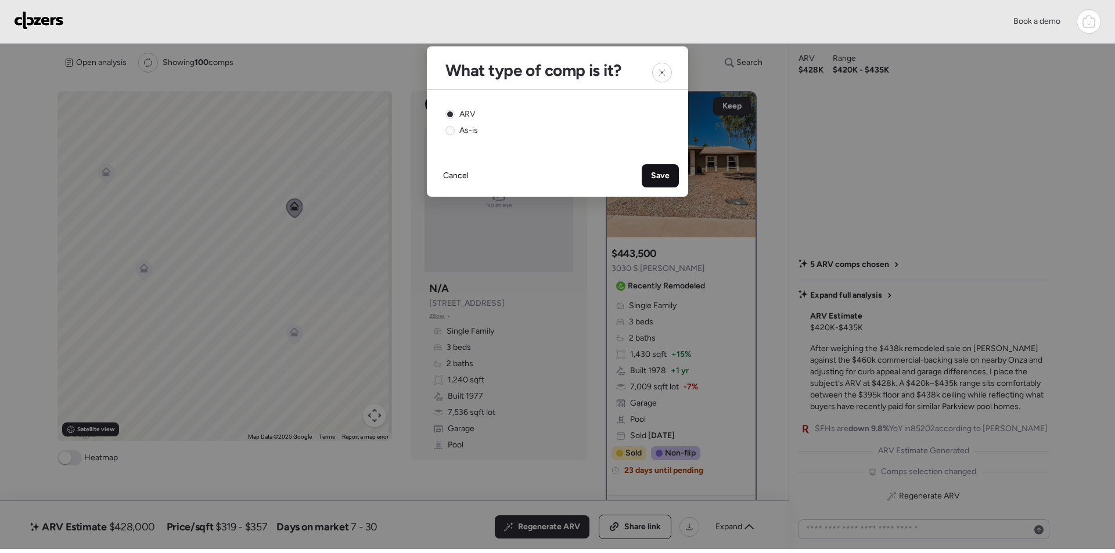
click at [664, 174] on span "Save" at bounding box center [660, 176] width 19 height 12
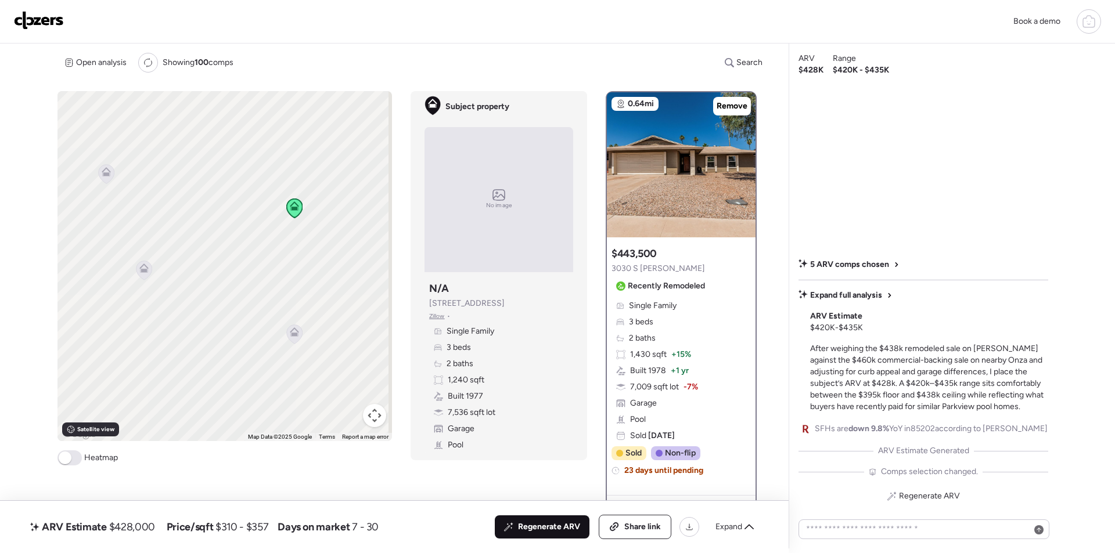
click at [539, 530] on span "Regenerate ARV" at bounding box center [549, 527] width 62 height 12
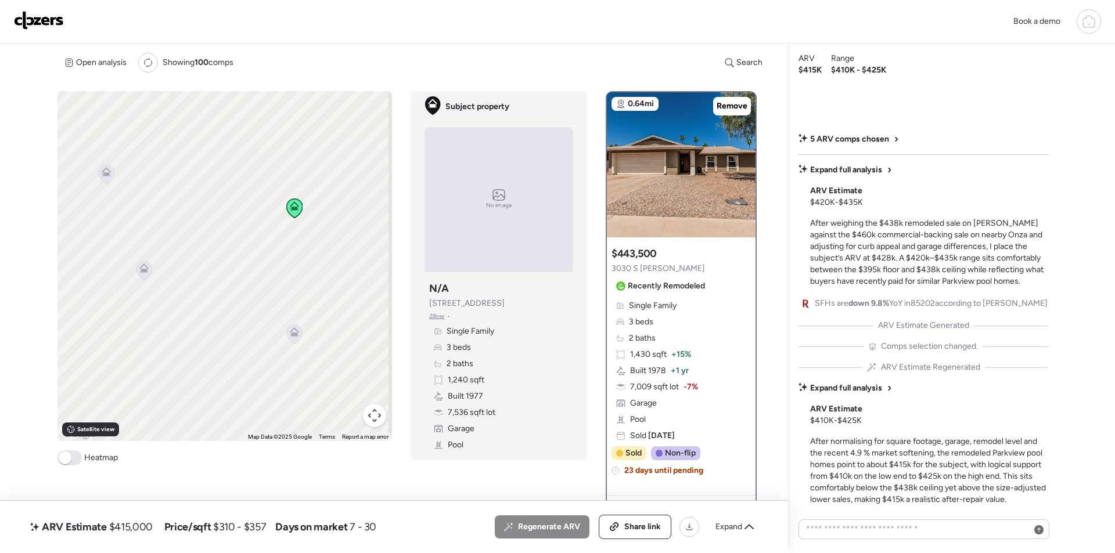
click at [143, 529] on span "$415,000" at bounding box center [131, 527] width 44 height 14
copy span "415,000"
click at [656, 530] on span "Share link" at bounding box center [642, 527] width 37 height 12
click at [52, 27] on img at bounding box center [39, 20] width 50 height 19
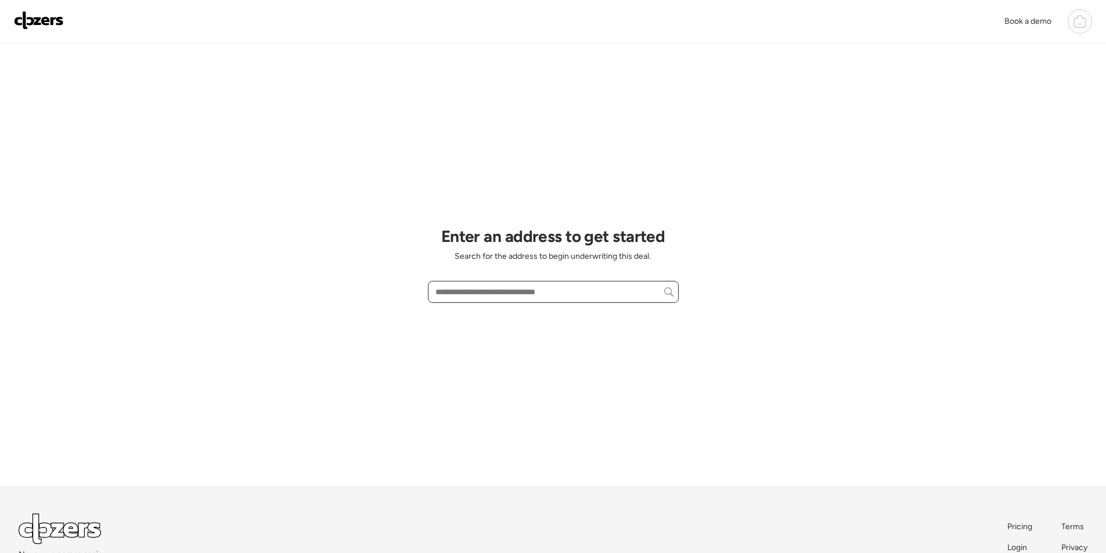
click at [536, 298] on input "text" at bounding box center [553, 292] width 240 height 16
paste input "**********"
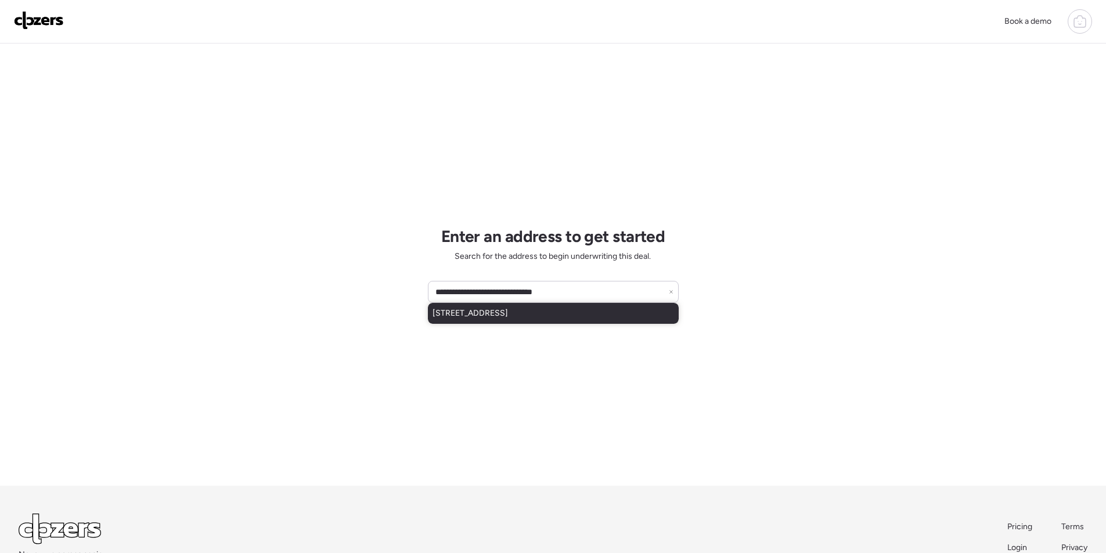
click at [508, 317] on span "[STREET_ADDRESS]" at bounding box center [469, 314] width 75 height 12
type input "**********"
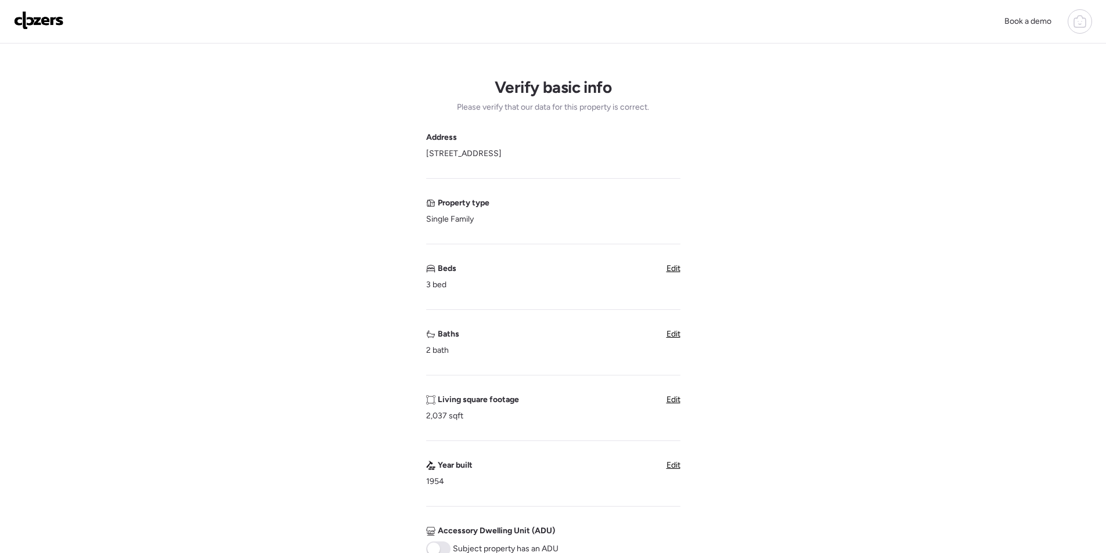
scroll to position [406, 0]
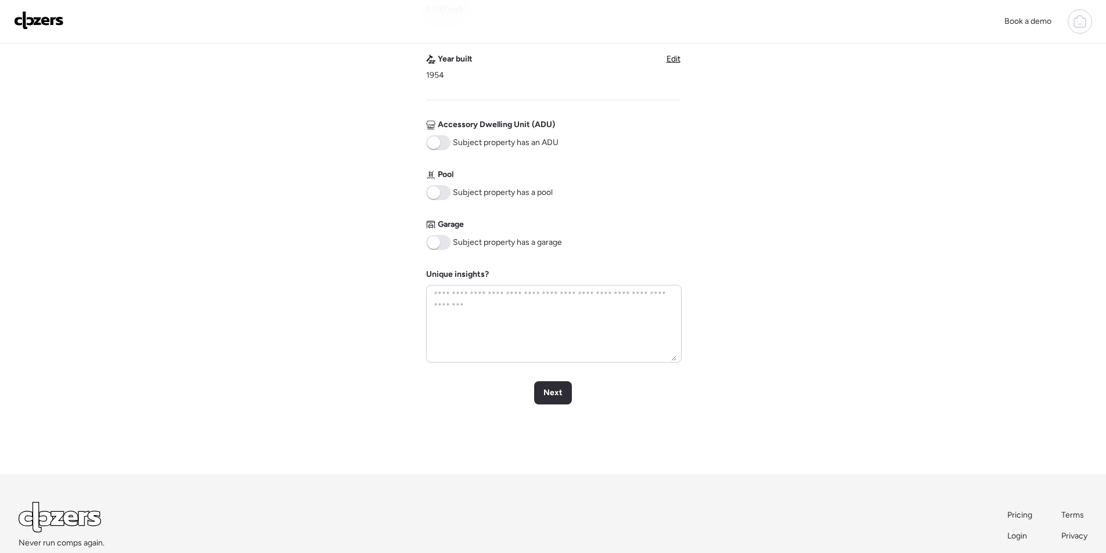
drag, startPoint x: 441, startPoint y: 240, endPoint x: 439, endPoint y: 200, distance: 39.5
click at [443, 239] on span at bounding box center [438, 242] width 24 height 15
click at [438, 199] on span at bounding box center [438, 192] width 24 height 15
click at [565, 404] on div "Next" at bounding box center [553, 392] width 38 height 23
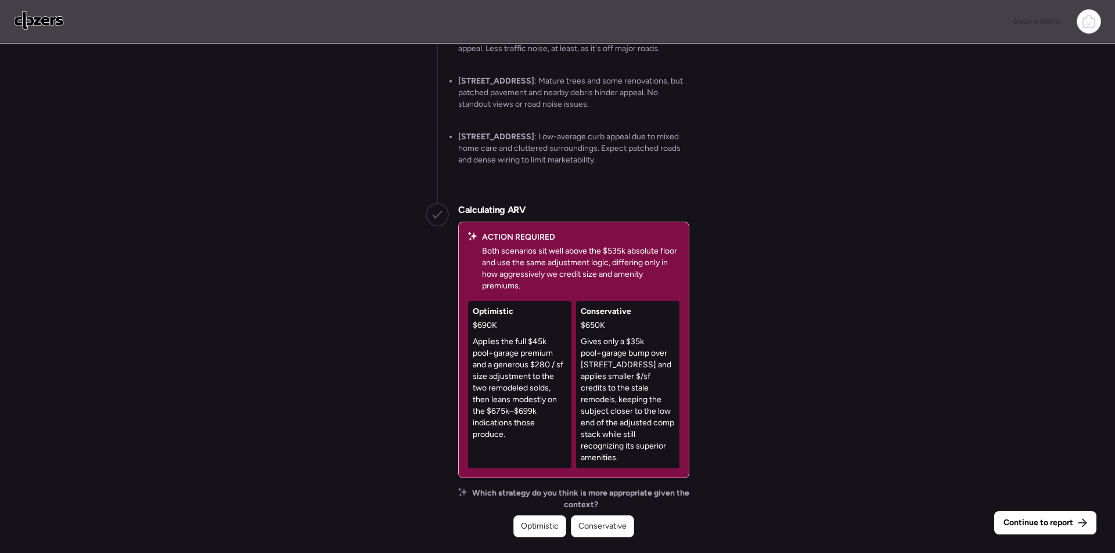
click at [611, 528] on span "Conservative" at bounding box center [602, 527] width 48 height 12
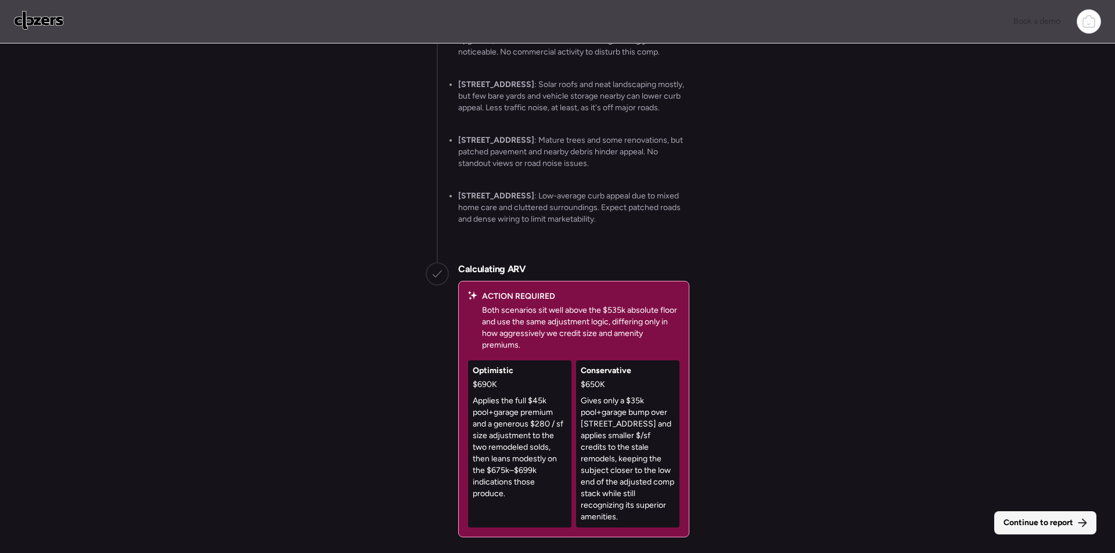
click at [1048, 527] on span "Continue to report" at bounding box center [1038, 523] width 70 height 12
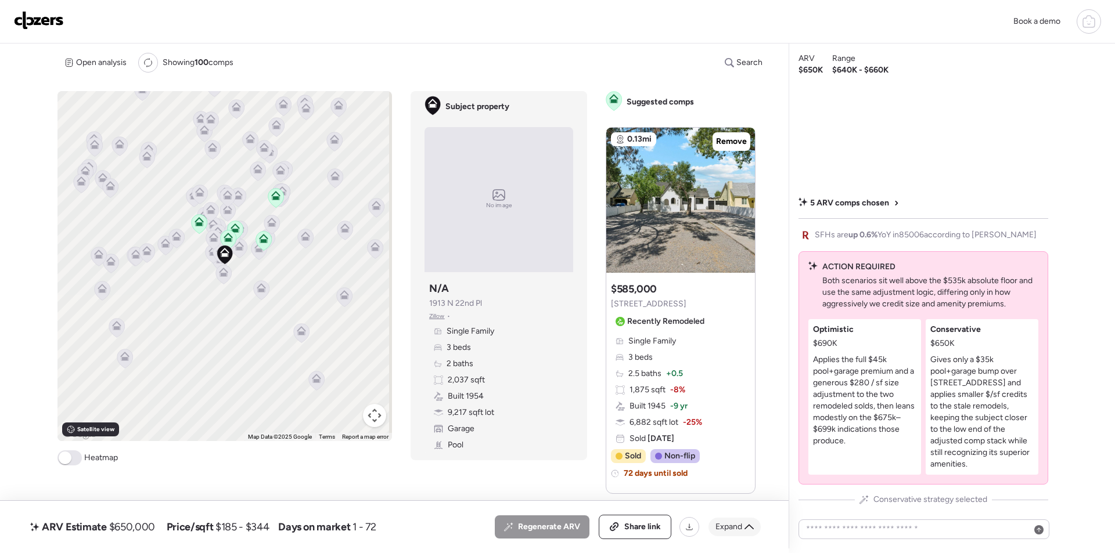
click at [743, 528] on div "Expand" at bounding box center [734, 527] width 52 height 19
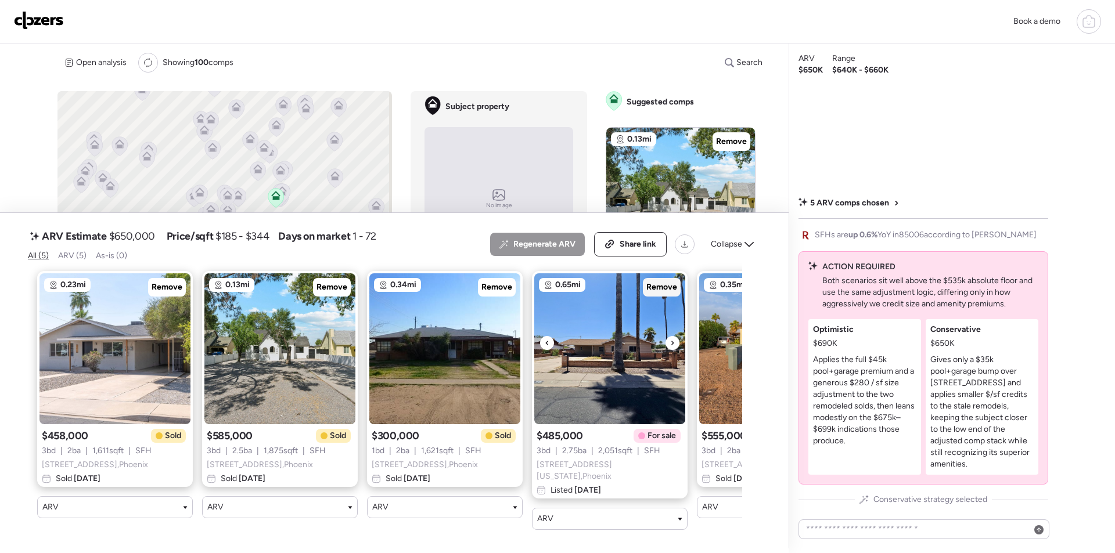
click at [667, 293] on span "Remove" at bounding box center [661, 288] width 31 height 12
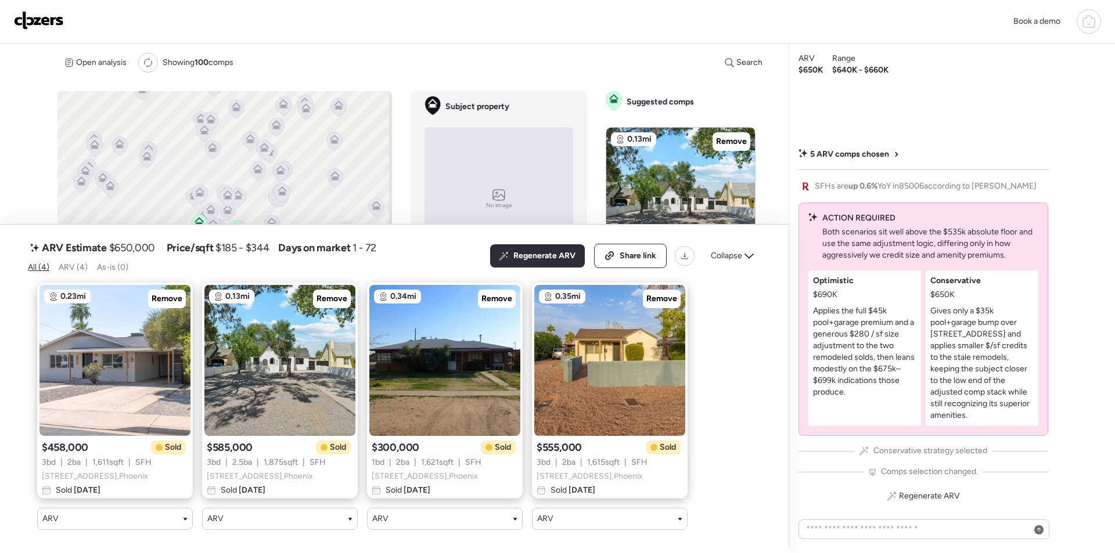
drag, startPoint x: 743, startPoint y: 244, endPoint x: 724, endPoint y: 248, distance: 18.9
click at [744, 247] on div "Collapse" at bounding box center [732, 256] width 57 height 19
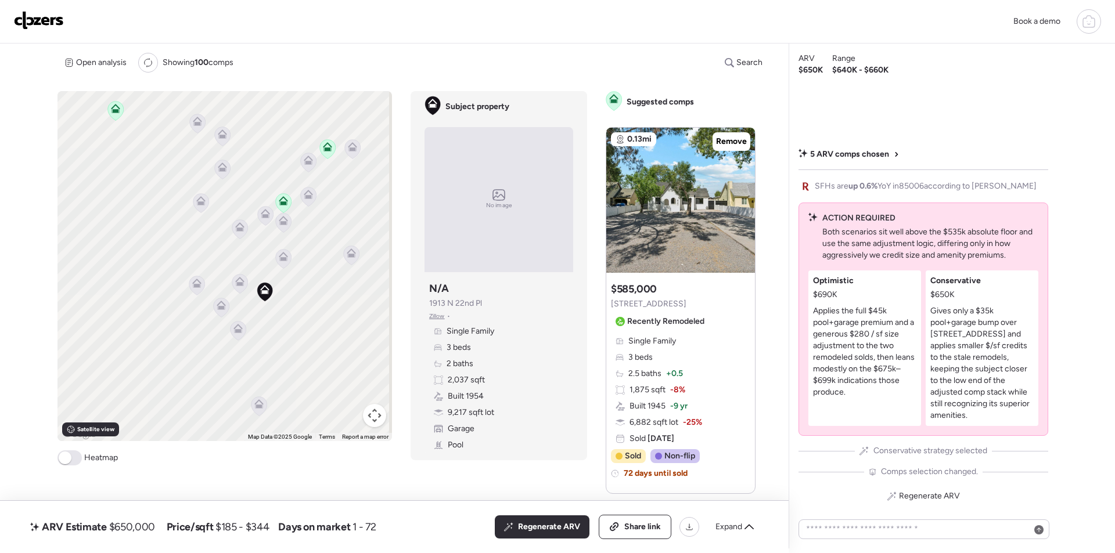
click at [239, 283] on icon at bounding box center [240, 283] width 8 height 3
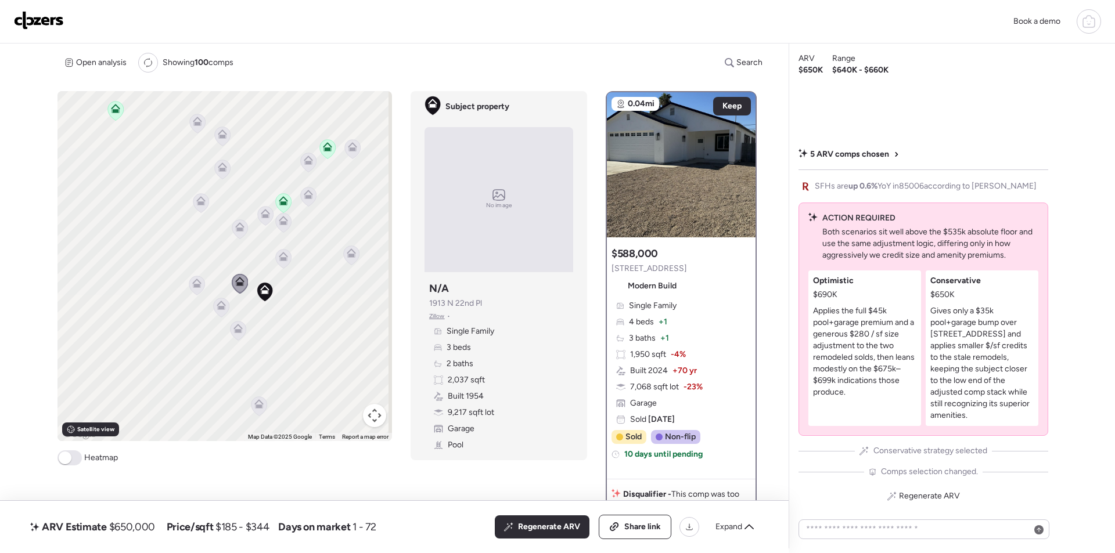
click at [281, 262] on icon at bounding box center [284, 258] width 16 height 19
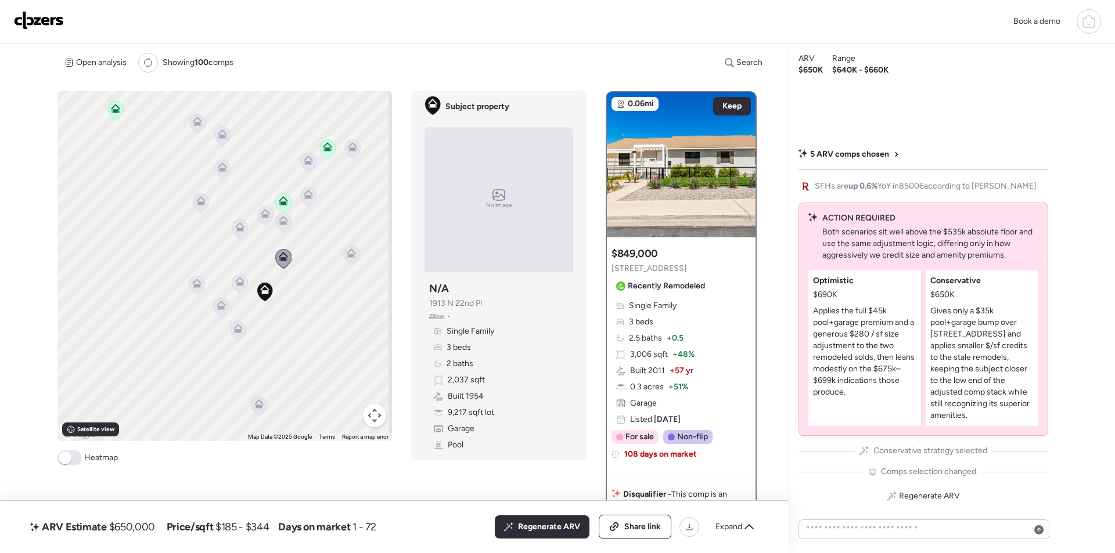
click at [233, 330] on icon at bounding box center [237, 328] width 9 height 9
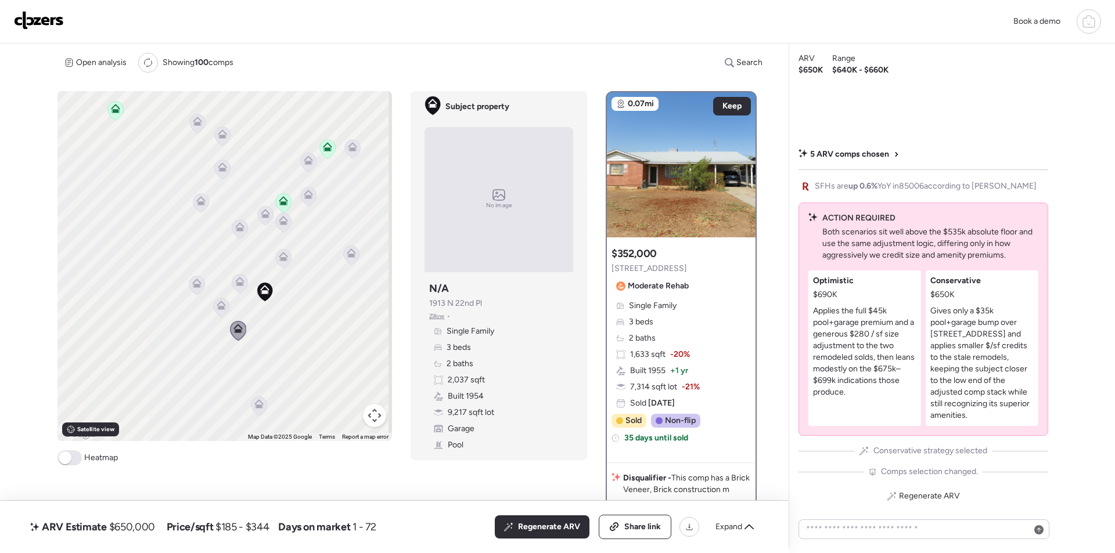
click at [210, 312] on div "To activate drag with keyboard, press Alt + Enter. Once in keyboard drag state,…" at bounding box center [224, 266] width 334 height 350
click at [215, 312] on icon at bounding box center [222, 307] width 16 height 19
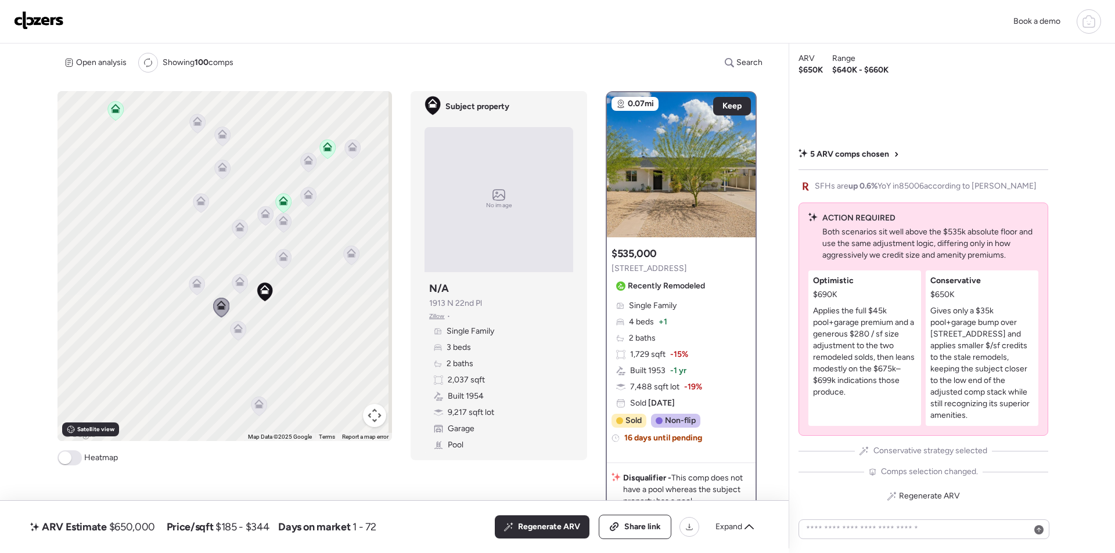
click at [192, 283] on icon at bounding box center [196, 281] width 9 height 5
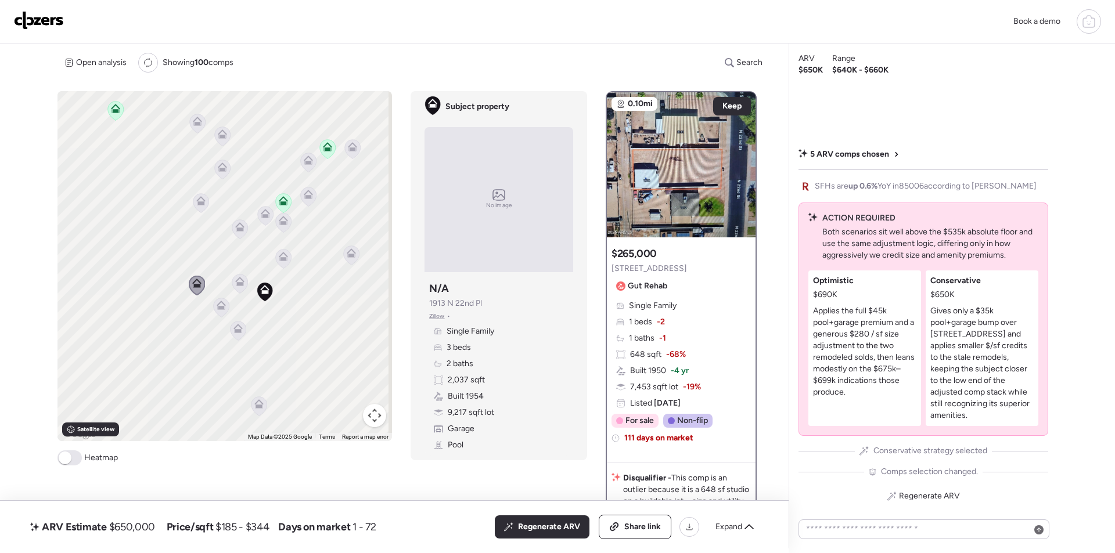
click at [200, 205] on icon at bounding box center [201, 202] width 8 height 3
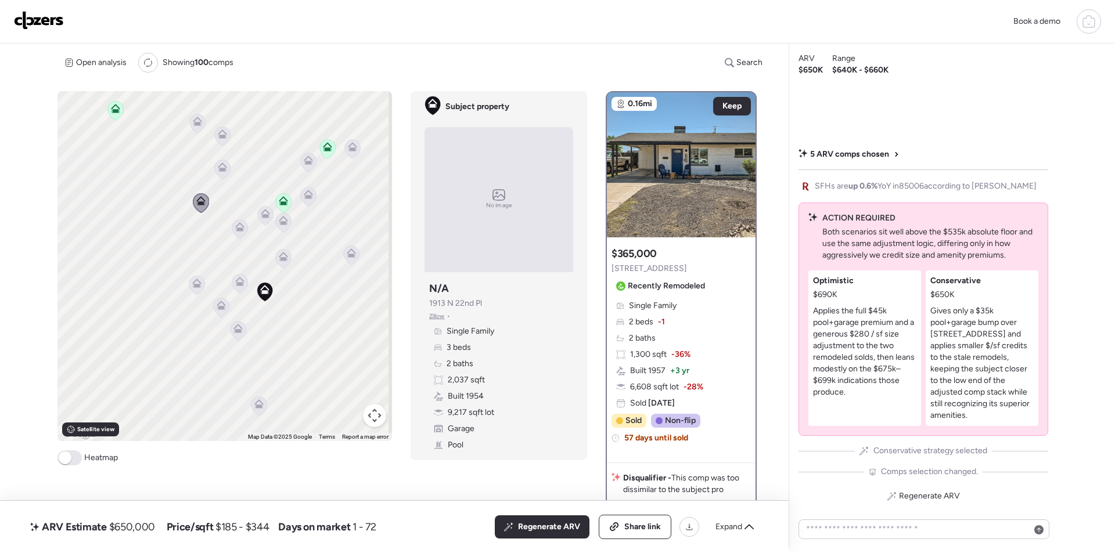
click at [235, 231] on icon at bounding box center [239, 226] width 9 height 9
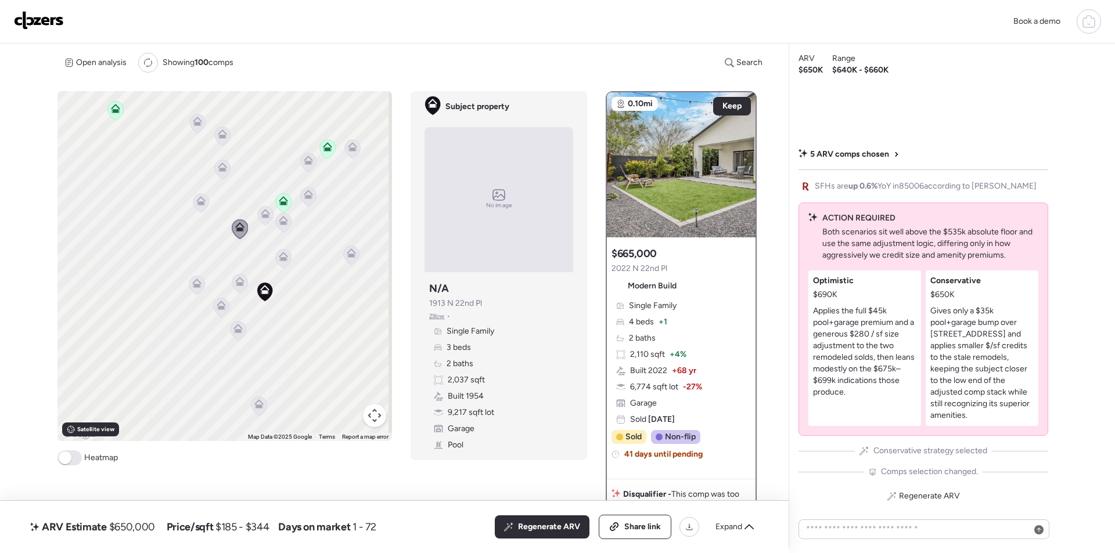
click at [221, 164] on icon at bounding box center [222, 165] width 9 height 5
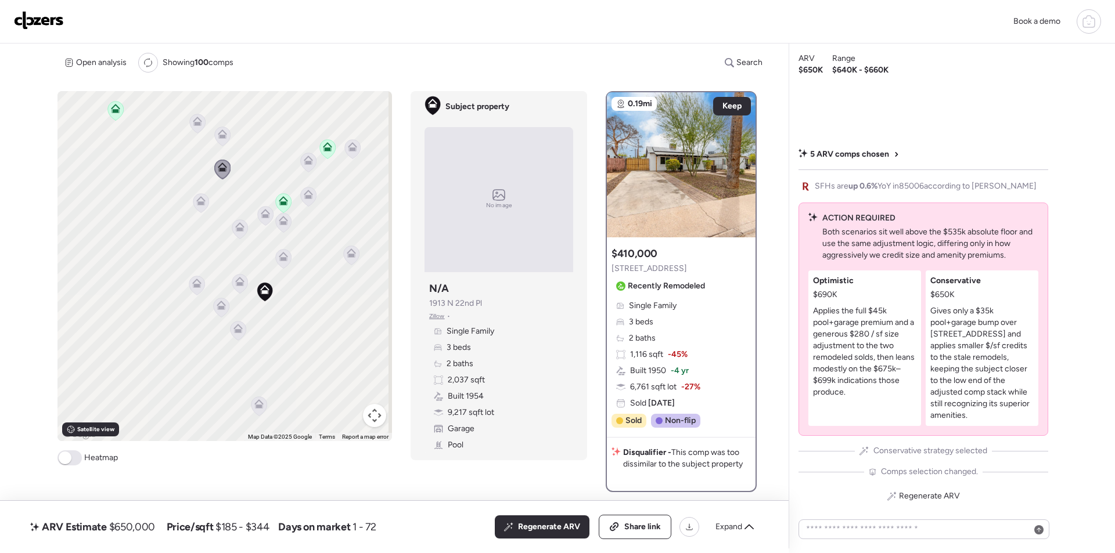
click at [236, 228] on icon at bounding box center [239, 226] width 9 height 9
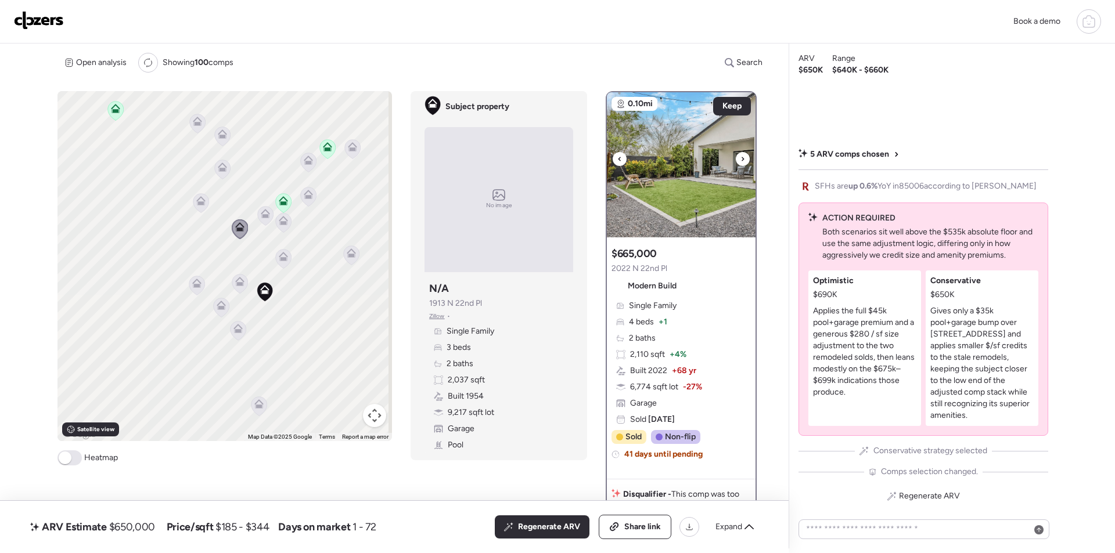
click at [740, 161] on icon at bounding box center [742, 159] width 5 height 14
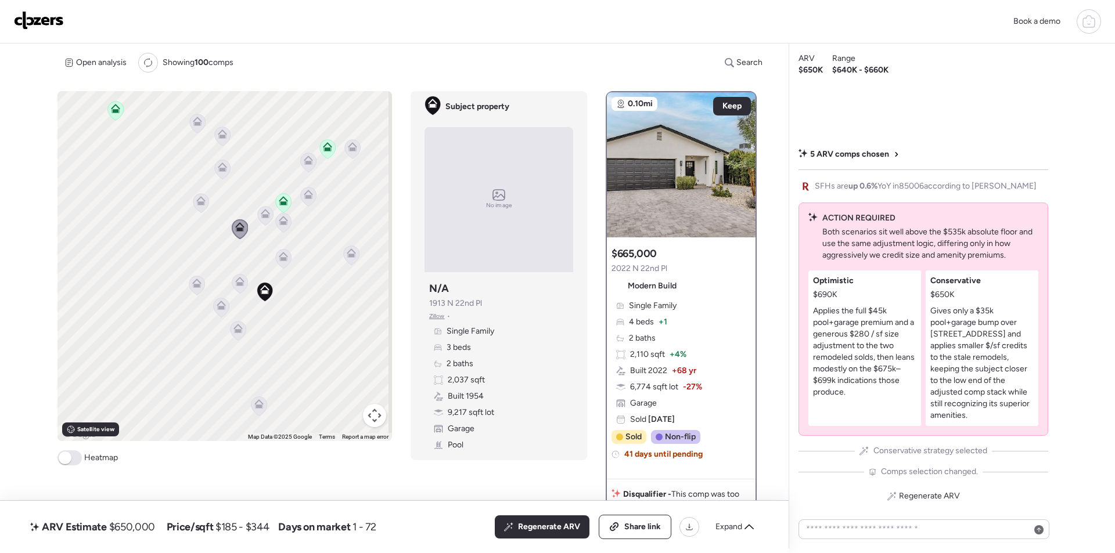
click at [223, 181] on div "To activate drag with keyboard, press Alt + Enter. Once in keyboard drag state,…" at bounding box center [224, 266] width 334 height 350
click at [221, 169] on icon at bounding box center [222, 169] width 8 height 3
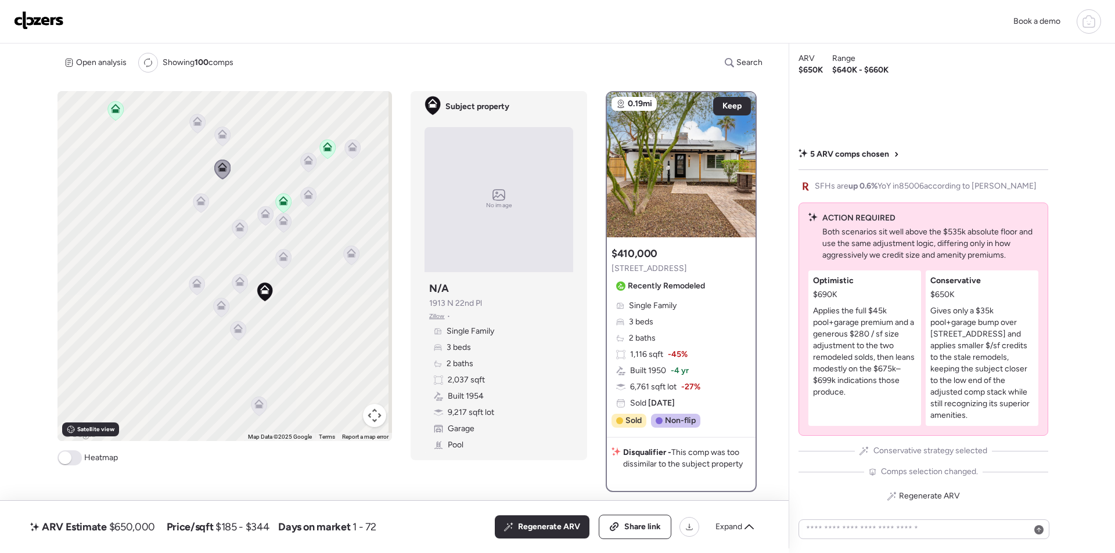
click at [222, 133] on icon at bounding box center [222, 133] width 9 height 9
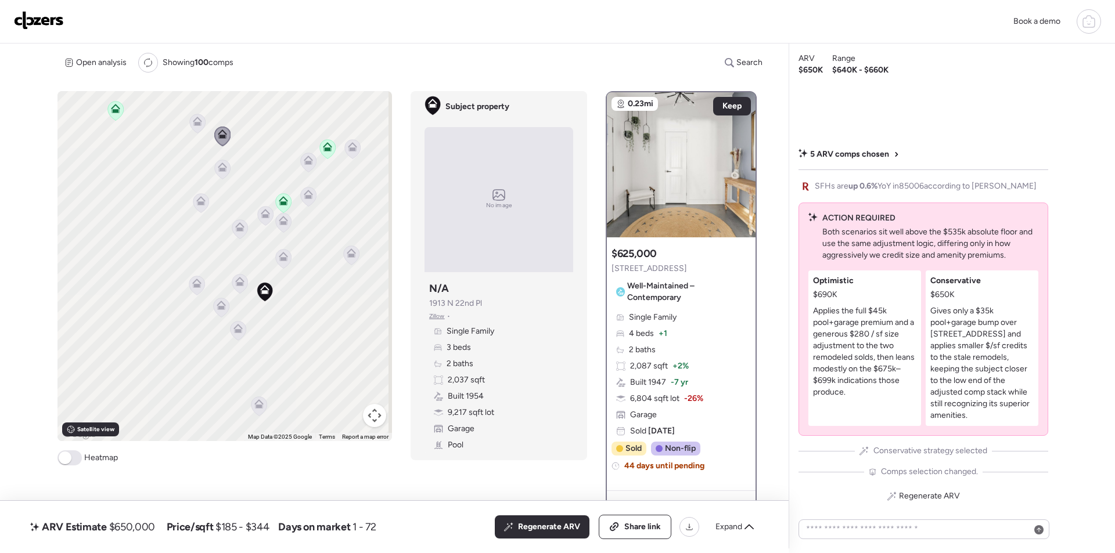
click at [193, 122] on icon at bounding box center [197, 121] width 9 height 9
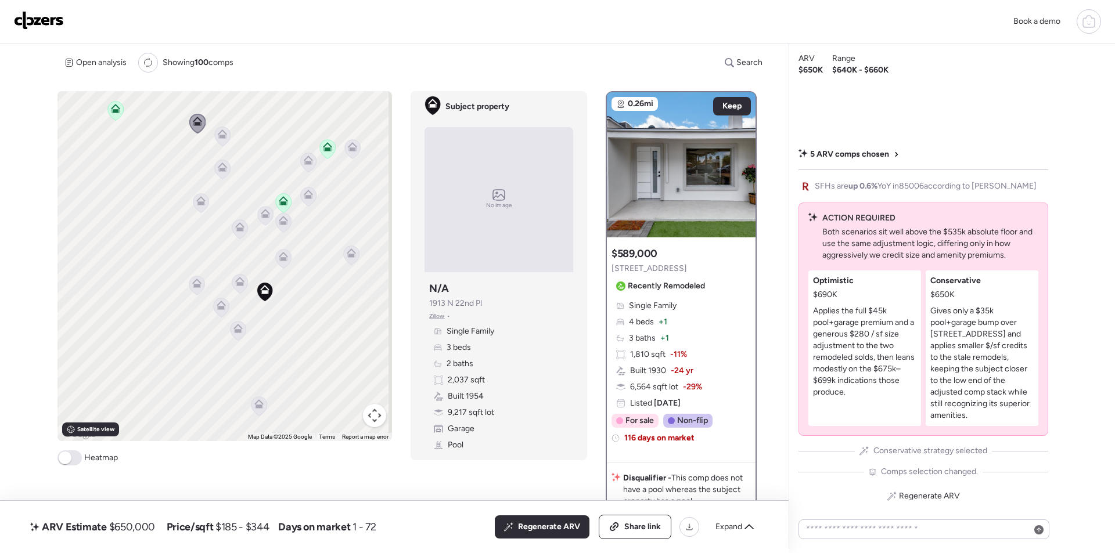
click at [222, 135] on icon at bounding box center [222, 136] width 8 height 3
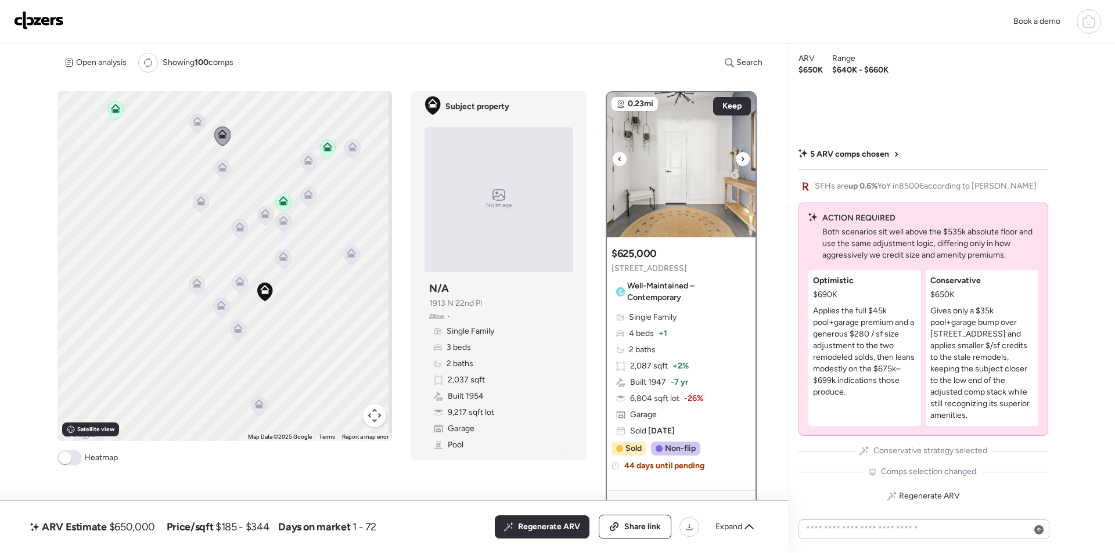
click at [740, 153] on icon at bounding box center [742, 159] width 5 height 14
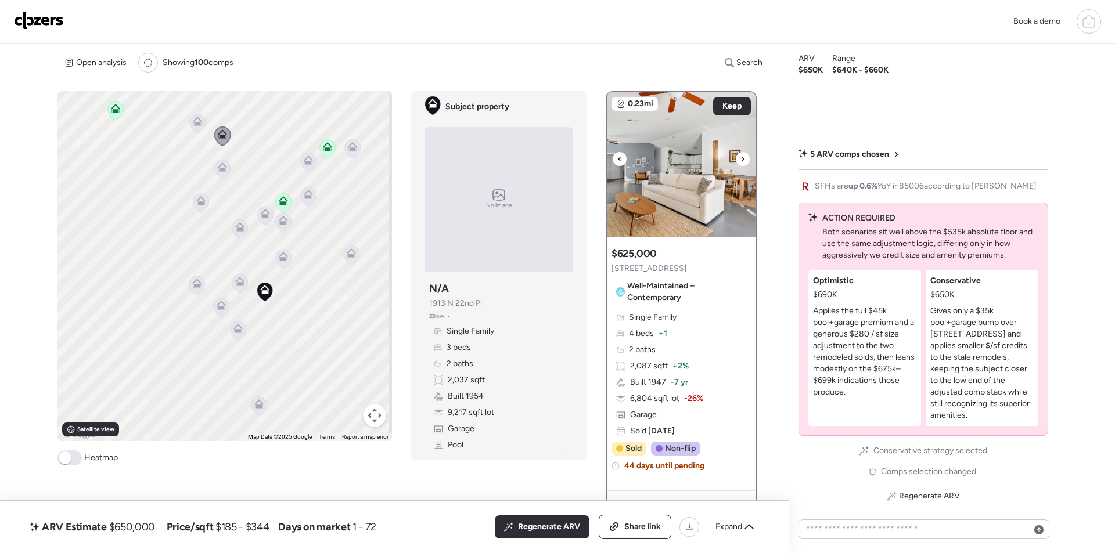
click at [740, 156] on icon at bounding box center [742, 159] width 5 height 14
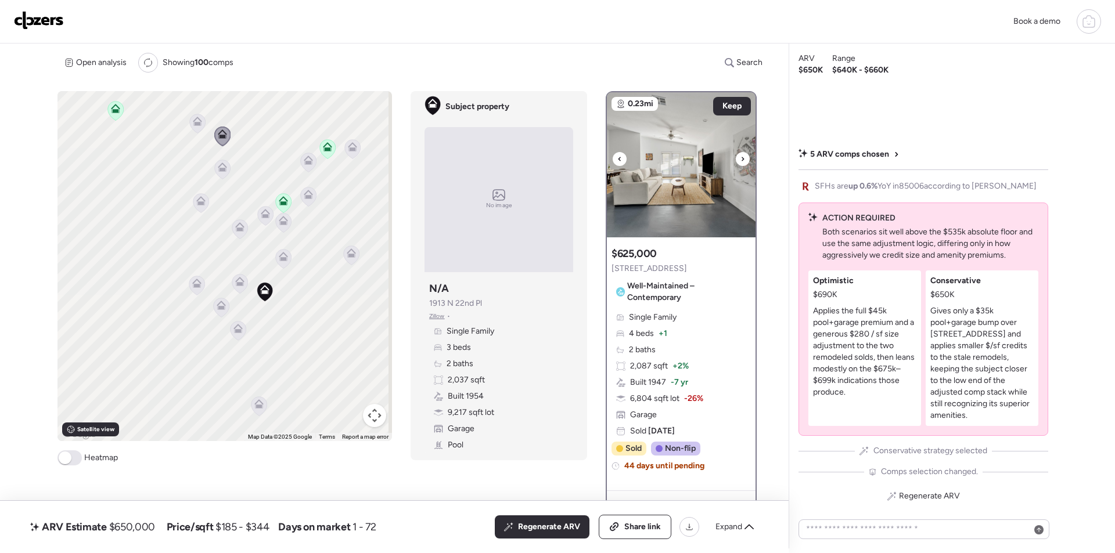
click at [702, 165] on img at bounding box center [681, 164] width 149 height 145
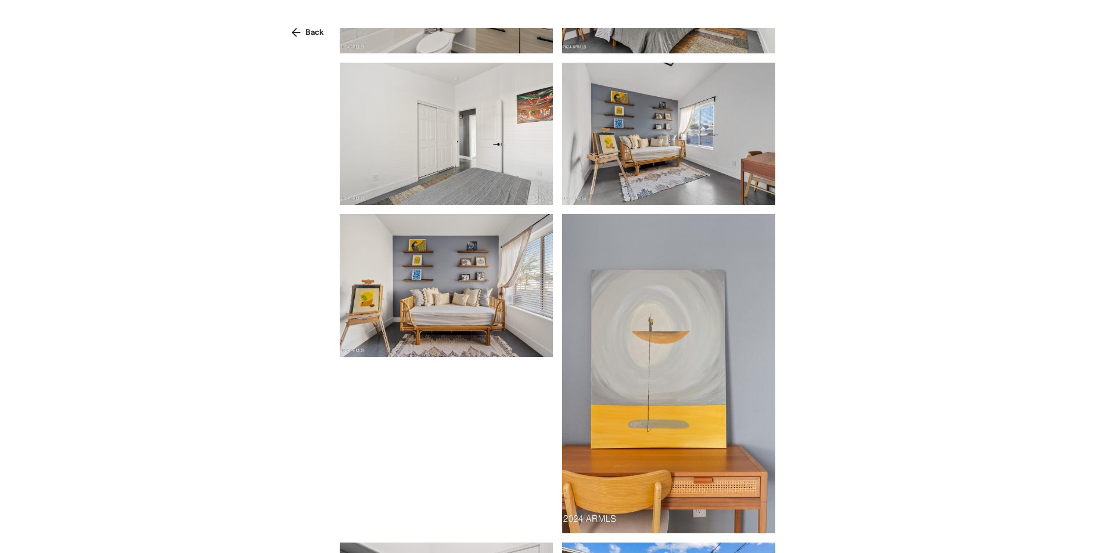
scroll to position [2487, 0]
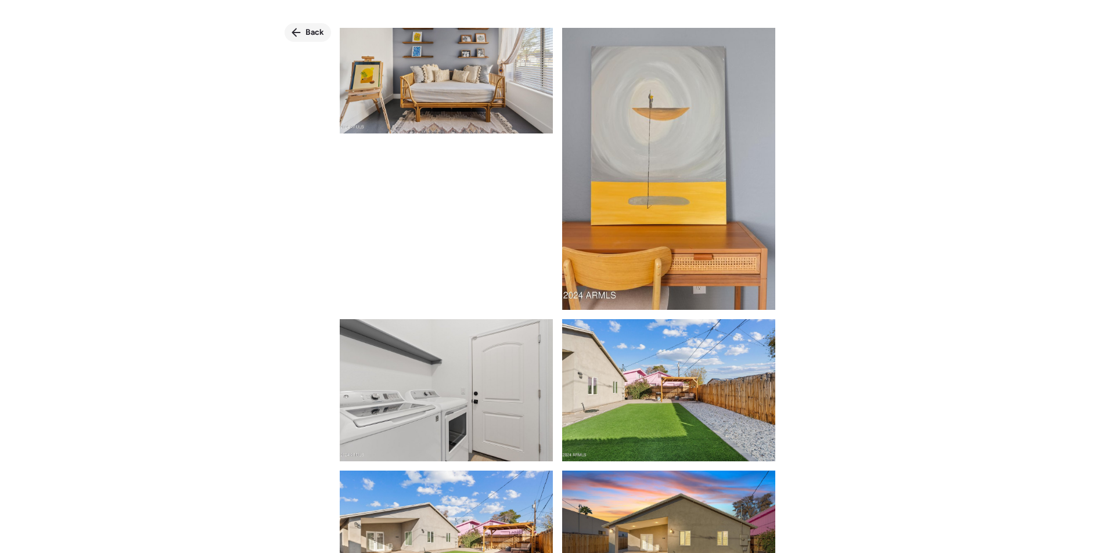
click at [292, 27] on div "Back" at bounding box center [307, 32] width 46 height 19
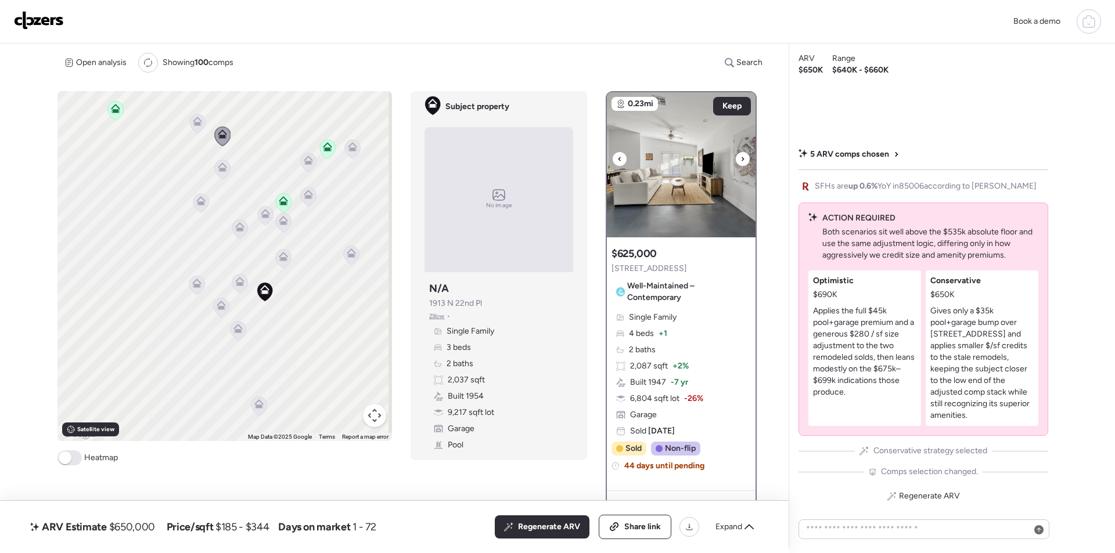
click at [741, 160] on icon at bounding box center [742, 159] width 2 height 4
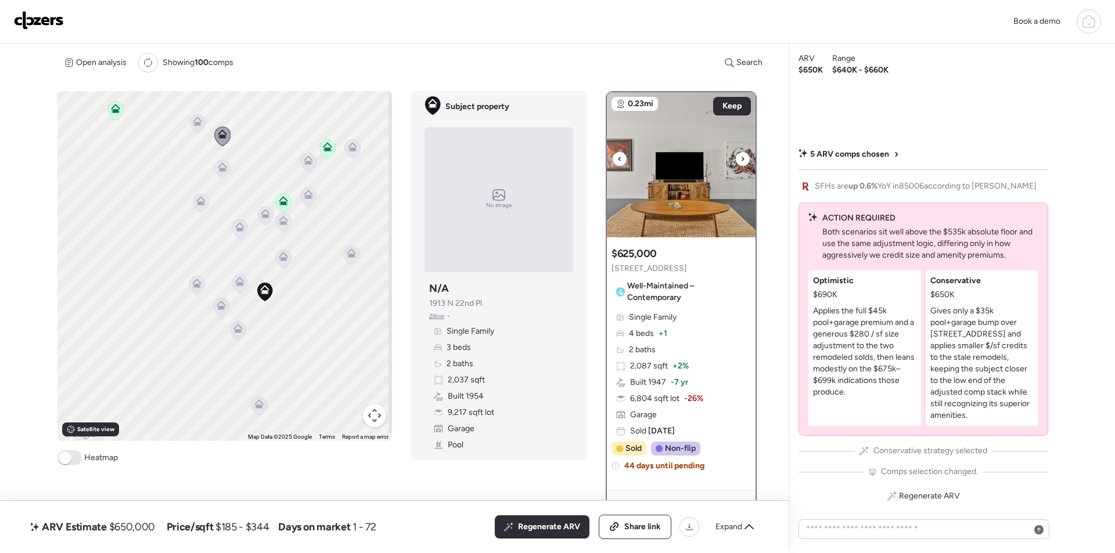
click at [735, 160] on div at bounding box center [742, 159] width 14 height 14
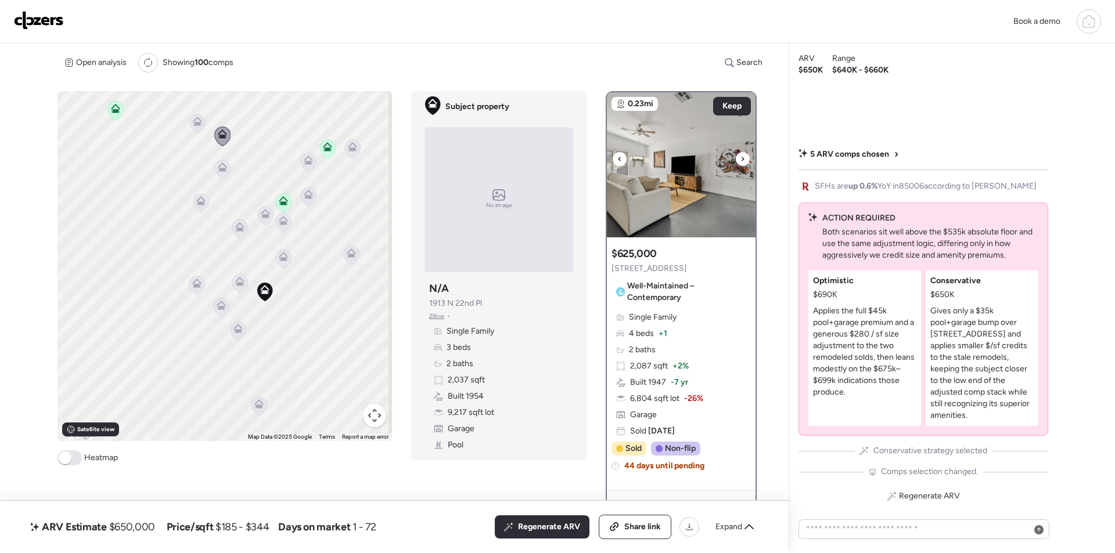
click at [740, 161] on icon at bounding box center [742, 159] width 5 height 14
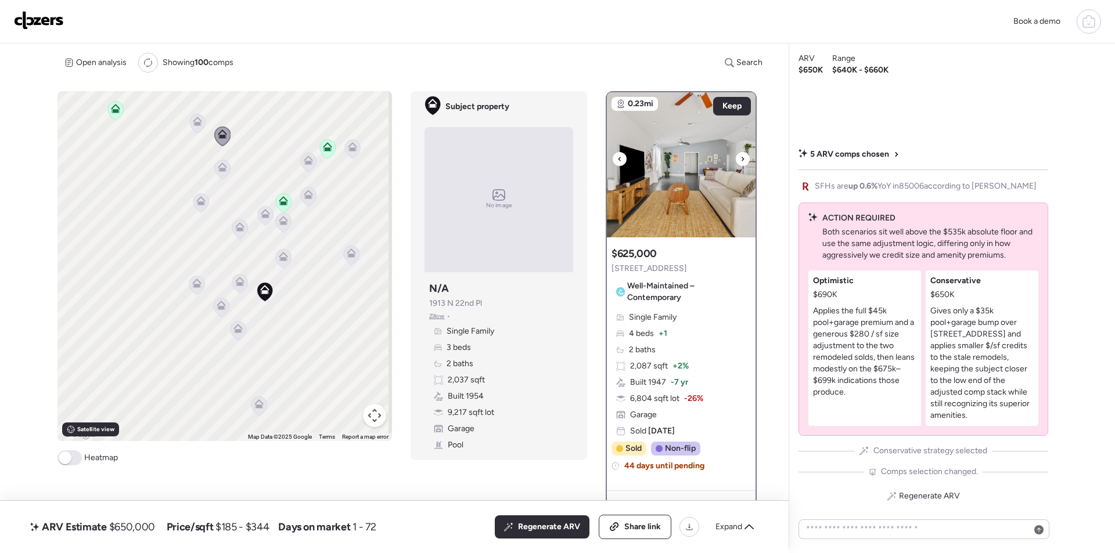
click at [694, 169] on img at bounding box center [681, 164] width 149 height 145
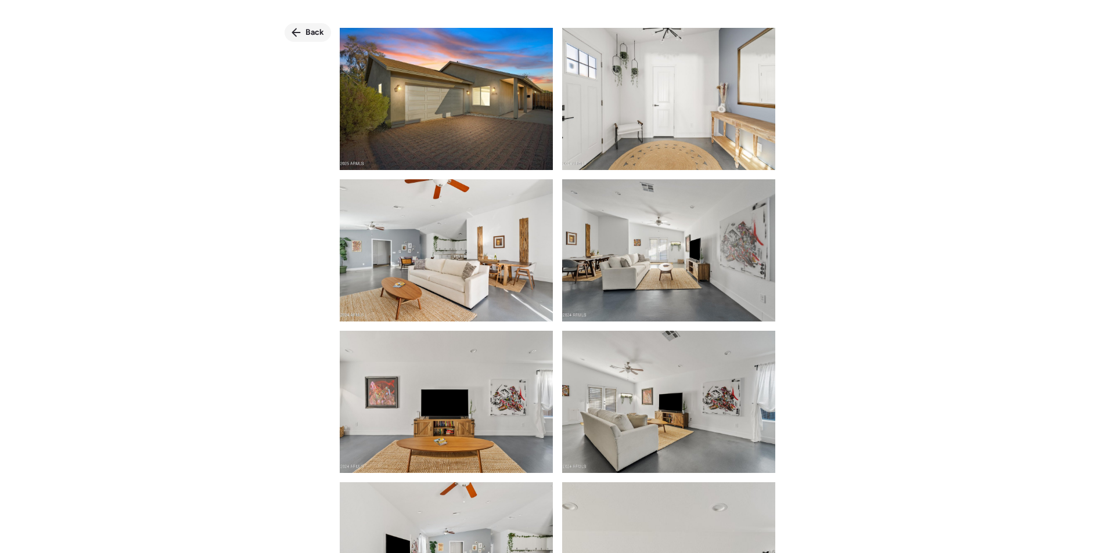
click at [317, 33] on span "Back" at bounding box center [314, 33] width 19 height 12
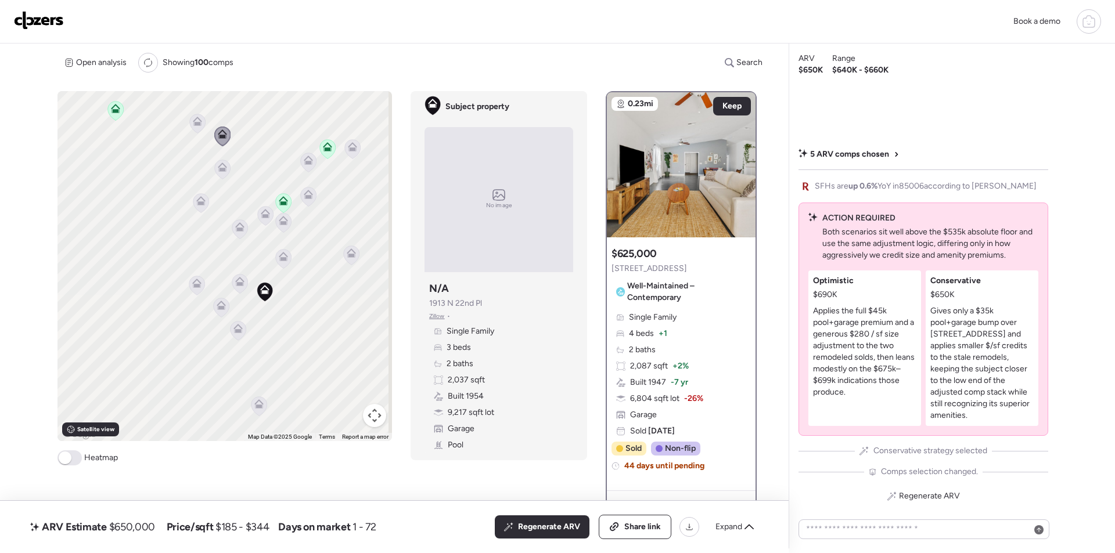
click at [731, 97] on div "0.23mi Keep" at bounding box center [681, 164] width 149 height 145
click at [733, 103] on span "Keep" at bounding box center [731, 106] width 19 height 12
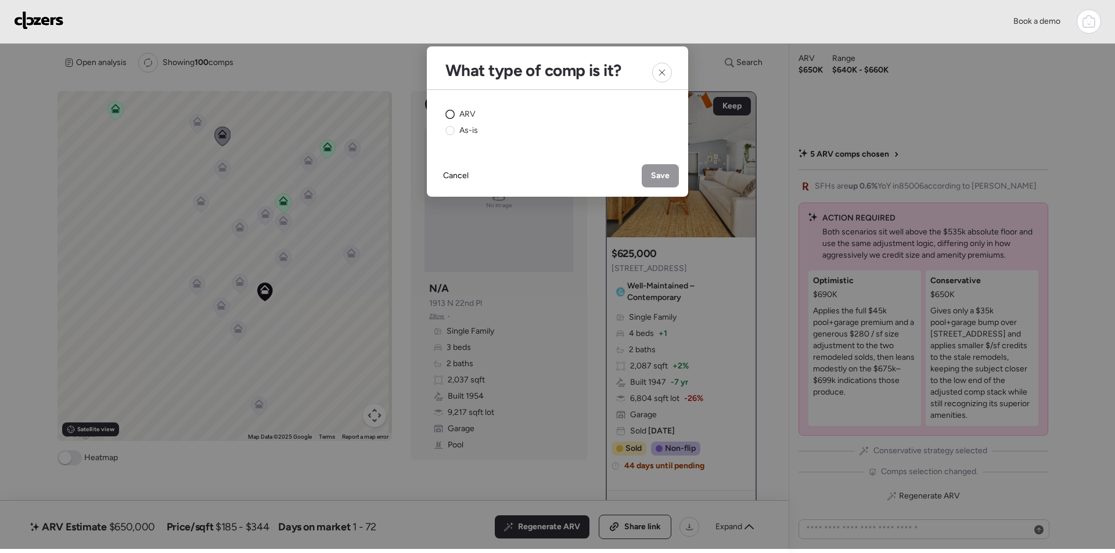
click at [470, 114] on span "ARV" at bounding box center [467, 115] width 16 height 12
click at [661, 174] on span "Save" at bounding box center [660, 176] width 19 height 12
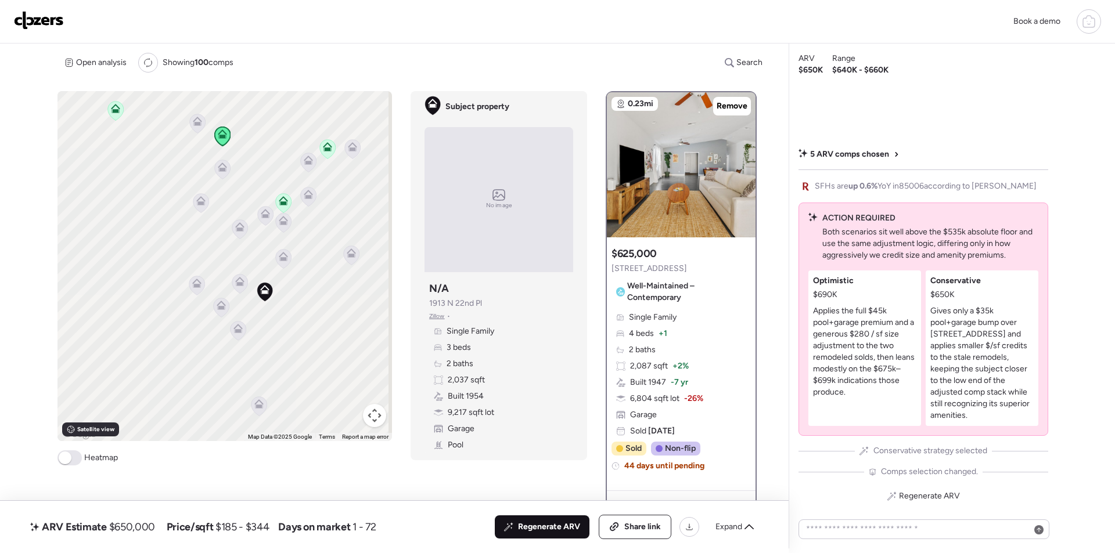
click at [525, 527] on span "Regenerate ARV" at bounding box center [549, 527] width 62 height 12
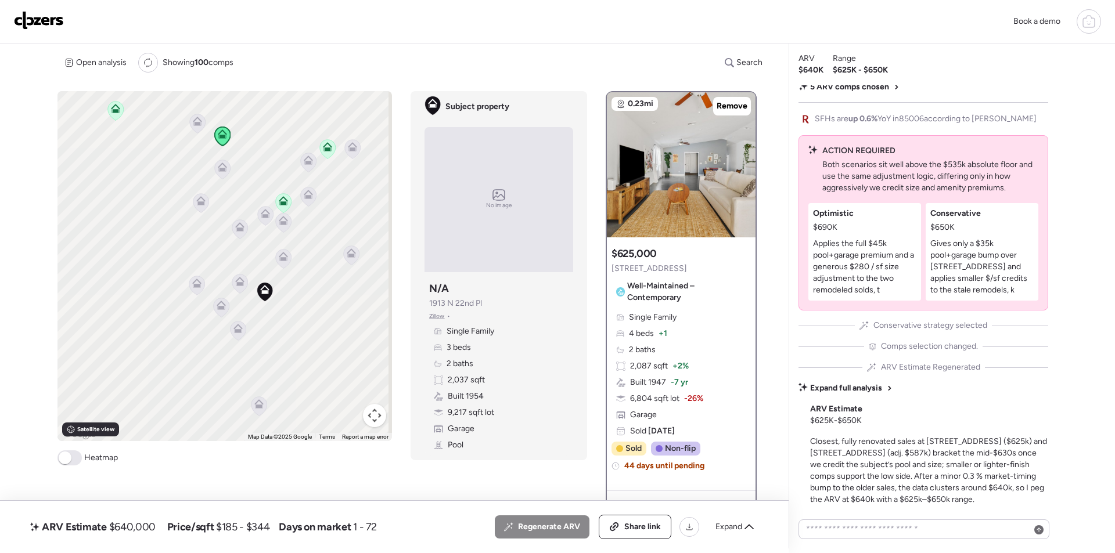
click at [138, 515] on div "ARV Estimate $640,000 Price/sqft $185 - $344 Days on market 1 - 72 All (5) ARV …" at bounding box center [394, 527] width 733 height 24
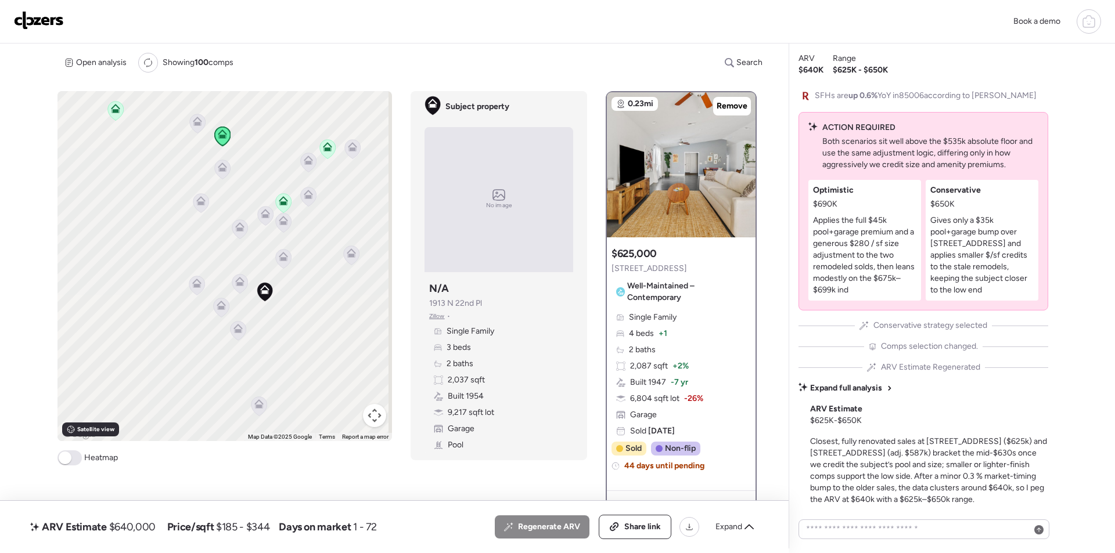
click at [138, 523] on span "$640,000" at bounding box center [132, 527] width 46 height 14
click at [138, 522] on span "$640,000" at bounding box center [132, 527] width 46 height 14
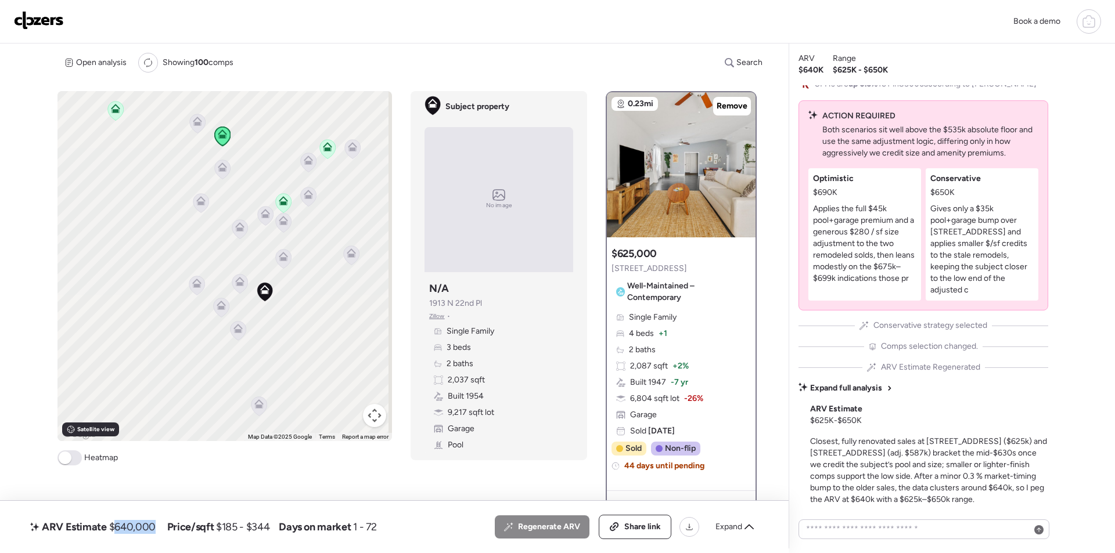
copy span "640,000"
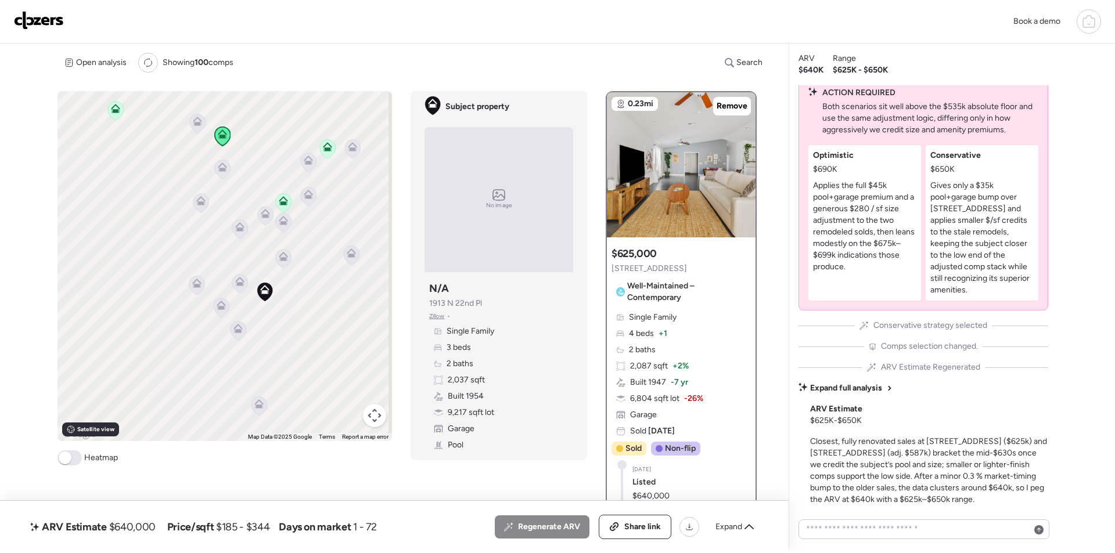
drag, startPoint x: 633, startPoint y: 529, endPoint x: 619, endPoint y: 348, distance: 181.7
click at [634, 529] on span "Share link" at bounding box center [642, 527] width 37 height 12
click at [16, 16] on img at bounding box center [39, 20] width 50 height 19
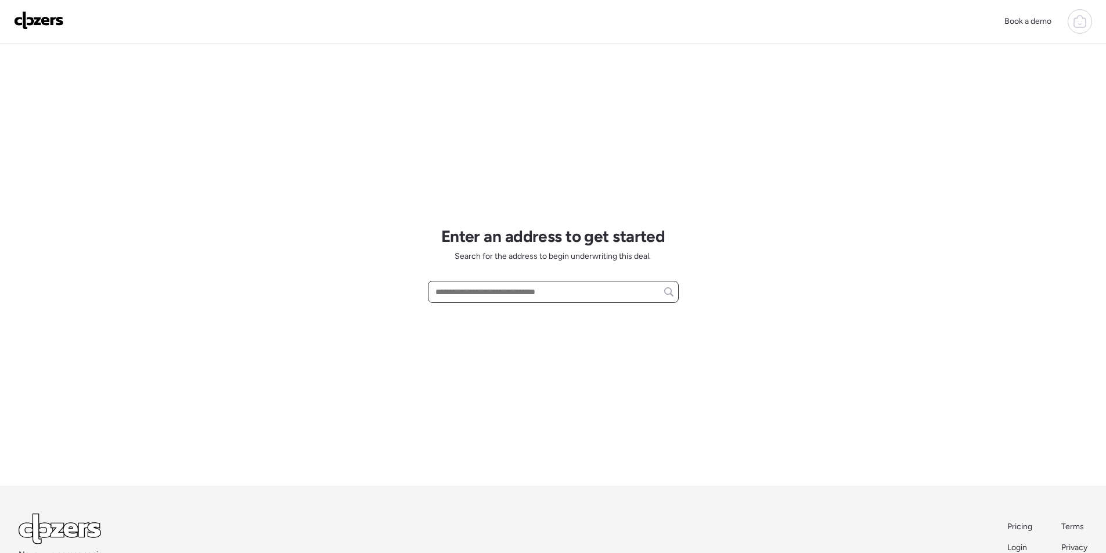
click at [505, 290] on input "text" at bounding box center [553, 292] width 240 height 16
paste input "**********"
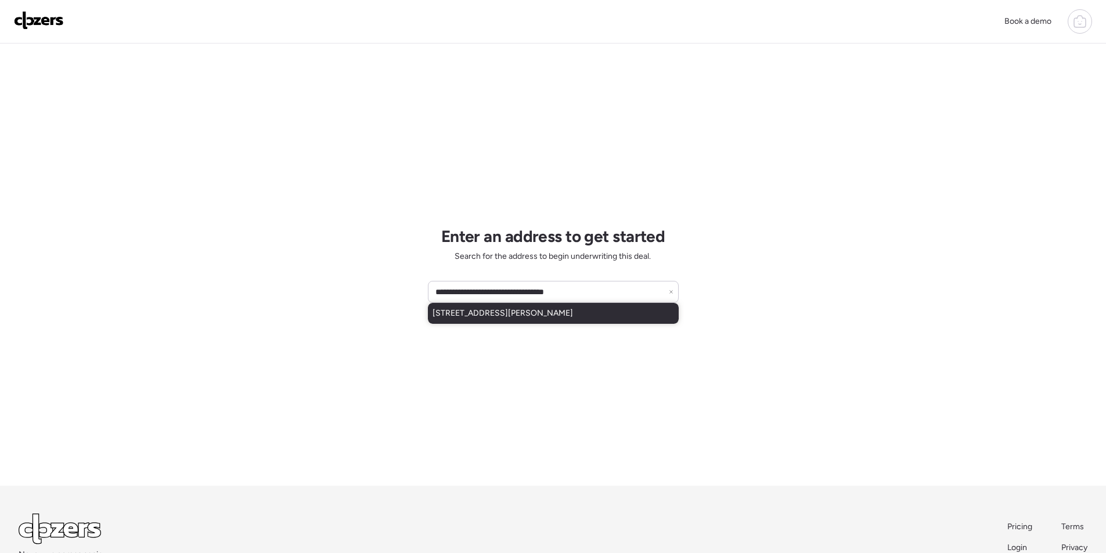
click at [600, 317] on div "[STREET_ADDRESS][PERSON_NAME]" at bounding box center [553, 313] width 251 height 21
type input "**********"
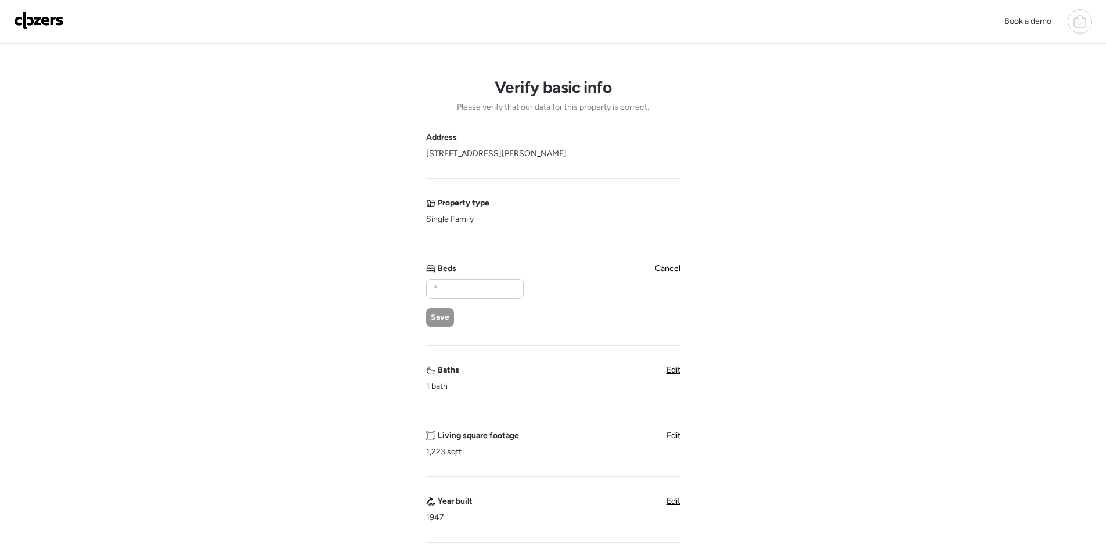
click at [457, 278] on div "Beds Save" at bounding box center [474, 295] width 96 height 64
click at [455, 289] on input "text" at bounding box center [474, 289] width 87 height 16
type input "*"
click at [438, 319] on span "Save" at bounding box center [440, 318] width 19 height 12
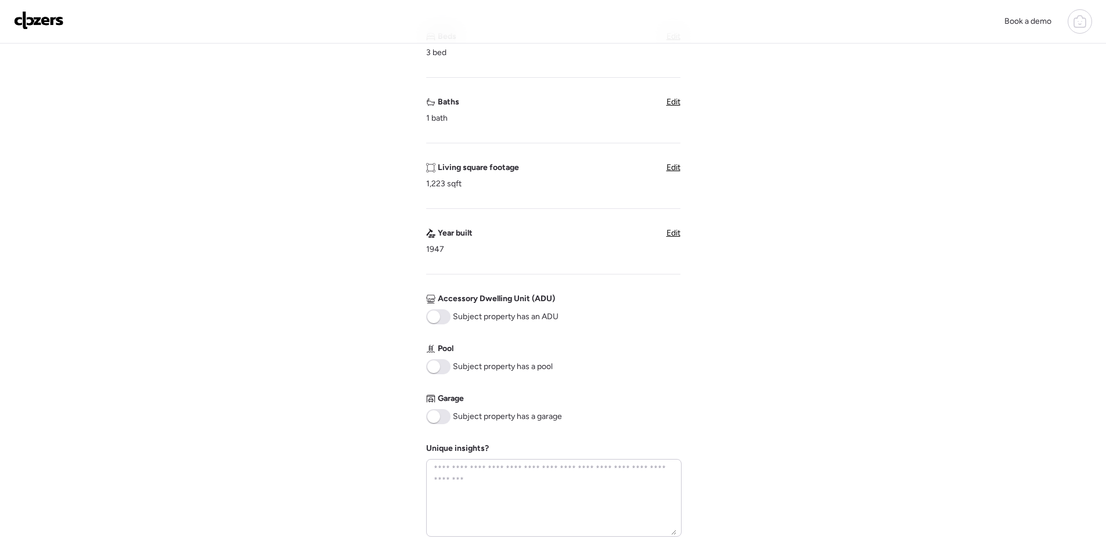
scroll to position [406, 0]
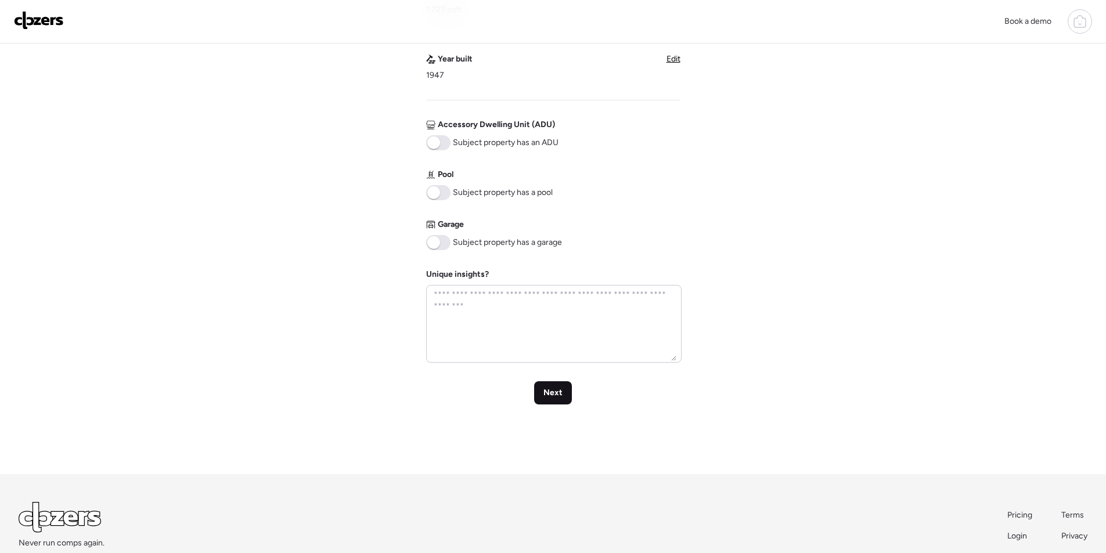
click at [560, 392] on span "Next" at bounding box center [552, 393] width 19 height 12
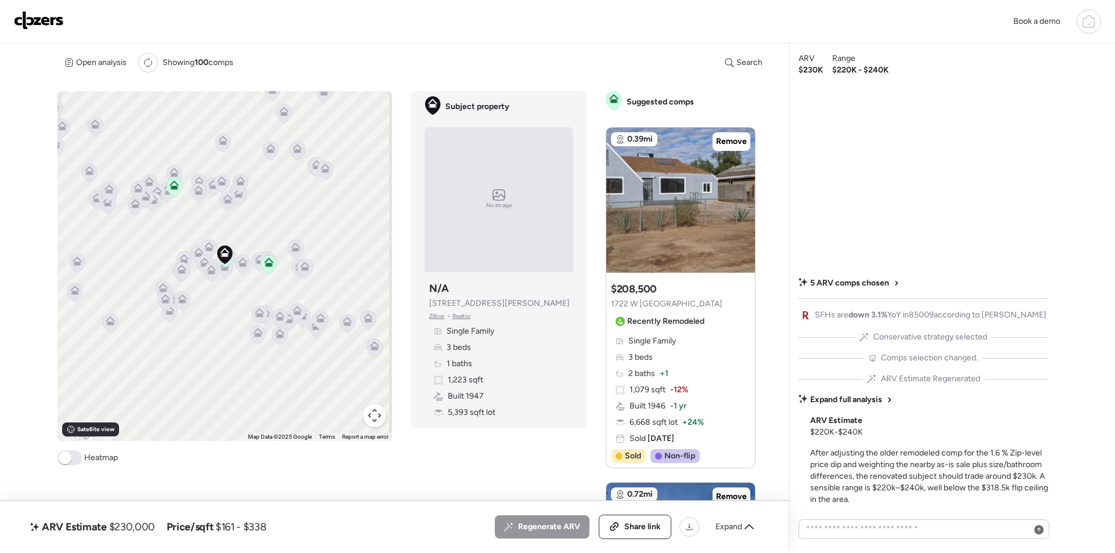
drag, startPoint x: 736, startPoint y: 527, endPoint x: 727, endPoint y: 527, distance: 8.7
click at [736, 527] on span "Expand" at bounding box center [728, 527] width 27 height 12
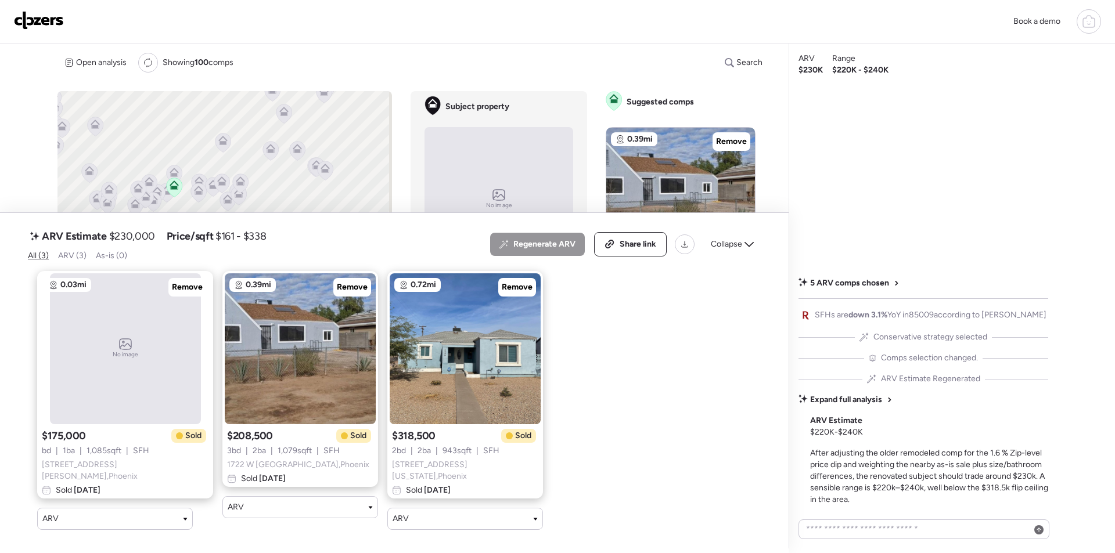
click at [737, 248] on span "Collapse" at bounding box center [726, 245] width 31 height 12
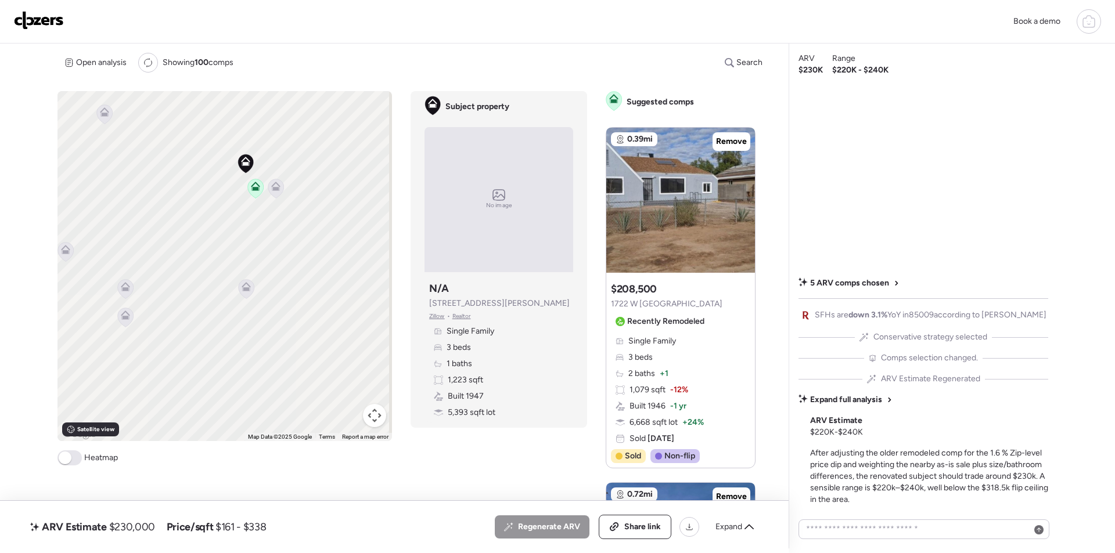
click at [280, 188] on icon at bounding box center [276, 188] width 16 height 19
click at [273, 192] on icon at bounding box center [276, 188] width 16 height 19
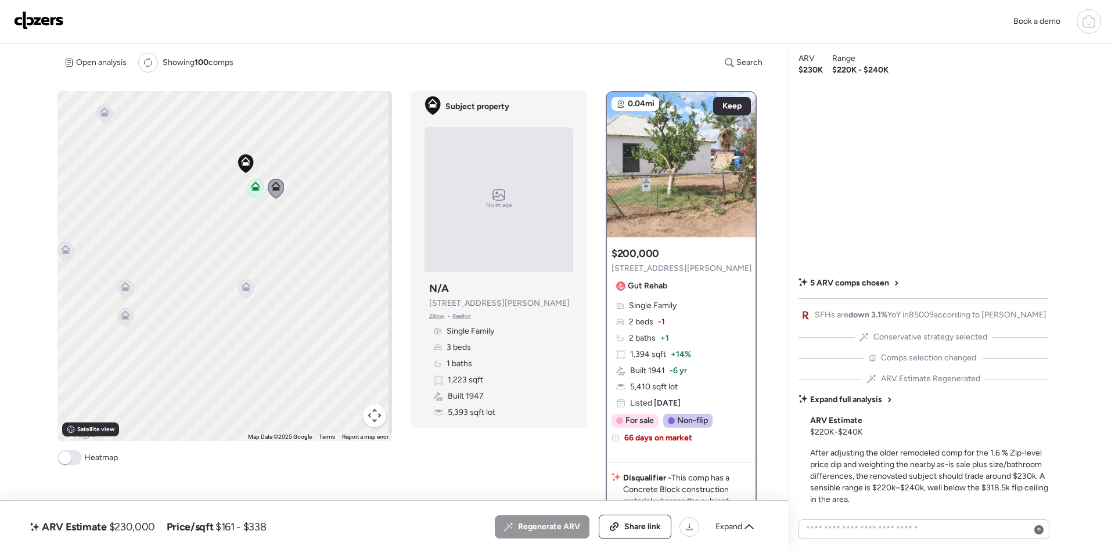
click at [244, 289] on icon at bounding box center [246, 288] width 8 height 3
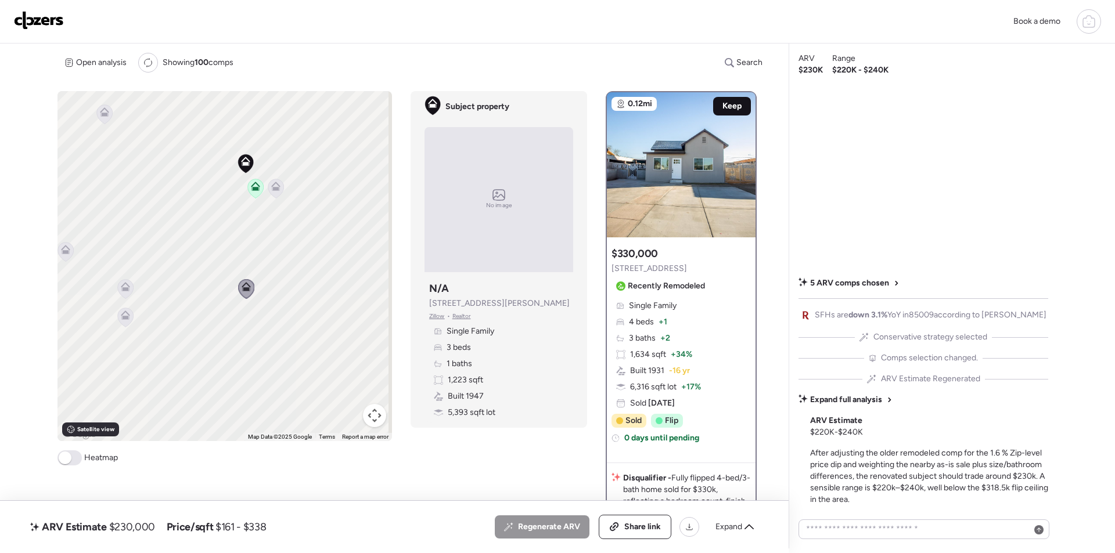
click at [713, 101] on div "Keep" at bounding box center [732, 106] width 38 height 19
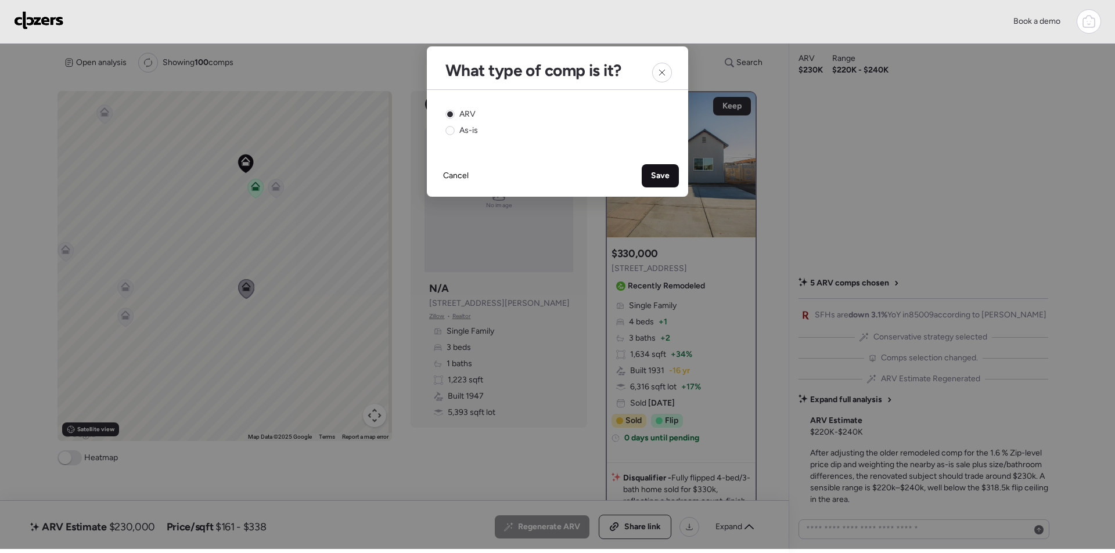
click at [666, 179] on span "Save" at bounding box center [660, 176] width 19 height 12
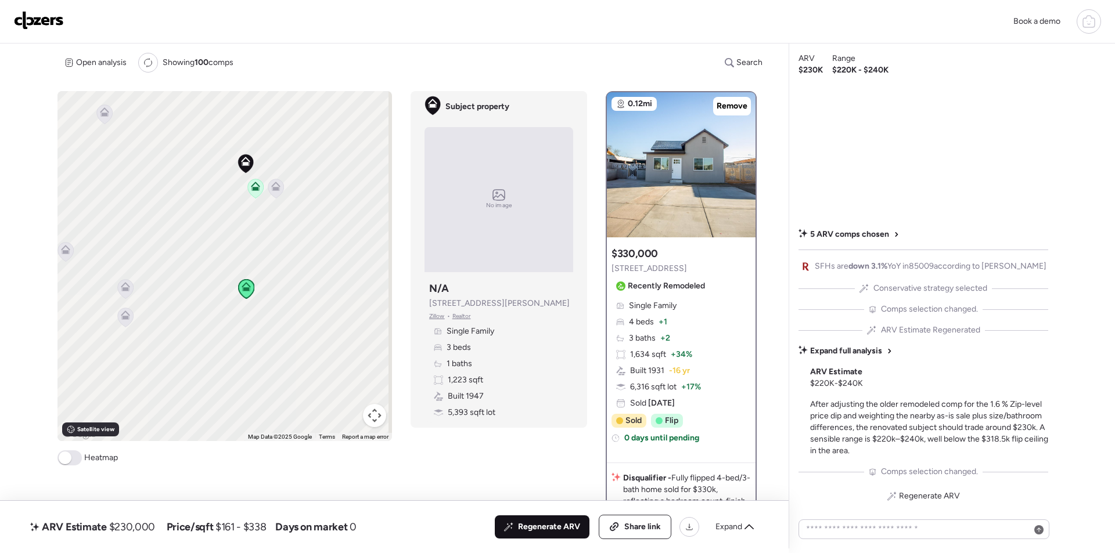
click at [528, 530] on span "Regenerate ARV" at bounding box center [549, 527] width 62 height 12
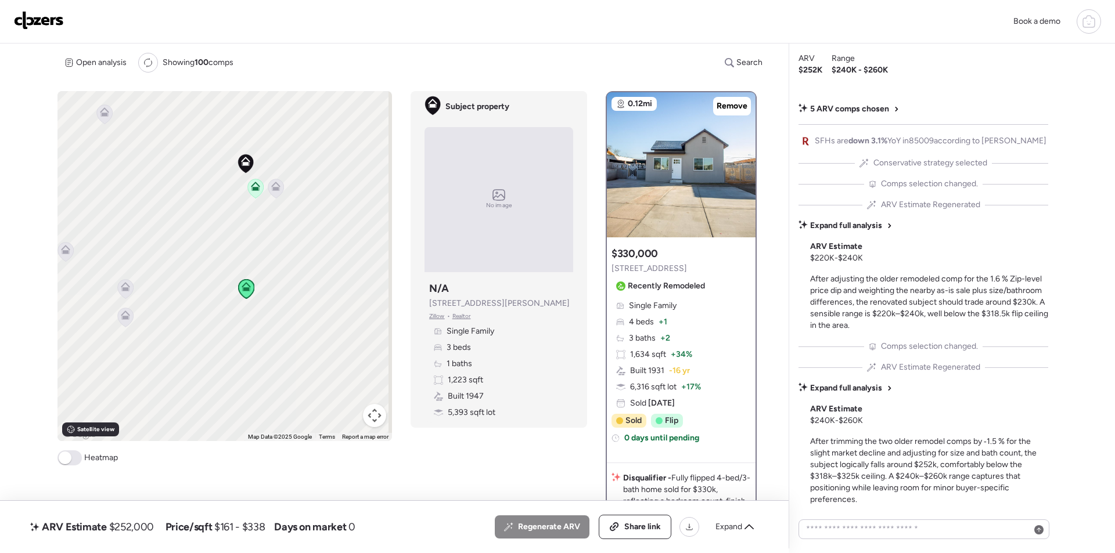
click at [139, 528] on span "$252,000" at bounding box center [131, 527] width 45 height 14
copy span "252,000"
click at [639, 527] on span "Share link" at bounding box center [642, 527] width 37 height 12
click at [35, 21] on img at bounding box center [39, 20] width 50 height 19
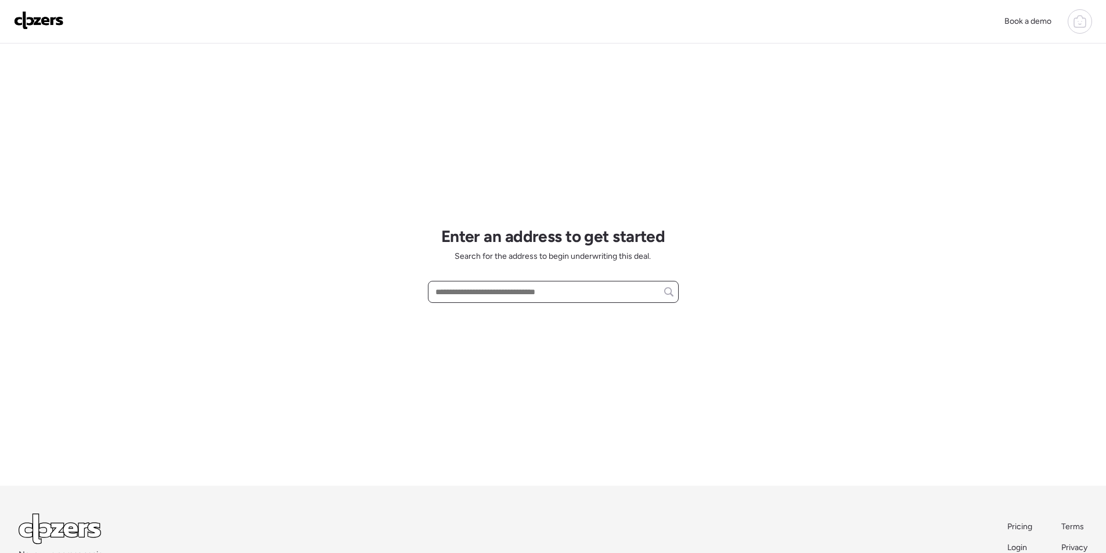
click at [510, 295] on input "text" at bounding box center [553, 292] width 240 height 16
paste input "**********"
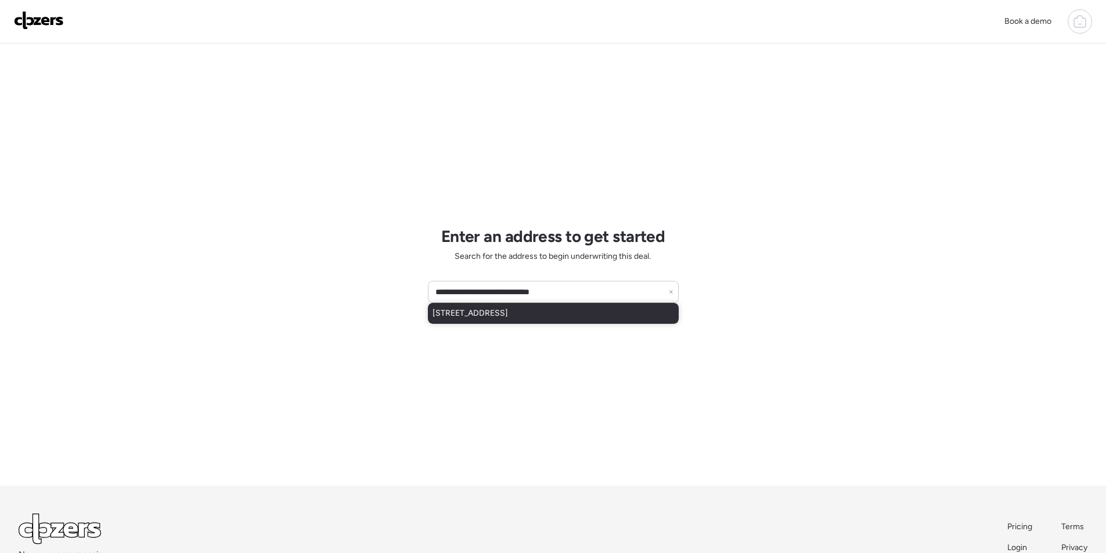
click at [503, 313] on span "[STREET_ADDRESS]" at bounding box center [469, 314] width 75 height 12
type input "**********"
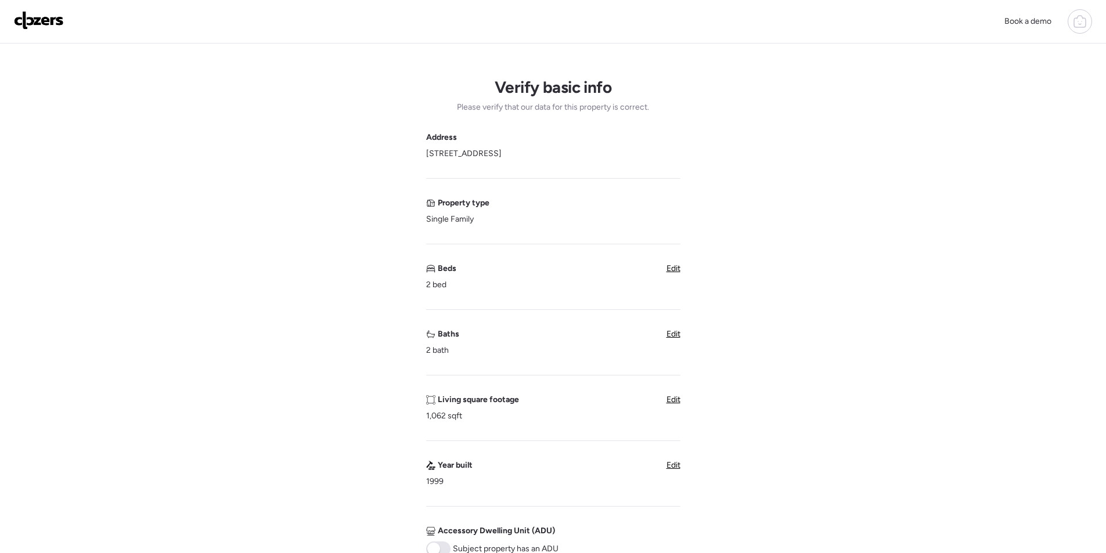
scroll to position [406, 0]
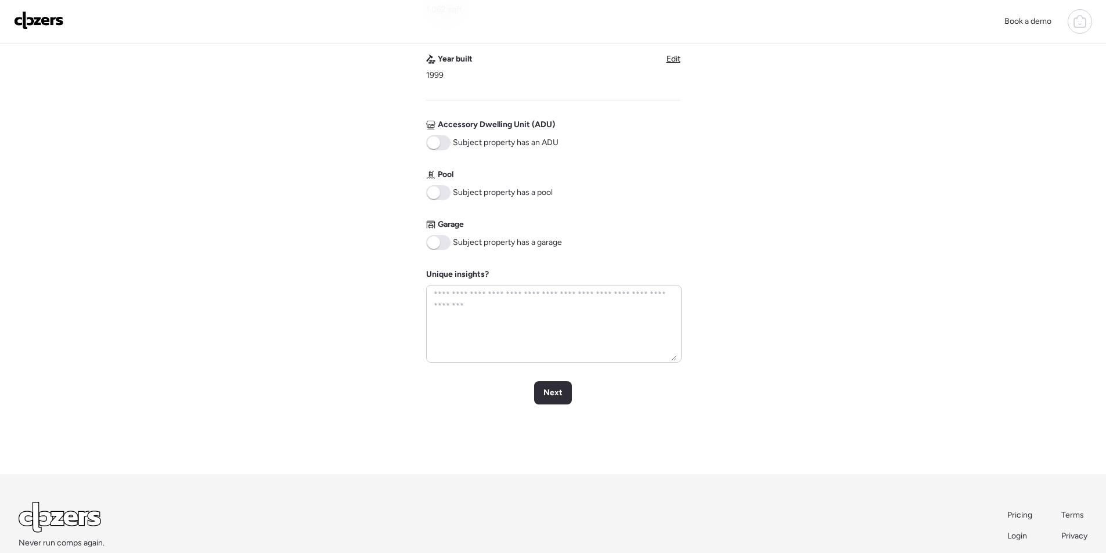
click at [445, 241] on span at bounding box center [438, 242] width 24 height 15
click at [547, 392] on span "Next" at bounding box center [552, 393] width 19 height 12
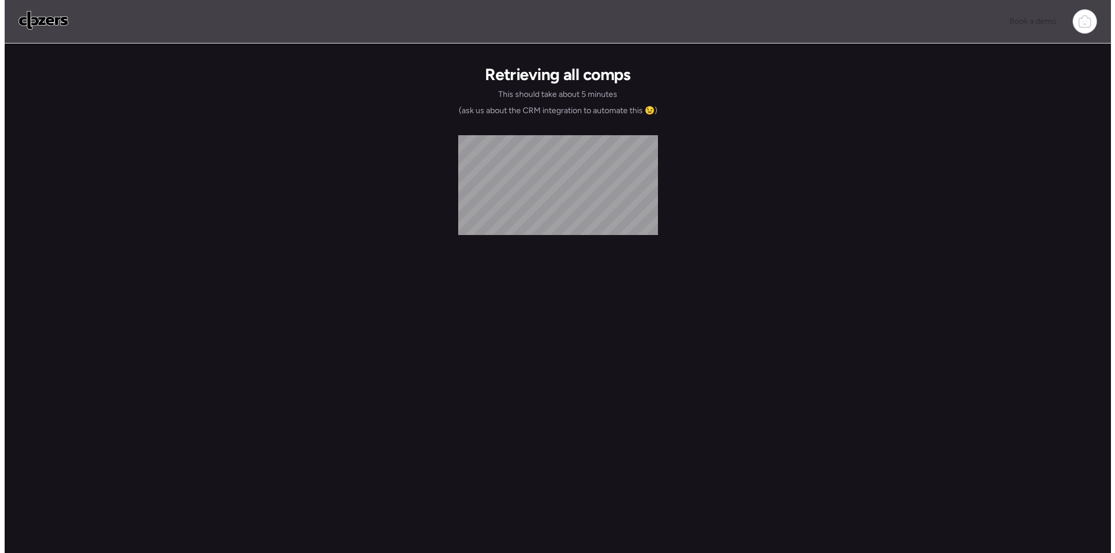
scroll to position [0, 0]
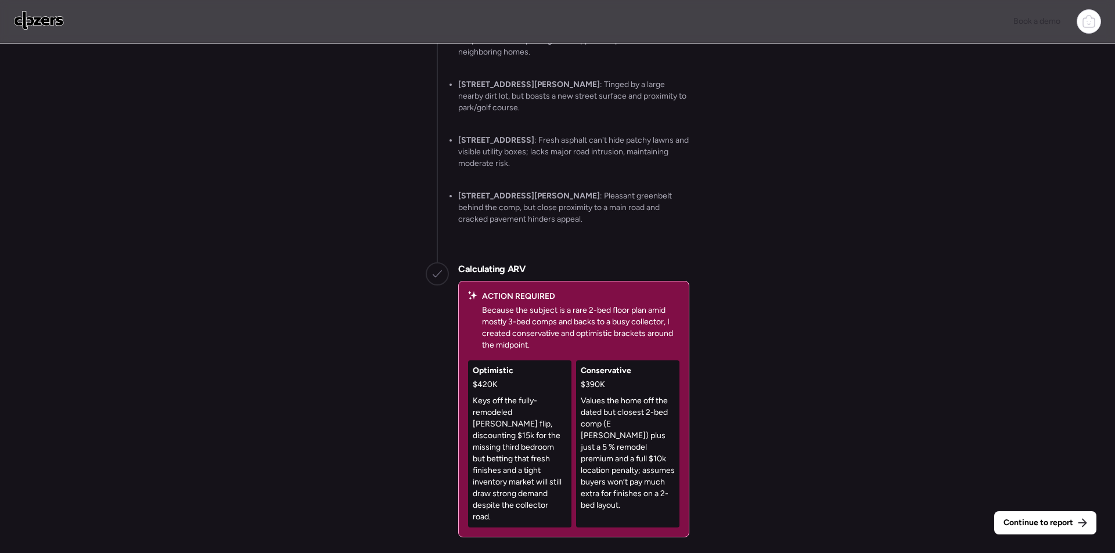
click at [1015, 519] on span "Continue to report" at bounding box center [1038, 523] width 70 height 12
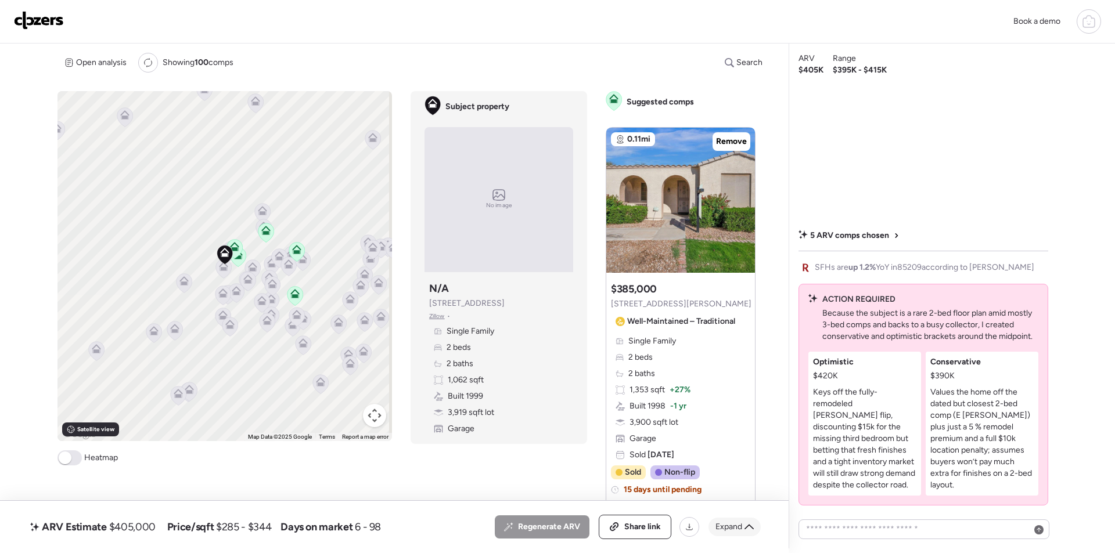
click at [757, 526] on div "Expand" at bounding box center [734, 527] width 52 height 19
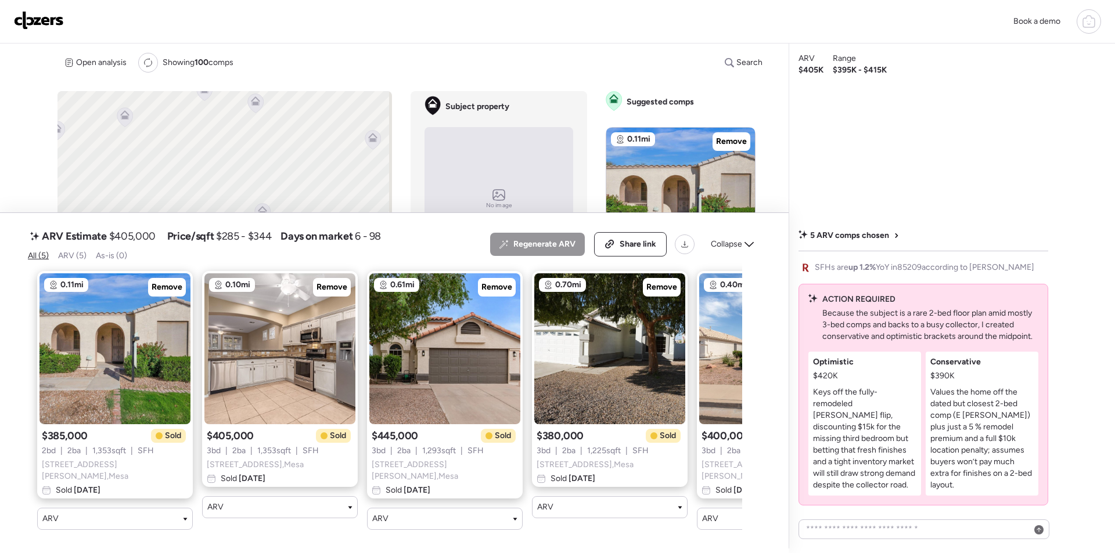
scroll to position [0, 120]
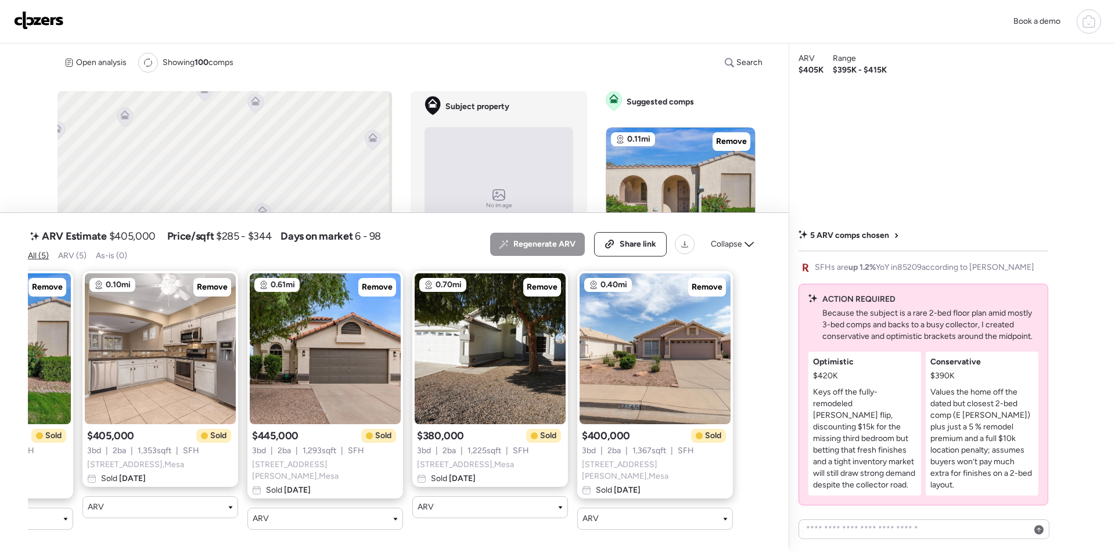
drag, startPoint x: 741, startPoint y: 240, endPoint x: 683, endPoint y: 240, distance: 58.6
click at [740, 240] on div "Collapse" at bounding box center [732, 244] width 57 height 19
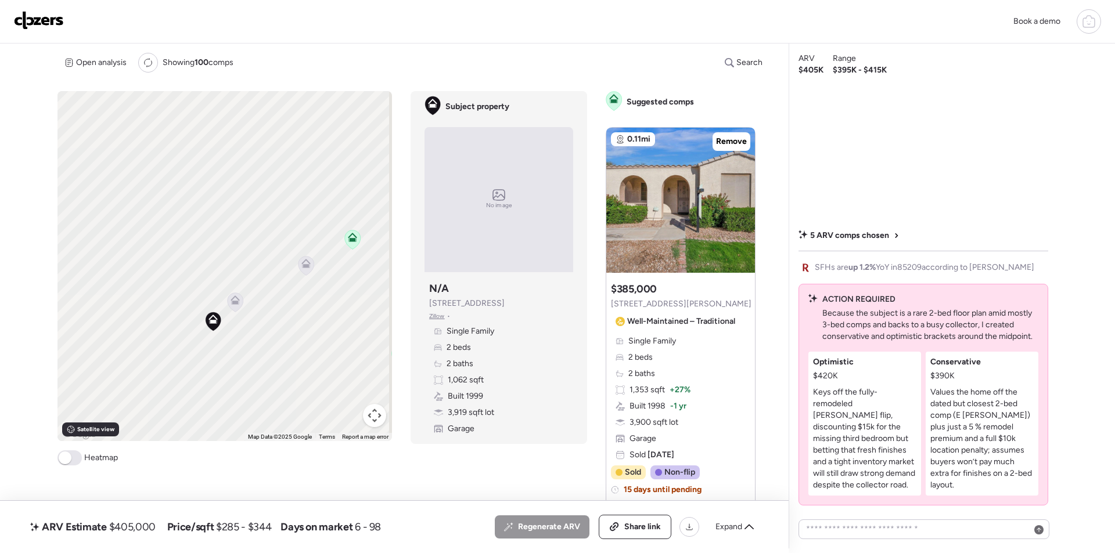
drag, startPoint x: 136, startPoint y: 304, endPoint x: 327, endPoint y: 301, distance: 191.6
click at [327, 301] on div "To activate drag with keyboard, press Alt + Enter. Once in keyboard drag state,…" at bounding box center [224, 266] width 334 height 350
click at [230, 303] on icon at bounding box center [234, 299] width 9 height 9
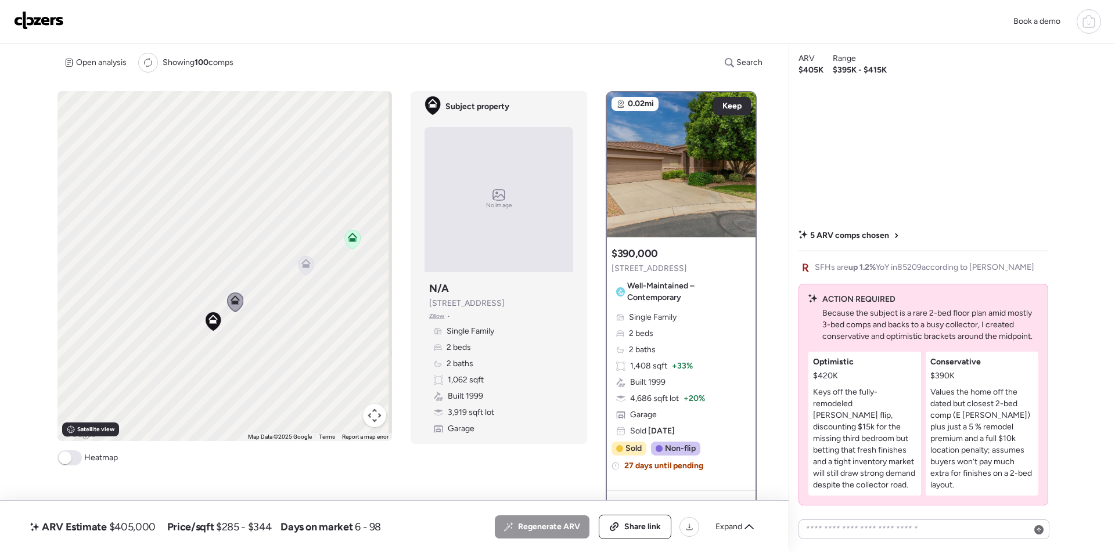
click at [300, 268] on icon at bounding box center [306, 265] width 16 height 19
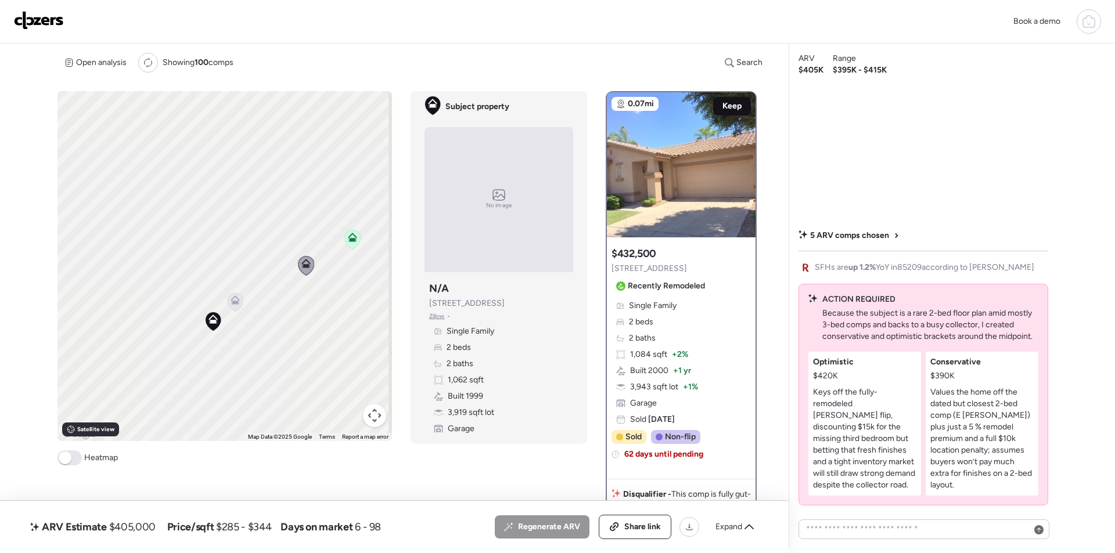
click at [722, 104] on span "Keep" at bounding box center [731, 106] width 19 height 12
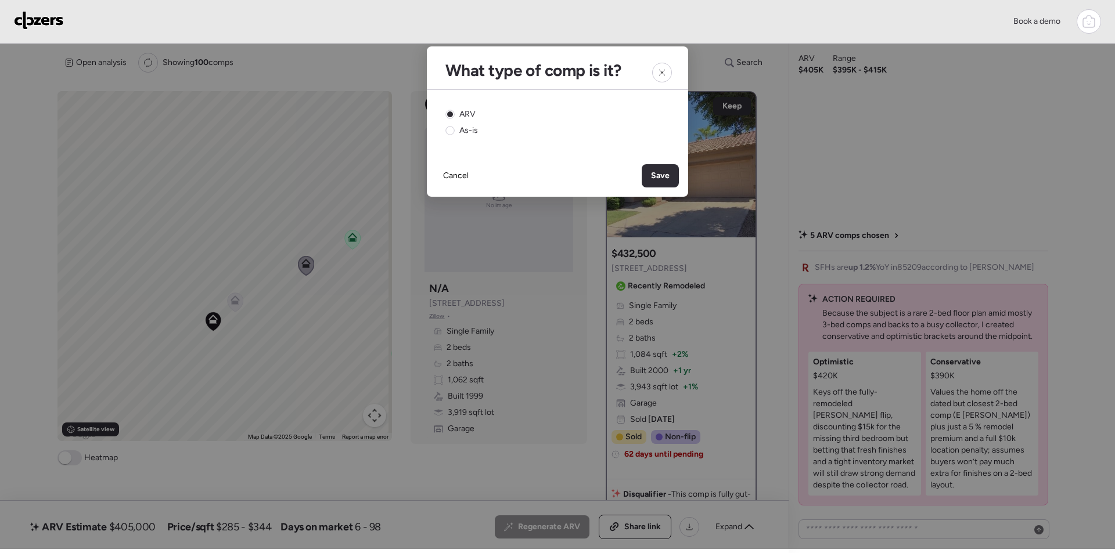
click at [654, 173] on span "Save" at bounding box center [660, 176] width 19 height 12
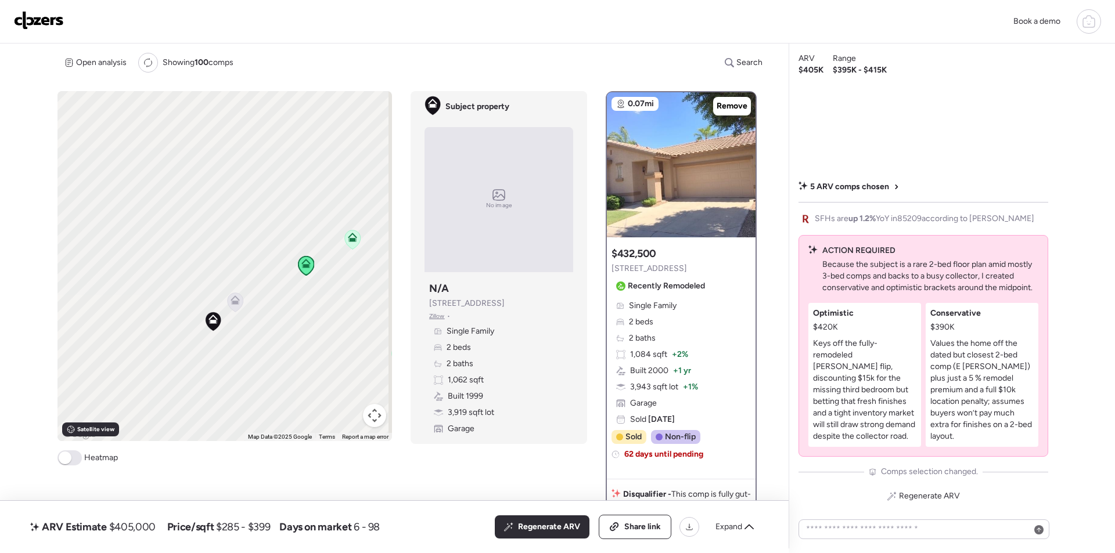
click at [236, 302] on icon at bounding box center [235, 302] width 8 height 3
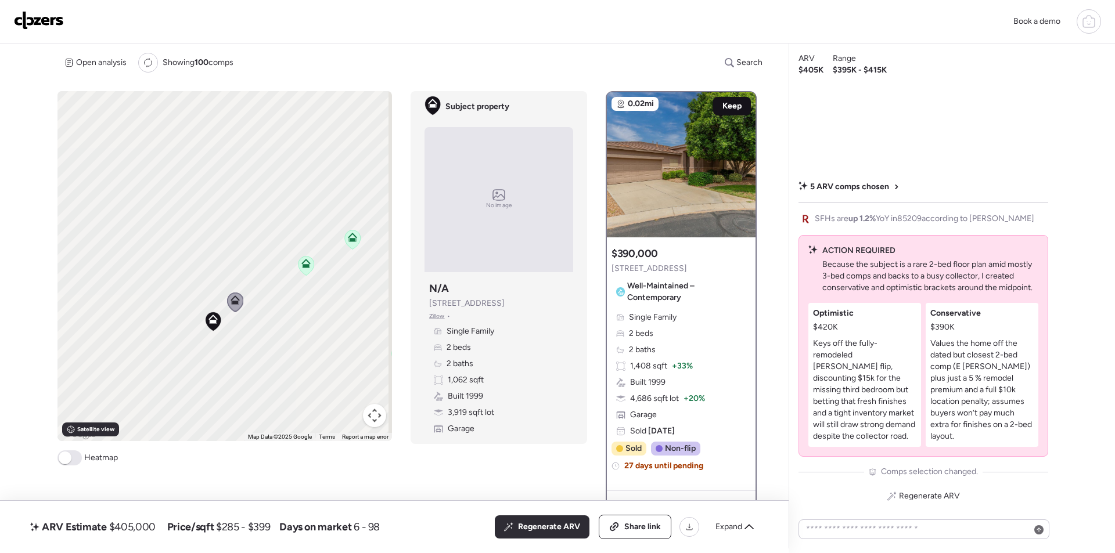
click at [730, 104] on span "Keep" at bounding box center [731, 106] width 19 height 12
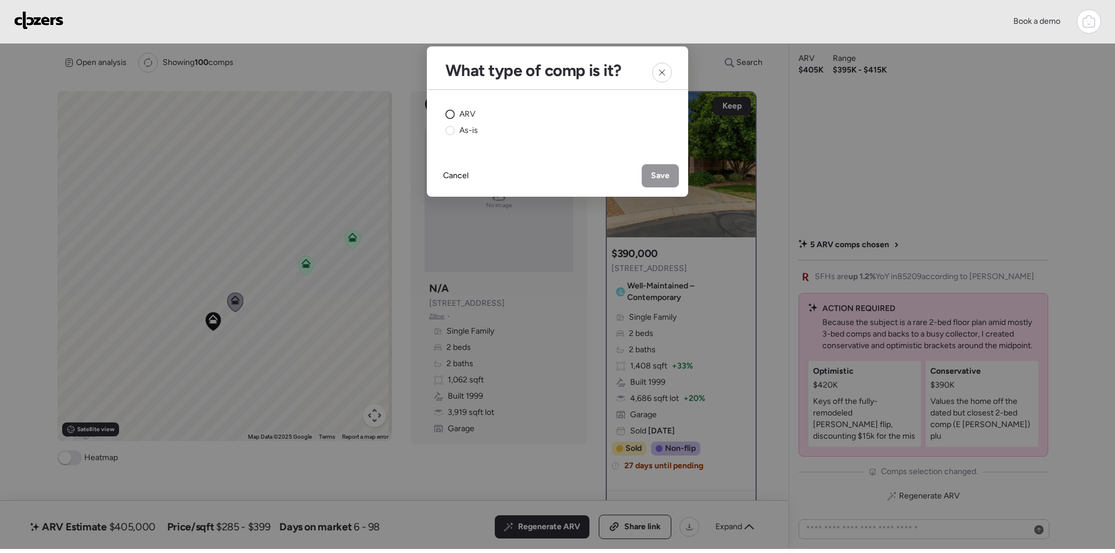
click at [467, 114] on span "ARV" at bounding box center [467, 115] width 16 height 12
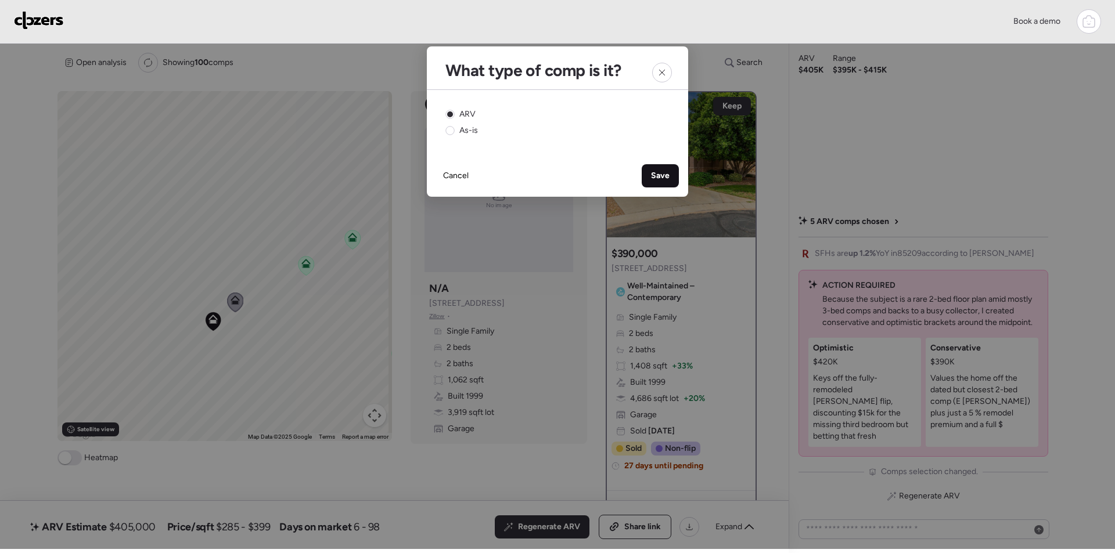
click at [660, 172] on span "Save" at bounding box center [660, 176] width 19 height 12
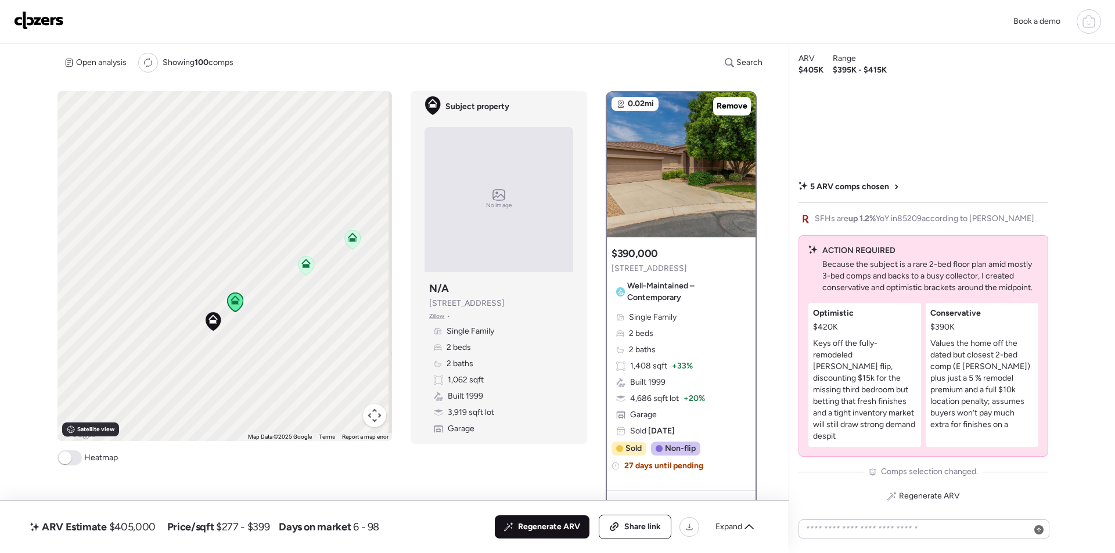
click at [571, 529] on span "Regenerate ARV" at bounding box center [549, 527] width 62 height 12
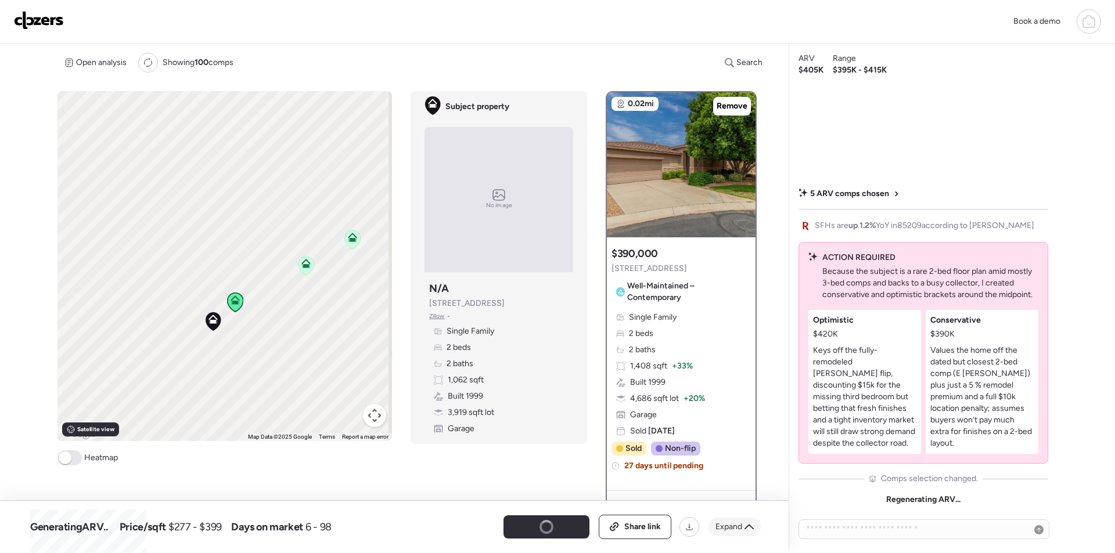
click at [744, 523] on div "Expand" at bounding box center [734, 527] width 52 height 19
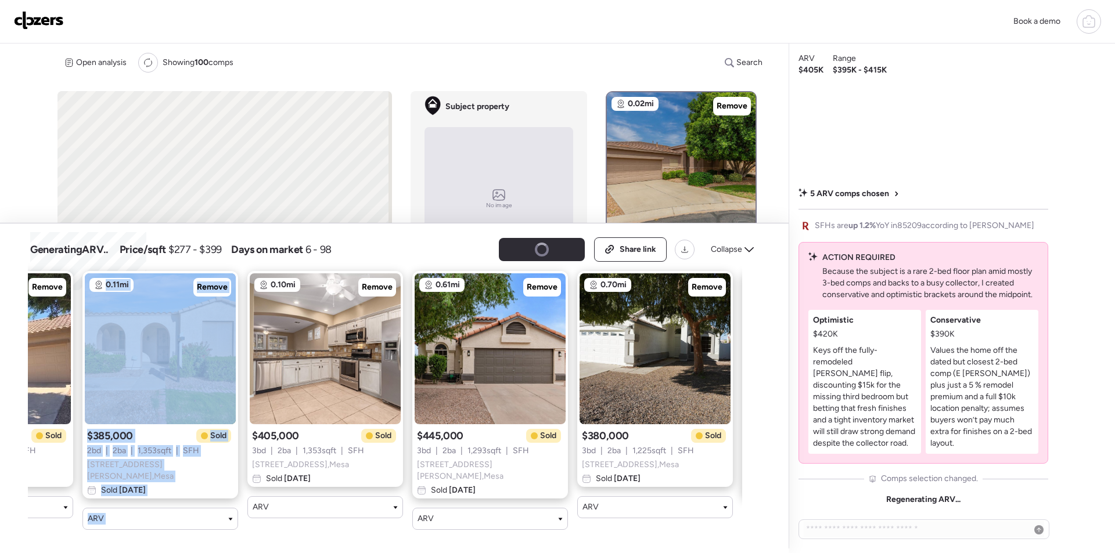
drag, startPoint x: 198, startPoint y: 542, endPoint x: 16, endPoint y: 540, distance: 182.3
click at [15, 541] on div "Generating ARV .. Price/sqft $277 - $399 Days on market 6 - 98 Share link Colla…" at bounding box center [394, 388] width 788 height 330
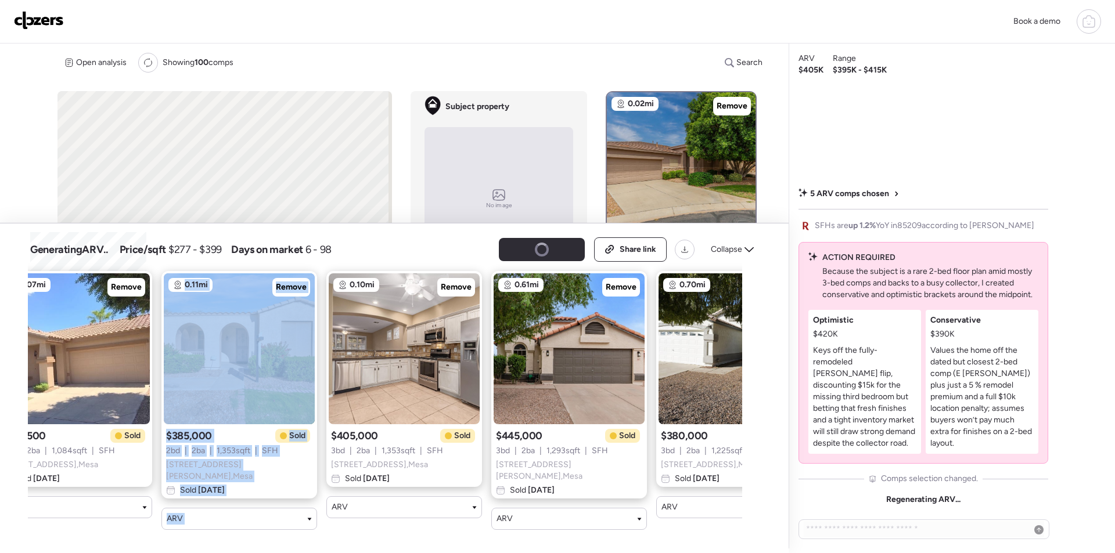
scroll to position [0, 0]
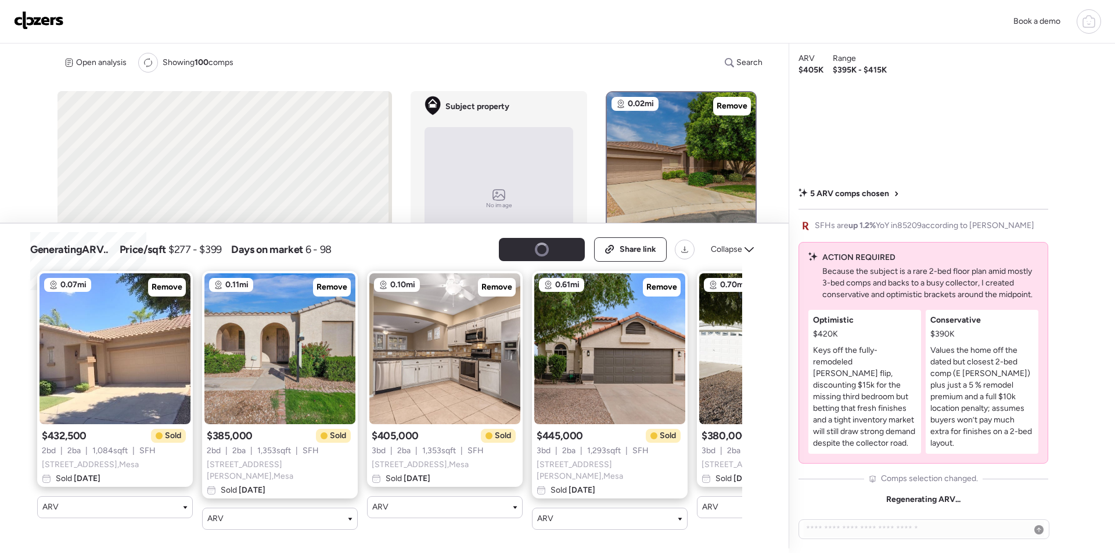
click at [733, 252] on span "Collapse" at bounding box center [726, 250] width 31 height 12
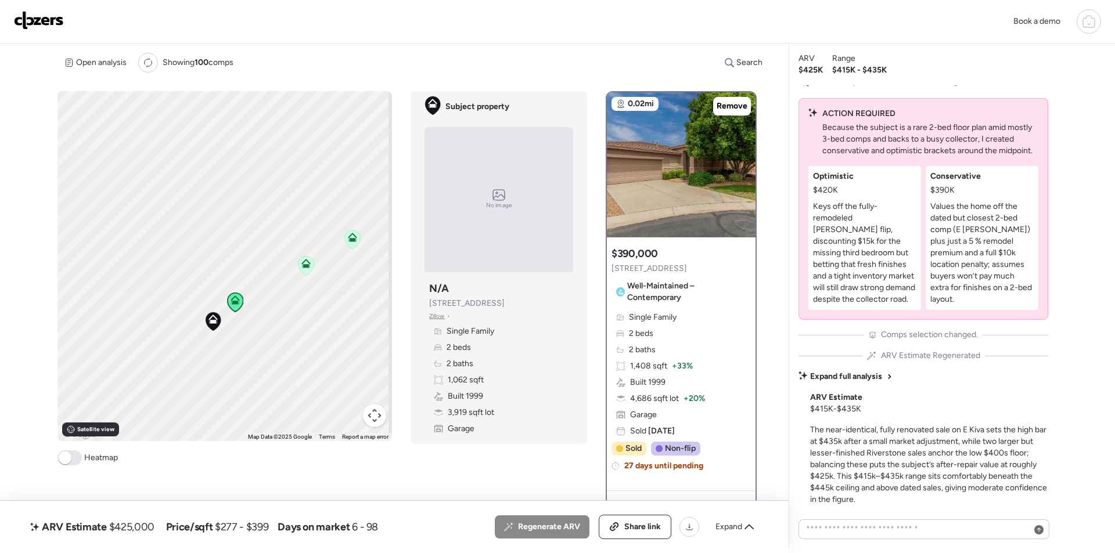
click at [138, 517] on div "ARV Estimate $425,000 Price/sqft $277 - $399 Days on market 6 - 98 All (7) ARV …" at bounding box center [394, 527] width 733 height 24
click at [138, 519] on div "ARV Estimate $425,000" at bounding box center [92, 527] width 129 height 19
click at [138, 527] on span "$425,000" at bounding box center [131, 527] width 45 height 14
copy span "425,000"
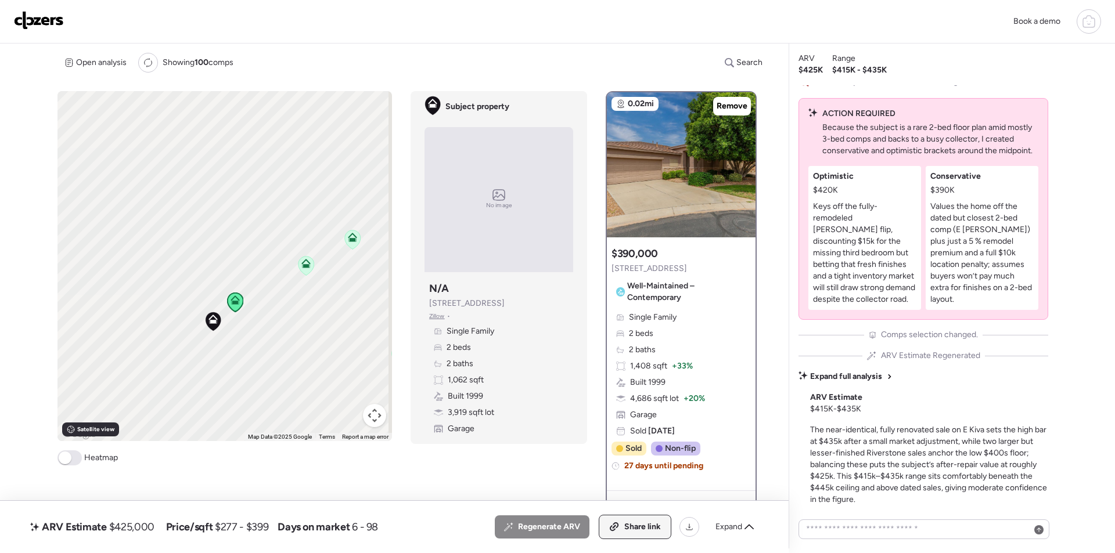
click at [619, 535] on div "Share link" at bounding box center [634, 526] width 71 height 23
click at [20, 17] on img at bounding box center [39, 20] width 50 height 19
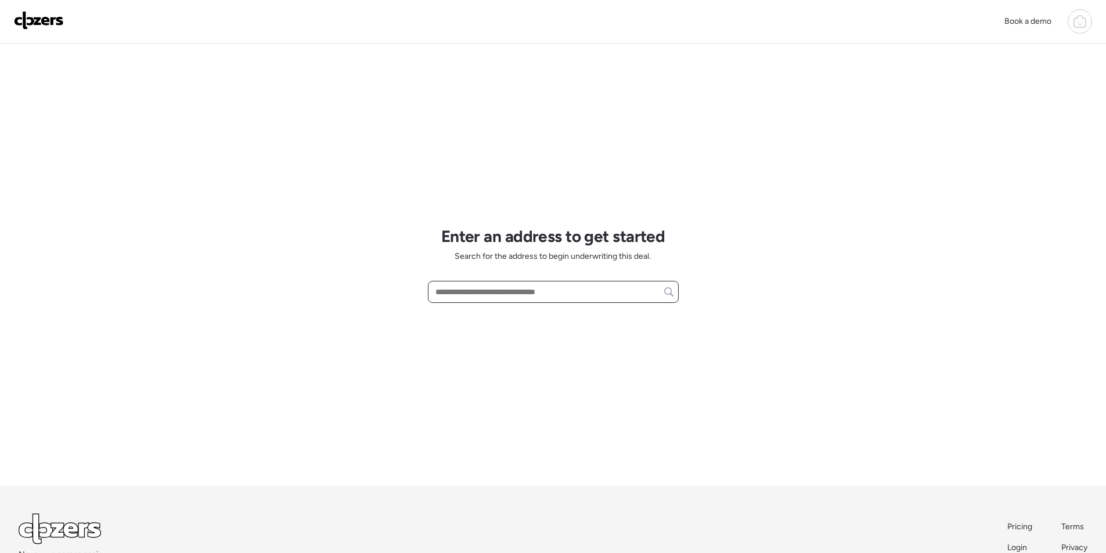
click at [529, 299] on input "text" at bounding box center [553, 292] width 240 height 16
paste input "**********"
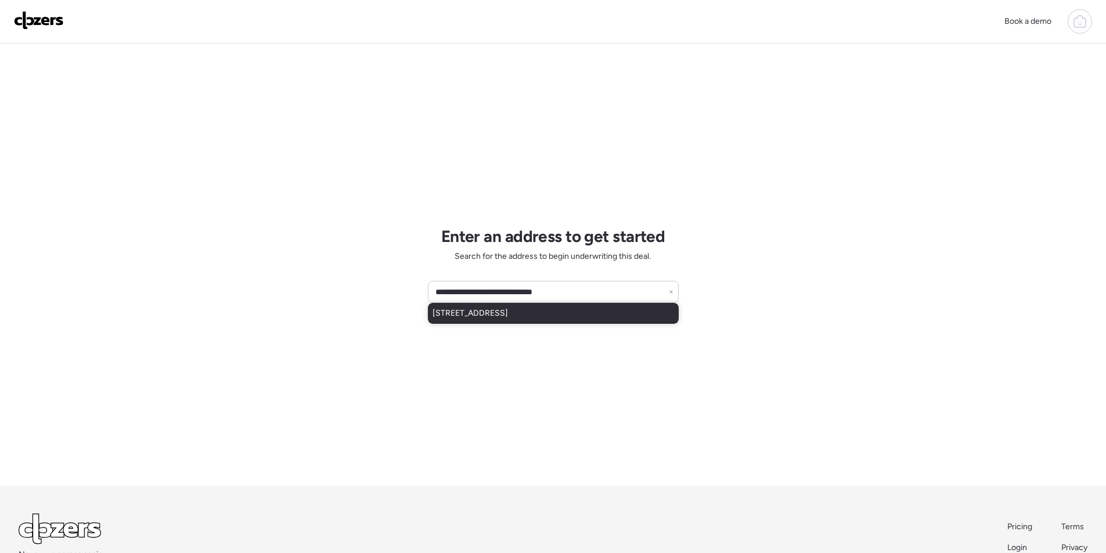
click at [508, 313] on span "[STREET_ADDRESS]" at bounding box center [469, 314] width 75 height 12
type input "**********"
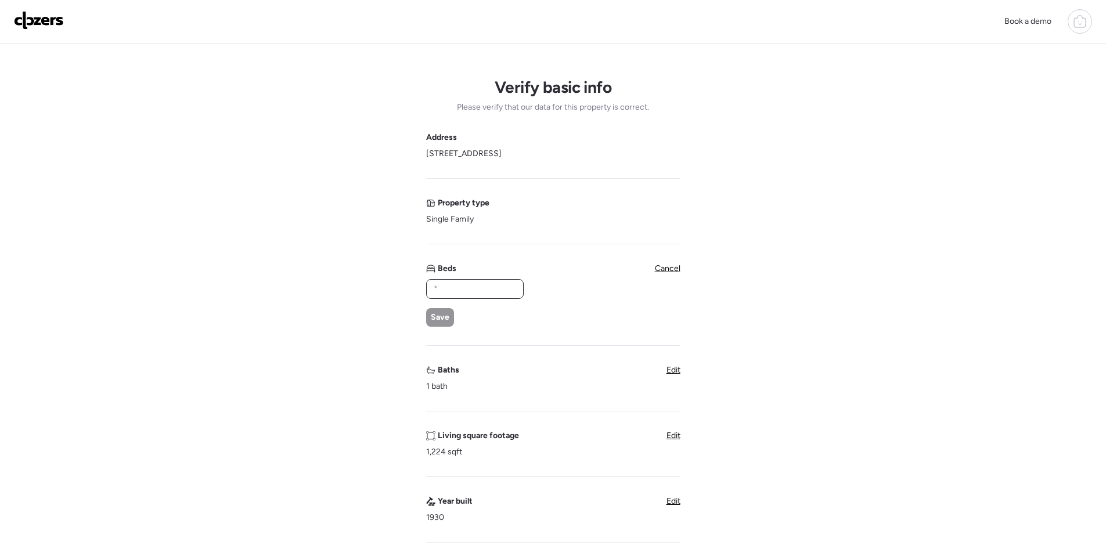
click at [451, 289] on input "text" at bounding box center [474, 289] width 87 height 16
type input "*"
click at [442, 311] on div "Save" at bounding box center [440, 317] width 28 height 19
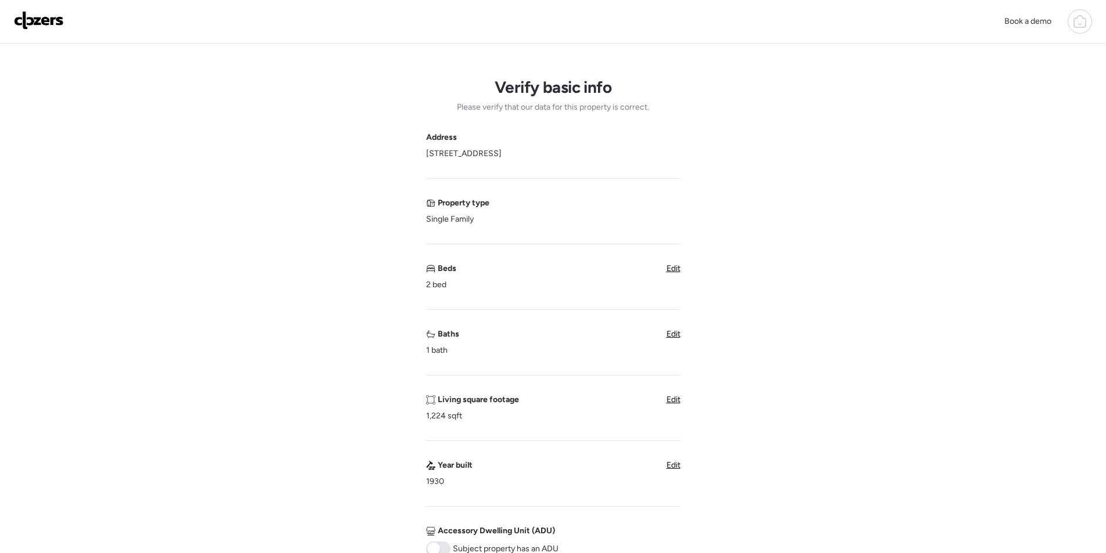
scroll to position [290, 0]
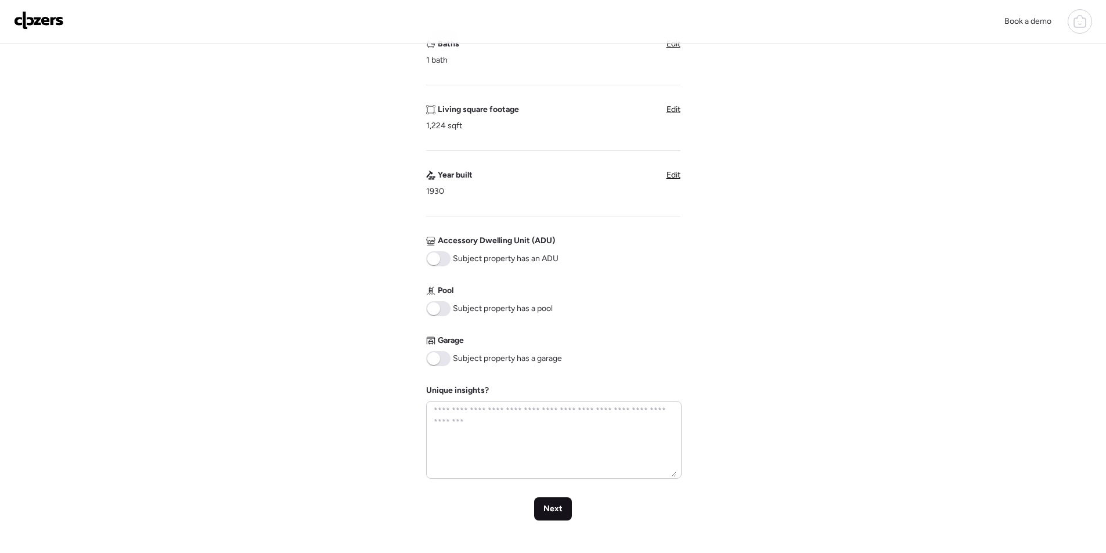
click at [550, 513] on span "Next" at bounding box center [552, 509] width 19 height 12
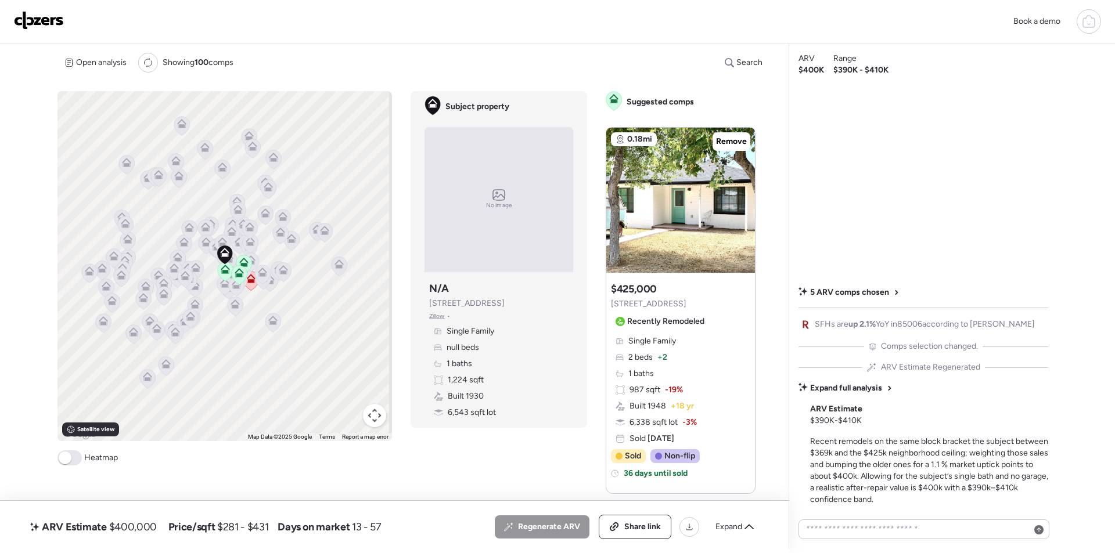
click at [131, 524] on span "$400,000" at bounding box center [133, 527] width 48 height 14
copy span "400,000"
click at [643, 529] on span "Share link" at bounding box center [642, 527] width 37 height 12
